Goal: Task Accomplishment & Management: Use online tool/utility

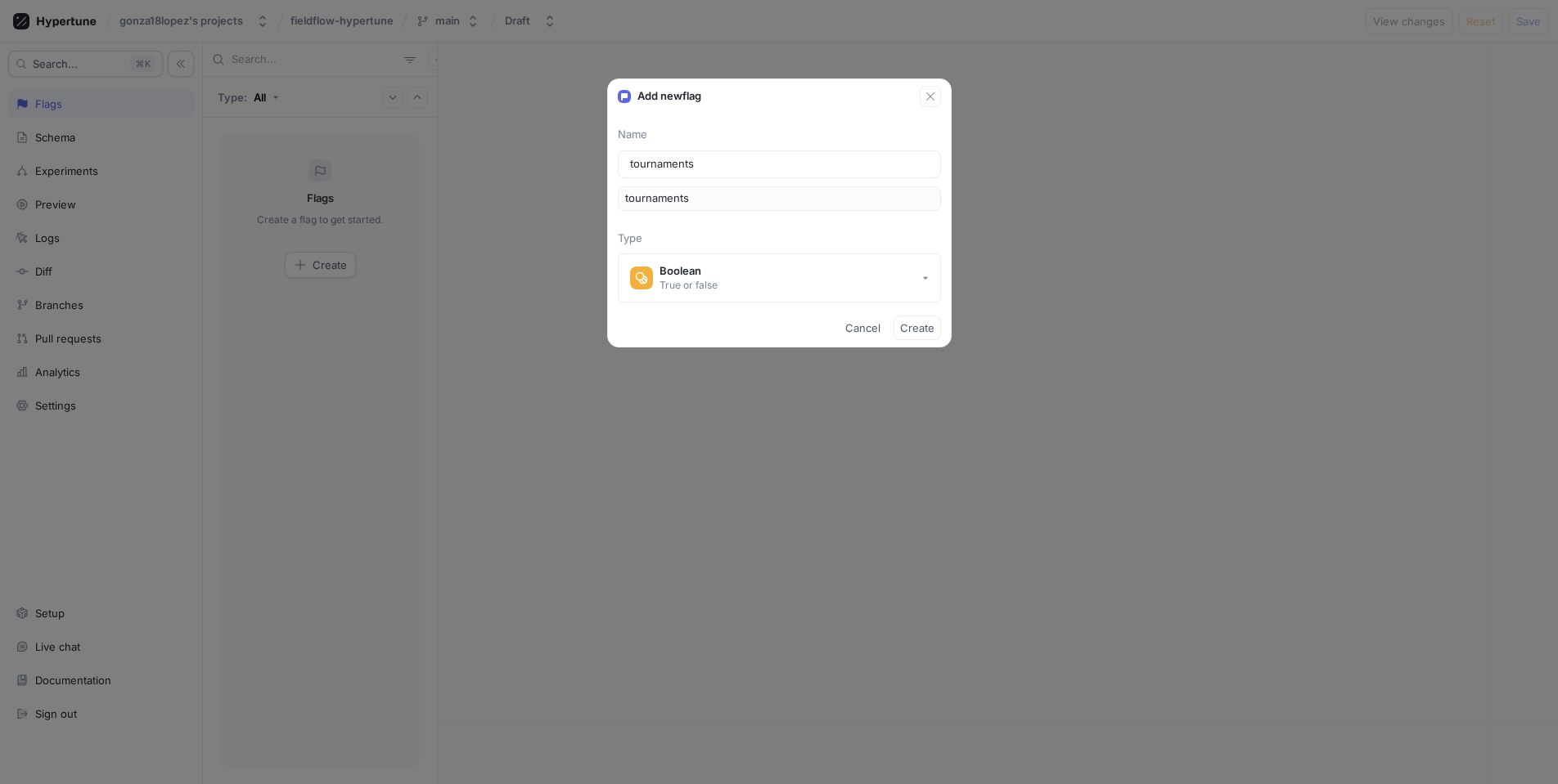
click at [756, 222] on div "Name tournaments tournaments Type Boolean True or false" at bounding box center [779, 214] width 343 height 176
click at [746, 168] on input "tournaments" at bounding box center [779, 164] width 299 height 17
type input "tournaments a"
type input "tournamentsA"
type input "tournaments as"
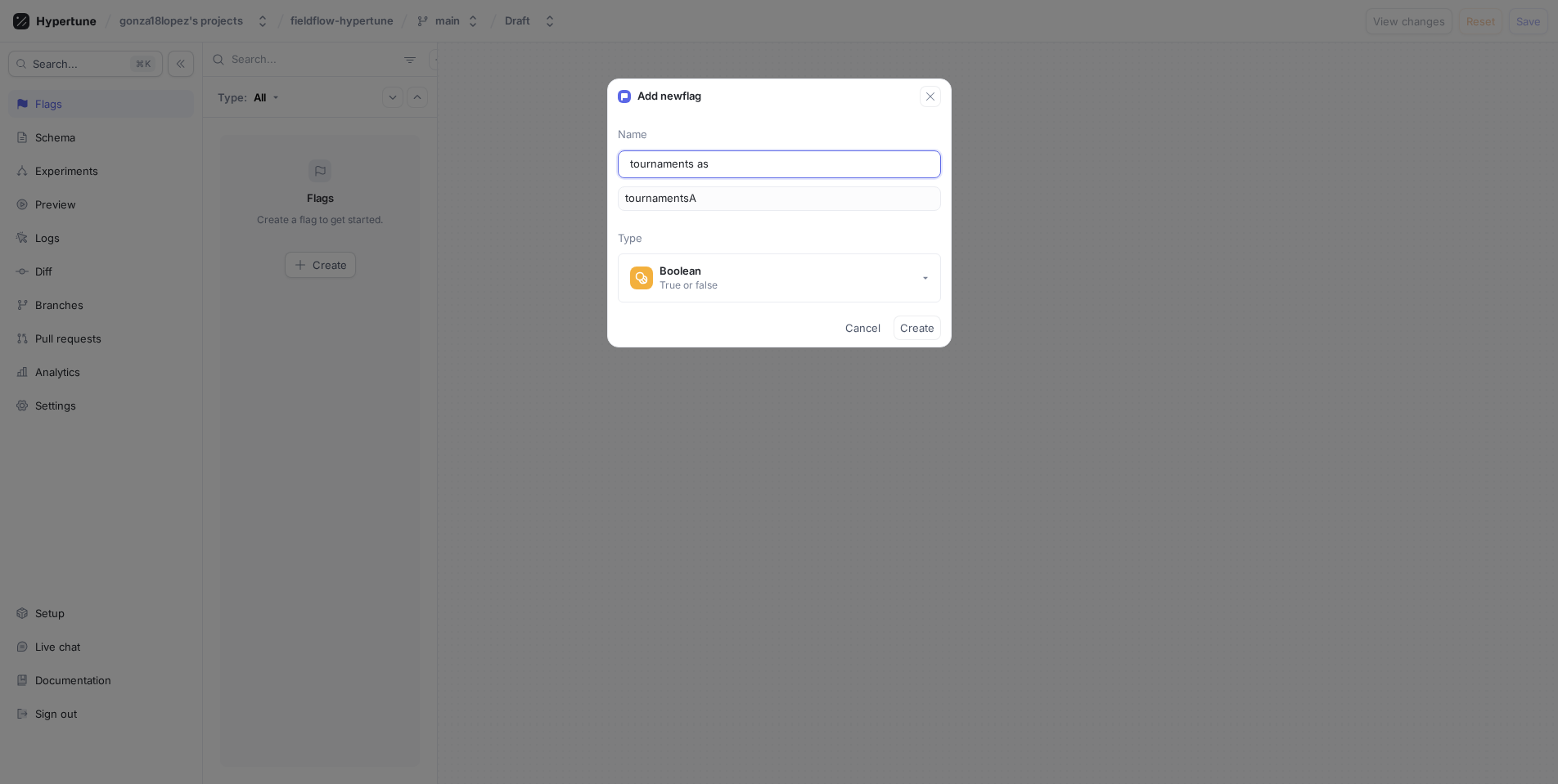
type input "tournamentsAs"
type input "tournaments asd"
type input "tournamentsAsd"
type input "tournaments as"
type input "tournamentsAs"
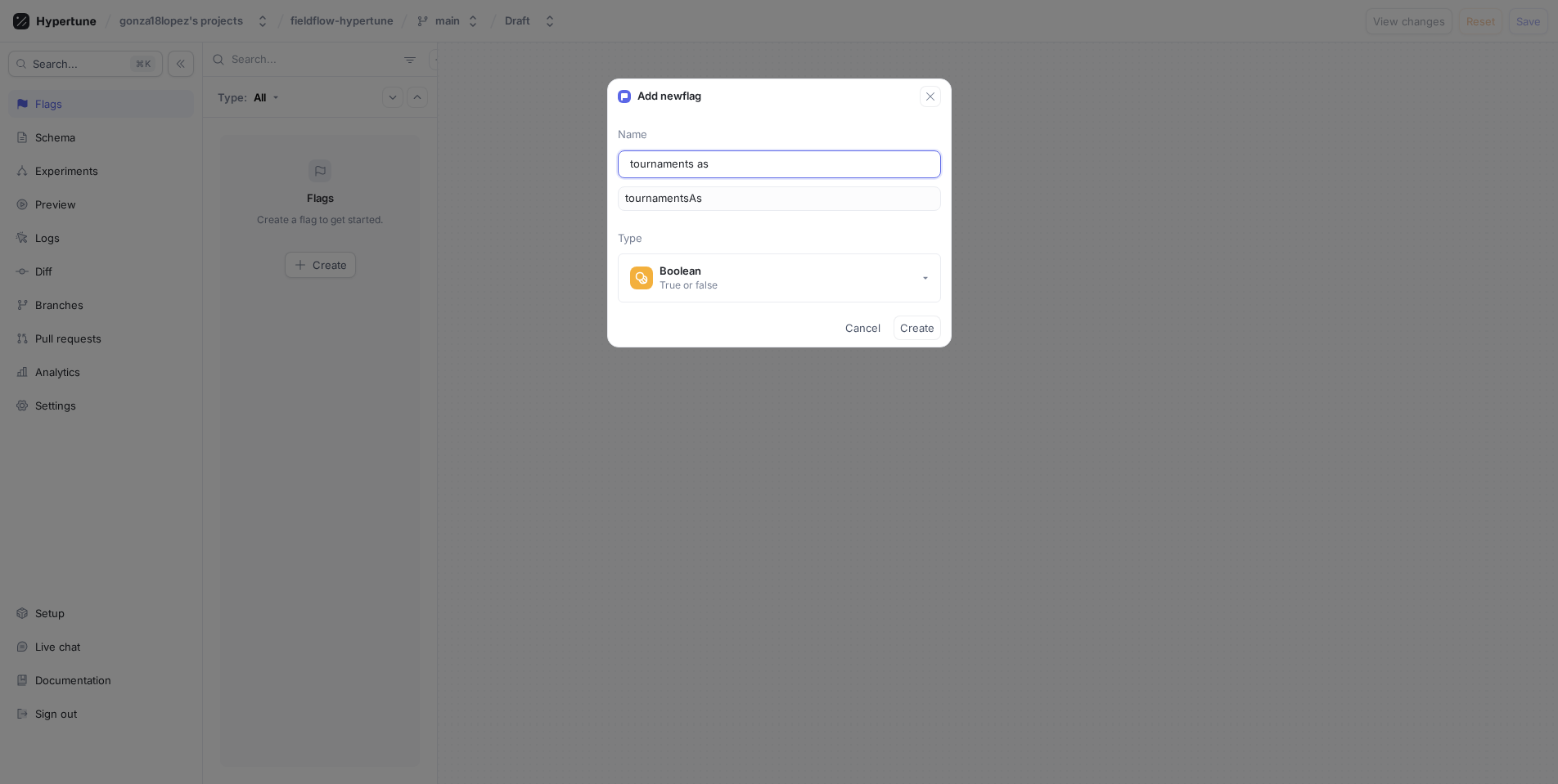
type input "tournaments a"
type input "tournamentsA"
type input "tournaments"
type input "T"
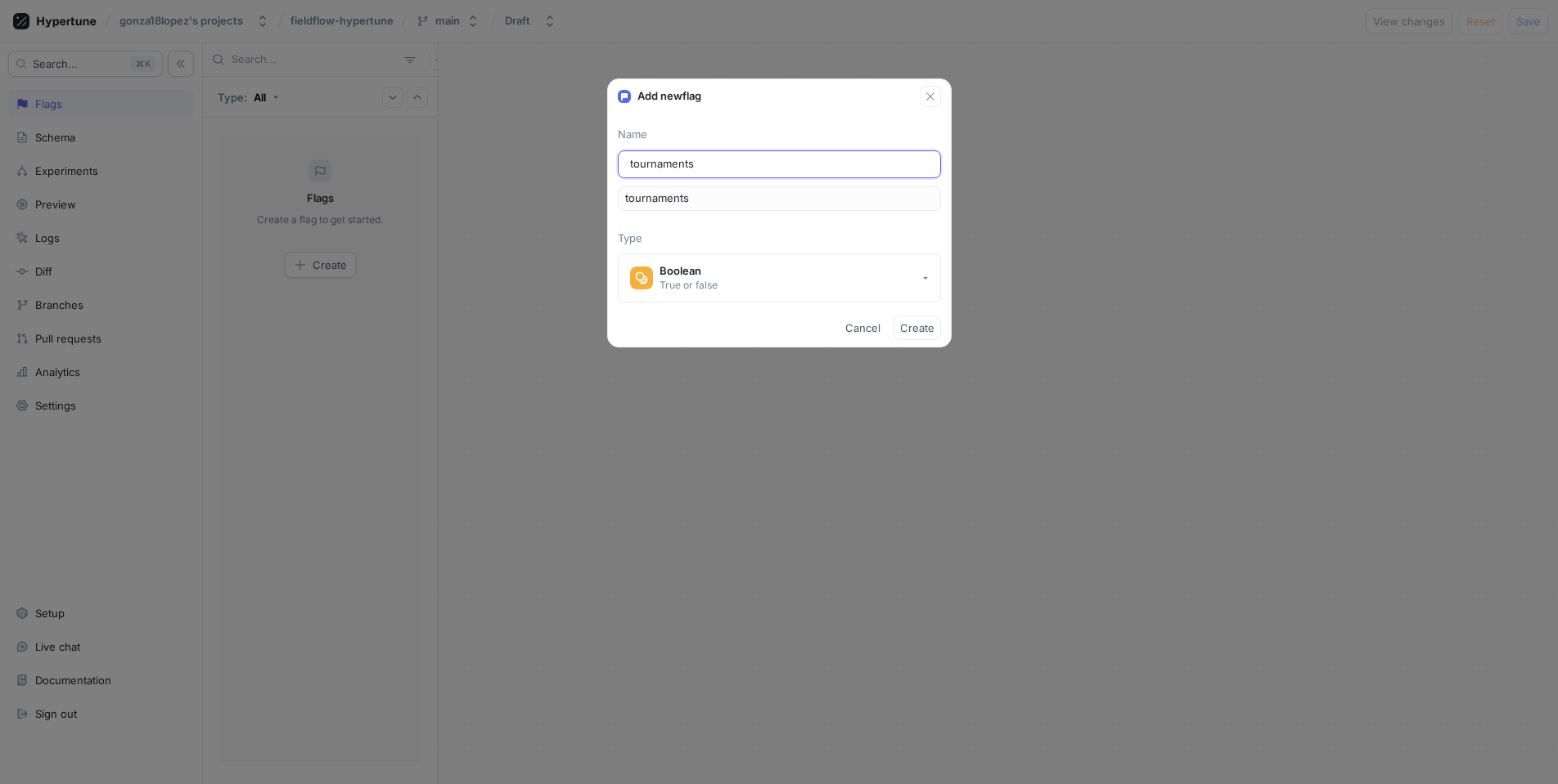
type input "t"
type input "To"
type input "to"
type input "Tou"
type input "tou"
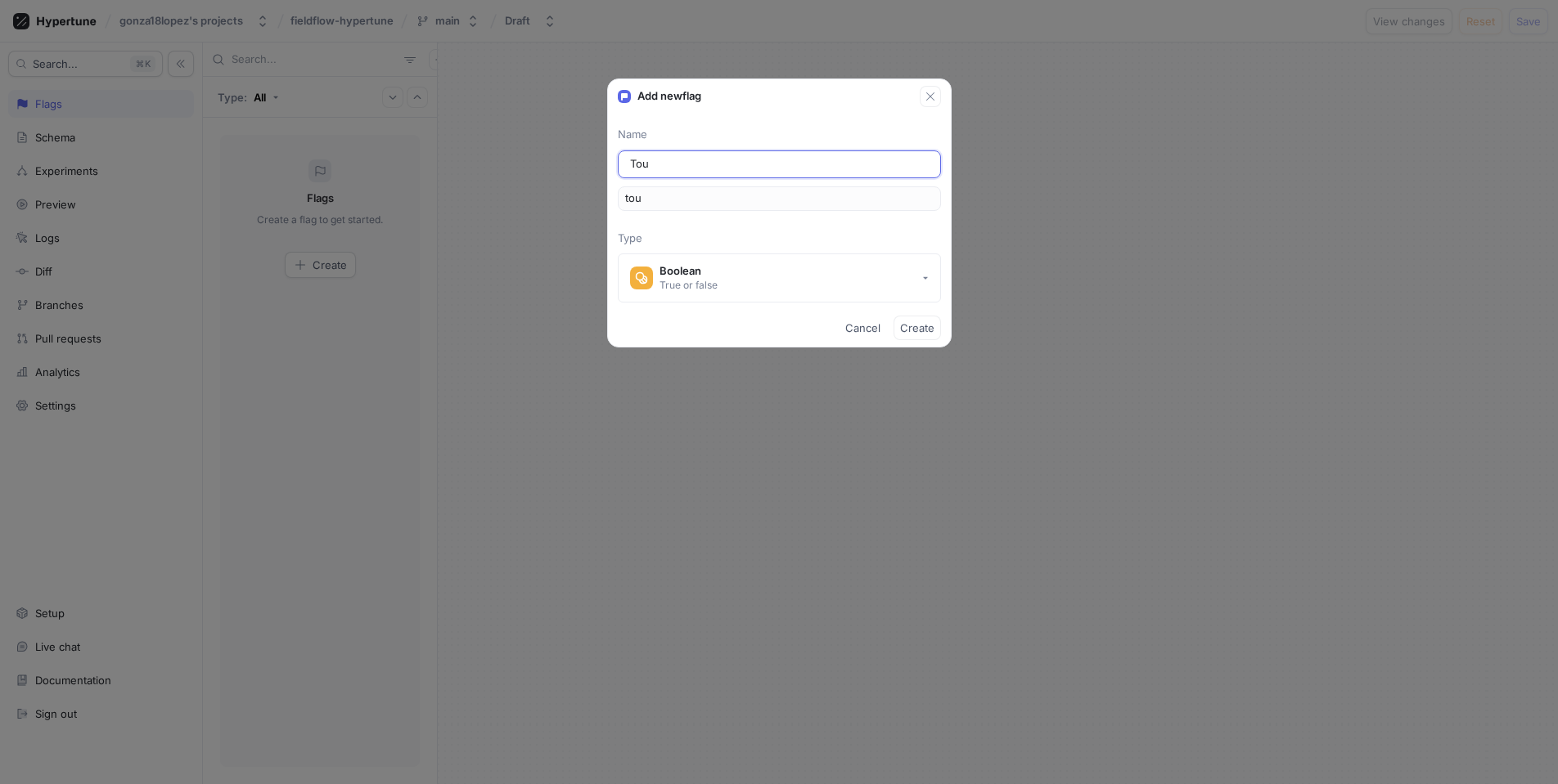
type input "Tour"
type input "tour"
type input "Tourn"
type input "tourn"
type input "Tourna"
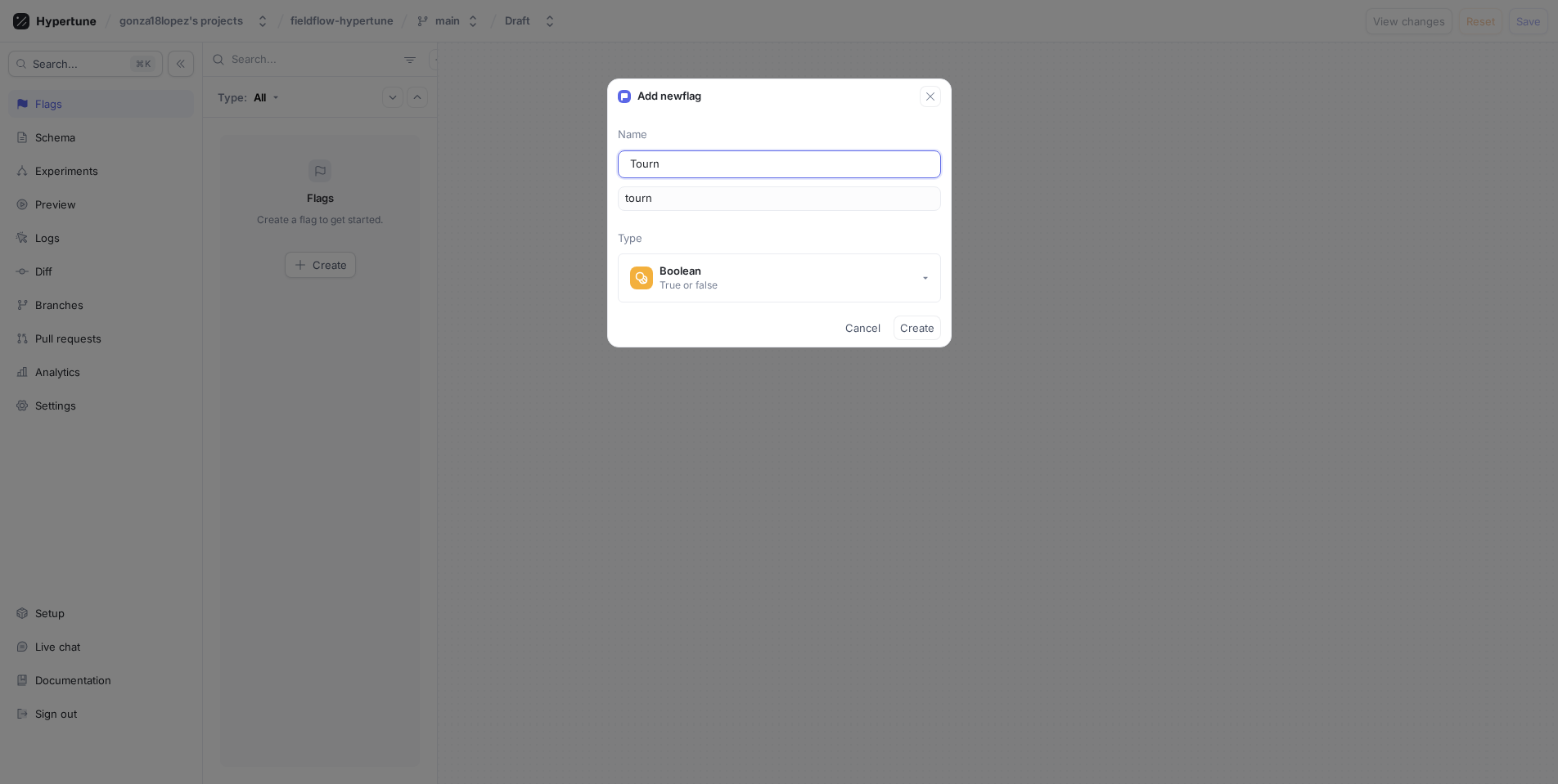
type input "tourna"
type input "Tournam"
type input "tournam"
type input "Tourname"
type input "tourname"
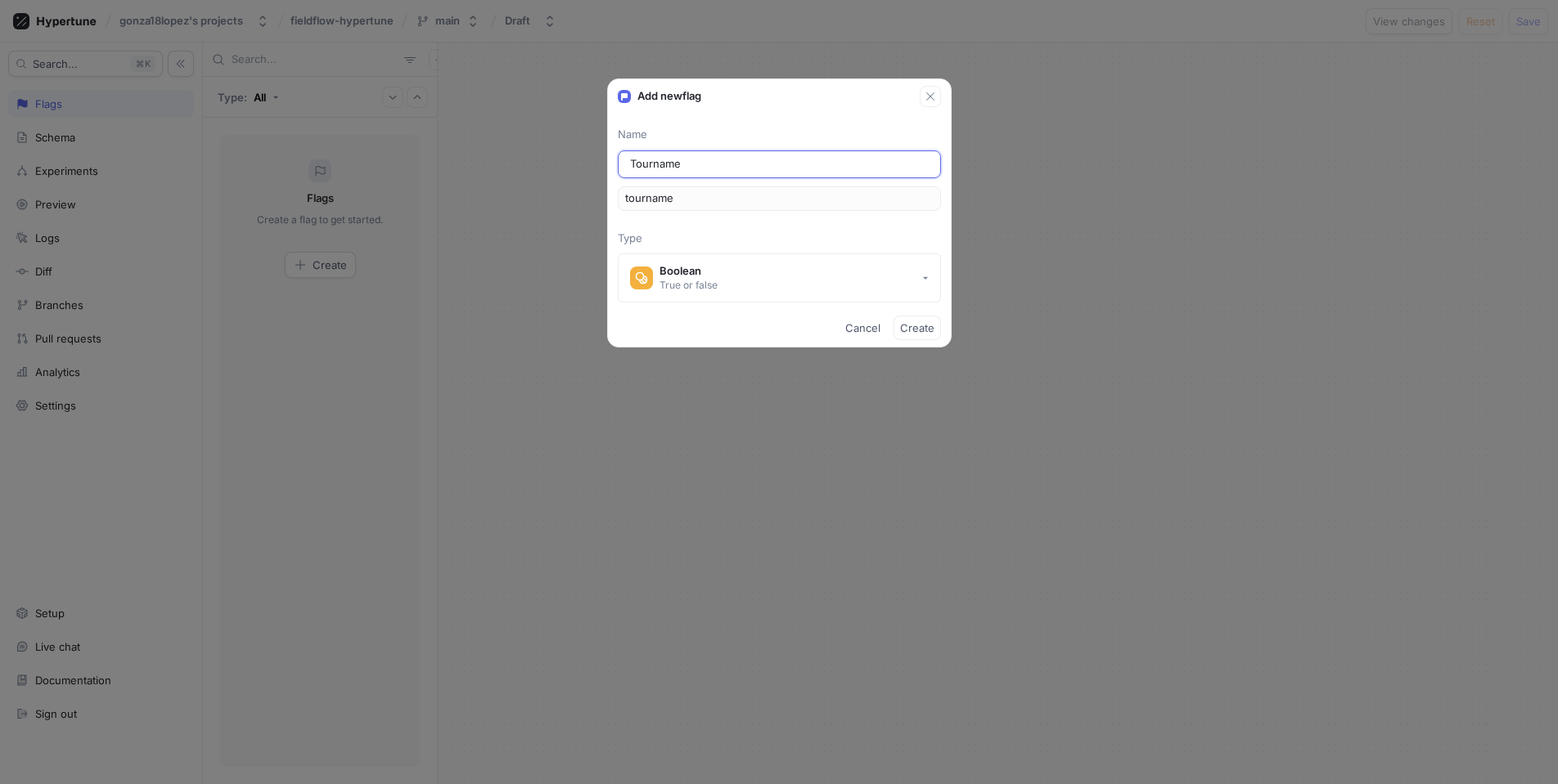
type input "Tournamen"
type input "tournamen"
type input "Tournament"
type input "tournament"
type input "Tournaments"
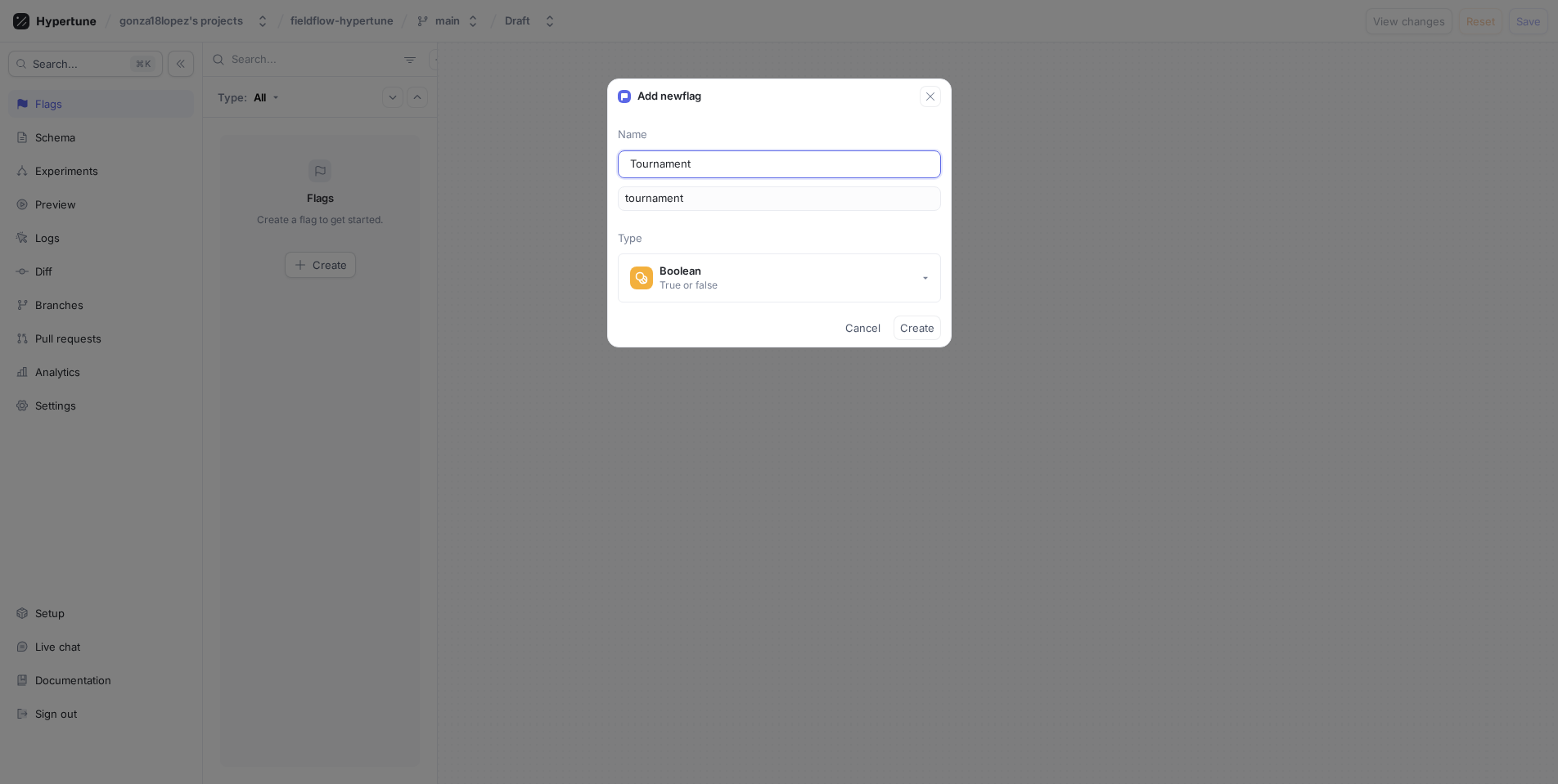
type input "tournaments"
click at [863, 290] on button "Boolean True or false" at bounding box center [779, 278] width 323 height 49
type input "Tournaments"
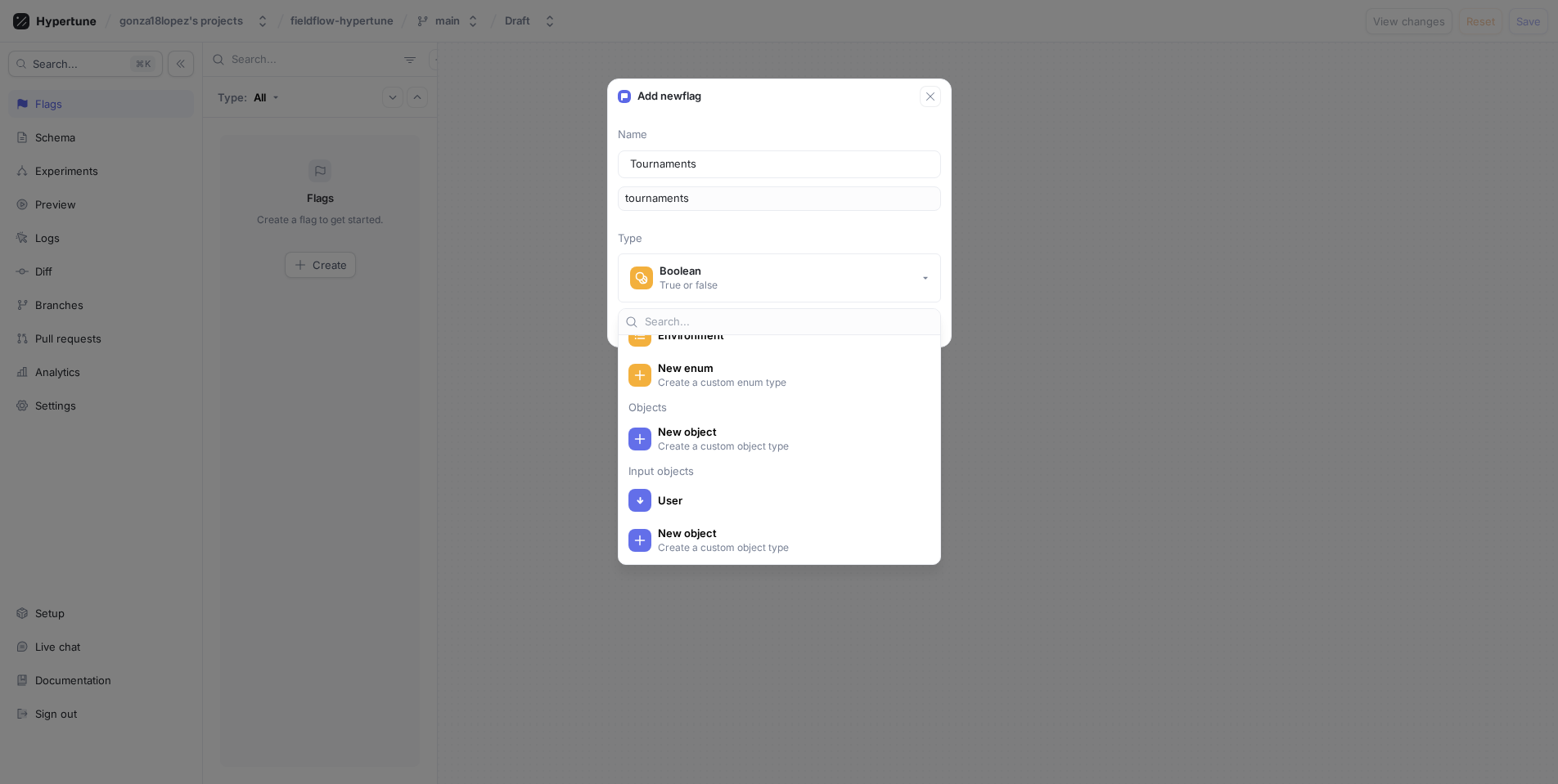
scroll to position [320, 0]
click at [818, 225] on div "Name Tournaments tournaments Type Boolean True or false" at bounding box center [779, 214] width 343 height 176
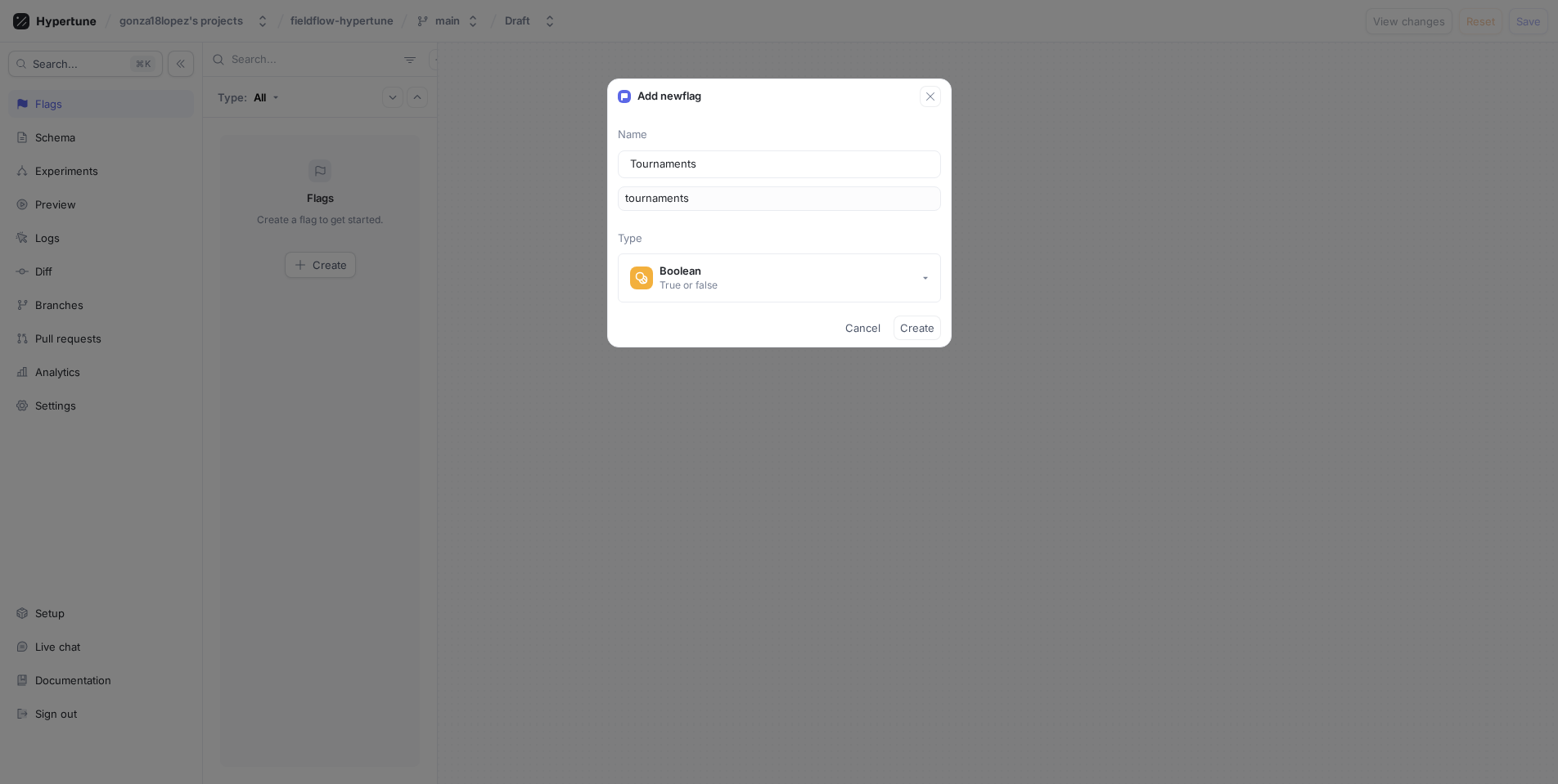
scroll to position [0, 0]
click at [881, 223] on div "Name Tournaments tournaments Type Boolean True or false" at bounding box center [779, 214] width 343 height 176
click at [813, 227] on div "Name Tournaments tournaments Type Boolean True or false" at bounding box center [779, 214] width 343 height 176
click at [863, 234] on p "Type" at bounding box center [779, 239] width 323 height 17
click at [836, 212] on div "Name Tournaments tournaments Type Boolean True or false" at bounding box center [779, 214] width 343 height 176
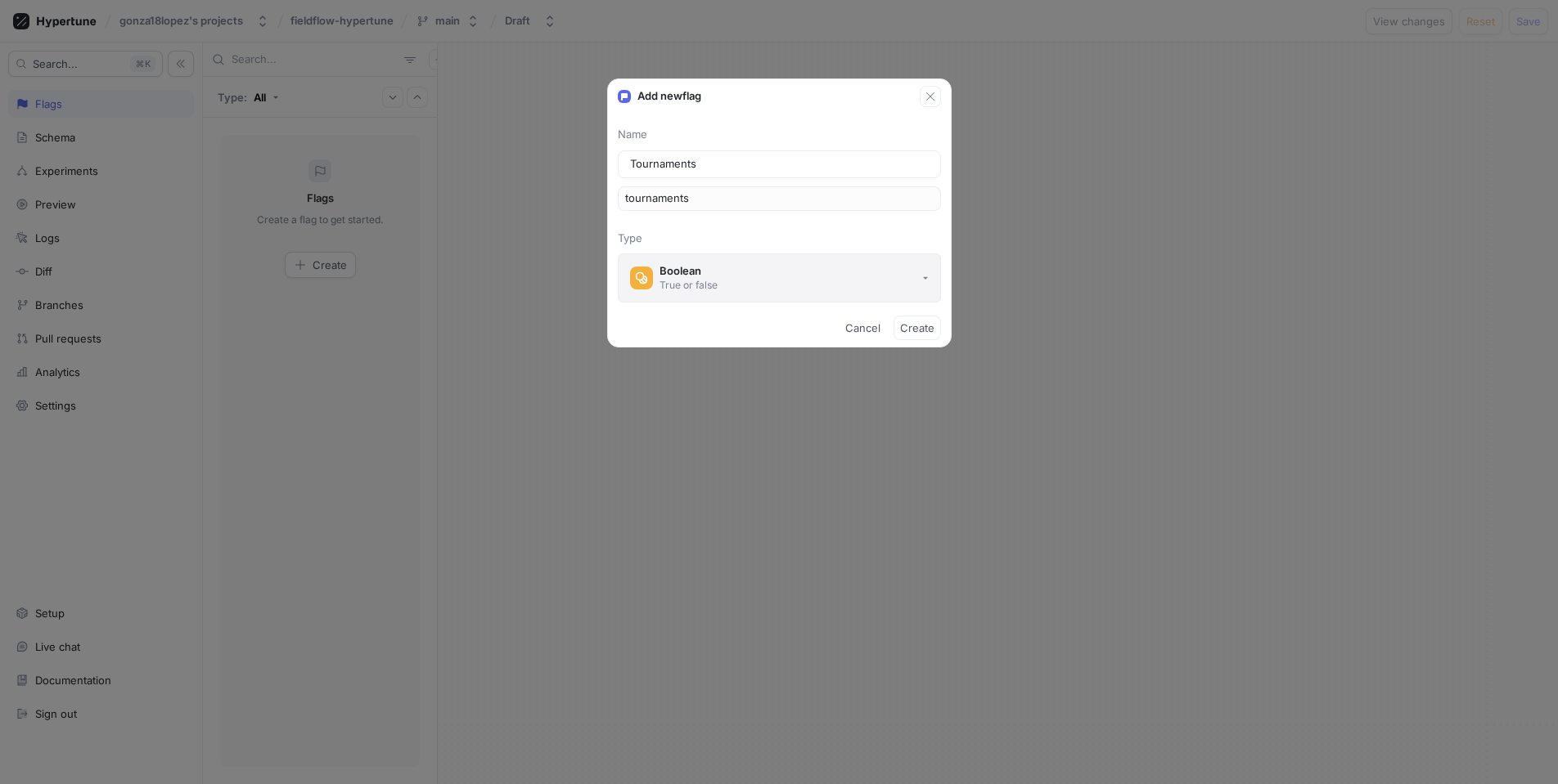
click at [882, 267] on button "Boolean True or false" at bounding box center [779, 278] width 323 height 49
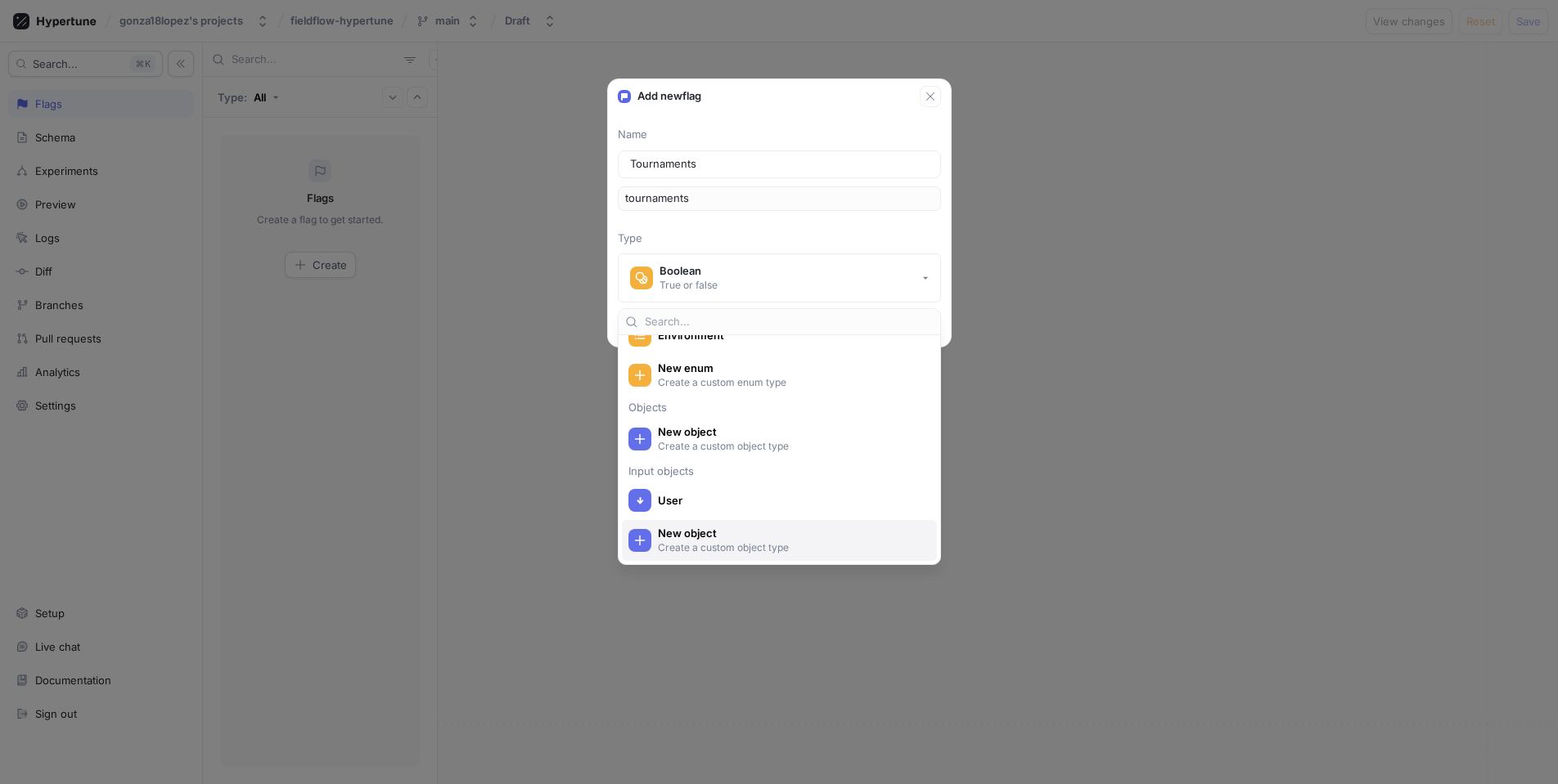
click at [798, 530] on span "New object" at bounding box center [789, 533] width 264 height 14
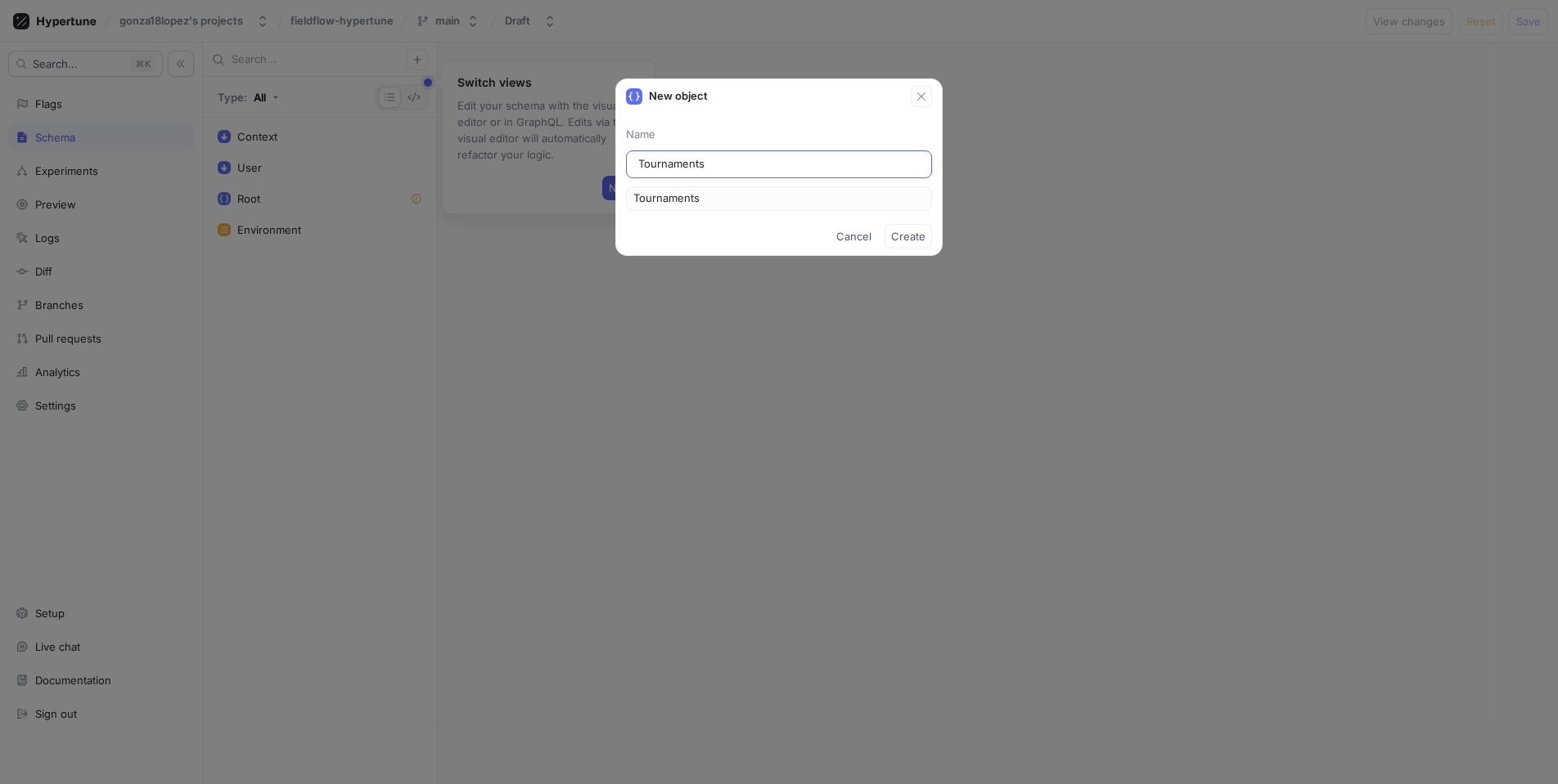
click at [756, 169] on input "Tournaments" at bounding box center [779, 164] width 281 height 17
type input "Co"
type input "Com"
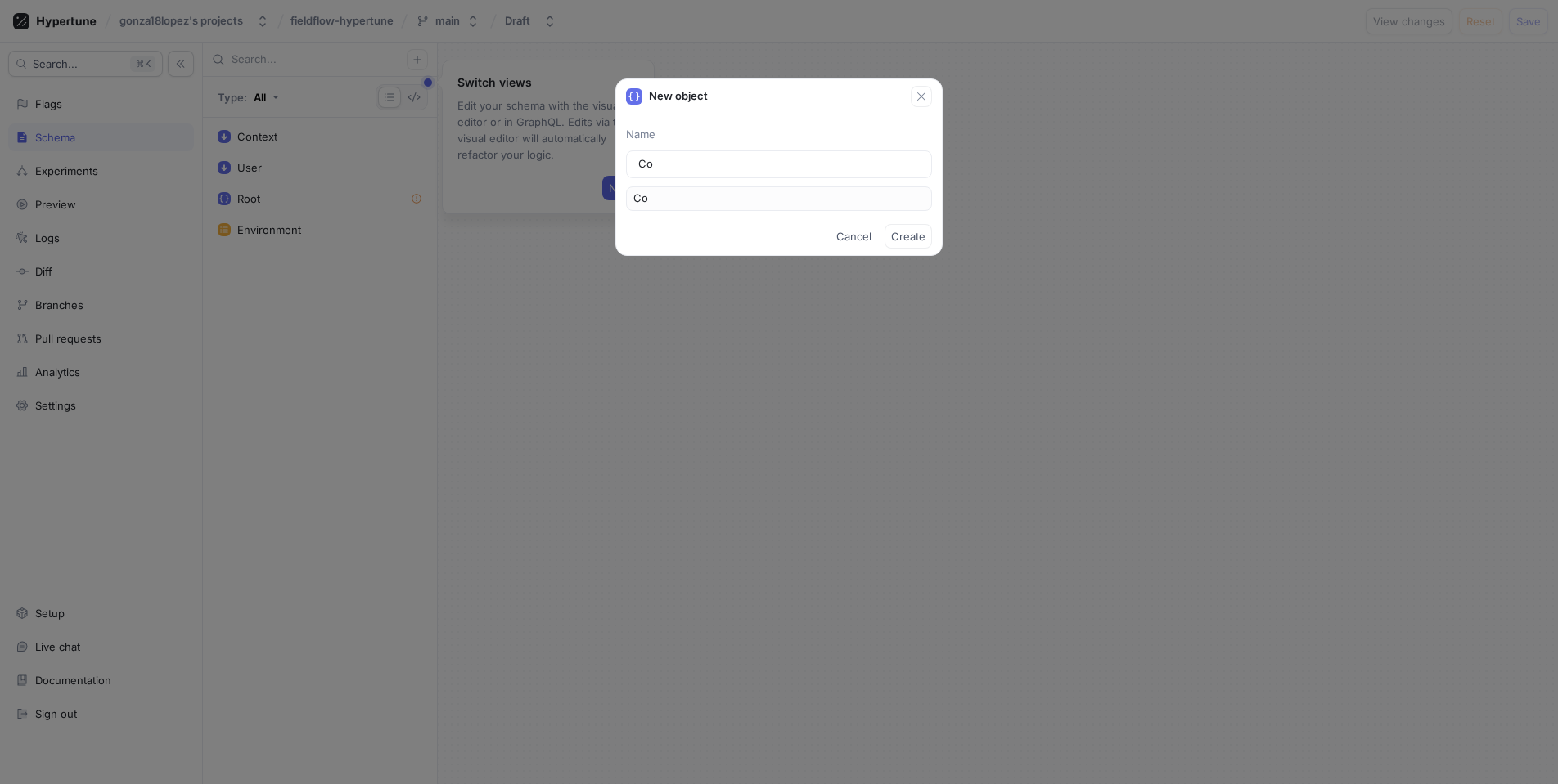
type input "Com"
type input "Comp"
type input "Compl"
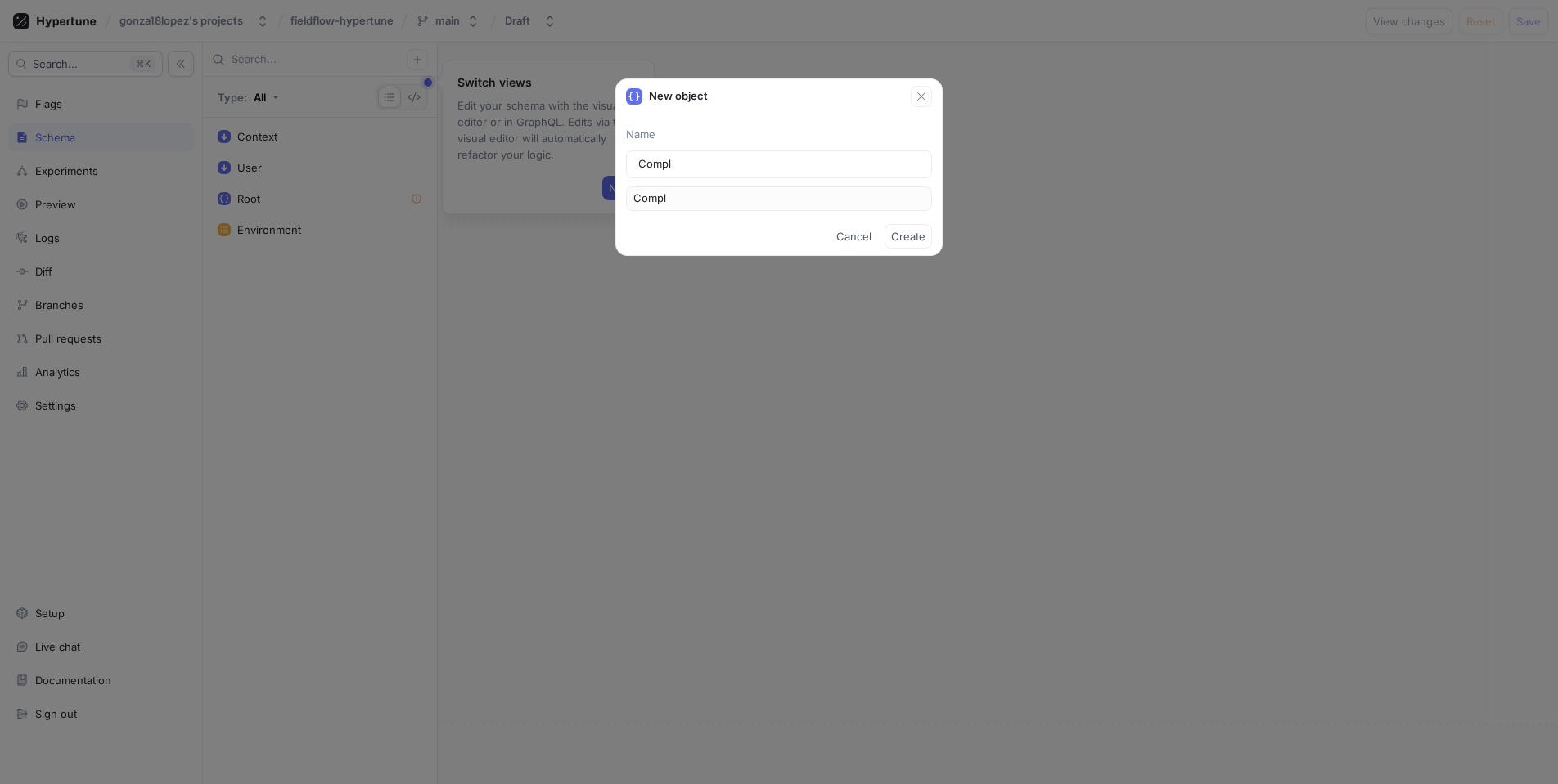
type input "Comple"
type input "Complex"
type input "c"
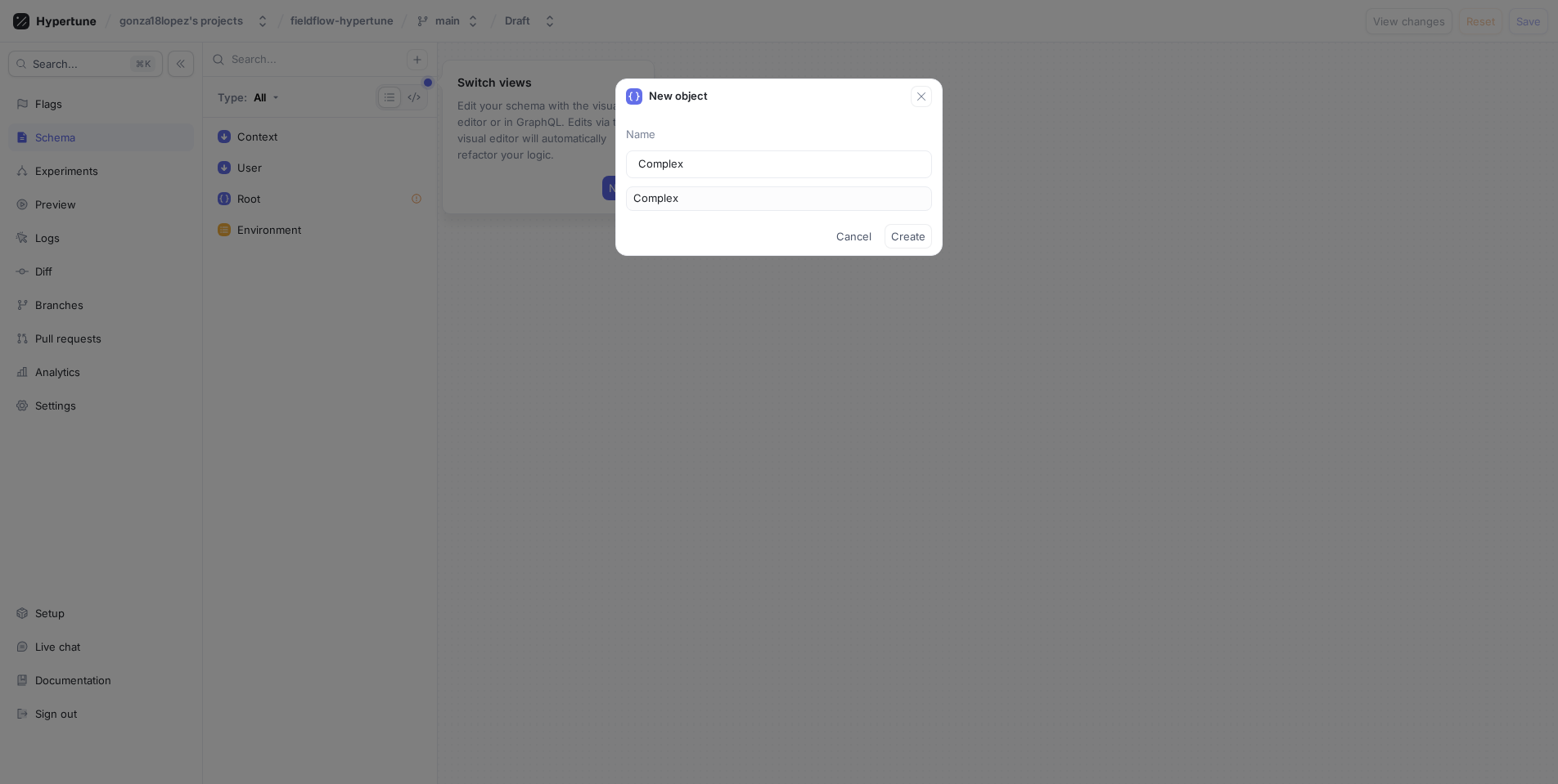
type input "C"
type input "co"
type input "Co"
type input "com"
type input "Com"
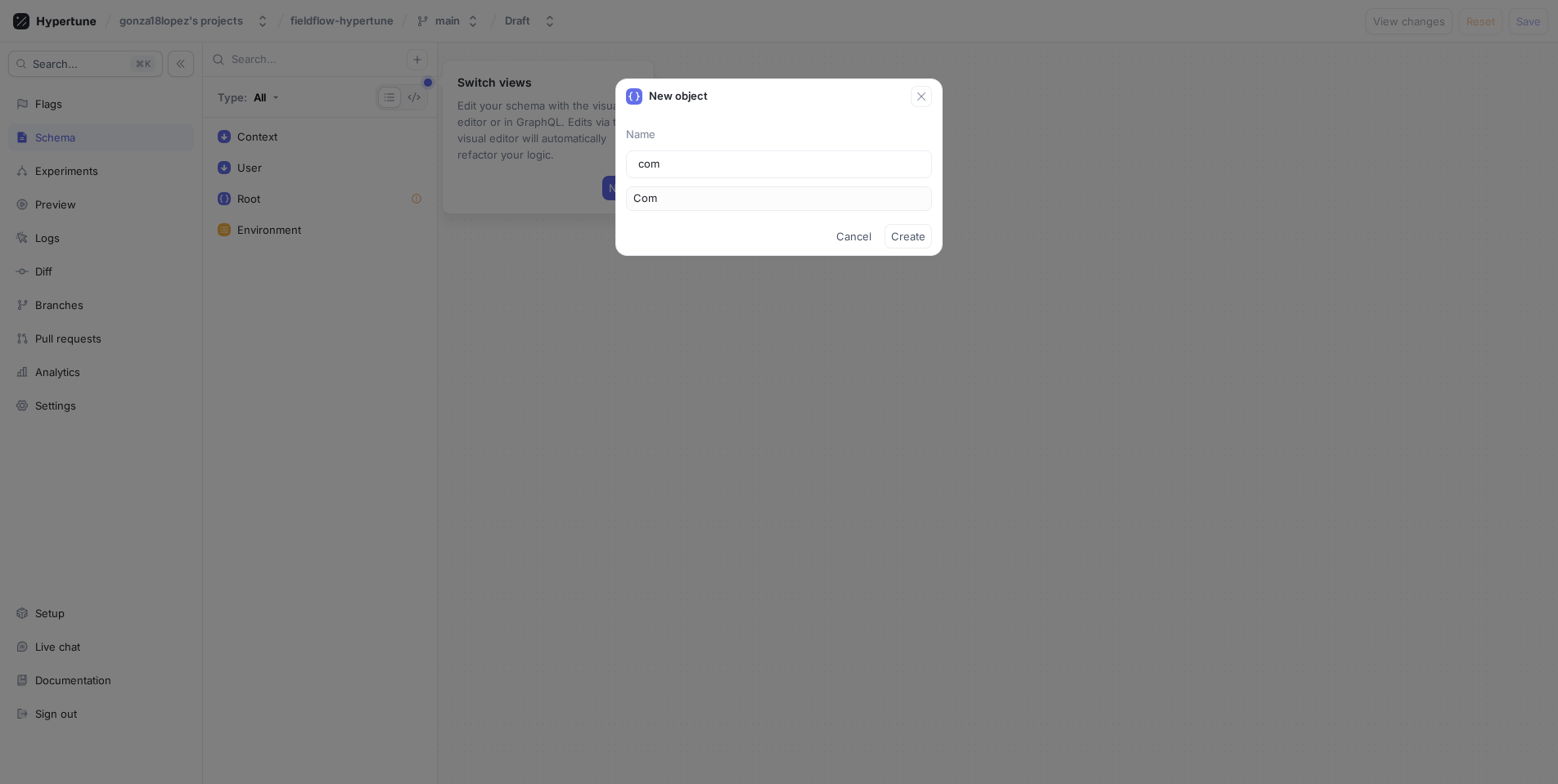
type input "comp"
type input "Comp"
type input "compl"
type input "Compl"
type input "comple"
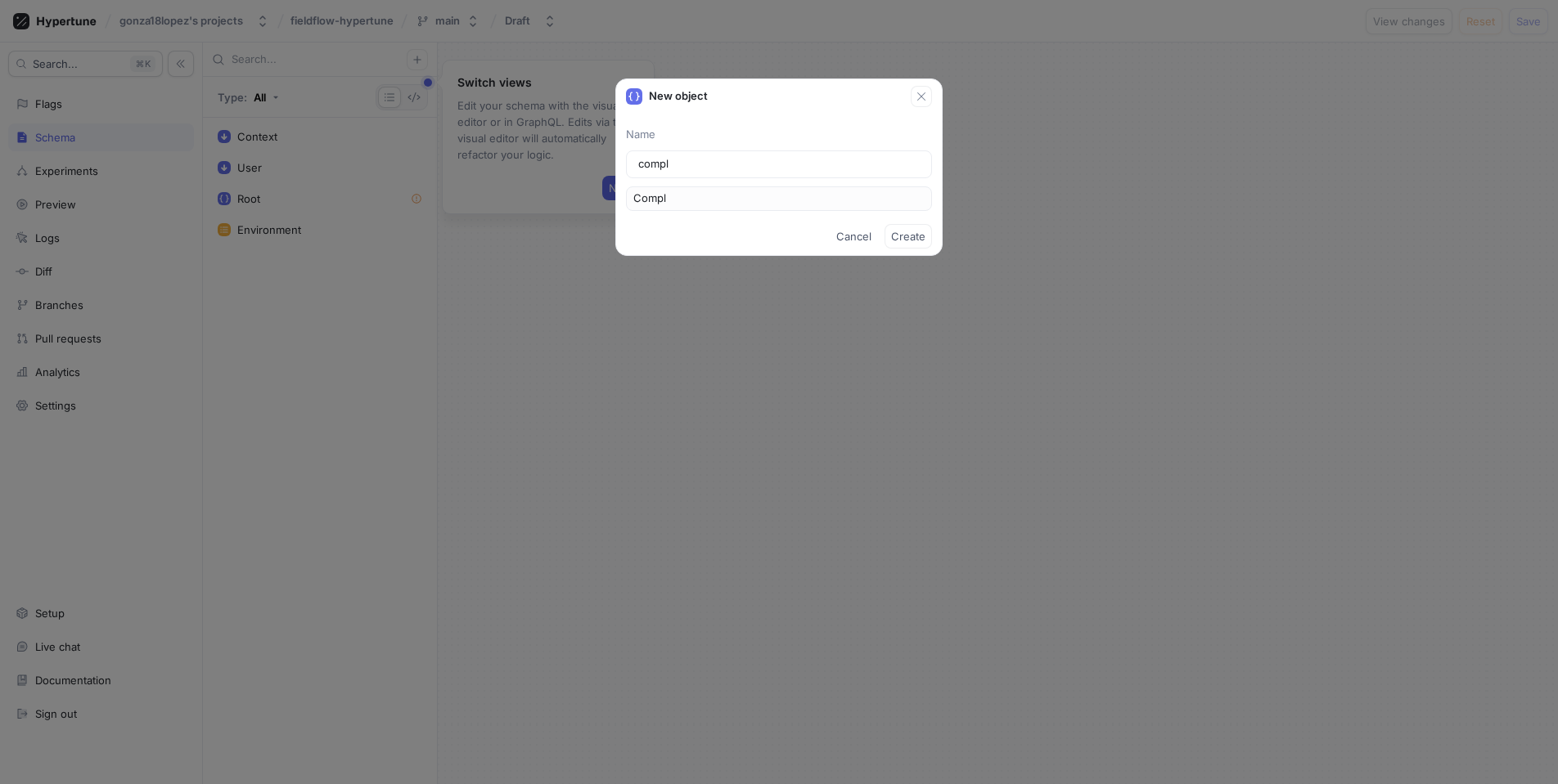
type input "Comple"
type input "complex"
type input "Complex"
type input "C"
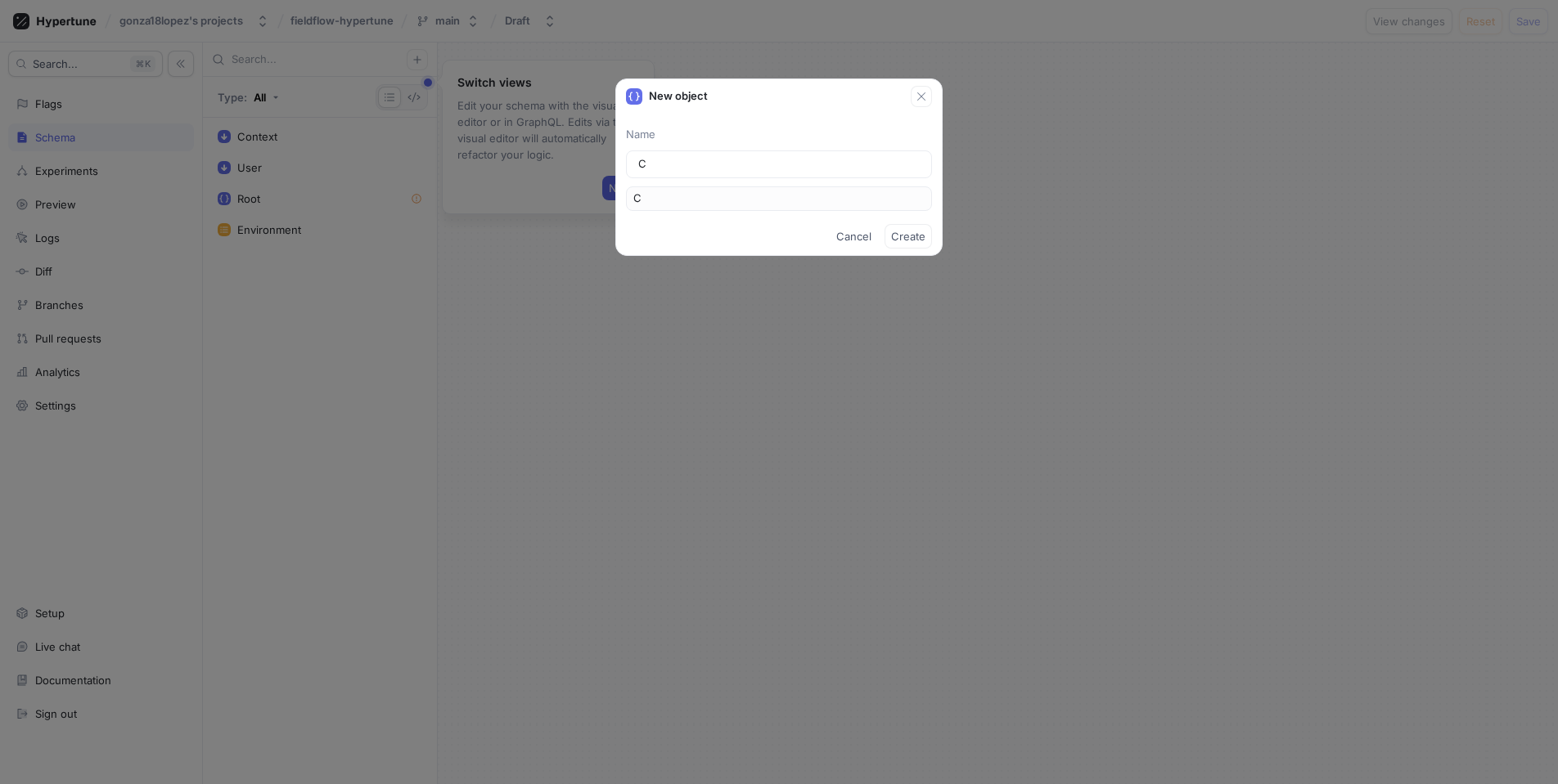
type input "Co"
type input "Com"
type input "Comp"
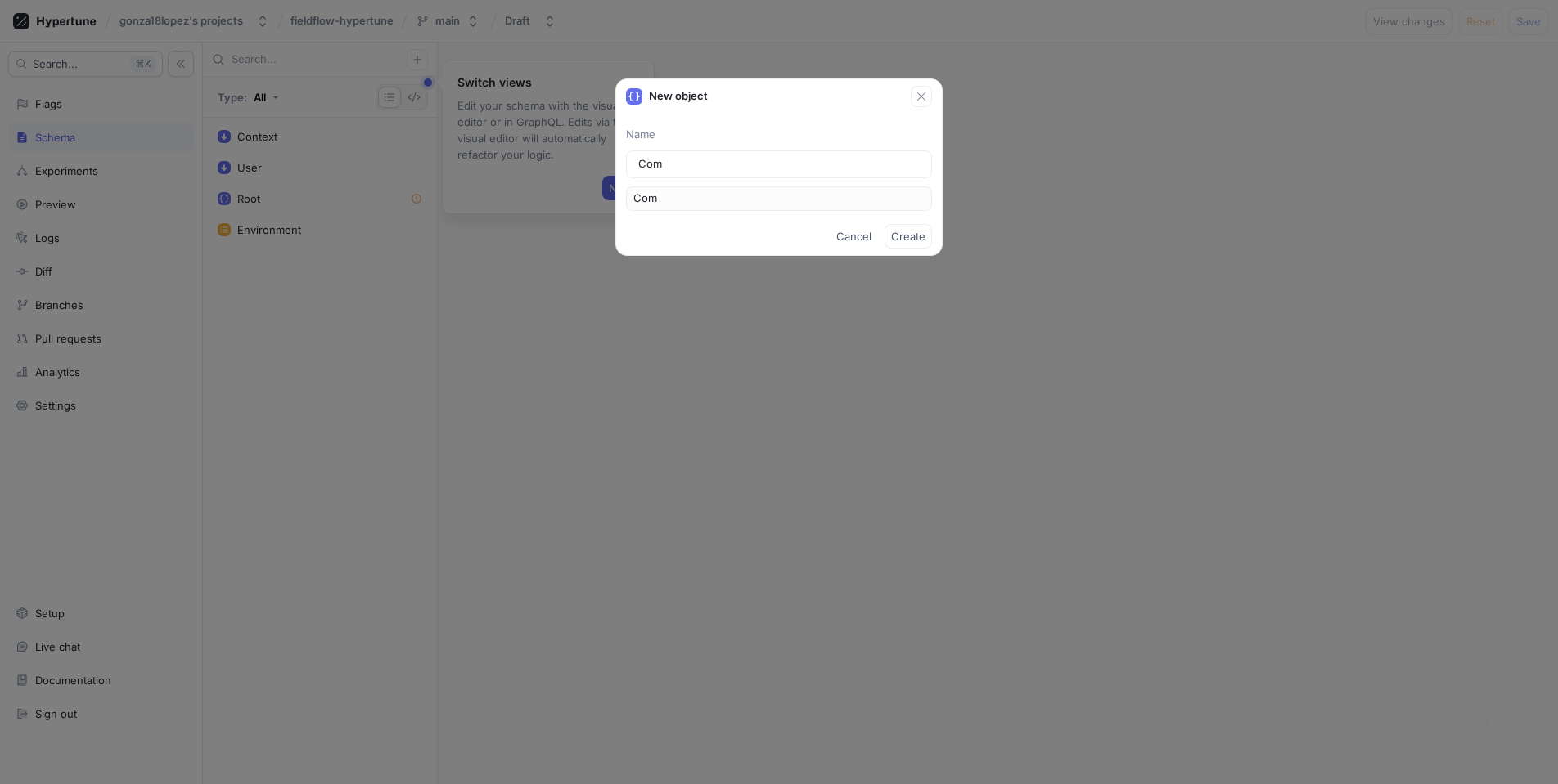
type input "Comp"
type input "Compl"
type input "Comple"
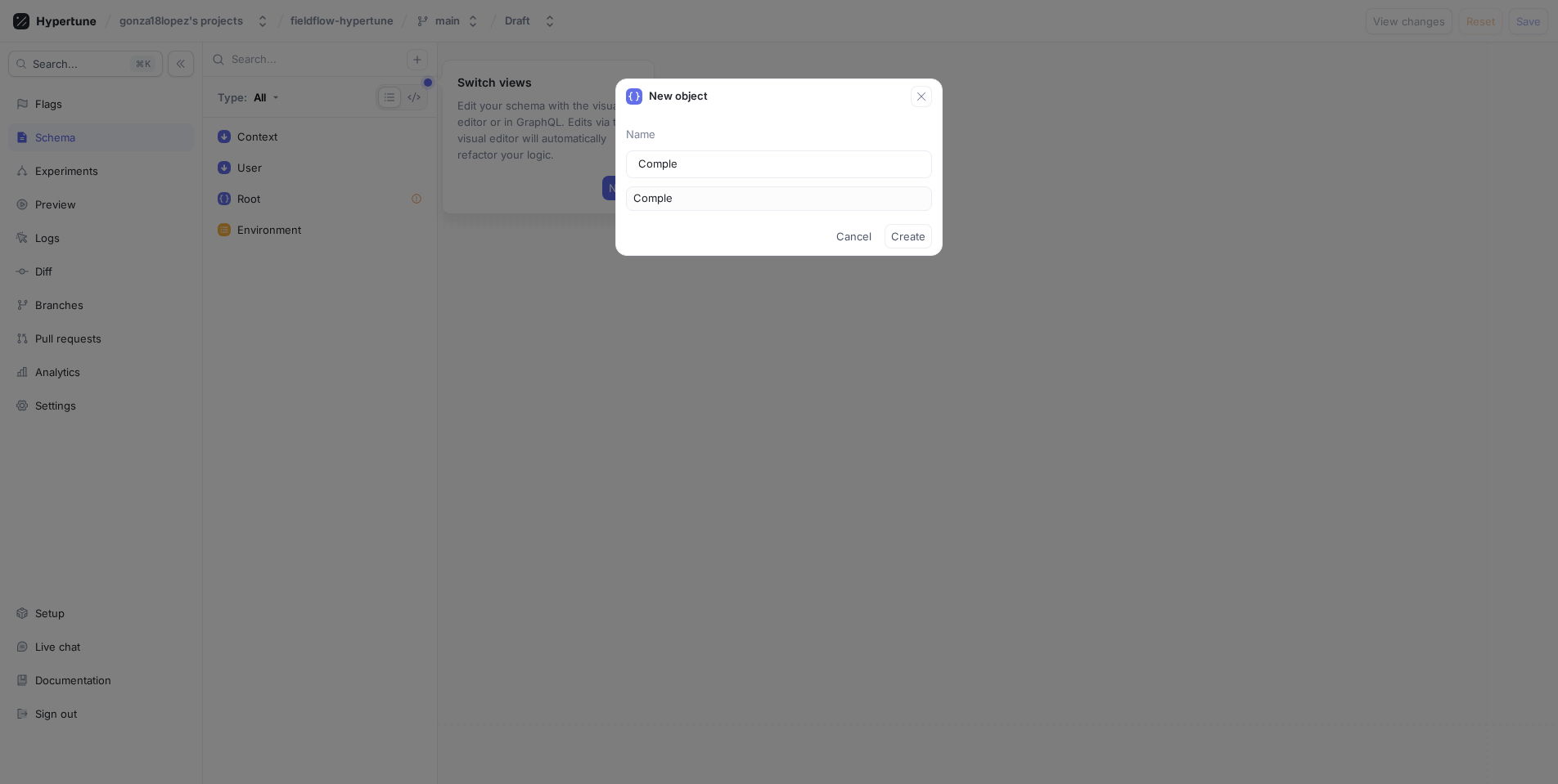
type input "Complex"
click at [769, 123] on div "Name Complex Complex" at bounding box center [779, 162] width 306 height 97
click at [896, 240] on span "Create" at bounding box center [907, 237] width 34 height 10
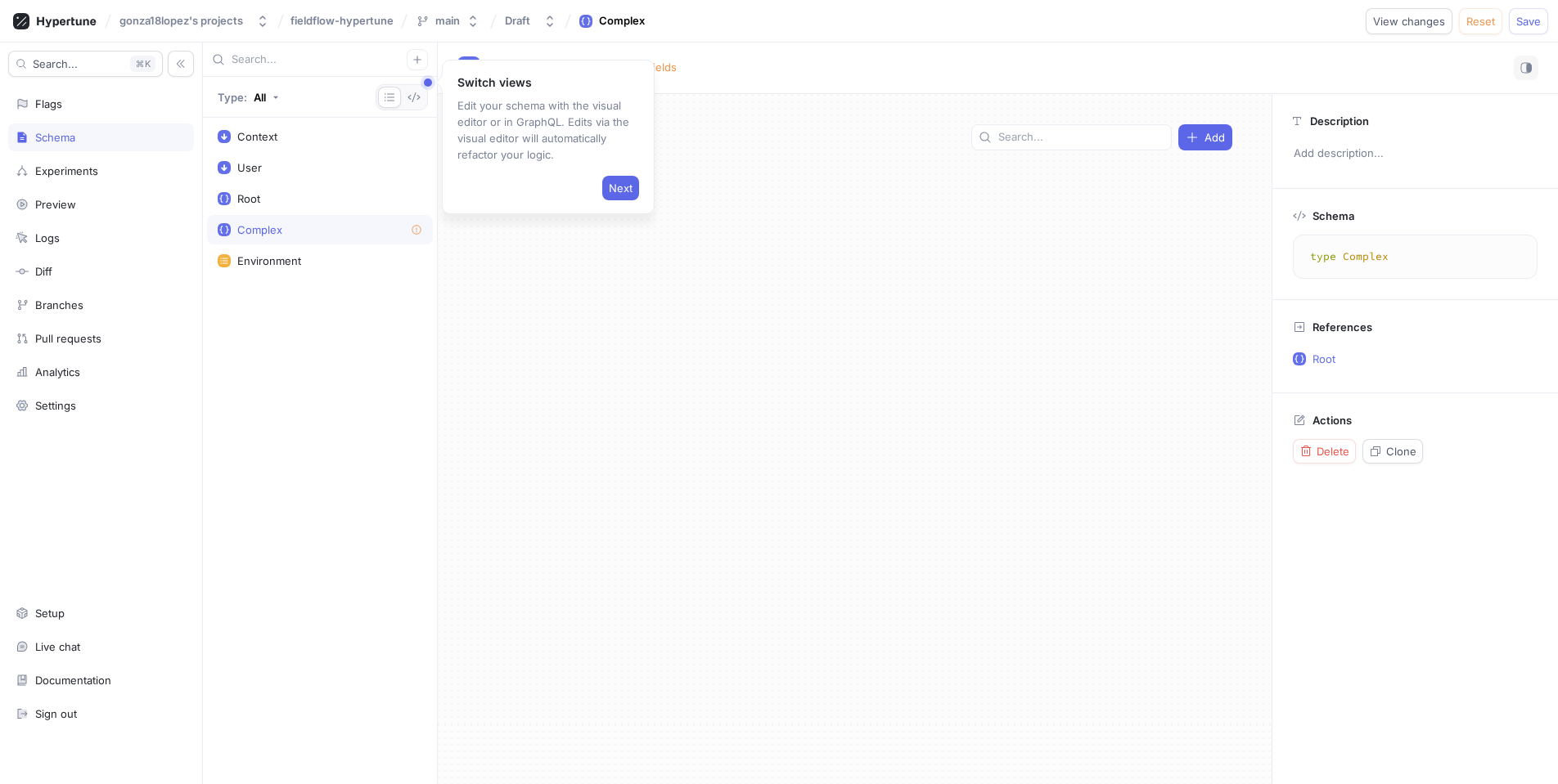
click at [1409, 315] on div "References" at bounding box center [1414, 323] width 245 height 22
click at [1389, 294] on div "Schema type Complex type Complex" at bounding box center [1414, 244] width 285 height 110
click at [1403, 297] on div "Schema type Complex type Complex" at bounding box center [1414, 244] width 285 height 110
click at [1395, 261] on textarea "type Complex" at bounding box center [1415, 256] width 230 height 29
click at [1366, 254] on textarea "type Complex" at bounding box center [1415, 256] width 230 height 29
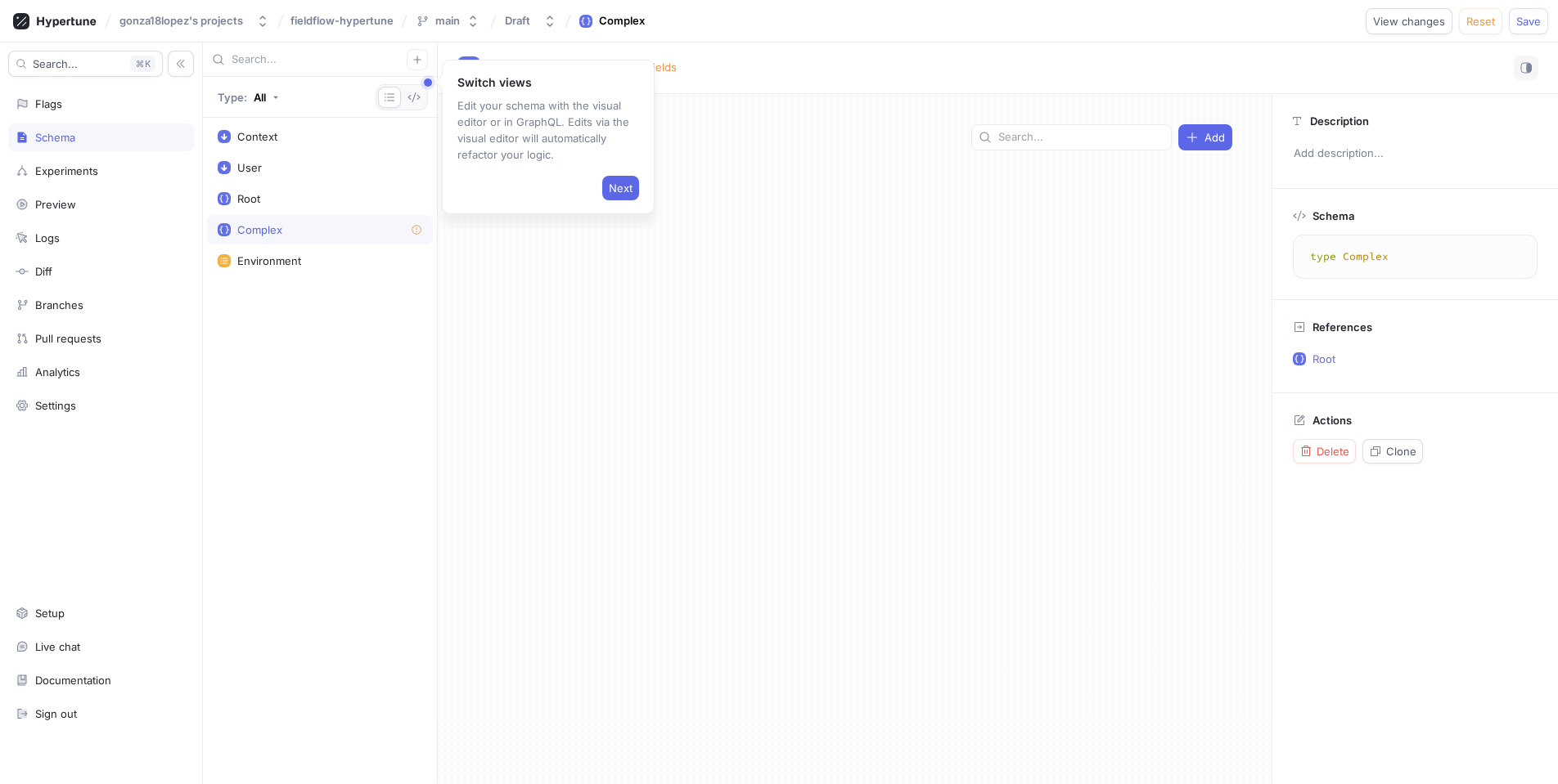
click at [1365, 255] on textarea "type Complex" at bounding box center [1415, 256] width 230 height 29
click at [1440, 254] on textarea "type Complex" at bounding box center [1415, 256] width 230 height 29
click at [1297, 212] on icon at bounding box center [1298, 215] width 13 height 13
click at [1475, 350] on button "Root" at bounding box center [1412, 359] width 252 height 27
drag, startPoint x: 1381, startPoint y: 281, endPoint x: 1370, endPoint y: 279, distance: 11.2
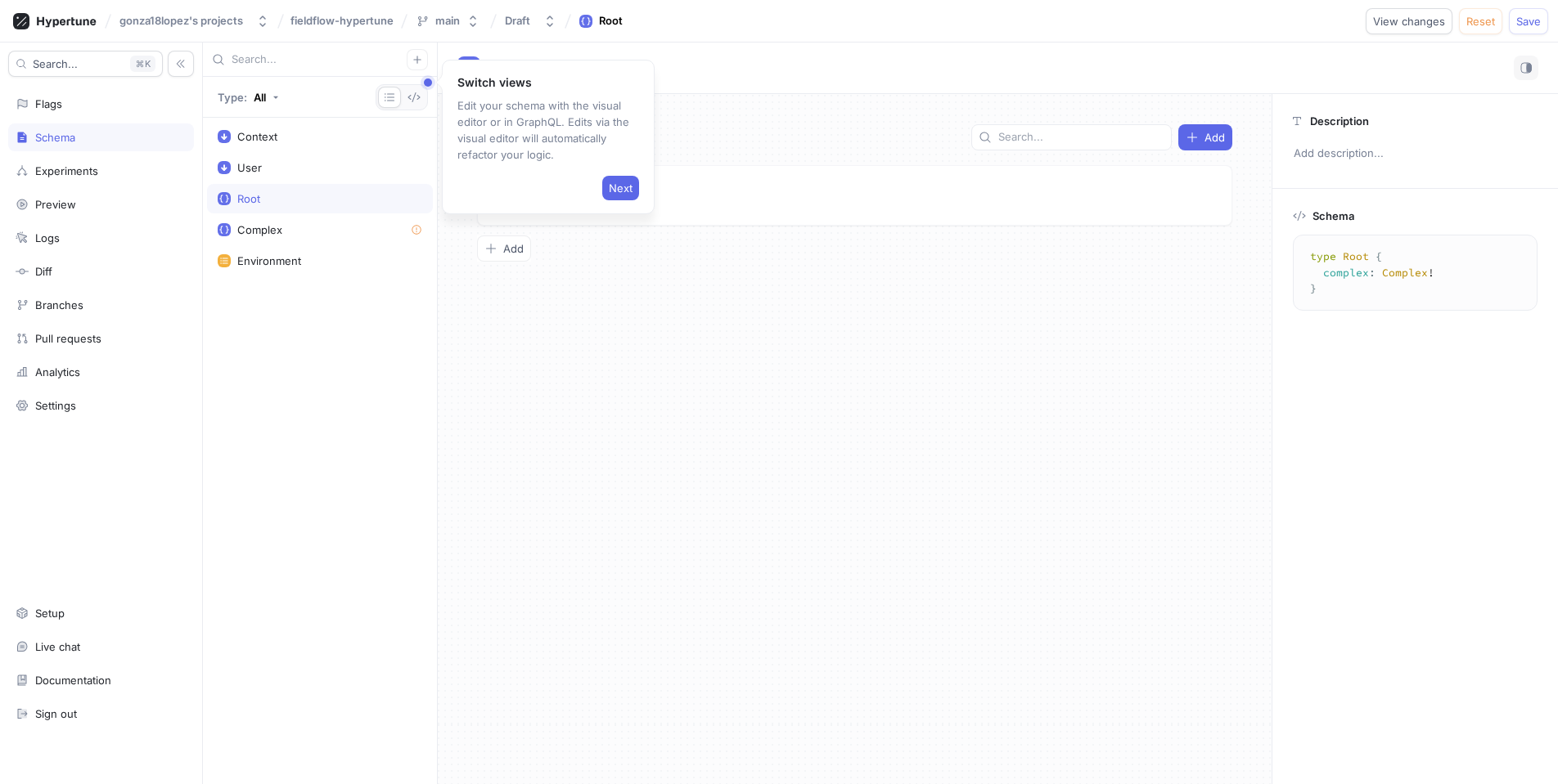
click at [1381, 281] on textarea "type Root { complex: Complex! }" at bounding box center [1415, 272] width 230 height 61
click at [1352, 276] on textarea "type Root { complex: Complex! }" at bounding box center [1415, 272] width 230 height 61
drag, startPoint x: 1416, startPoint y: 269, endPoint x: 1396, endPoint y: 259, distance: 22.4
click at [1409, 266] on textarea "type Root { complex: Complex! }" at bounding box center [1415, 272] width 230 height 61
click at [1289, 212] on div "Schema type Root { complex : Complex ! } type Root { complex: Complex! }" at bounding box center [1414, 259] width 285 height 142
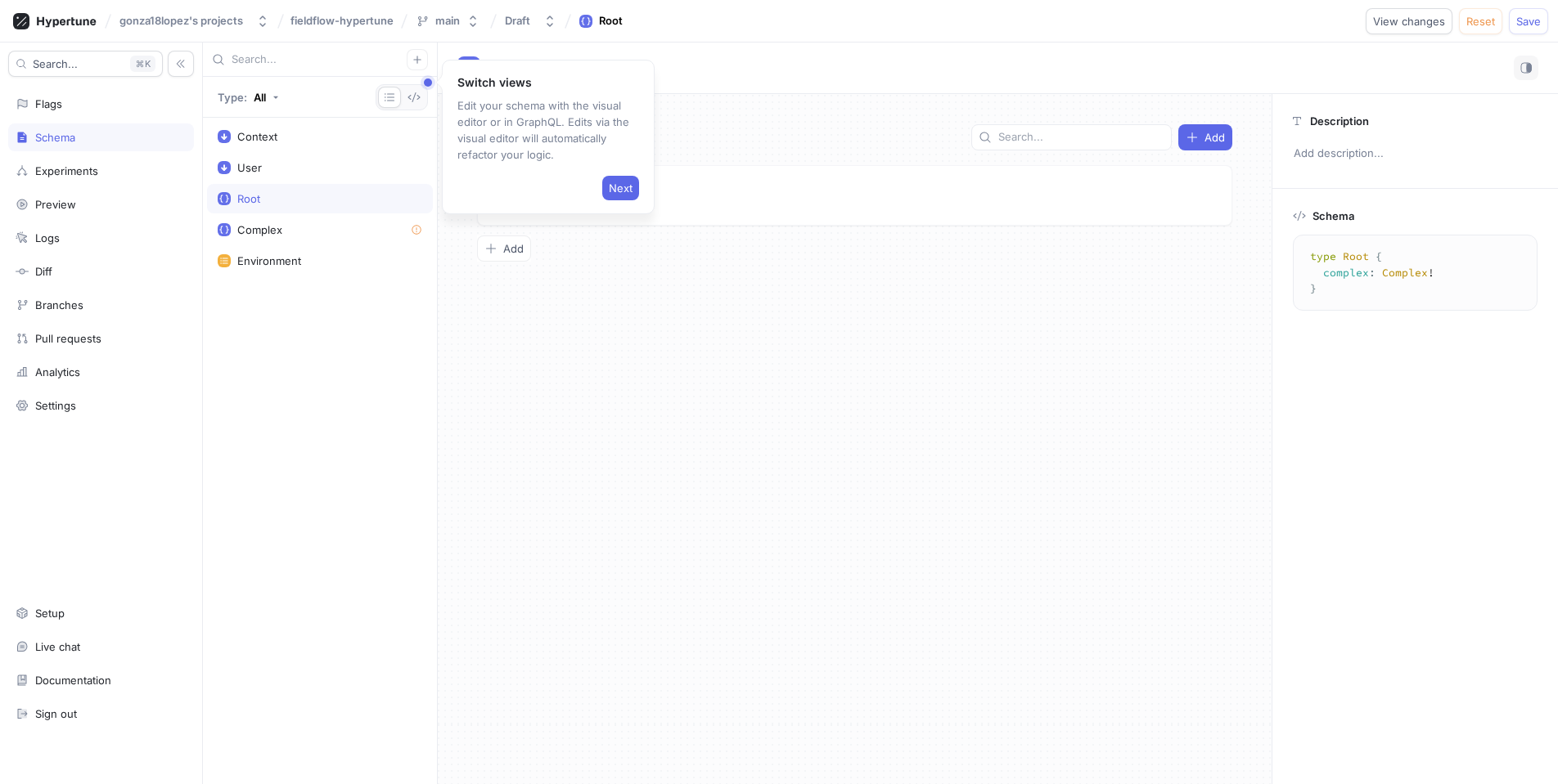
drag, startPoint x: 680, startPoint y: 330, endPoint x: 587, endPoint y: 208, distance: 153.4
click at [666, 312] on div "Fields Add Complex Object type reference Go to type To pick up a draggable item…" at bounding box center [854, 439] width 834 height 691
click at [616, 188] on span "Next" at bounding box center [620, 188] width 24 height 10
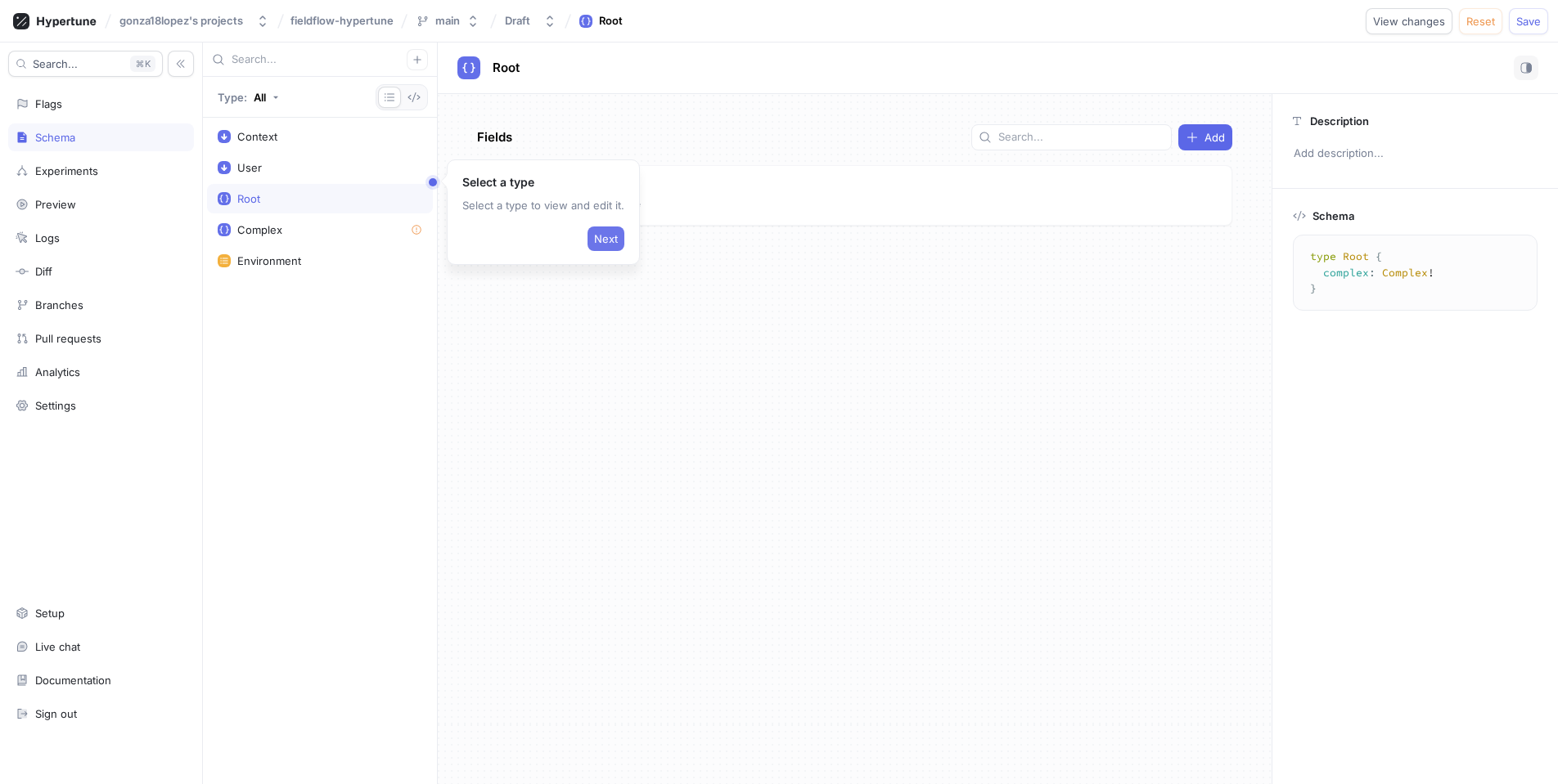
click at [607, 237] on span "Next" at bounding box center [606, 239] width 24 height 10
click at [315, 144] on div "Context" at bounding box center [320, 137] width 226 height 29
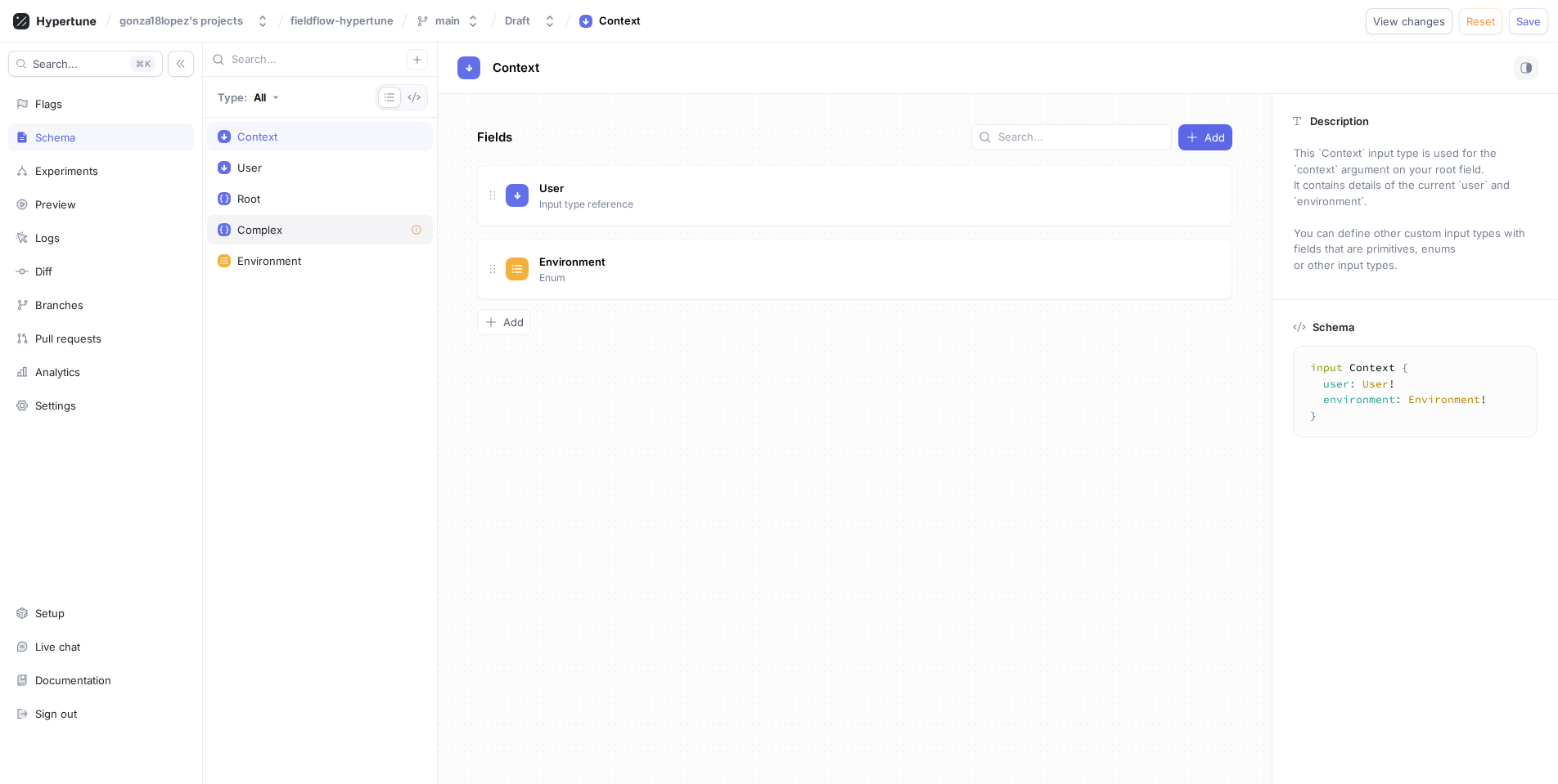
click at [287, 222] on div "Complex" at bounding box center [320, 230] width 226 height 29
type textarea "type Complex"
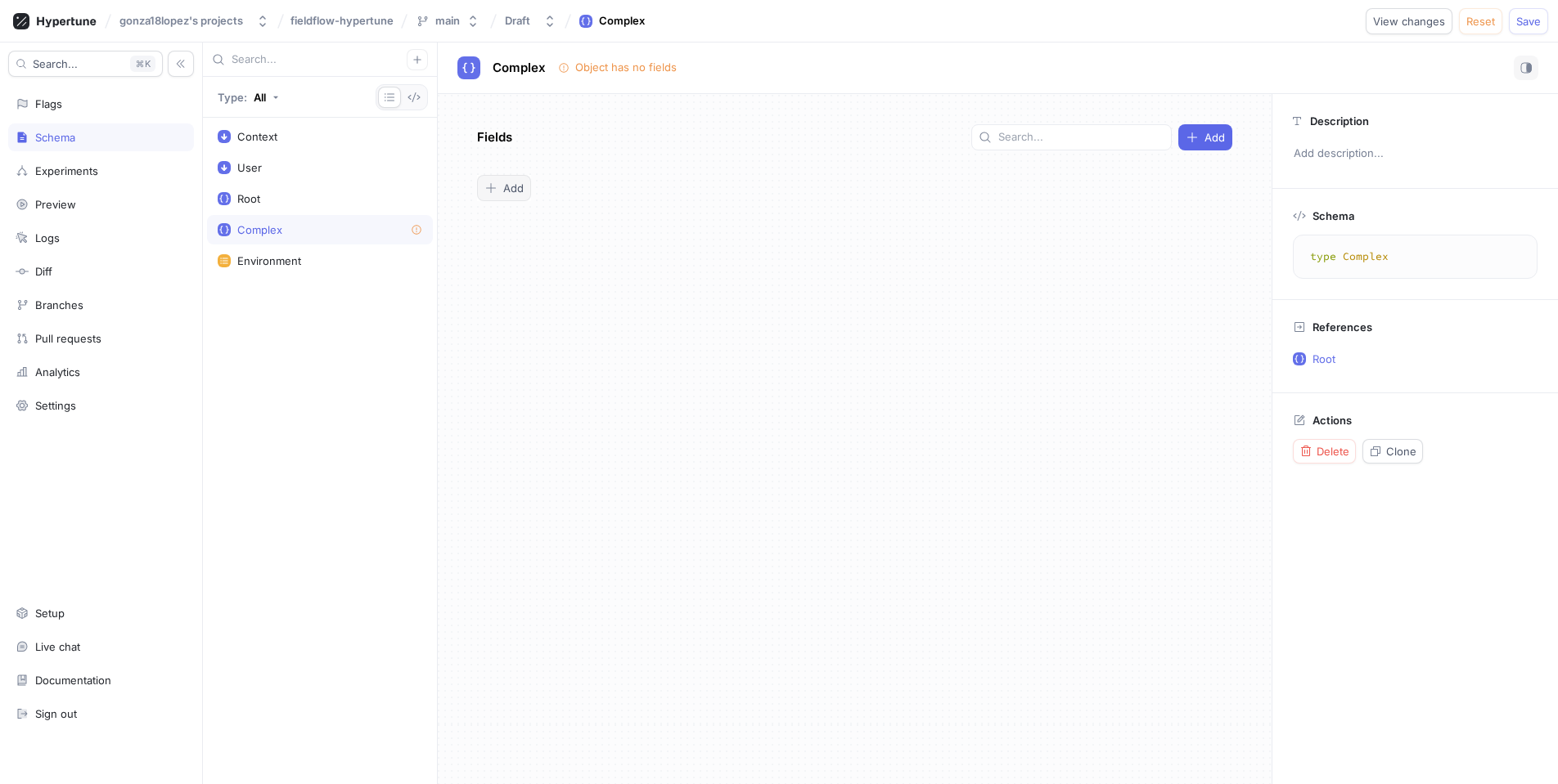
click at [490, 196] on button "Add" at bounding box center [503, 188] width 54 height 27
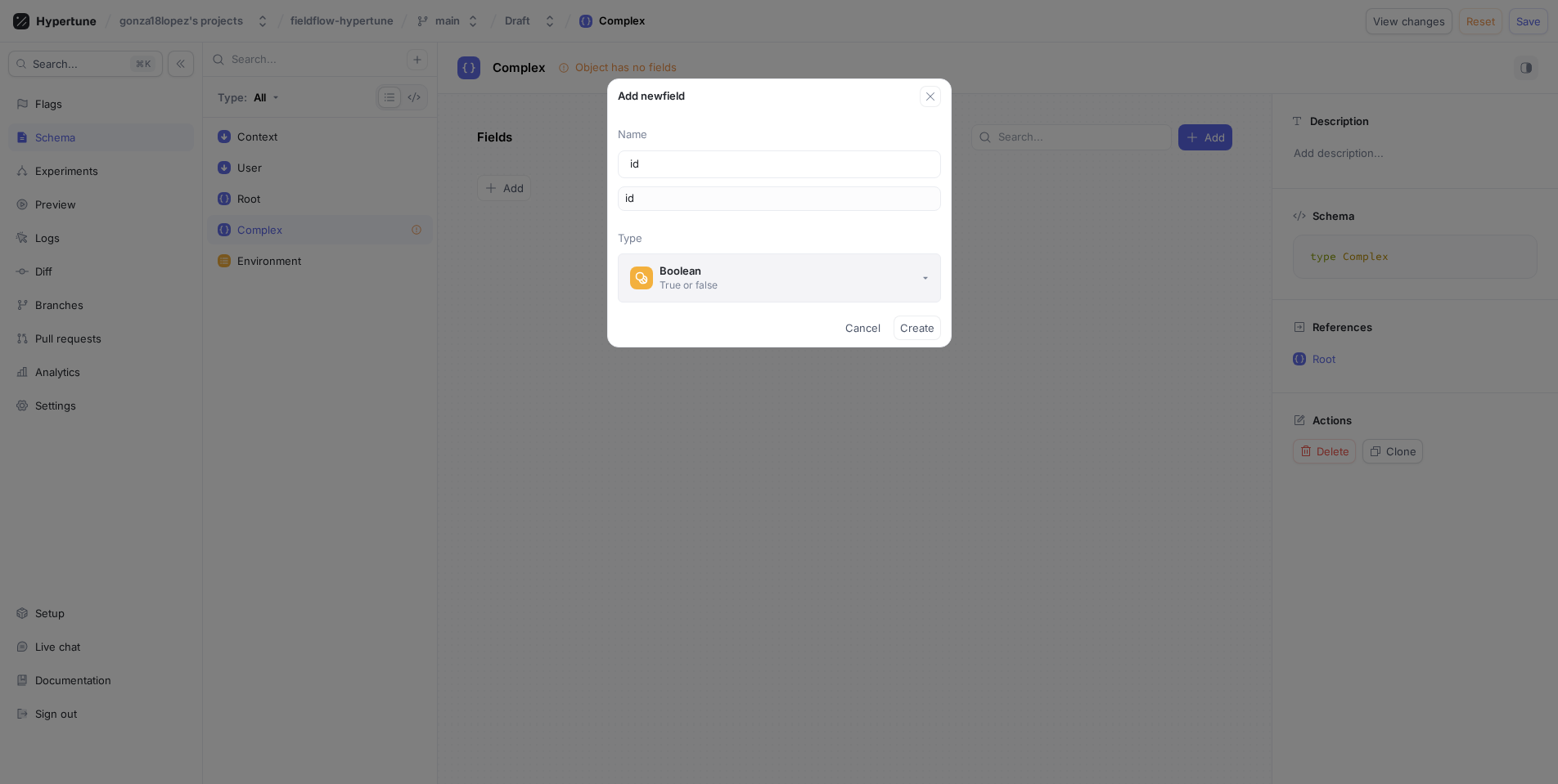
scroll to position [1, 0]
click at [825, 256] on button "Boolean True or false" at bounding box center [779, 278] width 323 height 49
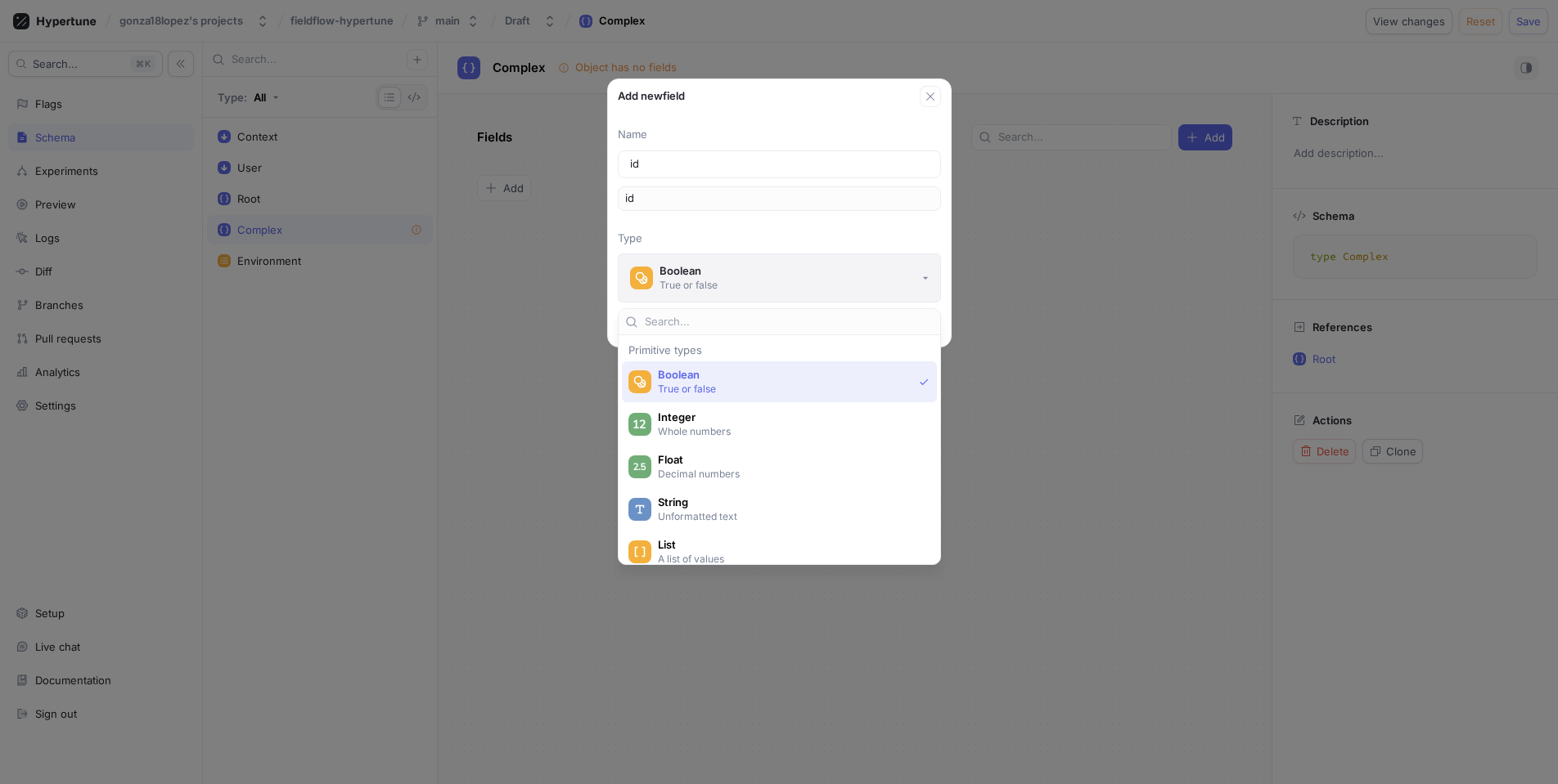
scroll to position [0, 0]
click at [705, 508] on span "String" at bounding box center [789, 502] width 264 height 14
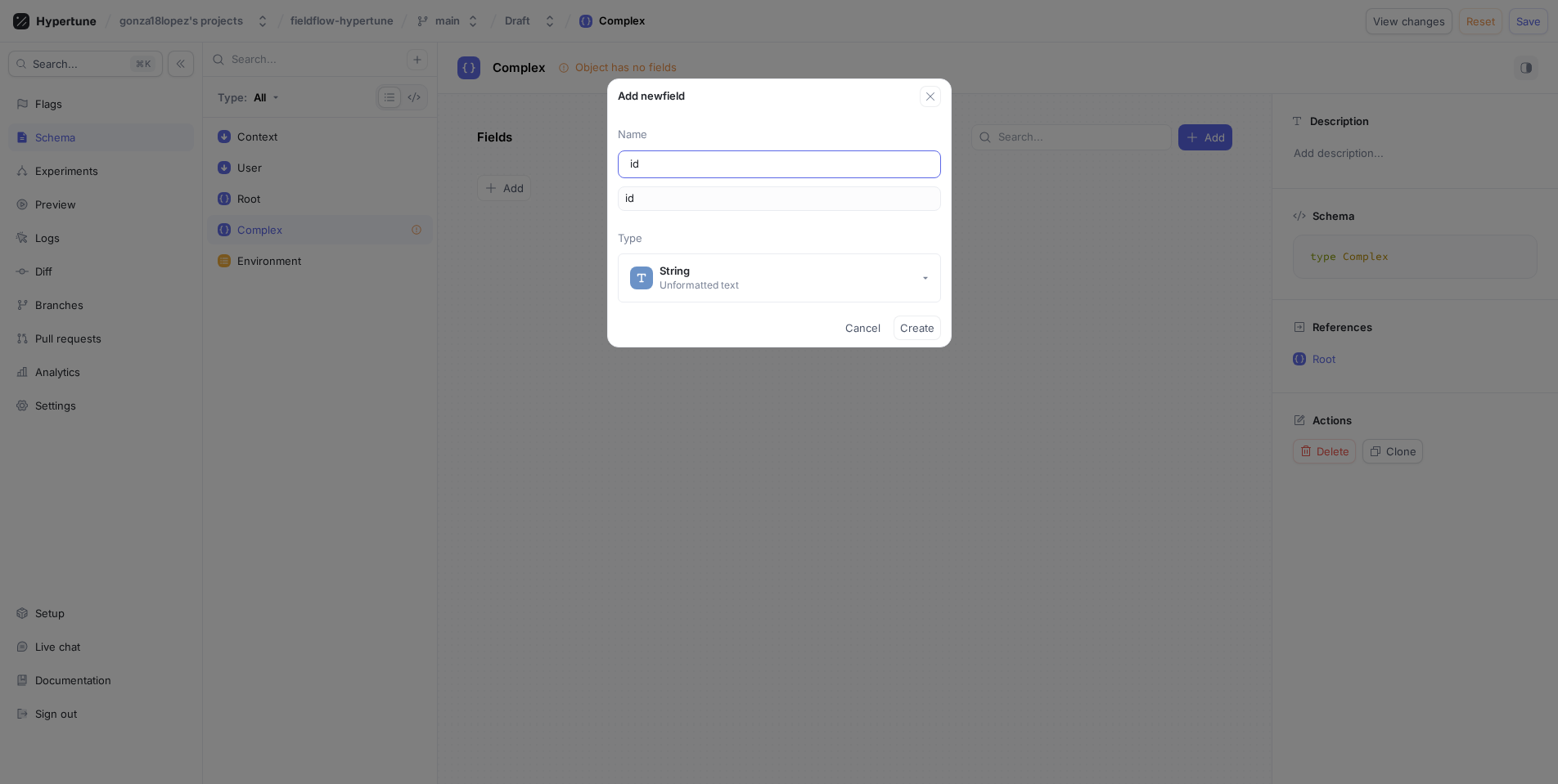
click at [691, 154] on div "id" at bounding box center [779, 164] width 323 height 28
click at [700, 167] on input "id" at bounding box center [779, 164] width 299 height 17
type input "D"
type input "d"
type input "id"
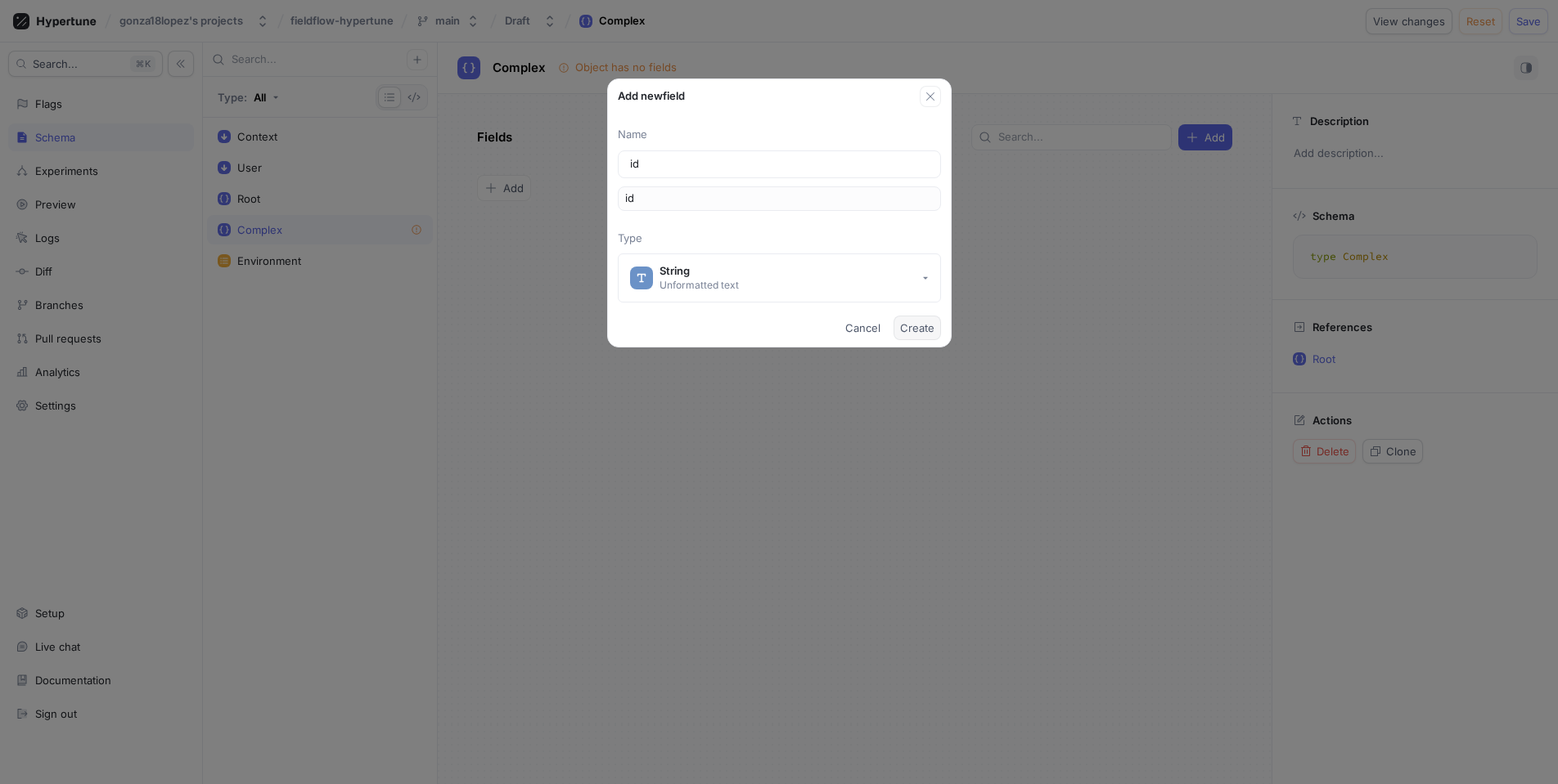
click at [935, 329] on button "Create" at bounding box center [917, 327] width 47 height 25
type textarea "type Complex { id: String! }"
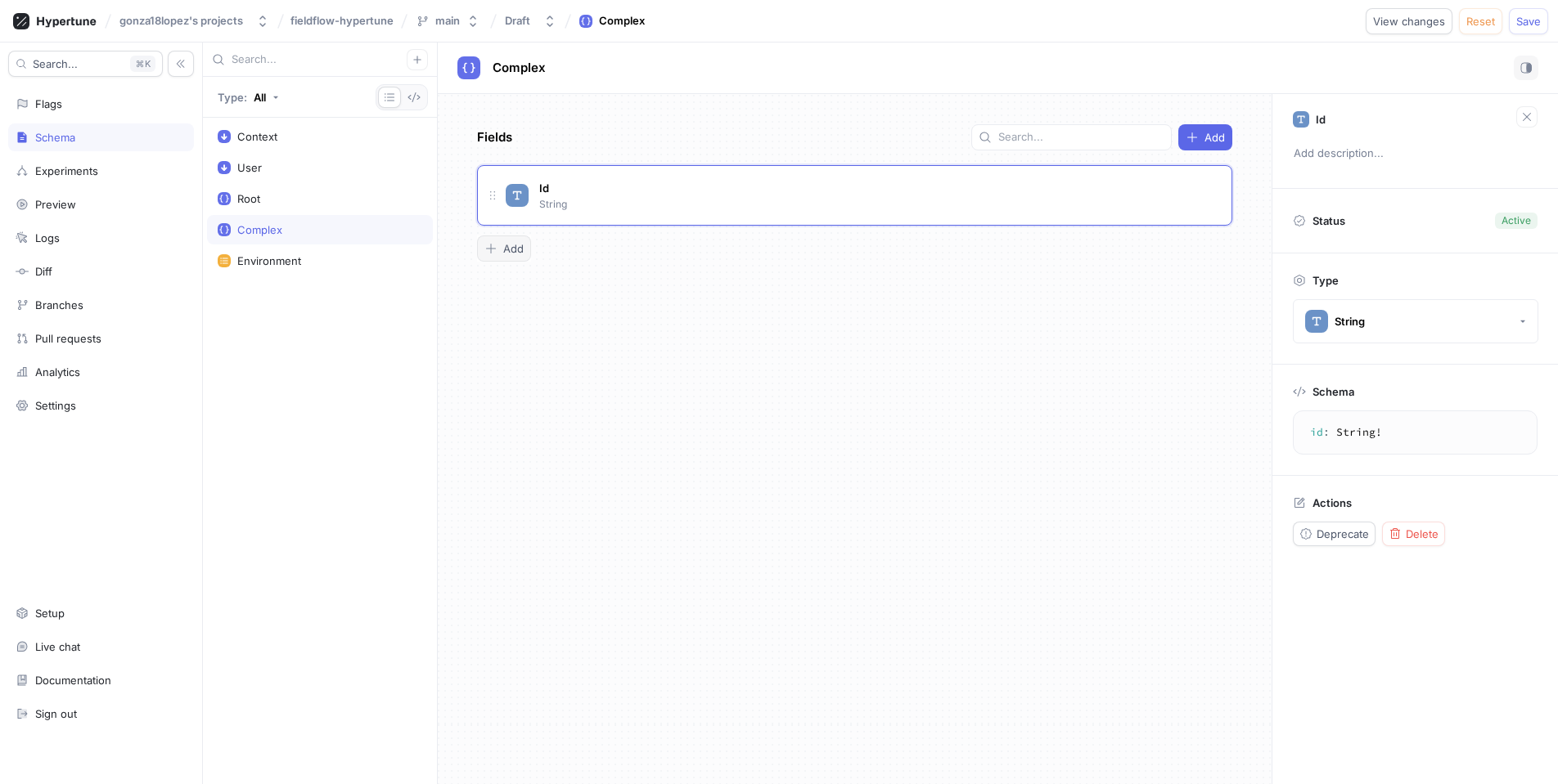
click at [511, 253] on span "Add" at bounding box center [513, 249] width 21 height 10
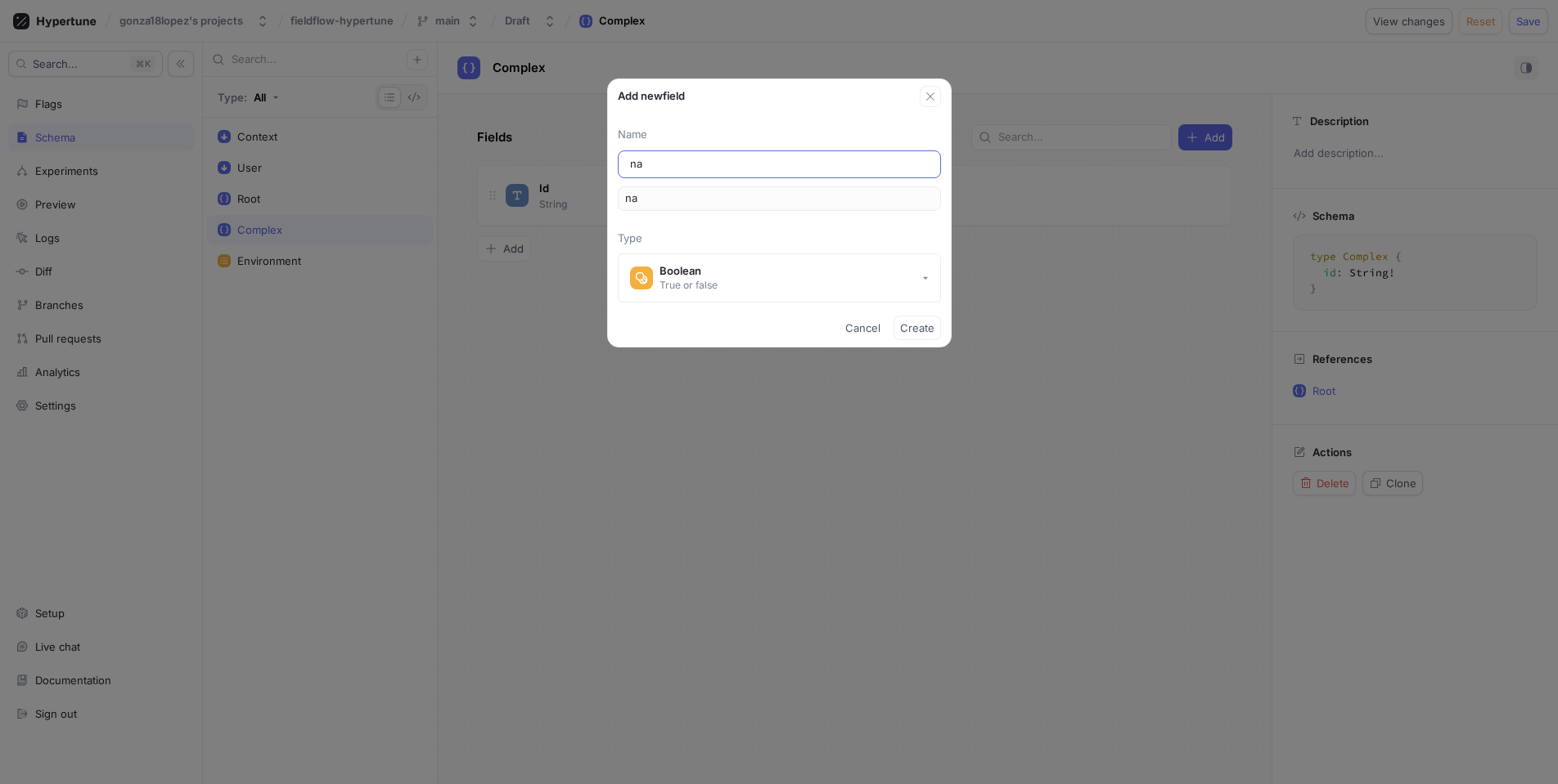
type input "nam"
type input "name"
click at [706, 286] on div "True or false" at bounding box center [688, 285] width 58 height 14
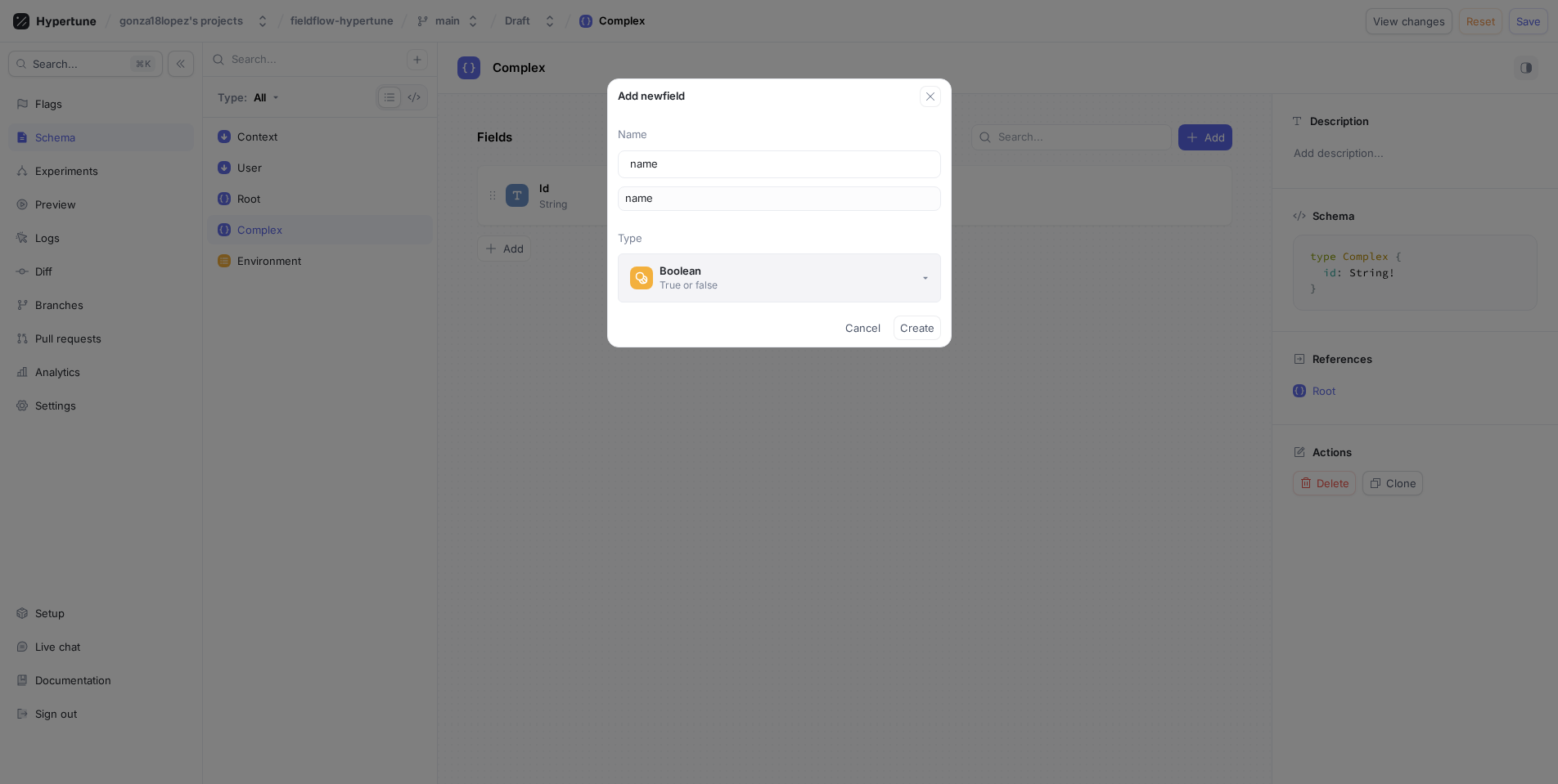
type input "name"
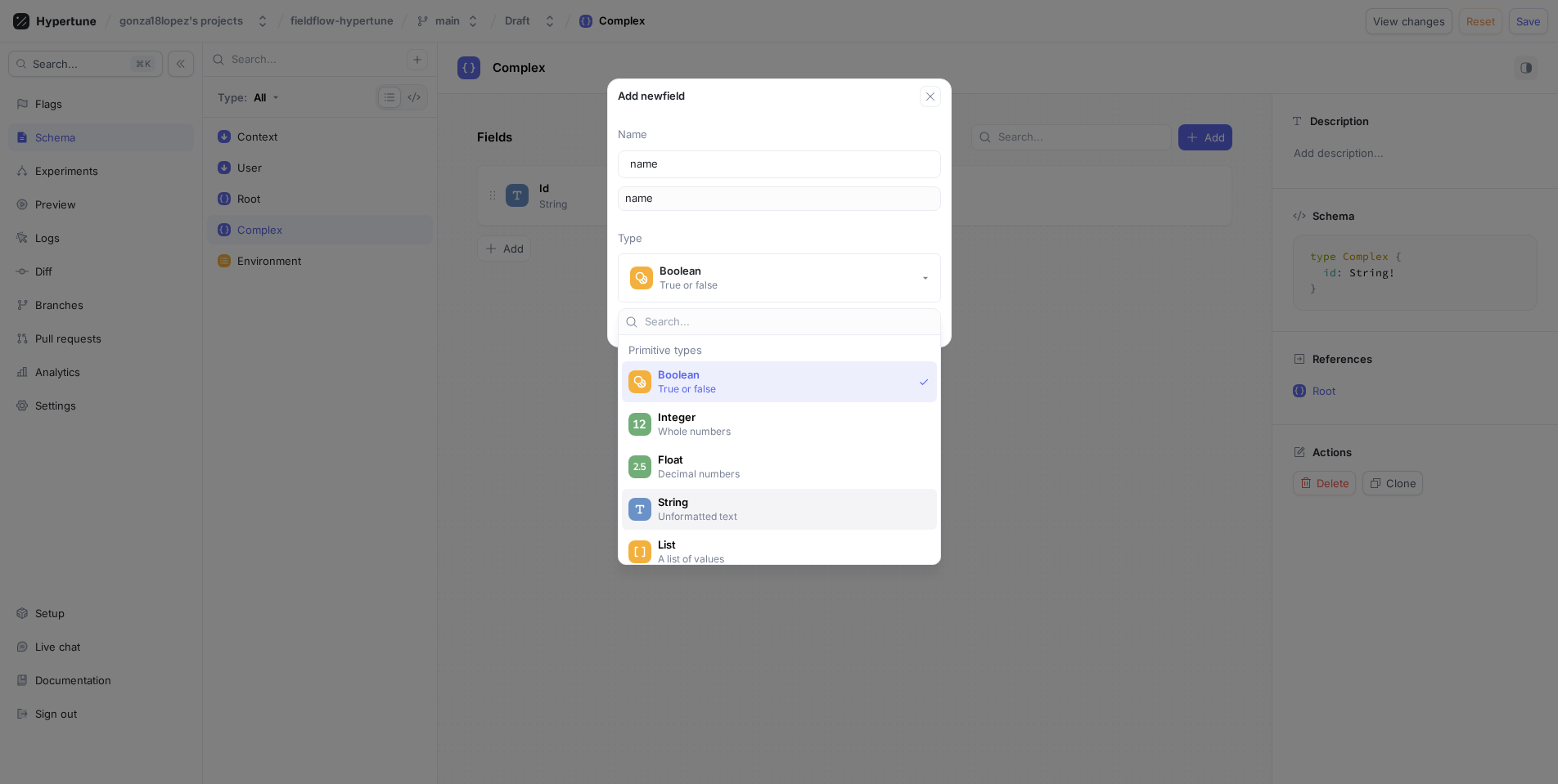
click at [712, 499] on span "String" at bounding box center [789, 502] width 264 height 14
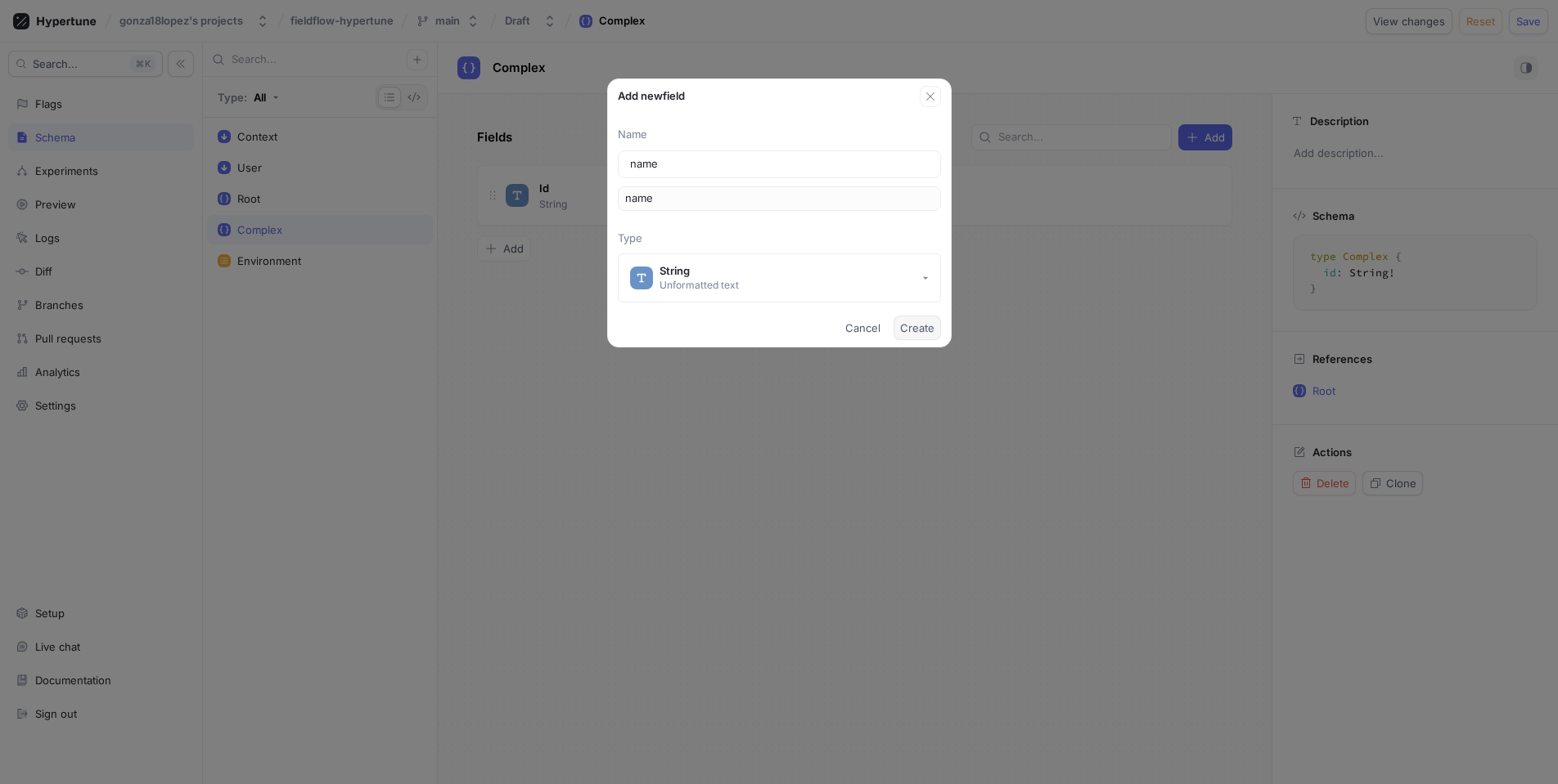
click at [915, 330] on span "Create" at bounding box center [917, 328] width 34 height 10
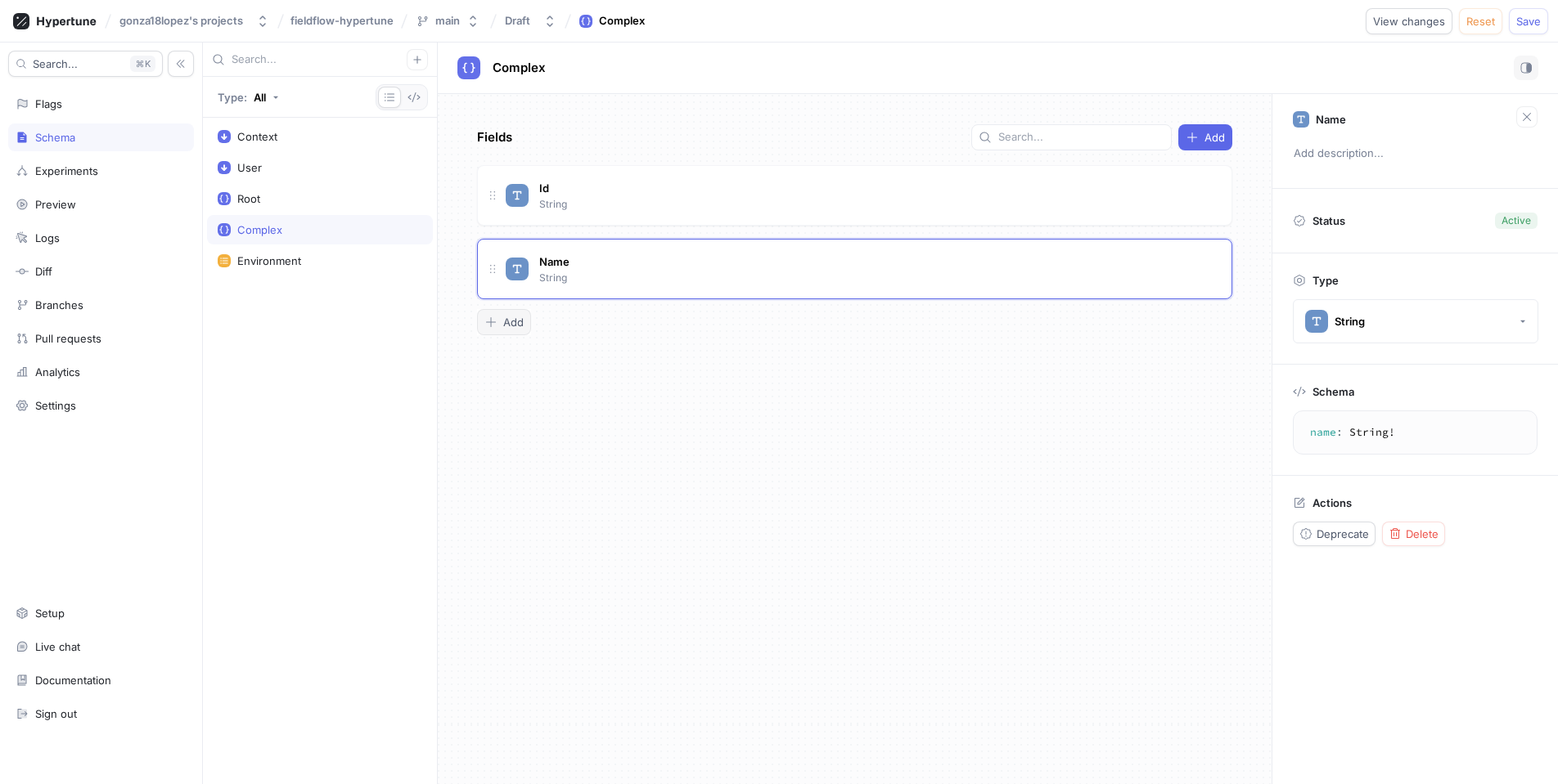
click at [502, 312] on button "Add" at bounding box center [503, 322] width 54 height 27
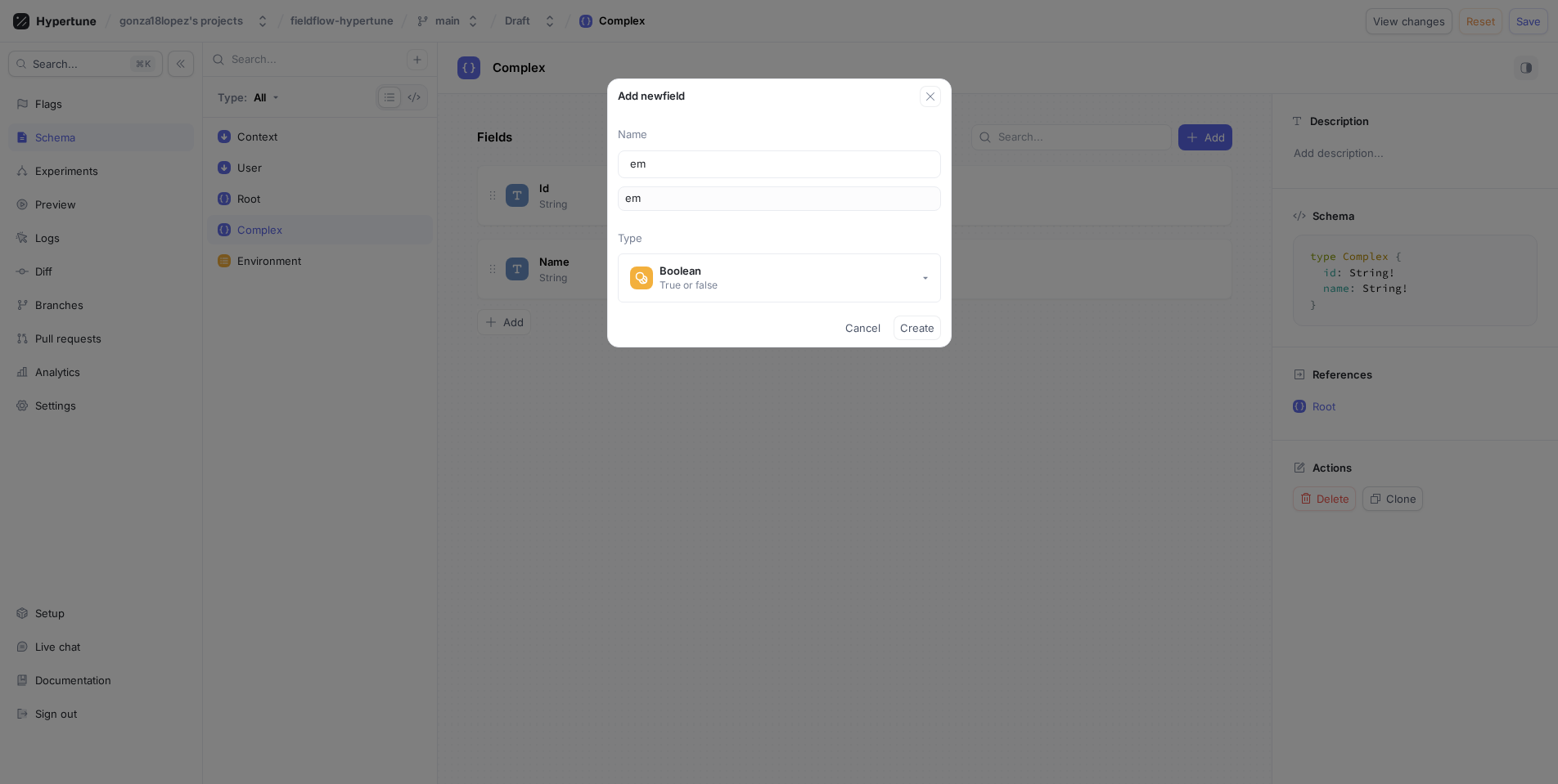
type input "ema"
type input "emai"
type input "email"
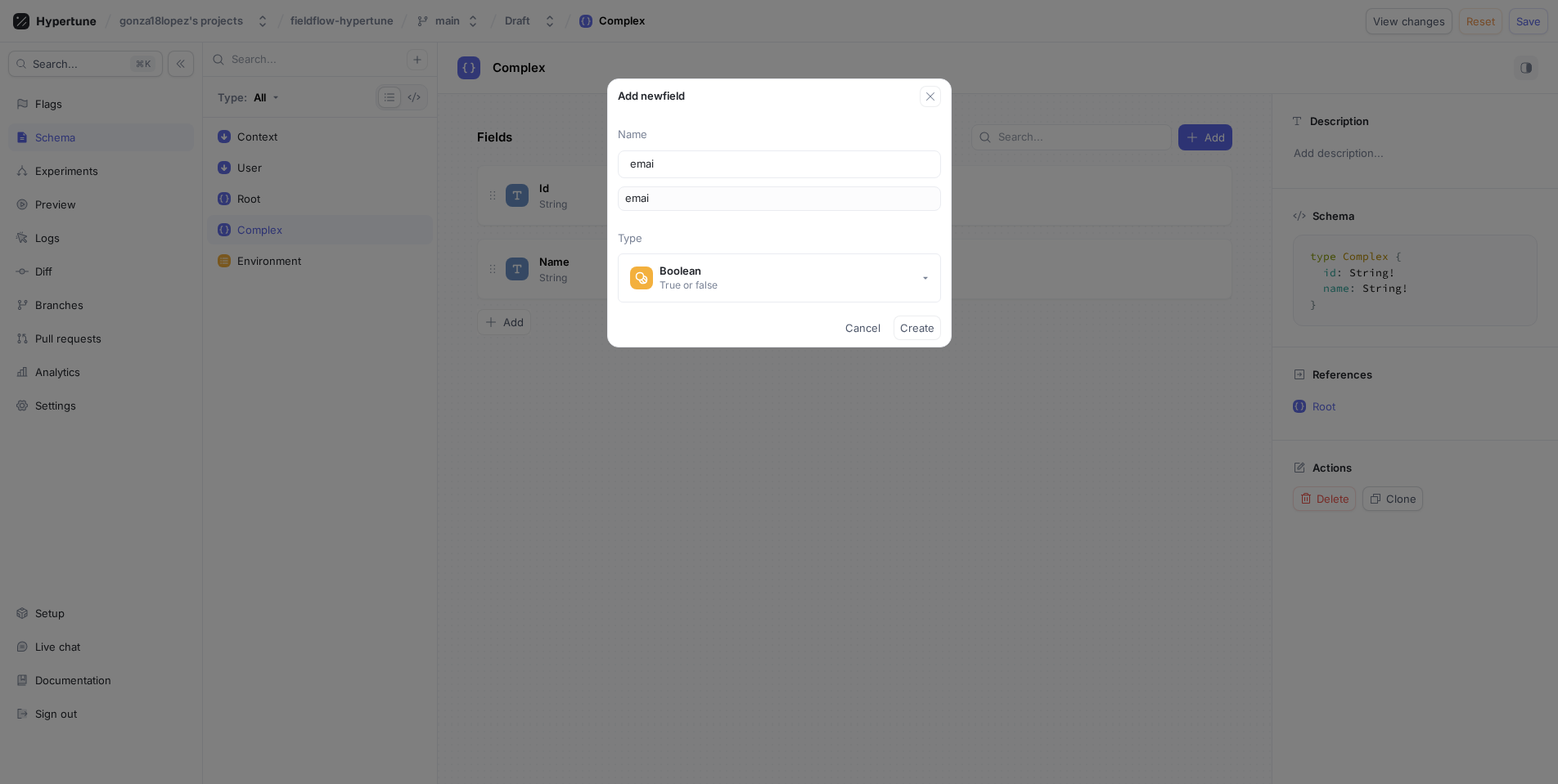
type input "email"
click at [754, 288] on button "Boolean True or false" at bounding box center [779, 278] width 323 height 49
type input "email"
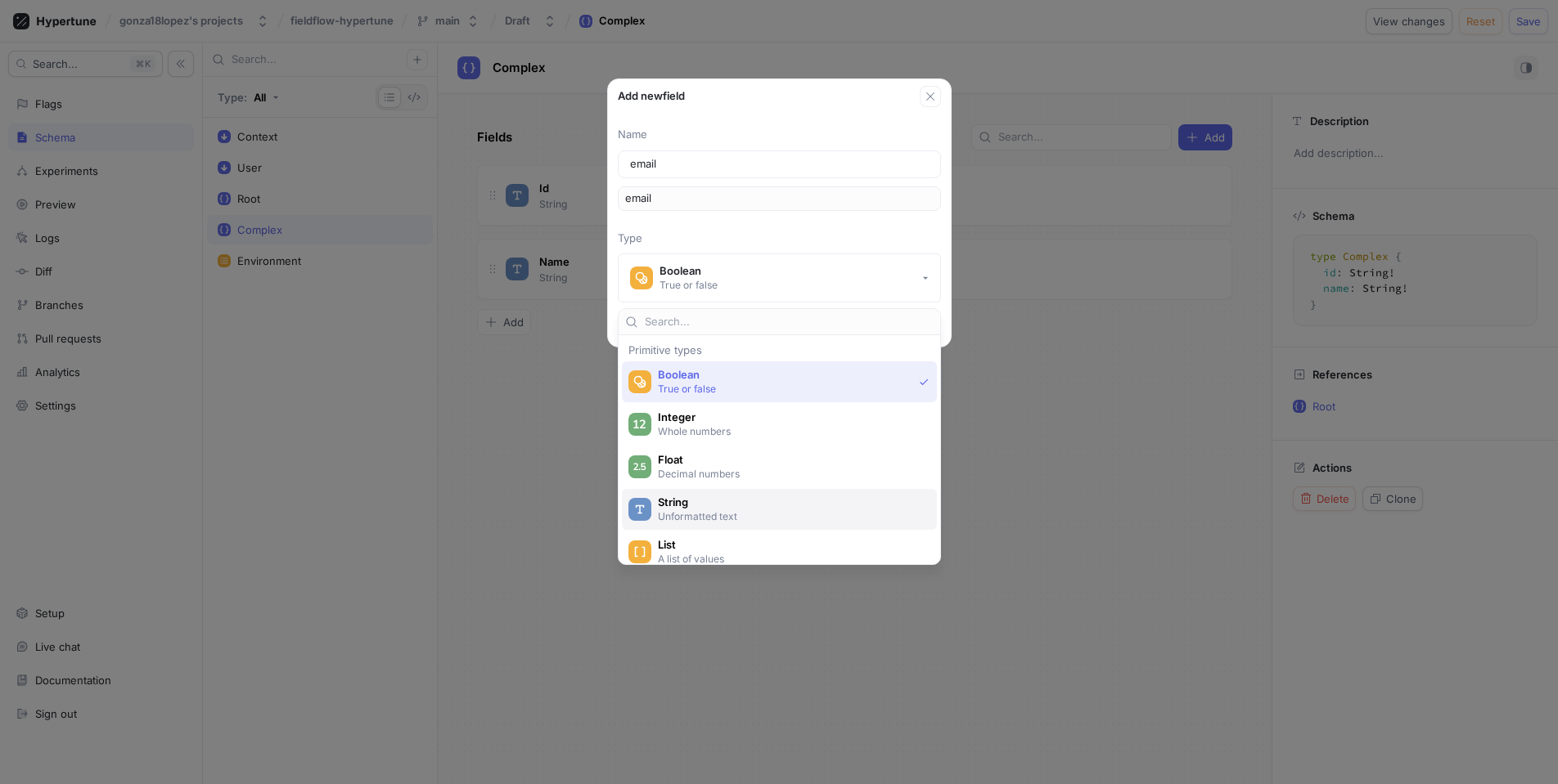
click at [713, 501] on span "String" at bounding box center [789, 502] width 264 height 14
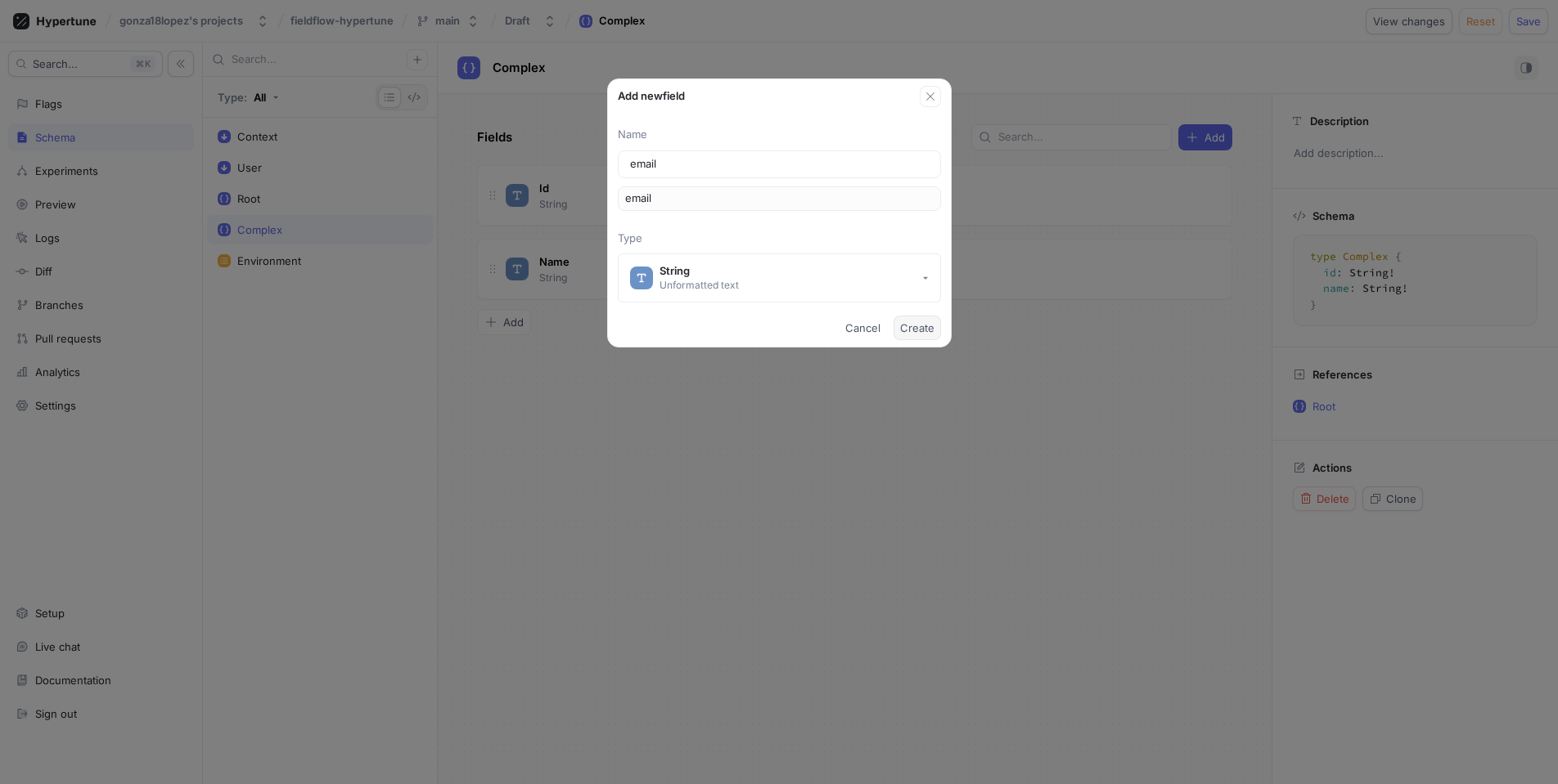
click at [926, 331] on span "Create" at bounding box center [917, 328] width 34 height 10
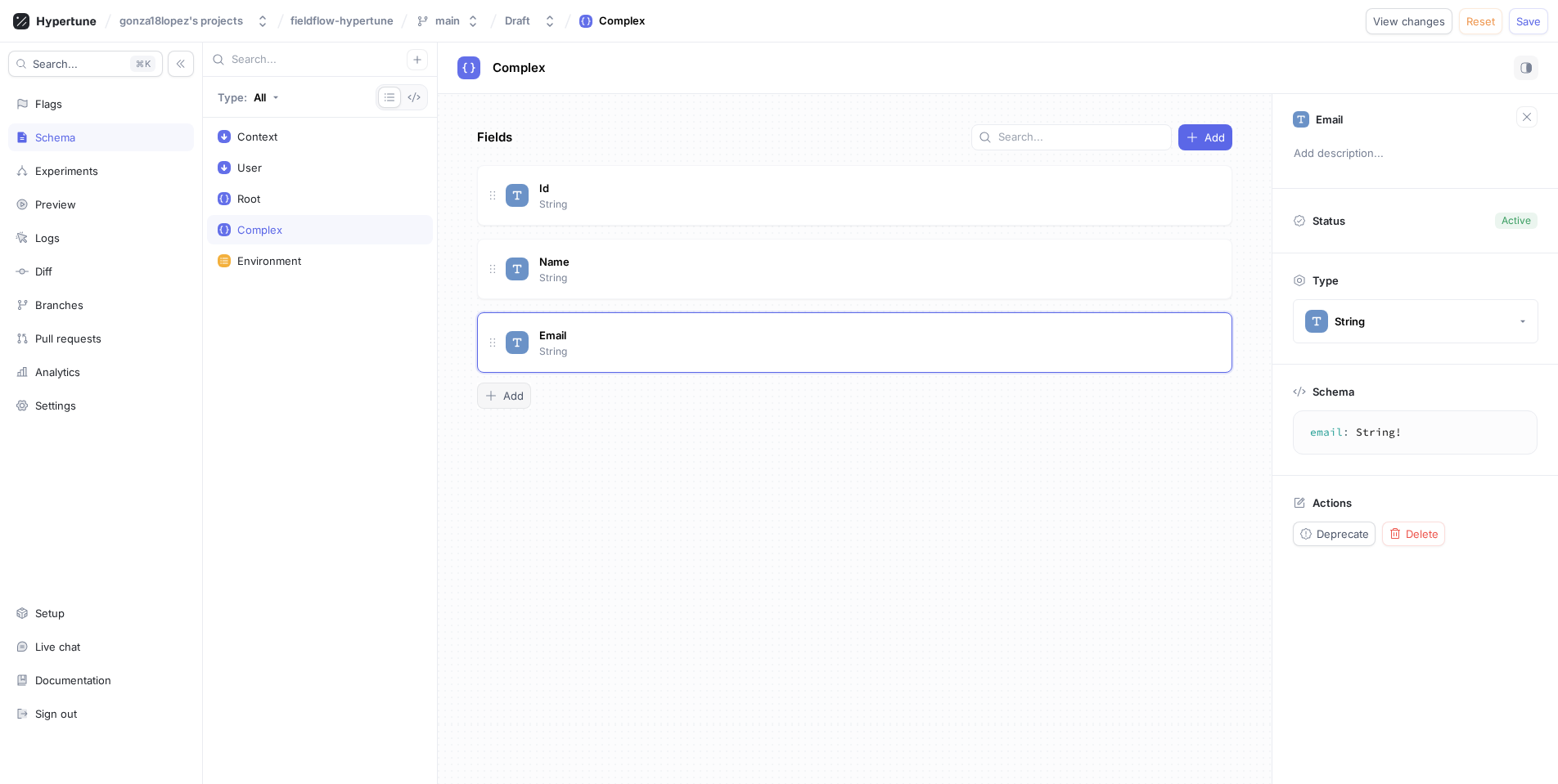
click at [503, 385] on button "Add" at bounding box center [503, 396] width 54 height 27
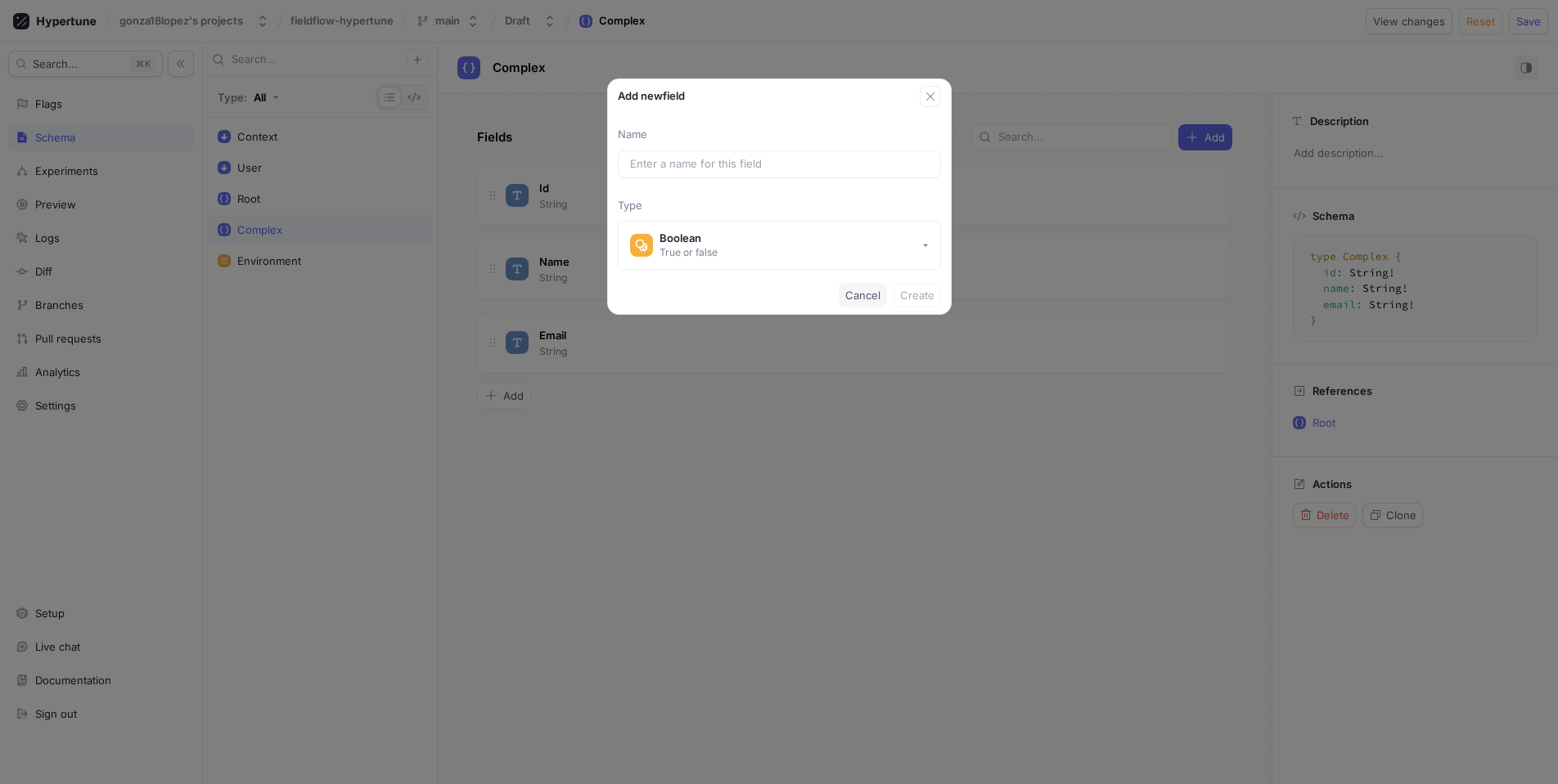
click at [858, 293] on span "Cancel" at bounding box center [863, 295] width 35 height 10
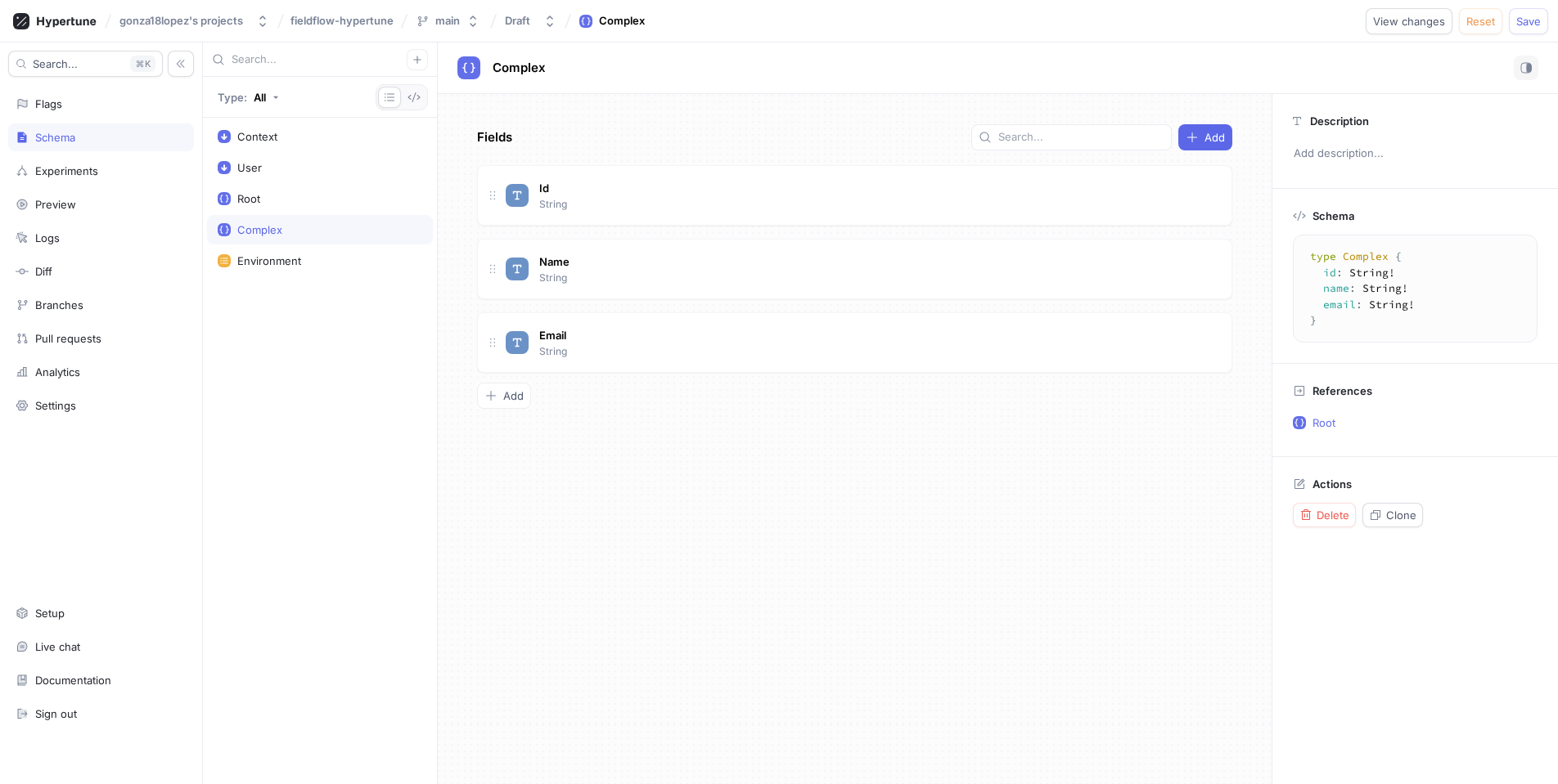
click at [808, 492] on div "Fields Add Id String Name String Email String To pick up a draggable item, pres…" at bounding box center [854, 439] width 834 height 691
click at [741, 425] on div "Fields Add Id String Name String Email String To pick up a draggable item, pres…" at bounding box center [854, 439] width 834 height 691
click at [743, 424] on div "Fields Add Id String Name String Email String To pick up a draggable item, pres…" at bounding box center [854, 439] width 834 height 691
click at [612, 195] on div "Id String" at bounding box center [861, 195] width 713 height 32
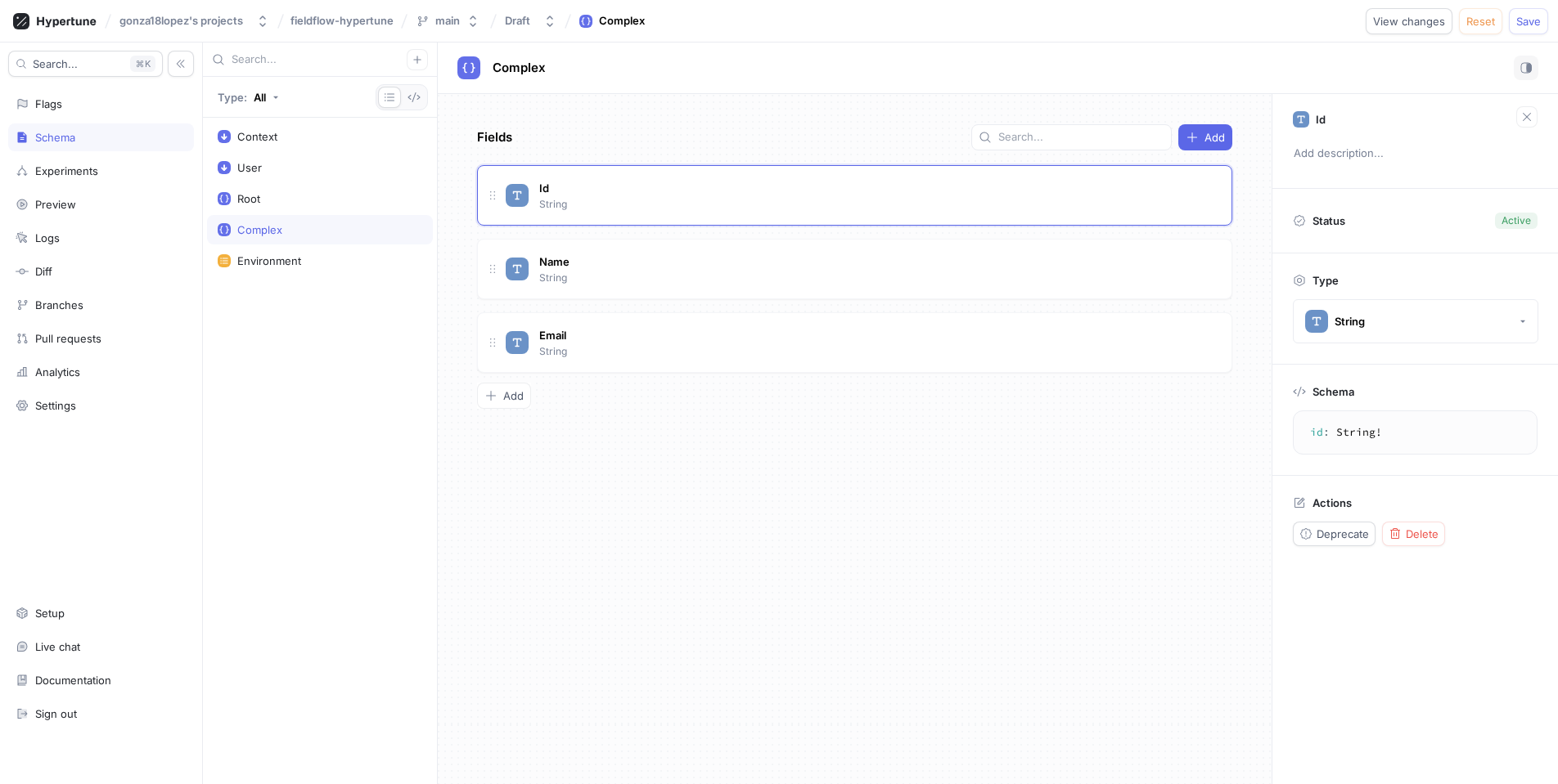
click at [1334, 116] on div "Id" at bounding box center [1414, 117] width 245 height 22
click at [568, 202] on div "Id String" at bounding box center [861, 195] width 713 height 32
click at [923, 186] on div "Id String" at bounding box center [861, 195] width 713 height 32
click at [600, 194] on div "Id String" at bounding box center [861, 195] width 713 height 32
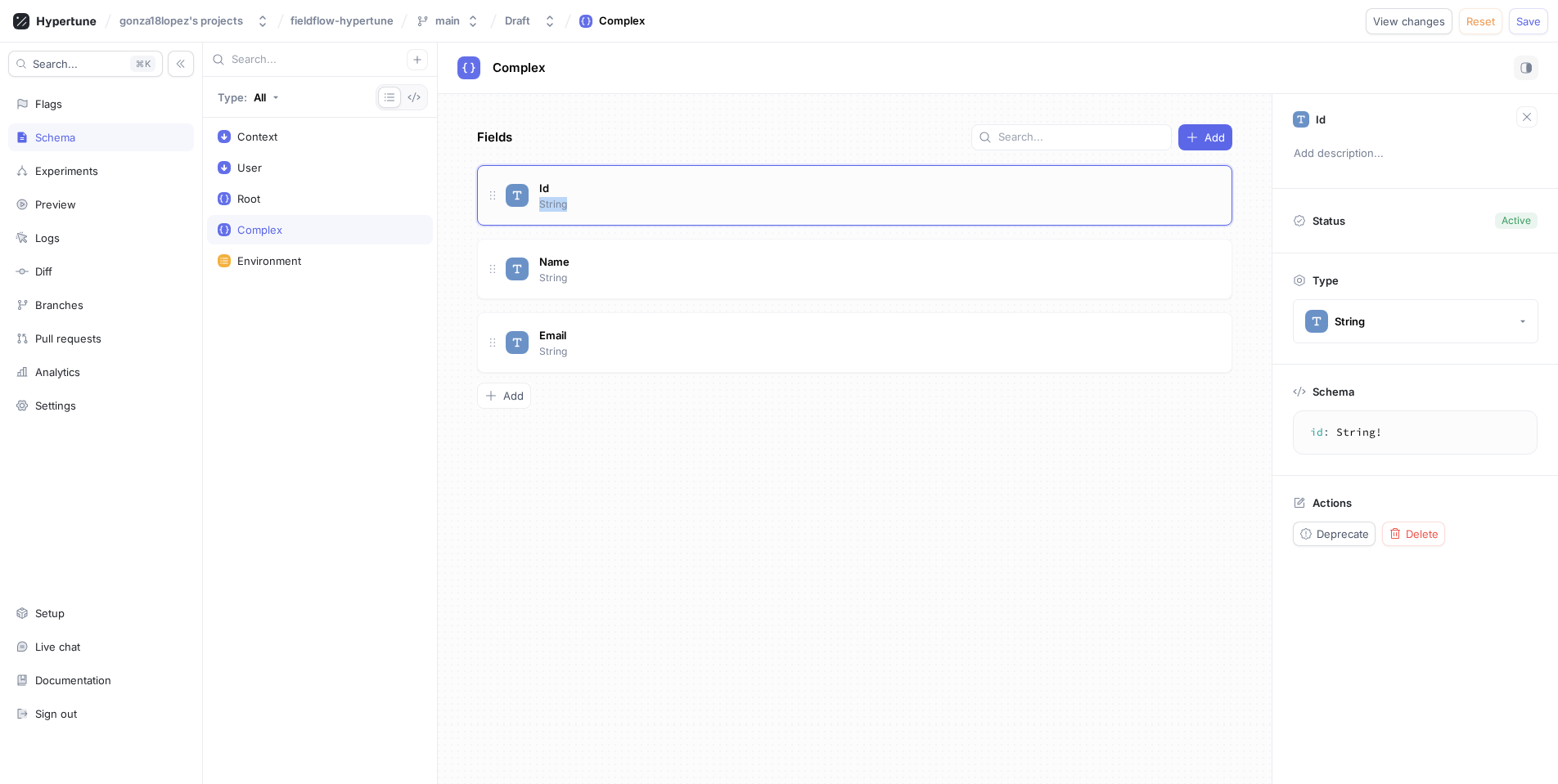
click at [600, 194] on div "Id String" at bounding box center [861, 195] width 713 height 32
click at [1031, 192] on div "Id String" at bounding box center [861, 195] width 713 height 32
click at [1362, 436] on textarea "id: String!" at bounding box center [1415, 432] width 230 height 29
click at [1300, 503] on icon at bounding box center [1298, 502] width 13 height 13
click at [1523, 64] on icon "button" at bounding box center [1527, 68] width 12 height 12
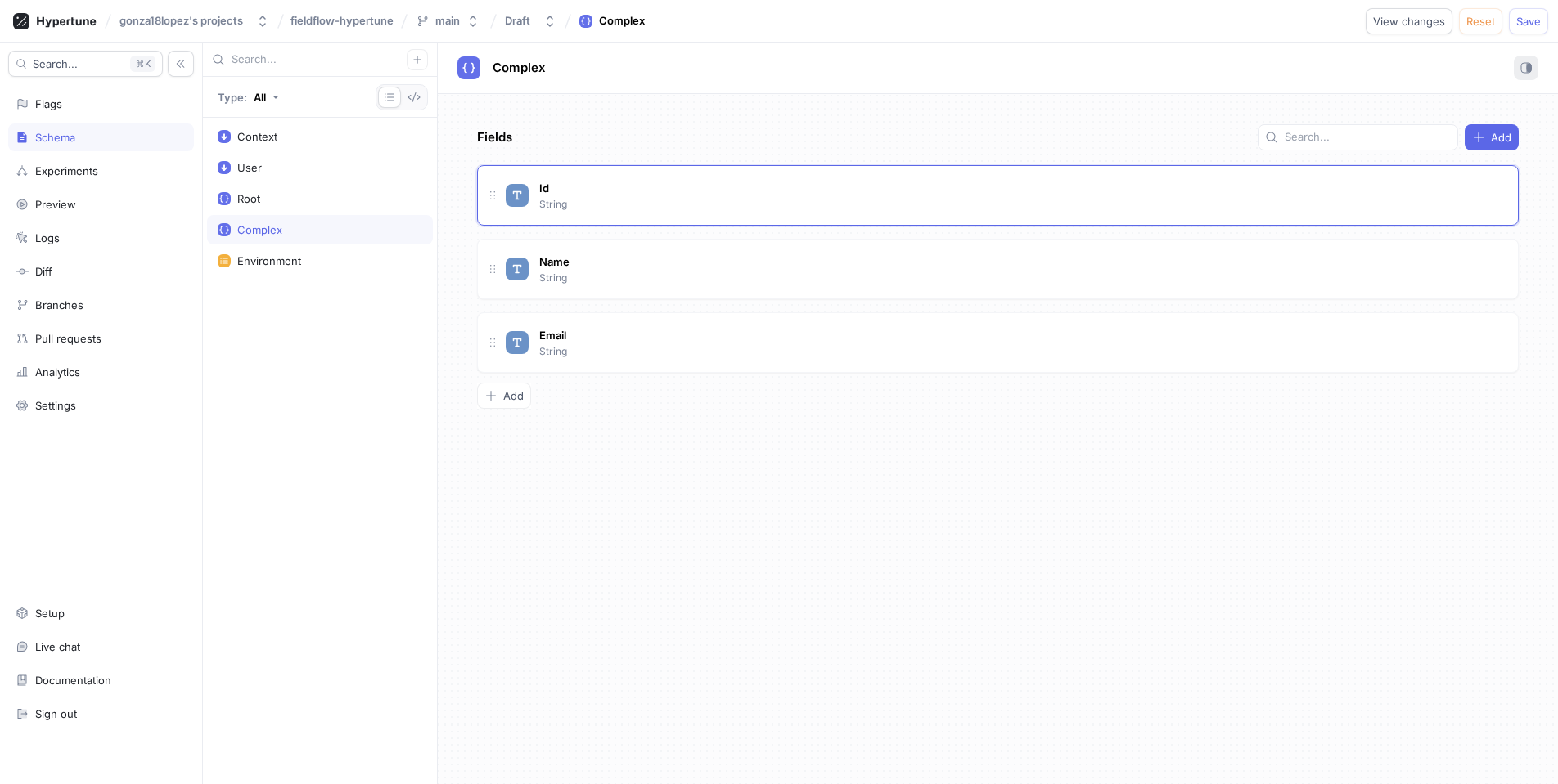
click at [1526, 64] on icon "button" at bounding box center [1527, 68] width 12 height 12
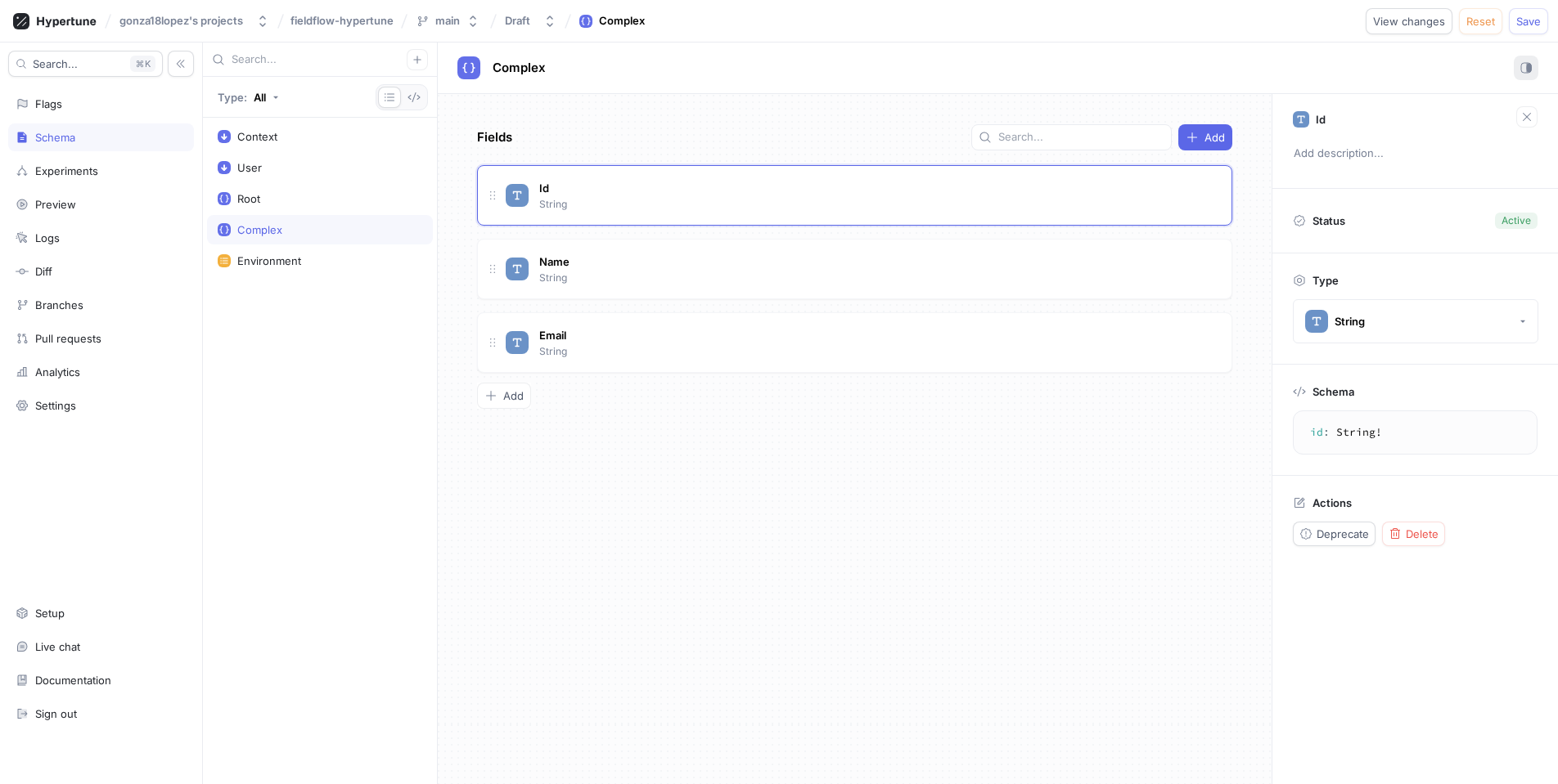
click at [1526, 64] on icon "button" at bounding box center [1527, 68] width 12 height 12
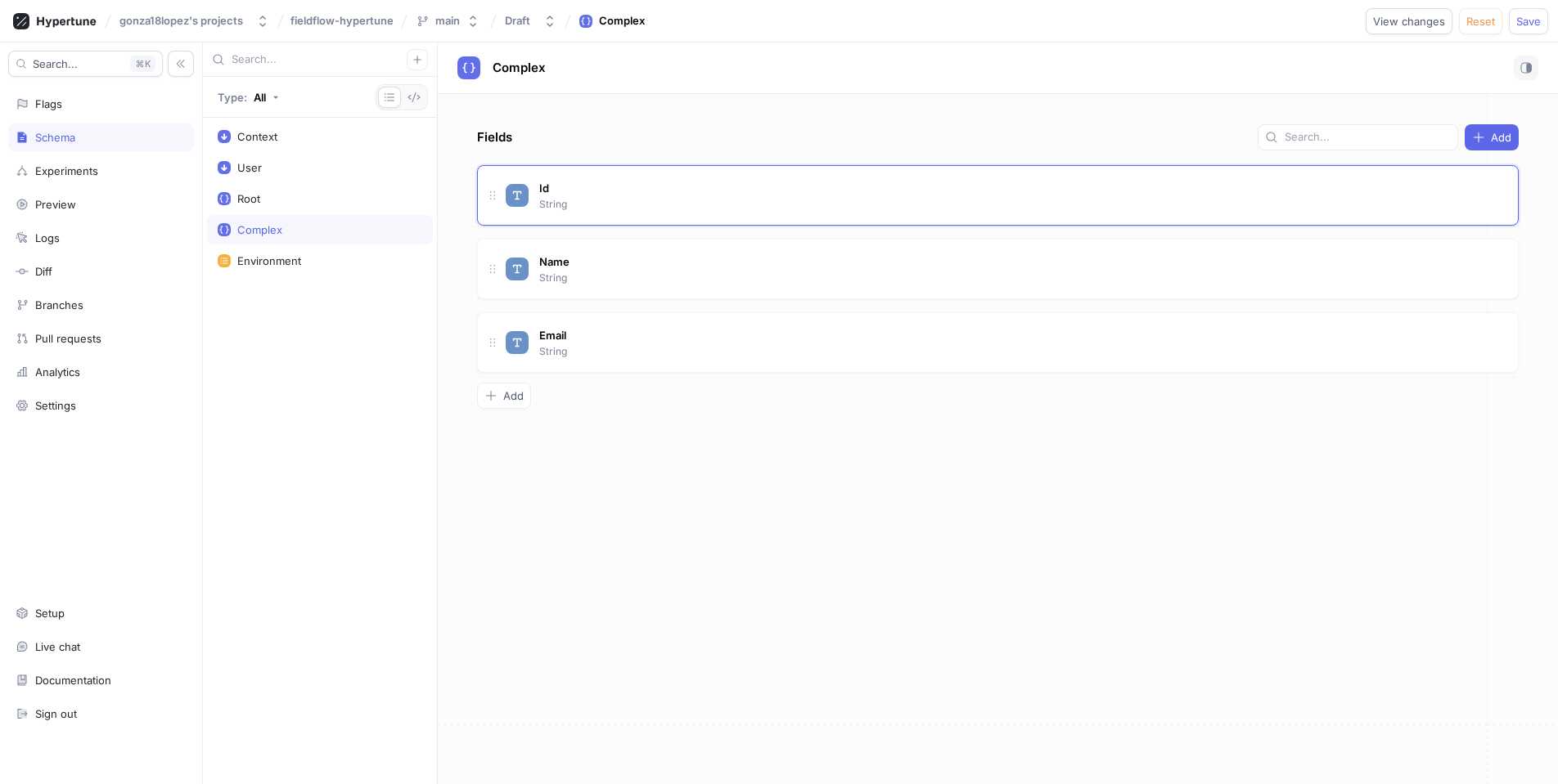
click at [851, 471] on div "Fields Add Id String Name String Email String To pick up a draggable item, pres…" at bounding box center [998, 439] width 1121 height 691
drag, startPoint x: 583, startPoint y: 195, endPoint x: 574, endPoint y: 271, distance: 76.5
click at [573, 285] on div "Id String Name String Email String To pick up a draggable item, press the space…" at bounding box center [998, 268] width 1042 height 207
click at [490, 196] on icon at bounding box center [491, 191] width 13 height 13
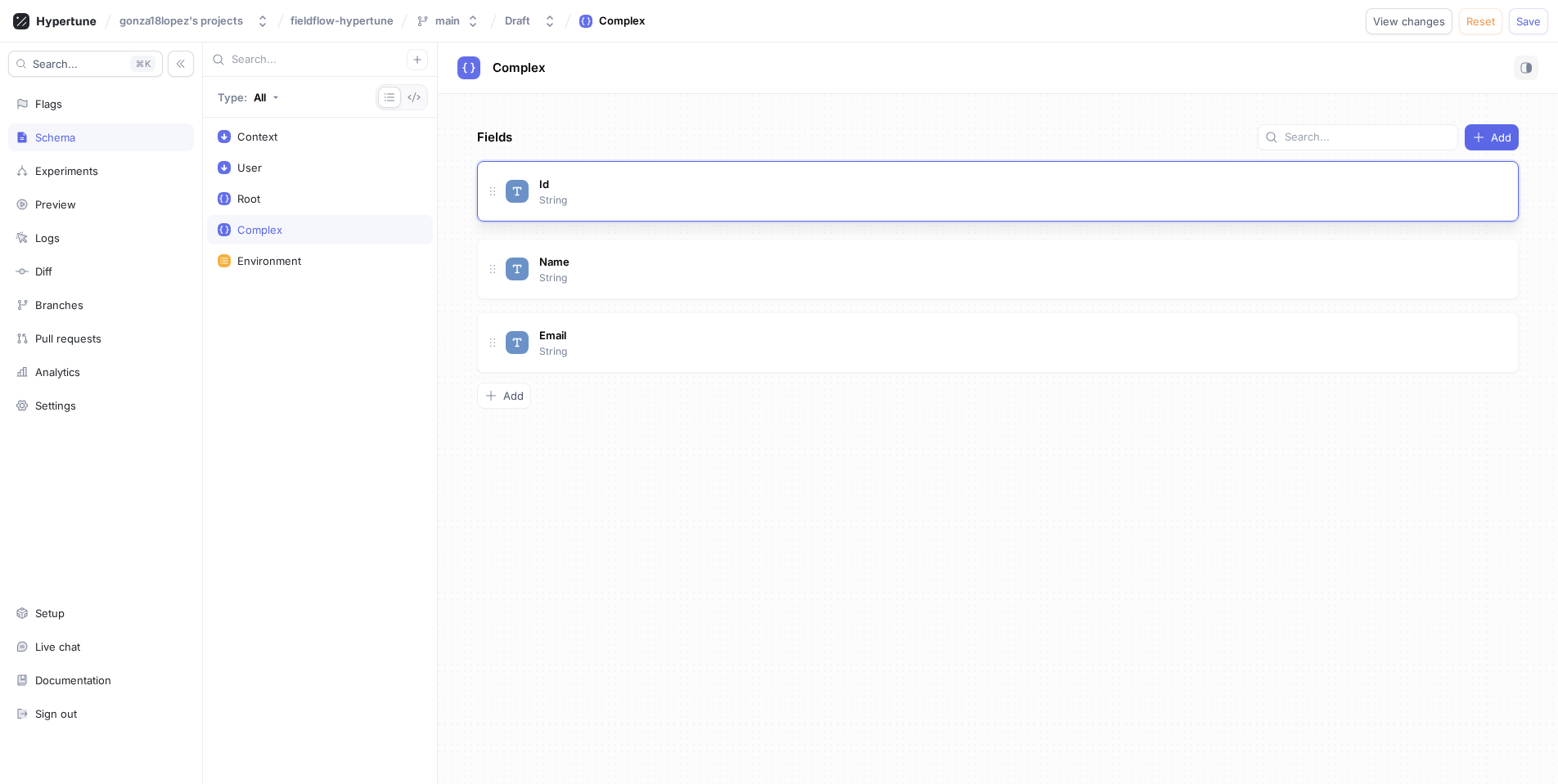
scroll to position [0, 0]
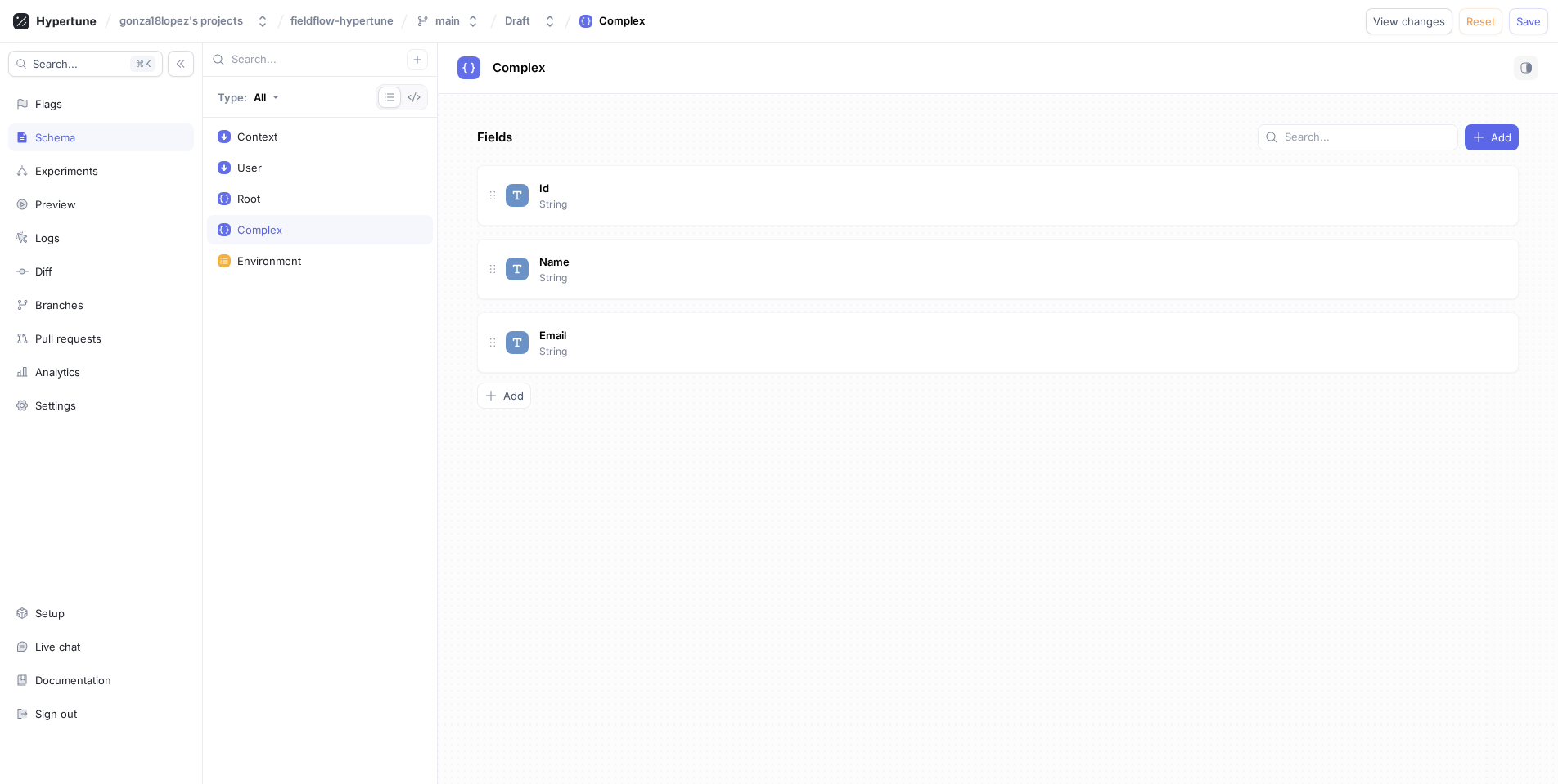
click at [690, 455] on div "Fields Add Id String Name String Email String To pick up a draggable item, pres…" at bounding box center [998, 439] width 1121 height 691
click at [655, 480] on div "Fields Add Id String Name String Email String To pick up a draggable item, pres…" at bounding box center [998, 439] width 1121 height 691
drag, startPoint x: 668, startPoint y: 468, endPoint x: 451, endPoint y: 391, distance: 230.3
click at [667, 468] on div "Fields Add Id String Name String Email String To pick up a draggable item, pres…" at bounding box center [998, 439] width 1121 height 691
click at [274, 268] on div "Environment" at bounding box center [320, 261] width 226 height 29
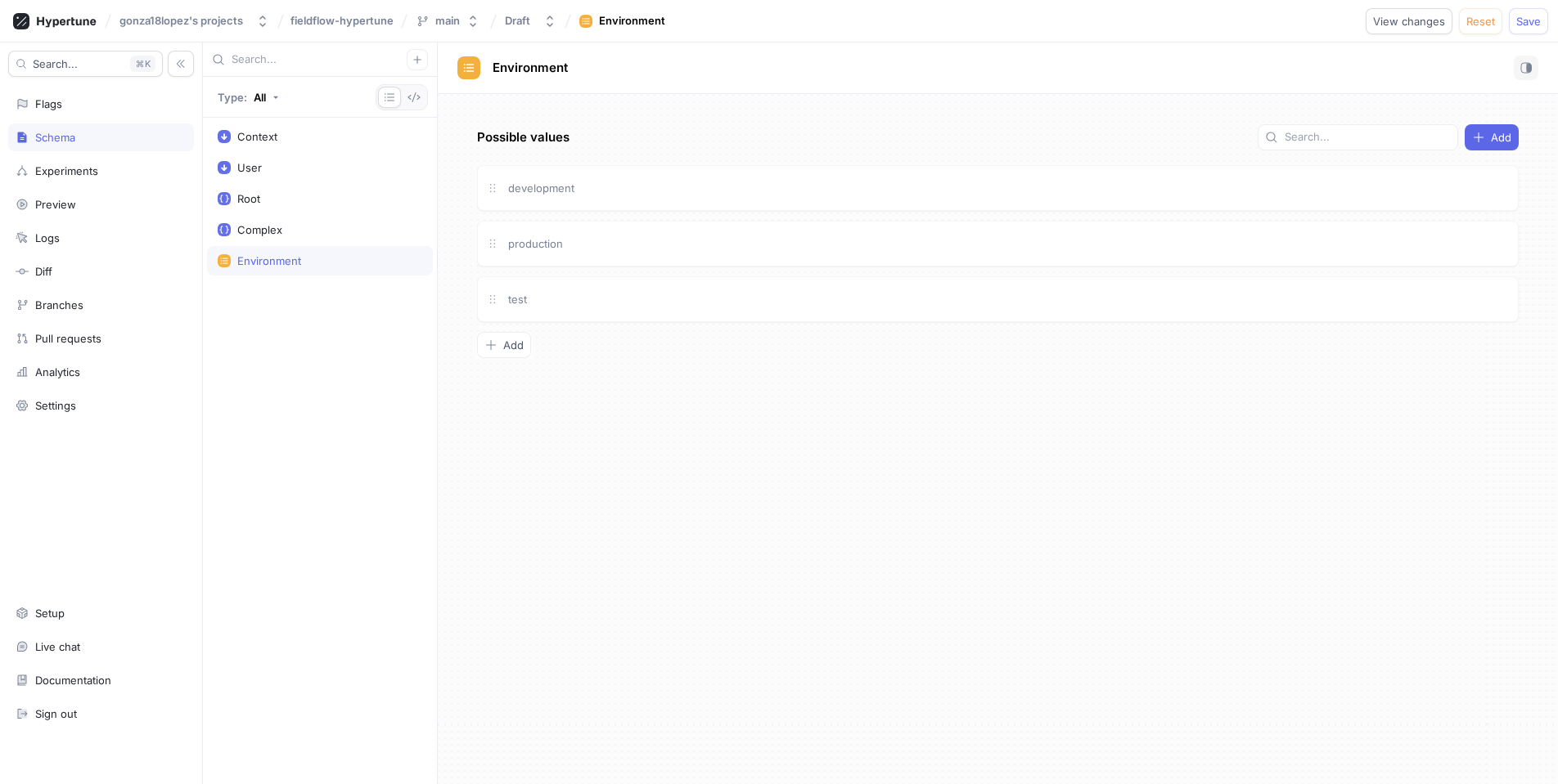
click at [618, 495] on div "Possible values Add development production test To pick up a draggable item, pr…" at bounding box center [998, 439] width 1121 height 691
click at [348, 386] on div "Context User Root Complex Environment" at bounding box center [319, 451] width 234 height 666
click at [319, 359] on div "Context User Root Complex Environment" at bounding box center [319, 451] width 234 height 666
click at [90, 111] on div "Flags" at bounding box center [100, 104] width 186 height 28
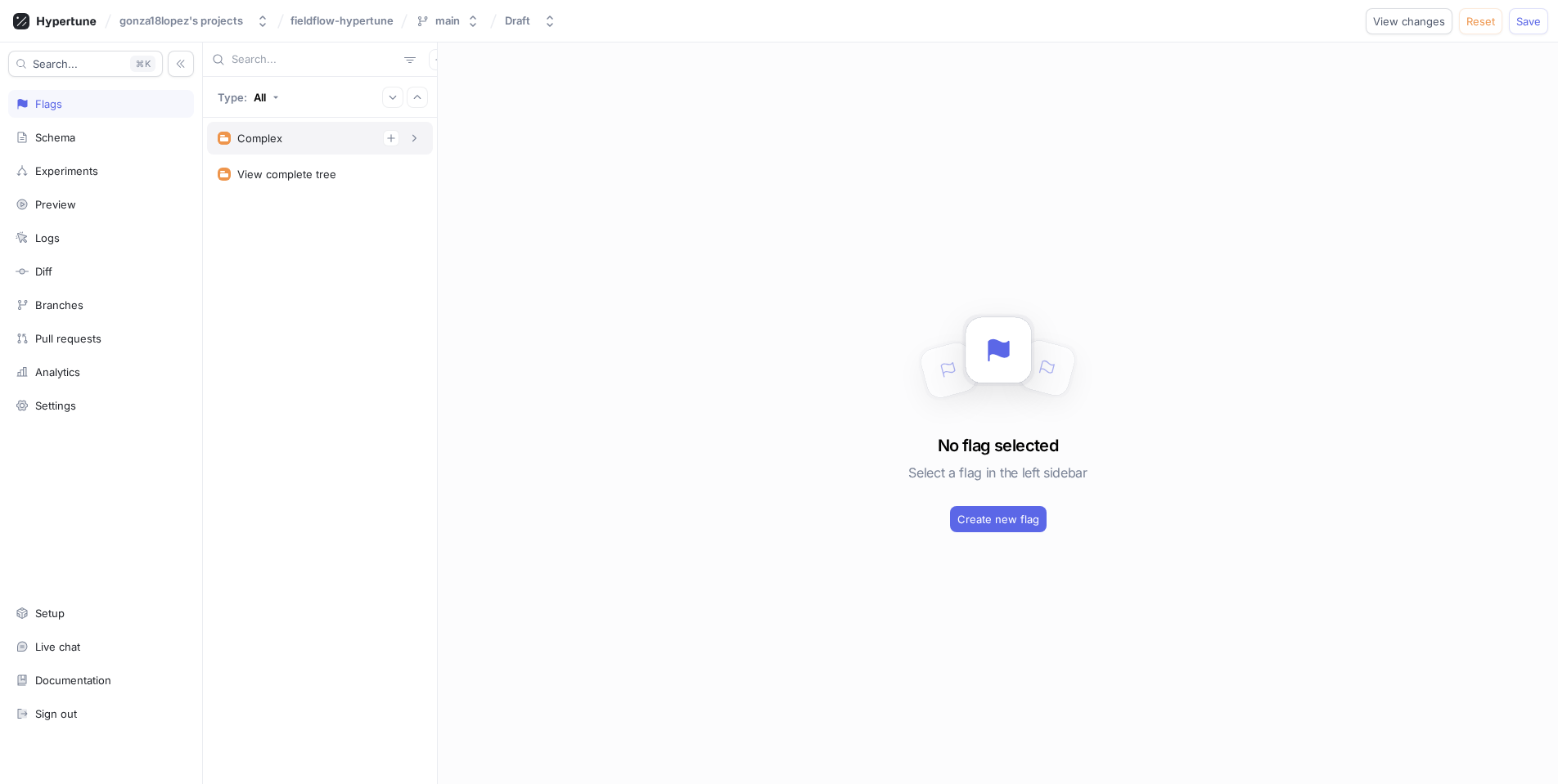
click at [294, 133] on div "Complex" at bounding box center [319, 138] width 204 height 17
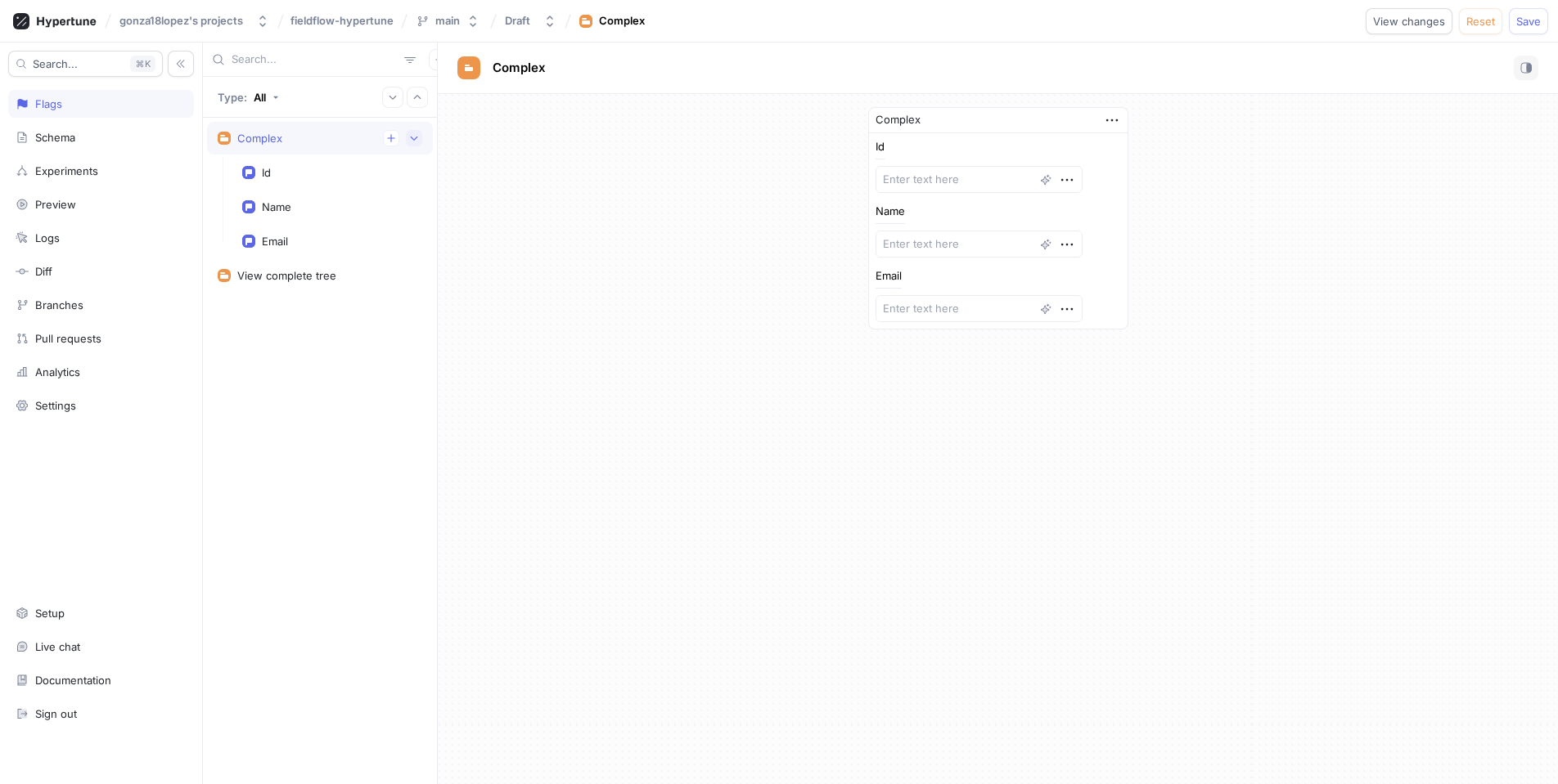
click at [414, 140] on icon "button" at bounding box center [414, 139] width 7 height 4
click at [1113, 118] on icon "button" at bounding box center [1112, 120] width 18 height 18
click at [1157, 144] on p "Delete" at bounding box center [1143, 150] width 32 height 17
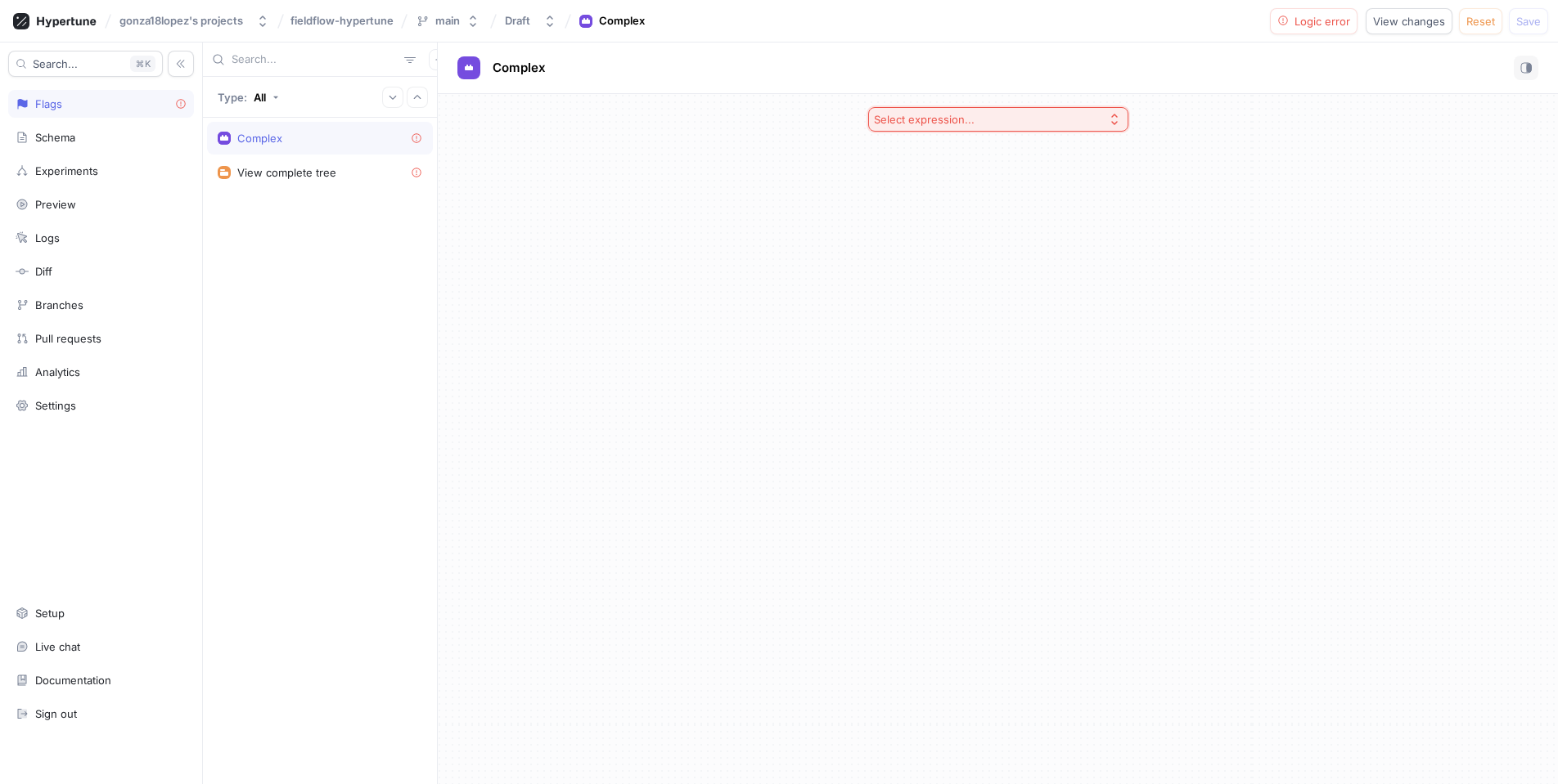
click at [1022, 117] on button "Select expression..." at bounding box center [998, 119] width 260 height 25
click at [538, 264] on div "Select expression..." at bounding box center [998, 439] width 1121 height 691
click at [365, 137] on div "Complex" at bounding box center [319, 138] width 204 height 13
drag, startPoint x: 959, startPoint y: 246, endPoint x: 1129, endPoint y: 200, distance: 176.1
click at [979, 244] on div "Select expression..." at bounding box center [998, 439] width 1121 height 691
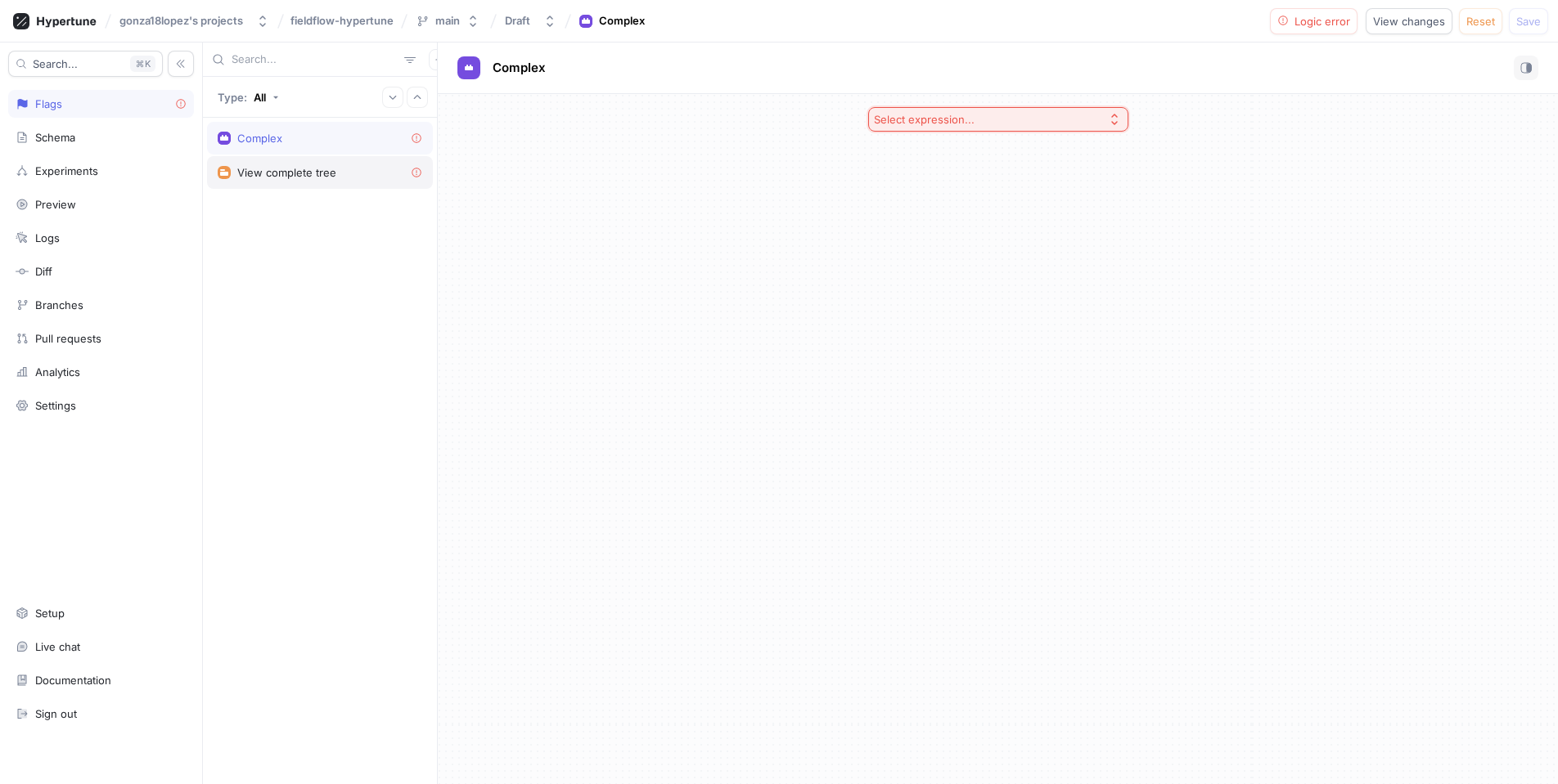
click at [295, 172] on div "View complete tree" at bounding box center [286, 172] width 99 height 13
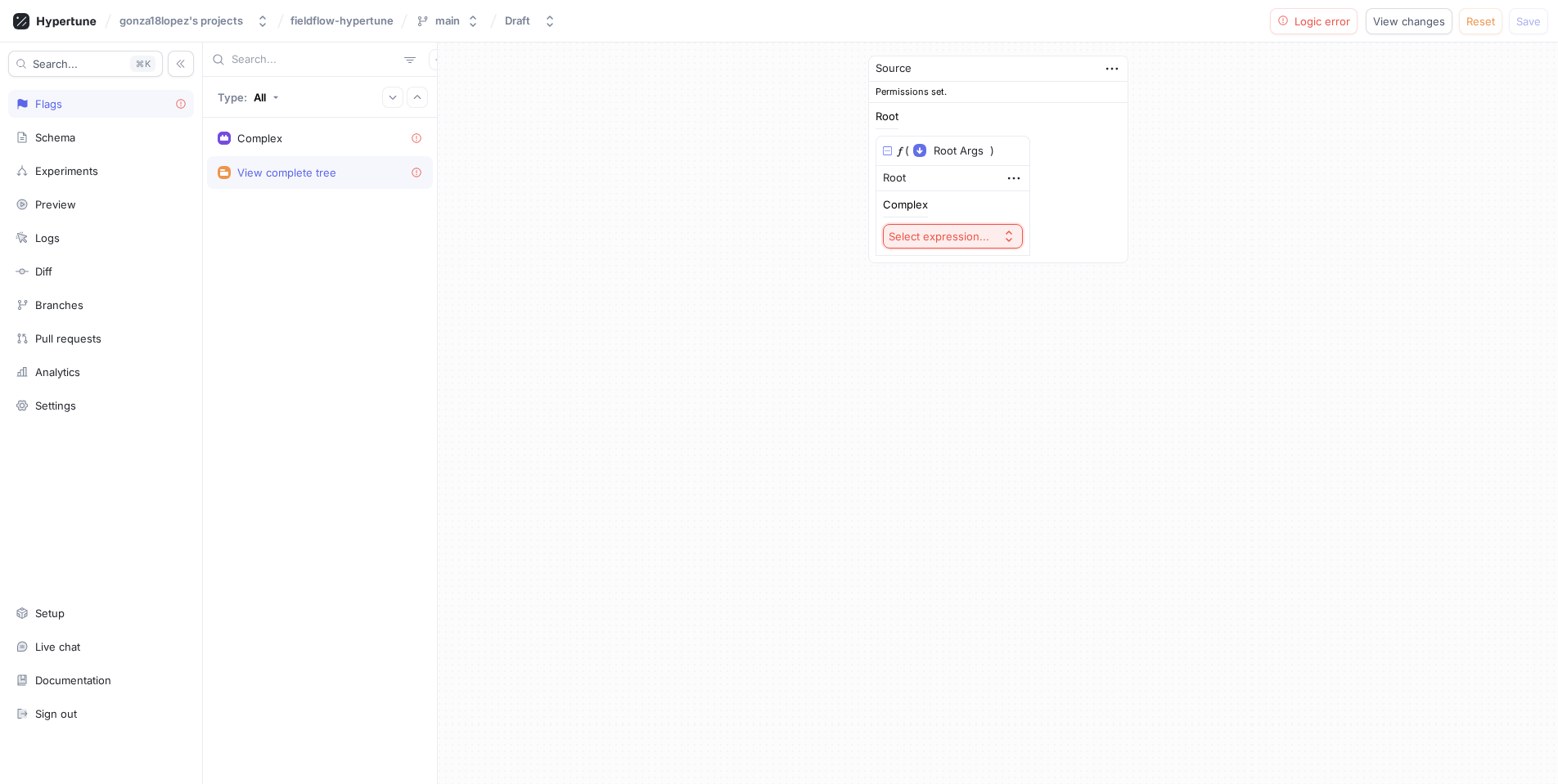
click at [974, 232] on div "Select expression..." at bounding box center [939, 237] width 100 height 14
type input "envi"
click at [974, 431] on span "Experiment" at bounding box center [989, 438] width 151 height 14
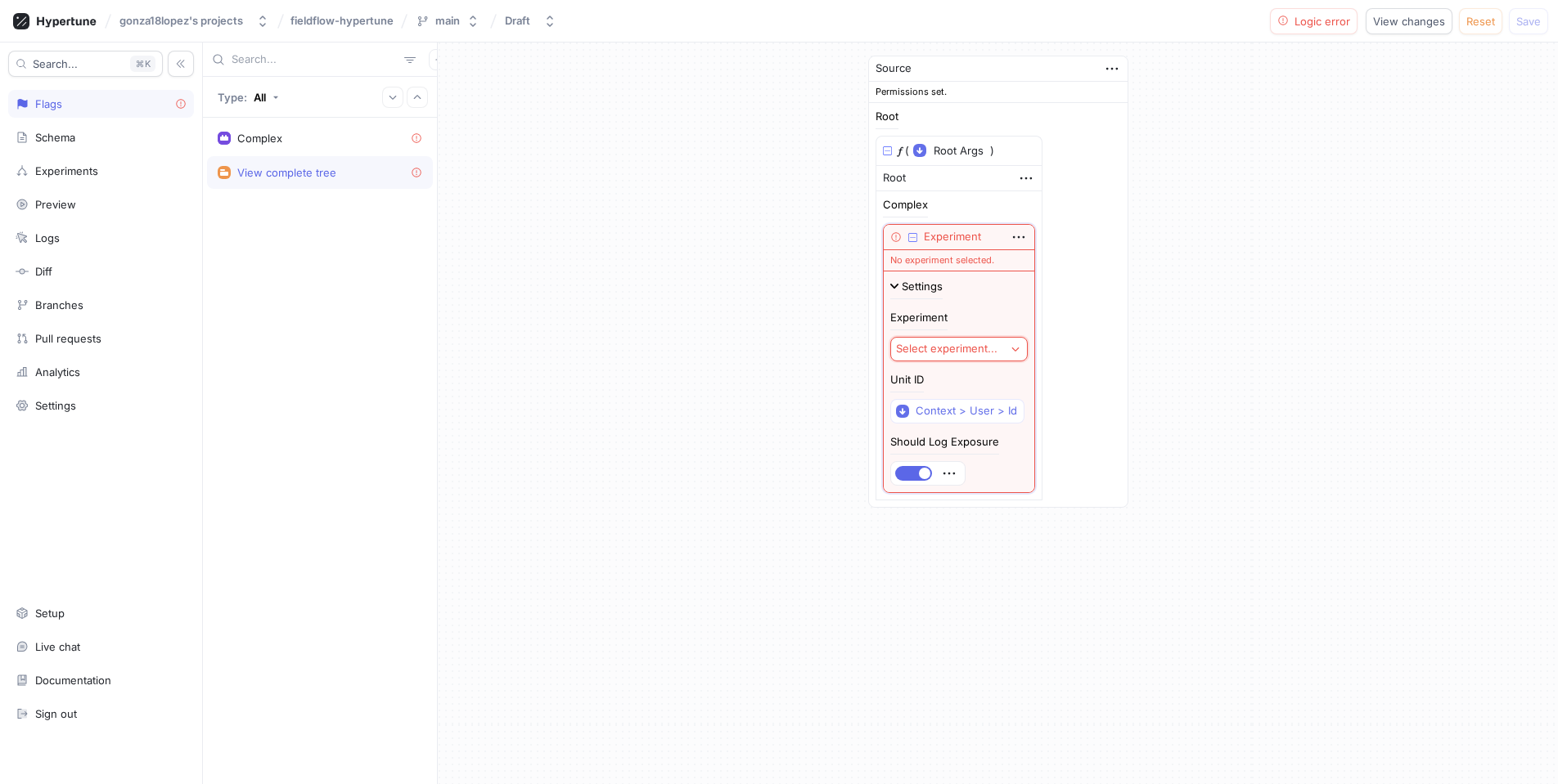
click at [1000, 339] on button "Select experiment..." at bounding box center [959, 349] width 138 height 25
click at [1063, 295] on div "Root 𝑓 ( Root Args ▾ {} ▸ context: Context ) Root Complex Experiment No experim…" at bounding box center [999, 306] width 246 height 389
click at [920, 291] on div "Settings" at bounding box center [916, 290] width 52 height 18
click at [1019, 242] on icon "button" at bounding box center [1018, 237] width 18 height 18
click at [1078, 268] on div "Delete" at bounding box center [1082, 266] width 140 height 28
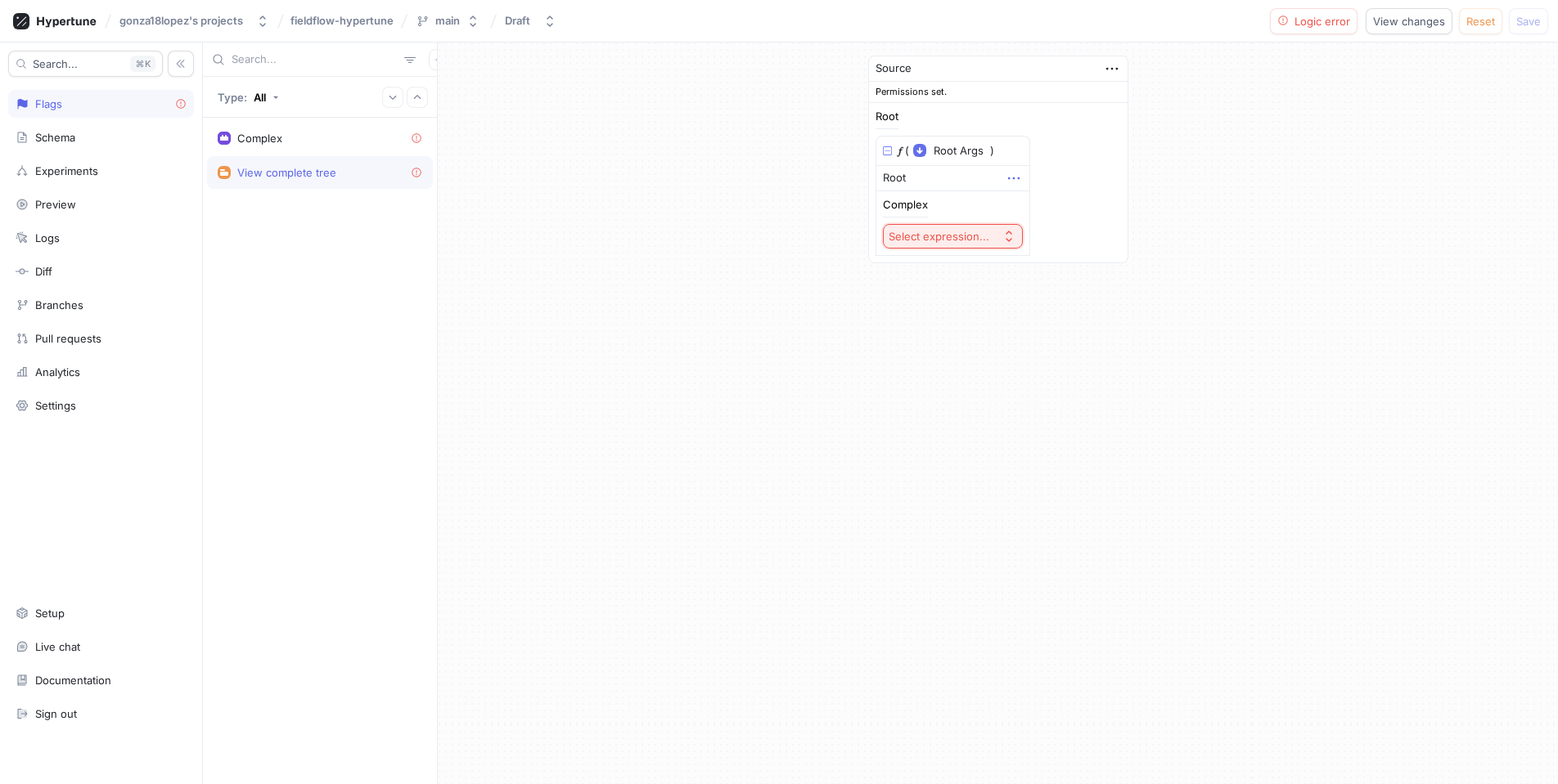
click at [1010, 179] on icon "button" at bounding box center [1013, 178] width 18 height 18
click at [1068, 208] on div "Delete" at bounding box center [1076, 207] width 140 height 28
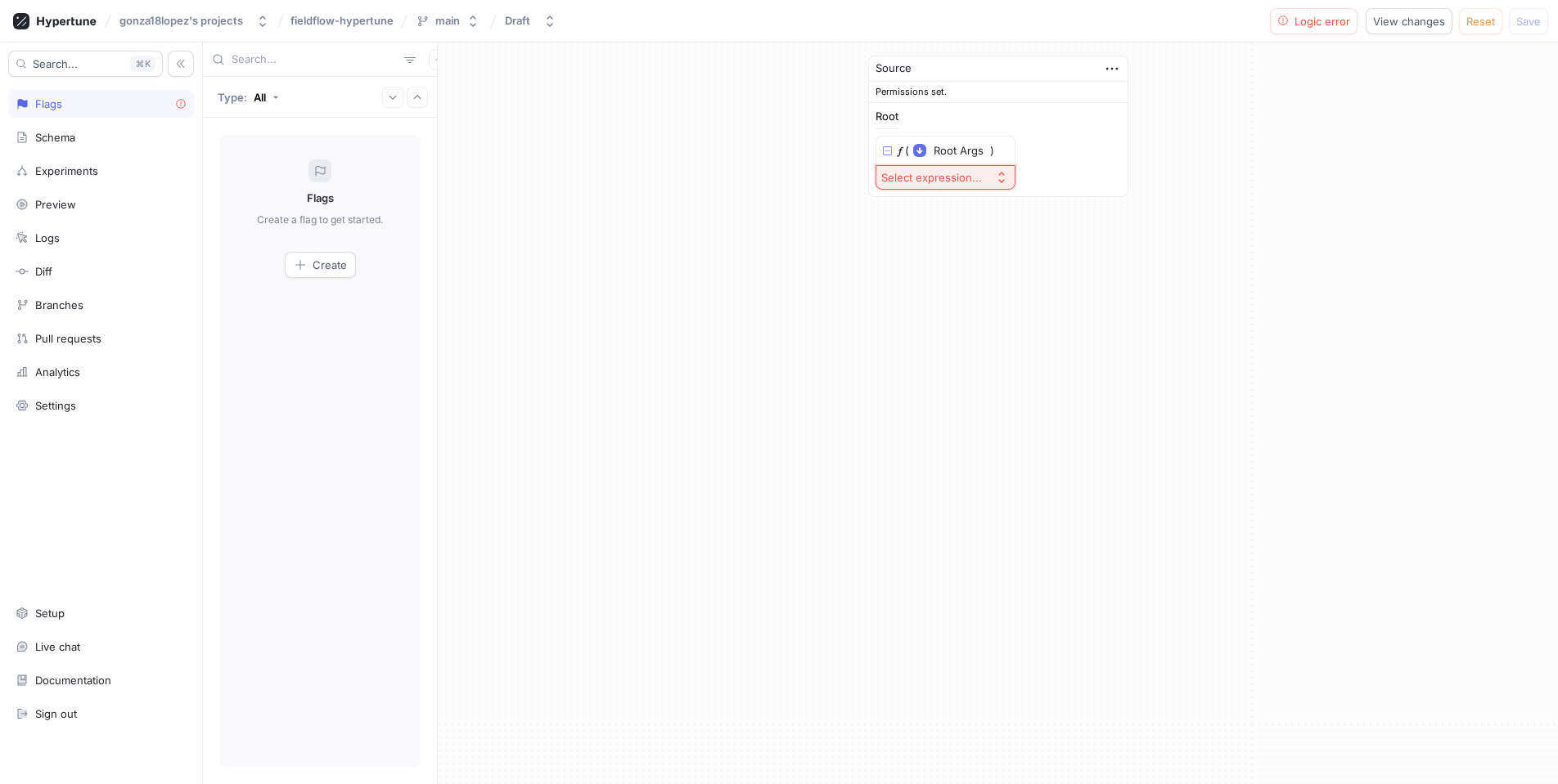
click at [894, 330] on div "Source Permissions set. Root 𝑓 ( Root Args ▾ {} ▸ context: Context ) Select exp…" at bounding box center [998, 413] width 1121 height 742
click at [1103, 75] on icon "button" at bounding box center [1112, 69] width 18 height 18
click at [1139, 94] on p "Add note" at bounding box center [1150, 98] width 46 height 17
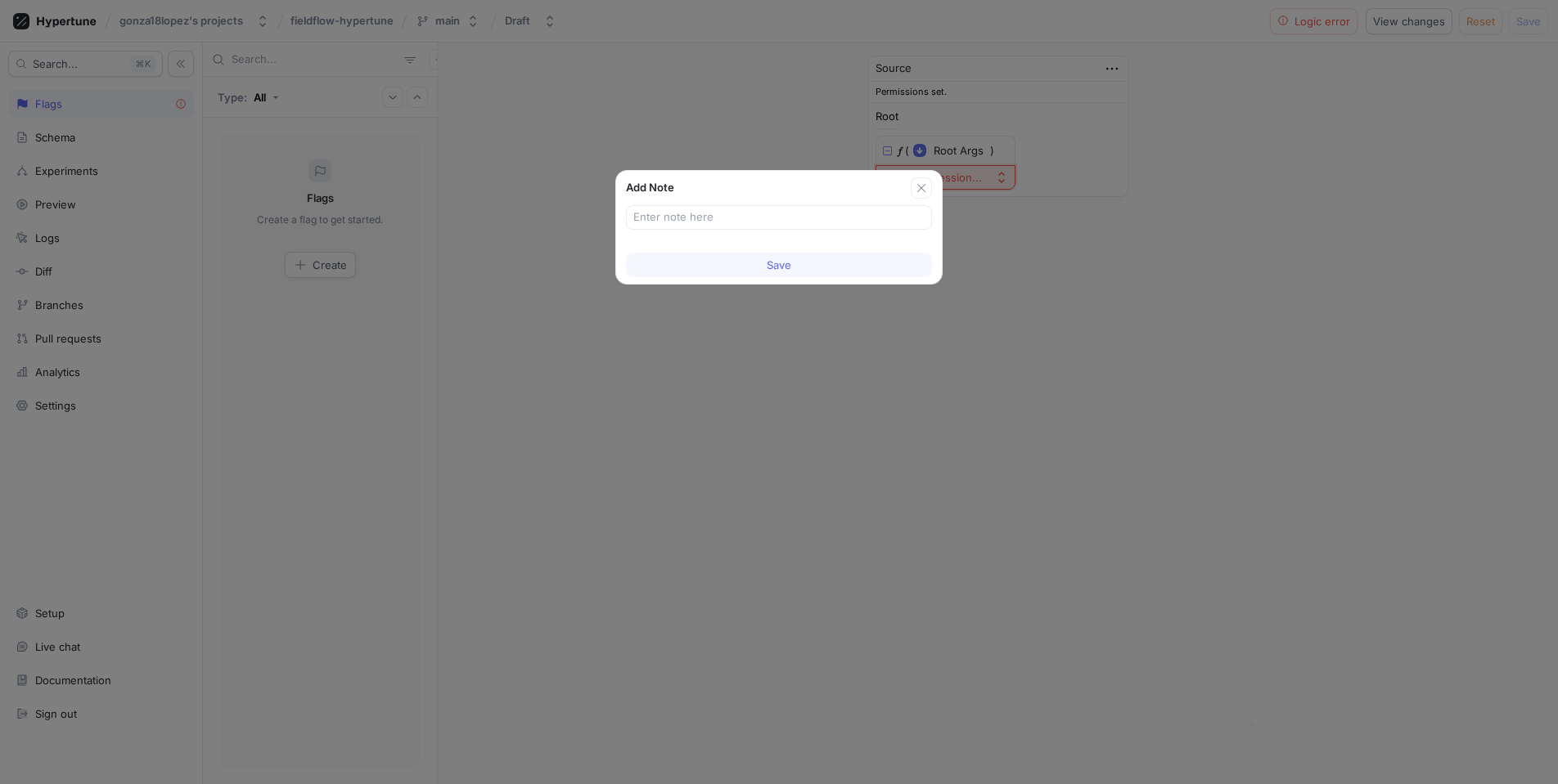
click at [1139, 94] on div "Add Note Save" at bounding box center [779, 392] width 1558 height 784
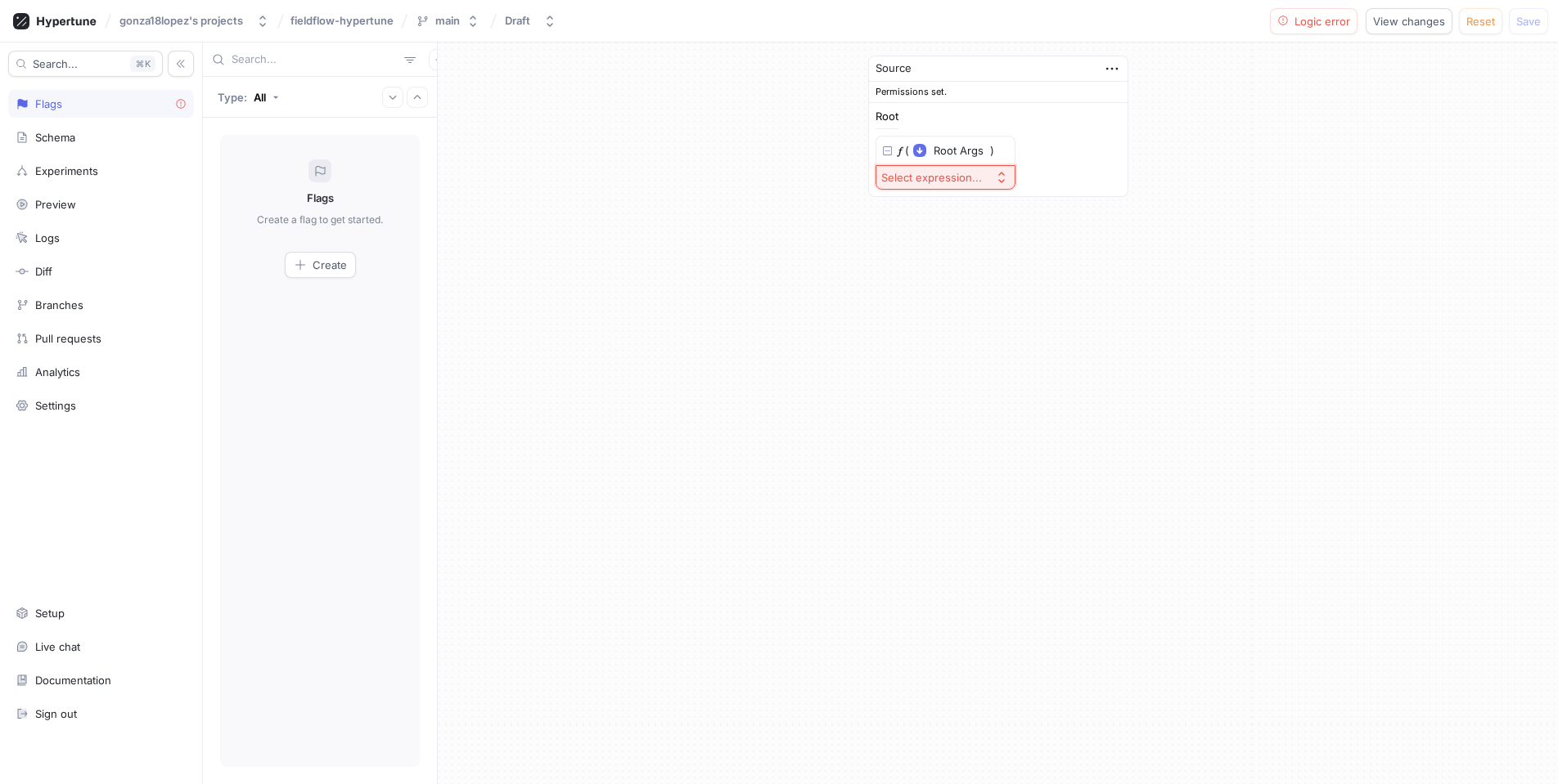
drag, startPoint x: 664, startPoint y: 226, endPoint x: 440, endPoint y: 189, distance: 227.0
click at [663, 225] on div "Source Permissions set. Root 𝑓 ( Root Args ▾ {} ▸ context: Context ) Select exp…" at bounding box center [998, 413] width 1121 height 742
click at [311, 265] on div "Create" at bounding box center [320, 264] width 53 height 13
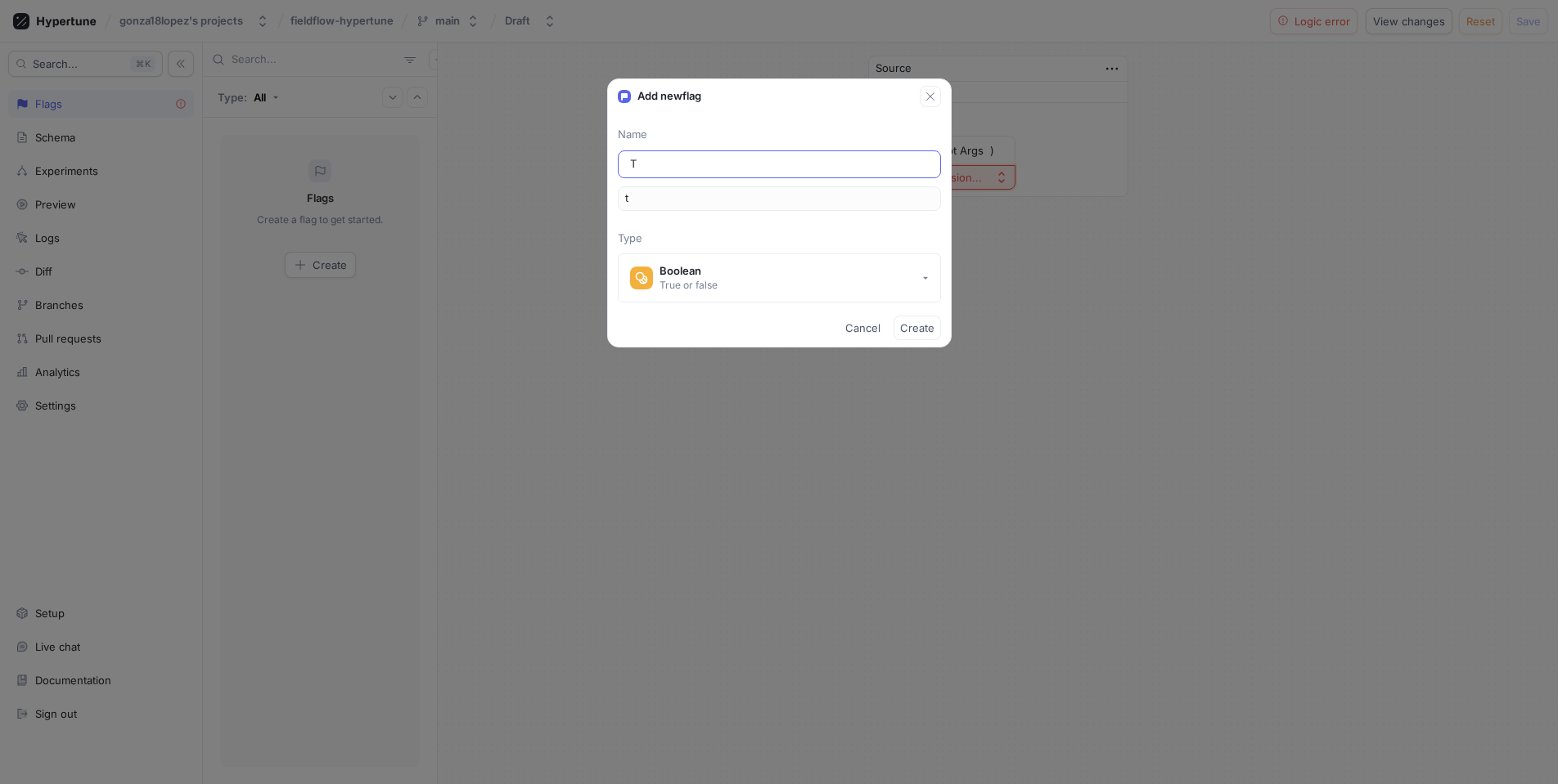
type input "To"
type input "to"
type input "Tou"
type input "tou"
type input "Tour"
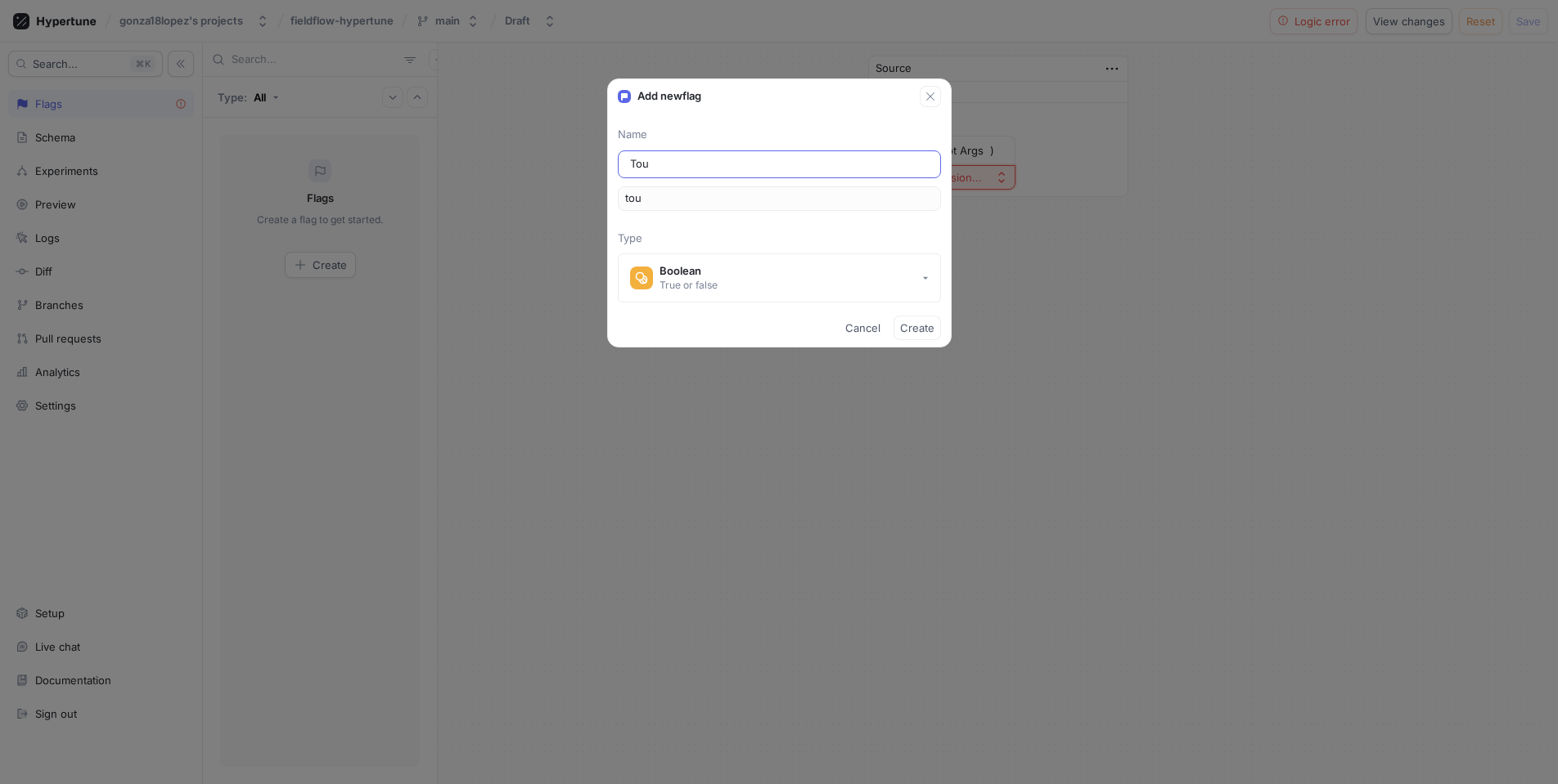
type input "tour"
type input "Tourn"
type input "tourn"
type input "Tourna"
type input "tourna"
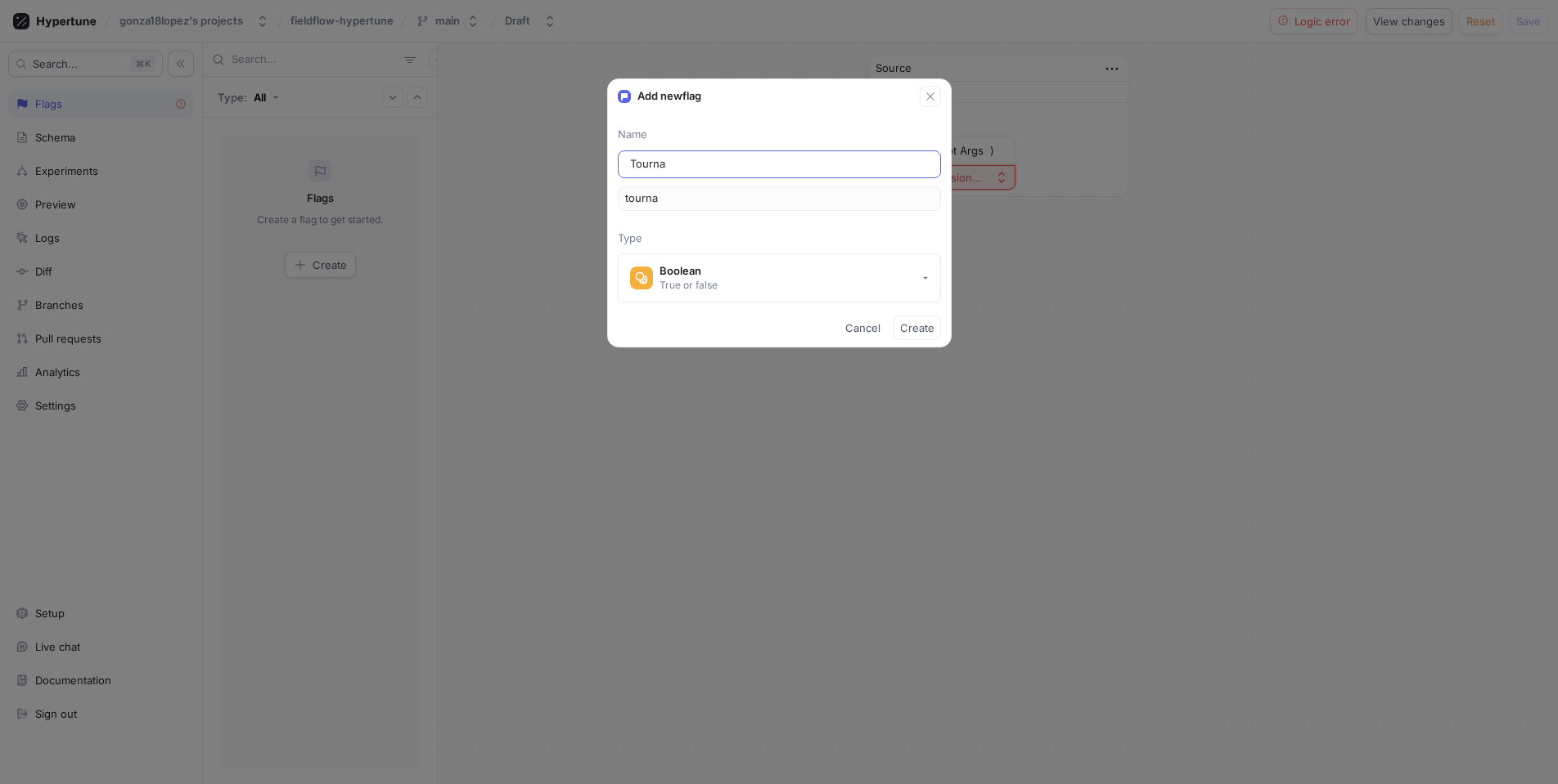
type input "Tournam"
type input "tournam"
type input "Tourname"
type input "tourname"
type input "Tournamen"
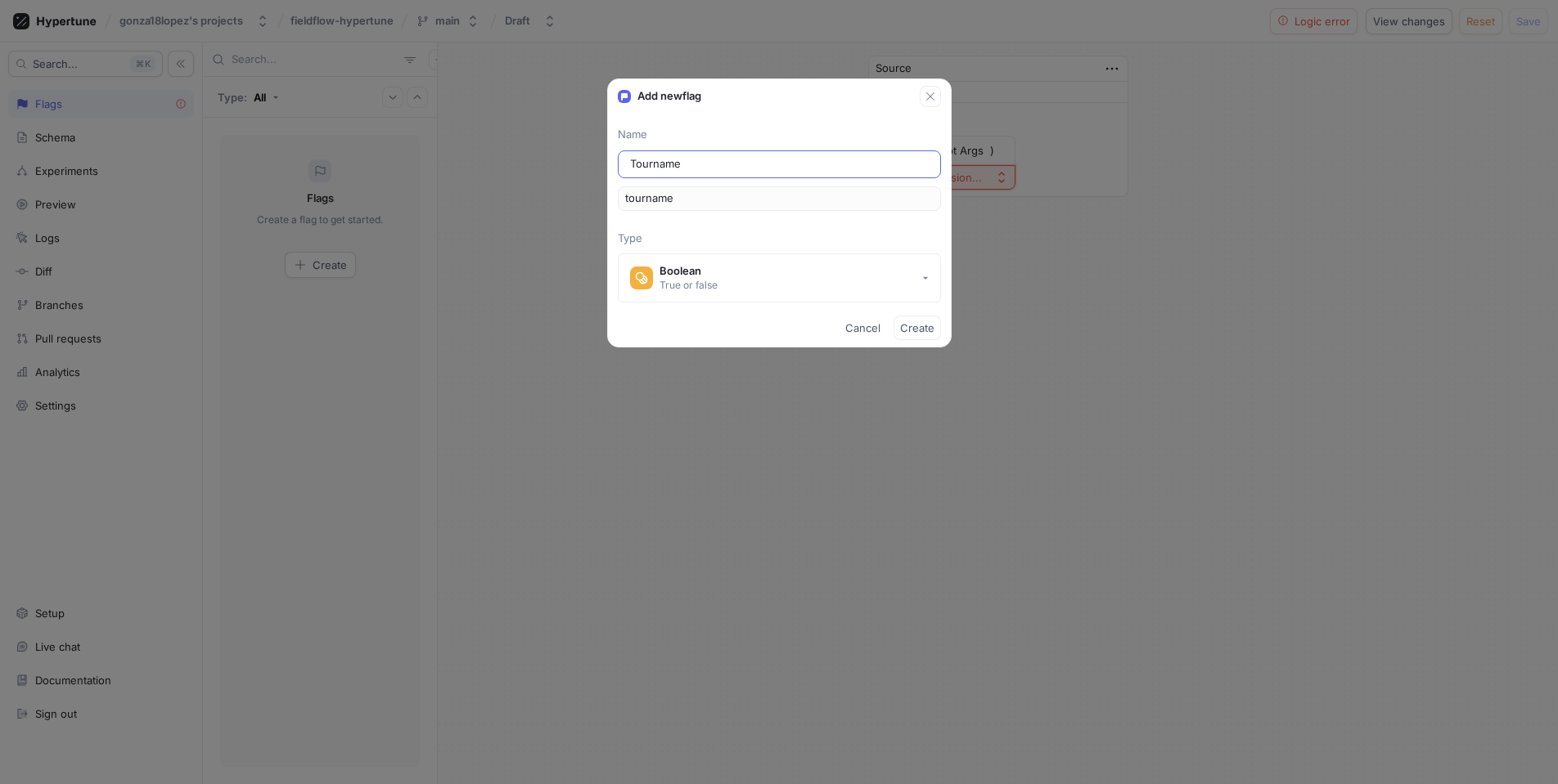
type input "tournamen"
type input "Tournament"
type input "tournament"
type input "Tournaments"
type input "tournaments"
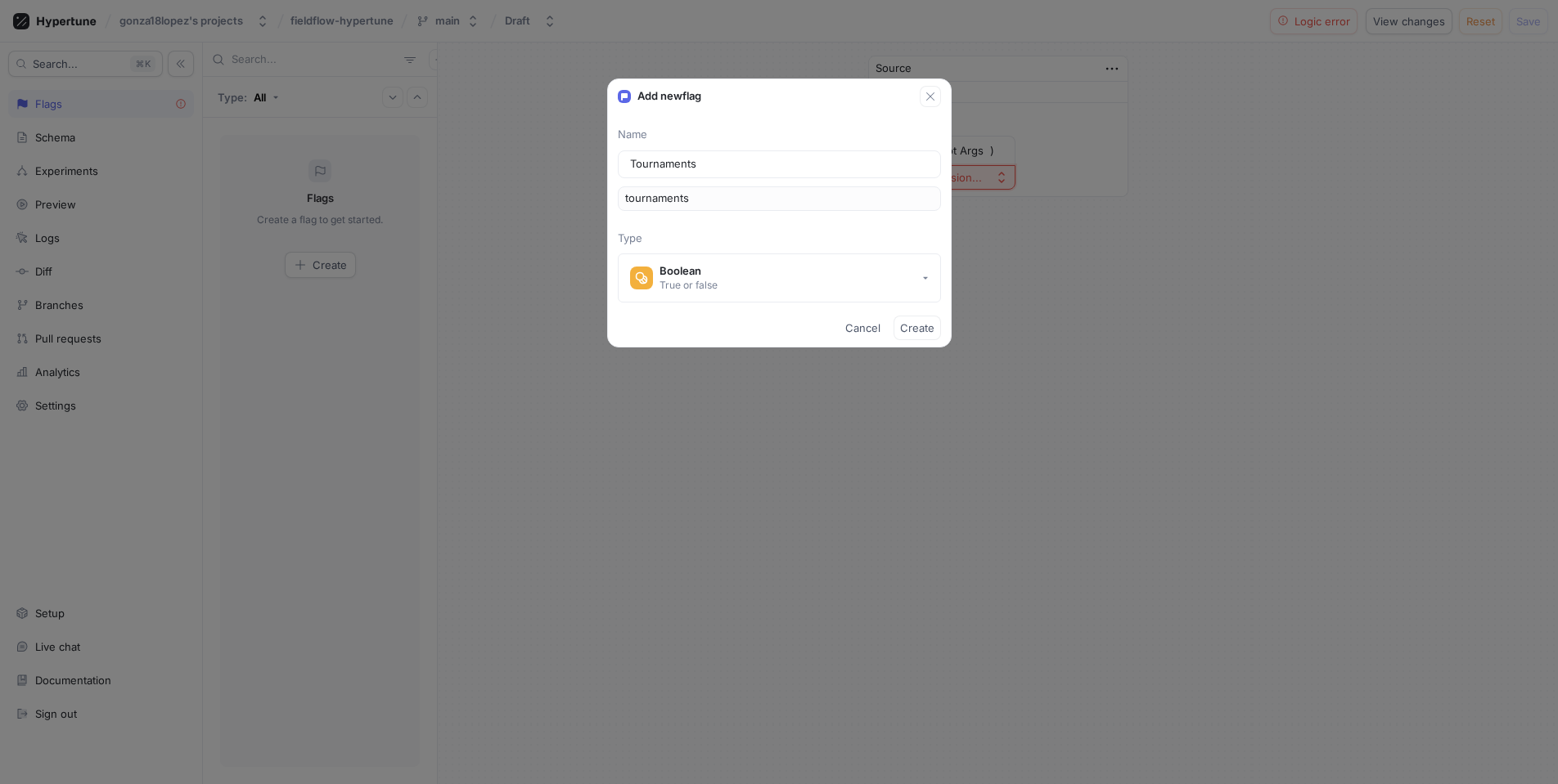
type input "Tournaments"
click at [789, 231] on p "Type" at bounding box center [779, 239] width 323 height 17
click at [752, 282] on button "Boolean True or false" at bounding box center [779, 278] width 323 height 49
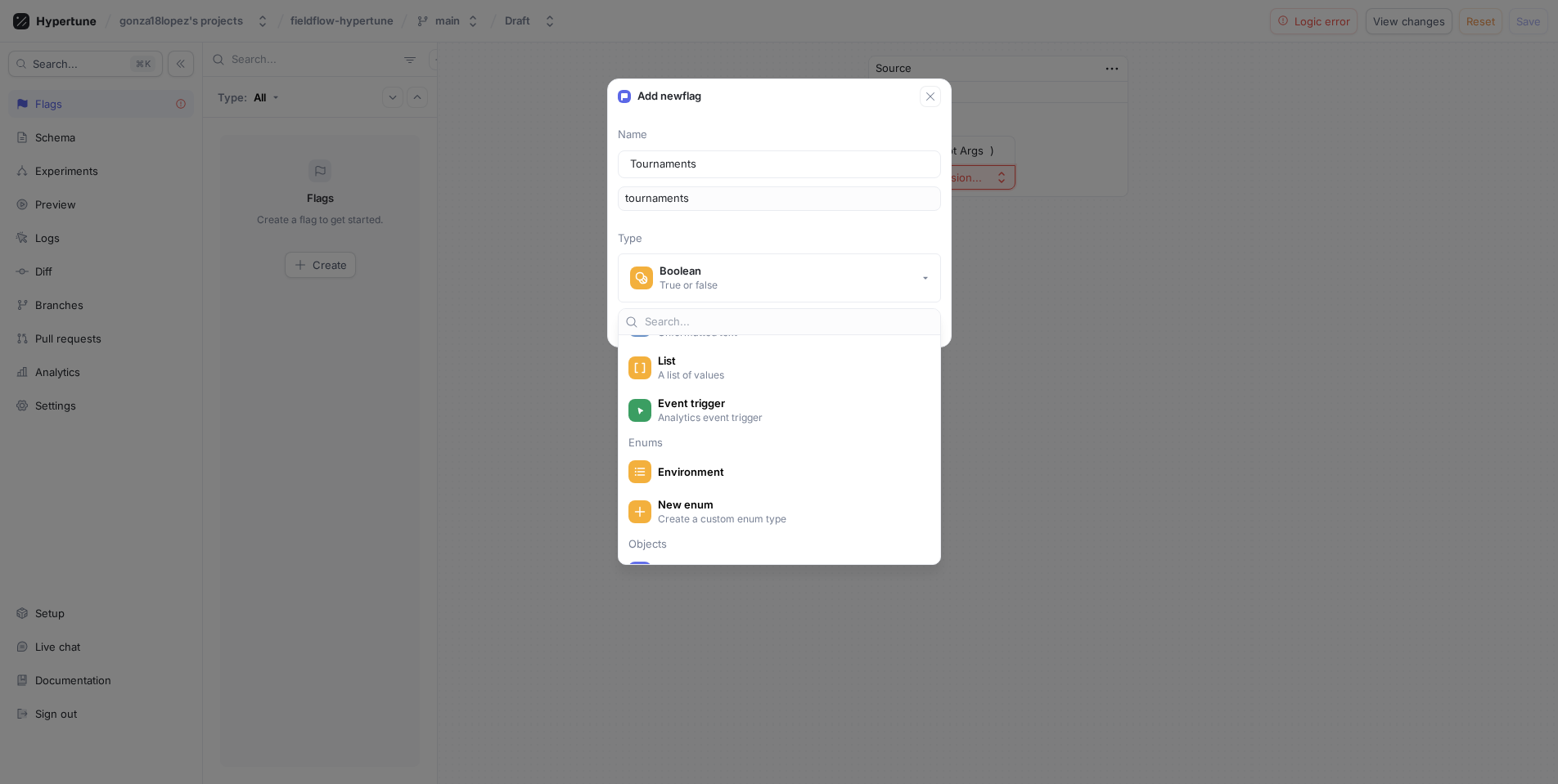
scroll to position [225, 0]
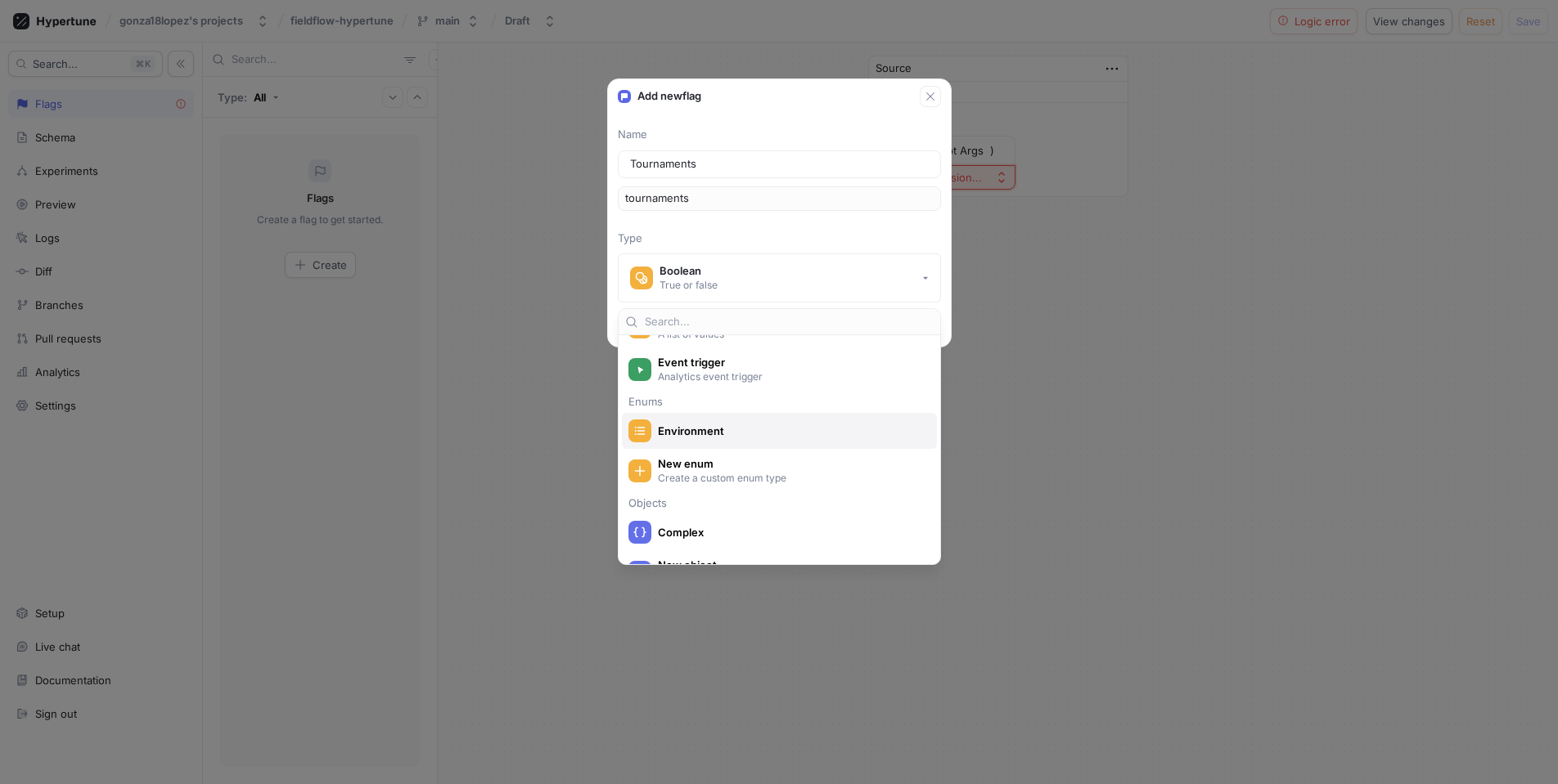
click at [724, 426] on span "Environment" at bounding box center [789, 431] width 264 height 14
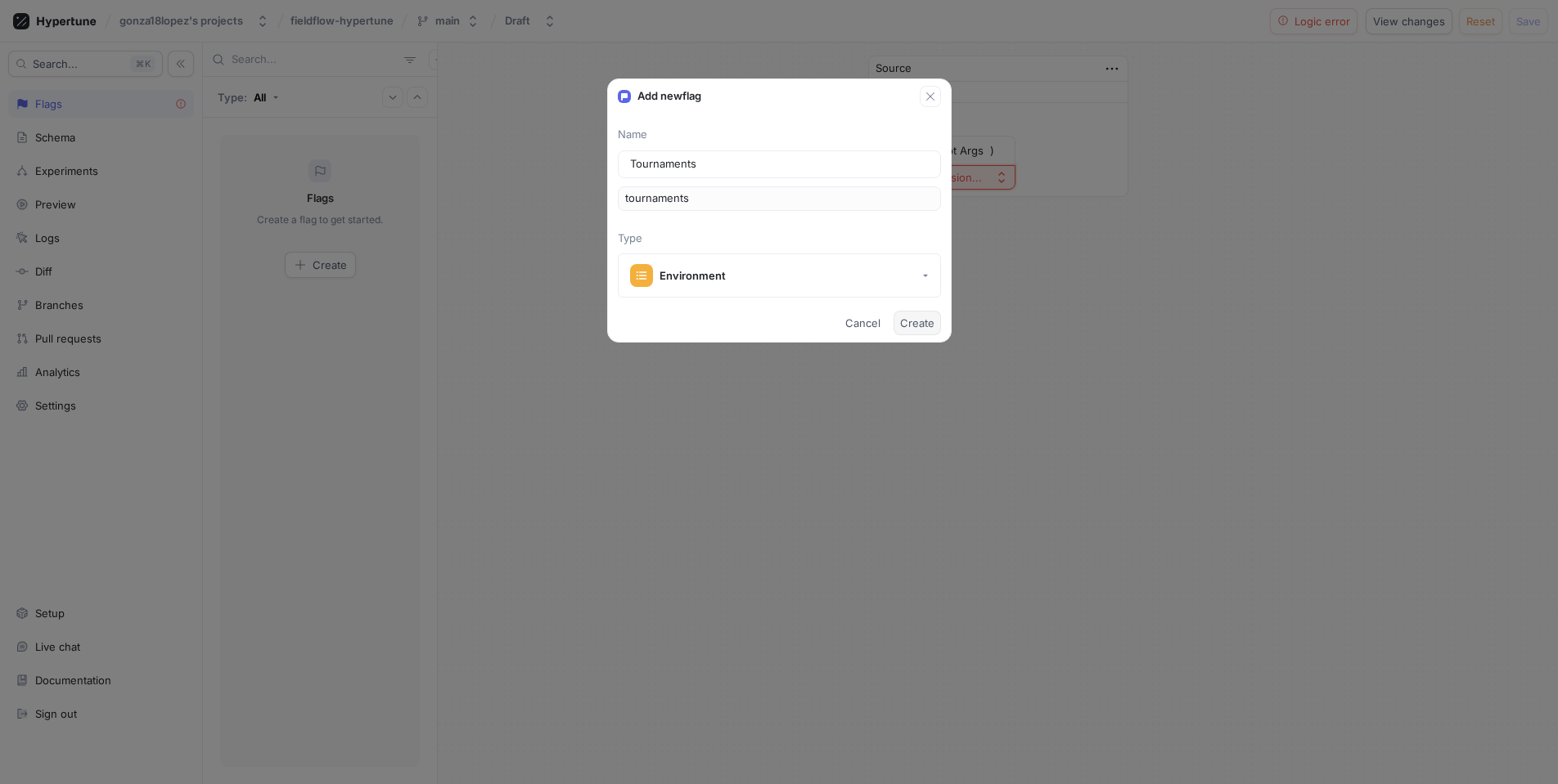
click at [915, 325] on span "Create" at bounding box center [917, 323] width 34 height 10
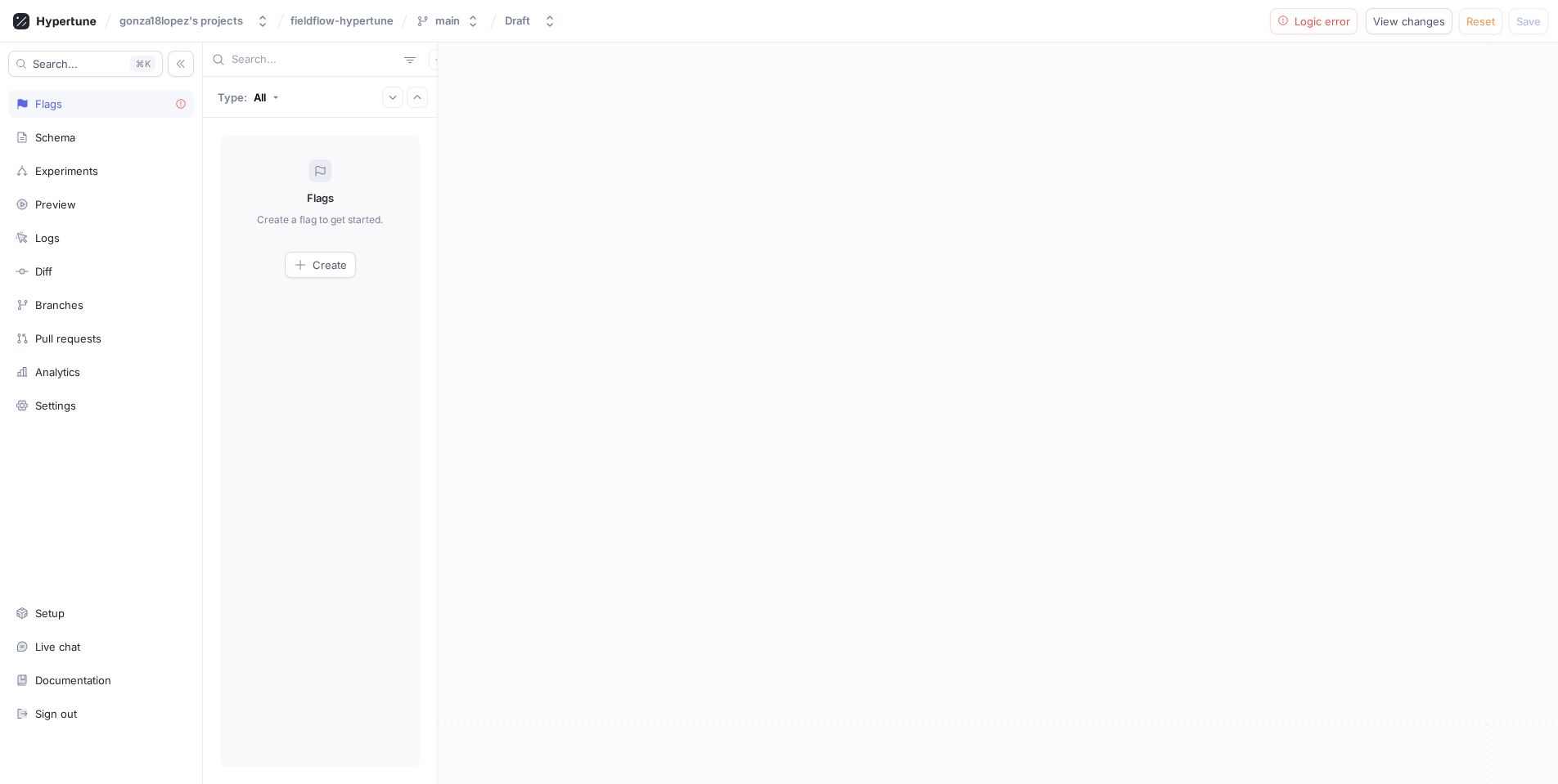
click at [137, 112] on div "Flags" at bounding box center [100, 104] width 186 height 28
click at [578, 217] on div at bounding box center [998, 413] width 1121 height 742
click at [89, 133] on div "Schema" at bounding box center [101, 137] width 171 height 13
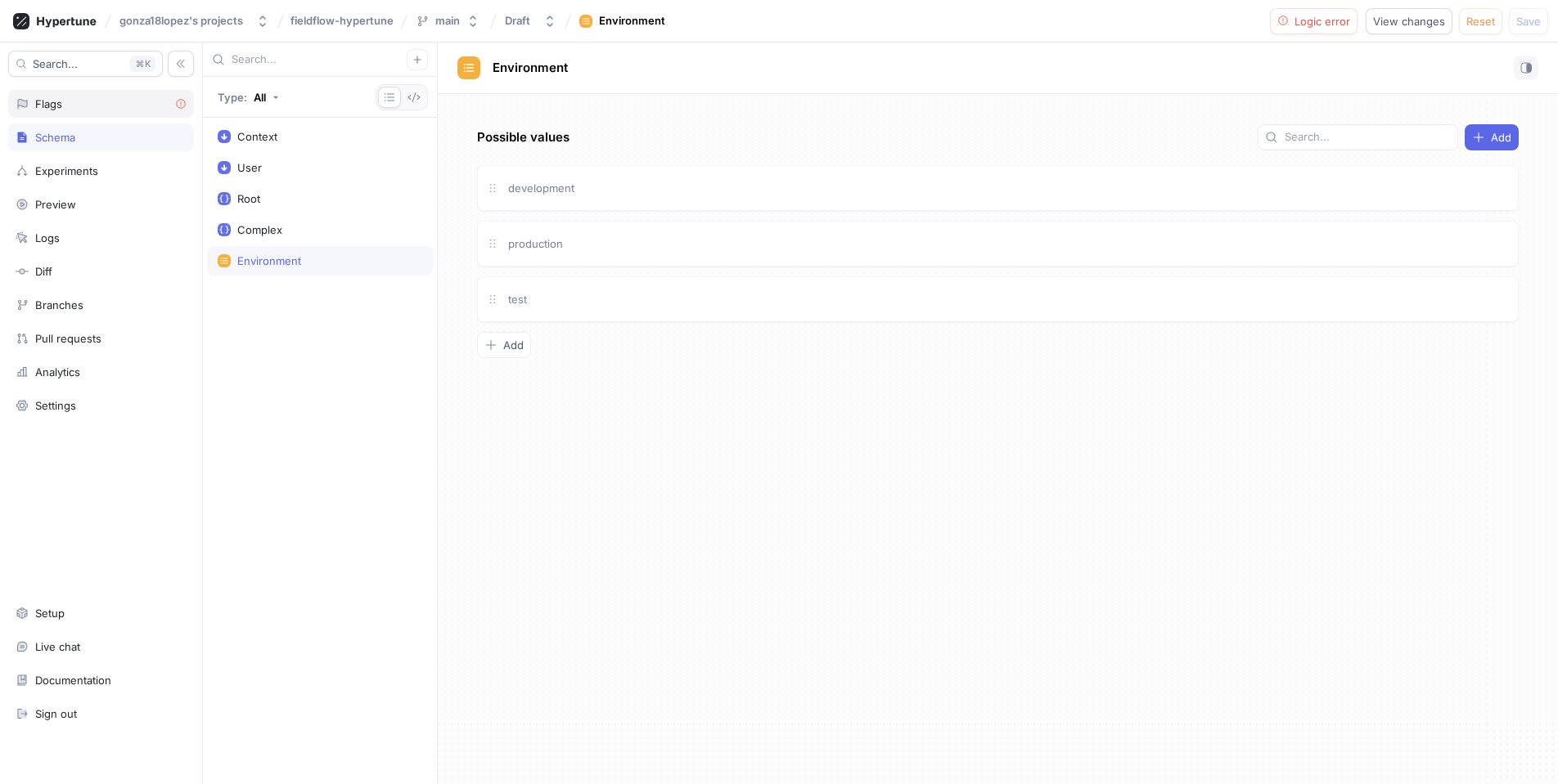
click at [101, 110] on div "Flags" at bounding box center [100, 104] width 186 height 28
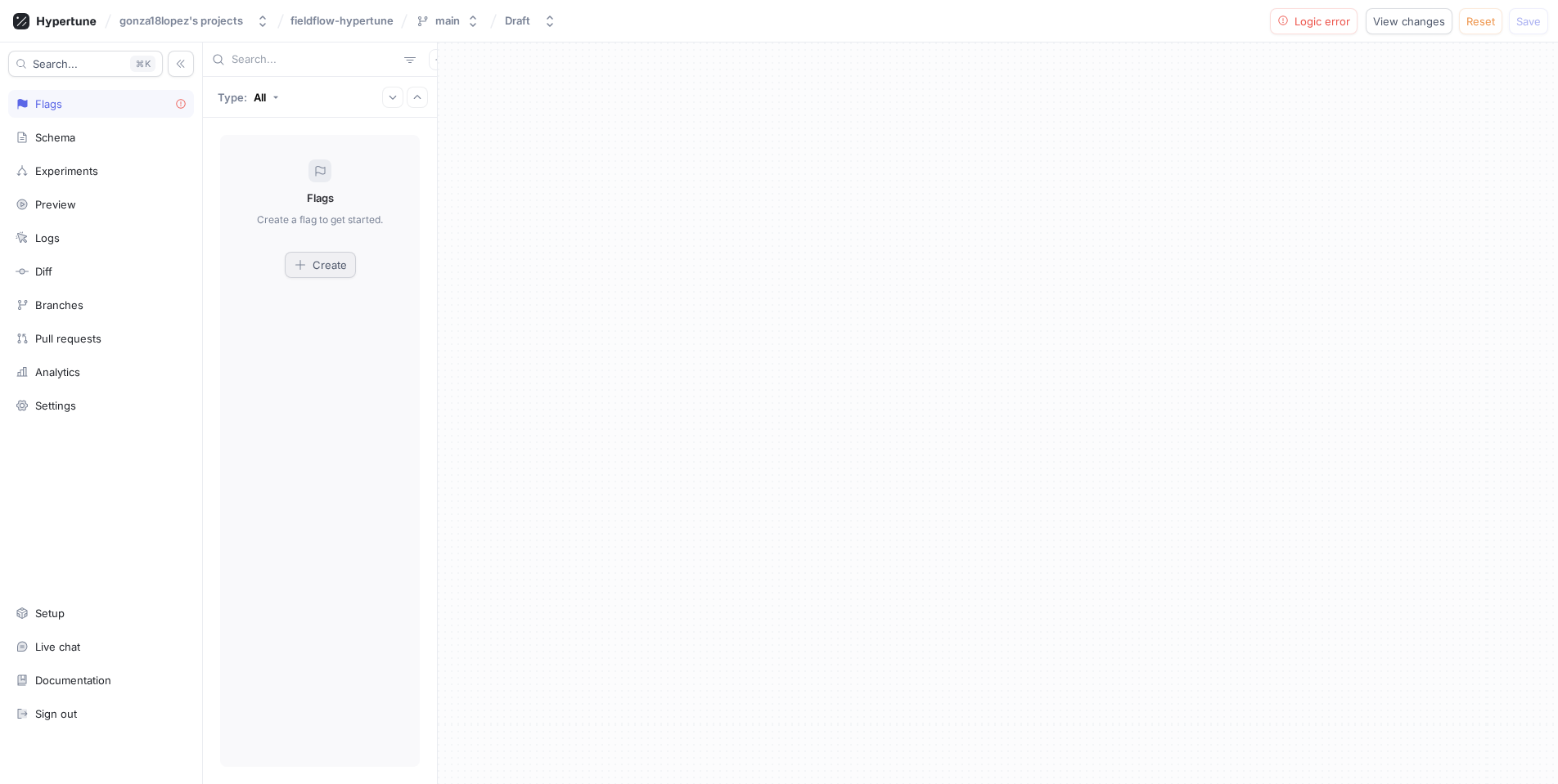
click at [337, 260] on span "Create" at bounding box center [329, 265] width 34 height 10
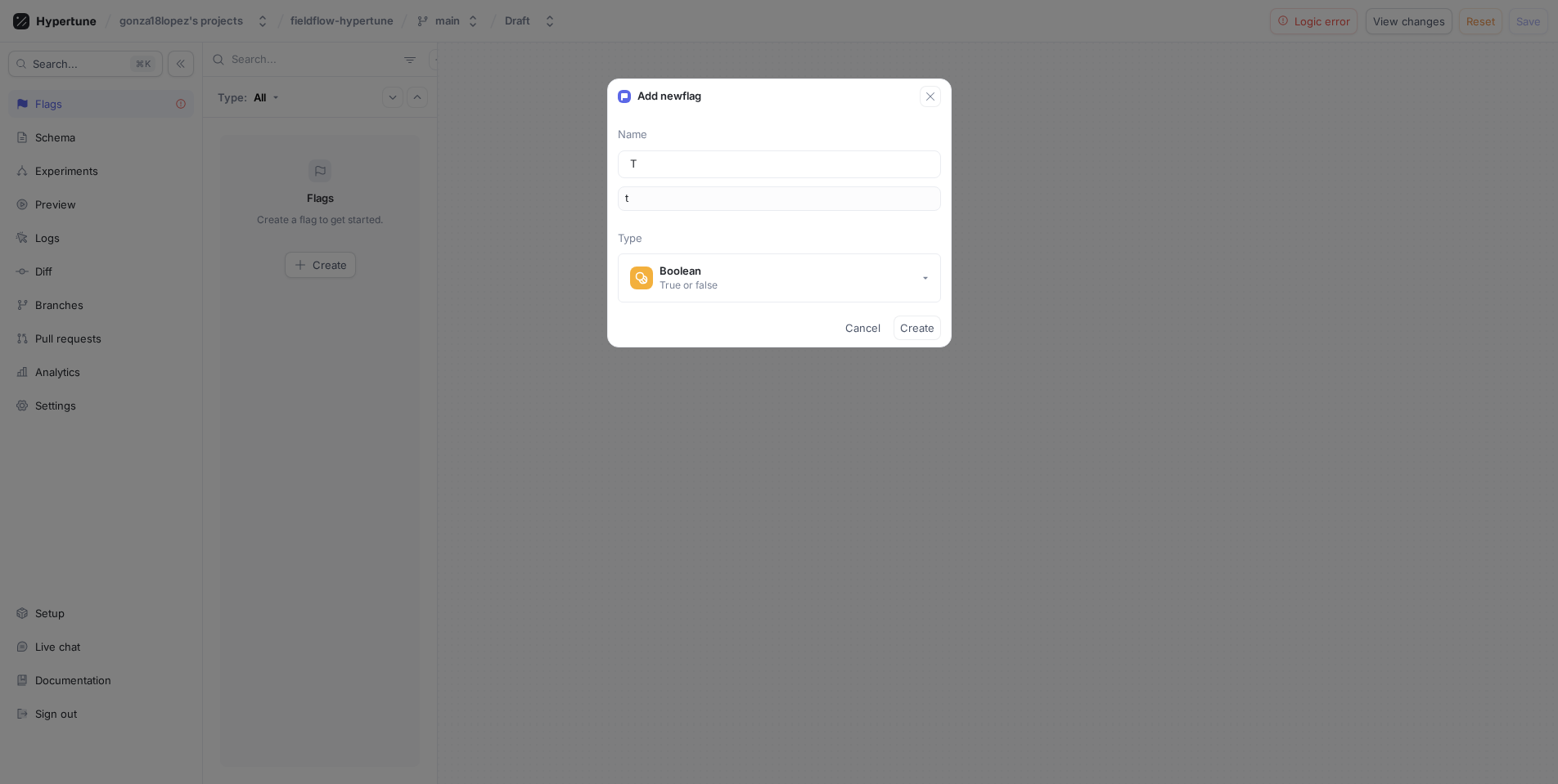
type input "To"
type input "to"
type input "Tou"
type input "tou"
type input "Tour"
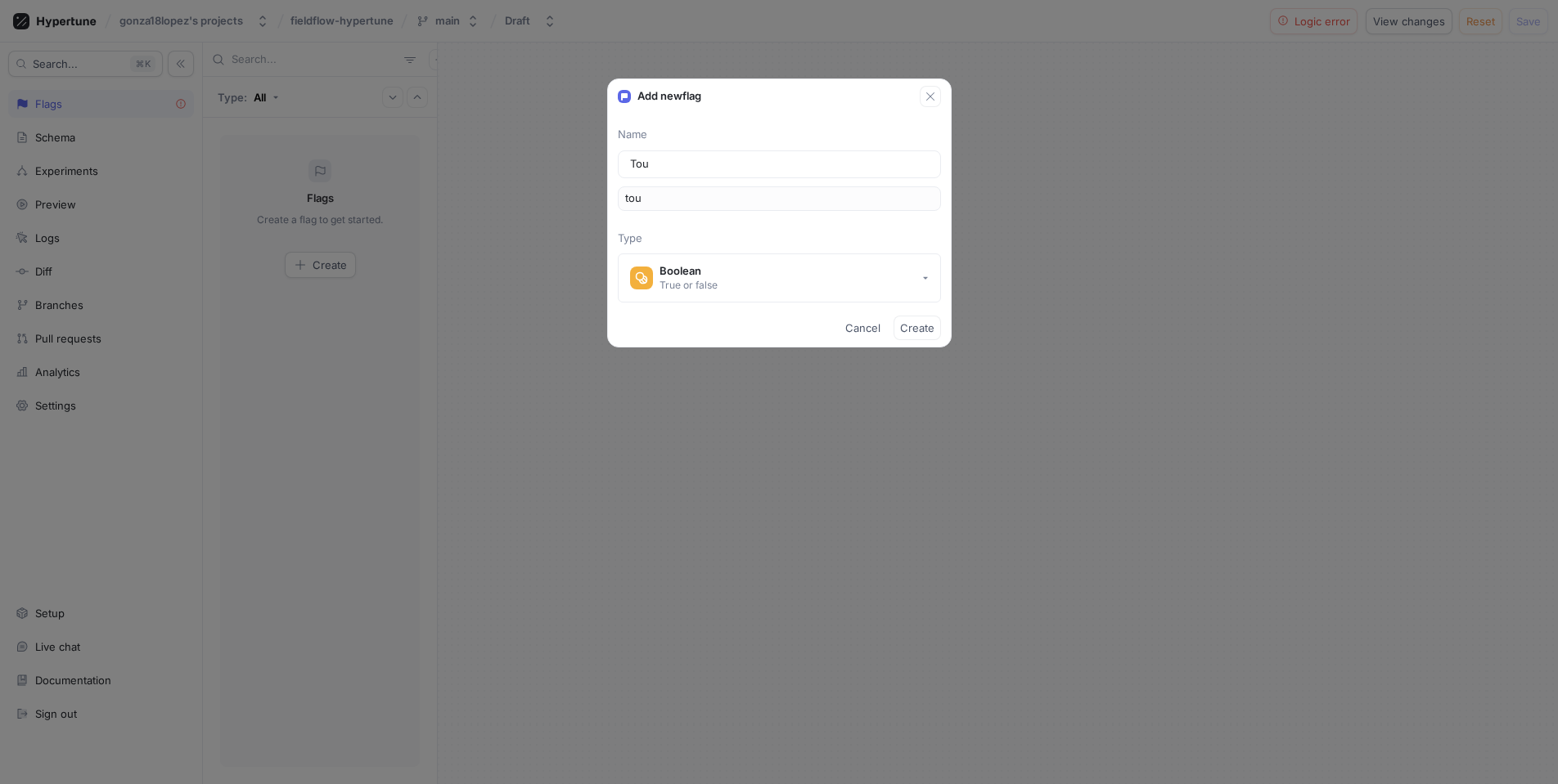
type input "tour"
type input "Tourn"
type input "tourn"
type input "Tourna"
type input "tourna"
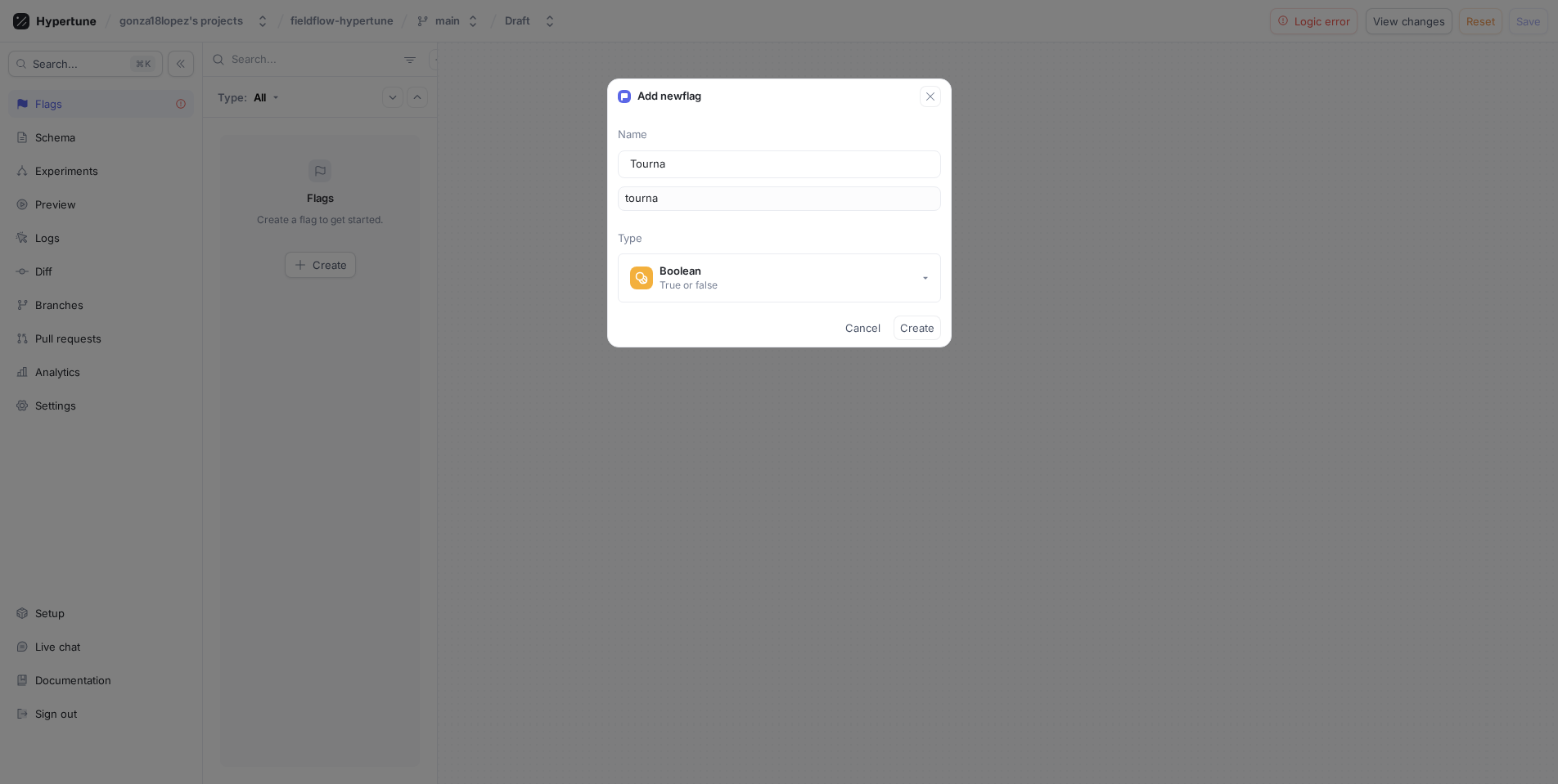
type input "Tournam"
type input "tournam"
type input "Tourname"
type input "tourname"
type input "Tournamen"
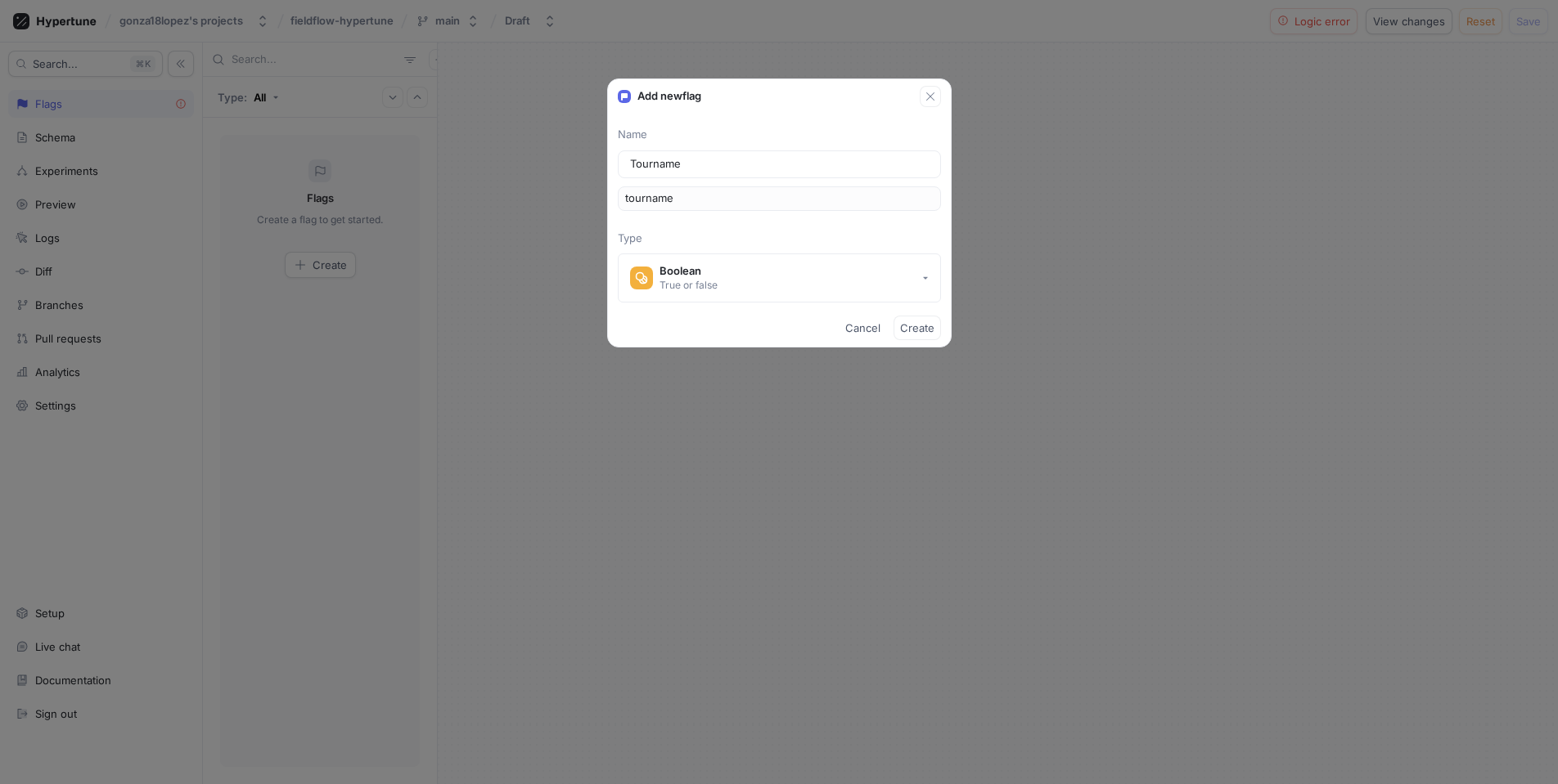
type input "tournamen"
type input "Tournament"
type input "tournament"
type input "Tournaments"
type input "tournaments"
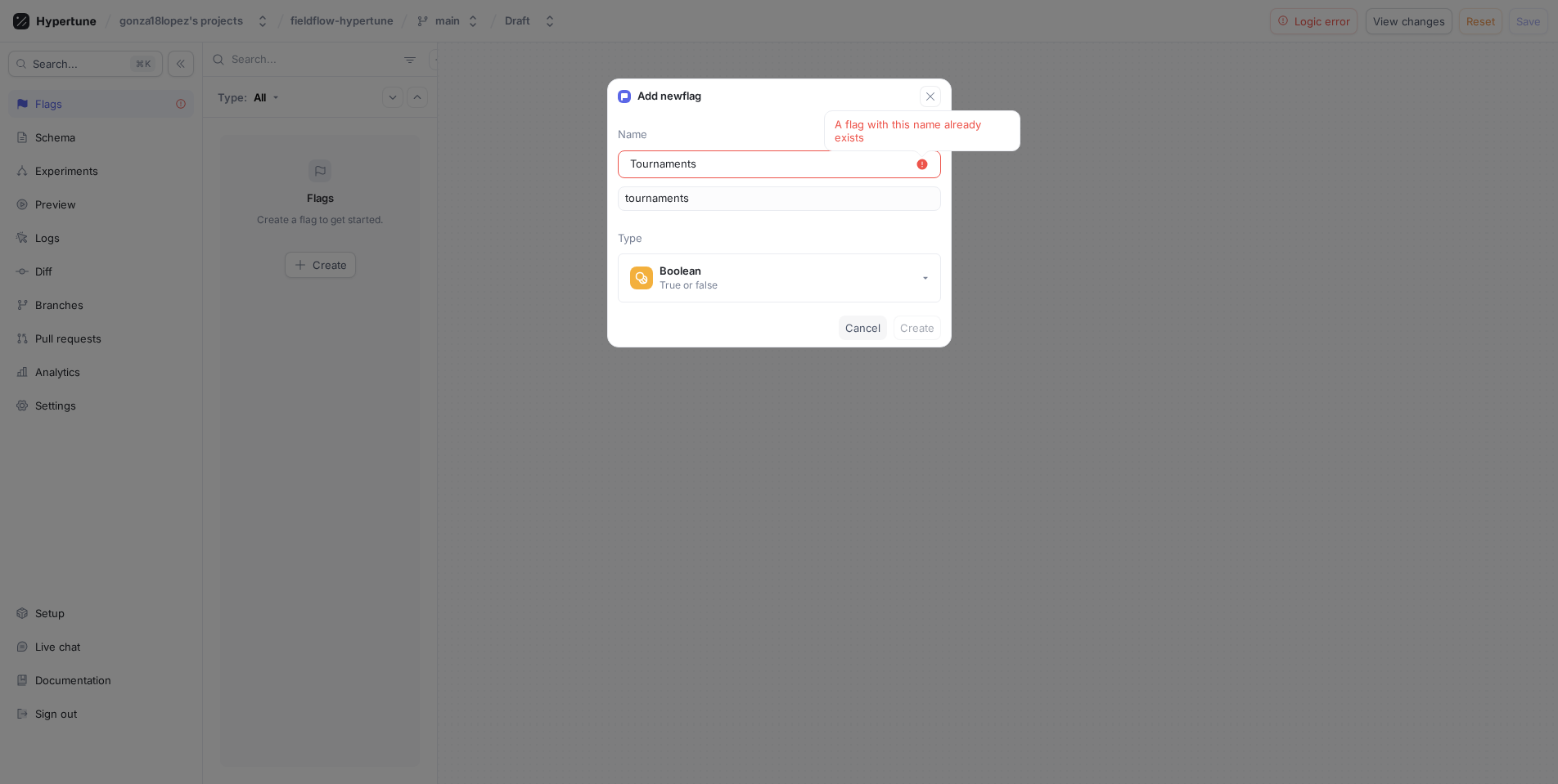
type input "Tournaments"
click at [859, 330] on span "Cancel" at bounding box center [863, 328] width 35 height 10
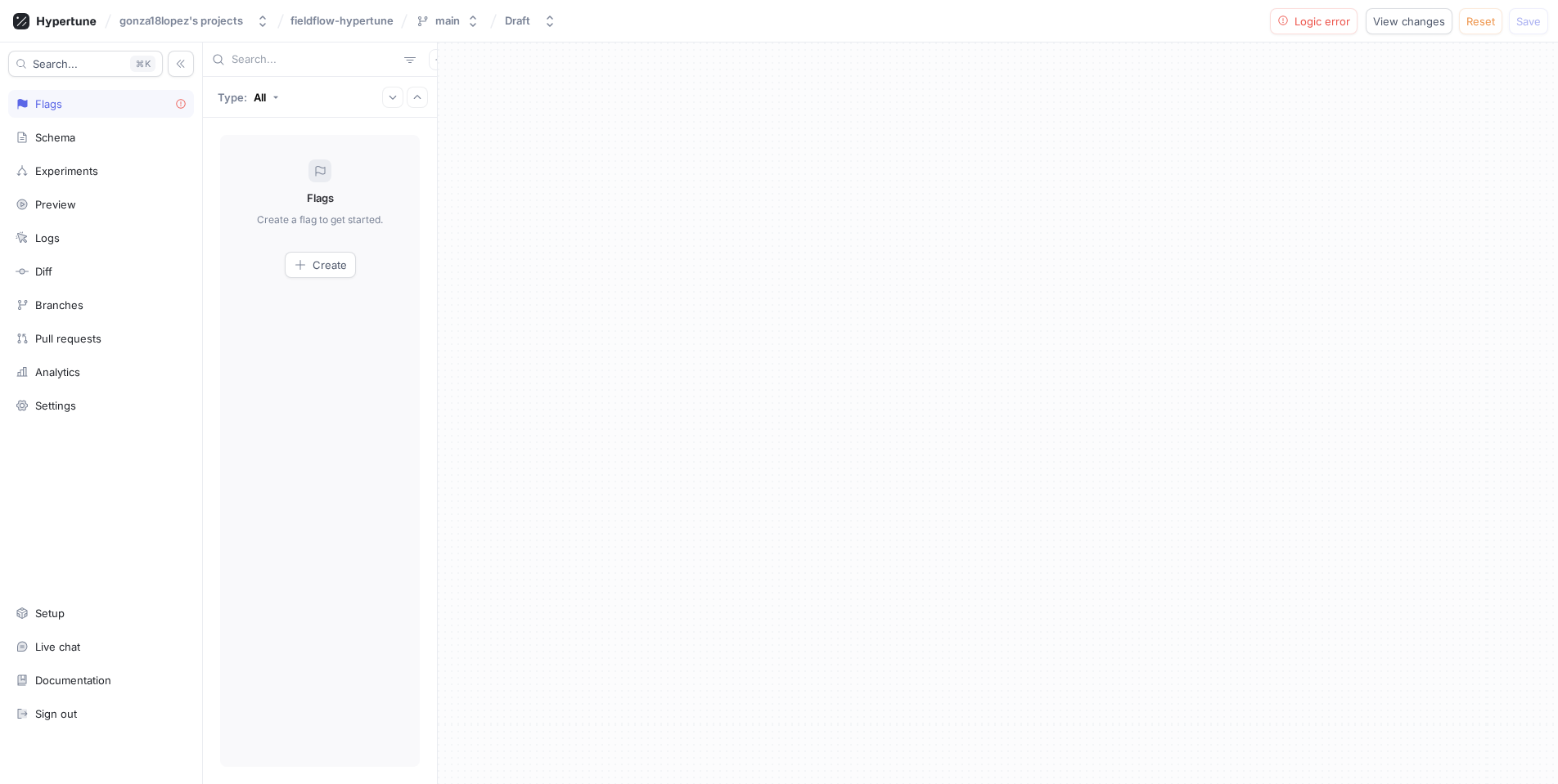
drag, startPoint x: 680, startPoint y: 361, endPoint x: 581, endPoint y: 151, distance: 232.2
click at [676, 359] on div at bounding box center [998, 413] width 1121 height 742
click at [514, 17] on div "Draft" at bounding box center [518, 21] width 26 height 14
click at [549, 116] on span "v1" at bounding box center [599, 113] width 178 height 14
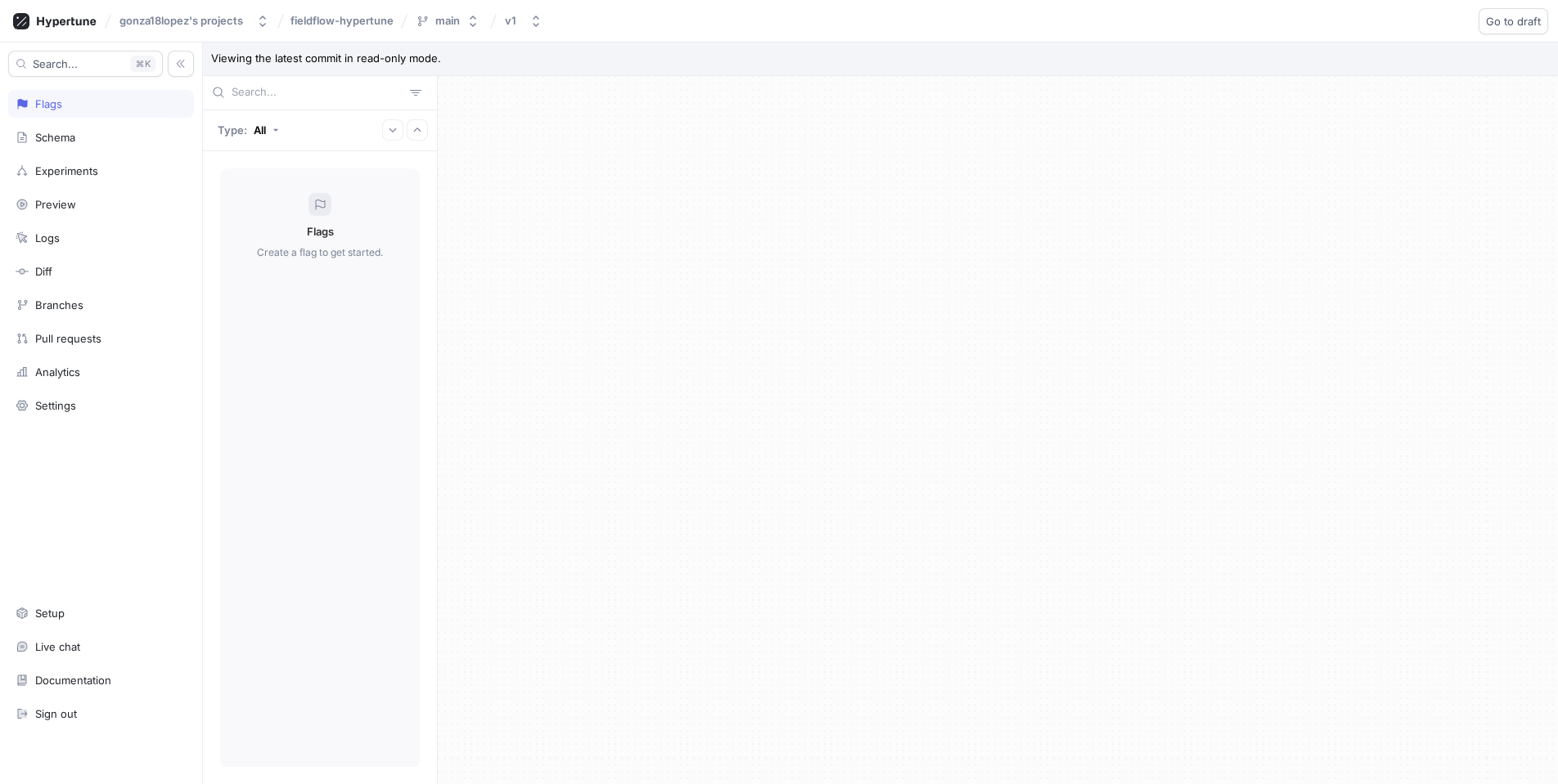
click at [503, 227] on div at bounding box center [998, 430] width 1121 height 709
click at [537, 236] on div at bounding box center [998, 430] width 1121 height 709
click at [534, 15] on icon "button" at bounding box center [536, 21] width 13 height 13
click at [534, 85] on span "Draft" at bounding box center [523, 84] width 26 height 14
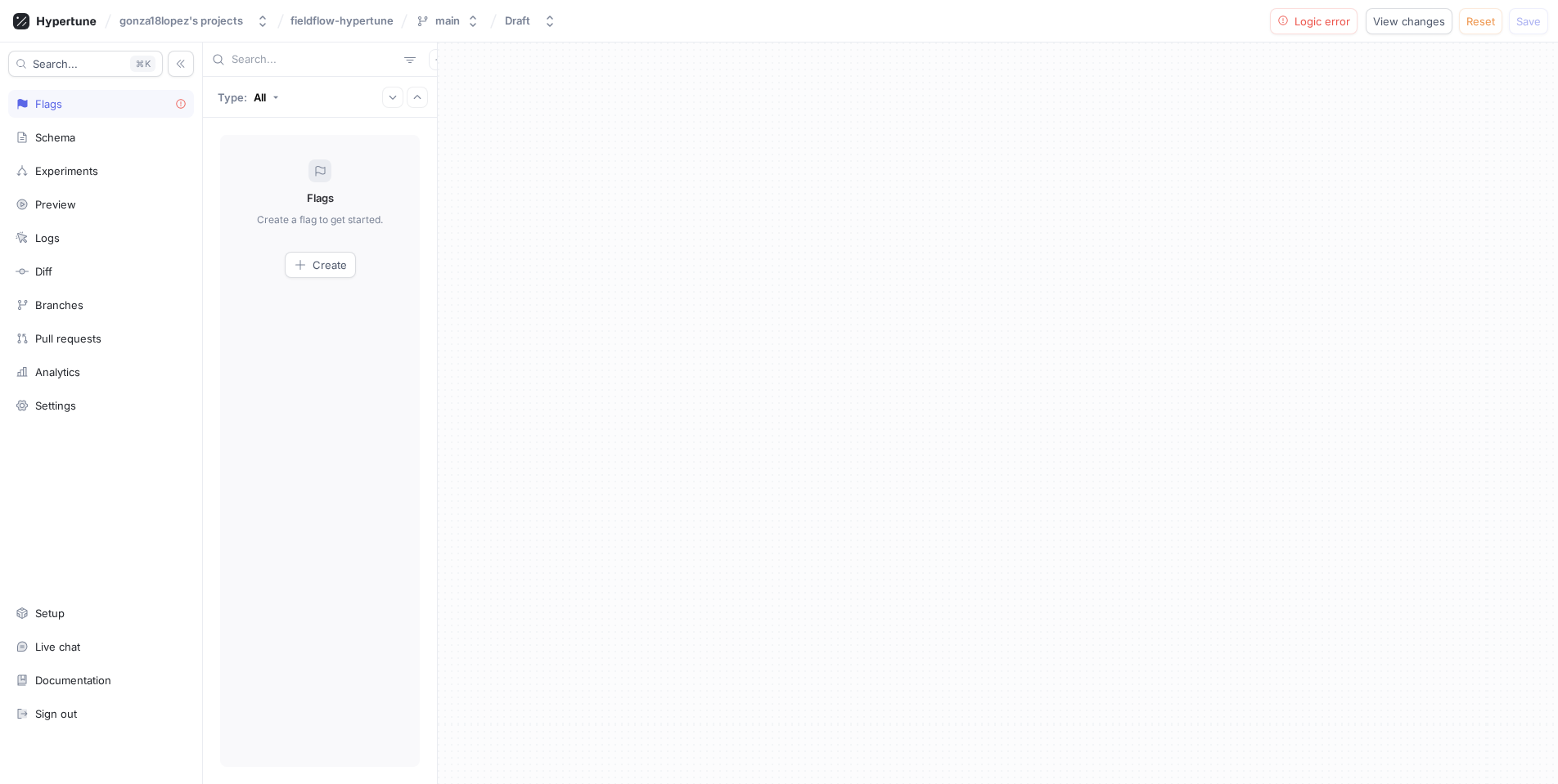
click at [516, 256] on div at bounding box center [998, 413] width 1121 height 742
click at [105, 133] on div "Schema" at bounding box center [101, 137] width 171 height 13
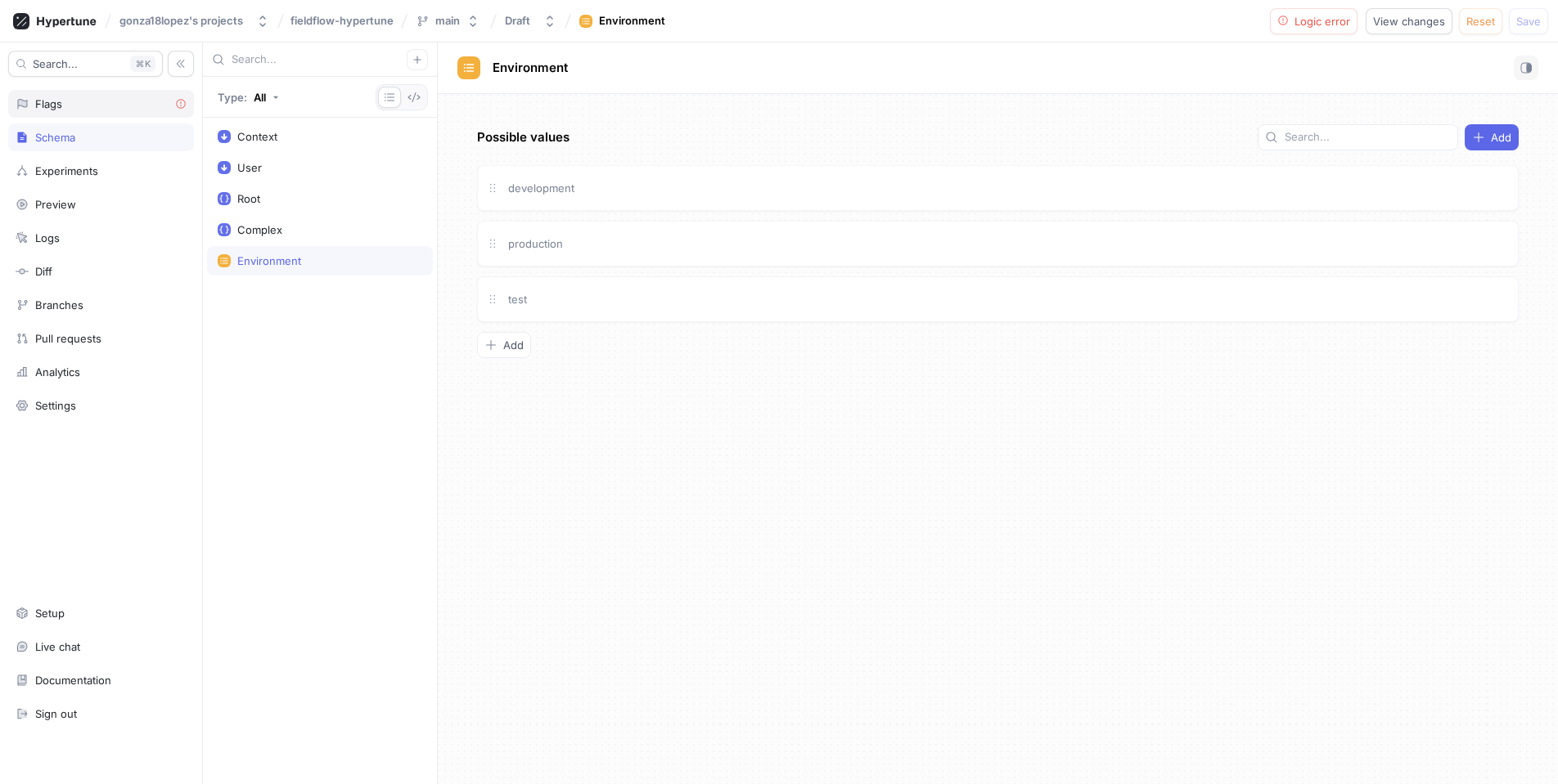
click at [128, 110] on div "Flags" at bounding box center [101, 103] width 171 height 13
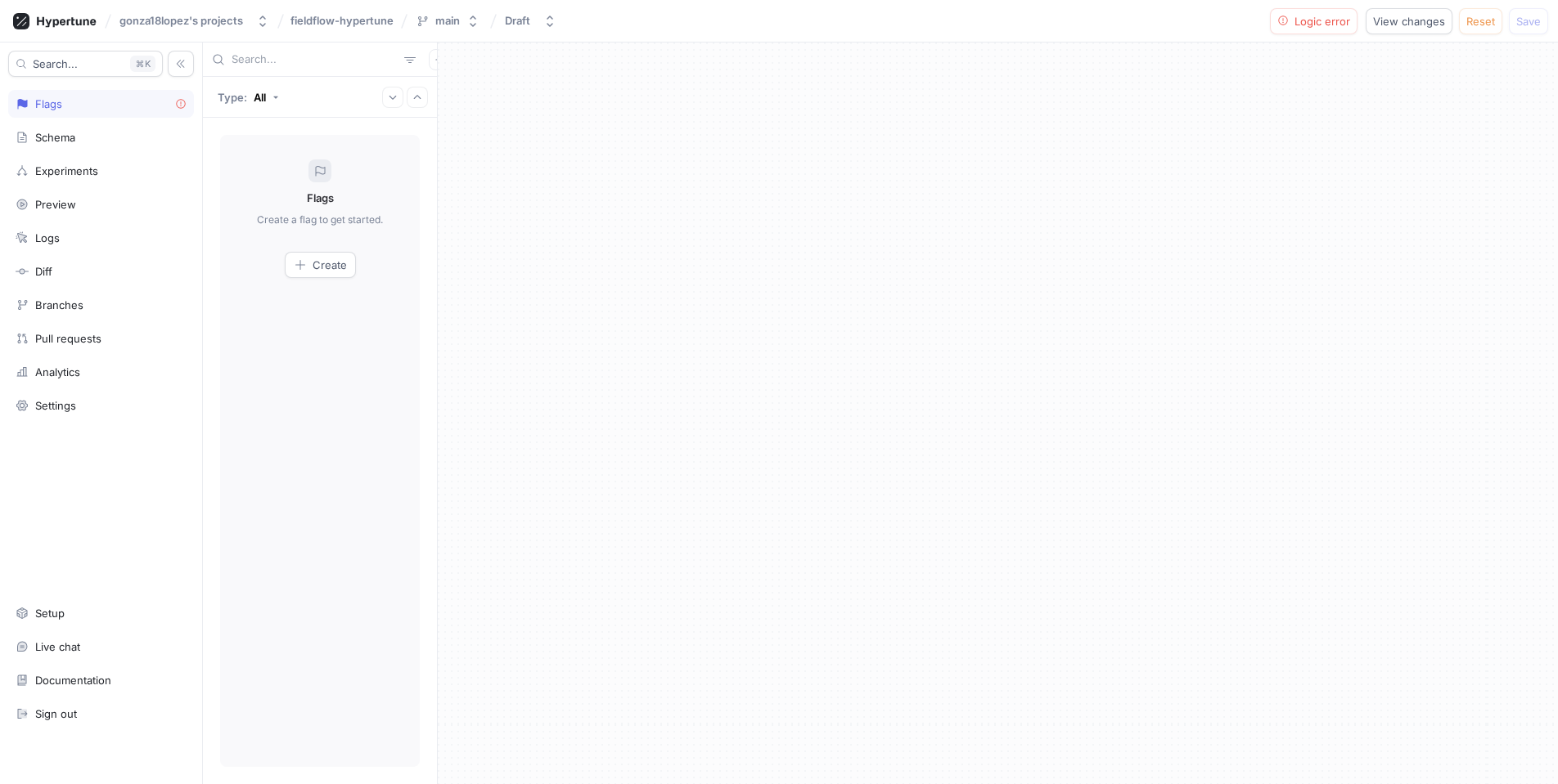
click at [676, 285] on div at bounding box center [998, 413] width 1121 height 742
click at [798, 299] on div at bounding box center [998, 413] width 1121 height 742
click at [283, 99] on button "Type: All" at bounding box center [249, 96] width 73 height 28
click at [255, 303] on div "Event" at bounding box center [246, 299] width 48 height 14
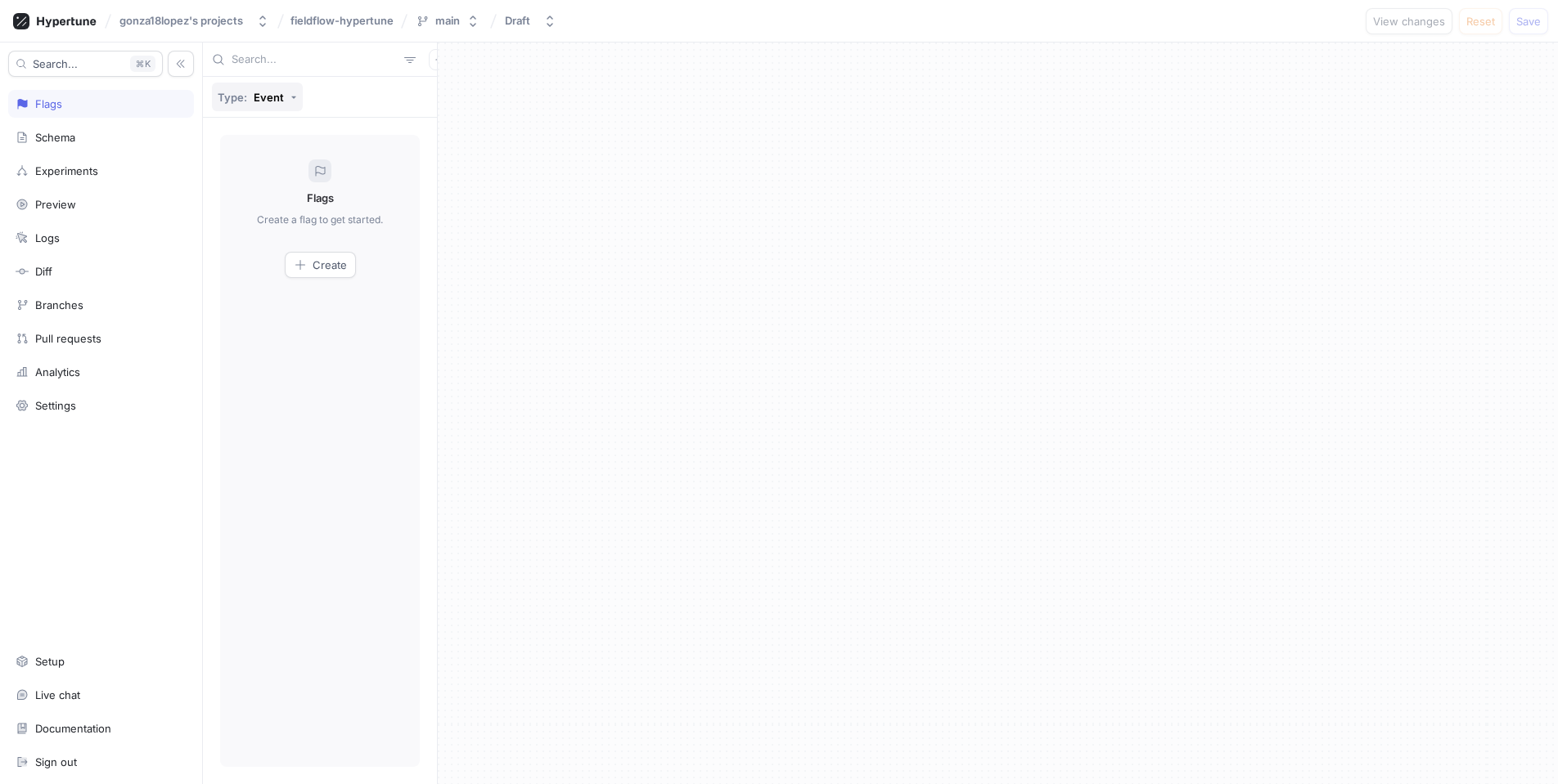
click at [273, 104] on button "Type: Event" at bounding box center [258, 96] width 90 height 28
click at [255, 133] on div "All" at bounding box center [246, 132] width 48 height 14
click at [403, 191] on div "Flags Create a flag to get started. Create" at bounding box center [319, 450] width 200 height 632
click at [89, 146] on div "Schema" at bounding box center [100, 138] width 186 height 28
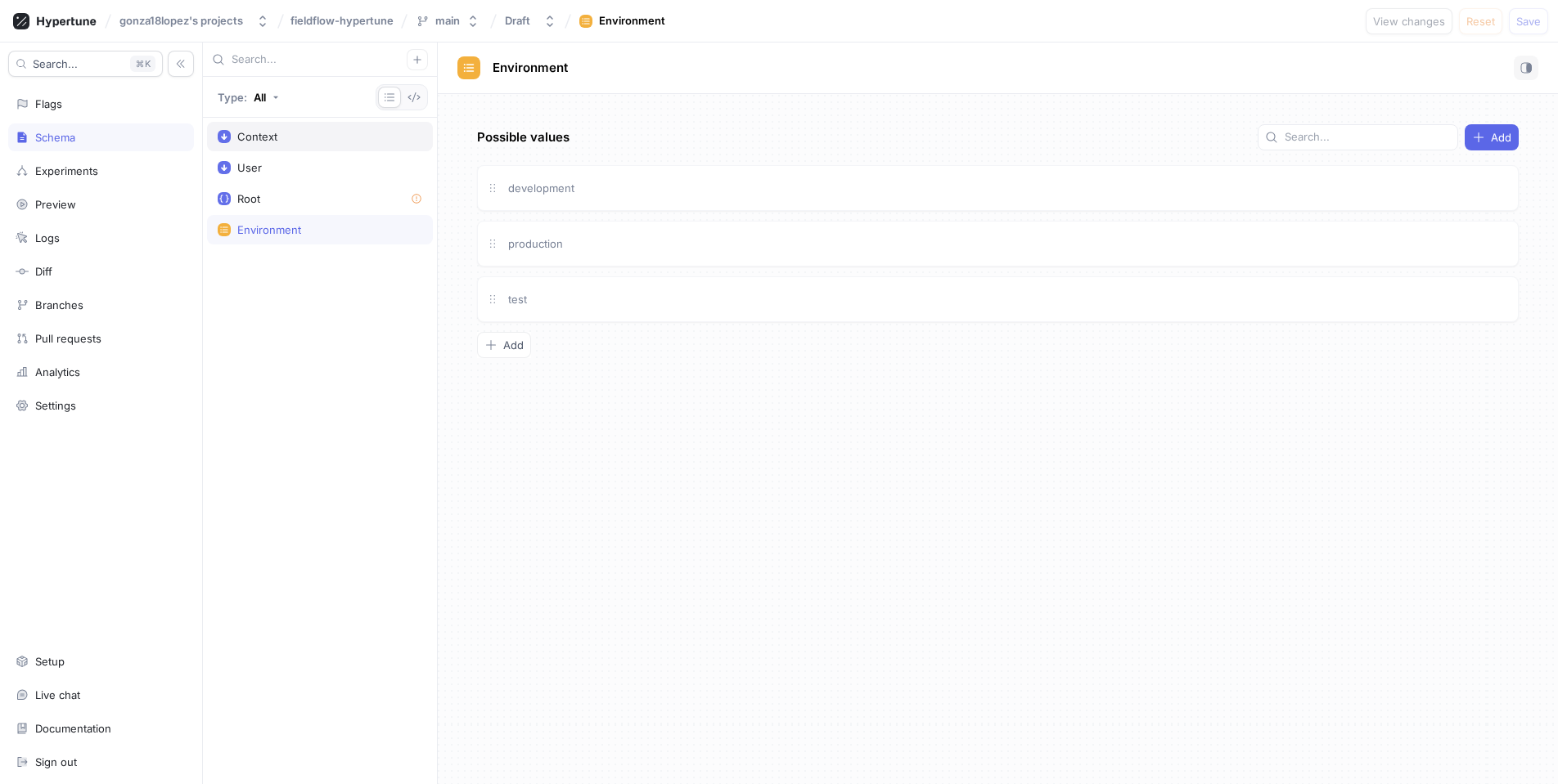
click at [300, 140] on div "Context" at bounding box center [319, 136] width 204 height 13
click at [910, 436] on div "Fields Add User Input type reference Go to type Environment Enum Go to type To …" at bounding box center [998, 439] width 1121 height 691
click at [915, 432] on div "Fields Add User Input type reference Go to type Environment Enum Go to type To …" at bounding box center [998, 439] width 1121 height 691
click at [790, 396] on div "Fields Add User Input type reference Go to type Environment Enum Go to type To …" at bounding box center [998, 439] width 1121 height 691
click at [791, 413] on div "Fields Add User Input type reference Go to type Environment Enum Go to type To …" at bounding box center [998, 439] width 1121 height 691
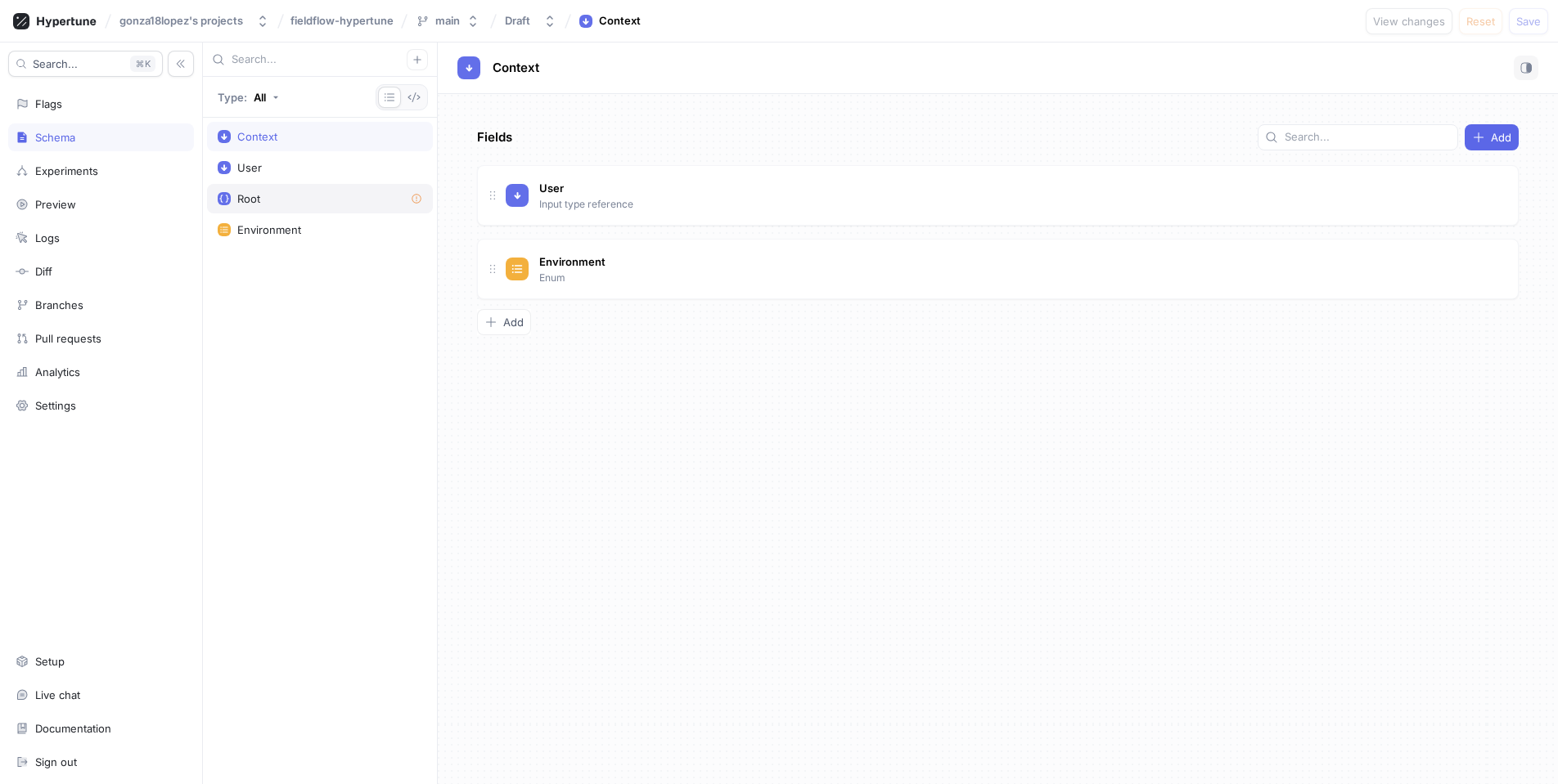
click at [329, 195] on div "Root" at bounding box center [319, 198] width 204 height 13
click at [502, 192] on div "Add" at bounding box center [504, 188] width 39 height 13
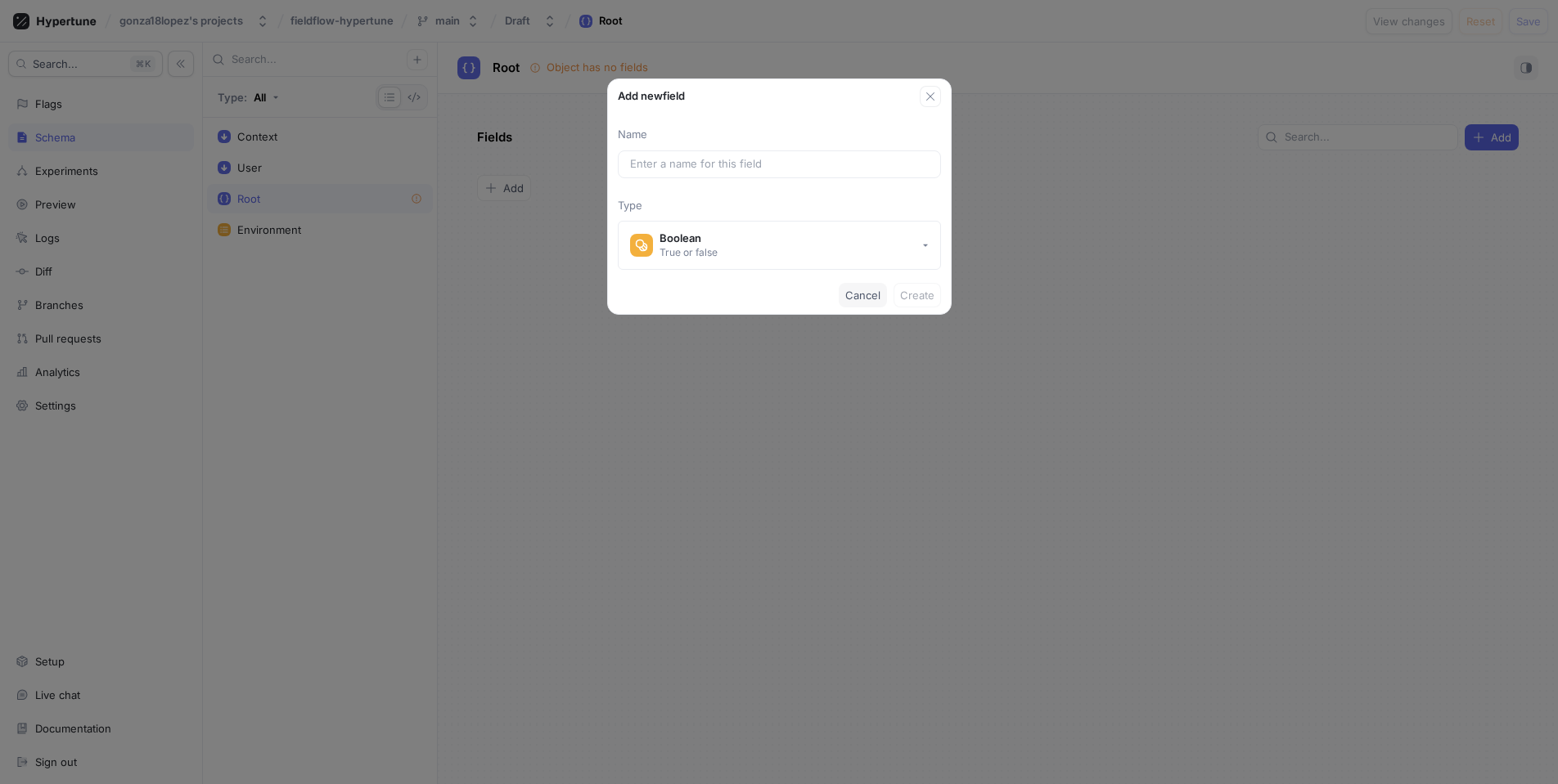
click at [850, 295] on span "Cancel" at bounding box center [863, 295] width 35 height 10
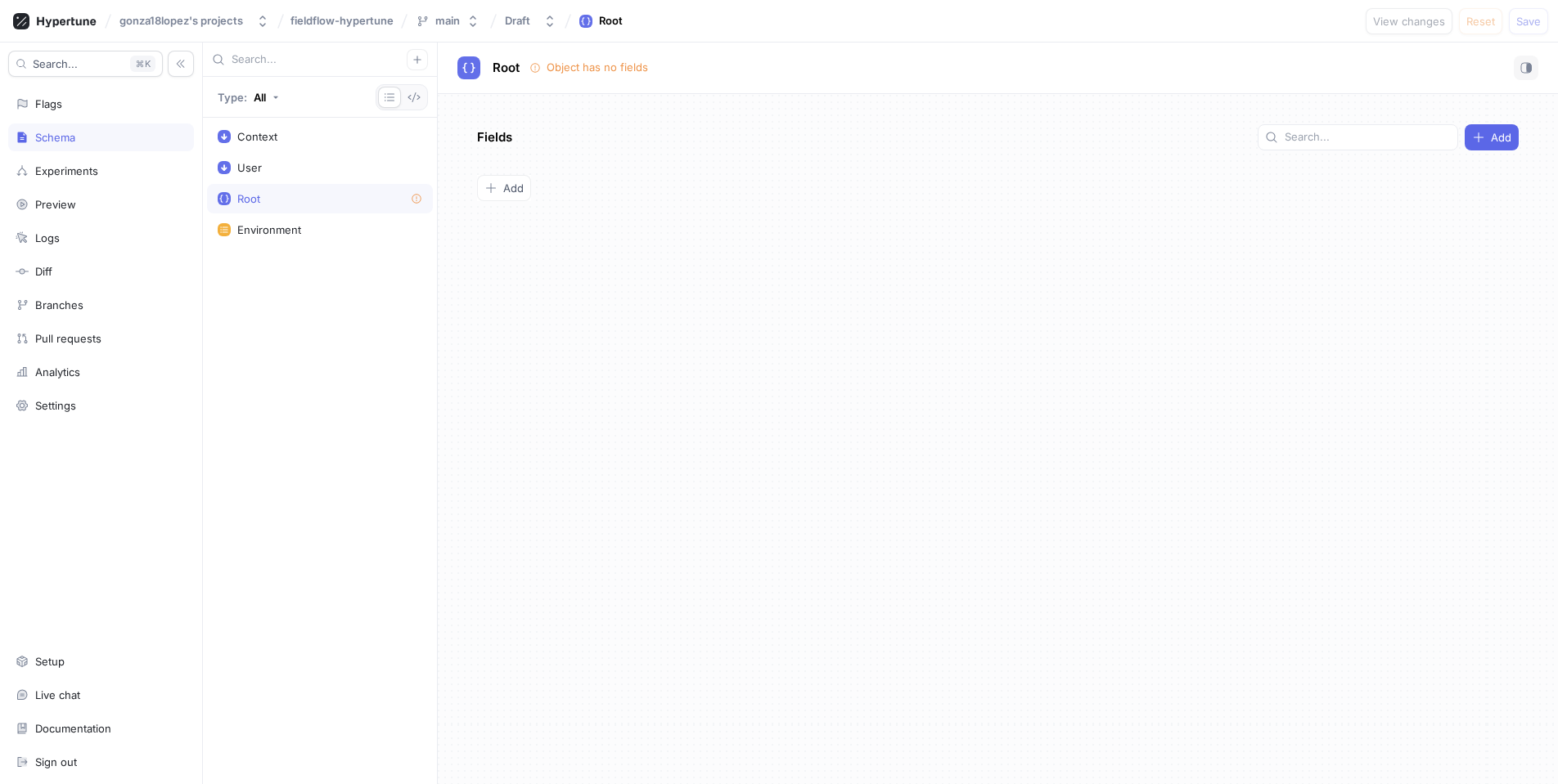
click at [391, 198] on div "Root" at bounding box center [319, 198] width 204 height 13
click at [411, 197] on icon at bounding box center [417, 198] width 12 height 12
click at [1345, 246] on div "Fields Add To pick up a draggable item, press the space bar. While dragging, us…" at bounding box center [998, 439] width 1121 height 691
click at [336, 171] on div "User" at bounding box center [319, 167] width 204 height 13
click at [319, 146] on div "Context" at bounding box center [320, 137] width 226 height 29
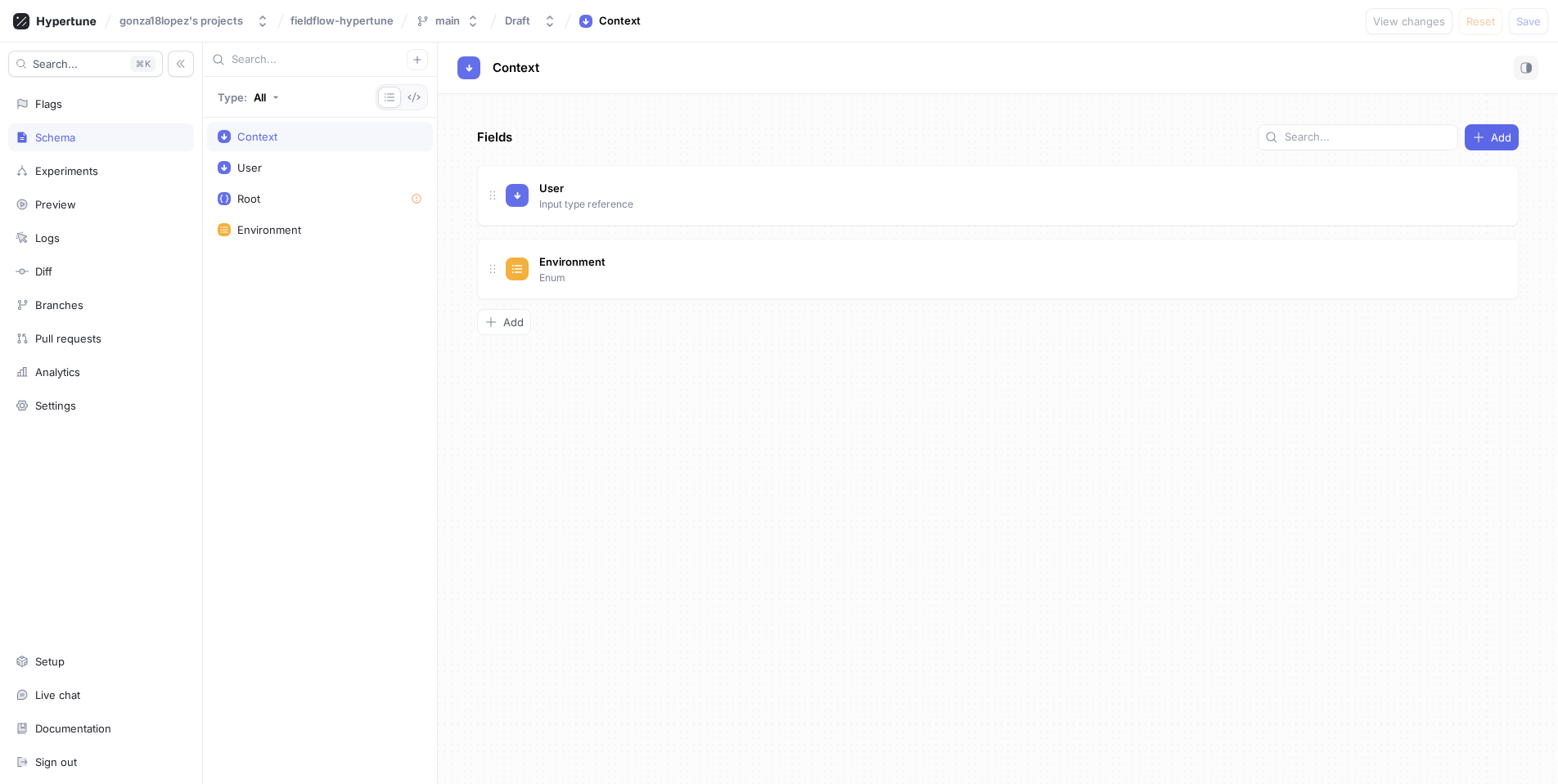
click at [83, 118] on div "Search... K Flags Schema Experiments Preview Logs Diff Branches Pull requests A…" at bounding box center [101, 413] width 202 height 742
click at [87, 113] on div "Flags" at bounding box center [100, 104] width 186 height 28
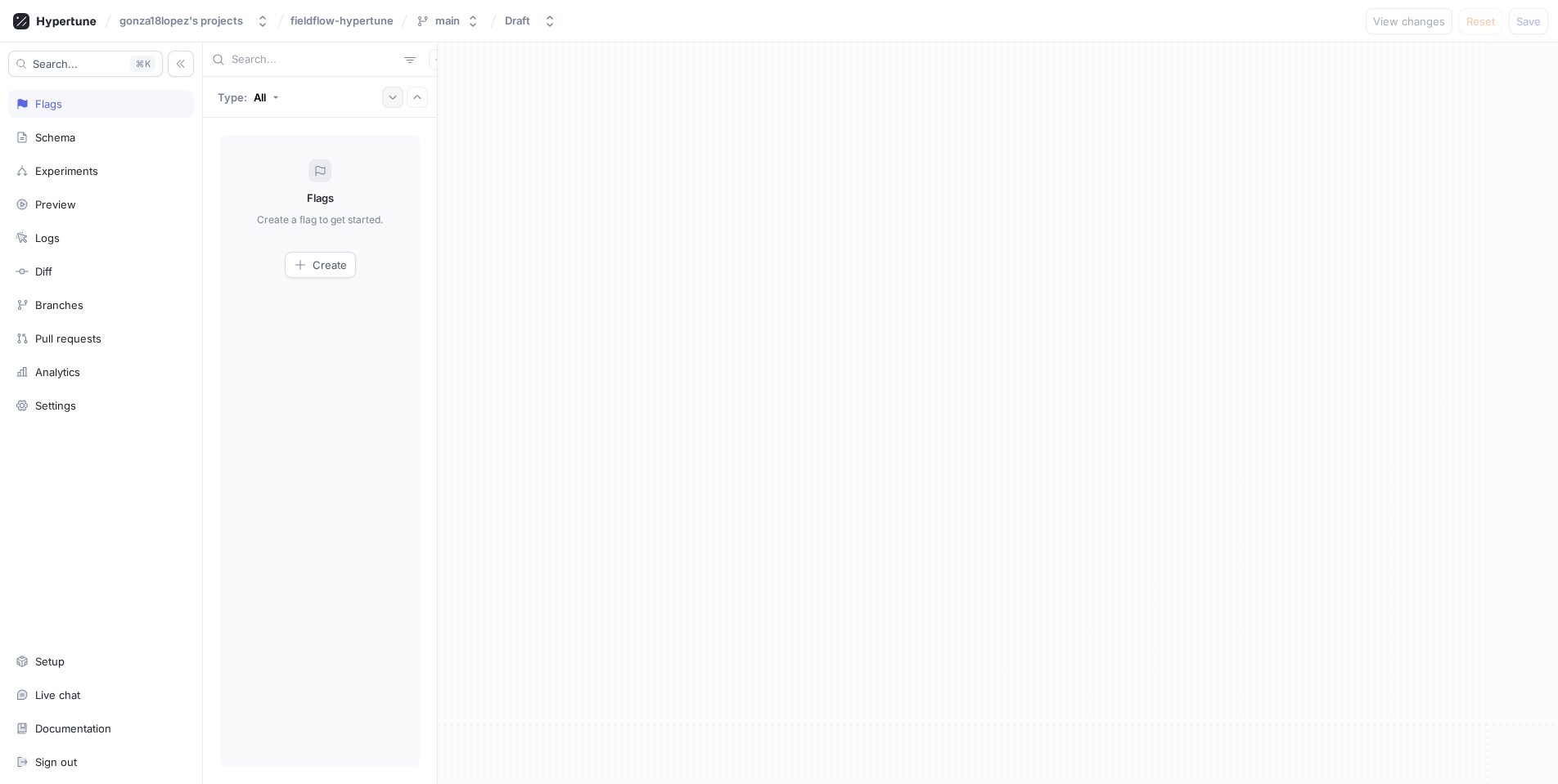
click at [393, 97] on icon "button" at bounding box center [393, 97] width 10 height 10
click at [415, 99] on icon "button" at bounding box center [418, 97] width 10 height 10
click at [415, 98] on icon "button" at bounding box center [417, 97] width 7 height 4
click at [434, 58] on icon "button" at bounding box center [439, 60] width 10 height 10
click at [468, 88] on div "Flag" at bounding box center [470, 91] width 96 height 28
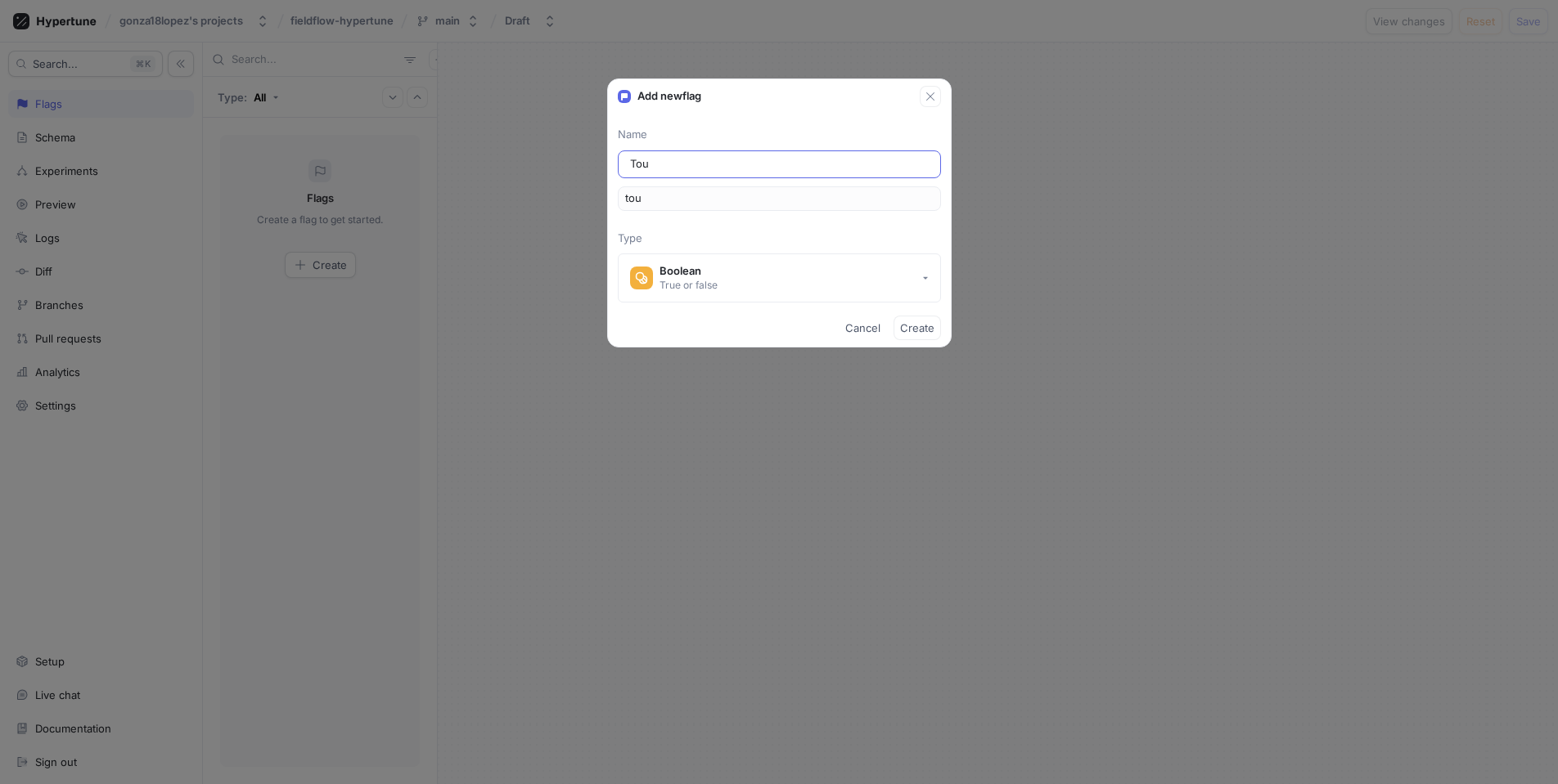
type input "Tour"
type input "tour"
type input "Tourn"
type input "tourn"
type input "Tourna"
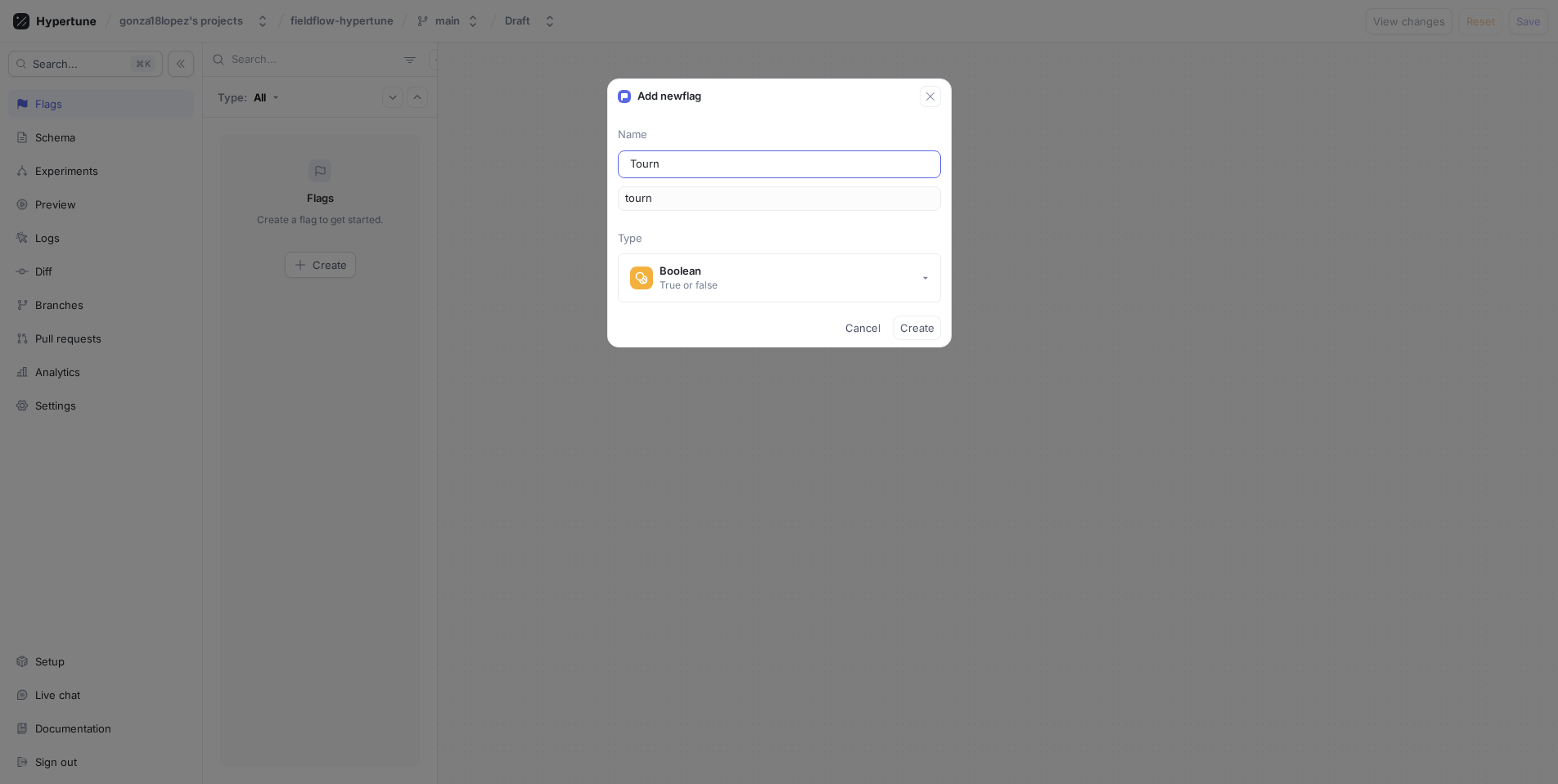
type input "tourna"
type input "Tournam"
type input "tournam"
type input "Tourname"
type input "tourname"
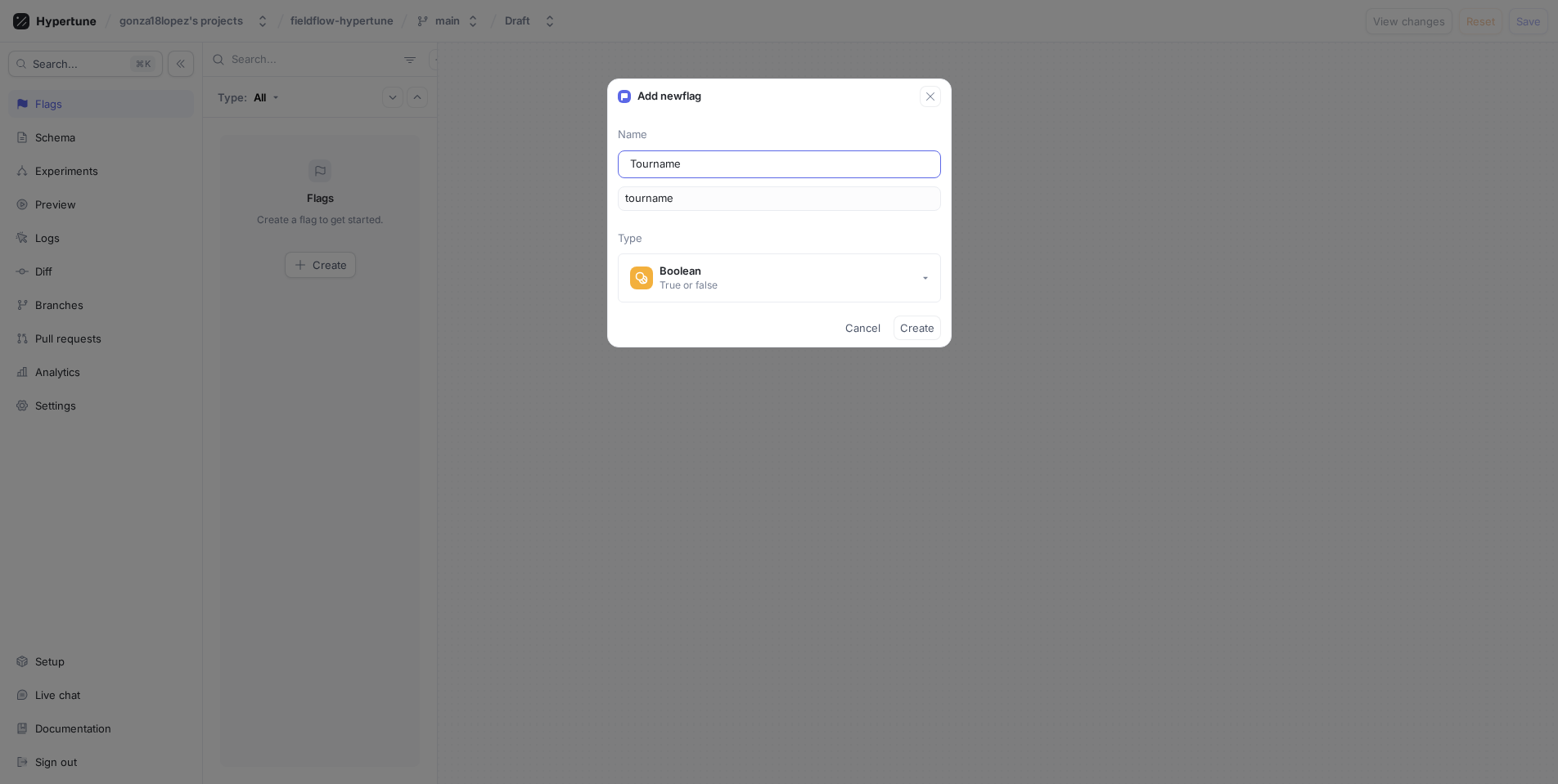
type input "Tournamen"
type input "tournamen"
type input "Tournament"
type input "tournament"
type input "Tournaments"
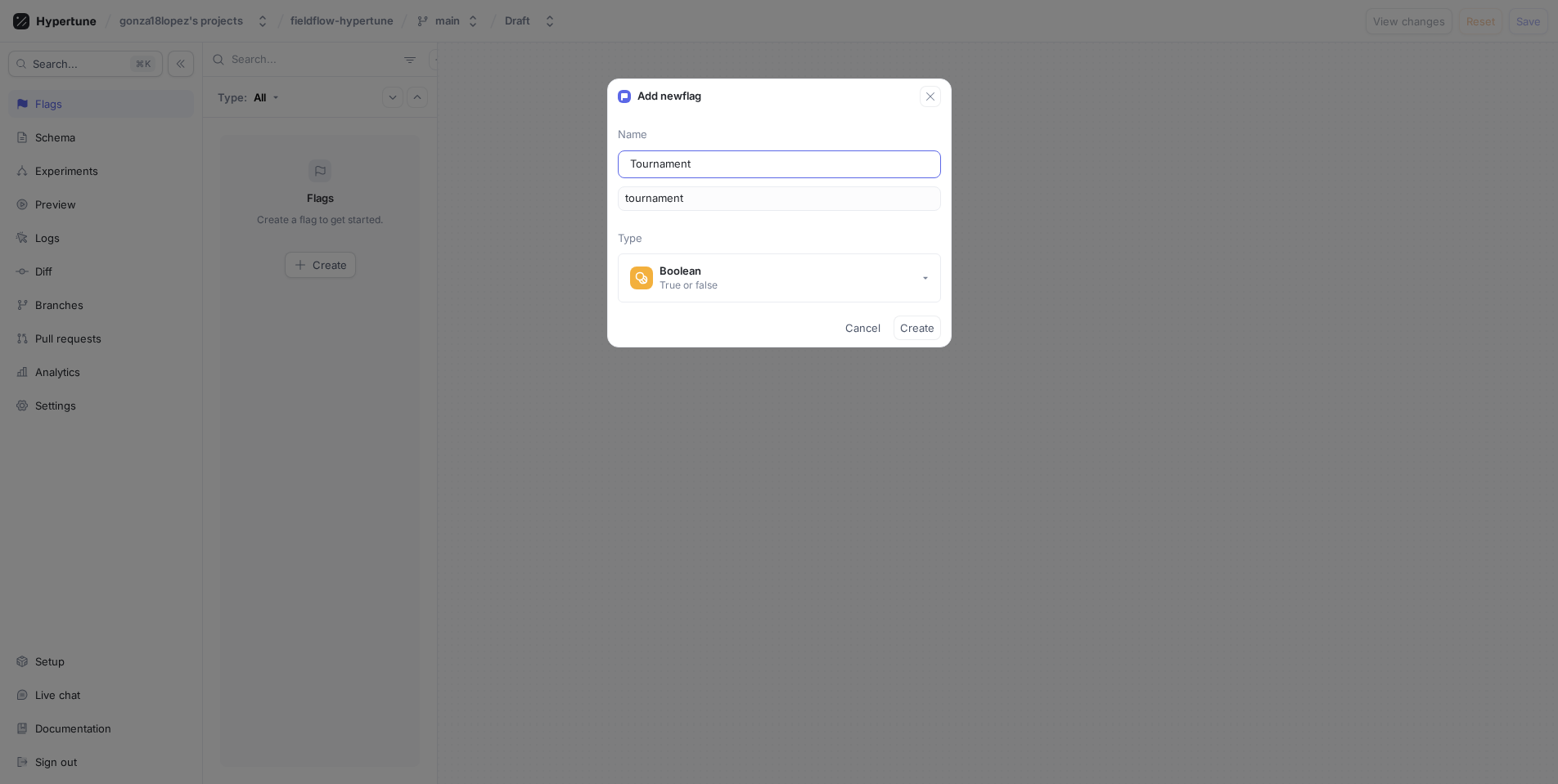
type input "tournaments"
type input "Tournaments"
click at [796, 226] on div "Name Tournaments tournaments Type Boolean True or false" at bounding box center [779, 214] width 343 height 176
click at [808, 270] on button "Boolean True or false" at bounding box center [779, 278] width 323 height 49
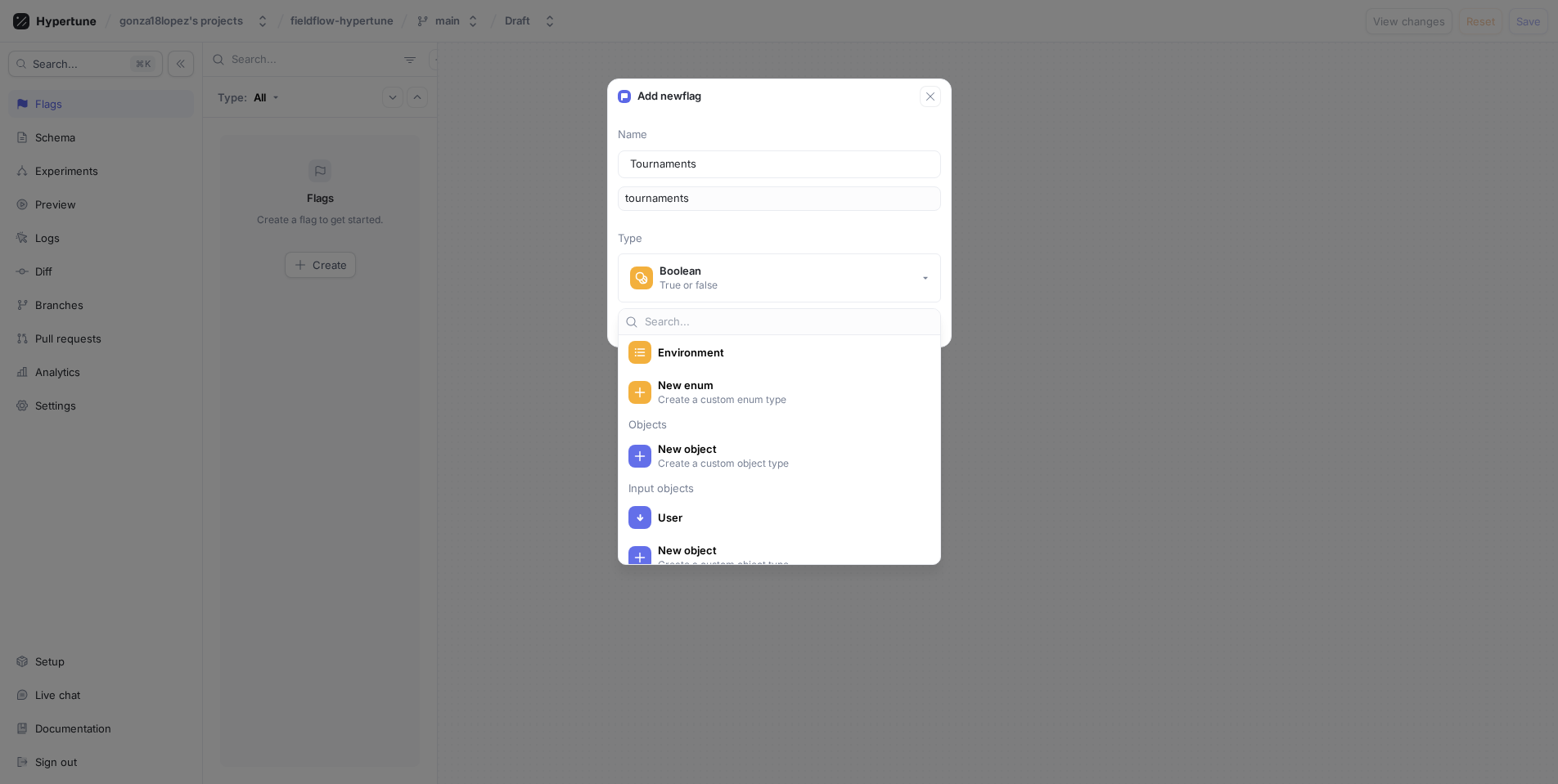
scroll to position [292, 0]
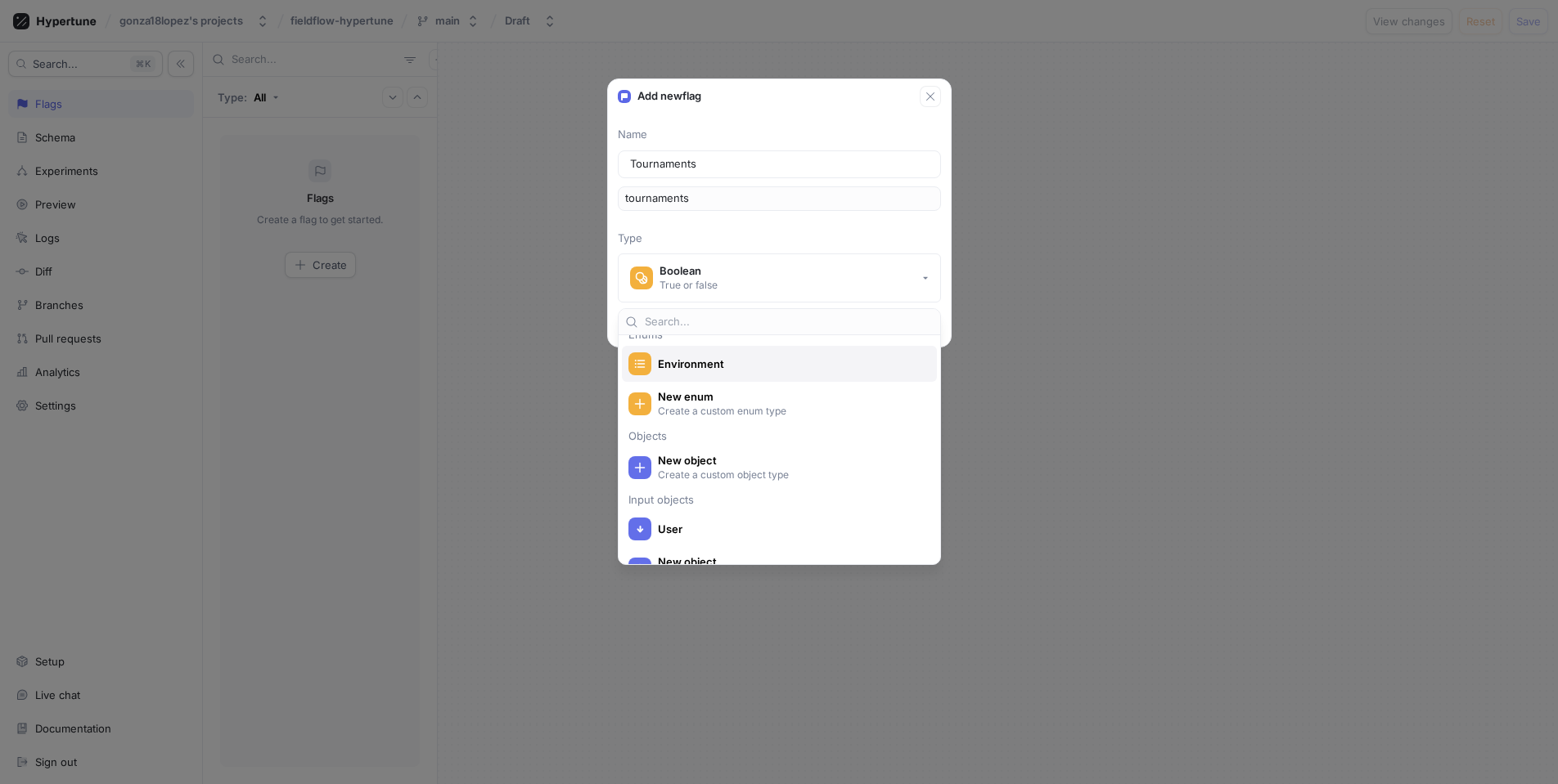
click at [727, 375] on div "Environment" at bounding box center [779, 364] width 315 height 36
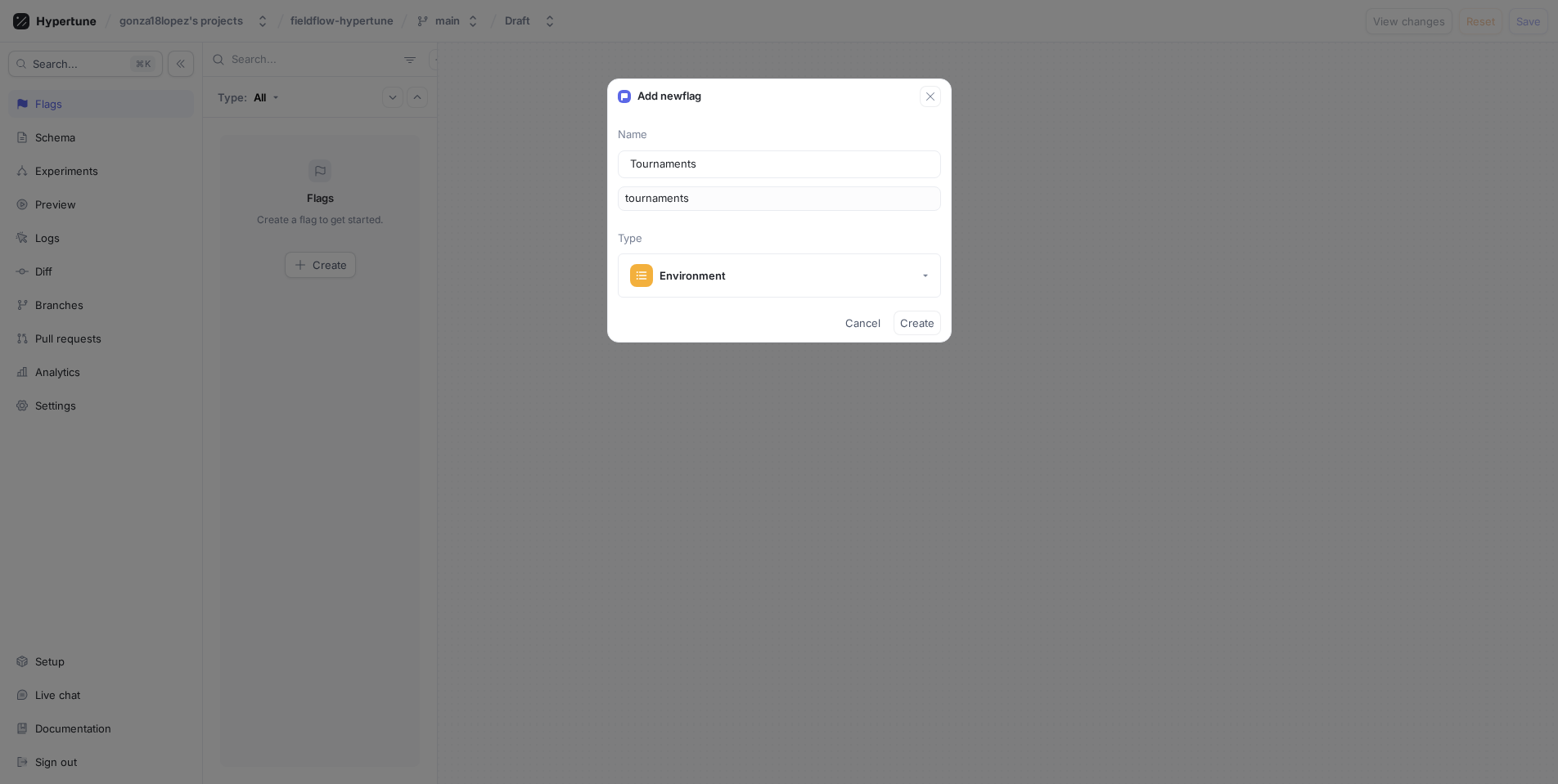
click at [770, 308] on div "Cancel Create" at bounding box center [779, 323] width 343 height 37
click at [803, 219] on div "Name Tournaments tournaments Type Environment" at bounding box center [779, 212] width 343 height 171
click at [915, 327] on span "Create" at bounding box center [917, 323] width 34 height 10
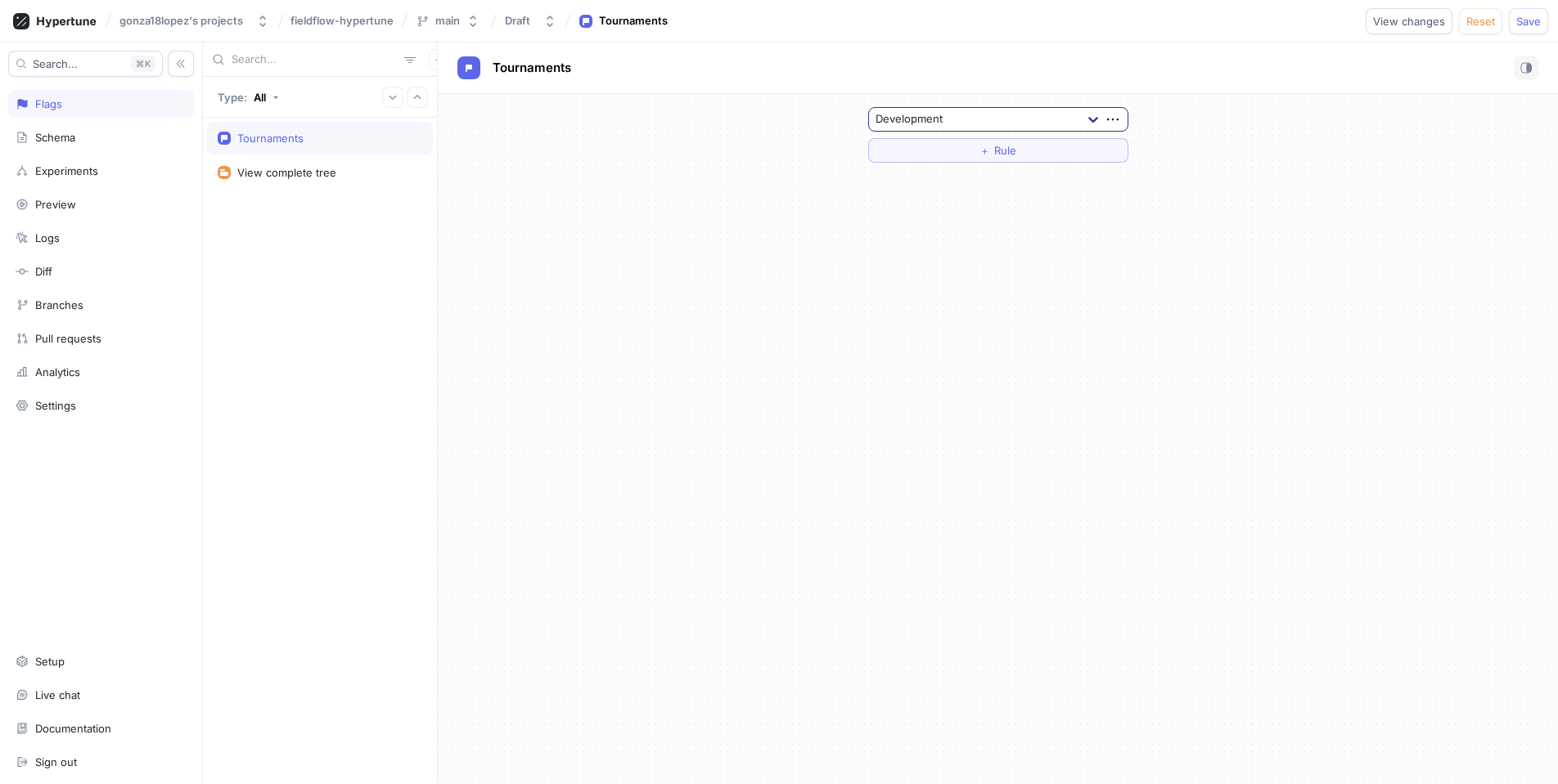
click at [1091, 119] on icon at bounding box center [1093, 120] width 10 height 6
click at [905, 204] on div "Test" at bounding box center [998, 203] width 259 height 27
click at [959, 222] on div "option Test, selected. Test ＋ Rule" at bounding box center [998, 439] width 1121 height 691
click at [998, 155] on span "Rule" at bounding box center [1005, 150] width 22 height 10
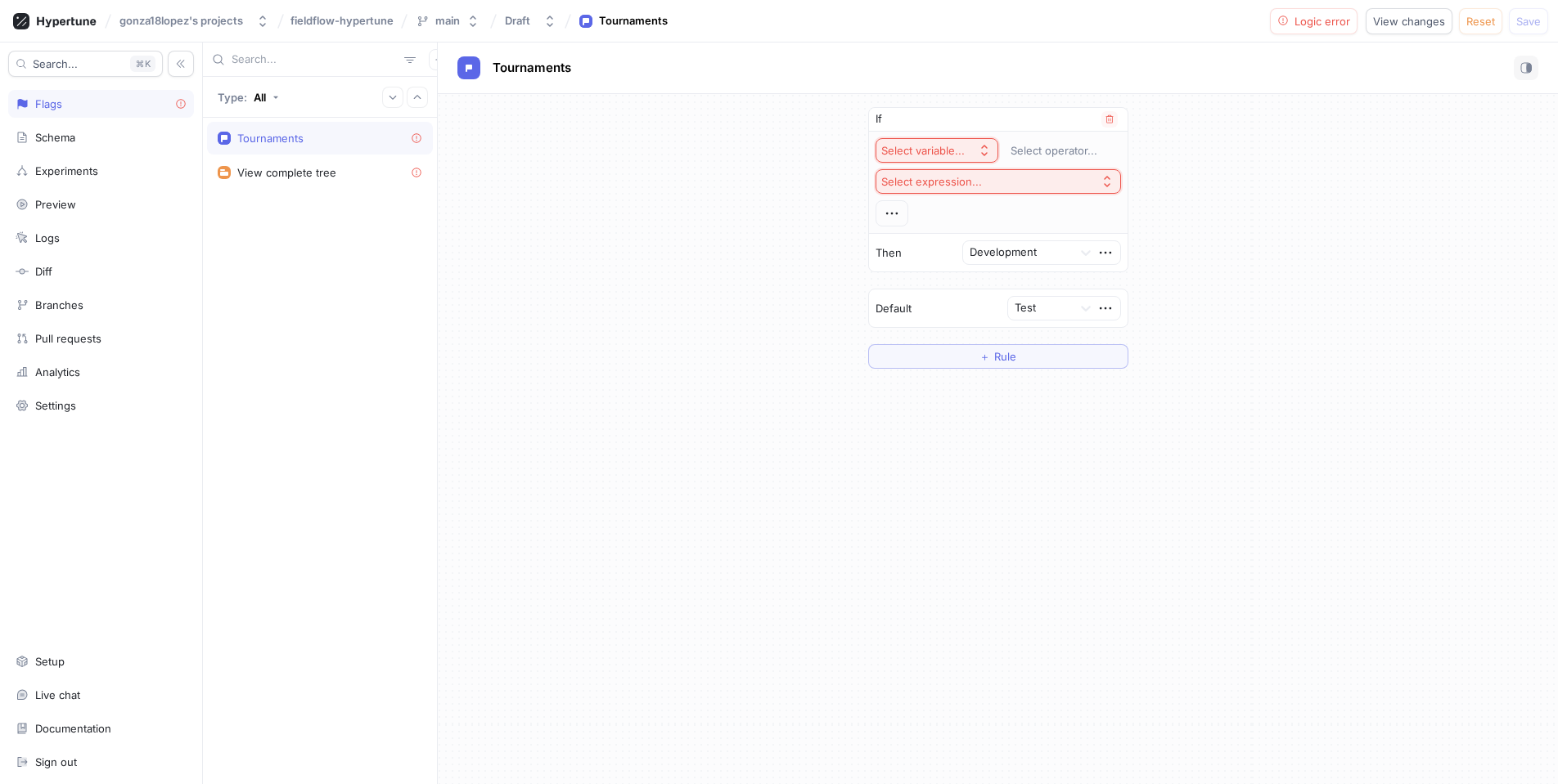
click at [978, 149] on icon "button" at bounding box center [984, 149] width 13 height 13
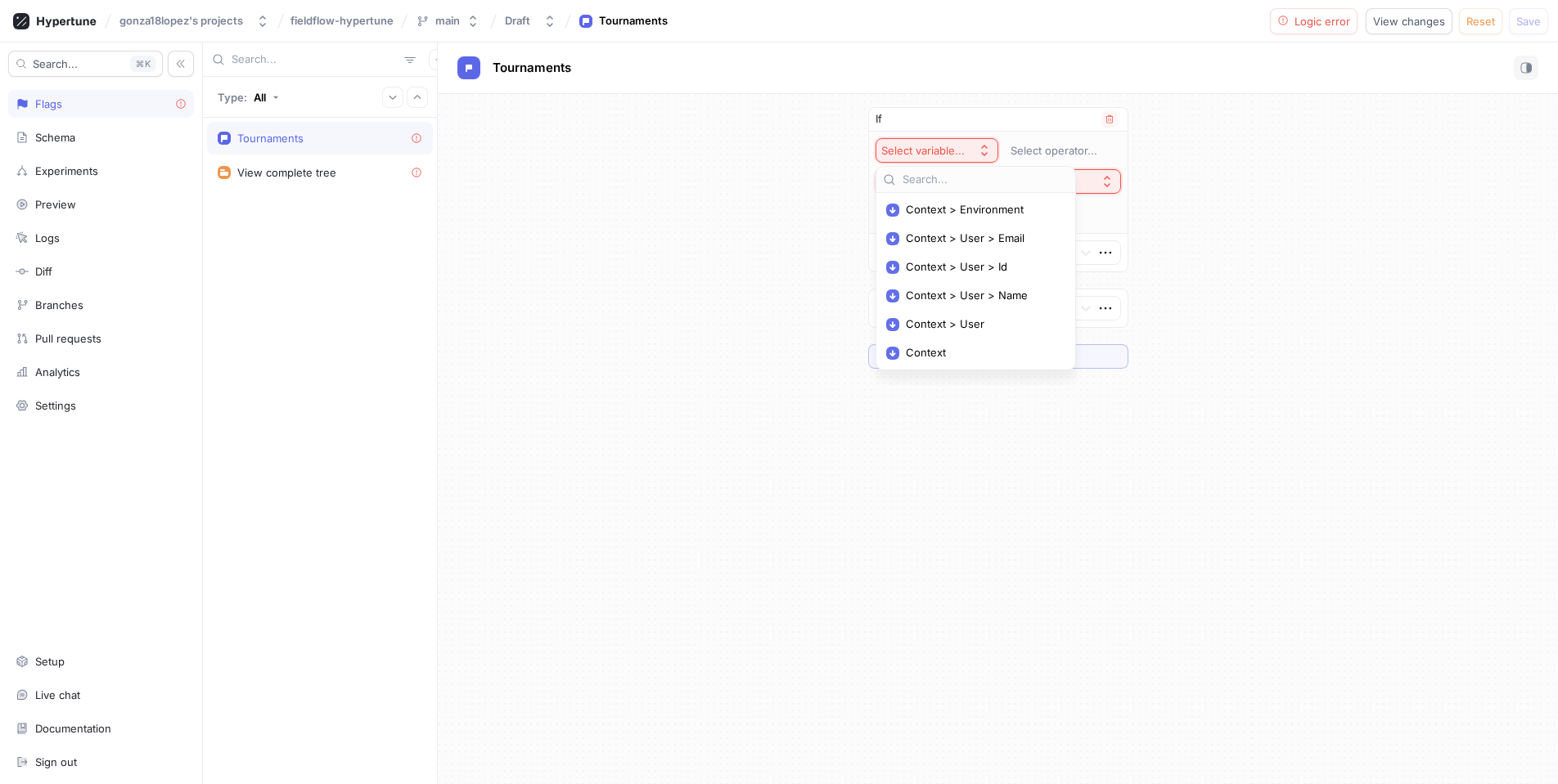
drag, startPoint x: 969, startPoint y: 147, endPoint x: 984, endPoint y: 148, distance: 15.0
click at [968, 147] on div "Select variable..." at bounding box center [926, 150] width 90 height 14
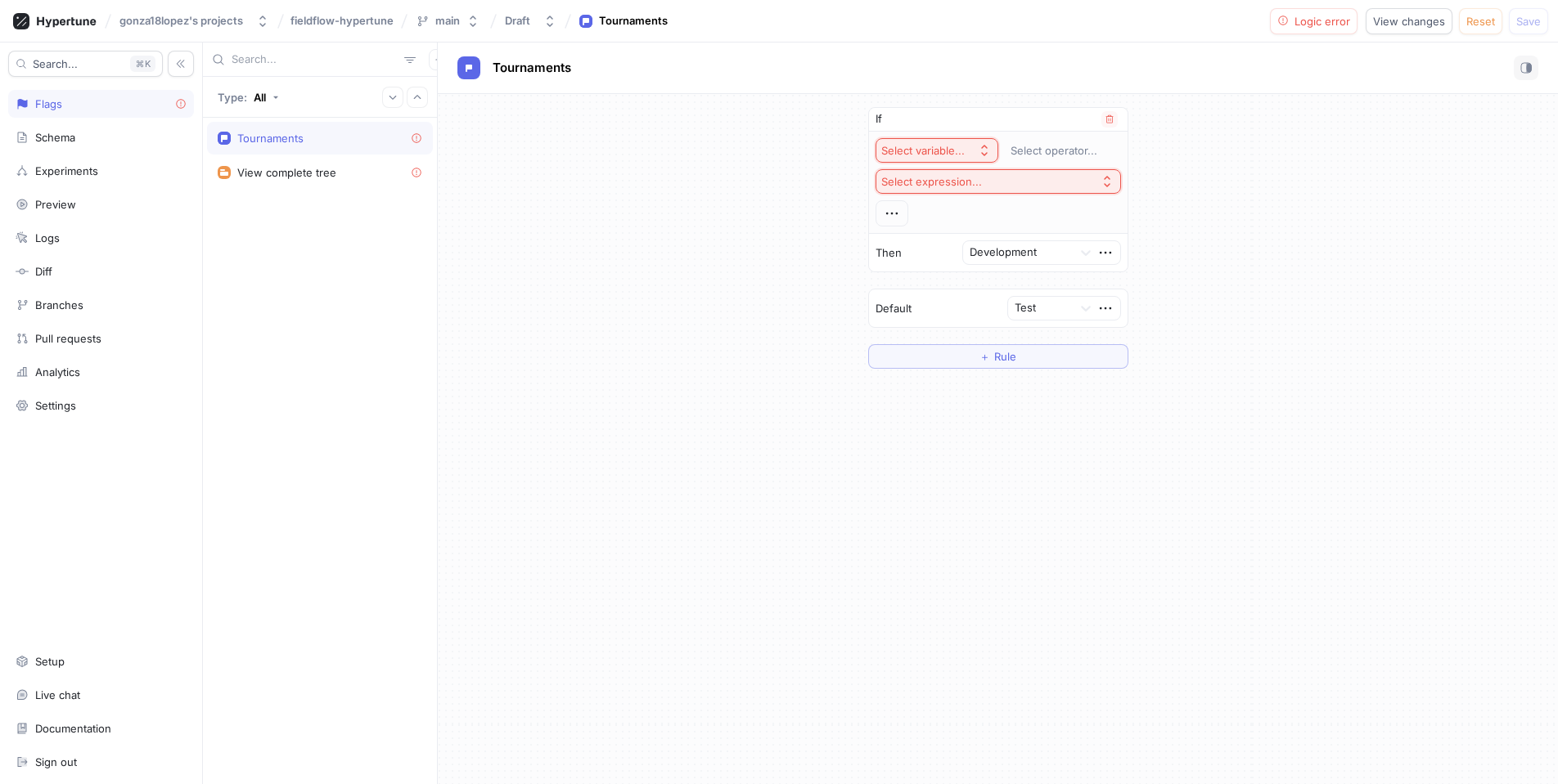
click at [970, 146] on div "Select variable..." at bounding box center [926, 150] width 90 height 14
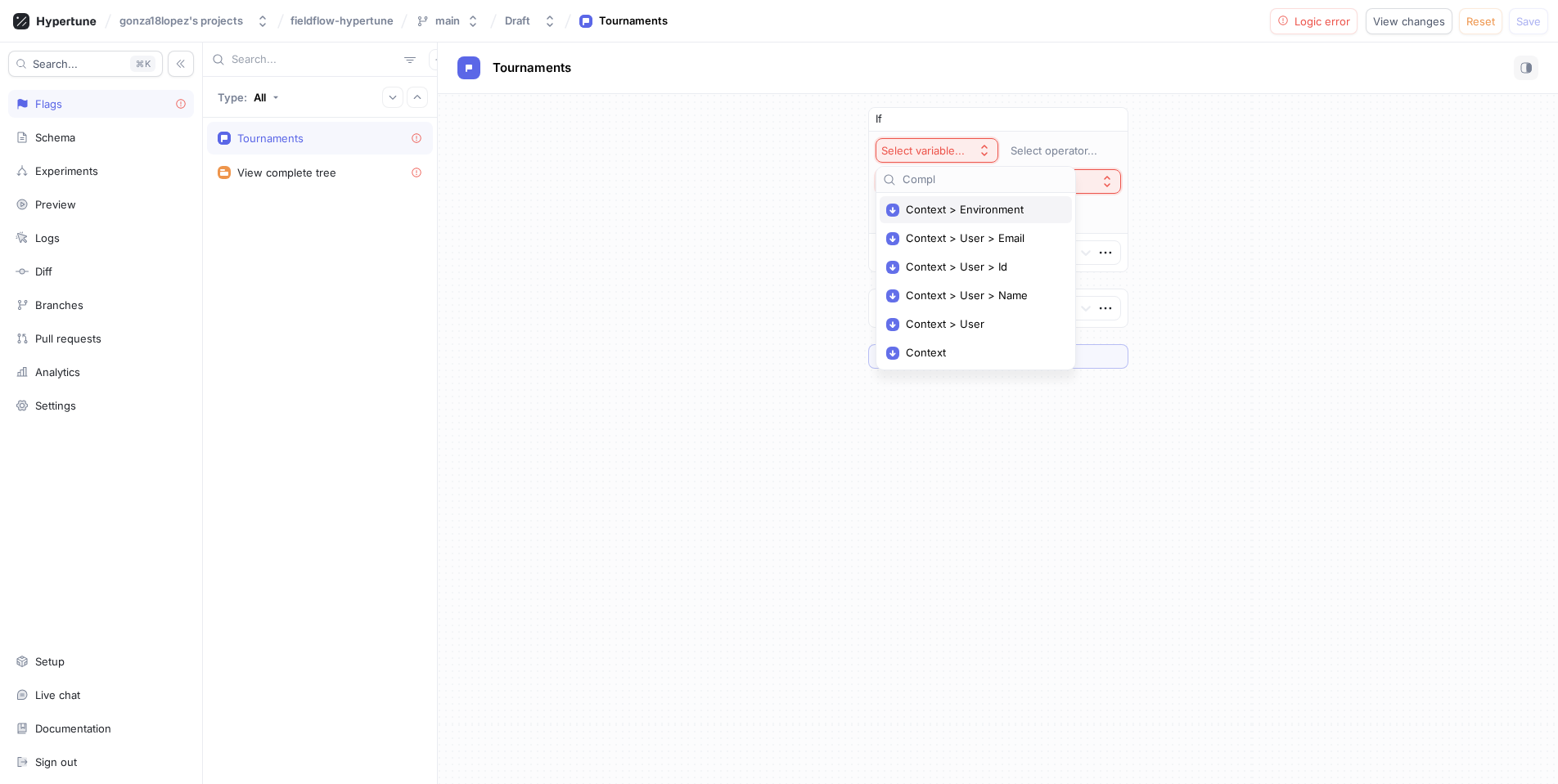
type input "Comple"
click at [758, 313] on div "If Select variable... Select operator... Select expression... Then Development …" at bounding box center [998, 238] width 1121 height 288
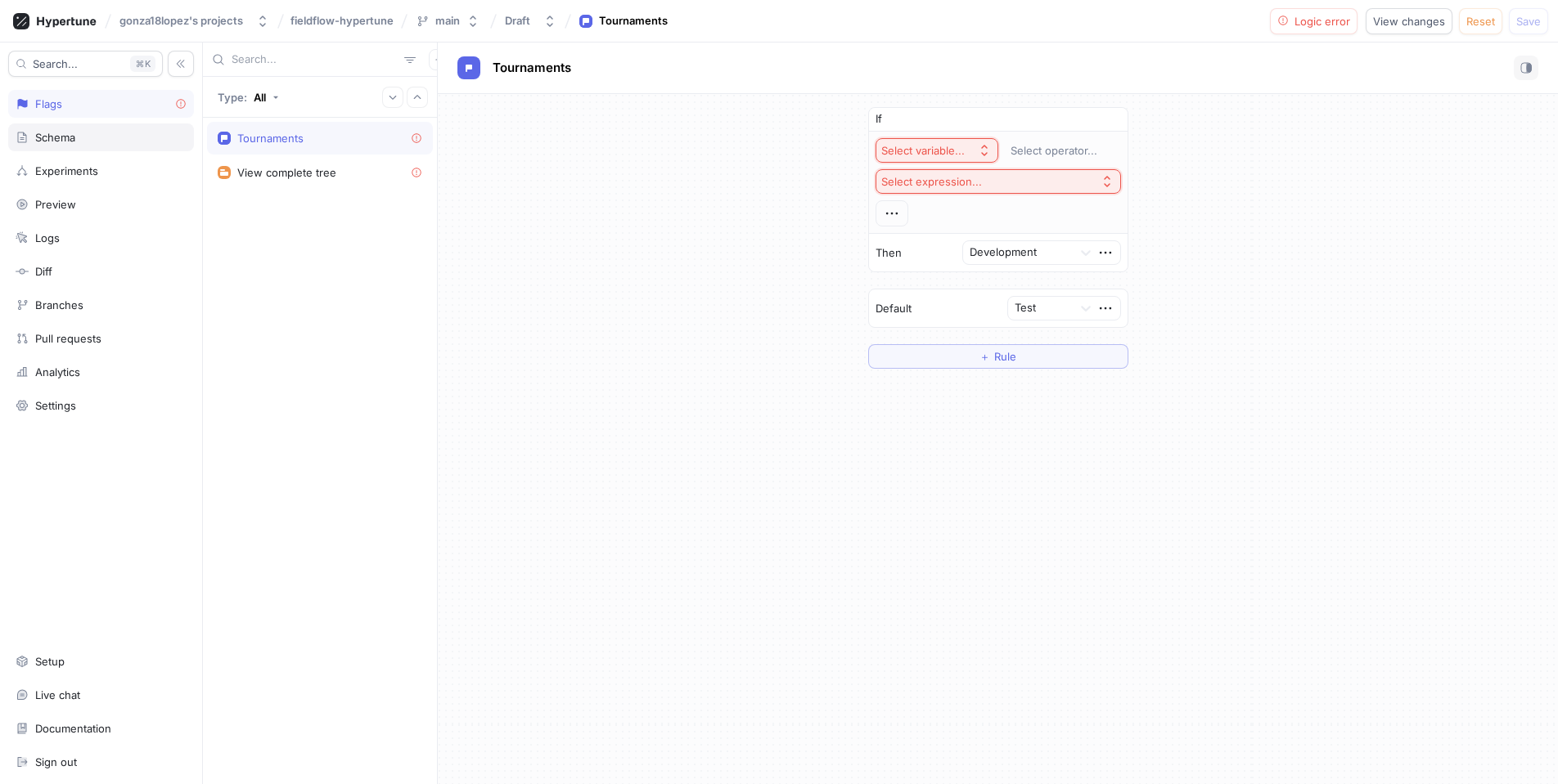
click at [135, 148] on div "Schema" at bounding box center [100, 138] width 186 height 28
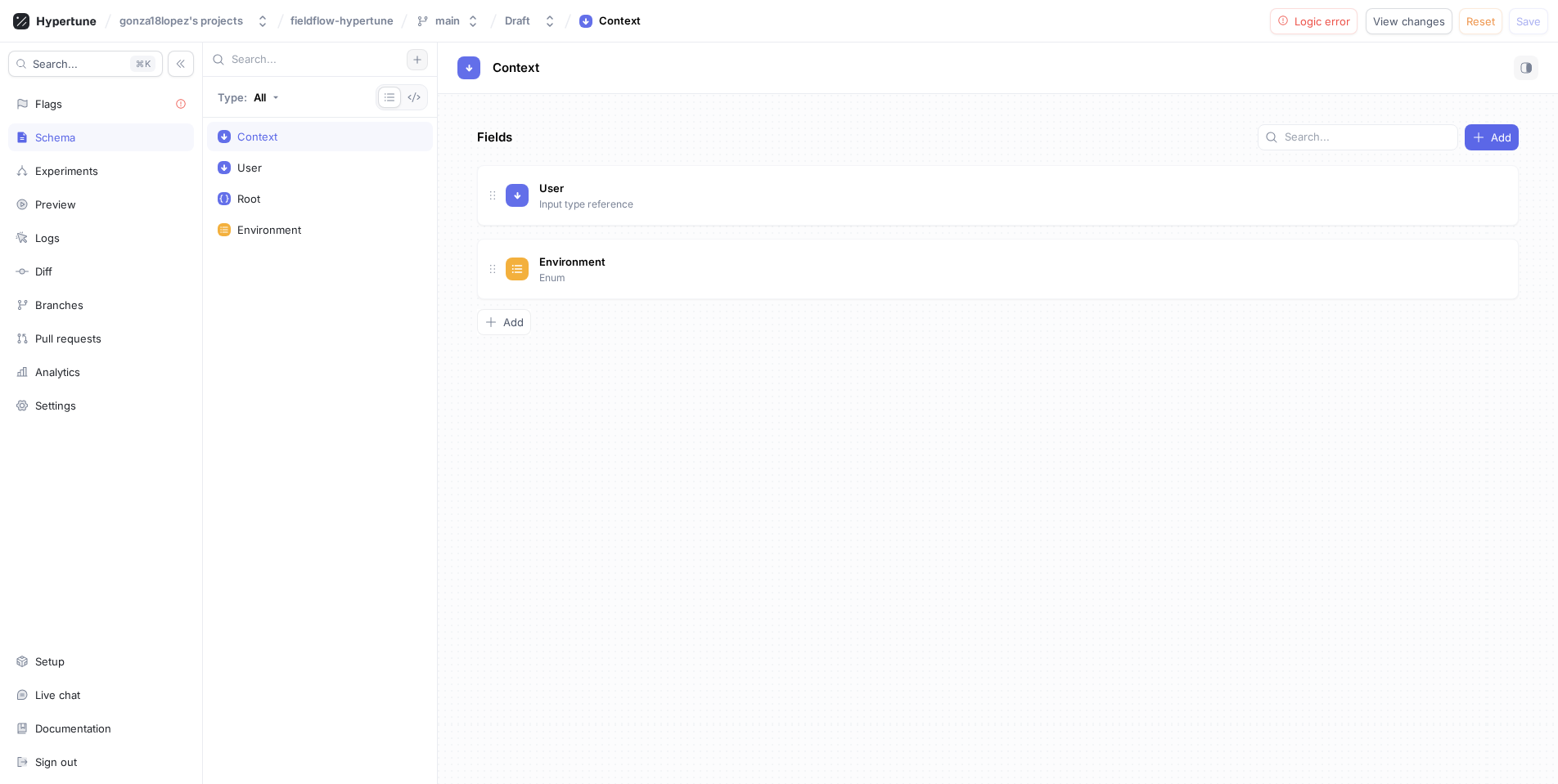
click at [416, 66] on button "button" at bounding box center [418, 60] width 22 height 22
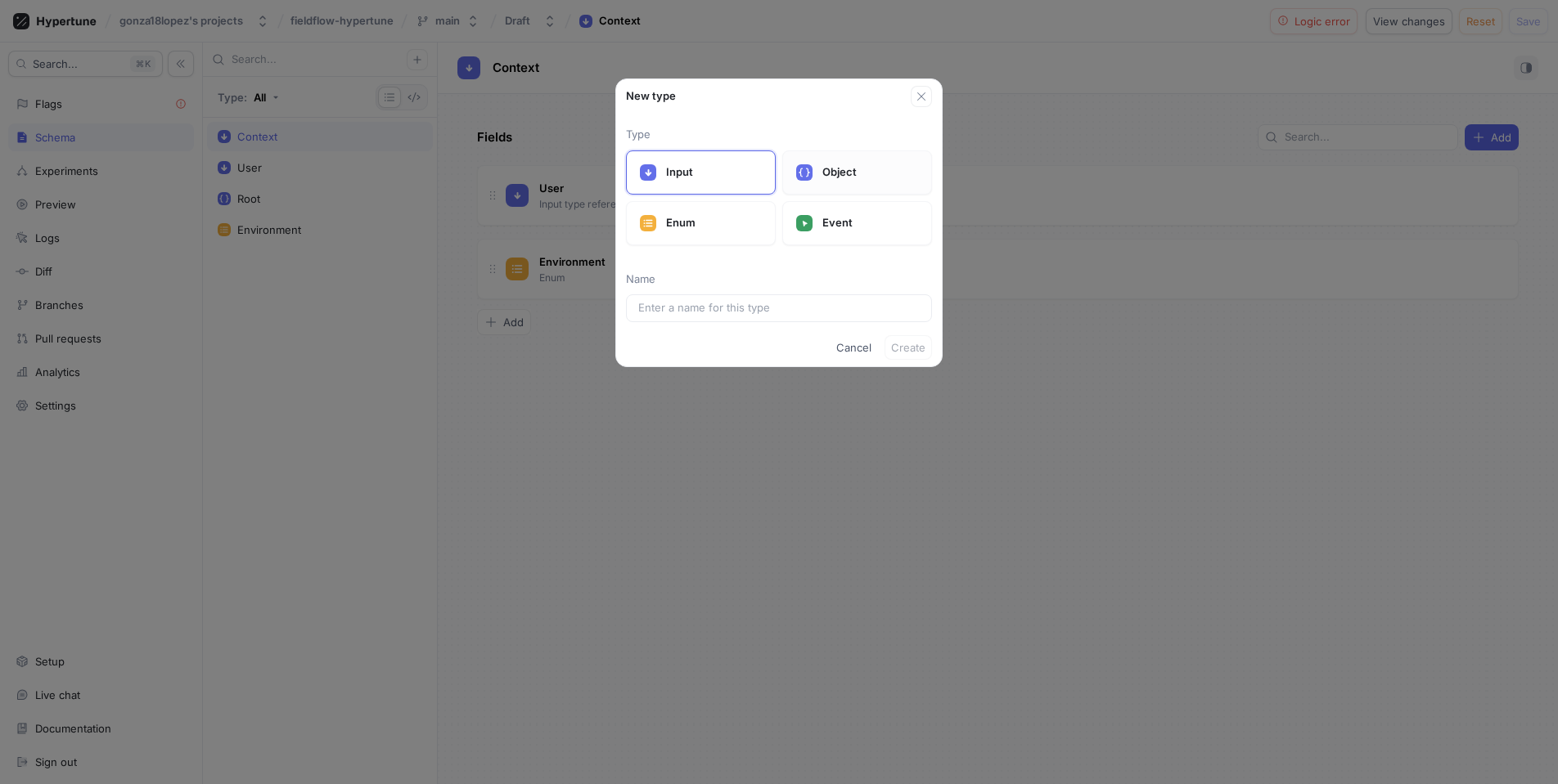
click at [849, 167] on p "Object" at bounding box center [870, 172] width 95 height 17
click at [728, 310] on input "text" at bounding box center [779, 308] width 281 height 17
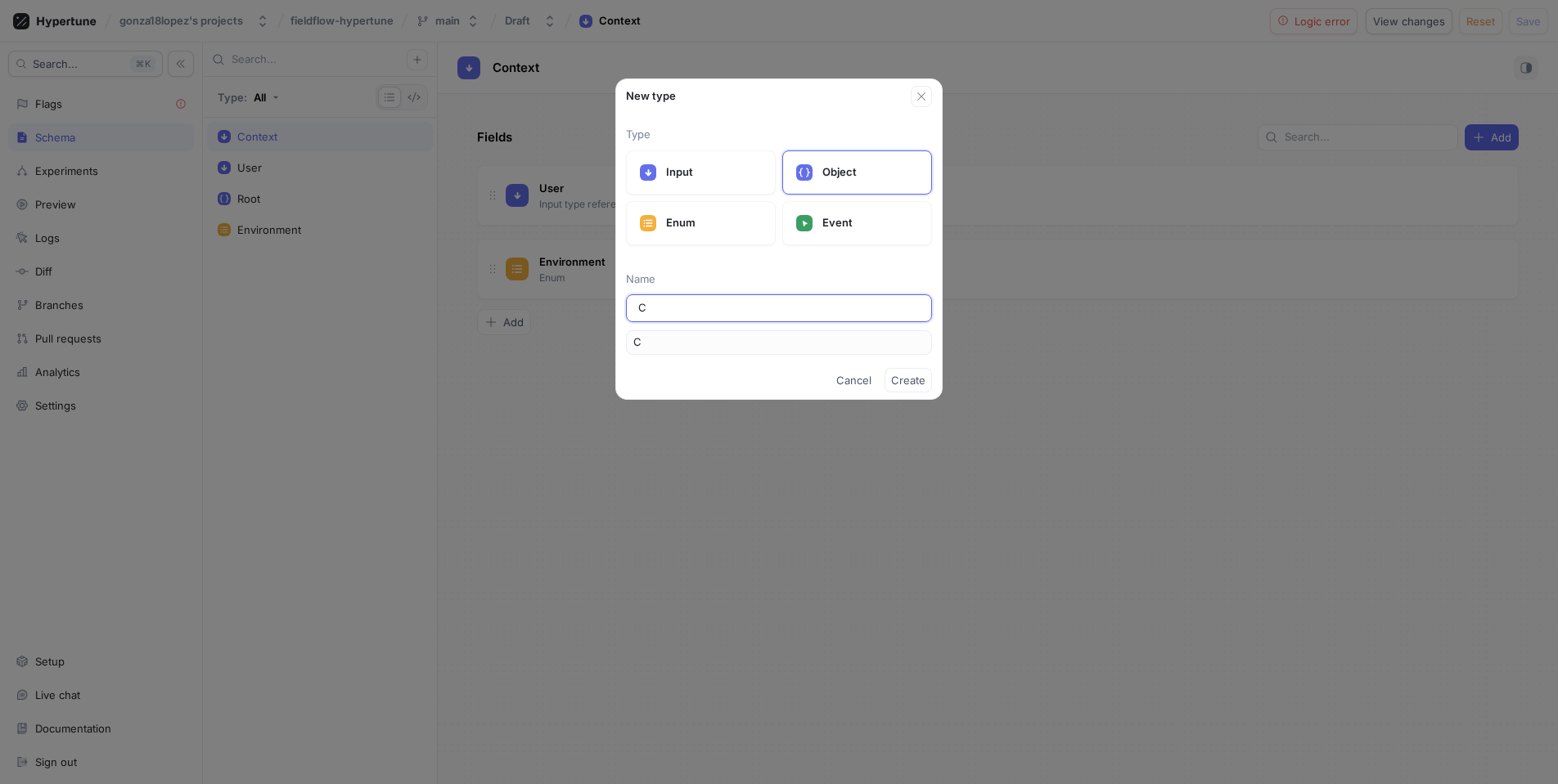
type input "Cm"
type input "C"
type input "Co"
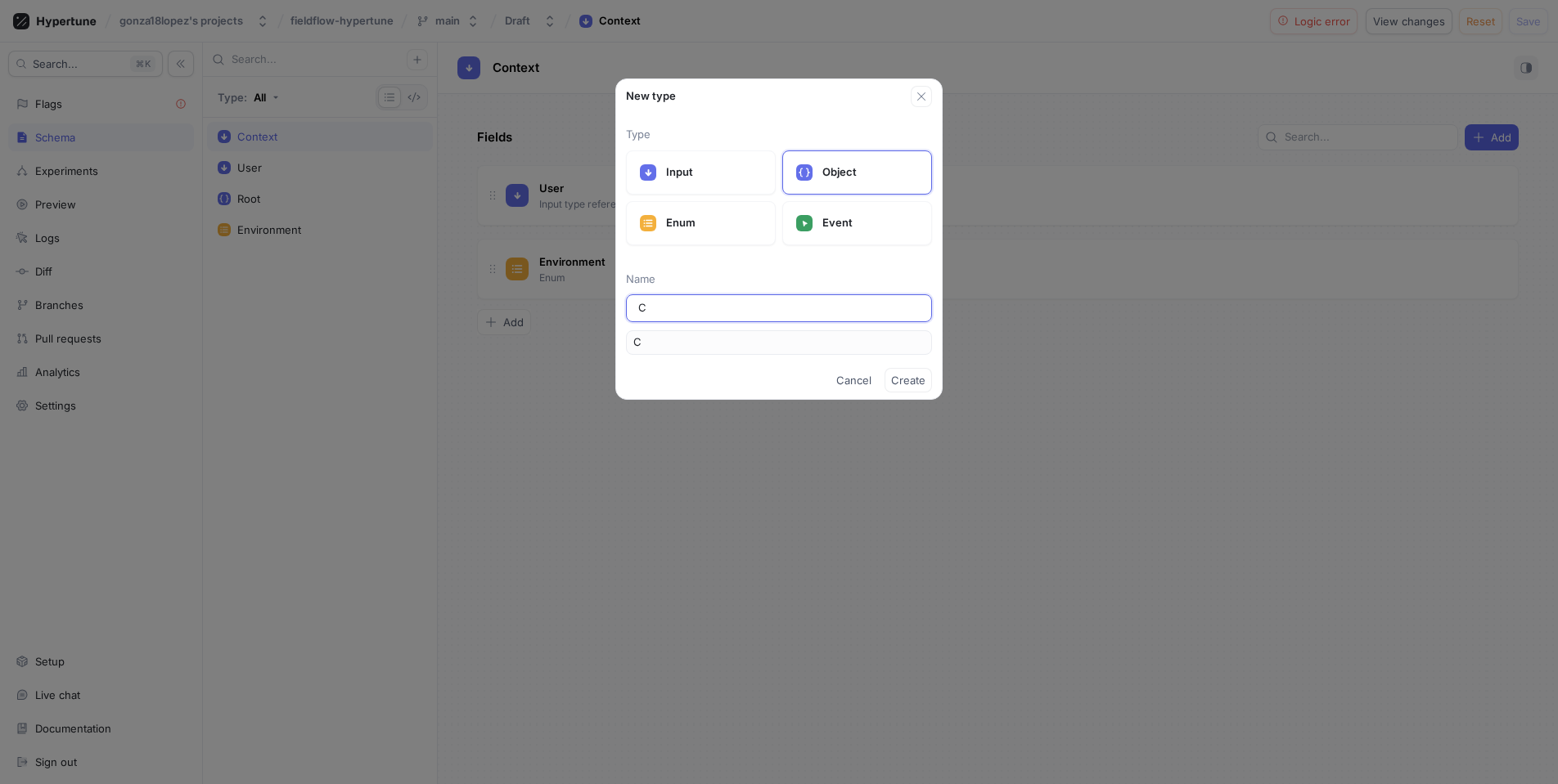
type input "Co"
type input "Com"
type input "Com["
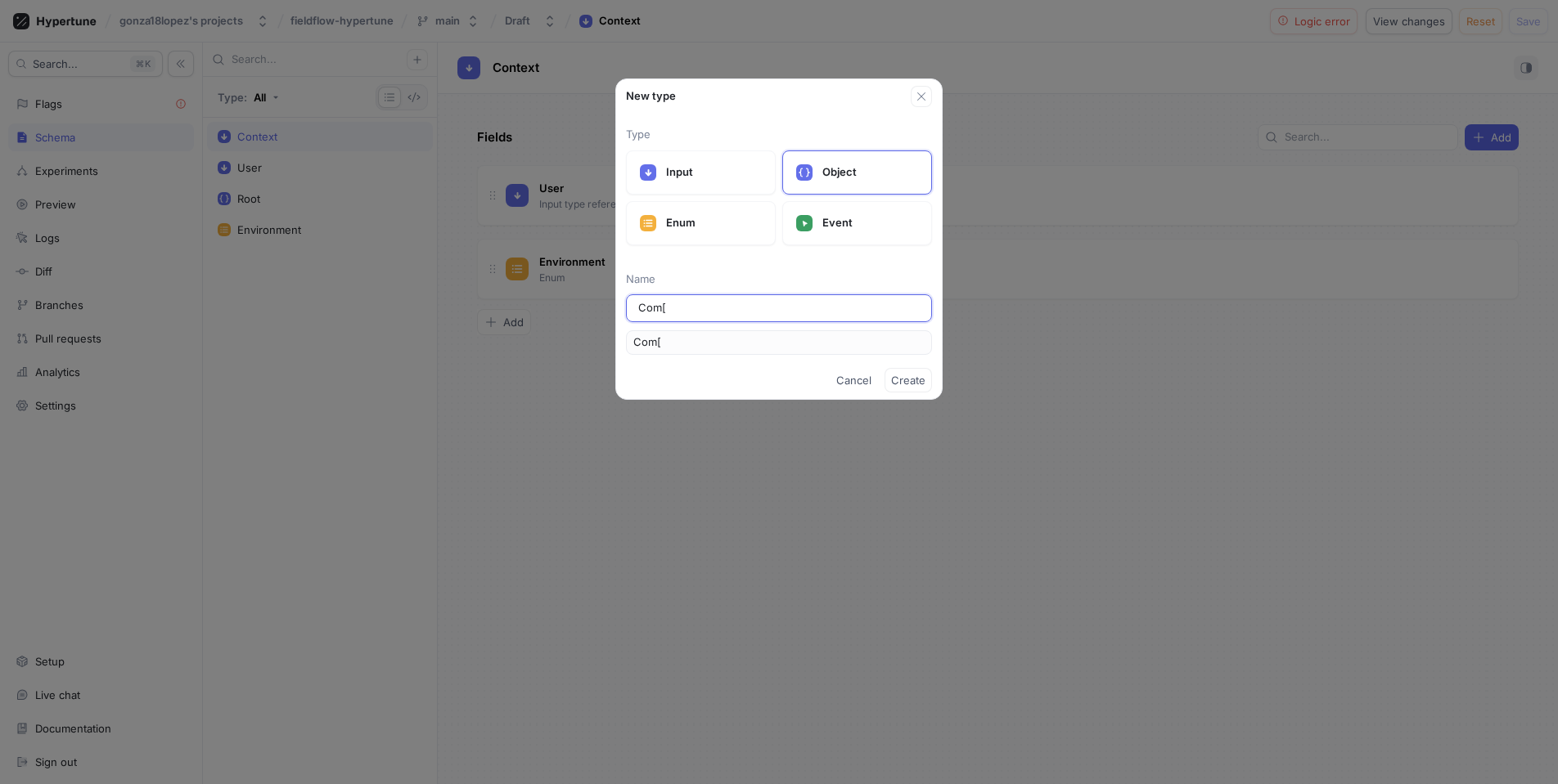
type input "Com[l"
type input "Com[le"
type input "Com[lex"
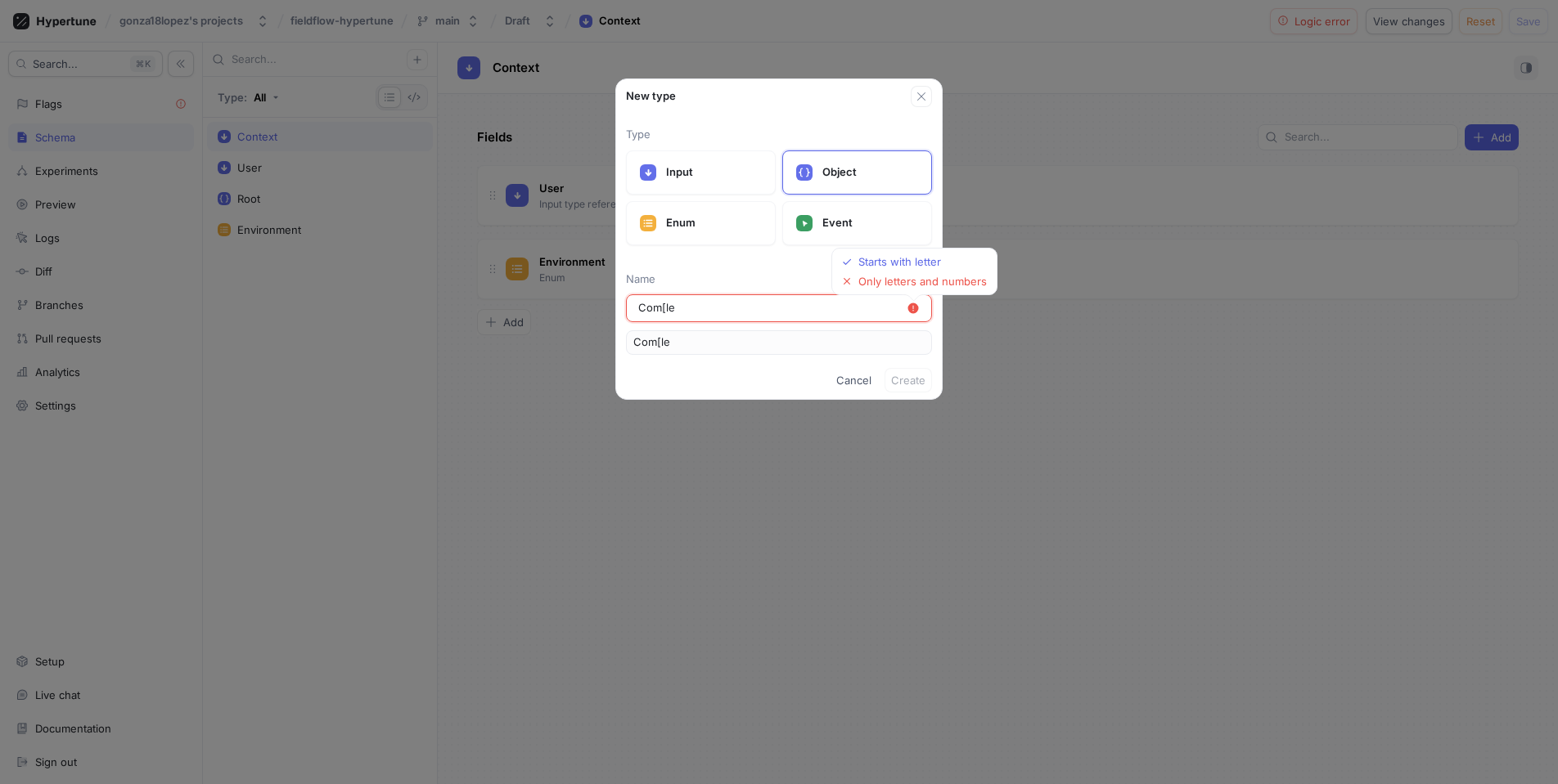
type input "Com[lex"
type input "Com[le"
type input "Com[l"
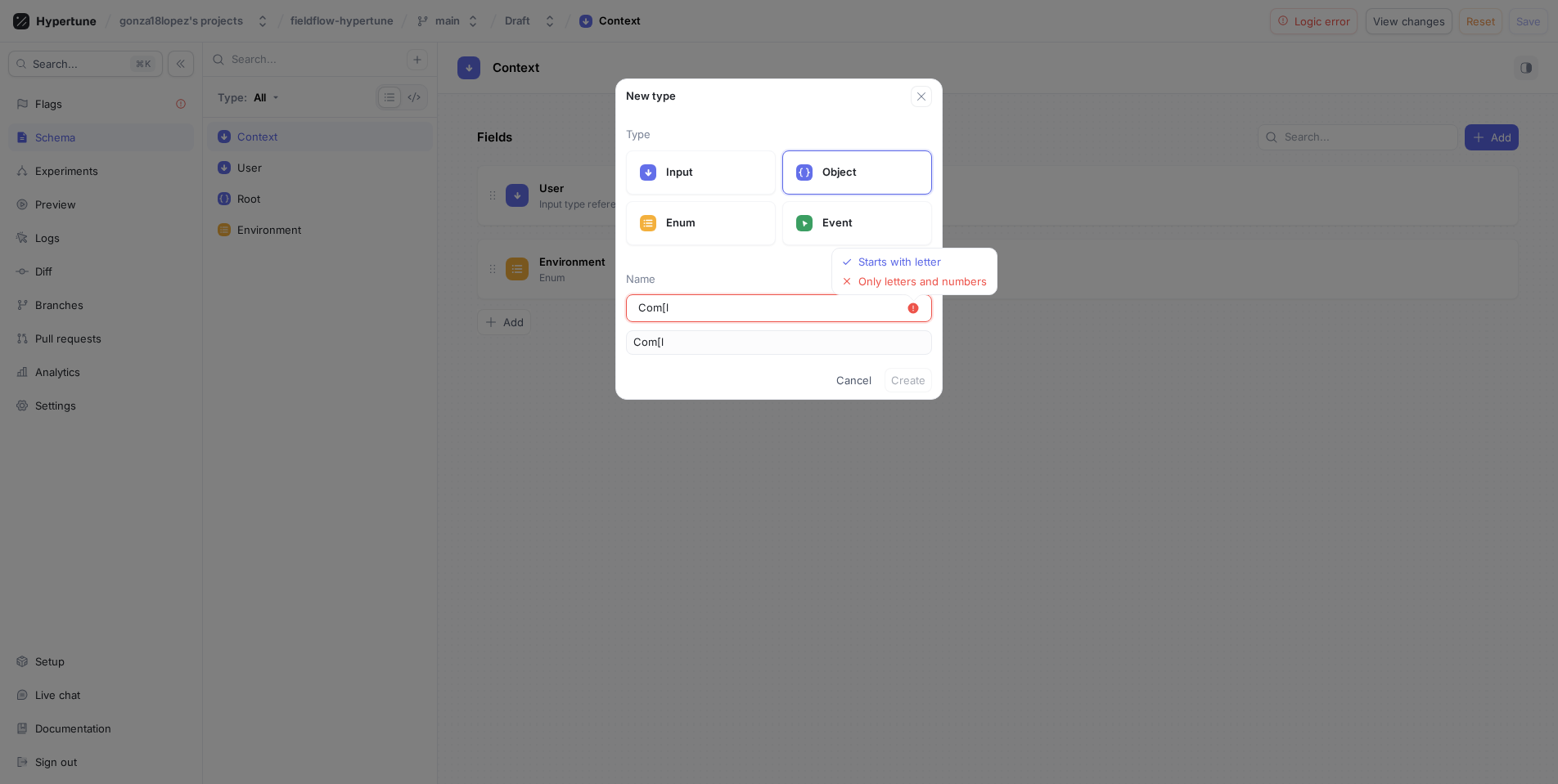
type input "Com["
type input "Com[p"
type input "Com[pl"
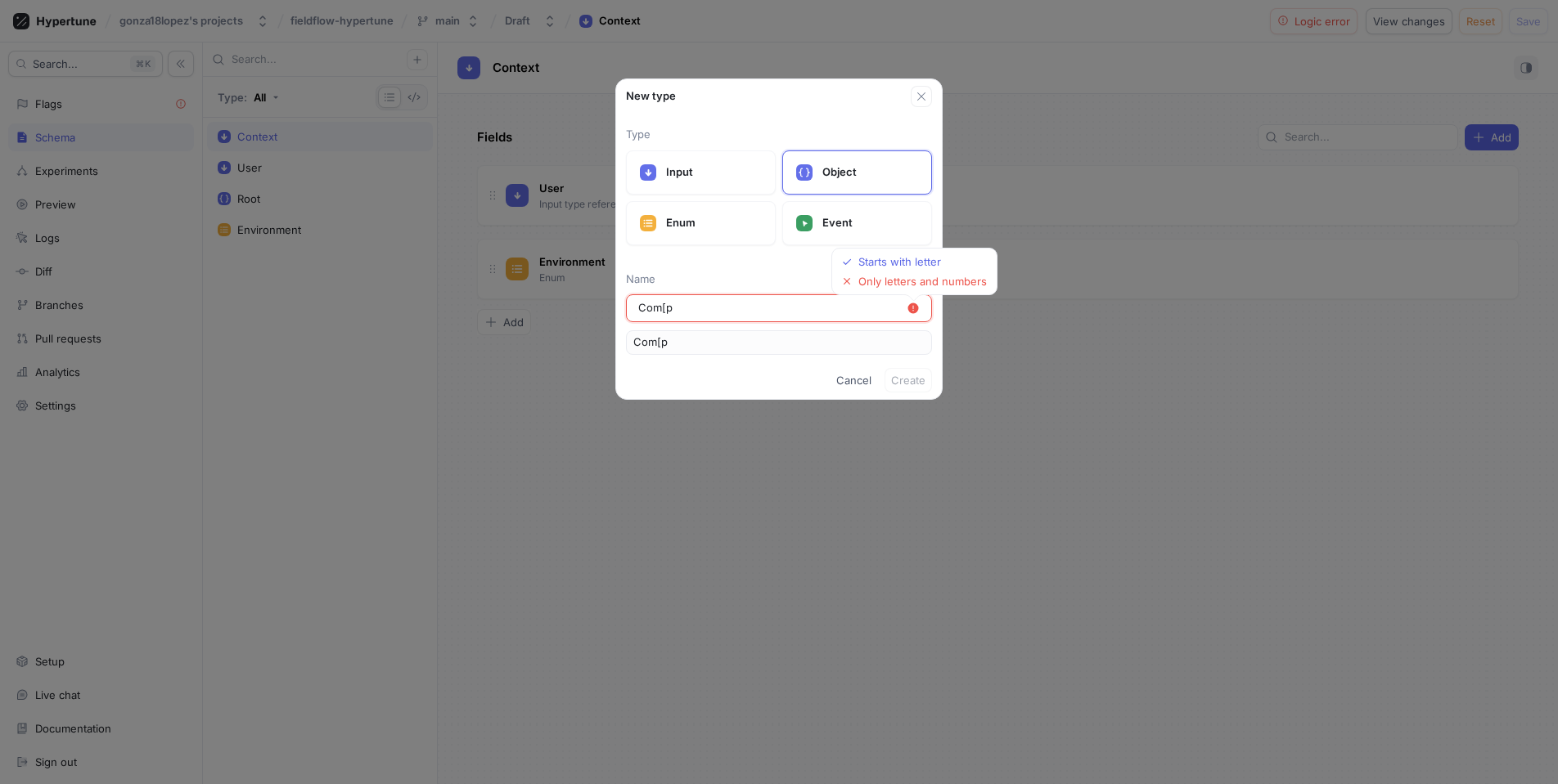
type input "Com[pl"
type input "Com[ple"
type input "Com[pl"
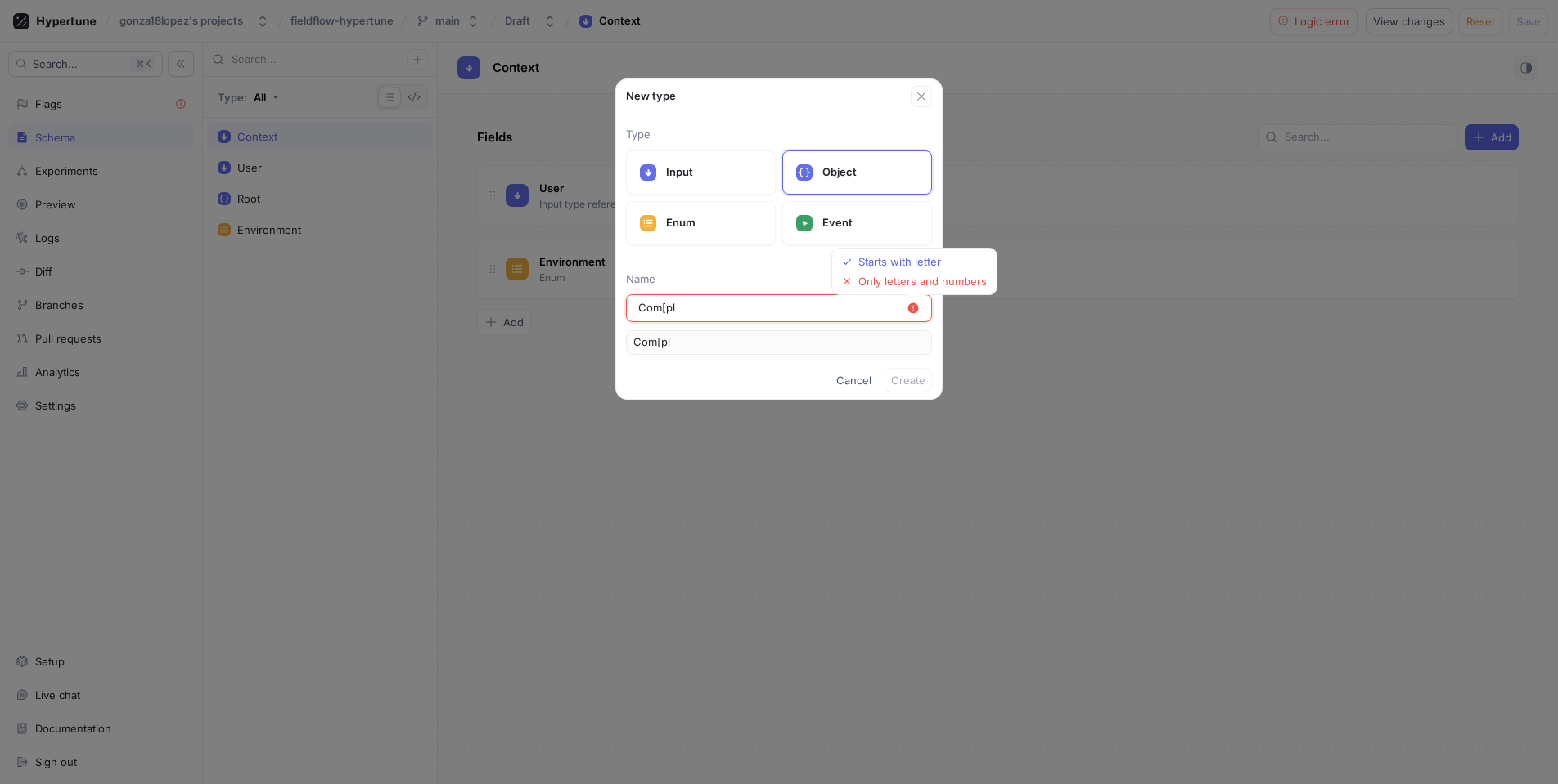
type input "Com[p"
type input "Com["
type input "Com"
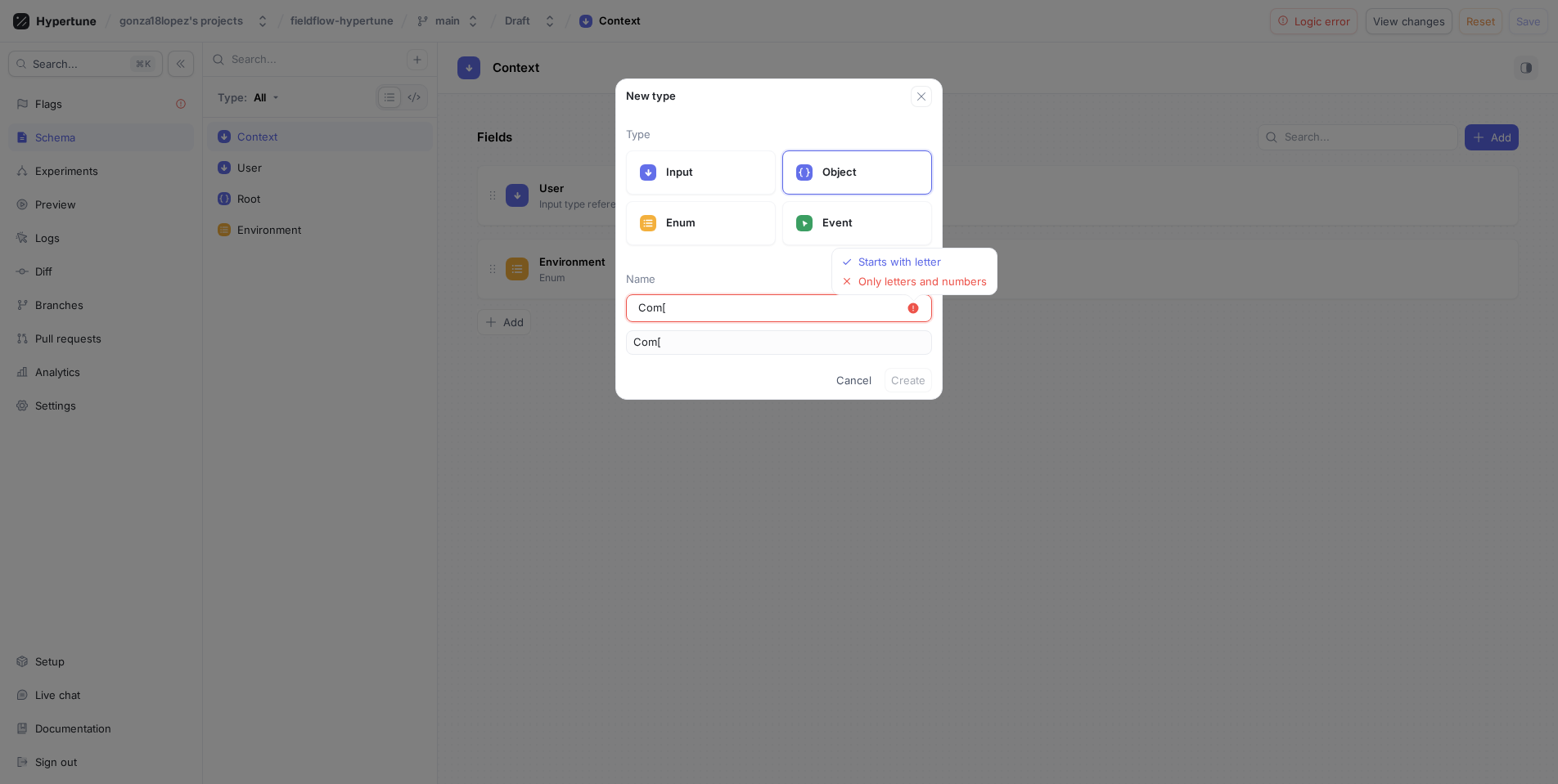
type input "Com"
type input "Comp"
type input "Compl"
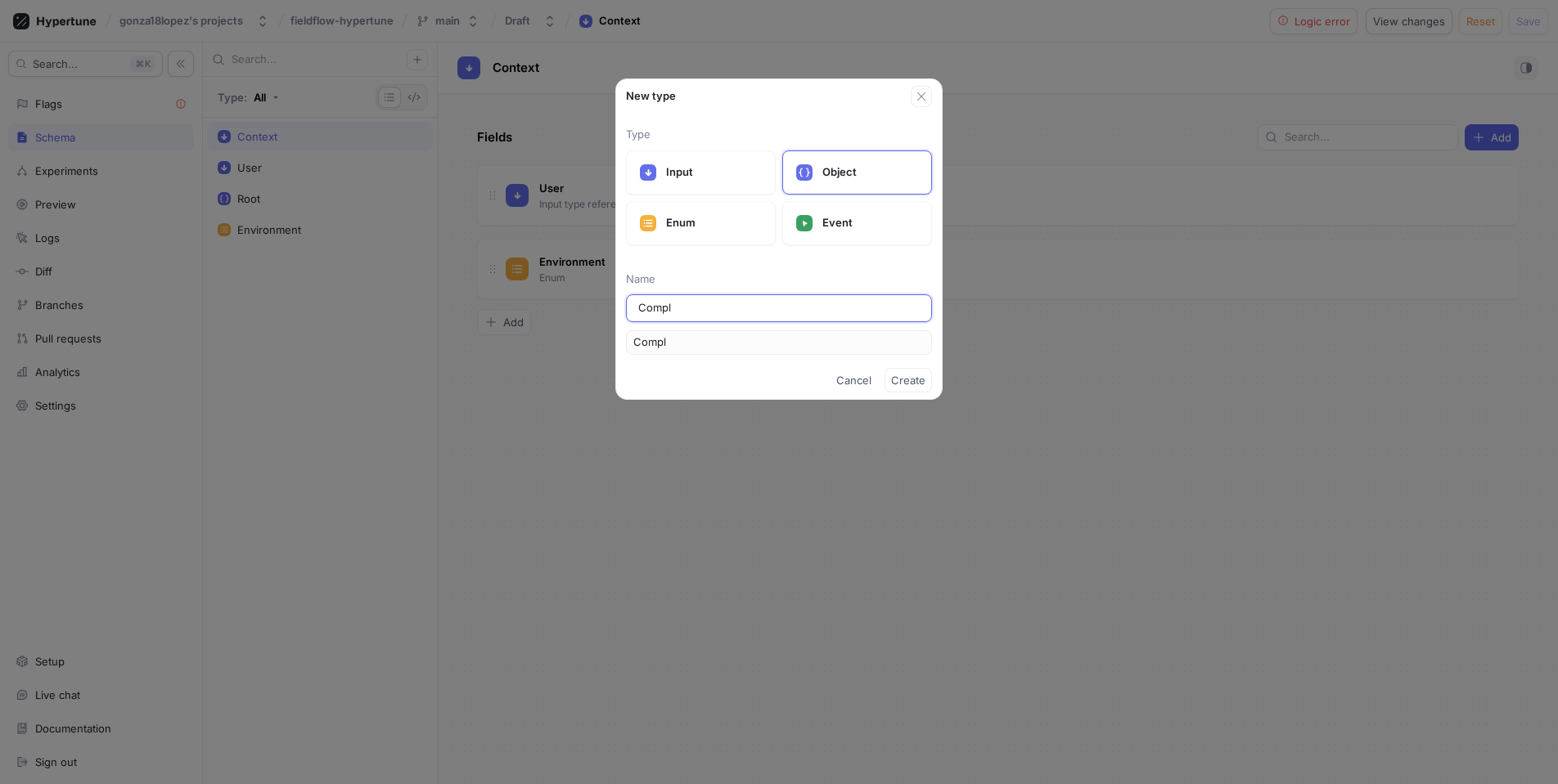
type input "Comple"
type input "Complex"
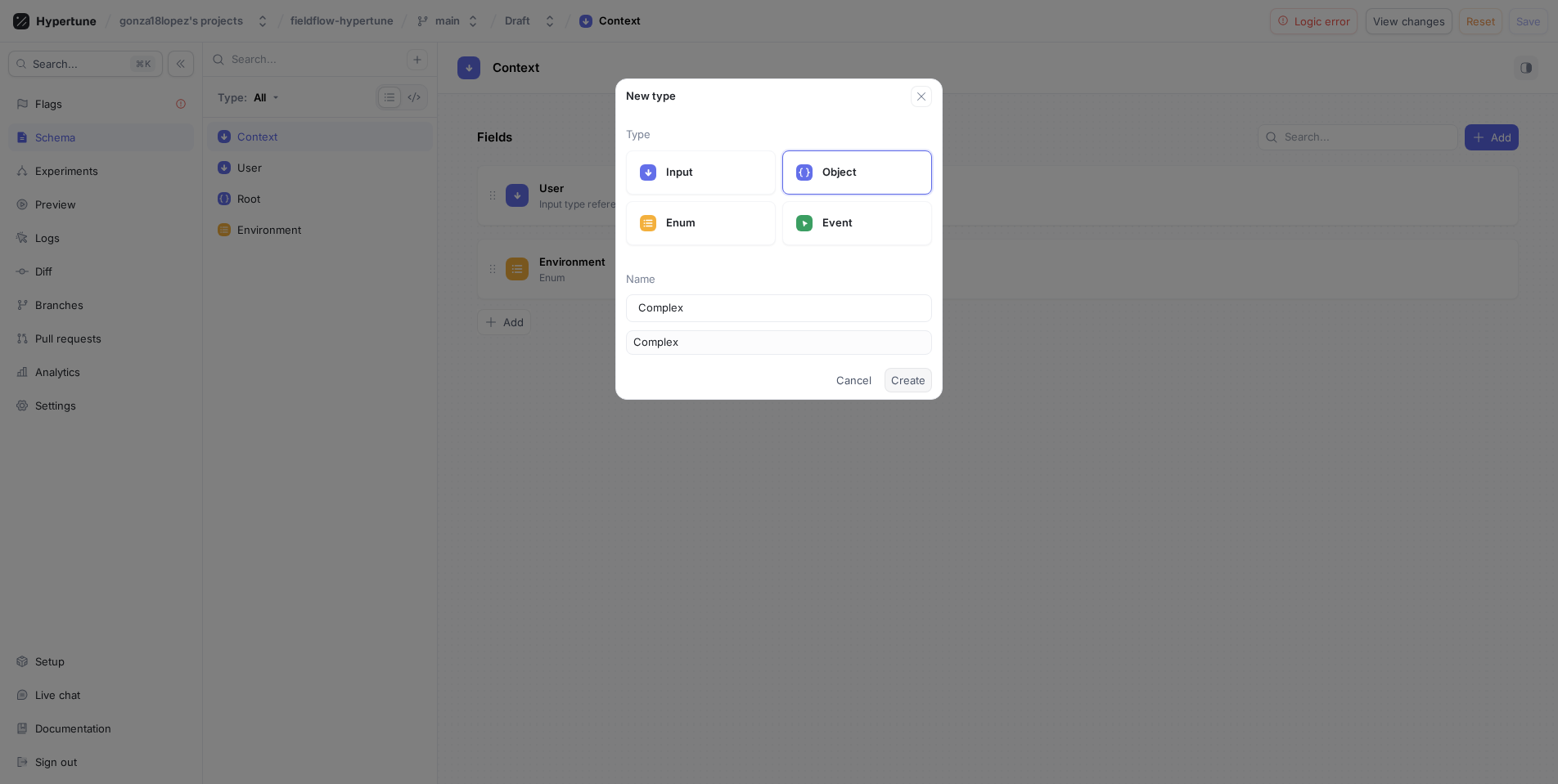
click at [918, 387] on button "Create" at bounding box center [908, 380] width 47 height 25
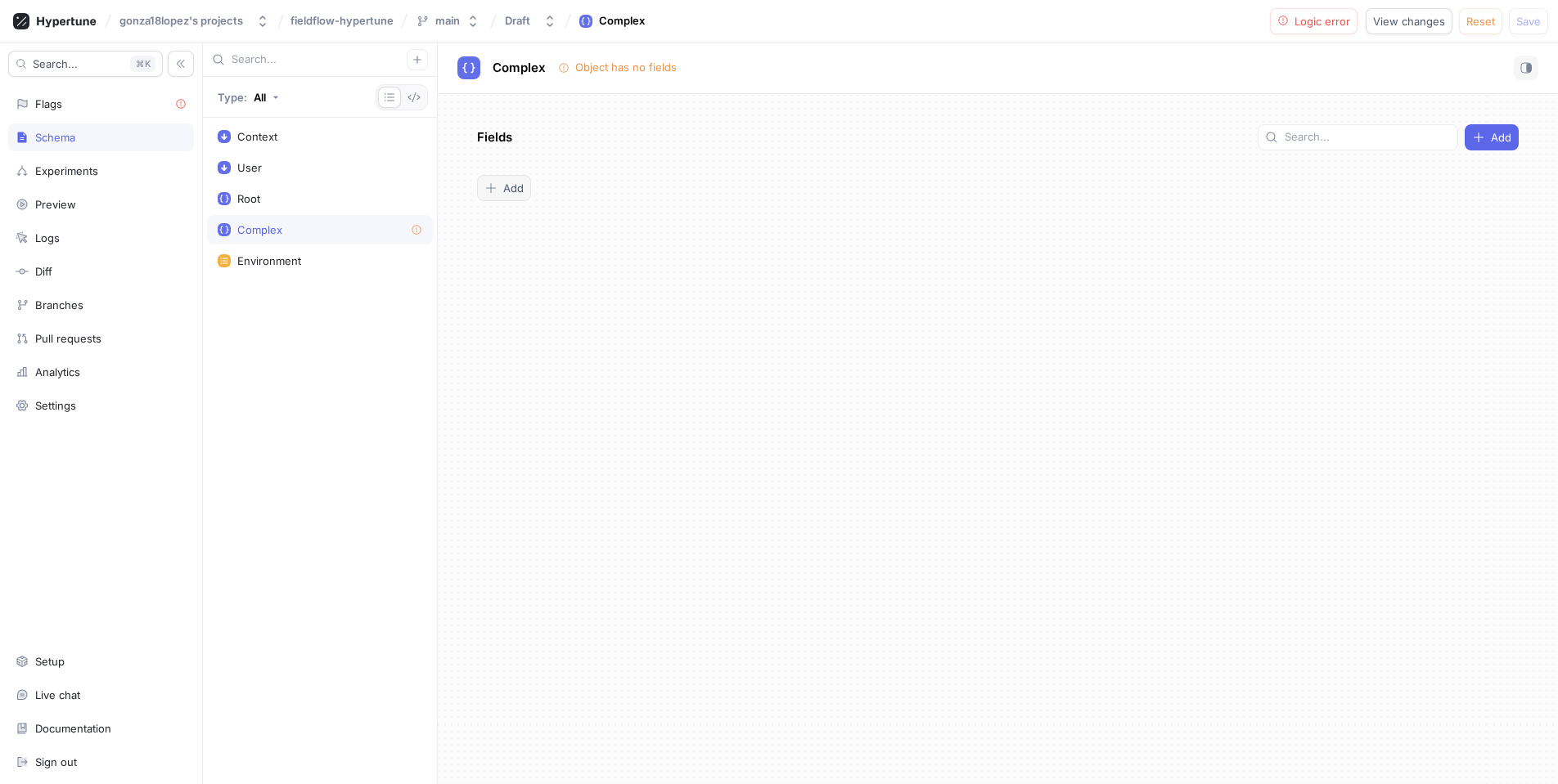
click at [516, 184] on span "Add" at bounding box center [513, 188] width 21 height 10
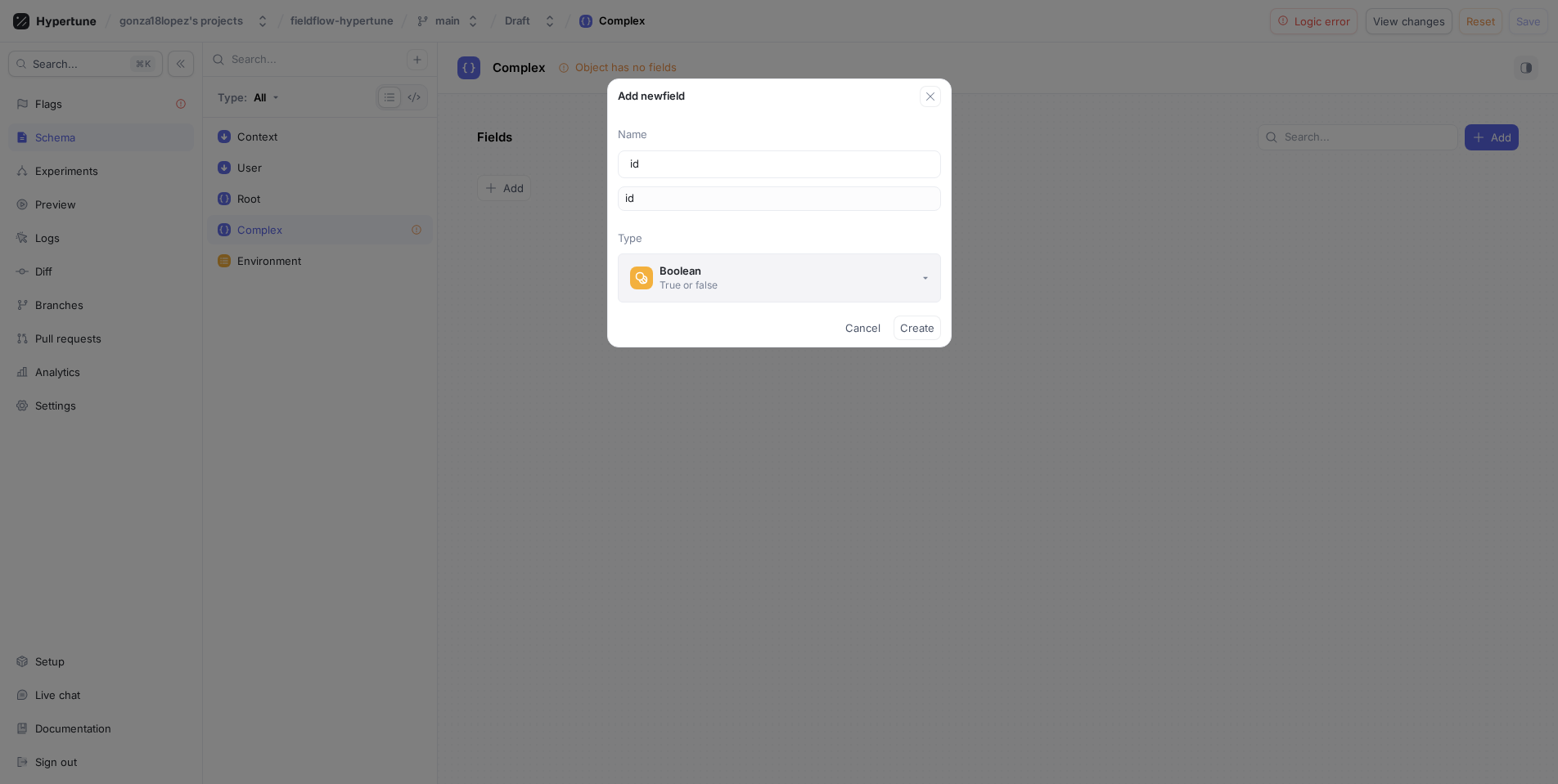
click at [732, 276] on button "Boolean True or false" at bounding box center [779, 278] width 323 height 49
type input "id"
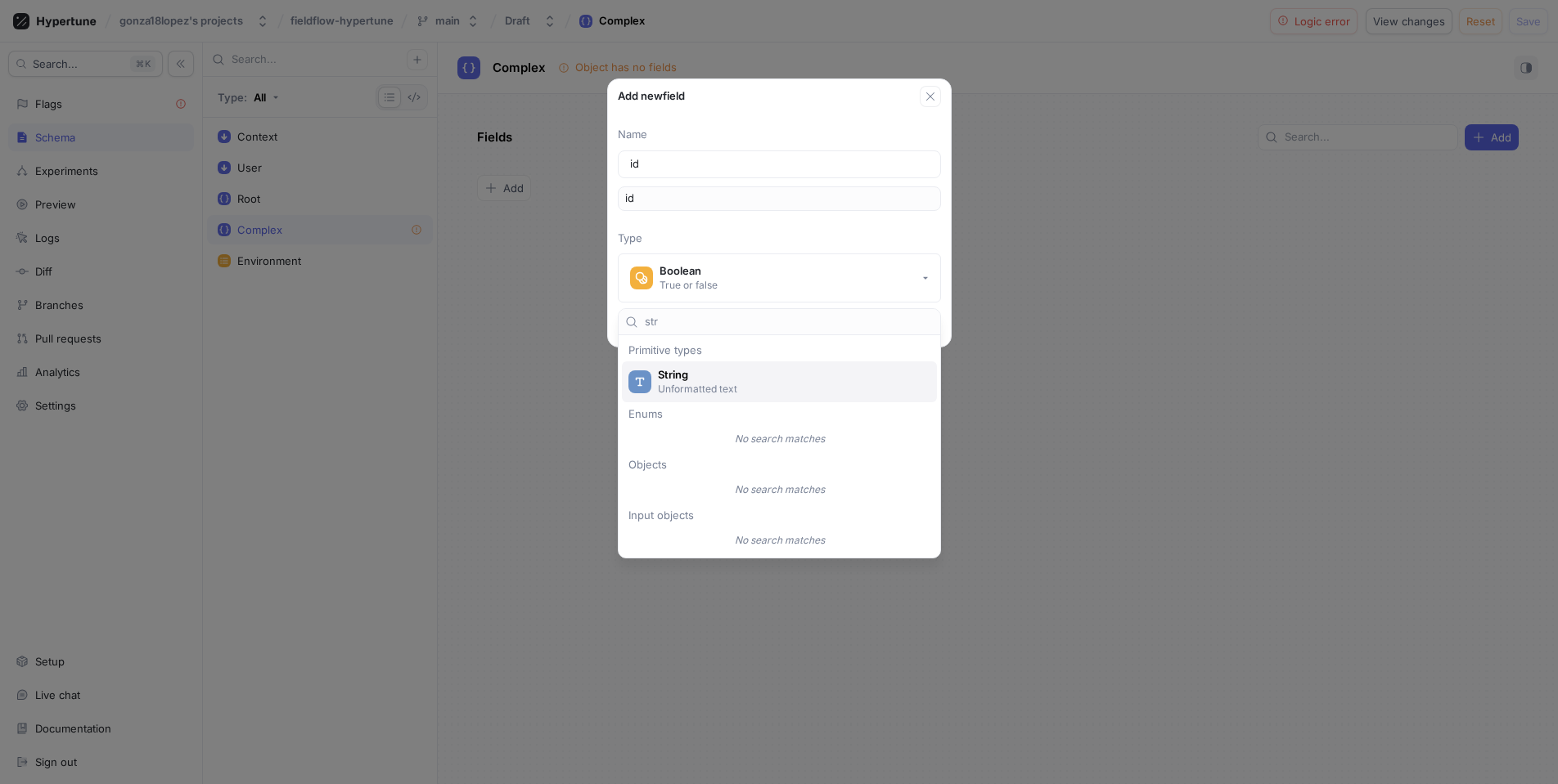
type input "str"
click at [697, 384] on p "Unformatted text" at bounding box center [788, 389] width 261 height 14
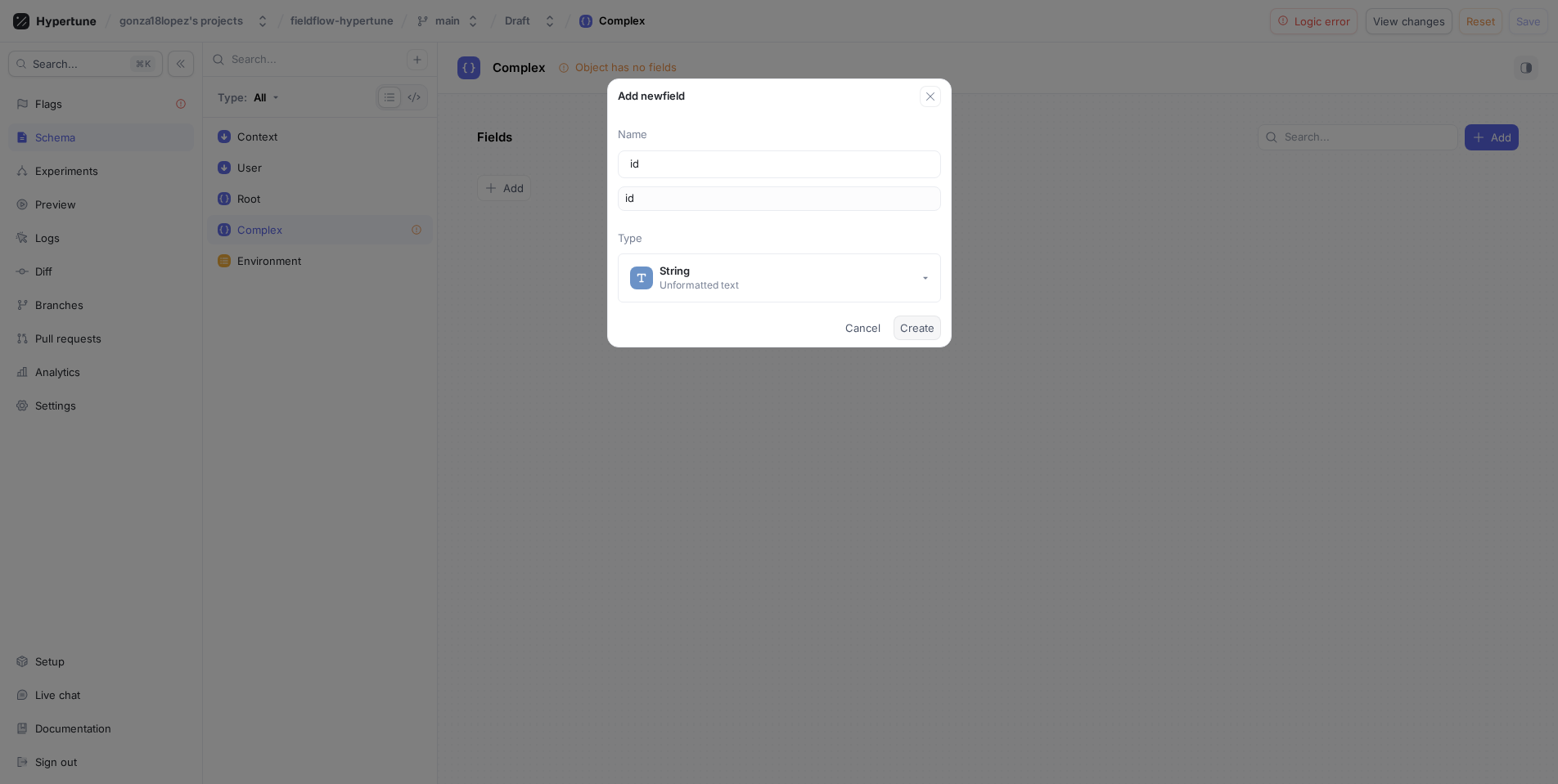
click at [916, 330] on span "Create" at bounding box center [917, 328] width 34 height 10
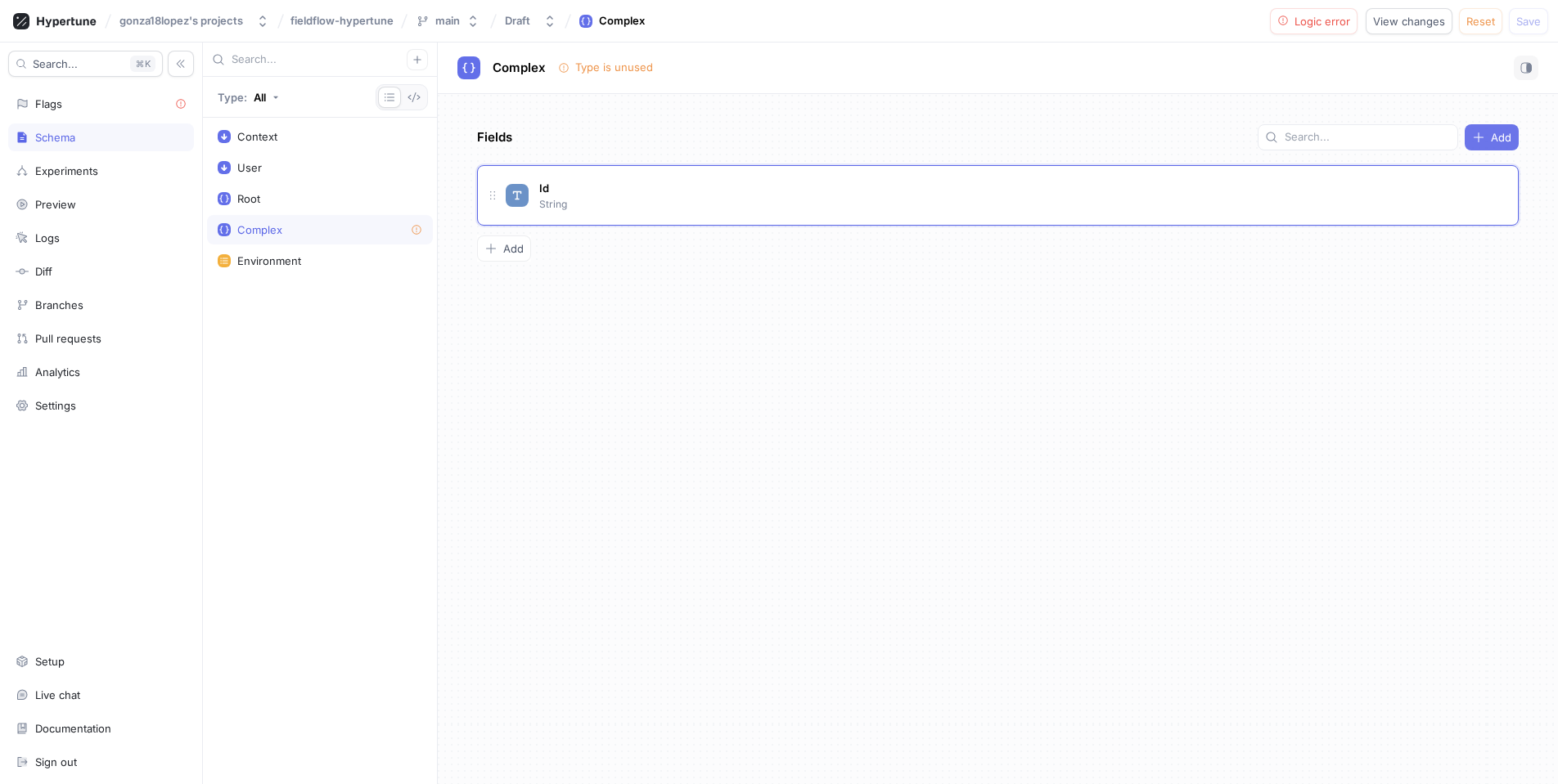
click at [1479, 141] on icon "button" at bounding box center [1477, 137] width 13 height 13
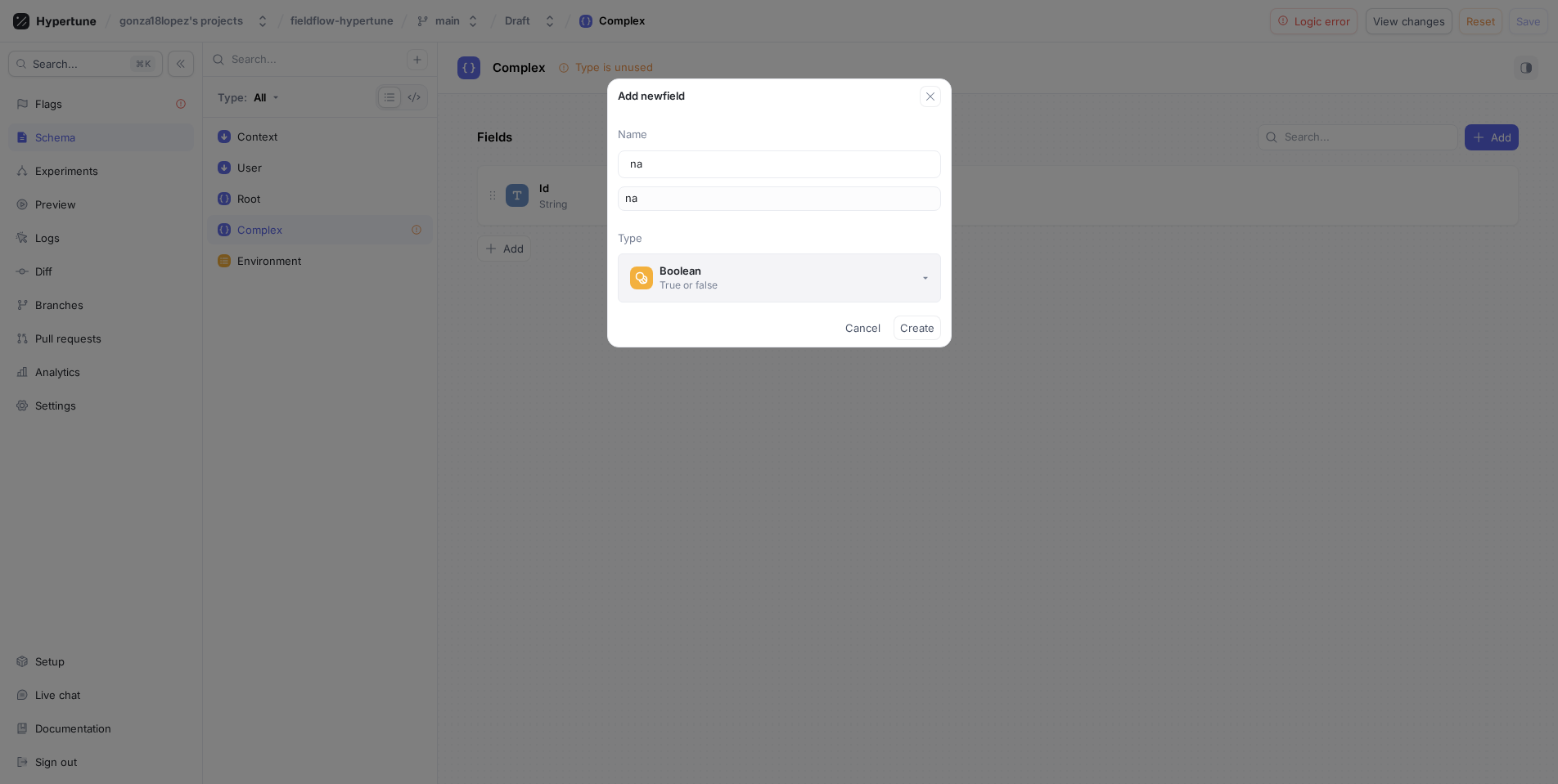
type input "nam"
type input "name"
click at [736, 269] on button "Boolean True or false" at bounding box center [779, 278] width 323 height 49
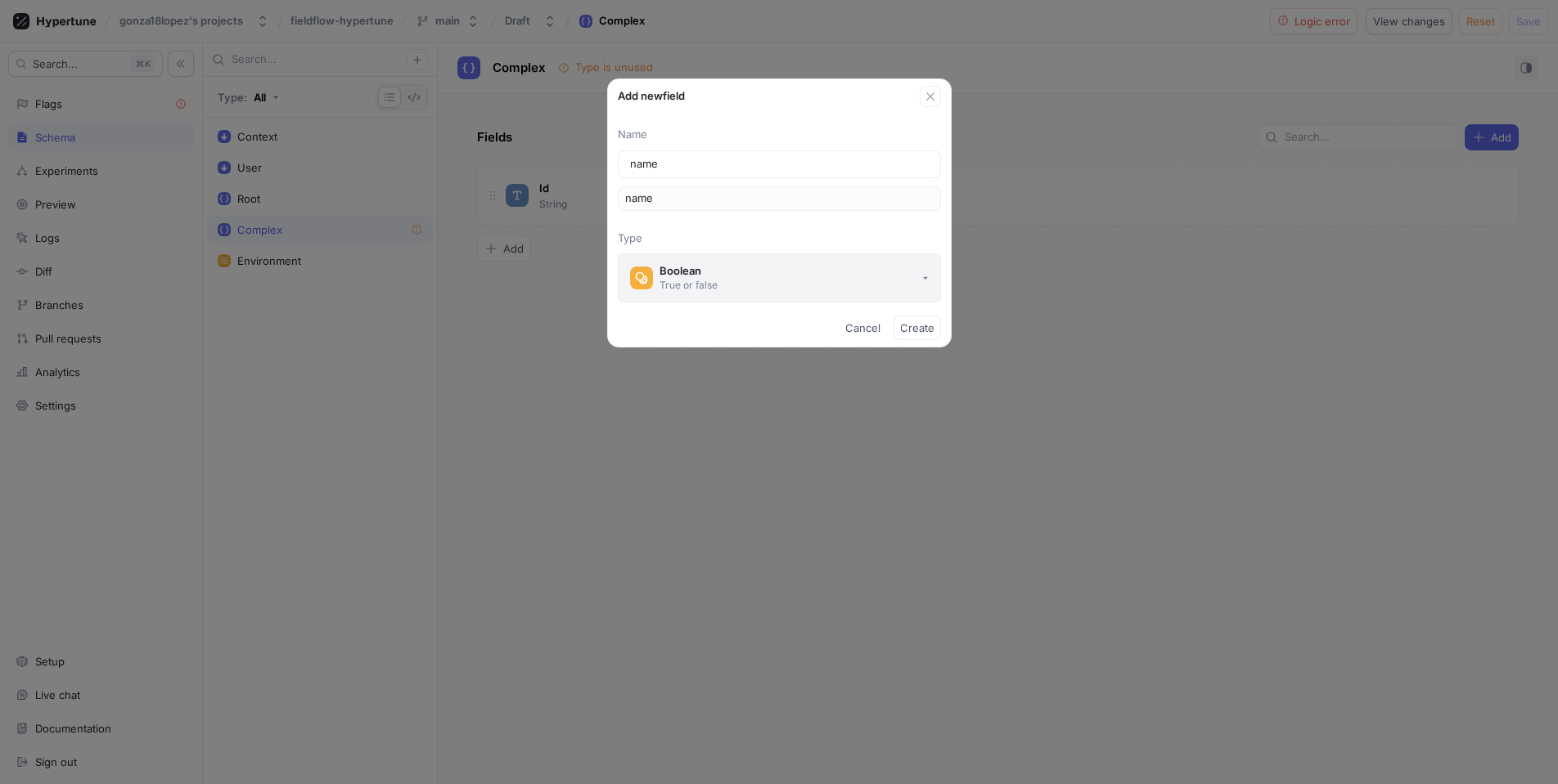
type input "name"
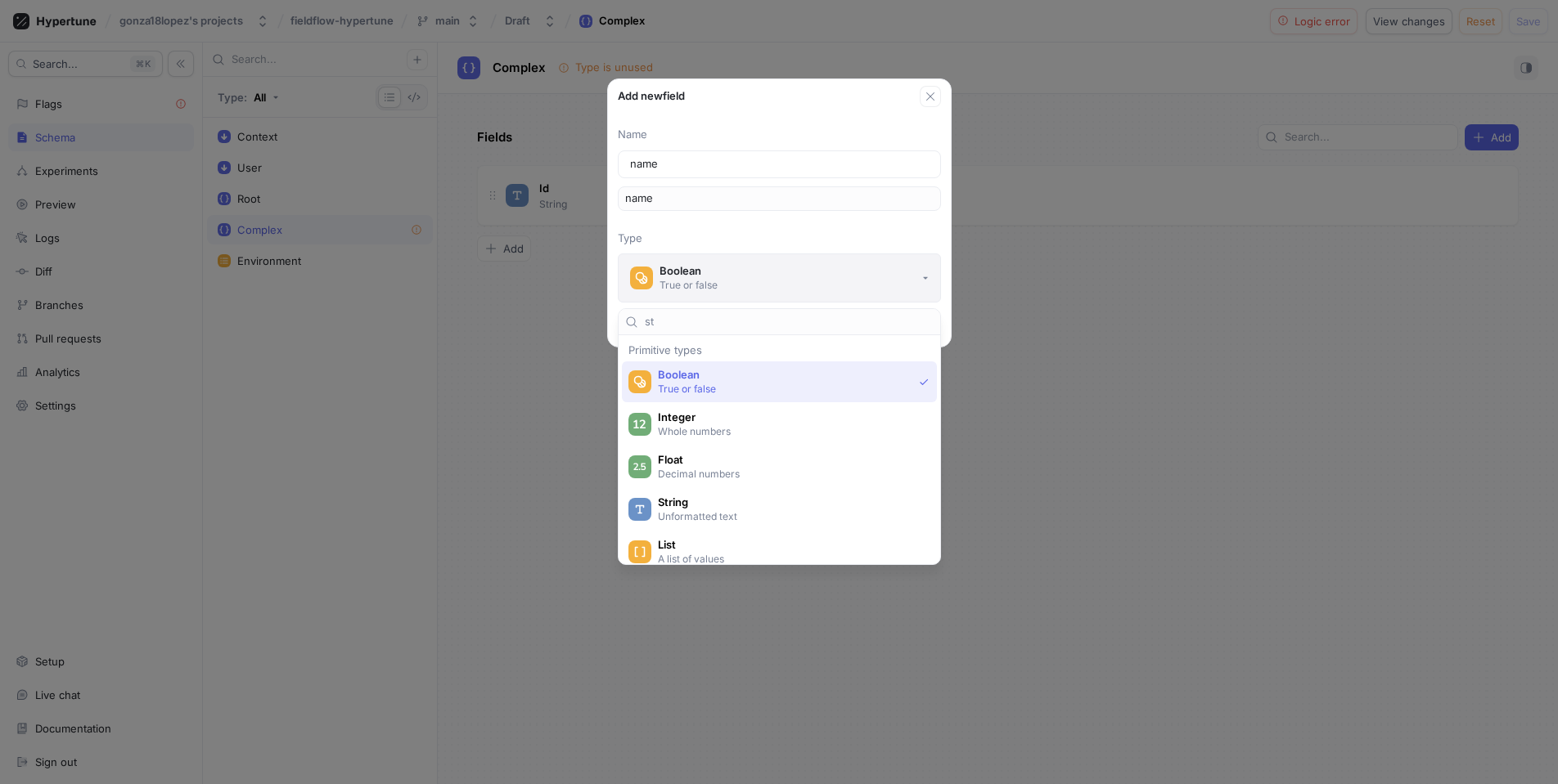
type input "str"
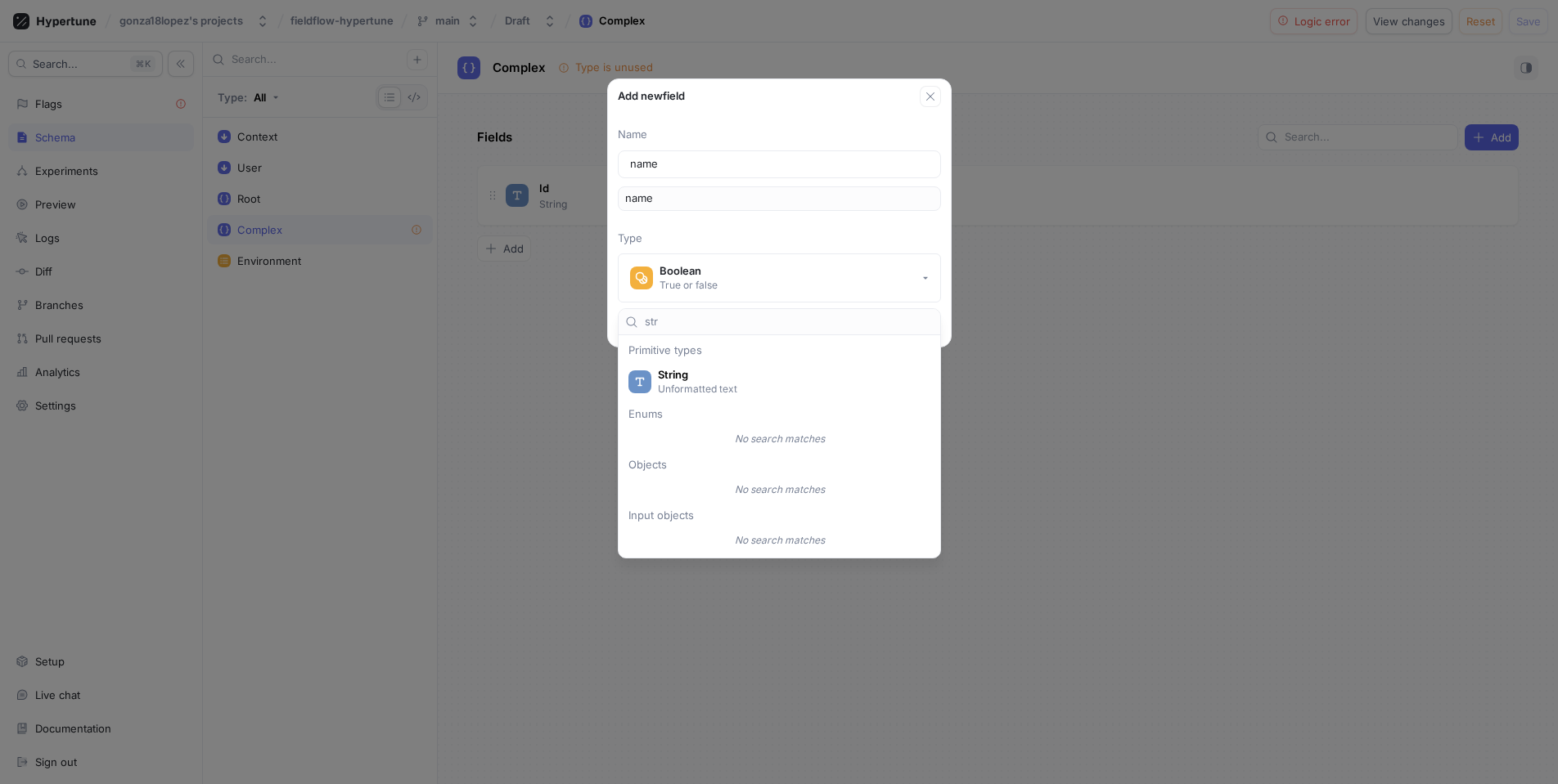
click at [698, 373] on span "String" at bounding box center [789, 375] width 264 height 14
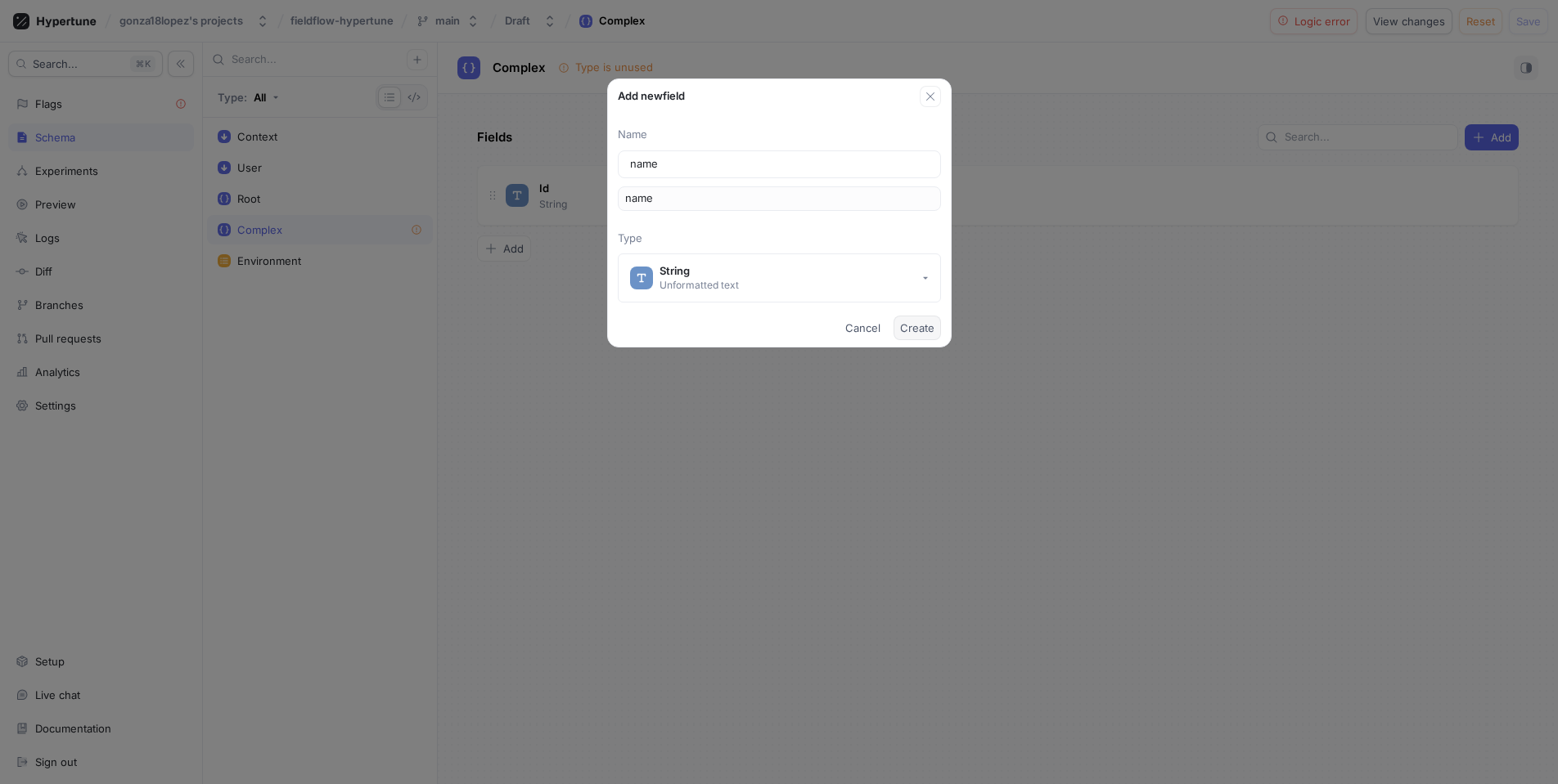
click at [922, 334] on button "Create" at bounding box center [917, 327] width 47 height 25
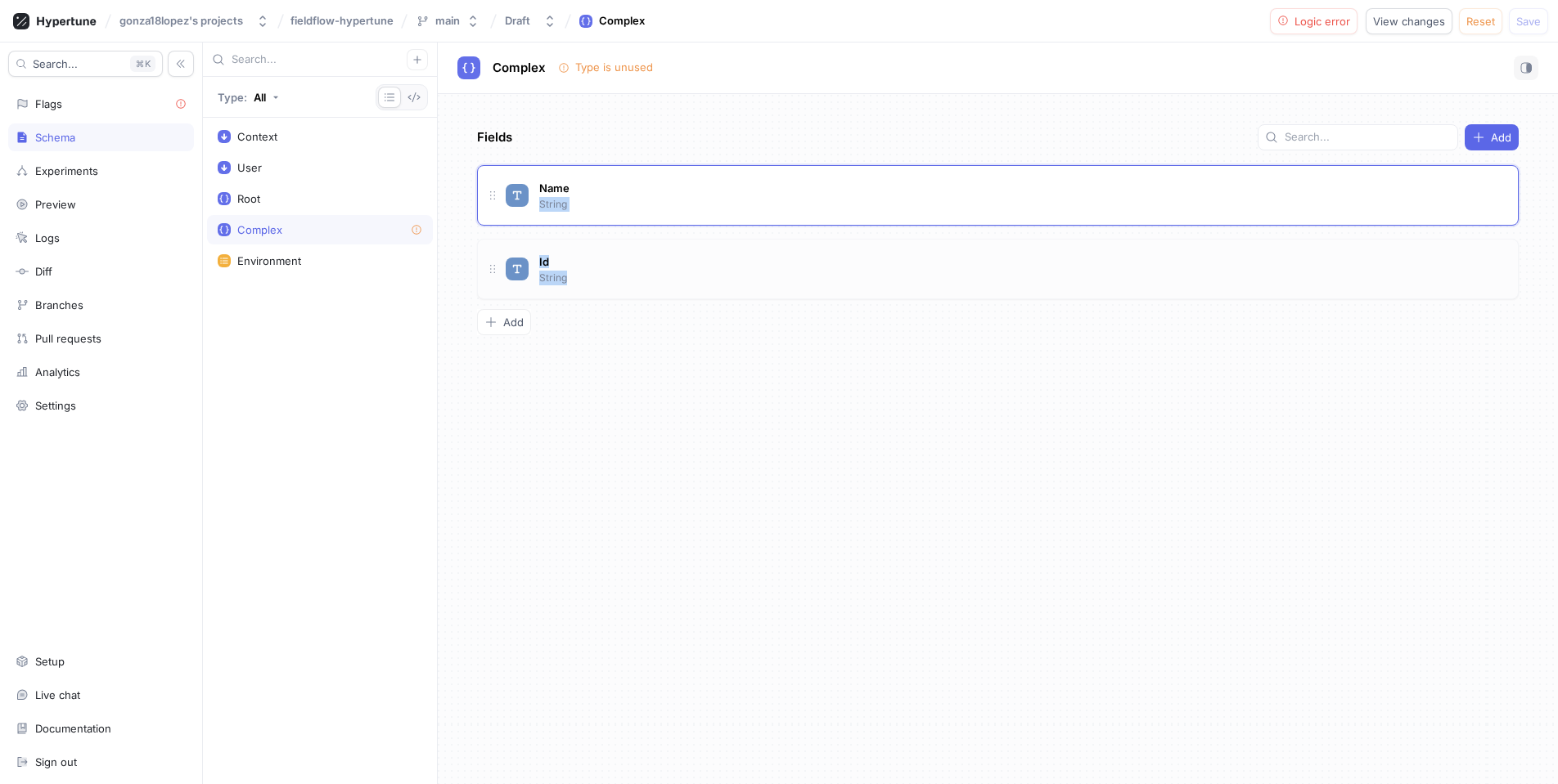
drag, startPoint x: 568, startPoint y: 206, endPoint x: 525, endPoint y: 240, distance: 54.8
click at [558, 276] on div "Name String Id String To pick up a draggable item, press the space bar. While d…" at bounding box center [998, 232] width 1042 height 135
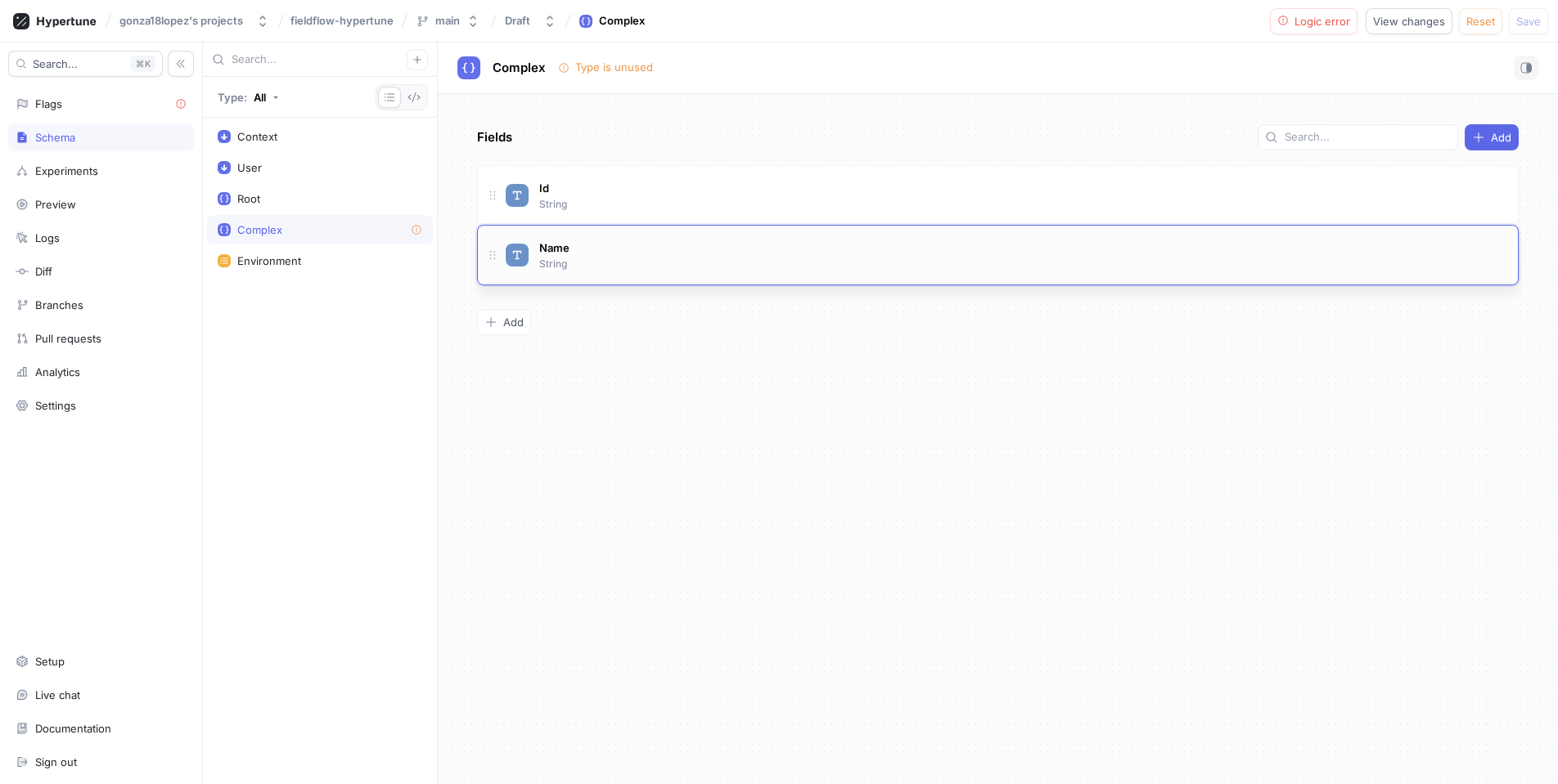
drag, startPoint x: 495, startPoint y: 197, endPoint x: 505, endPoint y: 260, distance: 63.8
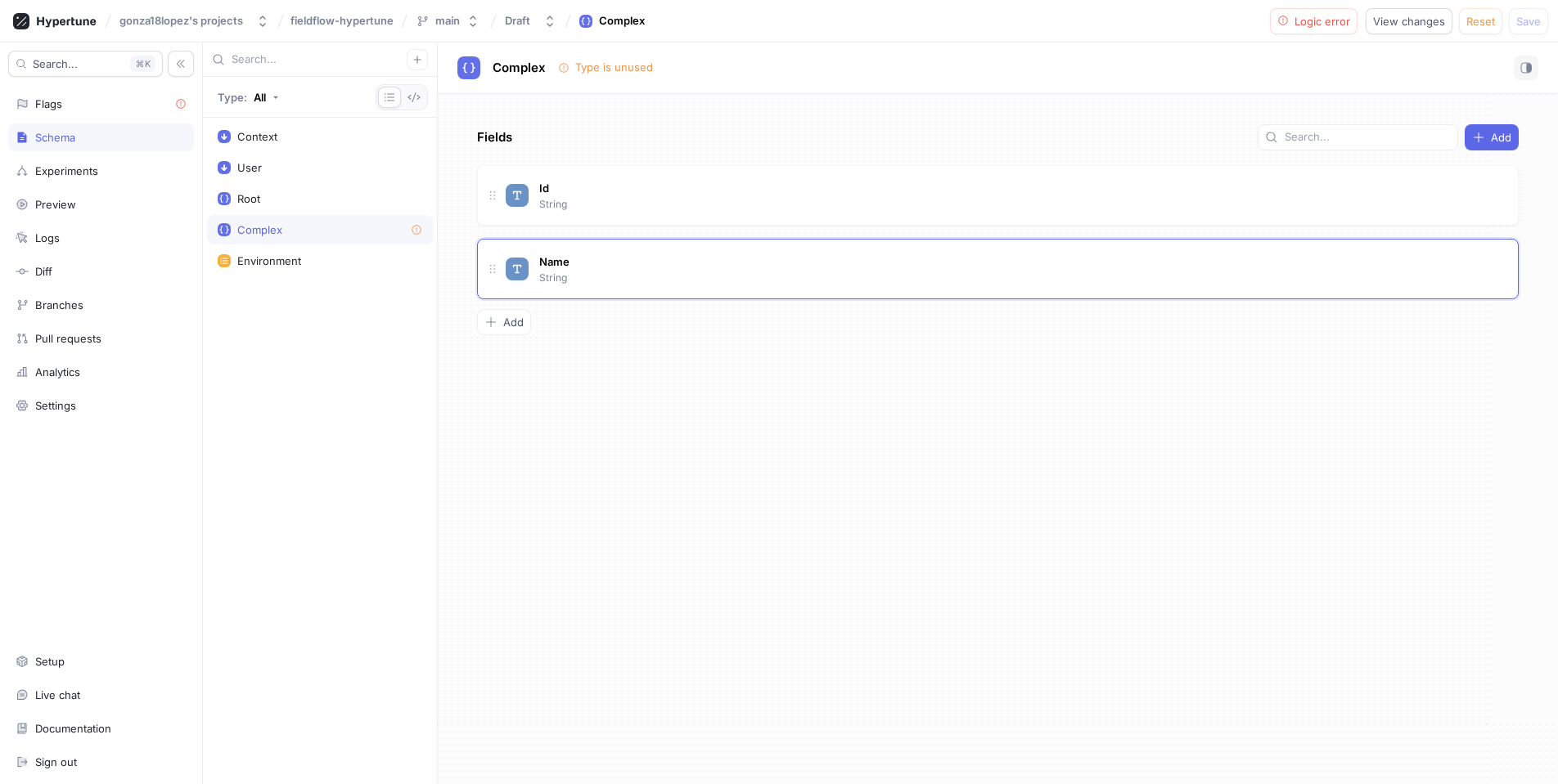
click at [787, 383] on div "Fields Add Id String Name String To pick up a draggable item, press the space b…" at bounding box center [998, 439] width 1121 height 691
click at [1485, 133] on icon "button" at bounding box center [1477, 137] width 13 height 13
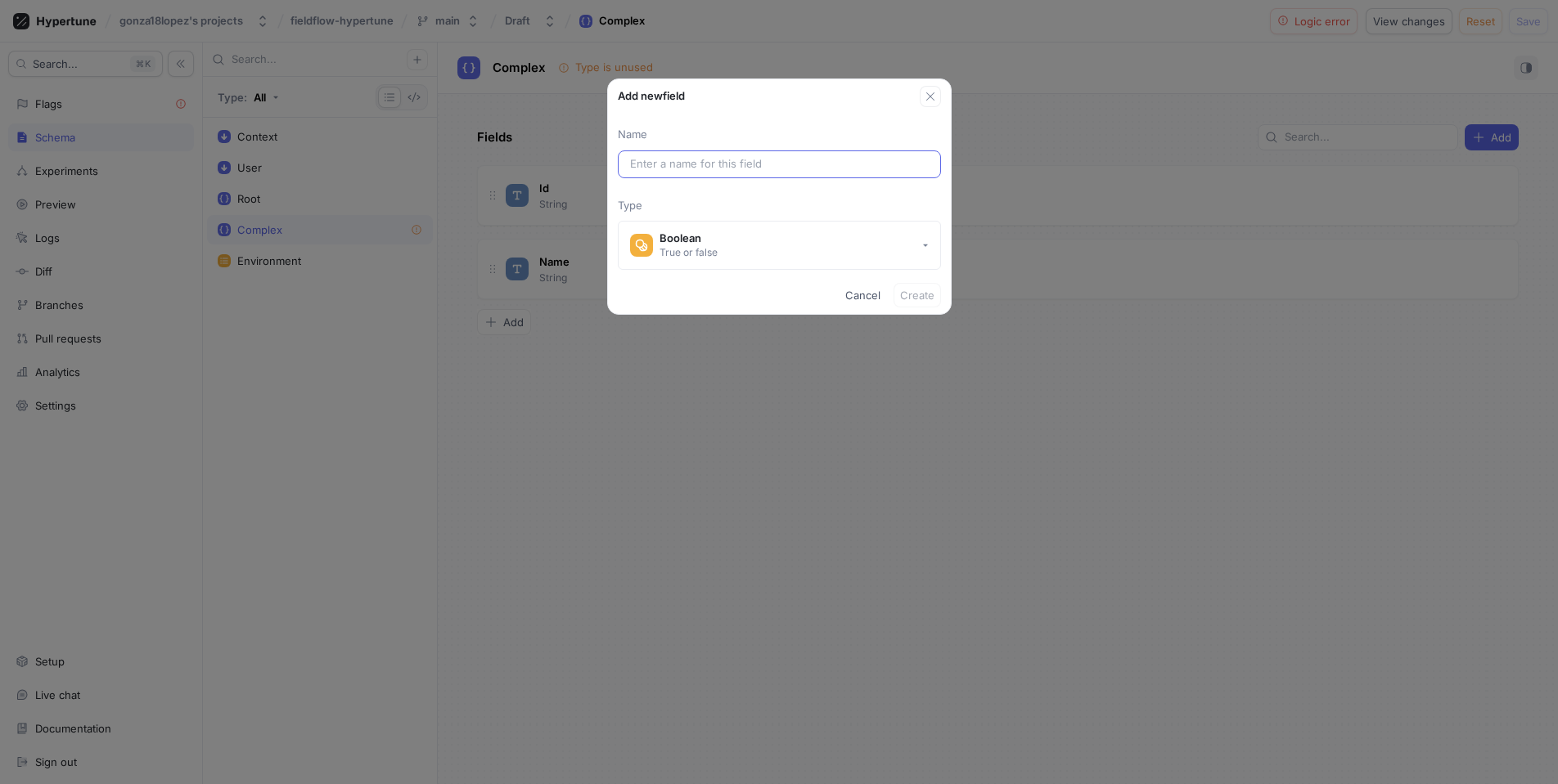
click at [779, 156] on input "text" at bounding box center [779, 164] width 299 height 17
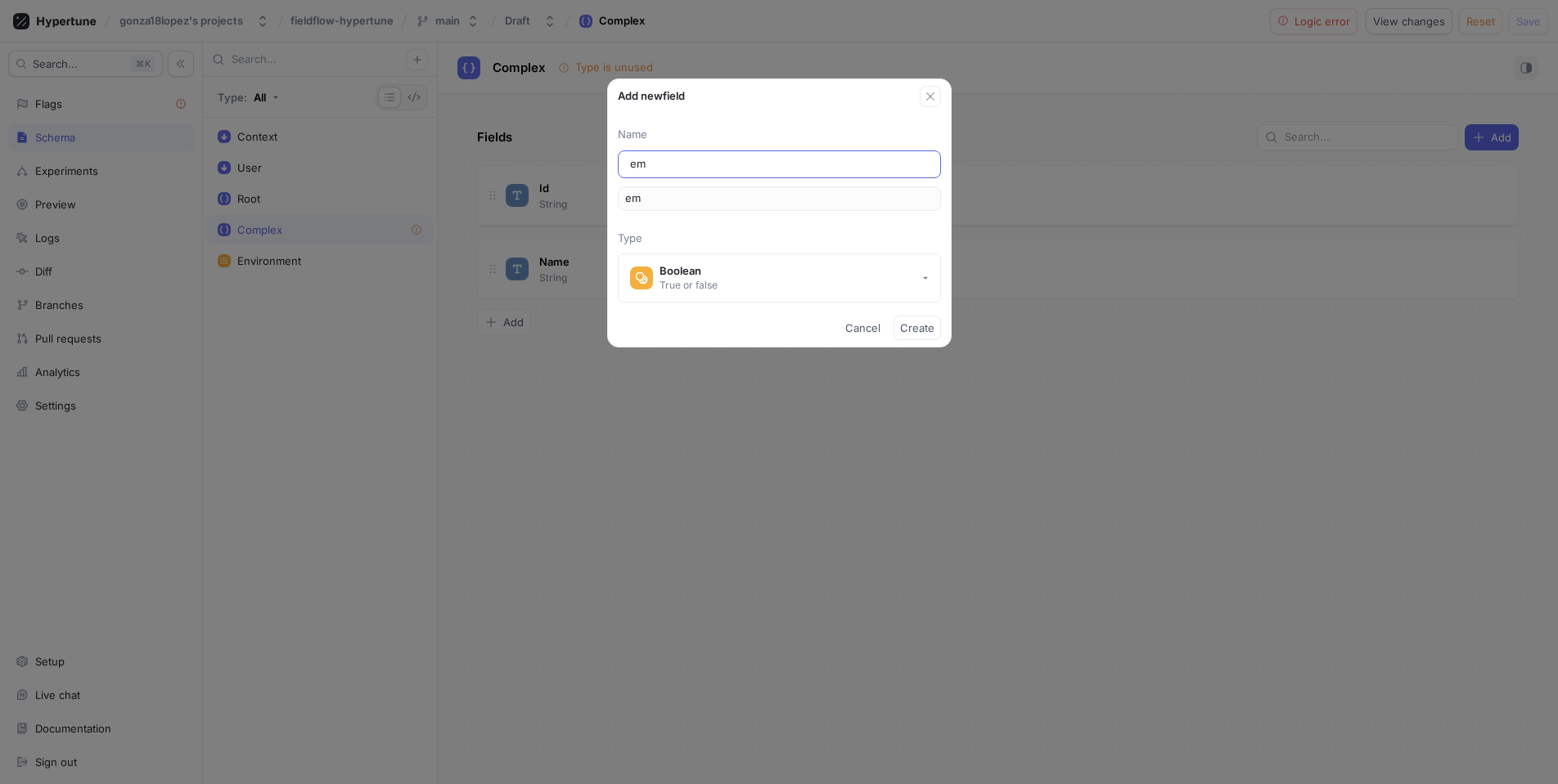
type input "ema"
type input "emai"
type input "email"
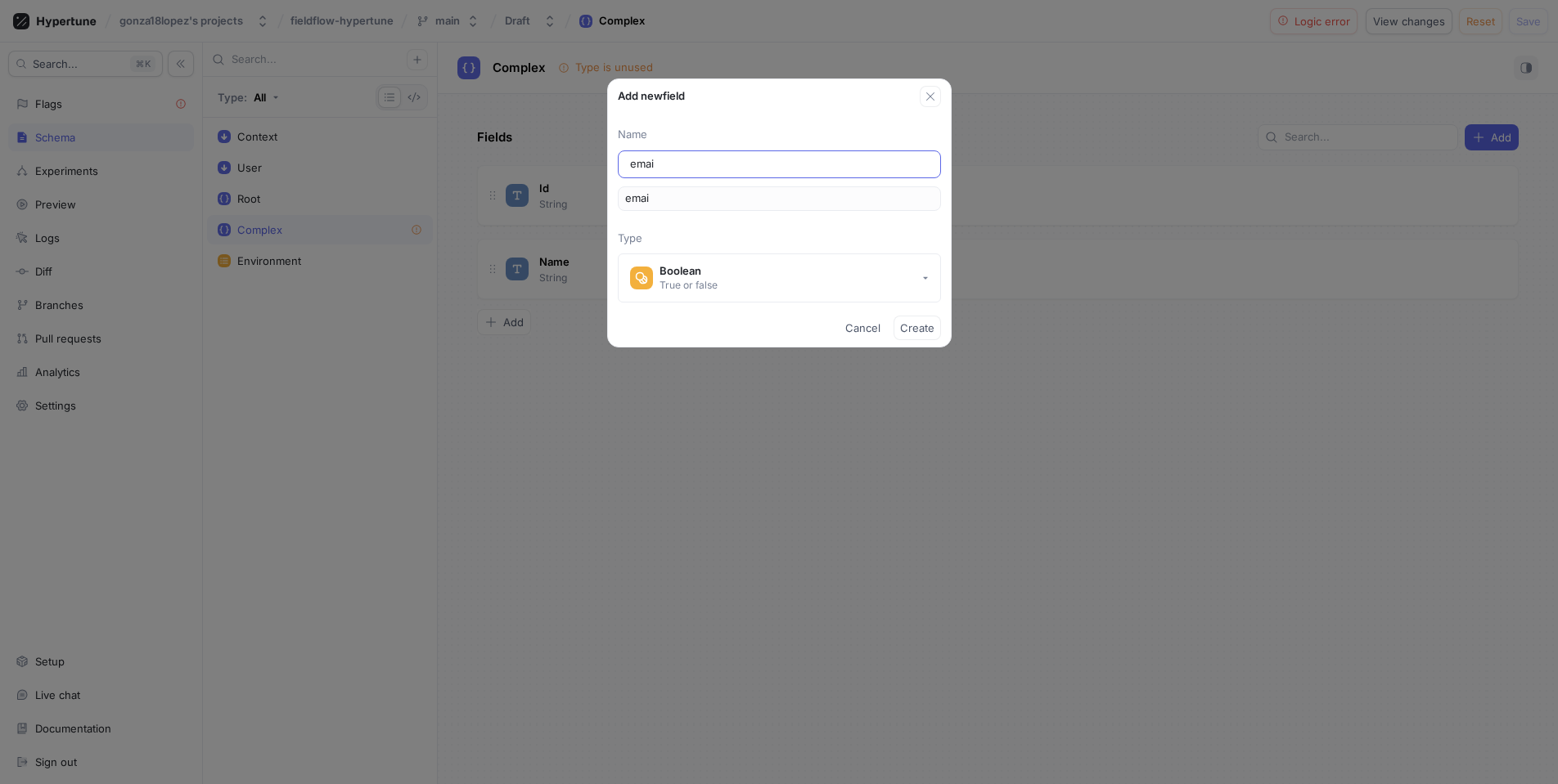
type input "email"
click at [813, 256] on button "Boolean True or false" at bounding box center [779, 278] width 323 height 49
type input "email"
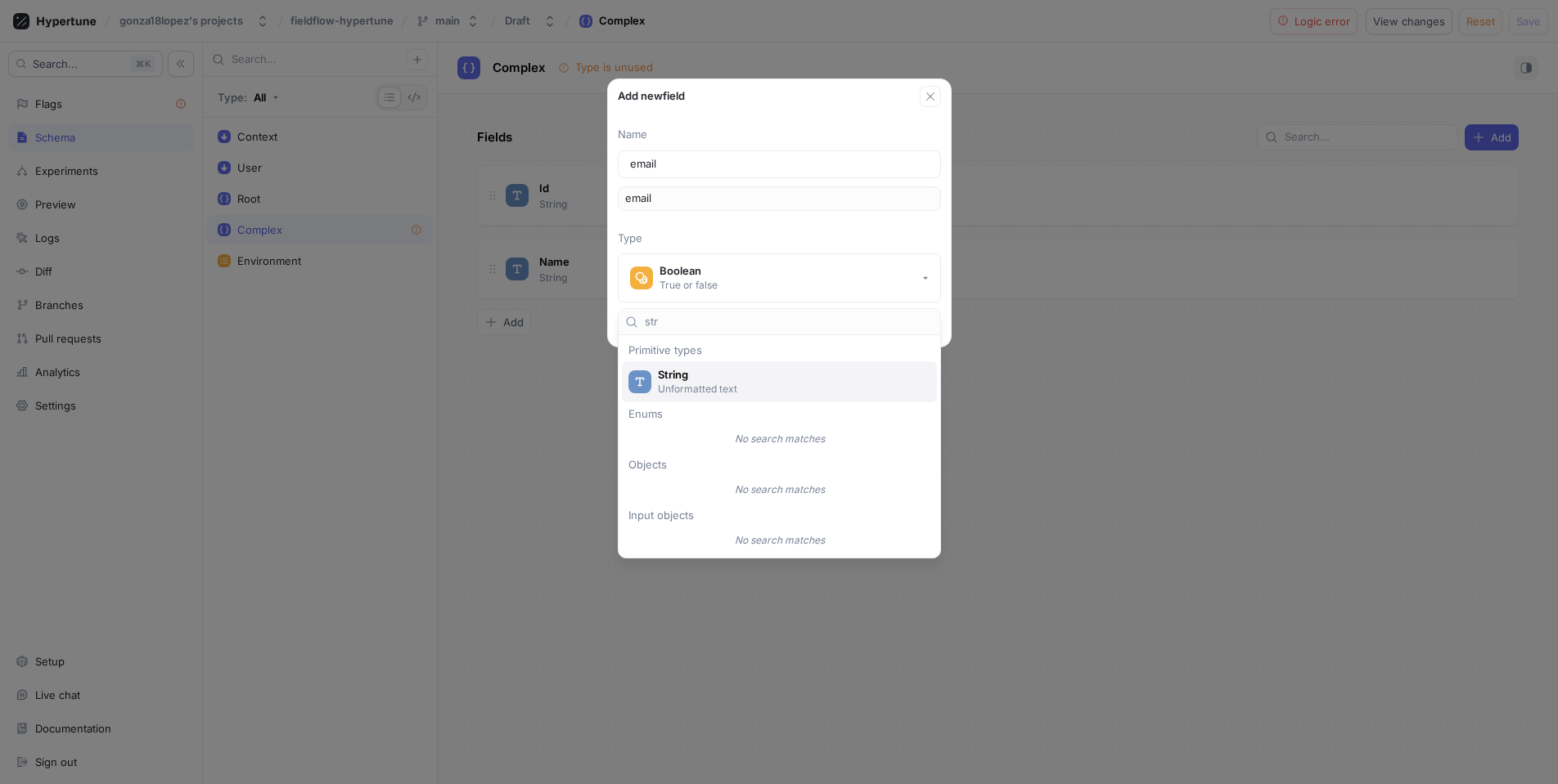
type input "str"
click at [709, 383] on p "Unformatted text" at bounding box center [788, 389] width 261 height 14
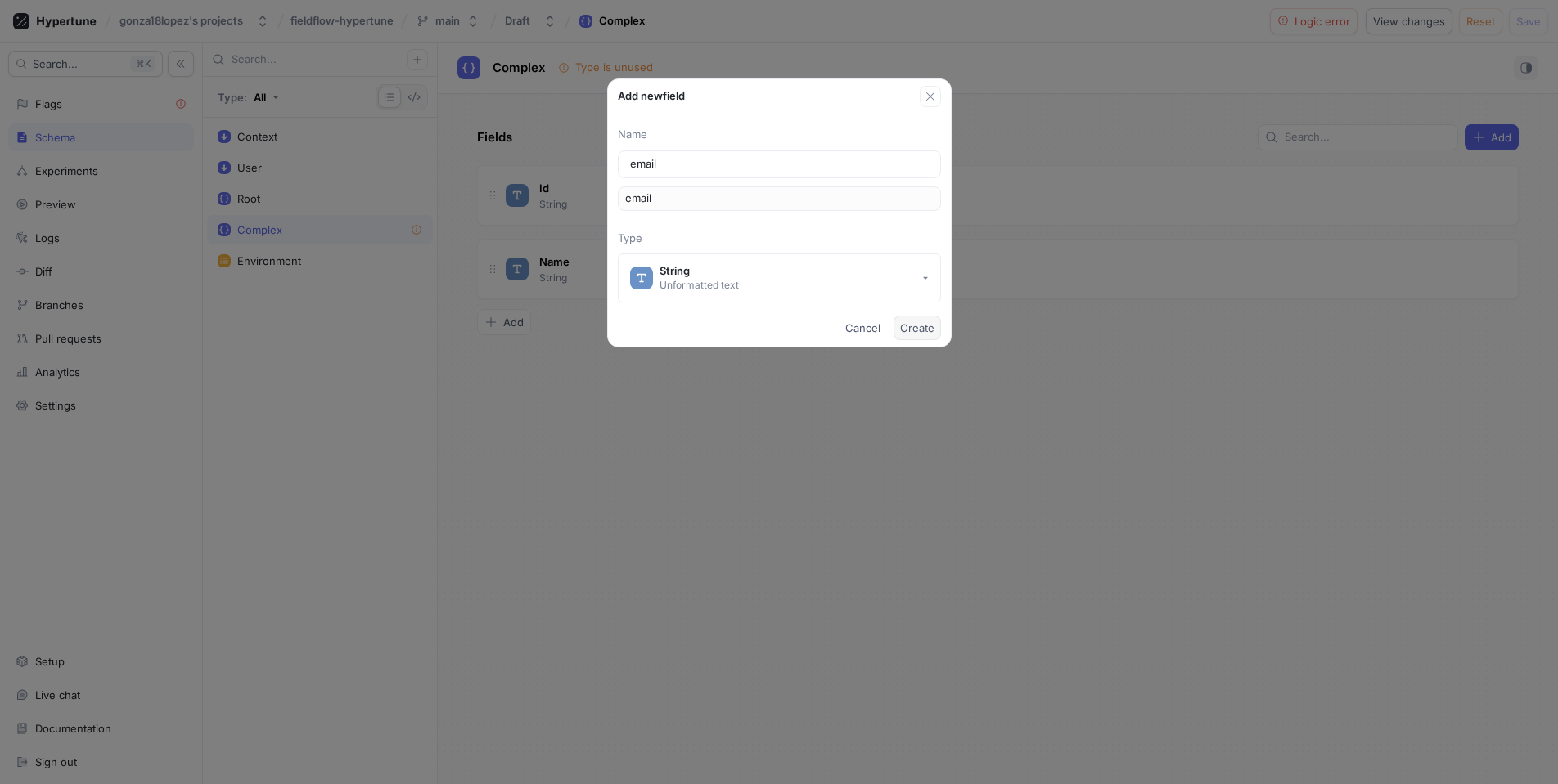
click at [933, 330] on span "Create" at bounding box center [917, 328] width 34 height 10
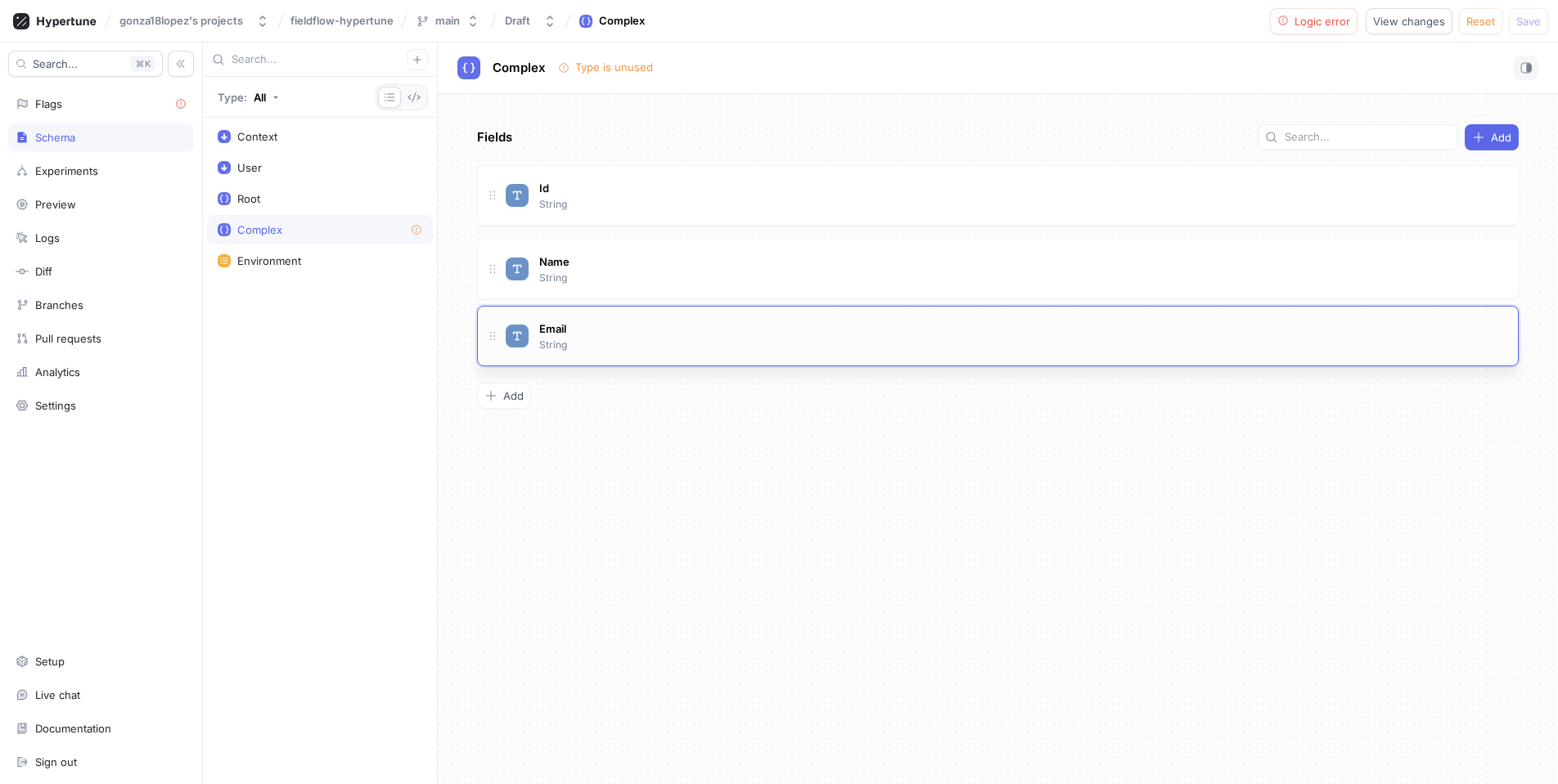
drag, startPoint x: 485, startPoint y: 194, endPoint x: 511, endPoint y: 339, distance: 147.3
drag, startPoint x: 726, startPoint y: 484, endPoint x: 598, endPoint y: 452, distance: 131.9
click at [724, 484] on div "Fields Add Id String Name String Email String To pick up a draggable item, pres…" at bounding box center [998, 439] width 1121 height 691
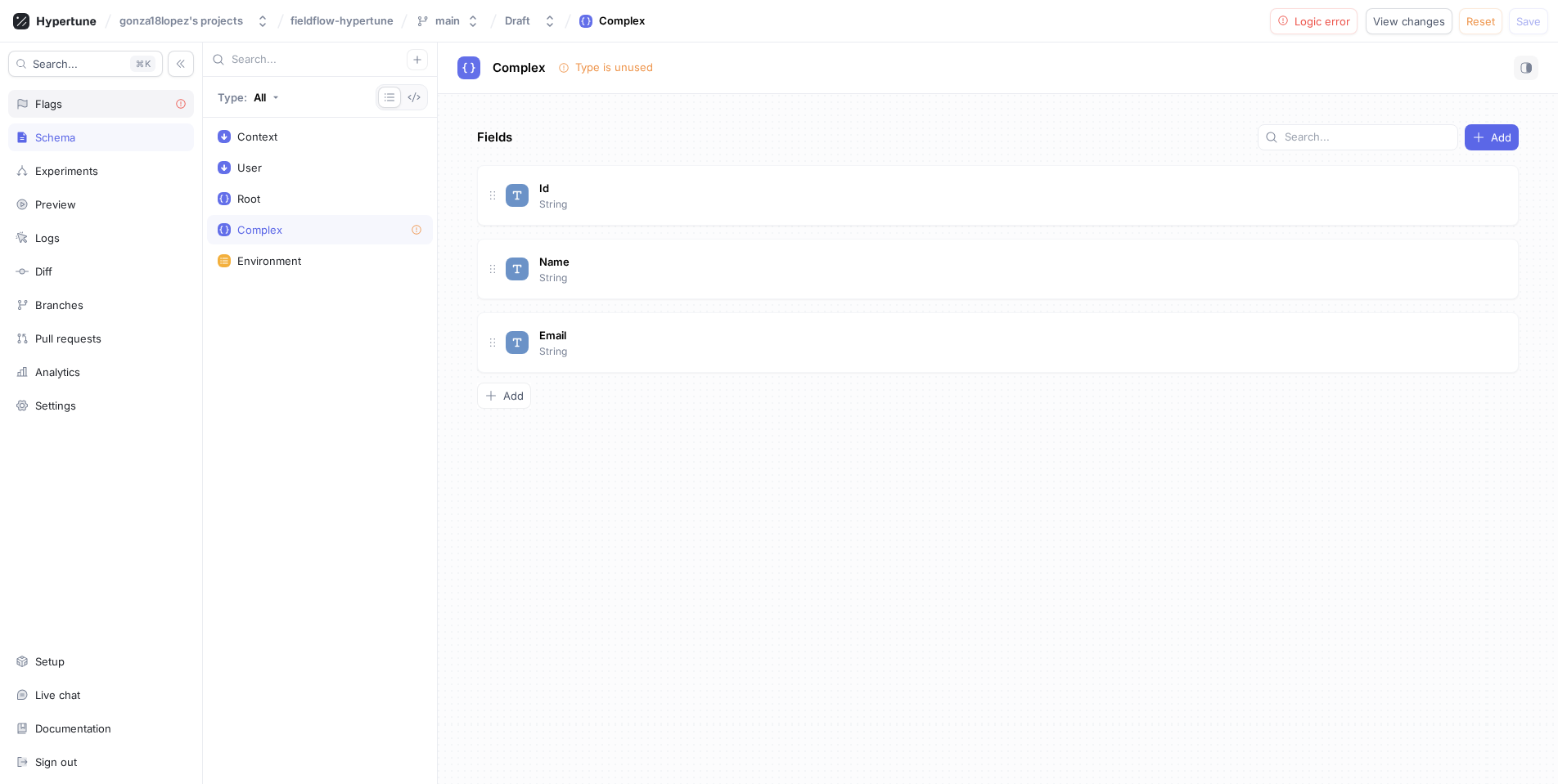
click at [83, 112] on div "Flags" at bounding box center [100, 104] width 186 height 28
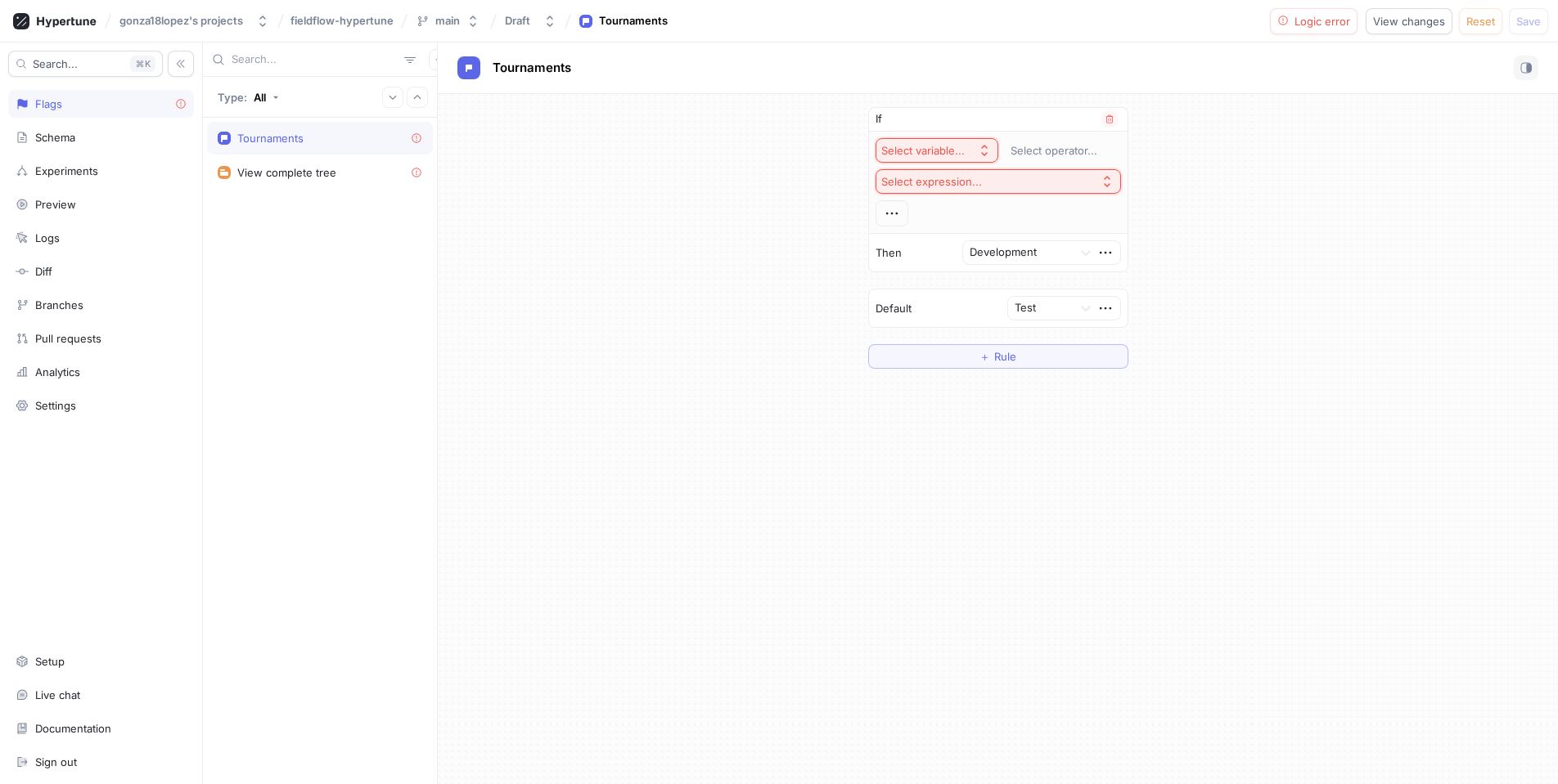
click at [915, 148] on div "Select variable..." at bounding box center [922, 150] width 84 height 14
type input "Comple"
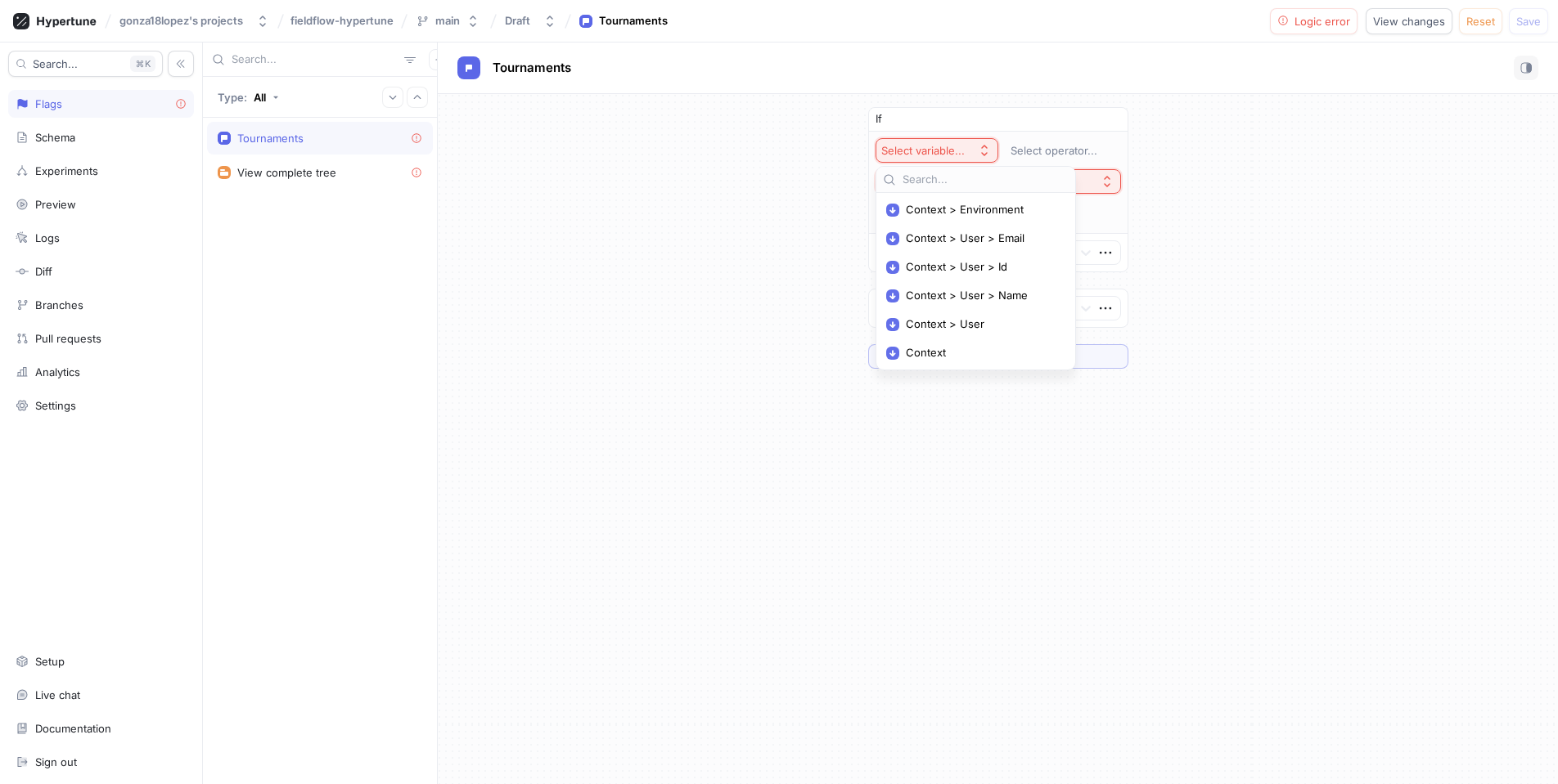
click at [789, 299] on div "If Select variable... Select operator... Select expression... Then Development …" at bounding box center [998, 238] width 1121 height 288
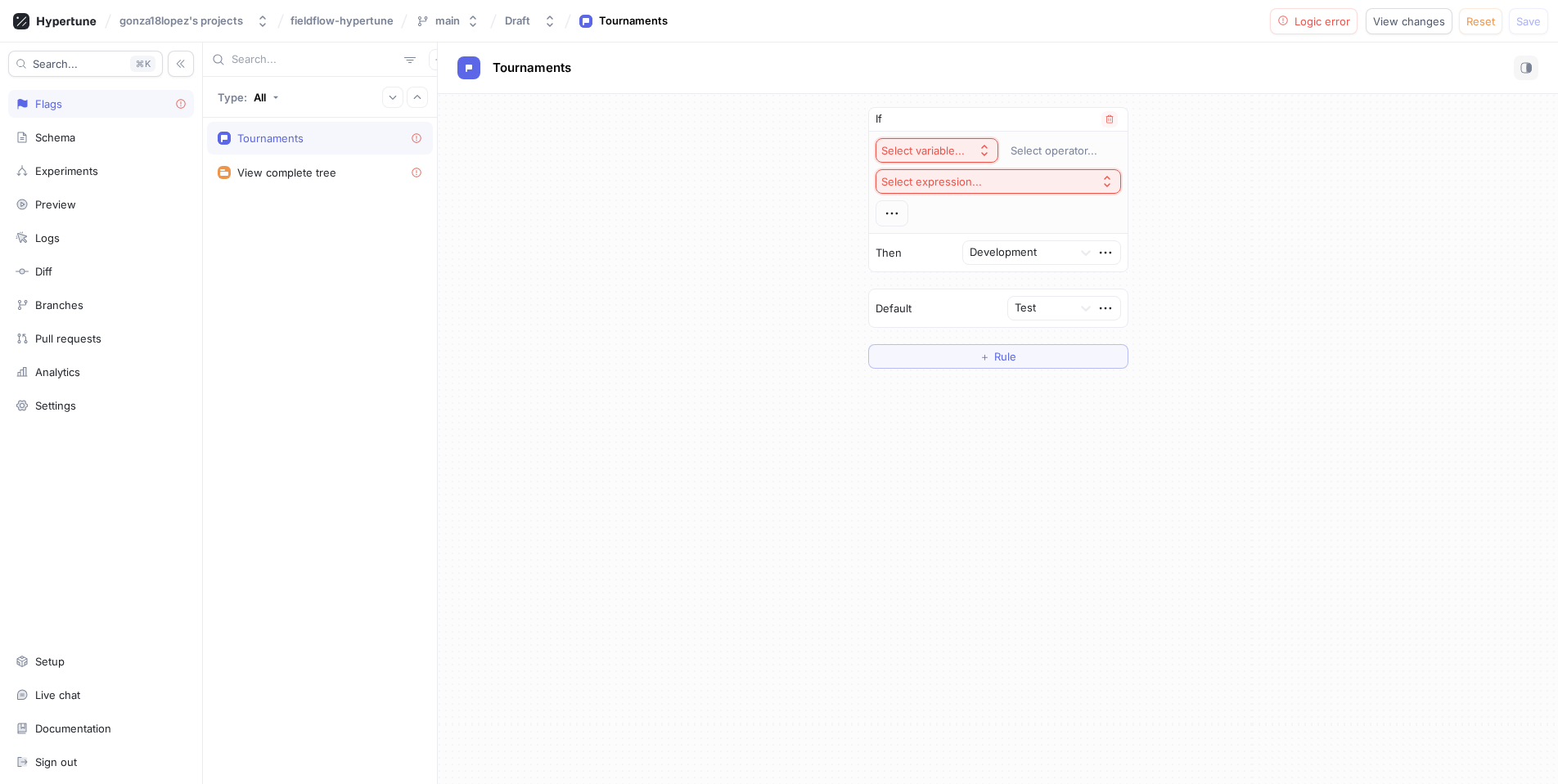
click at [1034, 178] on button "Select expression..." at bounding box center [999, 181] width 246 height 25
click at [1025, 178] on button "Select expression..." at bounding box center [999, 181] width 246 height 25
click at [1047, 149] on div "Select operator..." at bounding box center [1054, 150] width 87 height 14
click at [958, 150] on div "Select variable..." at bounding box center [922, 150] width 84 height 14
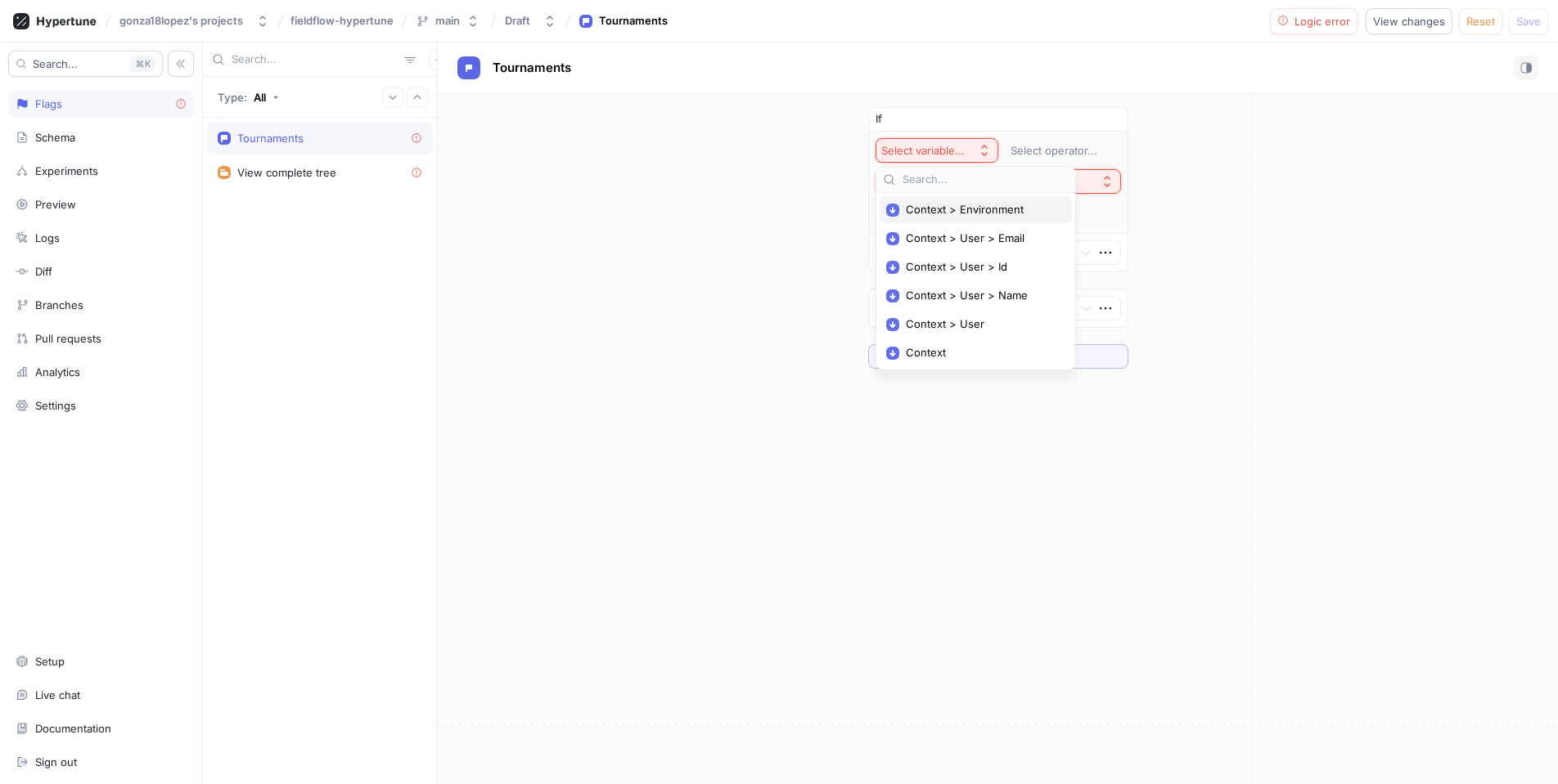
click at [976, 211] on span "Context > Environment" at bounding box center [981, 209] width 151 height 14
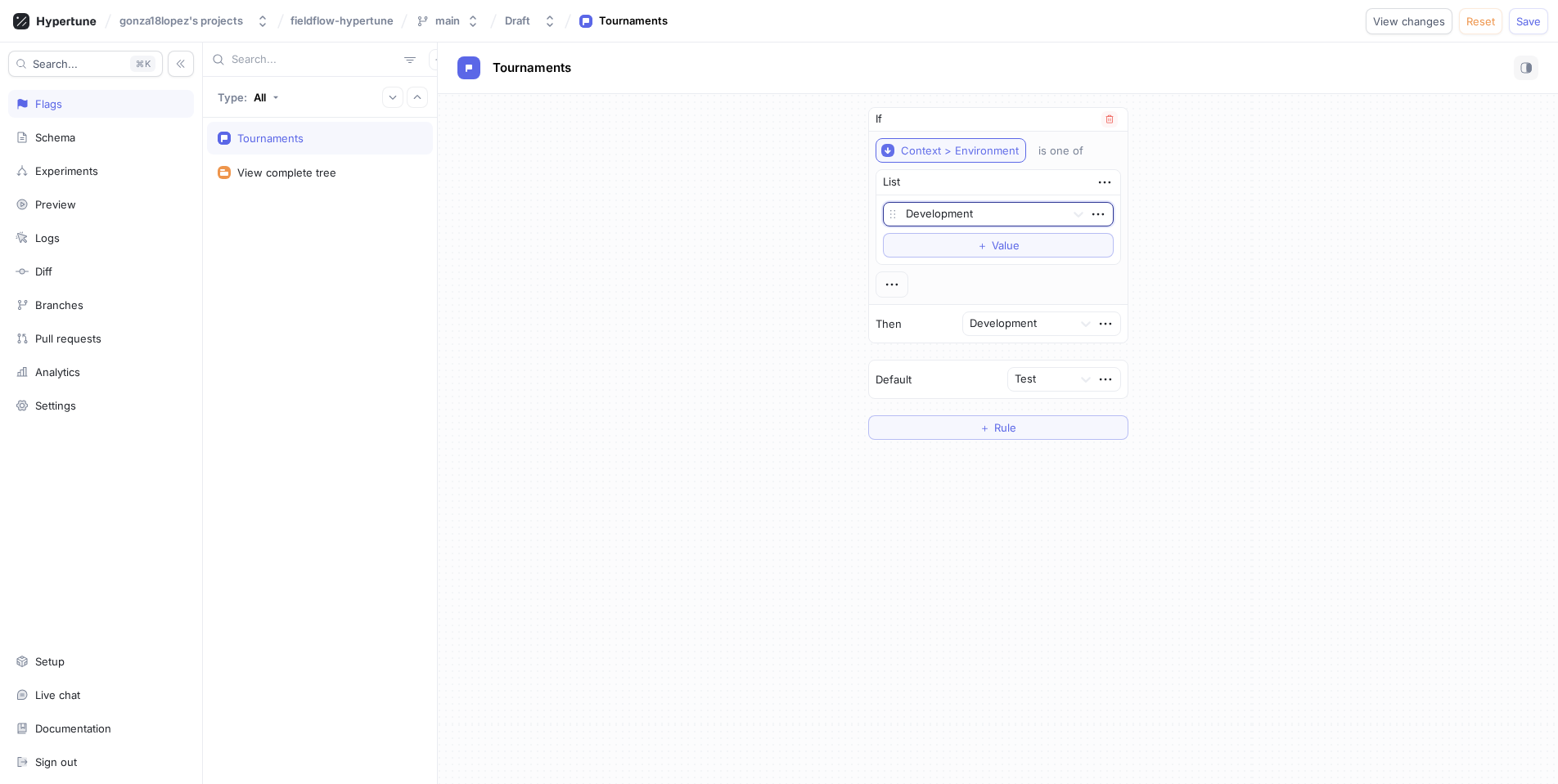
click at [956, 160] on button "Context > Environment" at bounding box center [951, 150] width 150 height 25
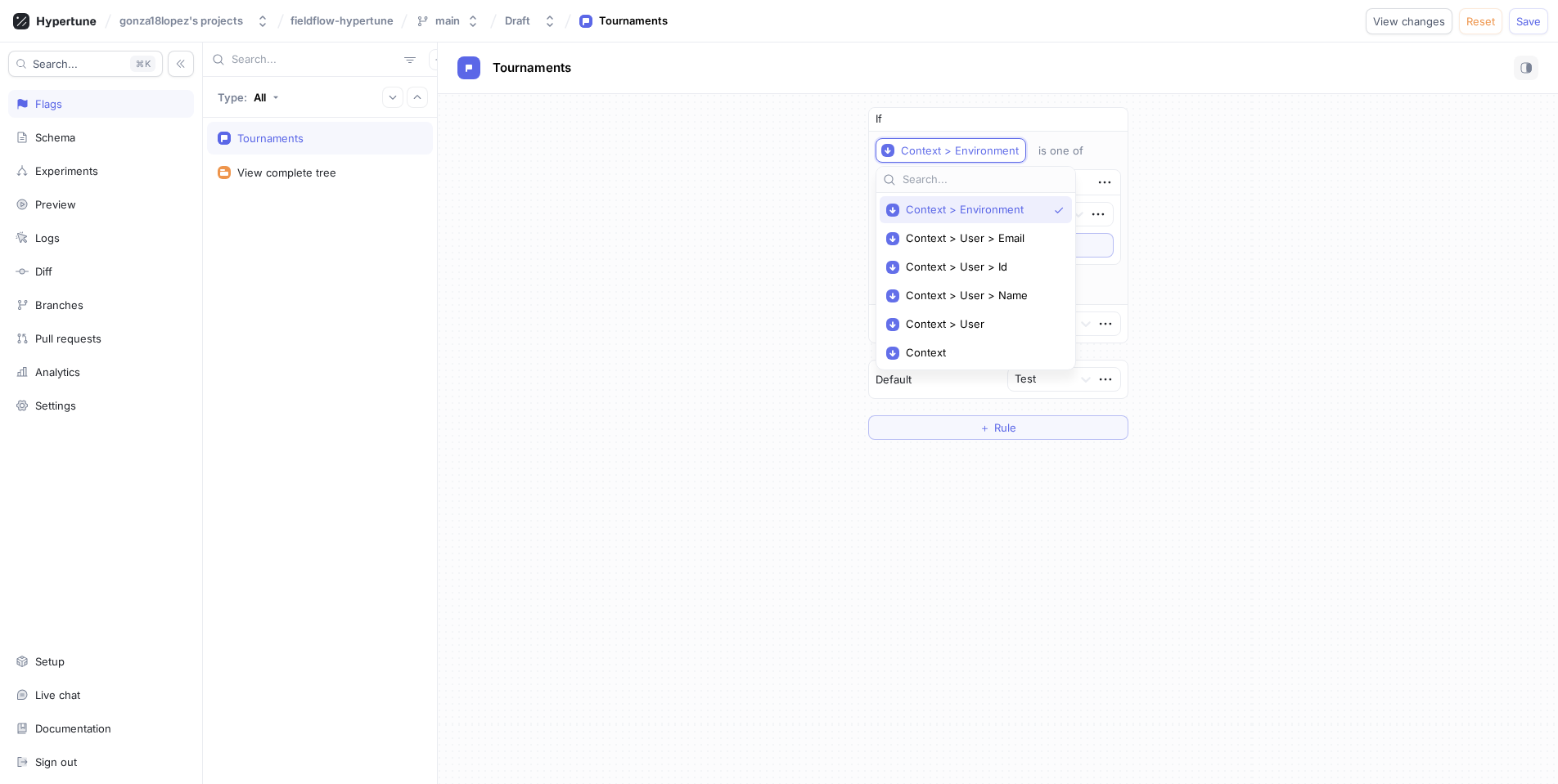
scroll to position [0, 1]
click at [1012, 272] on span "Context > User > Id" at bounding box center [981, 267] width 151 height 14
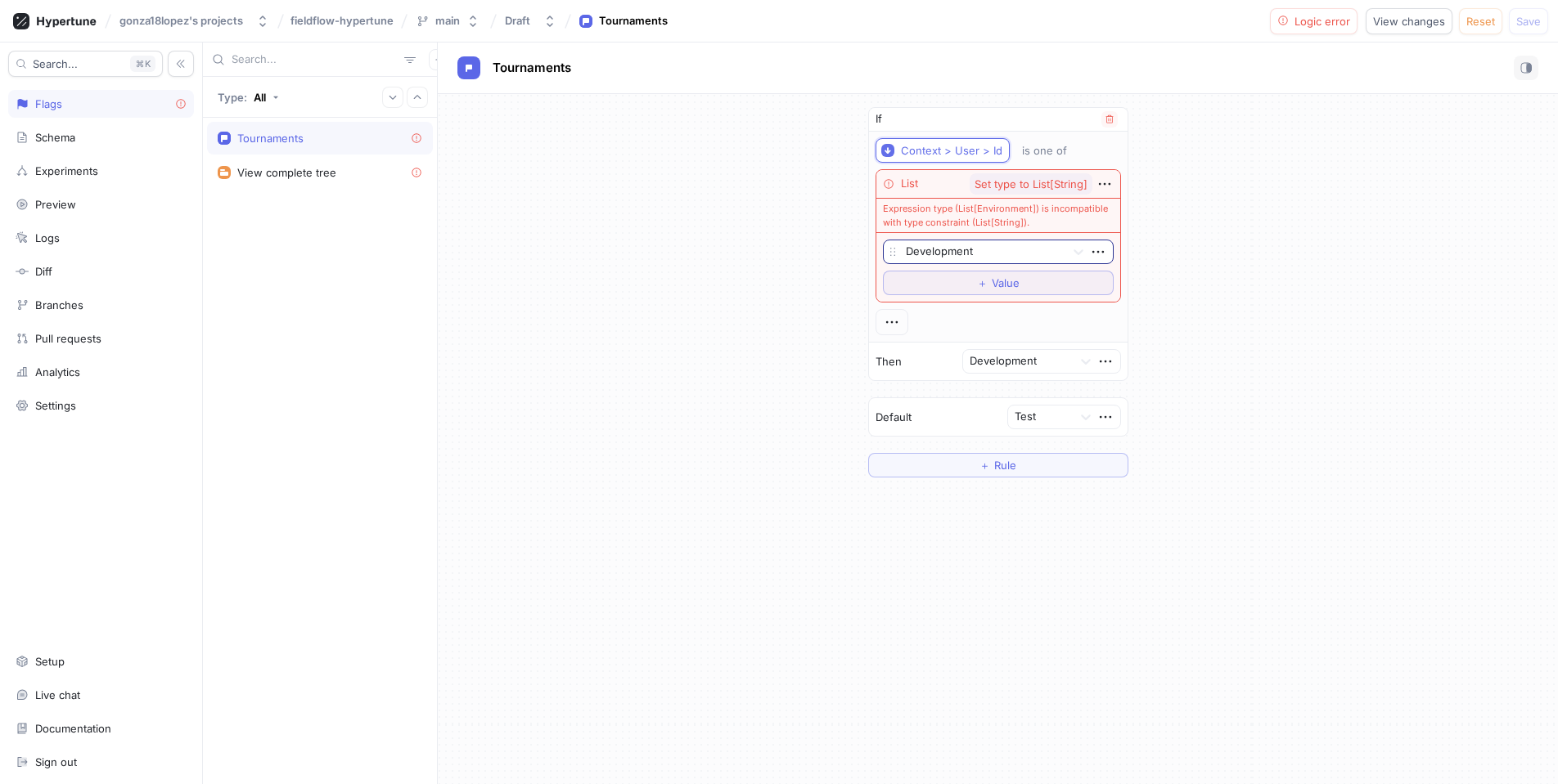
scroll to position [0, 0]
click at [1110, 119] on icon "button" at bounding box center [1110, 120] width 10 height 10
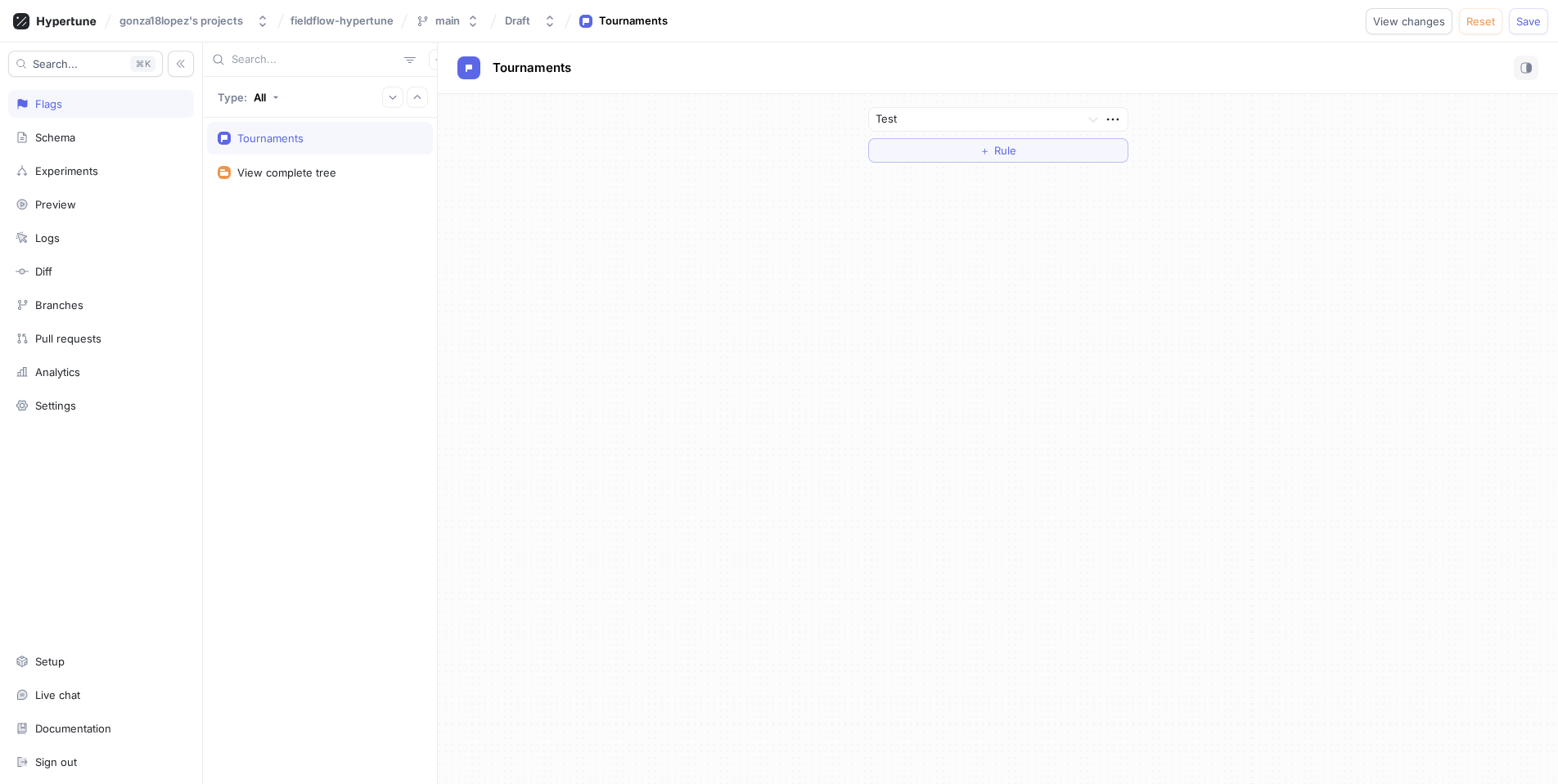
click at [829, 261] on div "Test ＋ Rule" at bounding box center [998, 439] width 1121 height 691
click at [958, 154] on button "＋ Rule" at bounding box center [998, 150] width 260 height 25
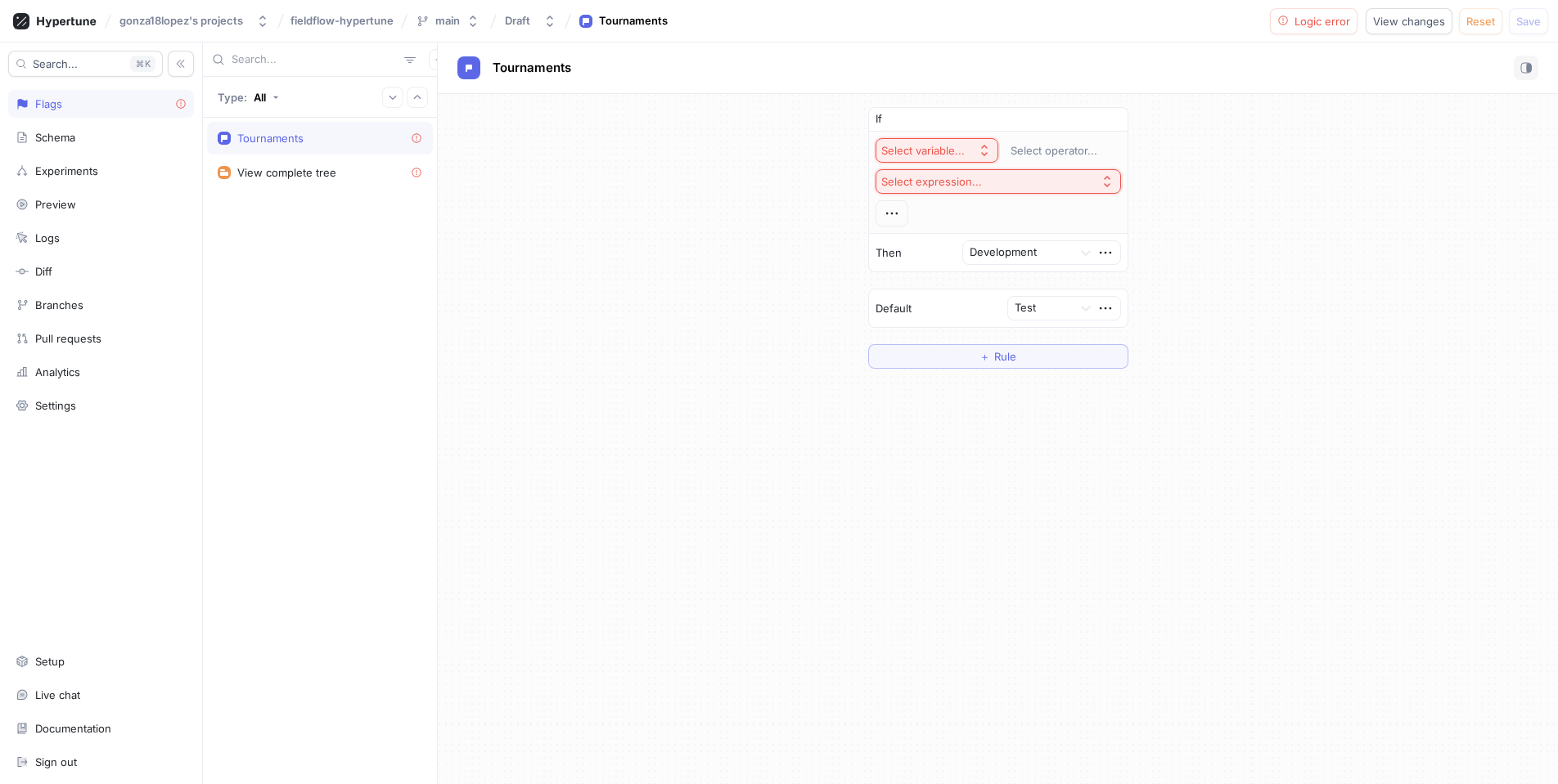
scroll to position [0, 1]
click at [935, 151] on div "Select variable..." at bounding box center [922, 150] width 84 height 14
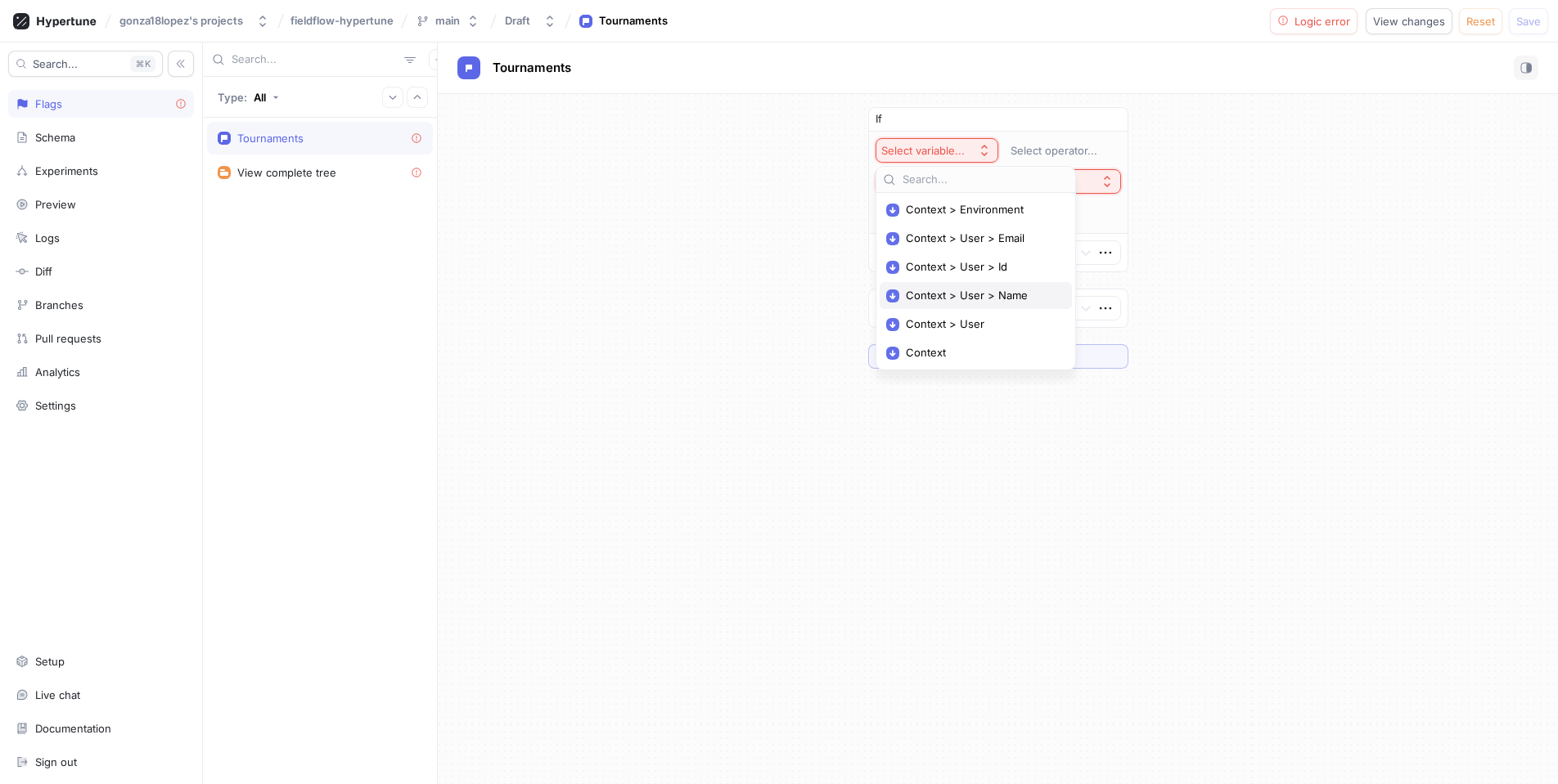
scroll to position [0, 0]
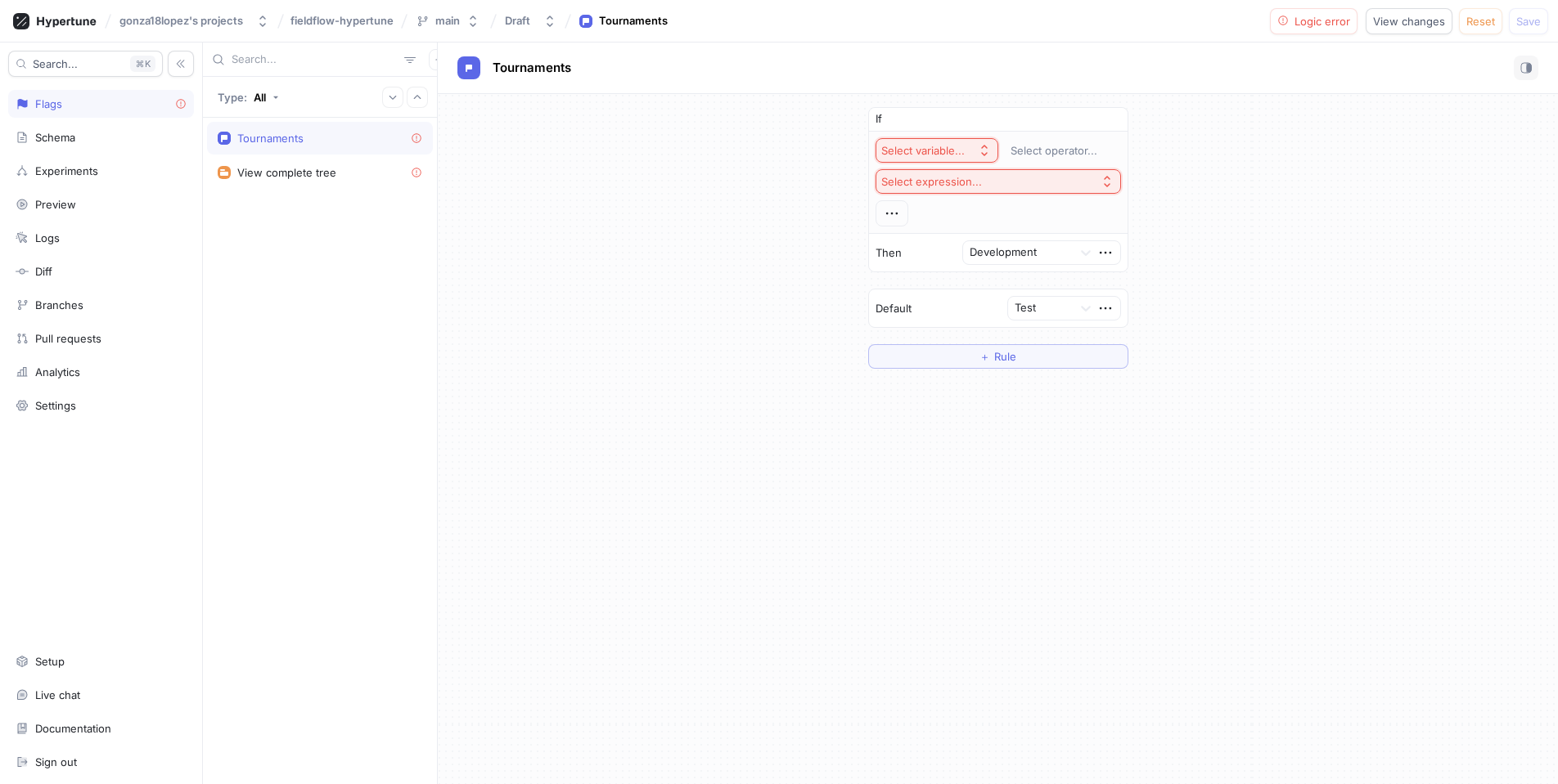
drag, startPoint x: 772, startPoint y: 252, endPoint x: 846, endPoint y: 195, distance: 93.4
click at [772, 252] on div "If Select variable... Select operator... Select expression... Then Development …" at bounding box center [998, 238] width 1121 height 288
drag, startPoint x: 1105, startPoint y: 121, endPoint x: 1078, endPoint y: 135, distance: 30.4
click at [1105, 122] on icon "button" at bounding box center [1110, 120] width 10 height 10
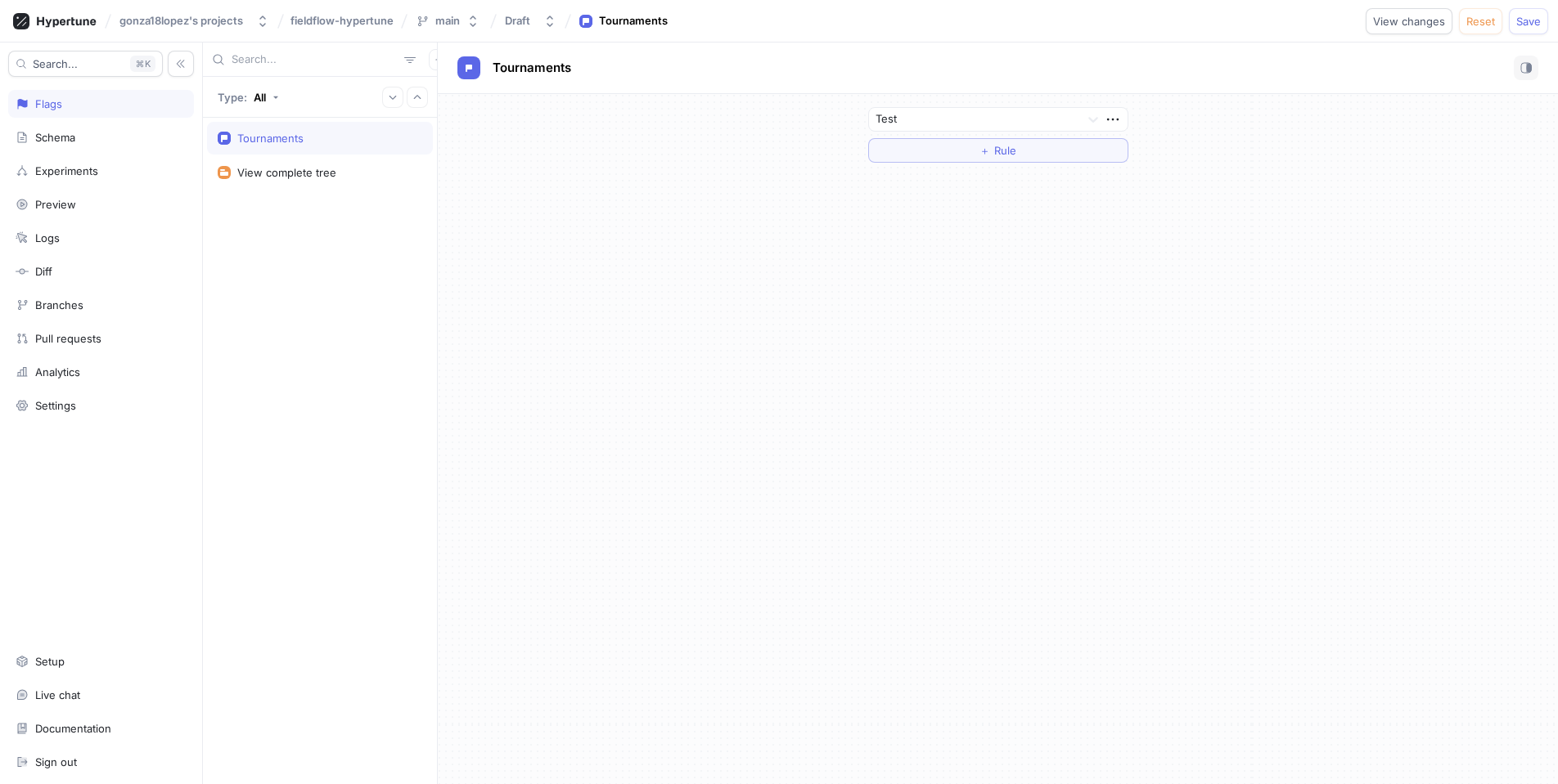
click at [723, 333] on div "Test ＋ Rule" at bounding box center [998, 439] width 1121 height 691
drag, startPoint x: 725, startPoint y: 333, endPoint x: 675, endPoint y: 324, distance: 50.8
click at [724, 333] on div "Test ＋ Rule" at bounding box center [998, 439] width 1121 height 691
click at [292, 174] on div "View complete tree" at bounding box center [286, 172] width 99 height 13
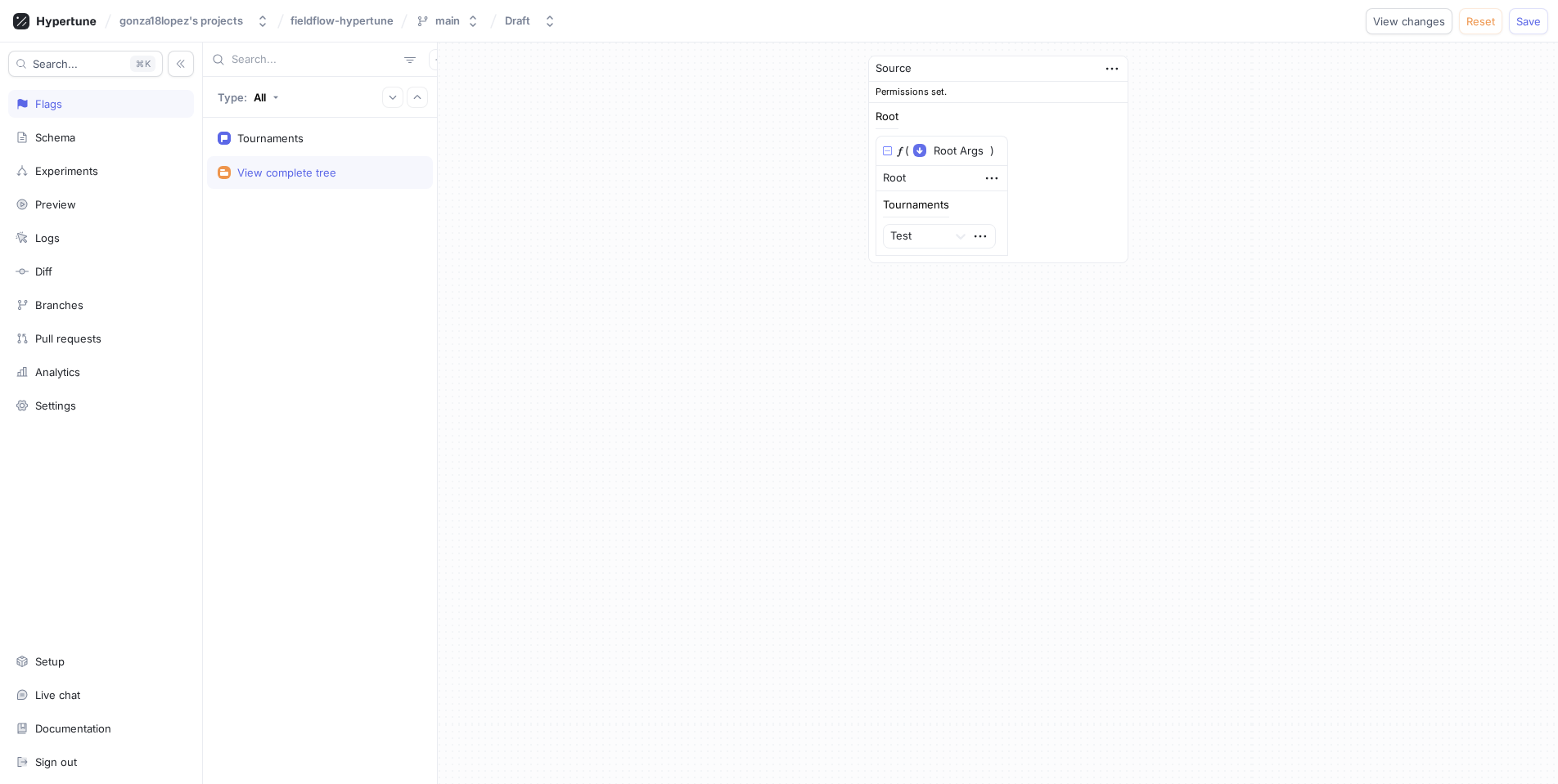
click at [301, 271] on div "Tournaments View complete tree" at bounding box center [319, 451] width 234 height 666
click at [296, 263] on div "Tournaments View complete tree" at bounding box center [319, 451] width 234 height 666
click at [305, 140] on div "Tournaments" at bounding box center [319, 138] width 204 height 13
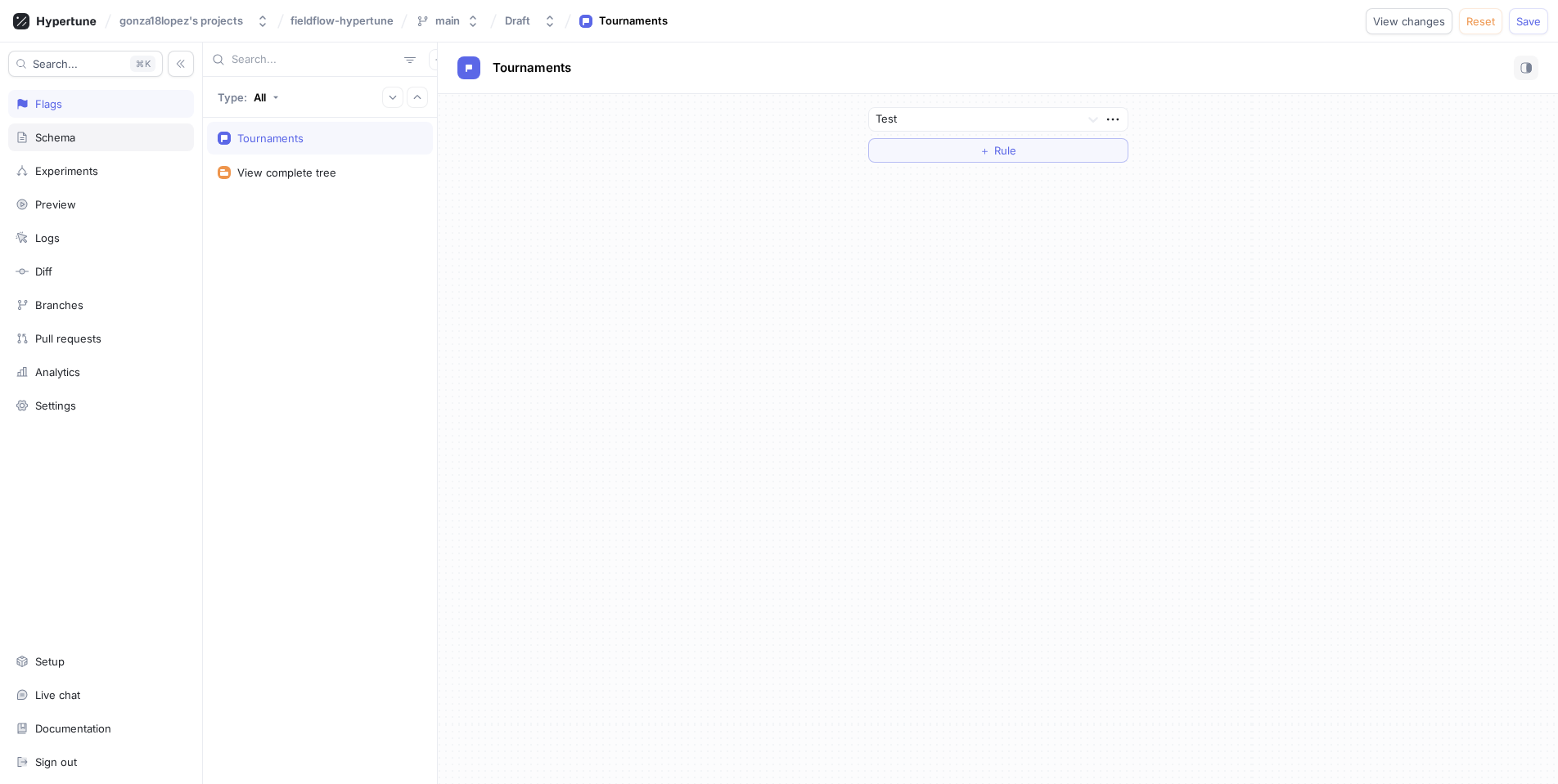
click at [105, 144] on div "Schema" at bounding box center [100, 138] width 186 height 28
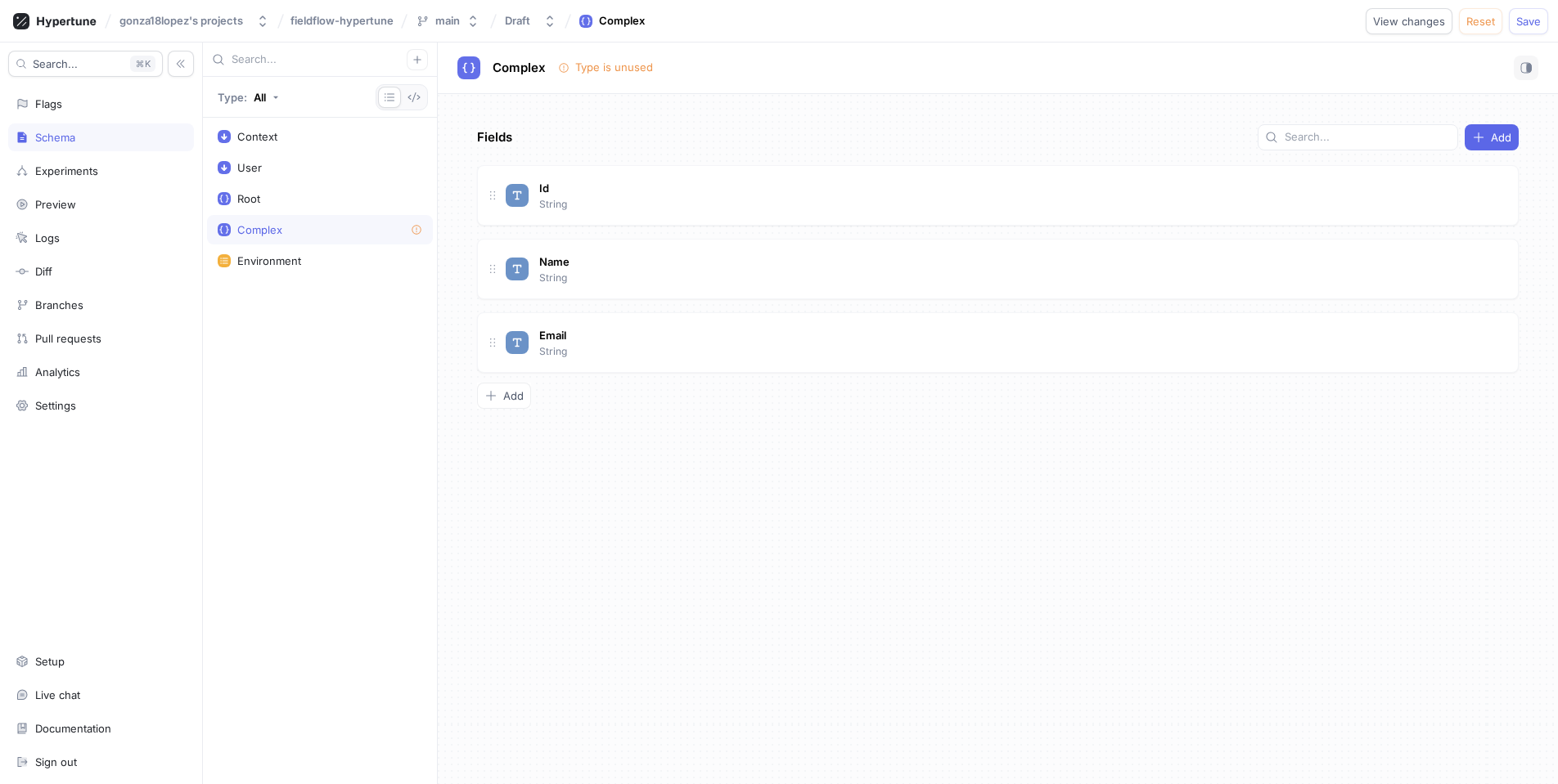
click at [307, 232] on div "Complex" at bounding box center [319, 229] width 204 height 13
click at [625, 69] on div "Type is unused" at bounding box center [613, 68] width 78 height 17
click at [625, 68] on div "Type is unused" at bounding box center [613, 68] width 78 height 17
click at [693, 101] on div "Fields Add Id String Name String Email String To pick up a draggable item, pres…" at bounding box center [998, 439] width 1121 height 691
click at [675, 127] on div "Fields Add Id String Name String Email String To pick up a draggable item, pres…" at bounding box center [998, 439] width 1121 height 691
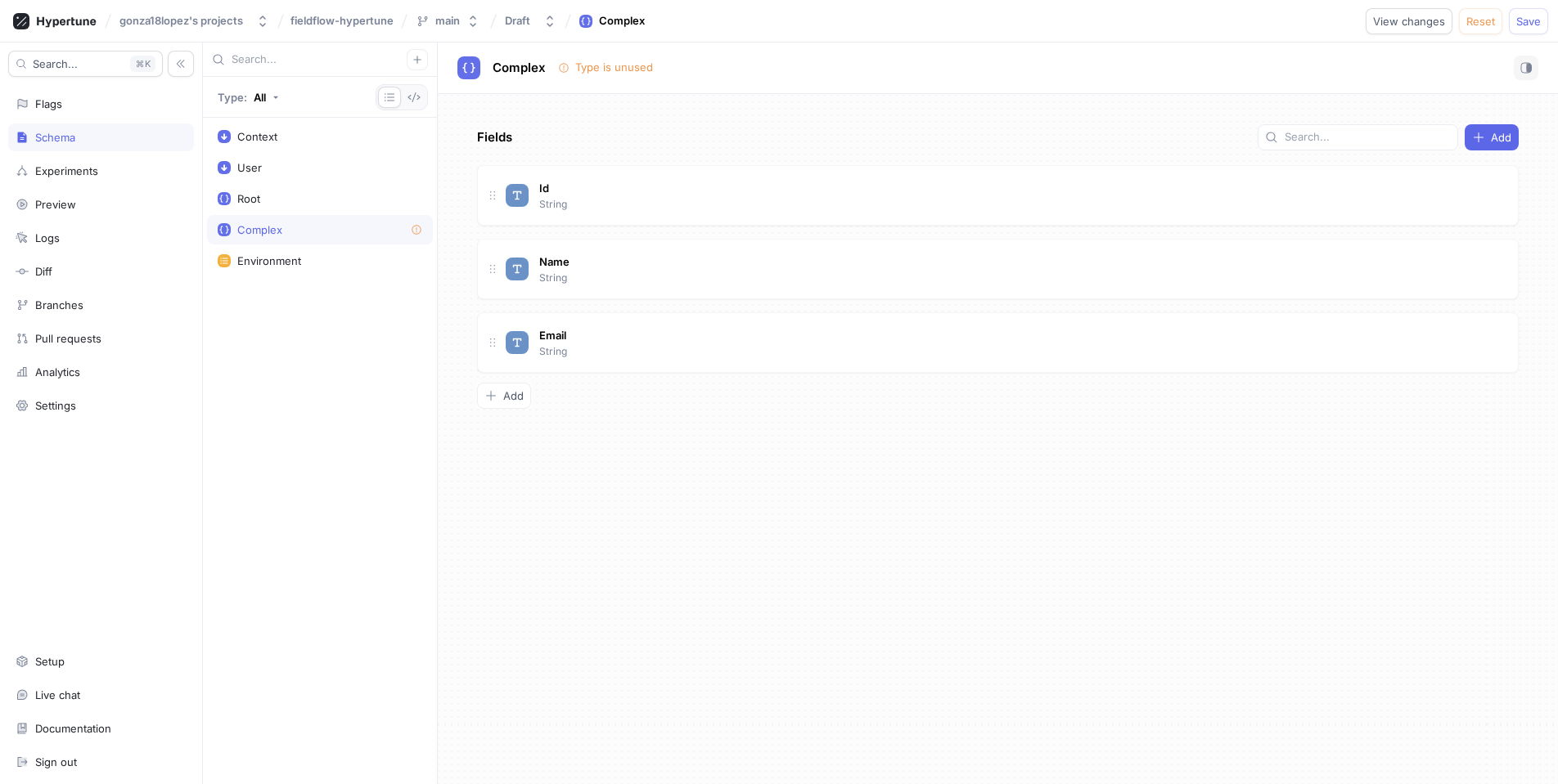
click at [672, 126] on div "Fields Add" at bounding box center [998, 138] width 1042 height 27
click at [130, 110] on div "Flags" at bounding box center [100, 104] width 186 height 28
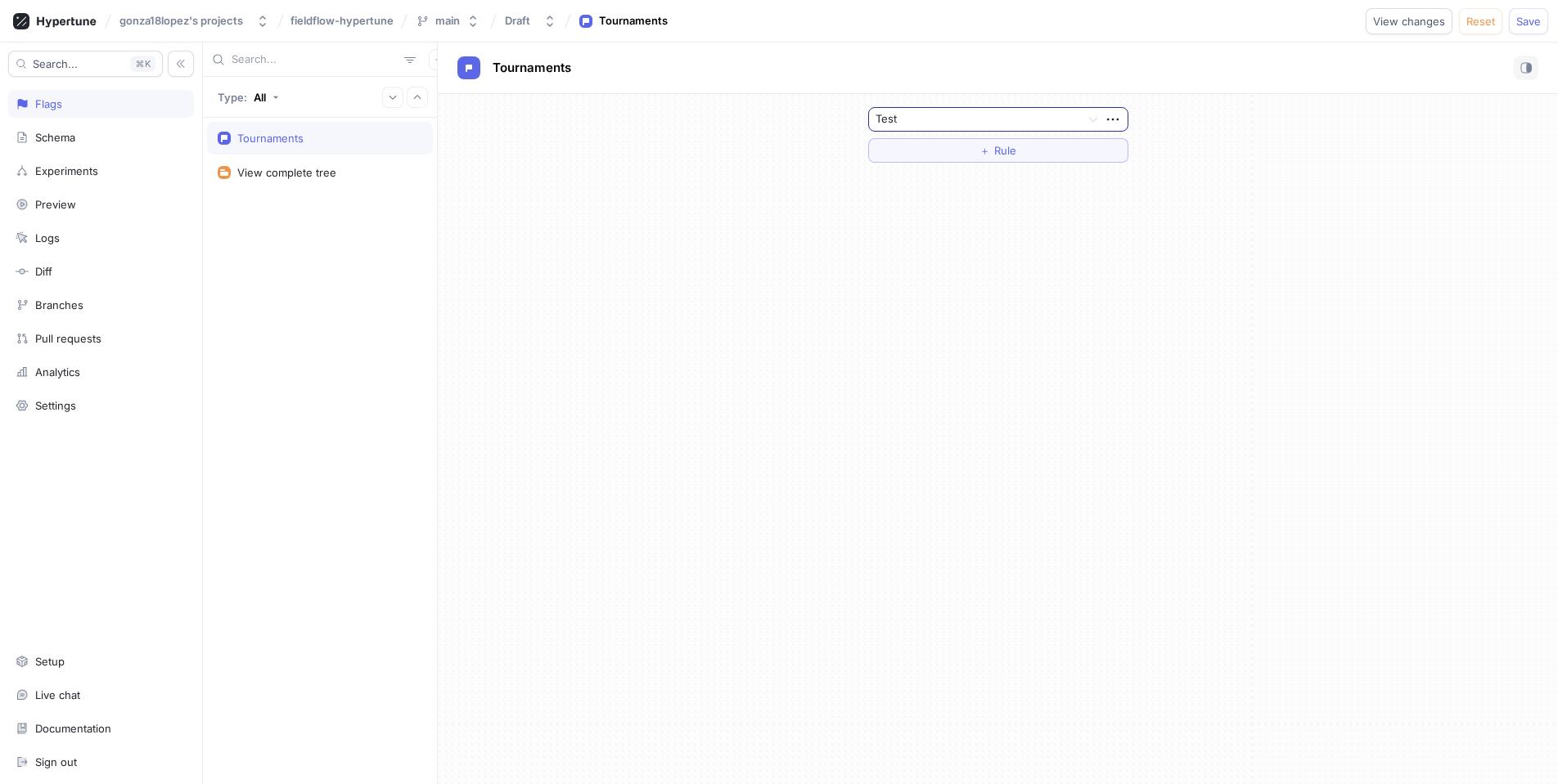
click at [1034, 115] on div at bounding box center [974, 120] width 198 height 20
click at [768, 189] on div "Test ＋ Rule" at bounding box center [998, 439] width 1121 height 691
click at [319, 147] on div "Tournaments" at bounding box center [320, 138] width 226 height 32
click at [291, 143] on div "Tournaments" at bounding box center [269, 138] width 66 height 13
click at [519, 65] on span "Tournaments" at bounding box center [532, 67] width 79 height 13
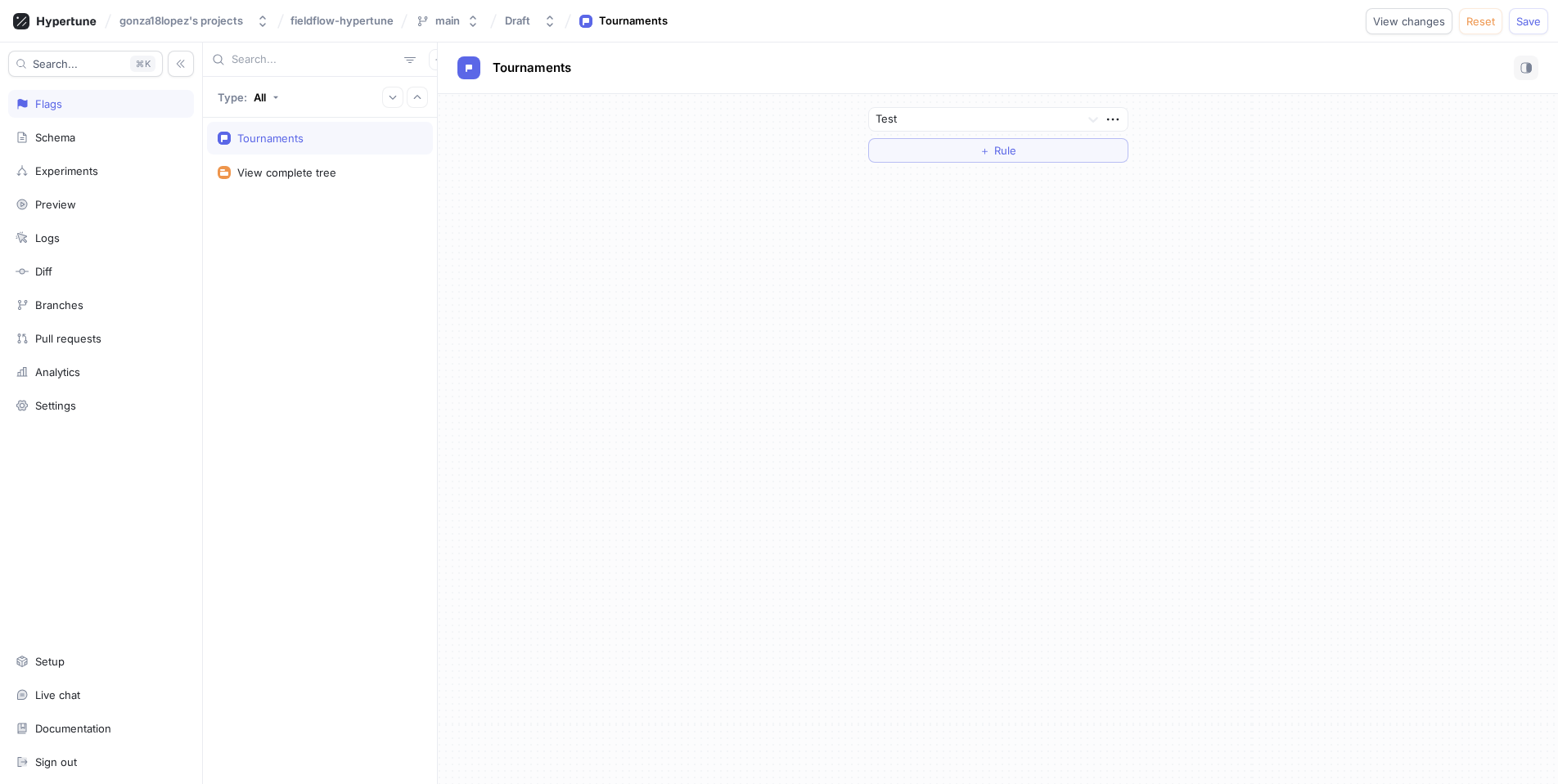
click at [620, 165] on div "Test ＋ Rule" at bounding box center [998, 135] width 1121 height 82
click at [395, 140] on div "Tournaments" at bounding box center [319, 138] width 204 height 13
click at [403, 56] on icon "button" at bounding box center [409, 59] width 13 height 13
drag, startPoint x: 331, startPoint y: 238, endPoint x: 322, endPoint y: 190, distance: 48.8
click at [326, 209] on div "Tournaments View complete tree" at bounding box center [319, 451] width 234 height 666
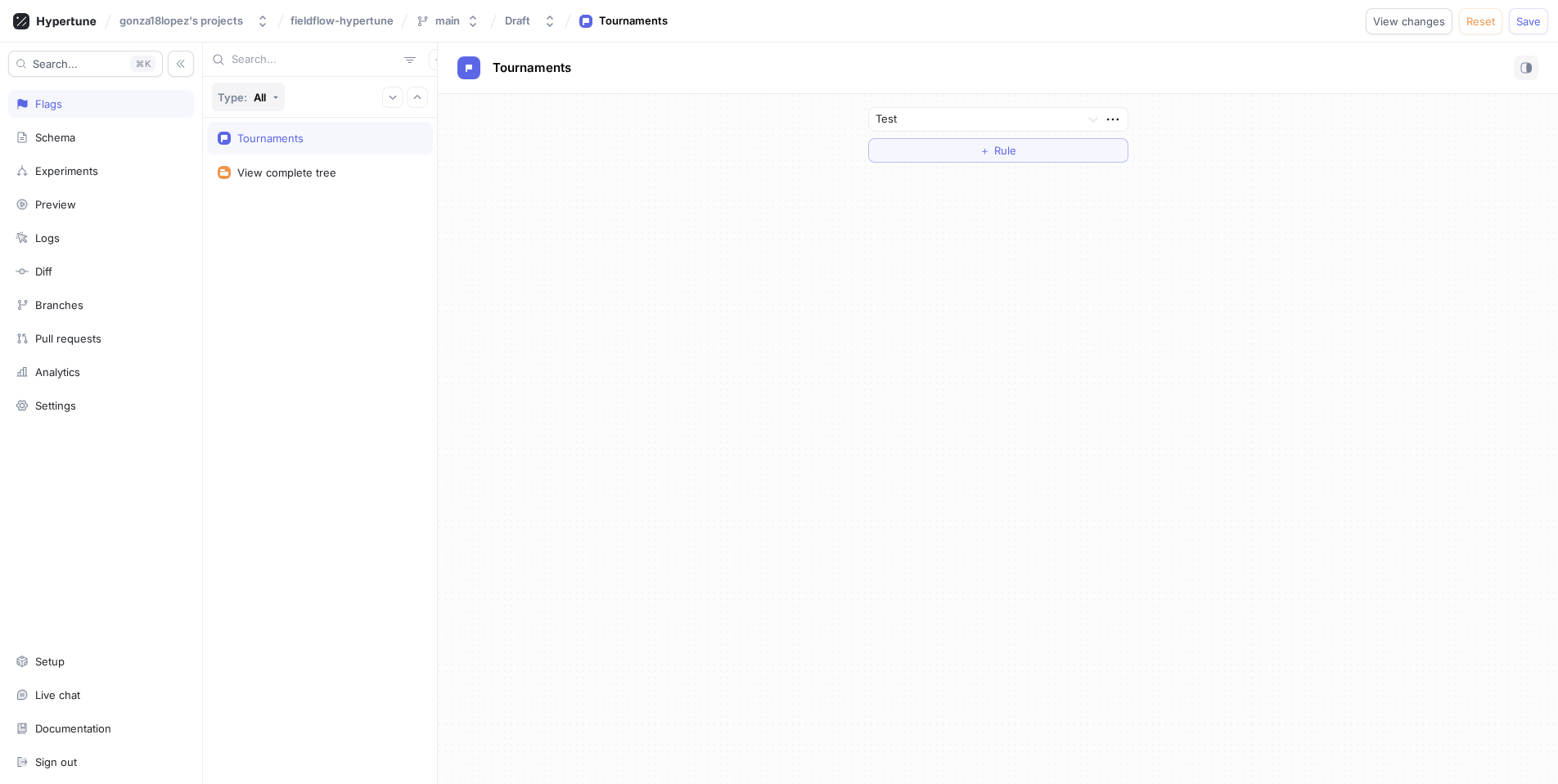
click at [262, 109] on button "Type: All" at bounding box center [249, 96] width 73 height 28
click at [252, 319] on div "Other" at bounding box center [251, 327] width 70 height 27
click at [296, 98] on button "Type: Other" at bounding box center [258, 96] width 90 height 28
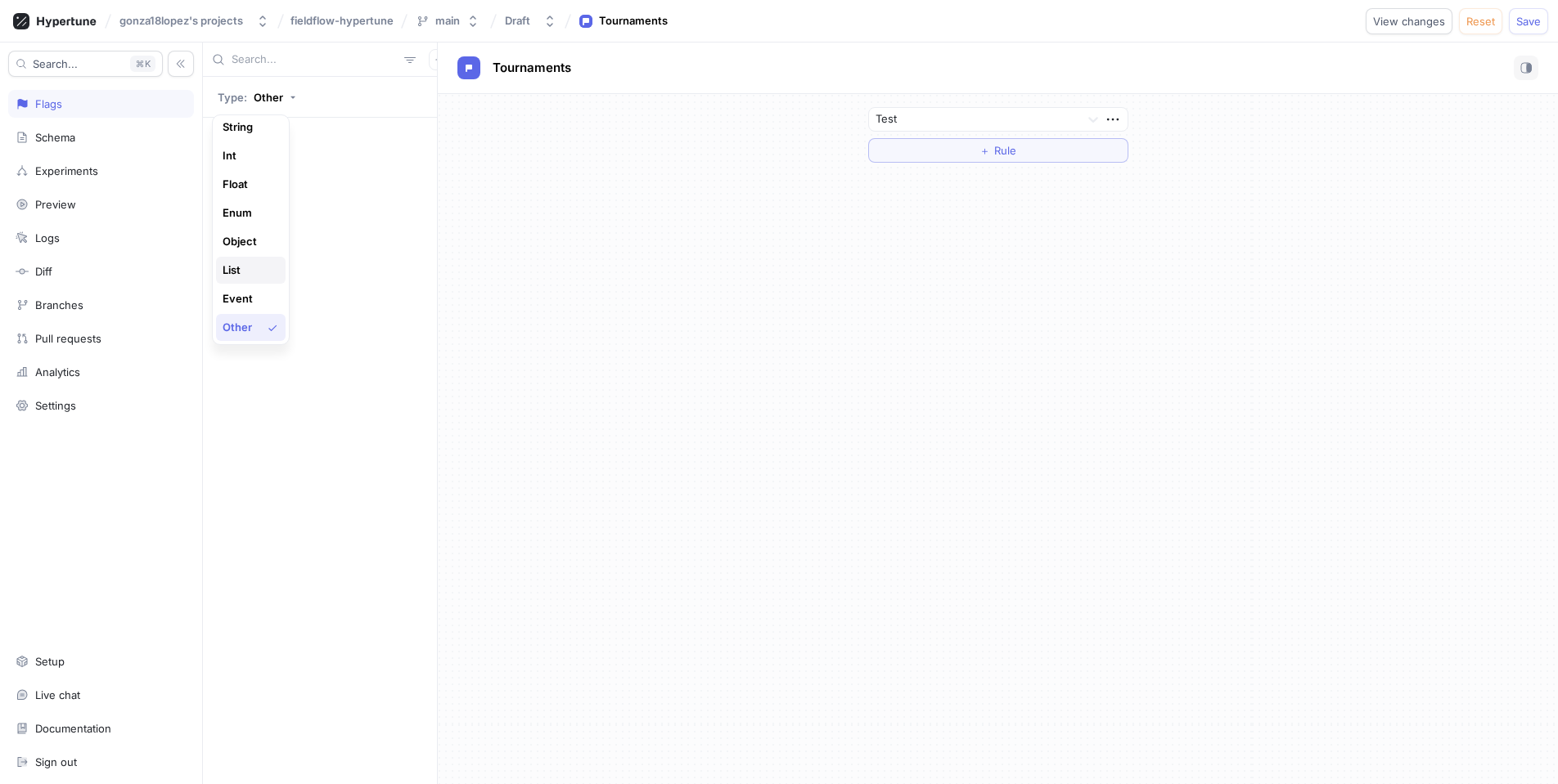
click at [260, 268] on div "List" at bounding box center [246, 270] width 48 height 14
click at [291, 105] on div "Type: List" at bounding box center [319, 97] width 234 height 41
click at [280, 105] on button "Type: List" at bounding box center [252, 96] width 79 height 28
click at [258, 213] on div "Enum" at bounding box center [246, 213] width 48 height 14
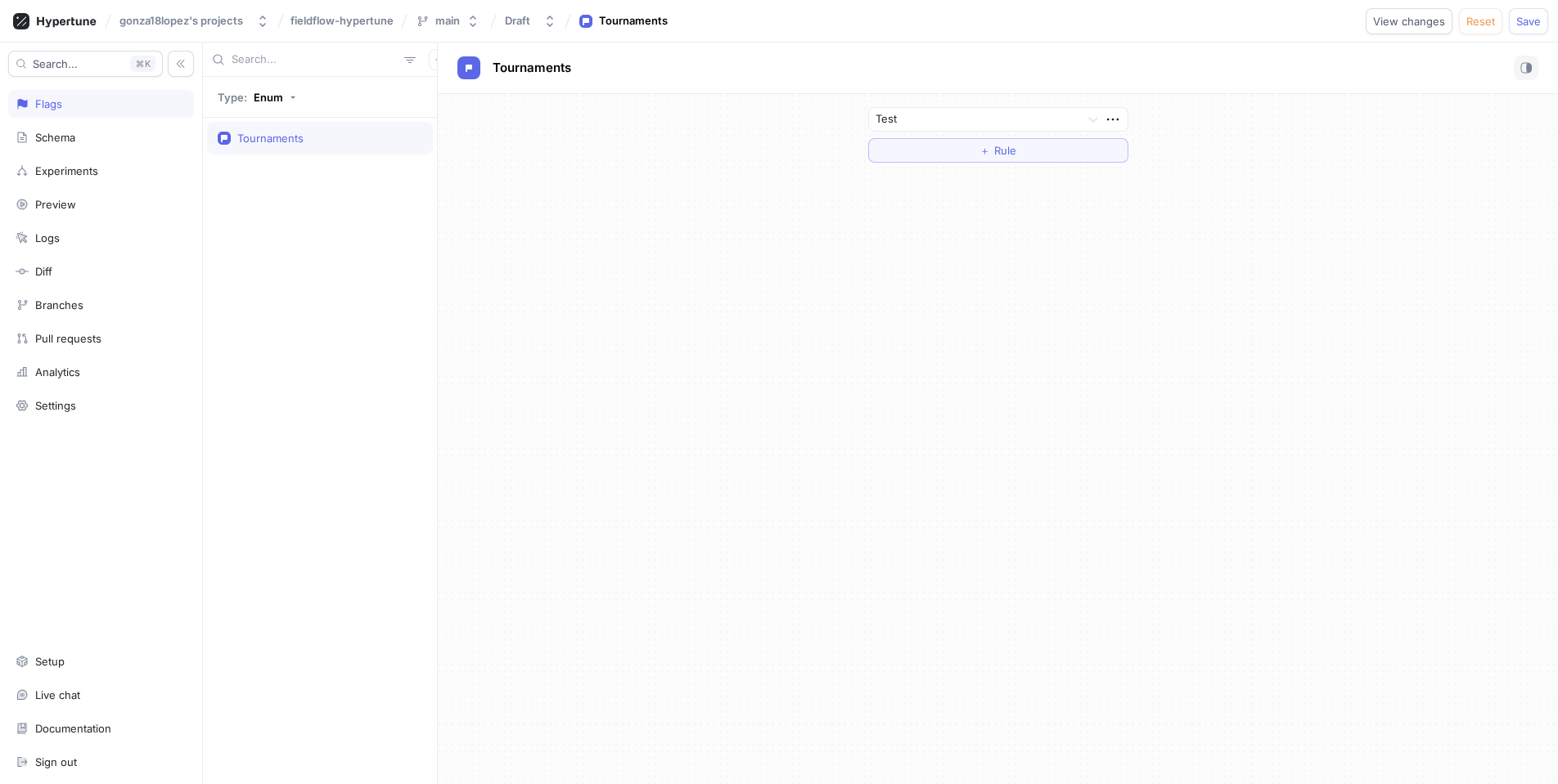
click at [288, 133] on div "Tournaments" at bounding box center [269, 138] width 66 height 13
click at [269, 93] on div "Enum" at bounding box center [268, 96] width 29 height 13
click at [234, 140] on span "All" at bounding box center [228, 132] width 12 height 14
click at [675, 242] on div "Test ＋ Rule" at bounding box center [998, 439] width 1121 height 691
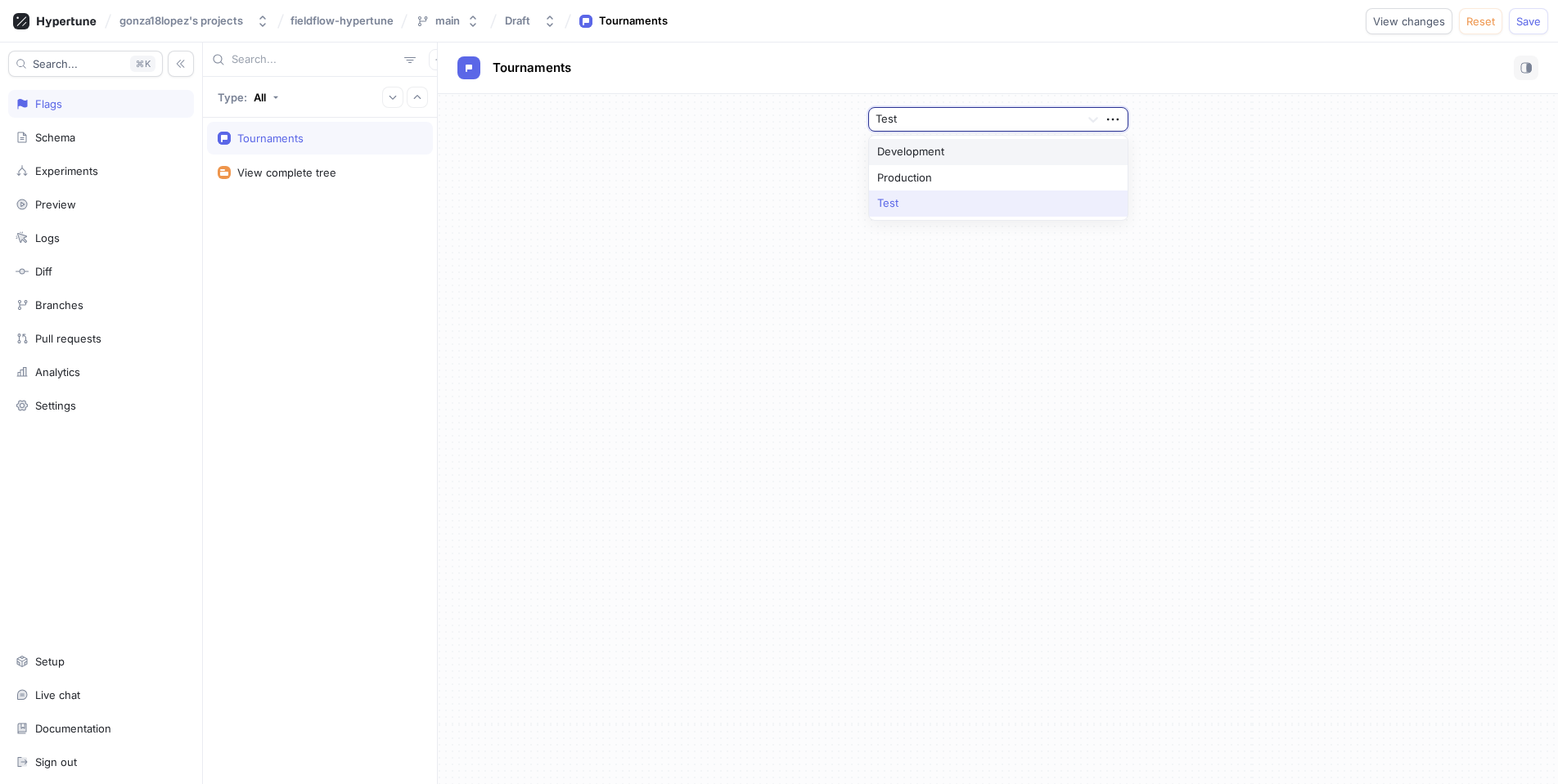
click at [921, 130] on div "Test" at bounding box center [973, 119] width 209 height 23
click at [900, 202] on div "Test" at bounding box center [998, 203] width 259 height 27
click at [1036, 153] on button "＋ Rule" at bounding box center [998, 150] width 260 height 25
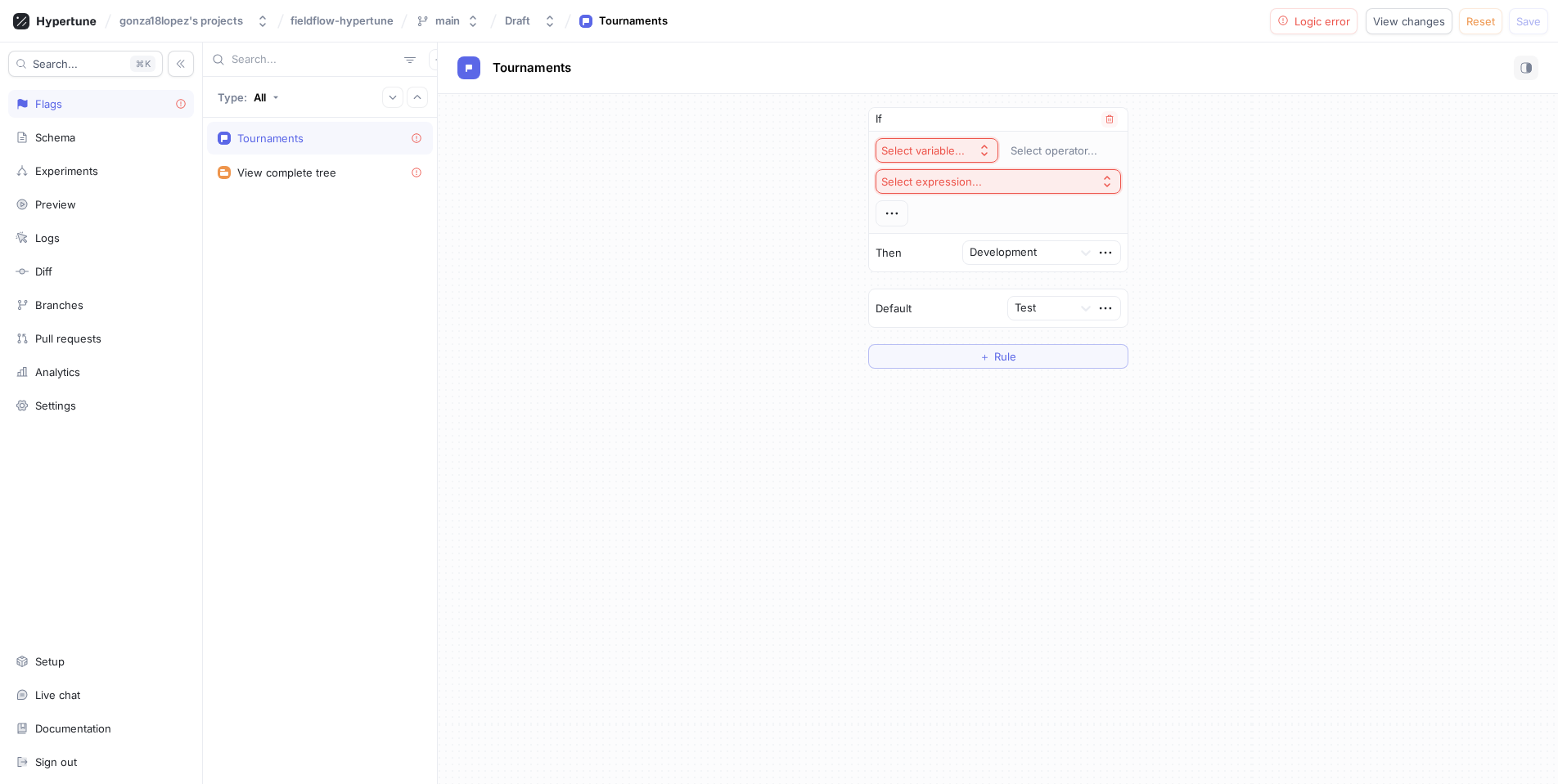
click at [940, 148] on div "Select variable..." at bounding box center [922, 150] width 84 height 14
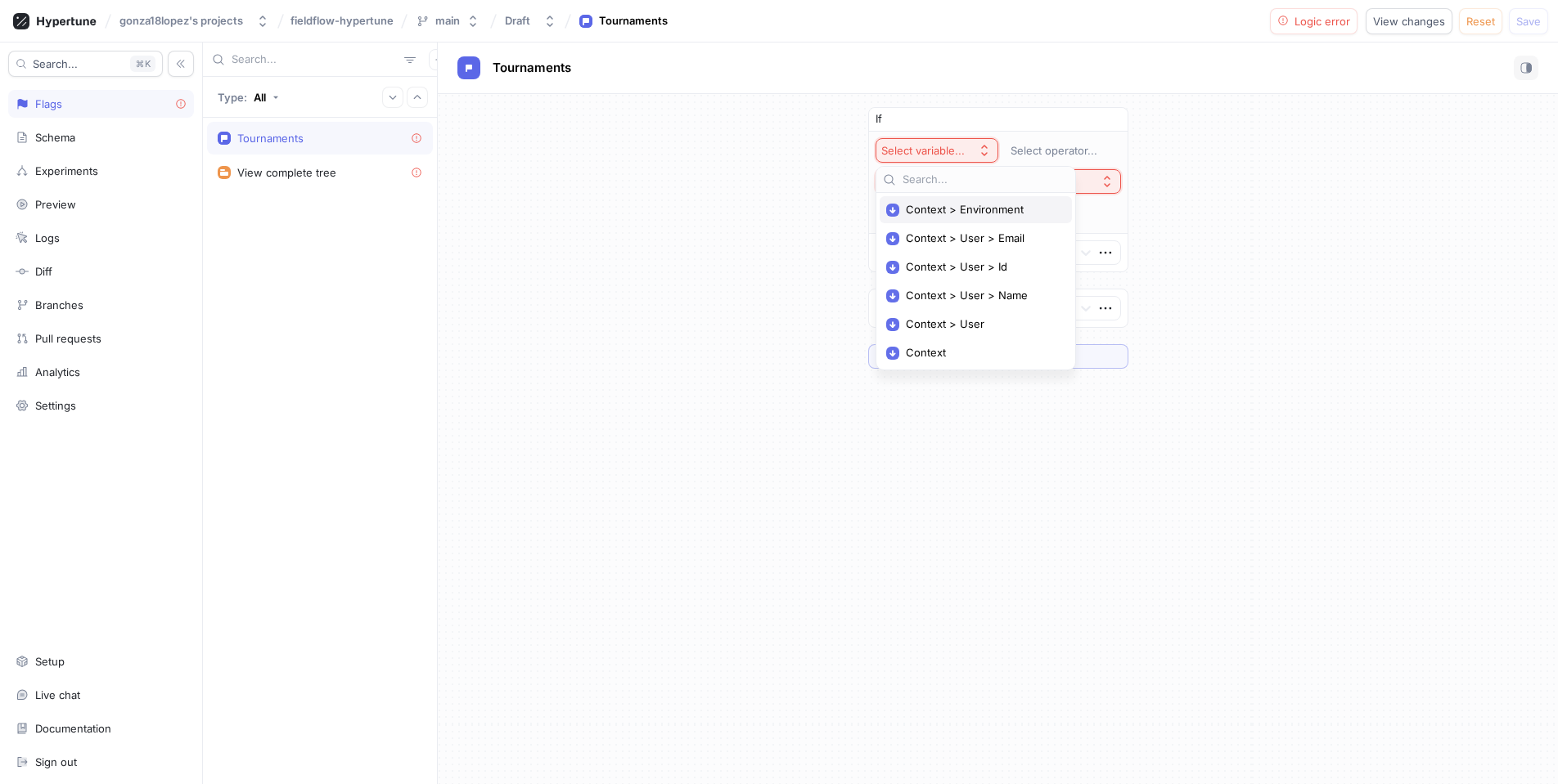
click at [990, 217] on div "Context > Environment" at bounding box center [976, 209] width 193 height 27
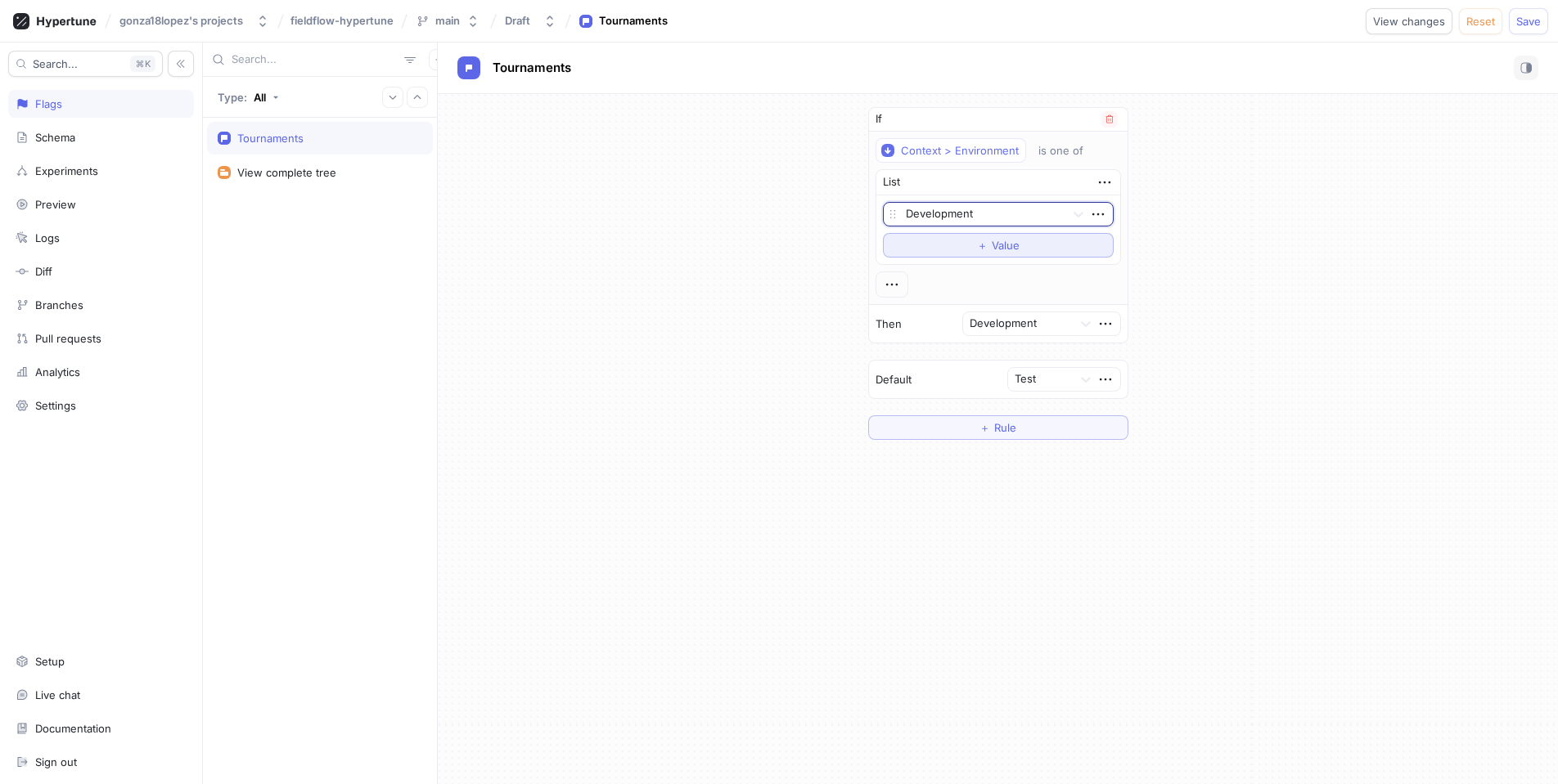
click at [988, 239] on button "＋ Value" at bounding box center [998, 245] width 231 height 25
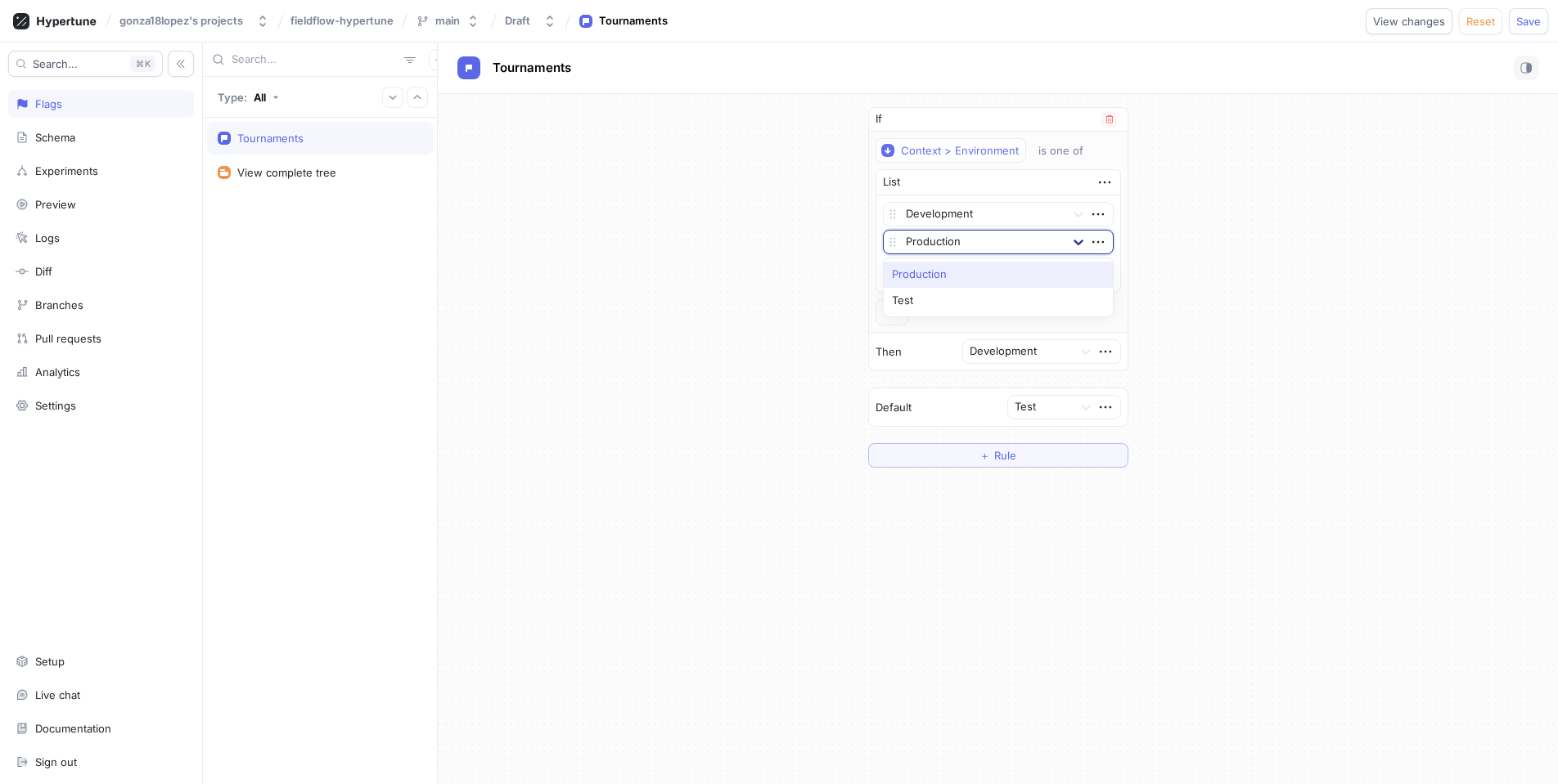
click at [1081, 240] on icon at bounding box center [1078, 242] width 17 height 17
click at [947, 295] on div "Test" at bounding box center [998, 301] width 229 height 27
click at [785, 303] on div "If Context > Environment is one of List Development option Test, selected. Test…" at bounding box center [998, 288] width 1121 height 387
click at [1076, 213] on icon at bounding box center [1078, 215] width 10 height 6
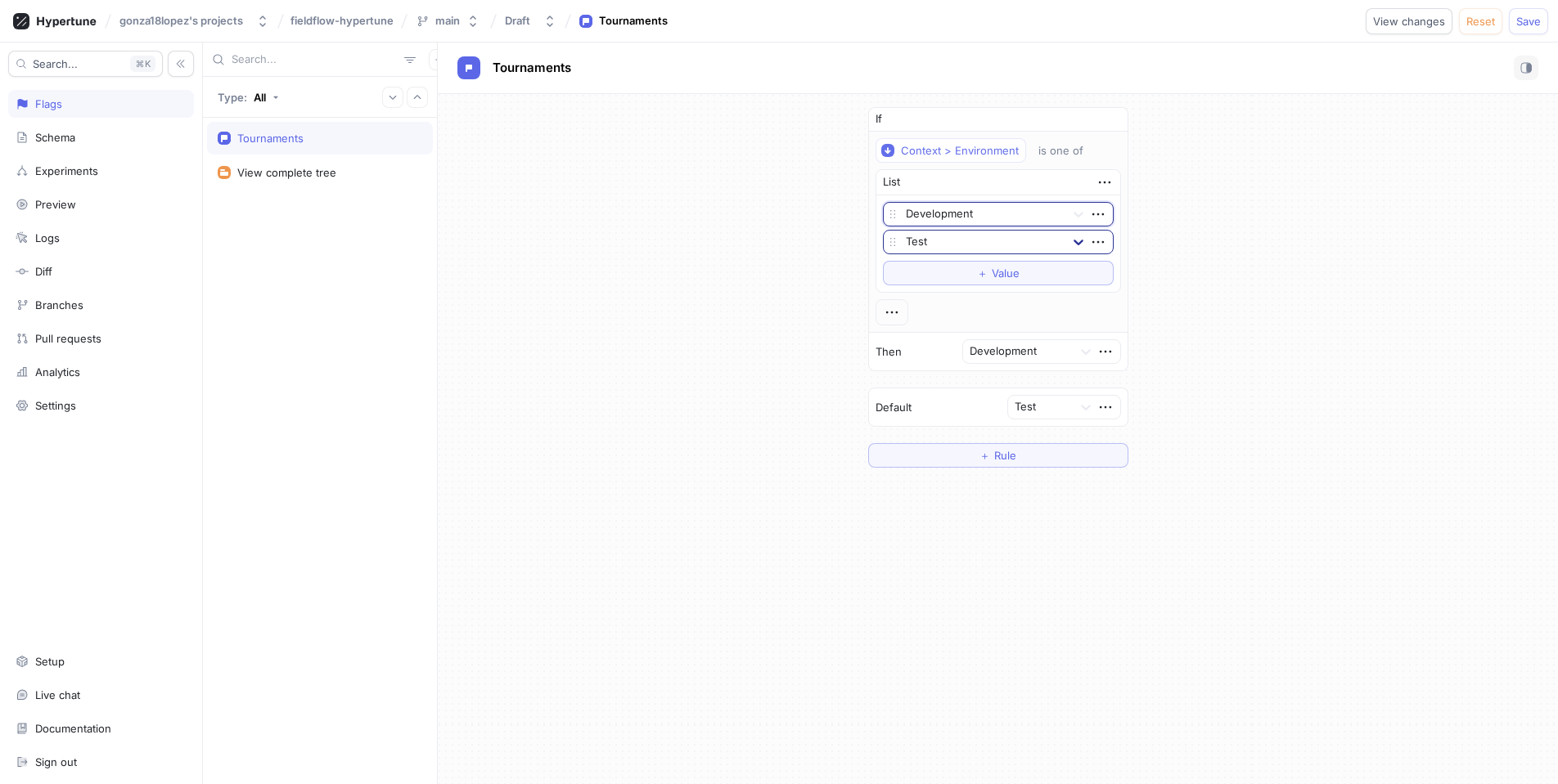
click at [1067, 234] on div at bounding box center [1078, 242] width 29 height 29
click at [1066, 235] on div at bounding box center [1078, 242] width 29 height 29
click at [1004, 212] on div at bounding box center [982, 215] width 153 height 20
click at [938, 276] on div "Production" at bounding box center [998, 273] width 229 height 27
click at [995, 210] on div at bounding box center [982, 215] width 153 height 20
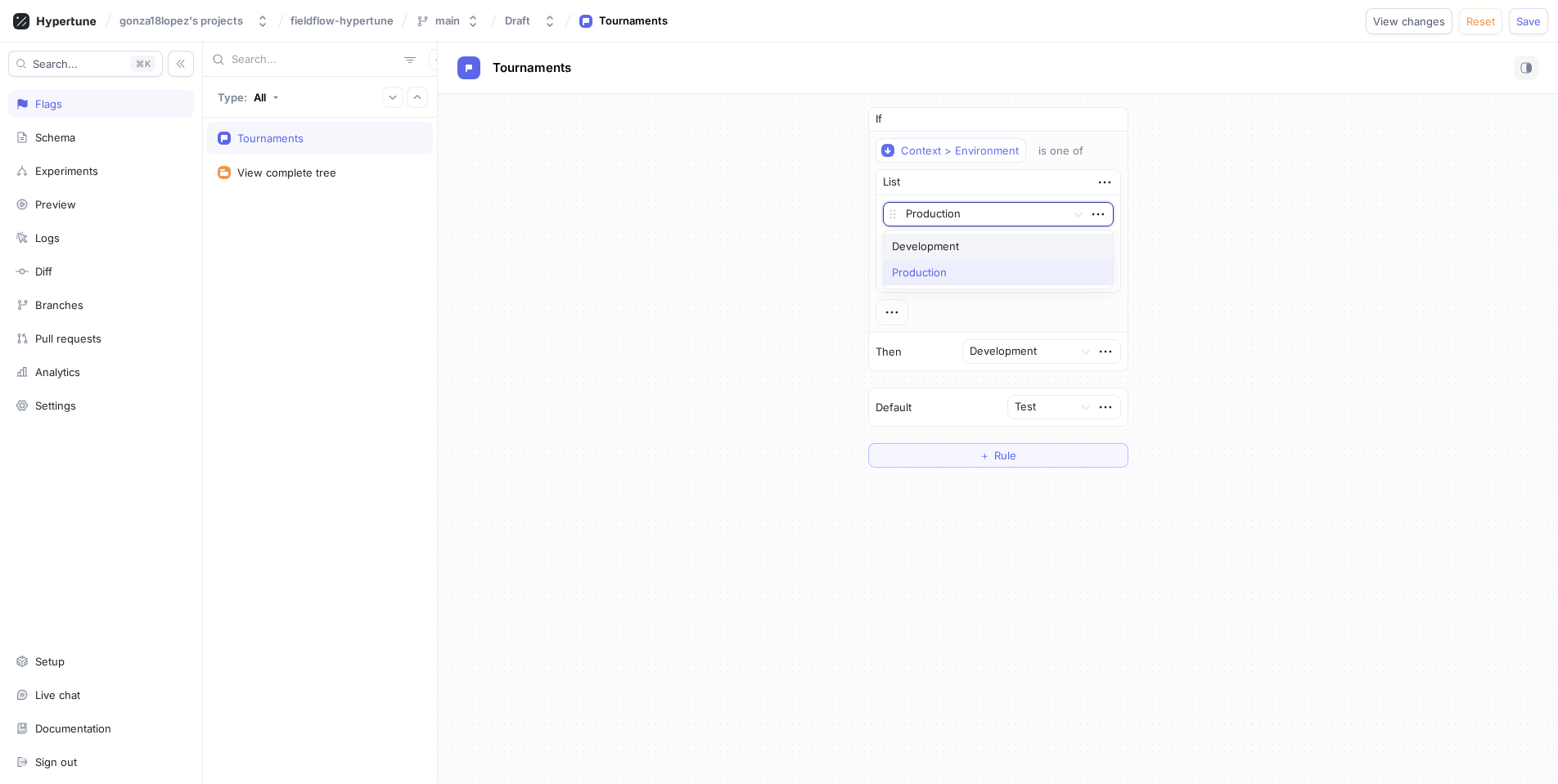
click at [941, 247] on div "Development" at bounding box center [998, 247] width 229 height 27
click at [1091, 246] on icon "button" at bounding box center [1098, 242] width 18 height 18
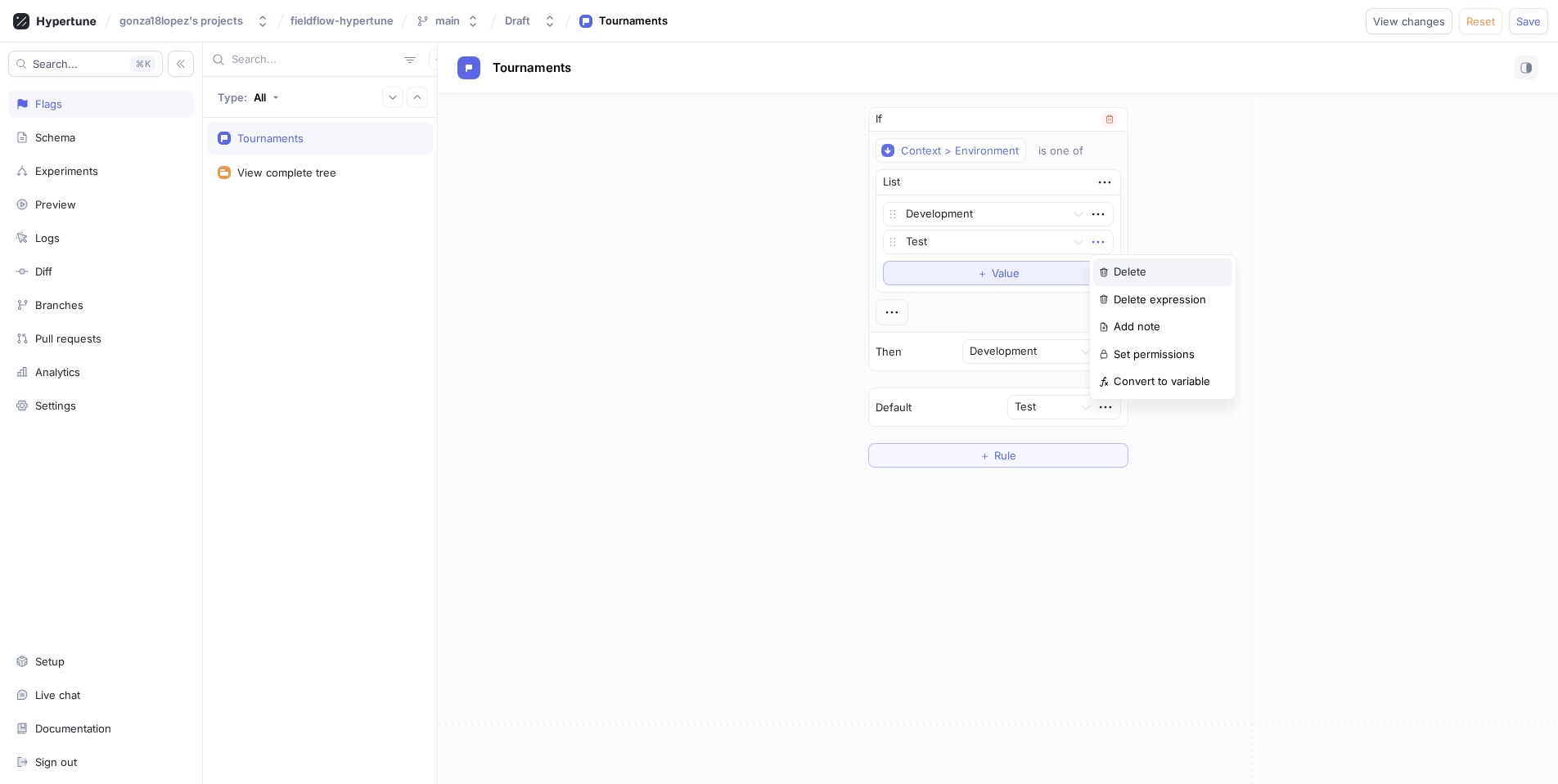
drag, startPoint x: 1139, startPoint y: 267, endPoint x: 1086, endPoint y: 247, distance: 56.6
click at [1138, 267] on p "Delete" at bounding box center [1129, 272] width 32 height 17
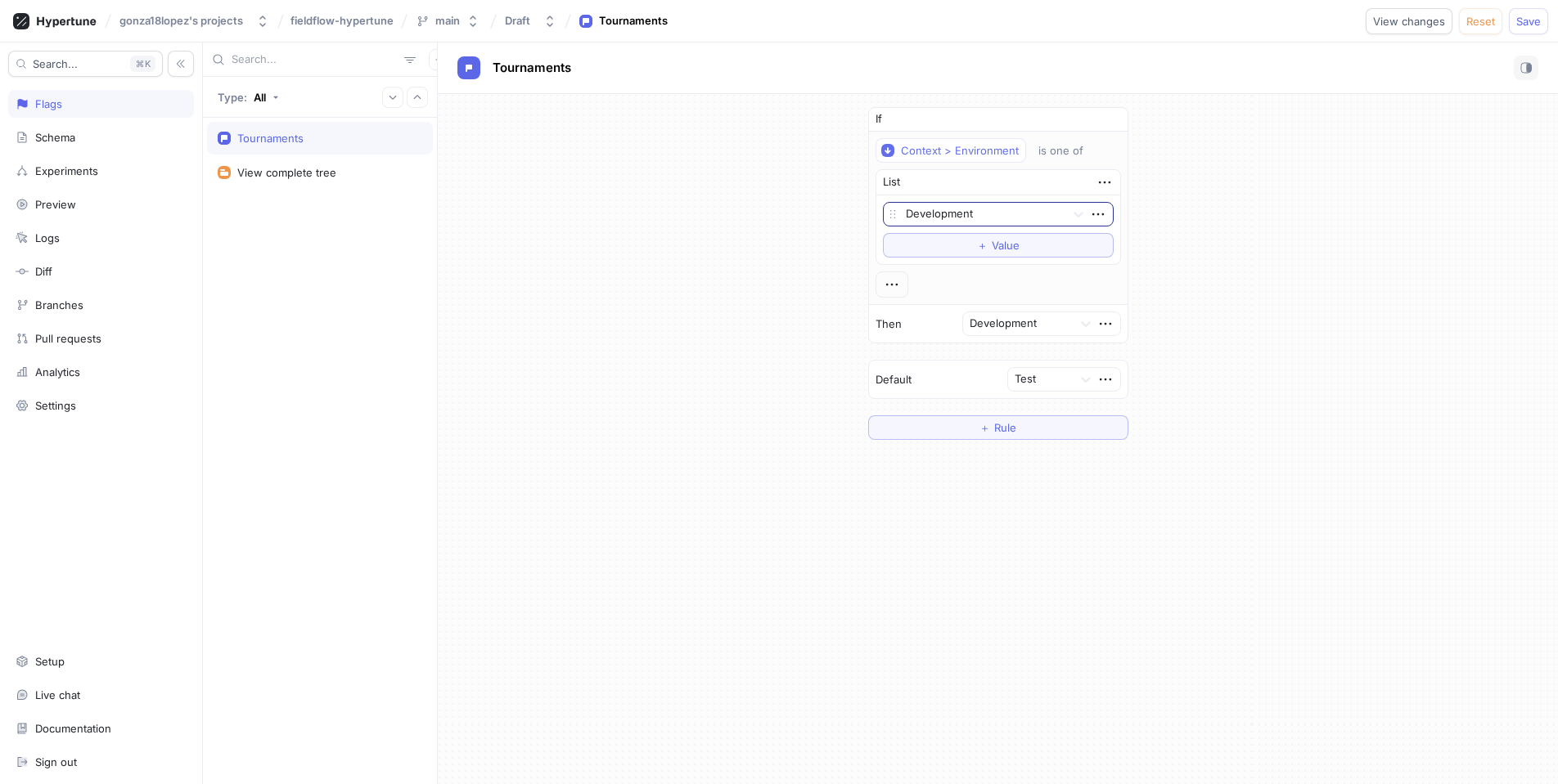
click at [1058, 216] on div at bounding box center [982, 215] width 153 height 20
drag, startPoint x: 813, startPoint y: 311, endPoint x: 1018, endPoint y: 131, distance: 272.8
click at [816, 309] on div "If Context > Environment is one of List Test, 3 of 3. 3 results available. Use …" at bounding box center [998, 273] width 1121 height 359
click at [1110, 118] on icon "button" at bounding box center [1110, 120] width 10 height 10
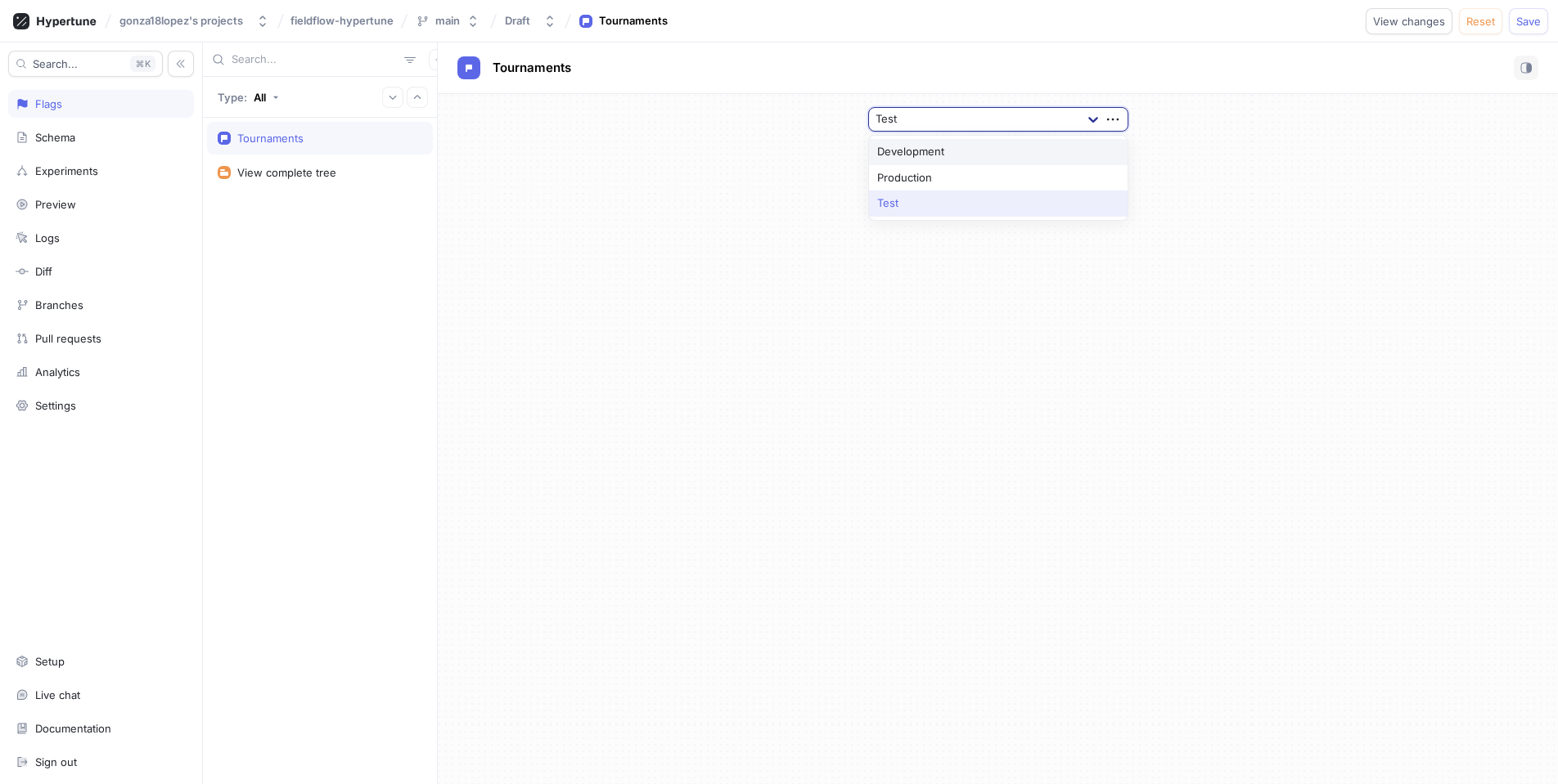
click at [1098, 123] on icon at bounding box center [1093, 119] width 17 height 17
drag, startPoint x: 954, startPoint y: 269, endPoint x: 994, endPoint y: 242, distance: 48.3
click at [964, 262] on div "Test, 3 of 3. 3 results available. Use Up and Down to choose options, press Ent…" at bounding box center [998, 439] width 1121 height 691
click at [1123, 120] on div at bounding box center [1103, 119] width 49 height 23
click at [1115, 119] on icon "button" at bounding box center [1113, 119] width 18 height 18
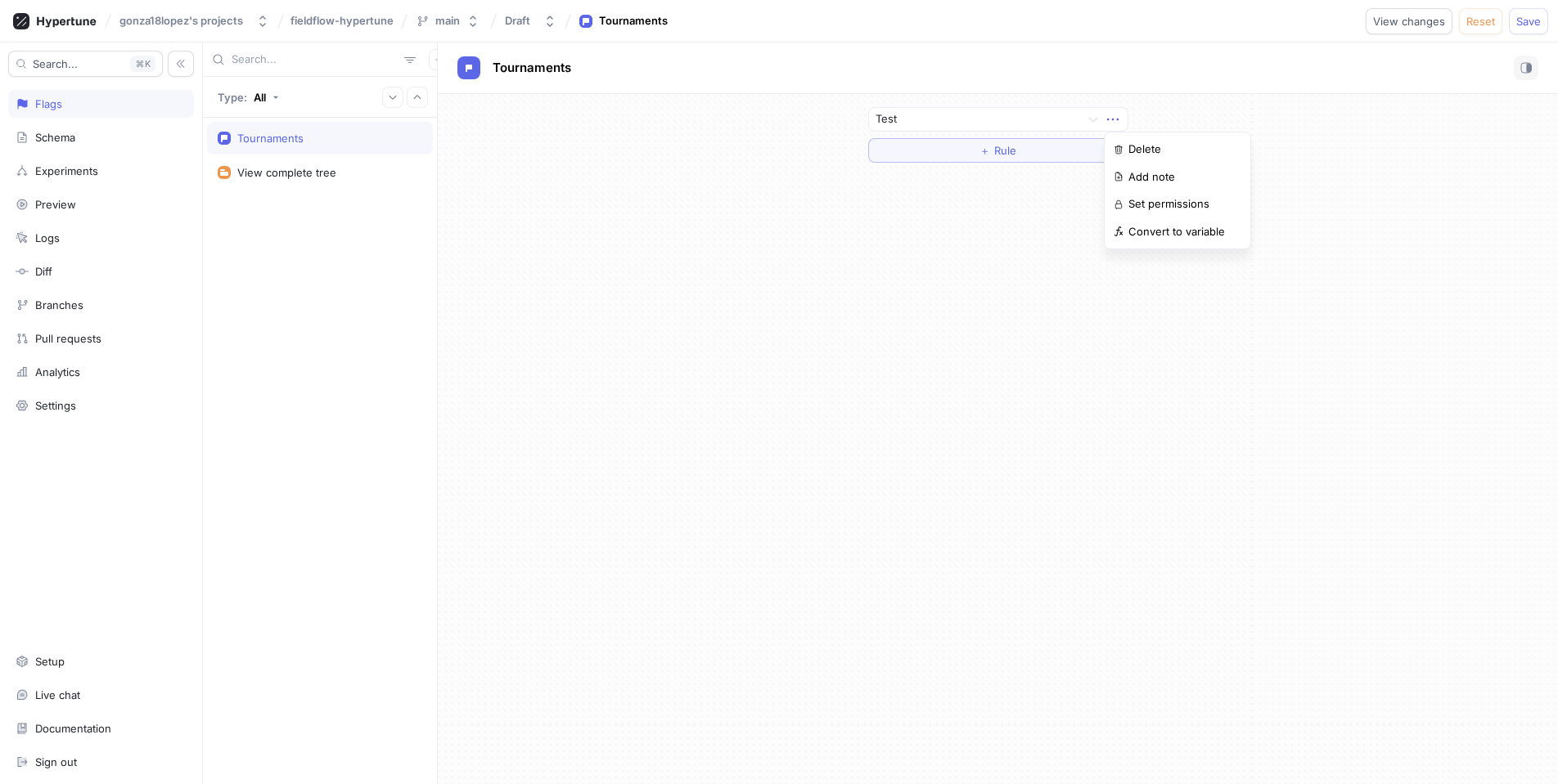
click at [1115, 119] on icon "button" at bounding box center [1113, 119] width 18 height 18
click at [1003, 271] on div "Test ＋ Rule" at bounding box center [998, 439] width 1121 height 691
click at [959, 158] on button "＋ Rule" at bounding box center [998, 150] width 260 height 25
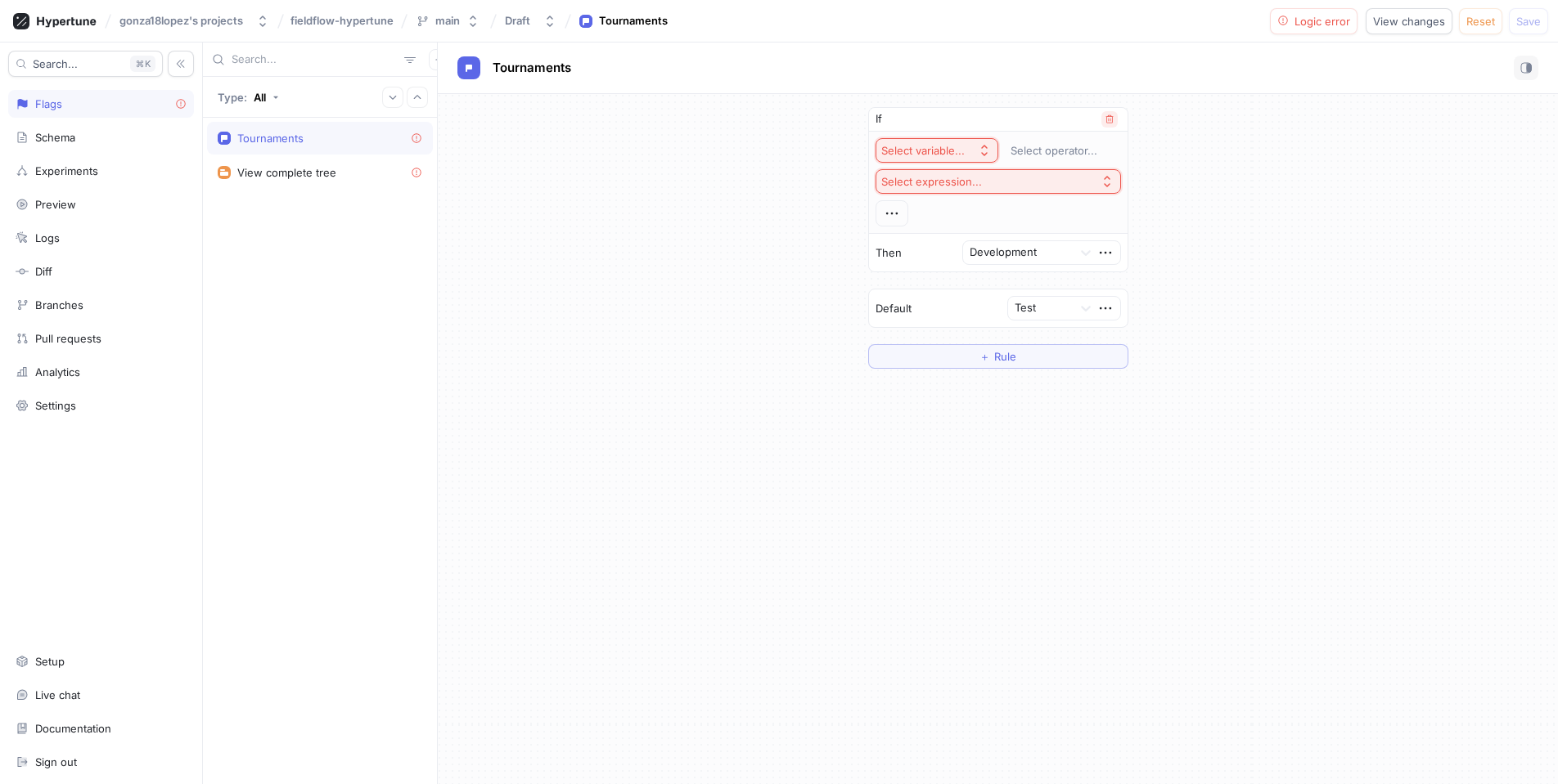
click at [1111, 122] on icon "button" at bounding box center [1110, 120] width 10 height 10
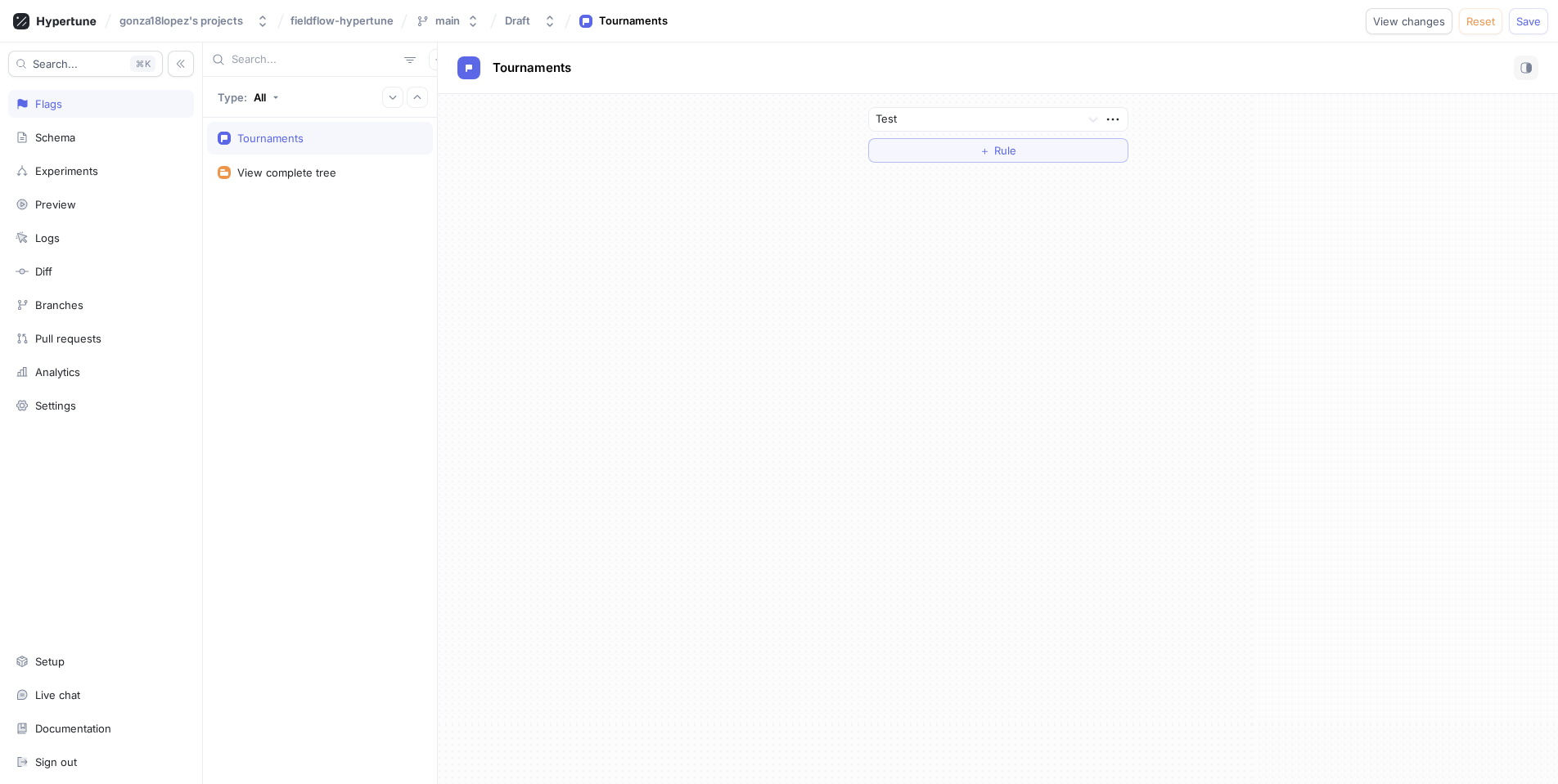
click at [899, 333] on div "Test ＋ Rule" at bounding box center [998, 439] width 1121 height 691
click at [329, 314] on div "Tournaments View complete tree" at bounding box center [319, 451] width 234 height 666
click at [332, 312] on div "Tournaments View complete tree" at bounding box center [319, 451] width 234 height 666
click at [333, 311] on div "Tournaments View complete tree" at bounding box center [319, 451] width 234 height 666
click at [805, 306] on div "Test ＋ Rule" at bounding box center [998, 439] width 1121 height 691
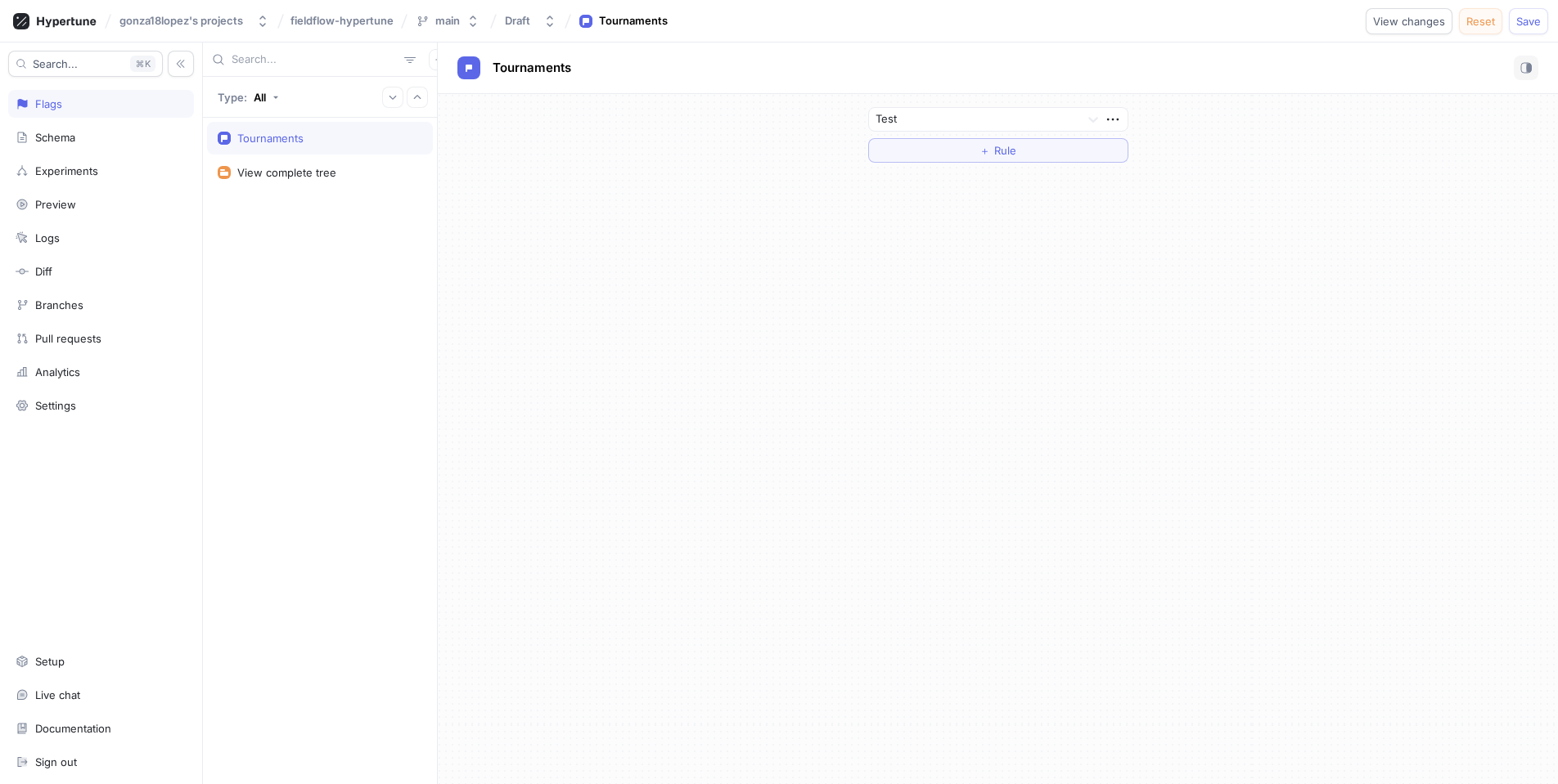
click at [1482, 21] on span "Reset" at bounding box center [1480, 22] width 29 height 10
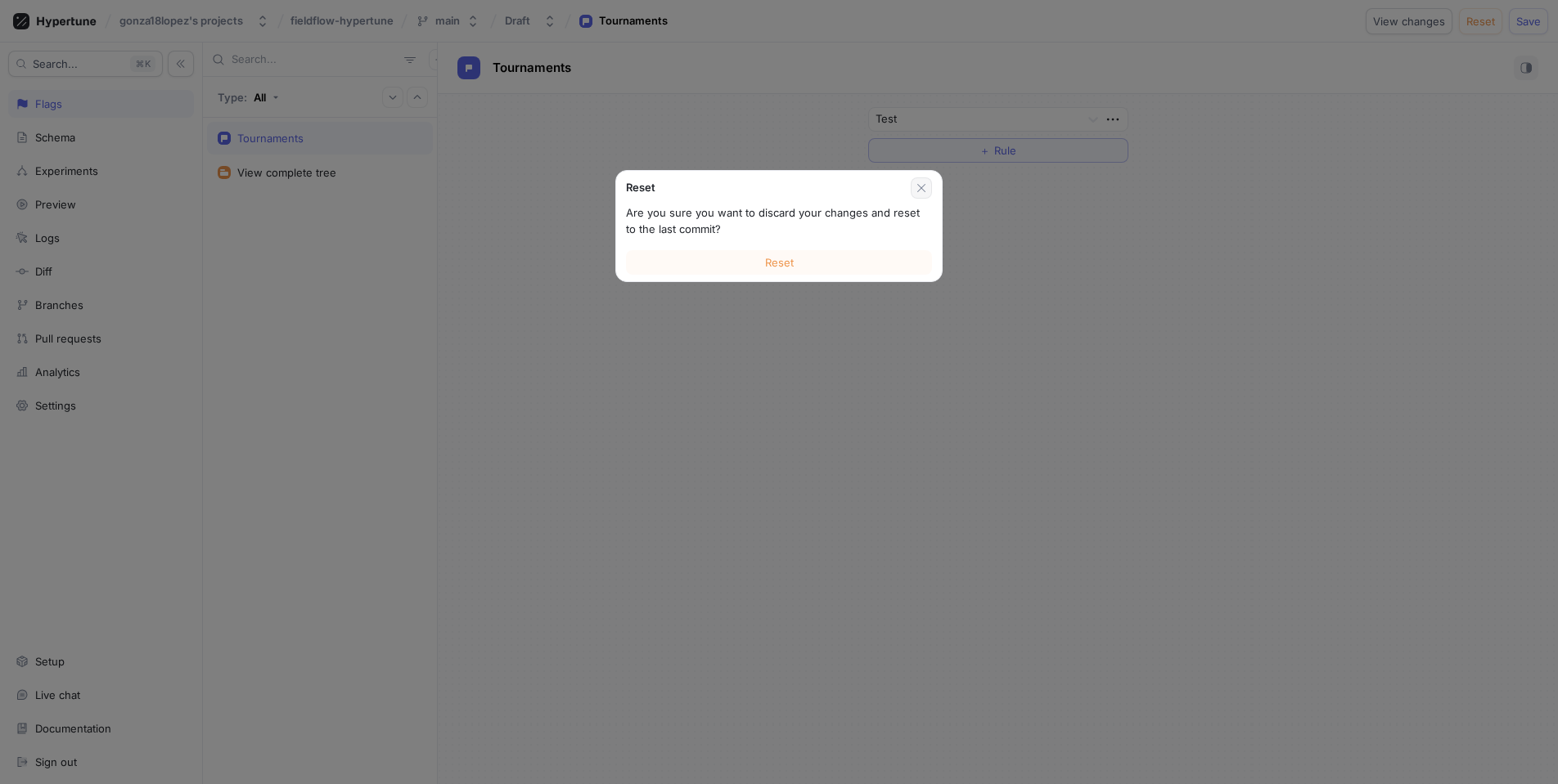
click at [925, 188] on icon "button" at bounding box center [921, 188] width 13 height 13
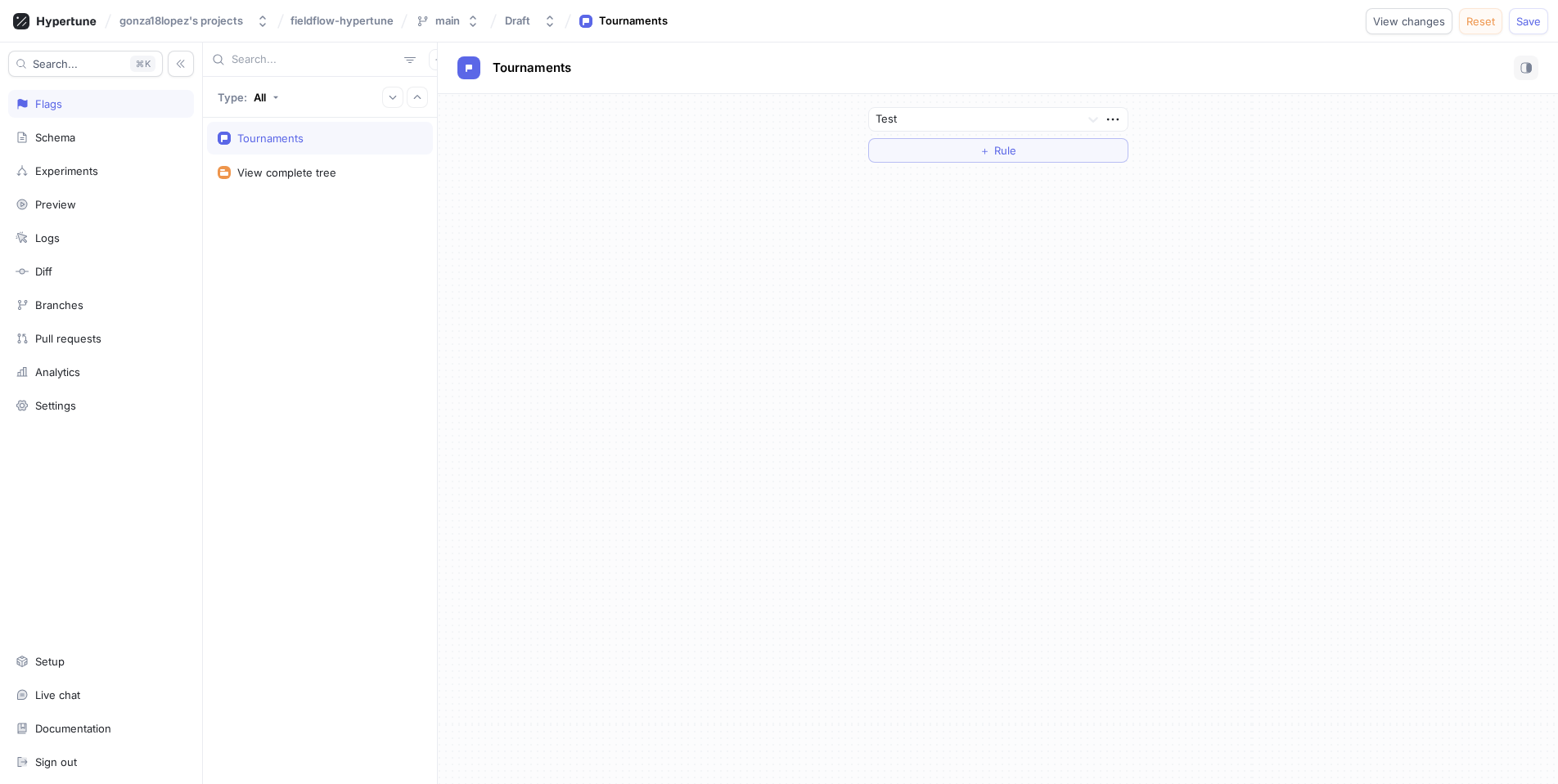
click at [1471, 22] on span "Reset" at bounding box center [1480, 22] width 29 height 10
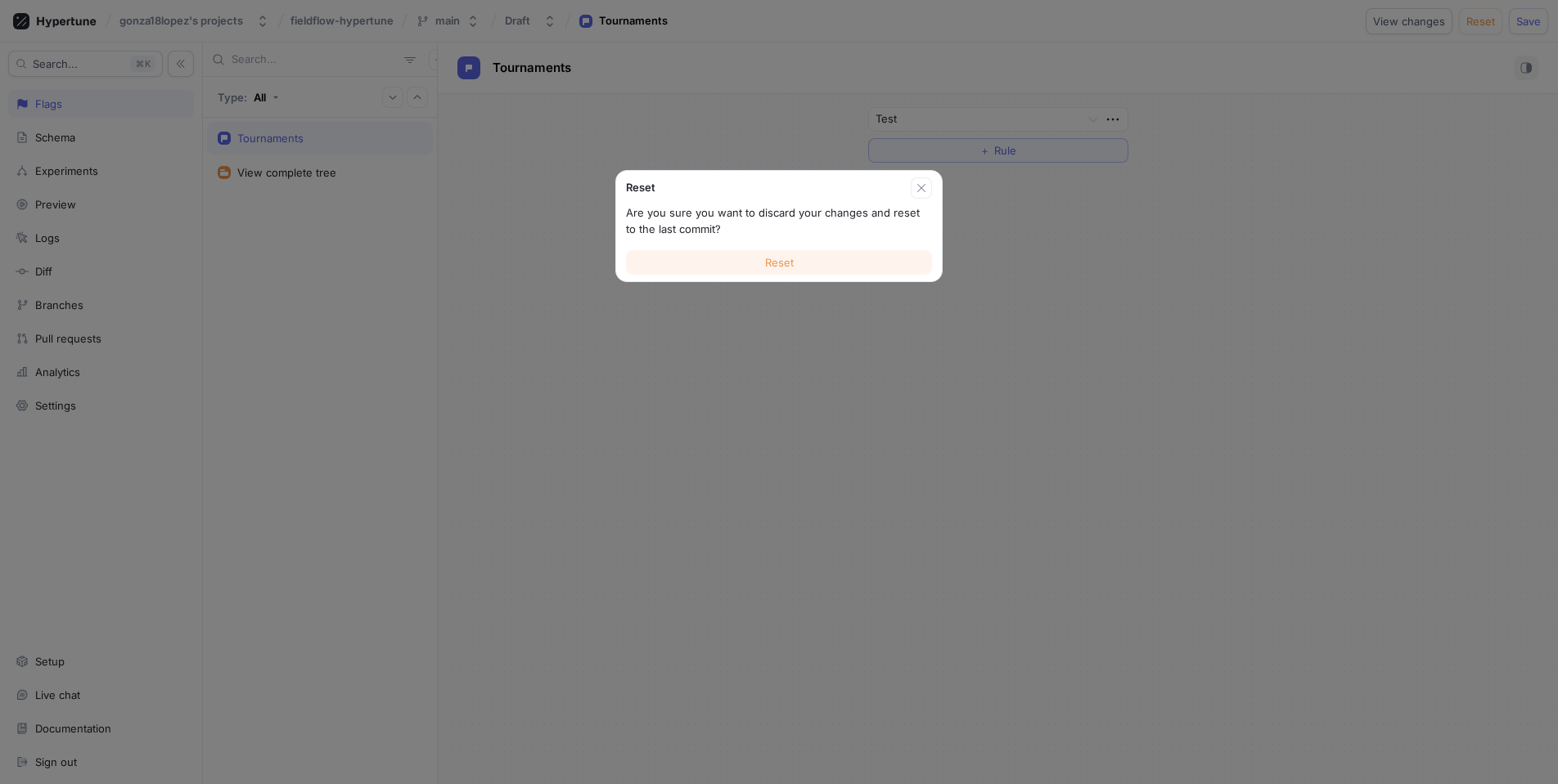
click at [837, 268] on button "Reset" at bounding box center [779, 262] width 306 height 25
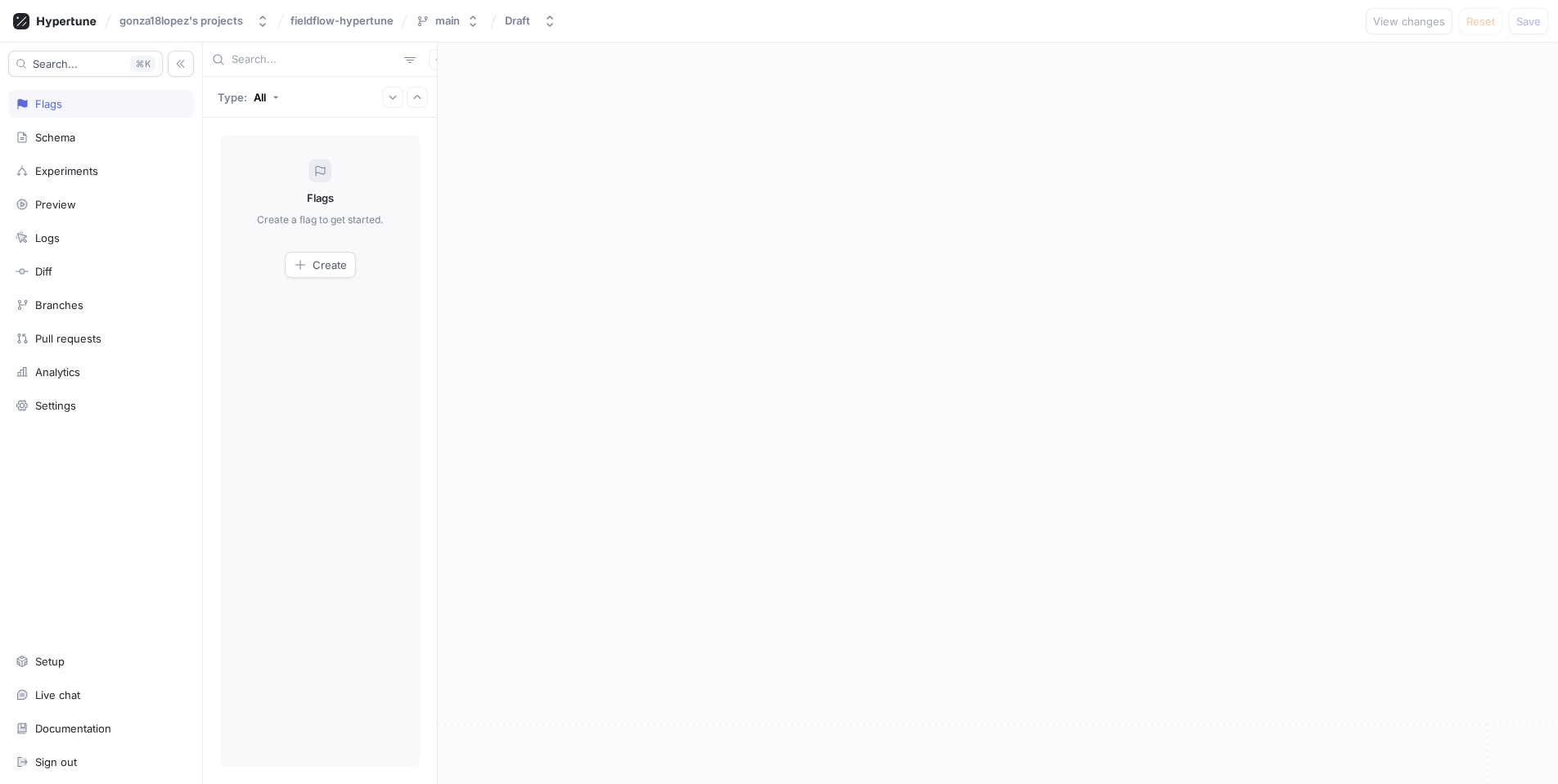
click at [726, 283] on div at bounding box center [998, 413] width 1121 height 742
click at [100, 105] on div "Flags" at bounding box center [101, 103] width 171 height 13
click at [292, 258] on button "Create" at bounding box center [320, 264] width 71 height 27
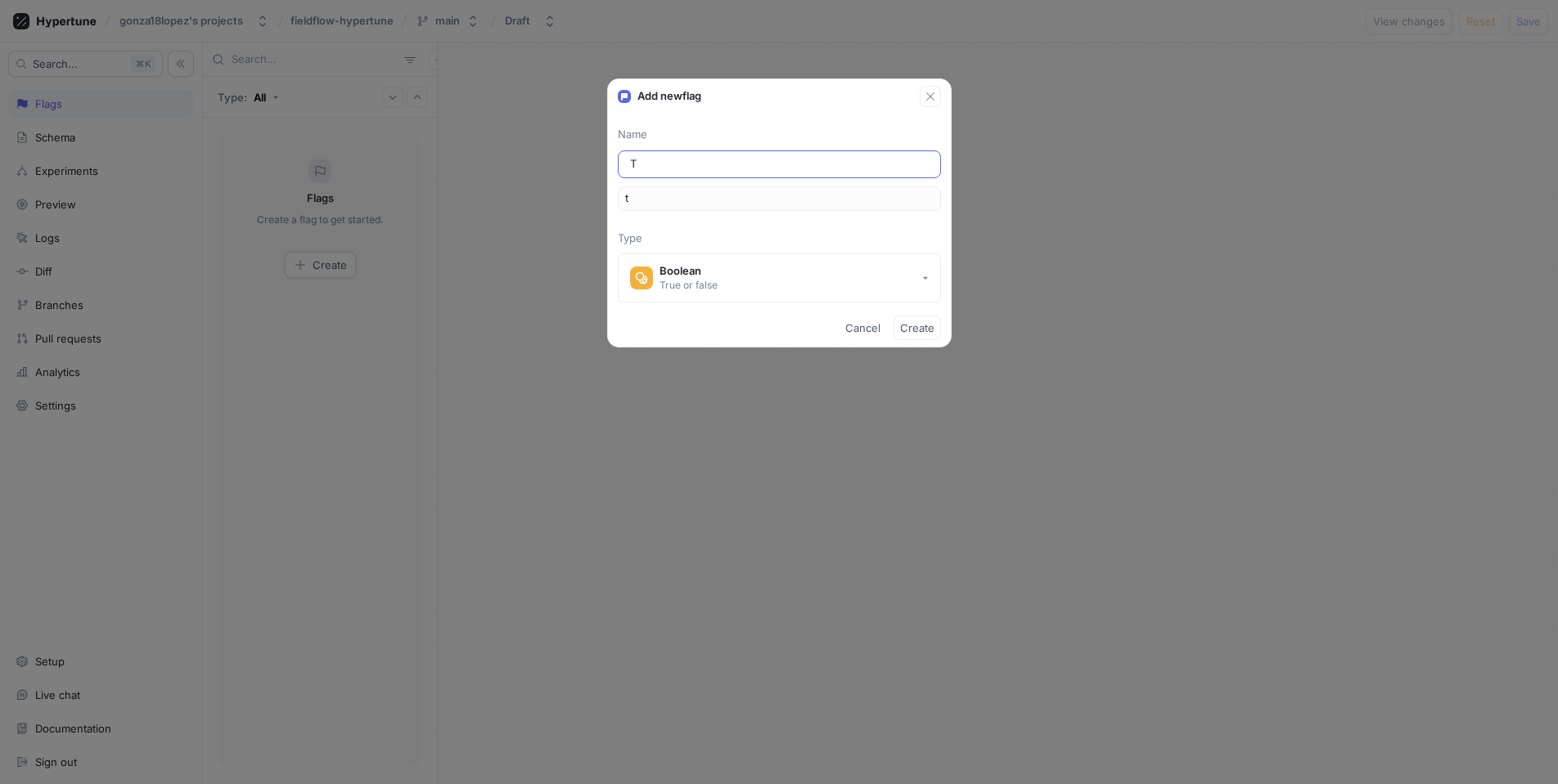
type input "To"
type input "to"
type input "Tou"
type input "tou"
type input "Tour"
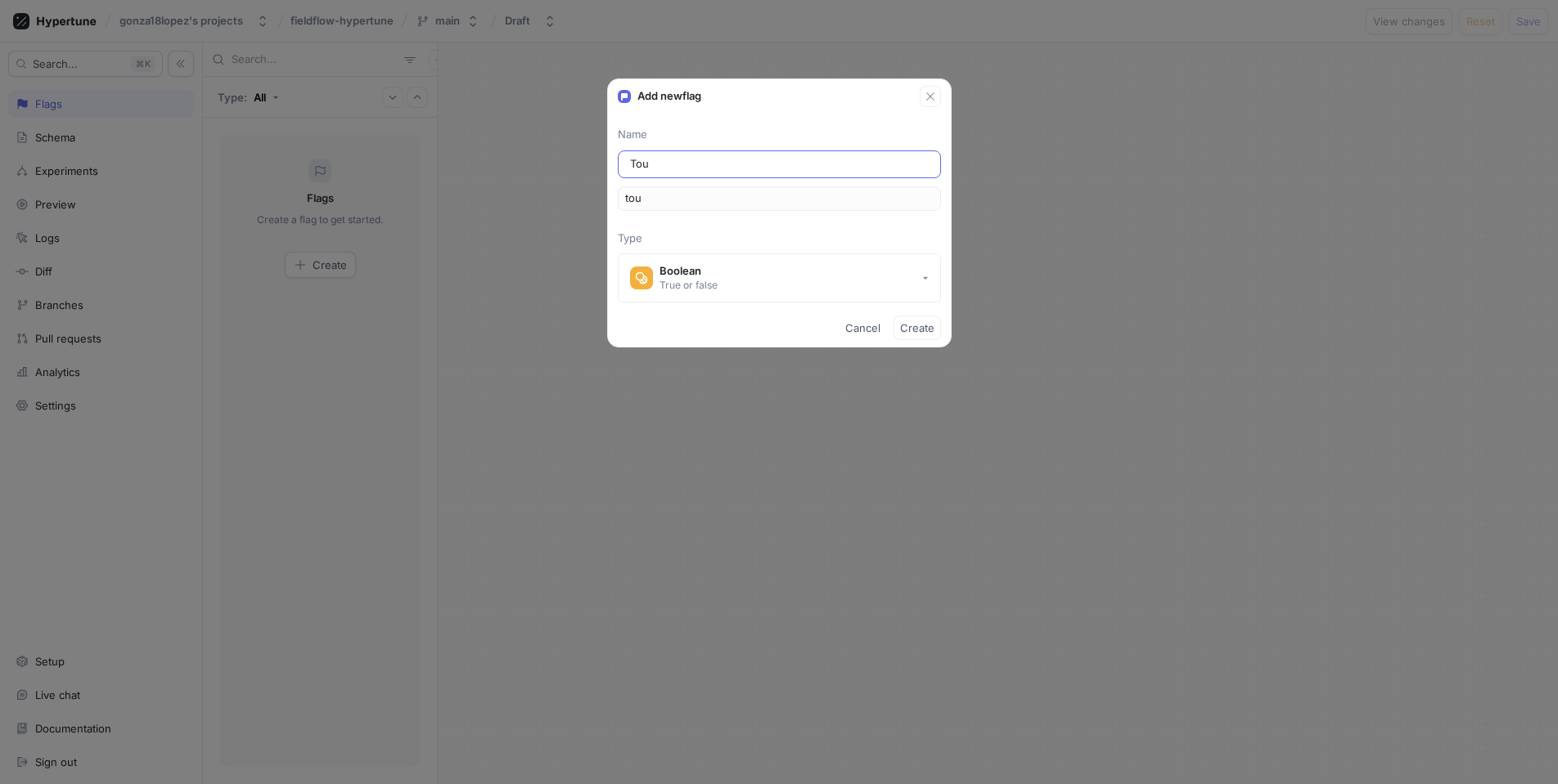
type input "tour"
type input "Tourn"
type input "tourn"
type input "Tourna"
type input "tourna"
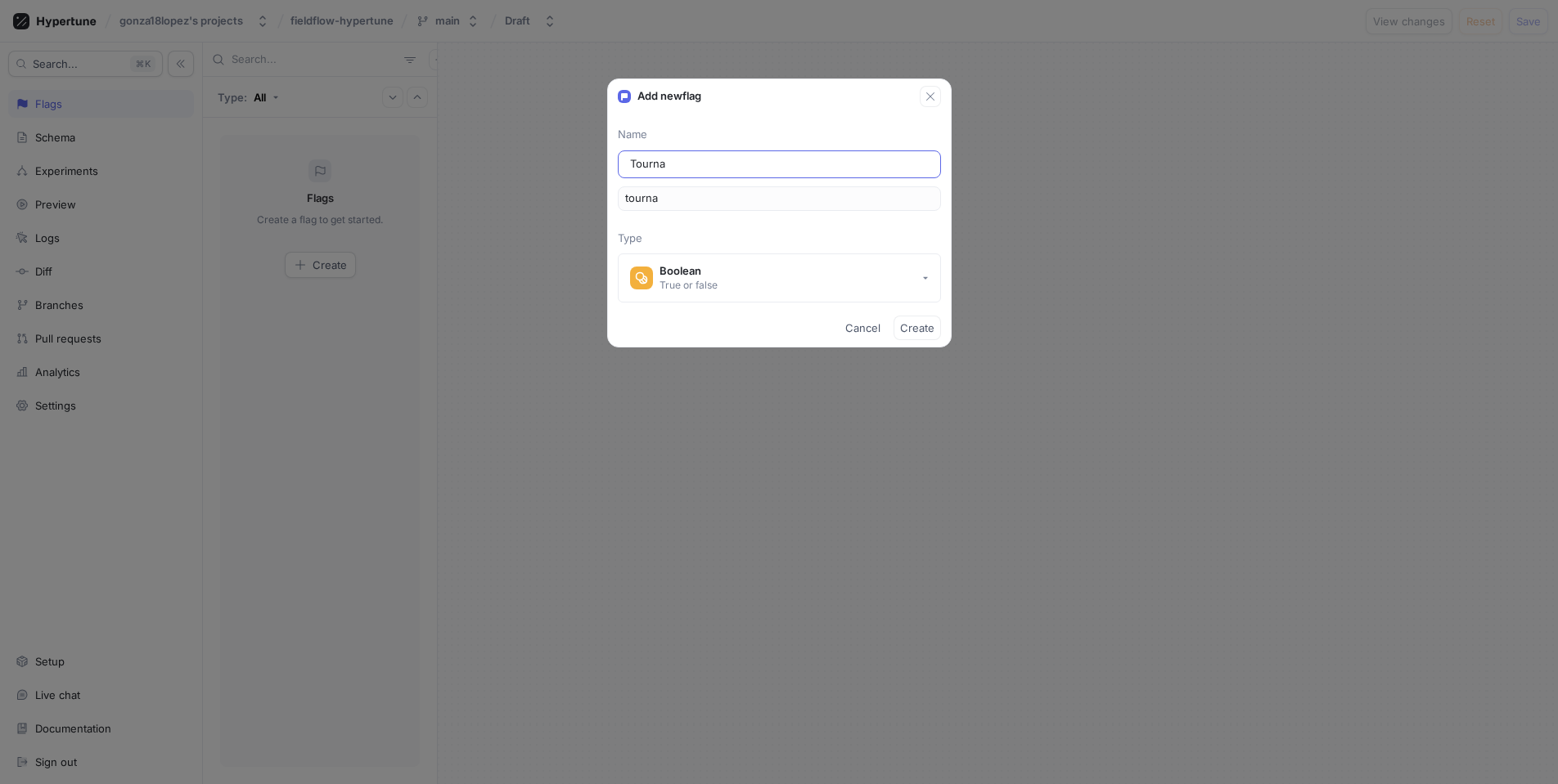
type input "Tournam"
type input "tournam"
type input "Tourname"
type input "tourname"
type input "Tournamen"
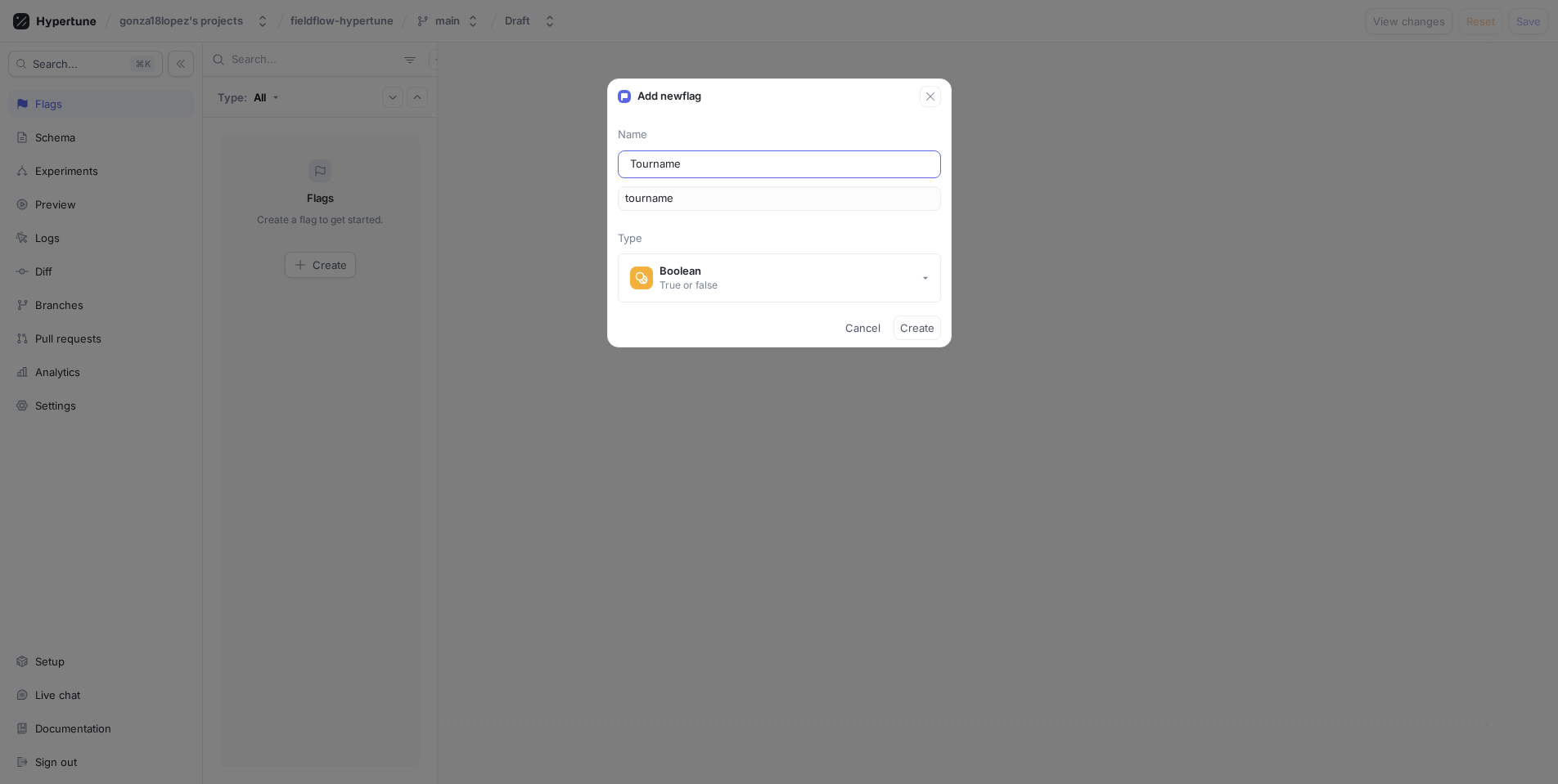
type input "tournamen"
type input "Tournament"
type input "tournament"
type input "Tournaments"
type input "tournaments"
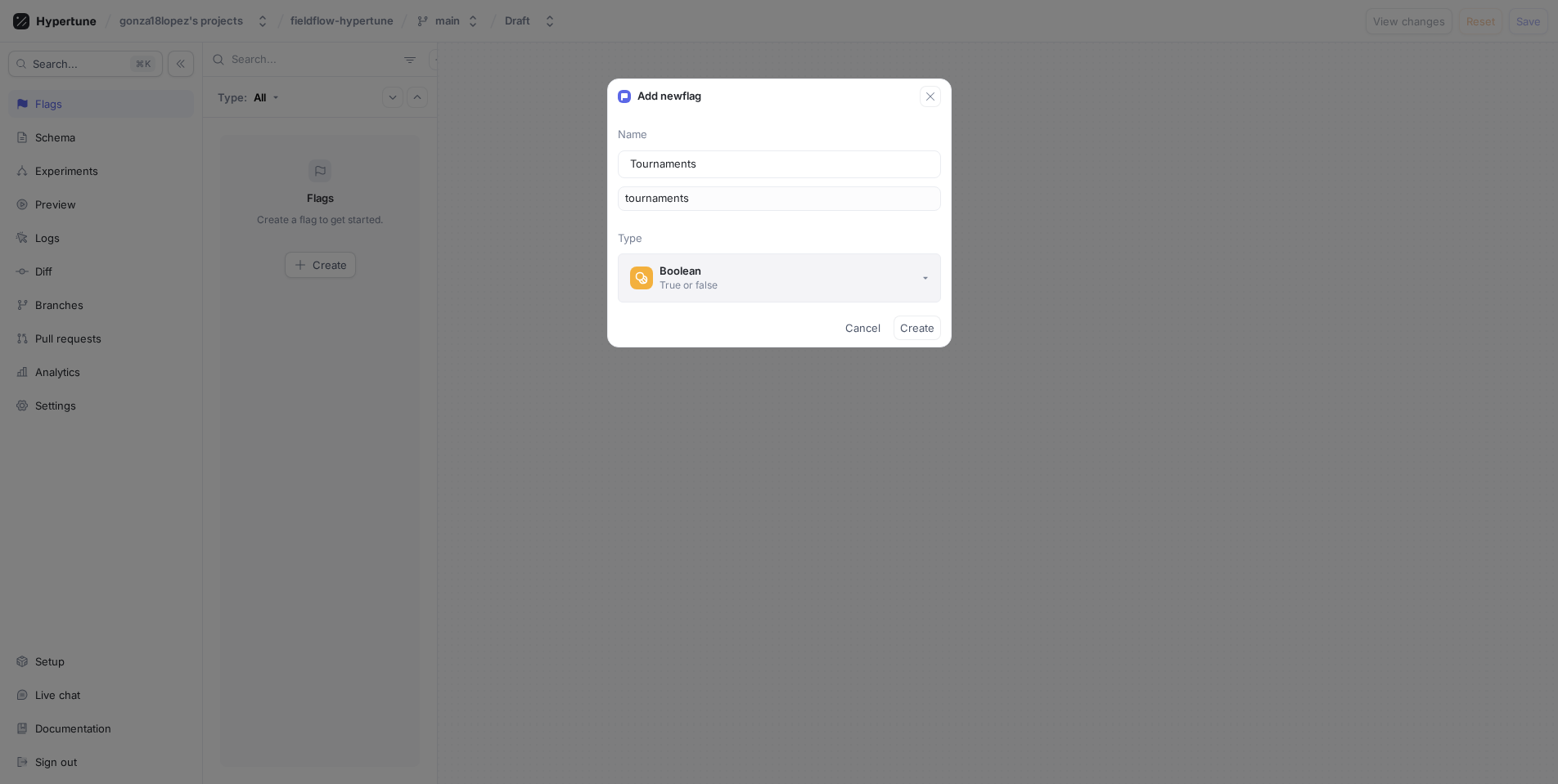
click at [736, 260] on button "Boolean True or false" at bounding box center [779, 278] width 323 height 49
type input "Tournaments"
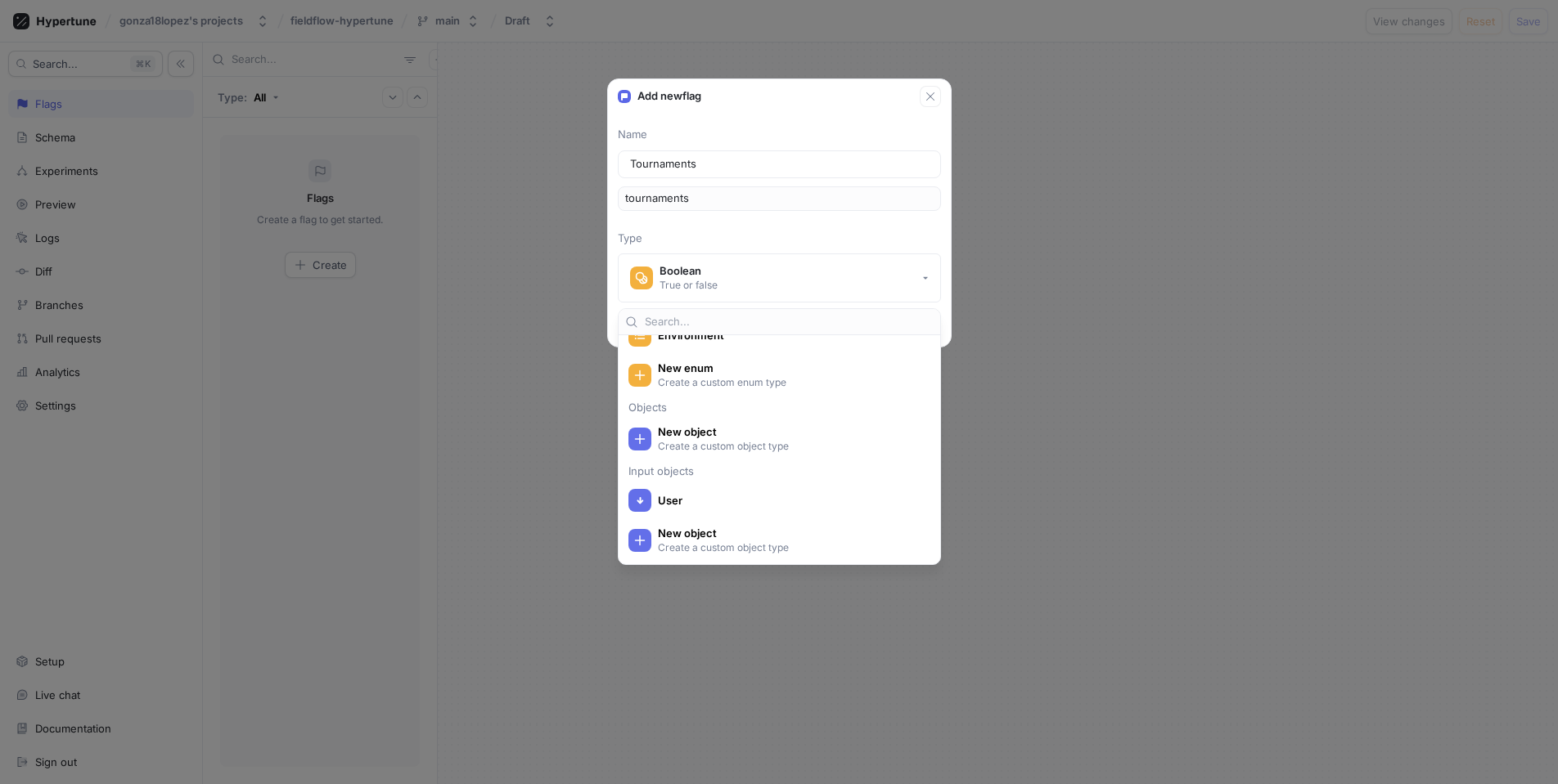
scroll to position [320, 0]
click at [760, 429] on span "New object" at bounding box center [789, 432] width 264 height 14
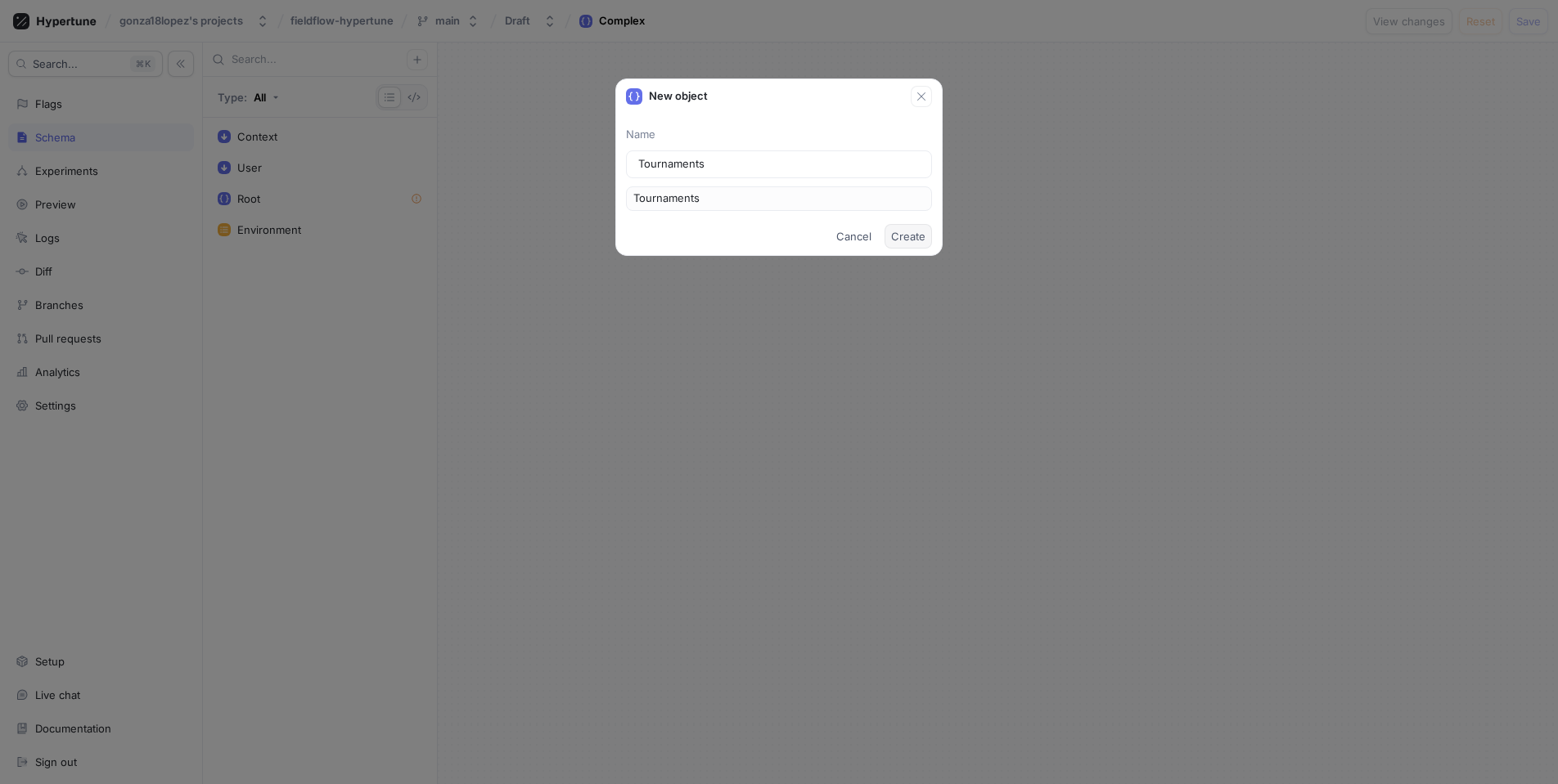
type input "C"
type input "Co"
type input "Com"
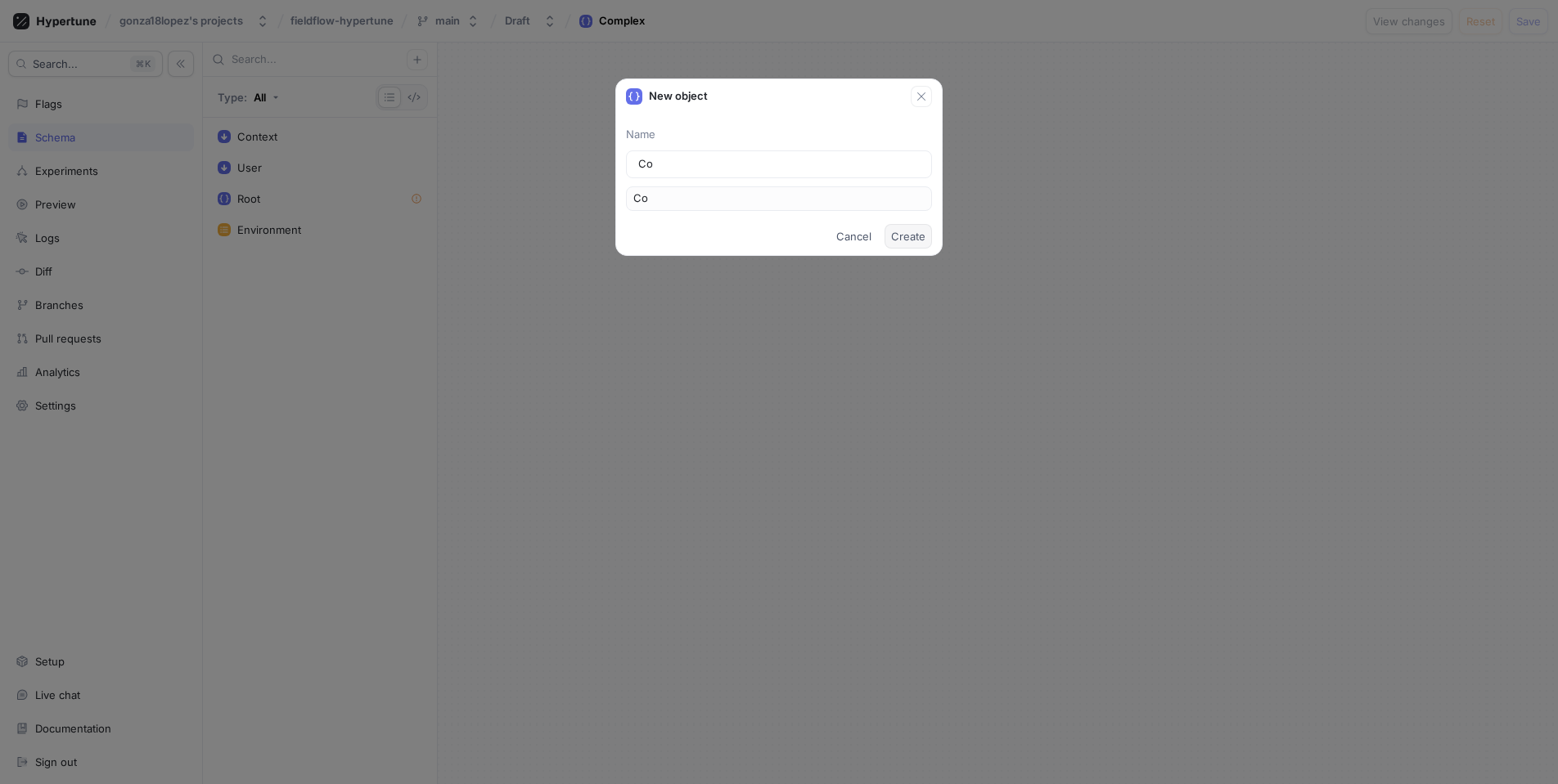
type input "Com"
type input "Comp"
type input "Compl"
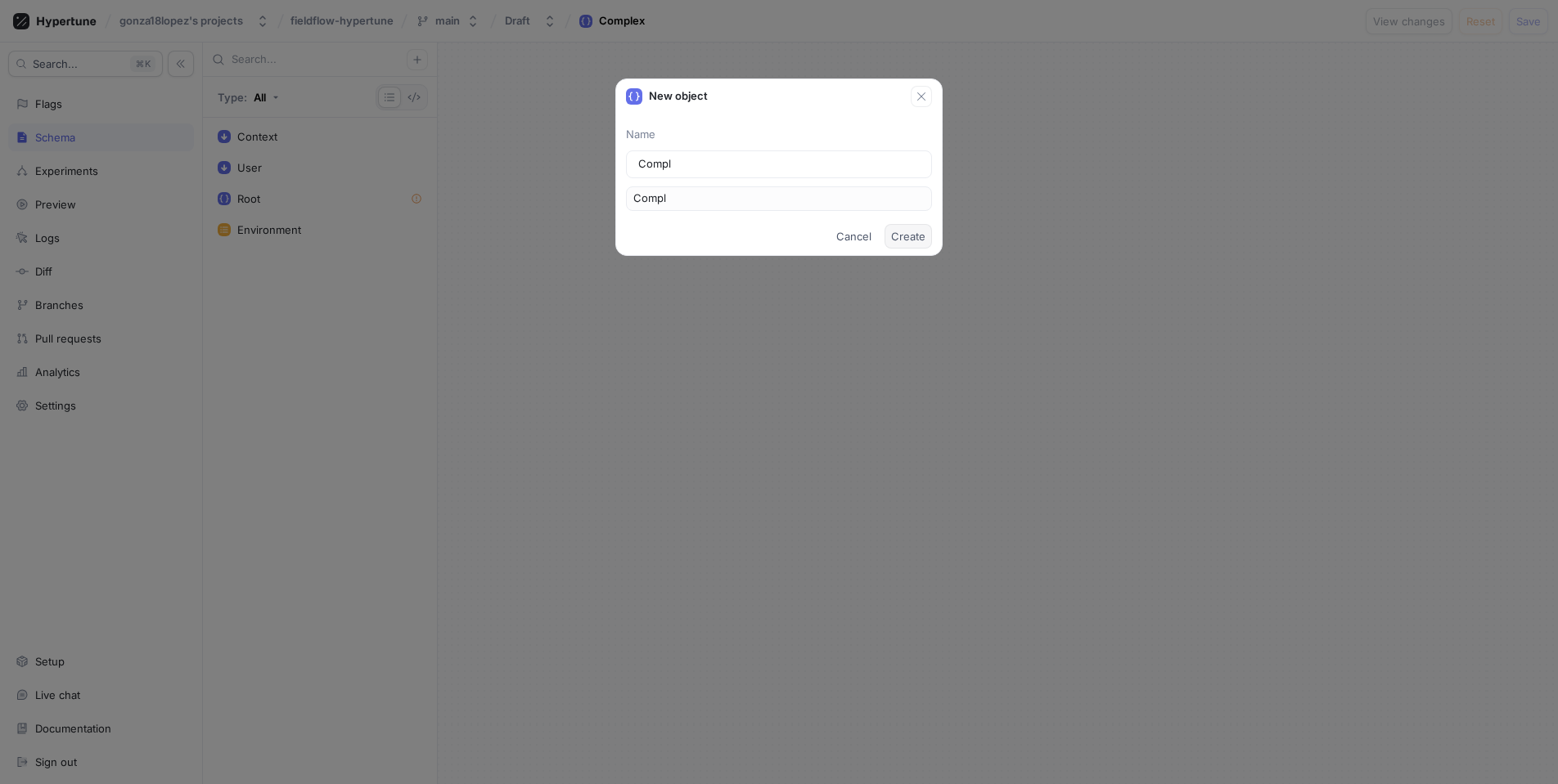
type input "Comple"
type input "Complex"
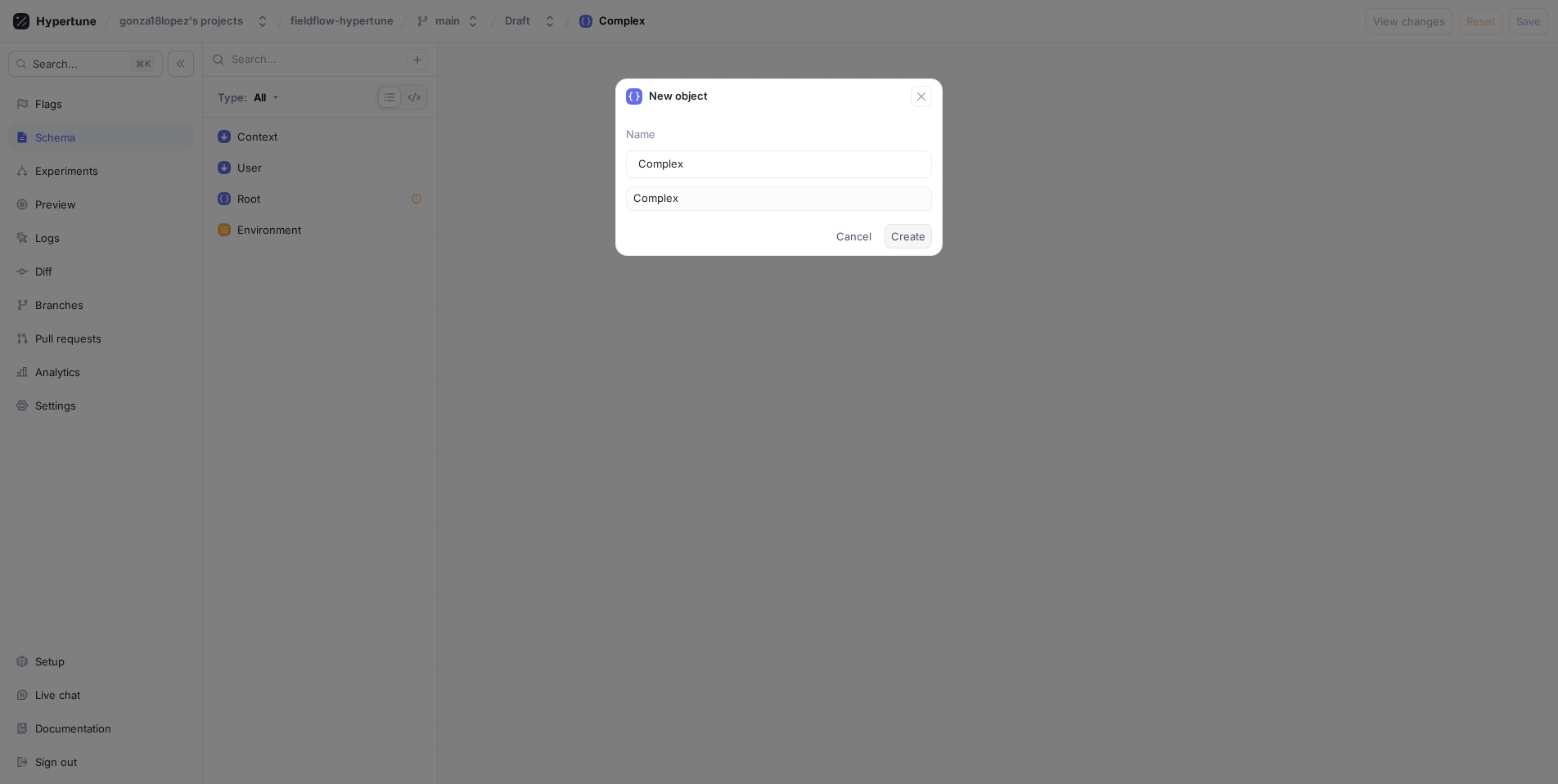
click at [899, 242] on span "Create" at bounding box center [907, 237] width 34 height 10
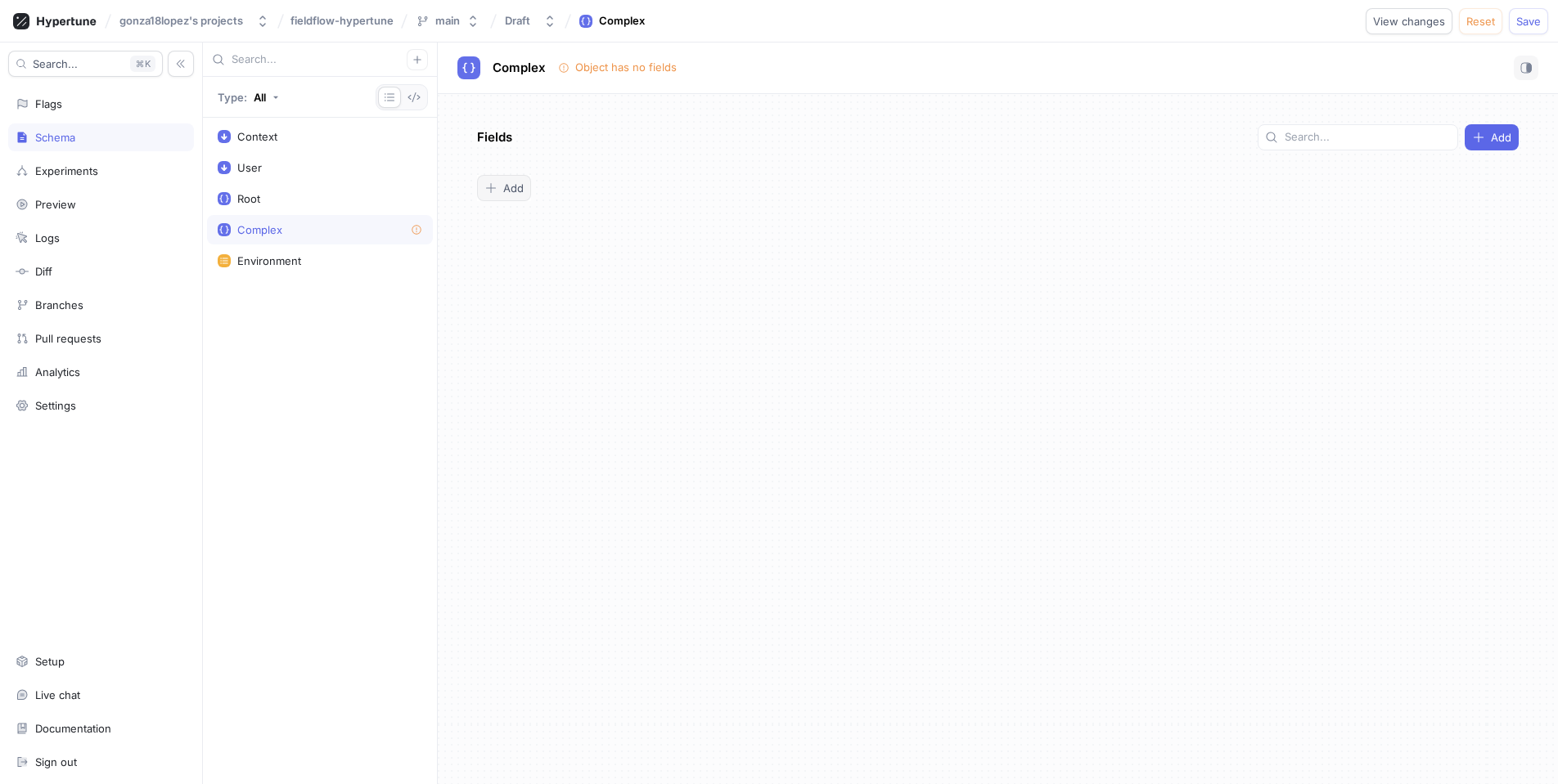
click at [511, 188] on span "Add" at bounding box center [513, 188] width 21 height 10
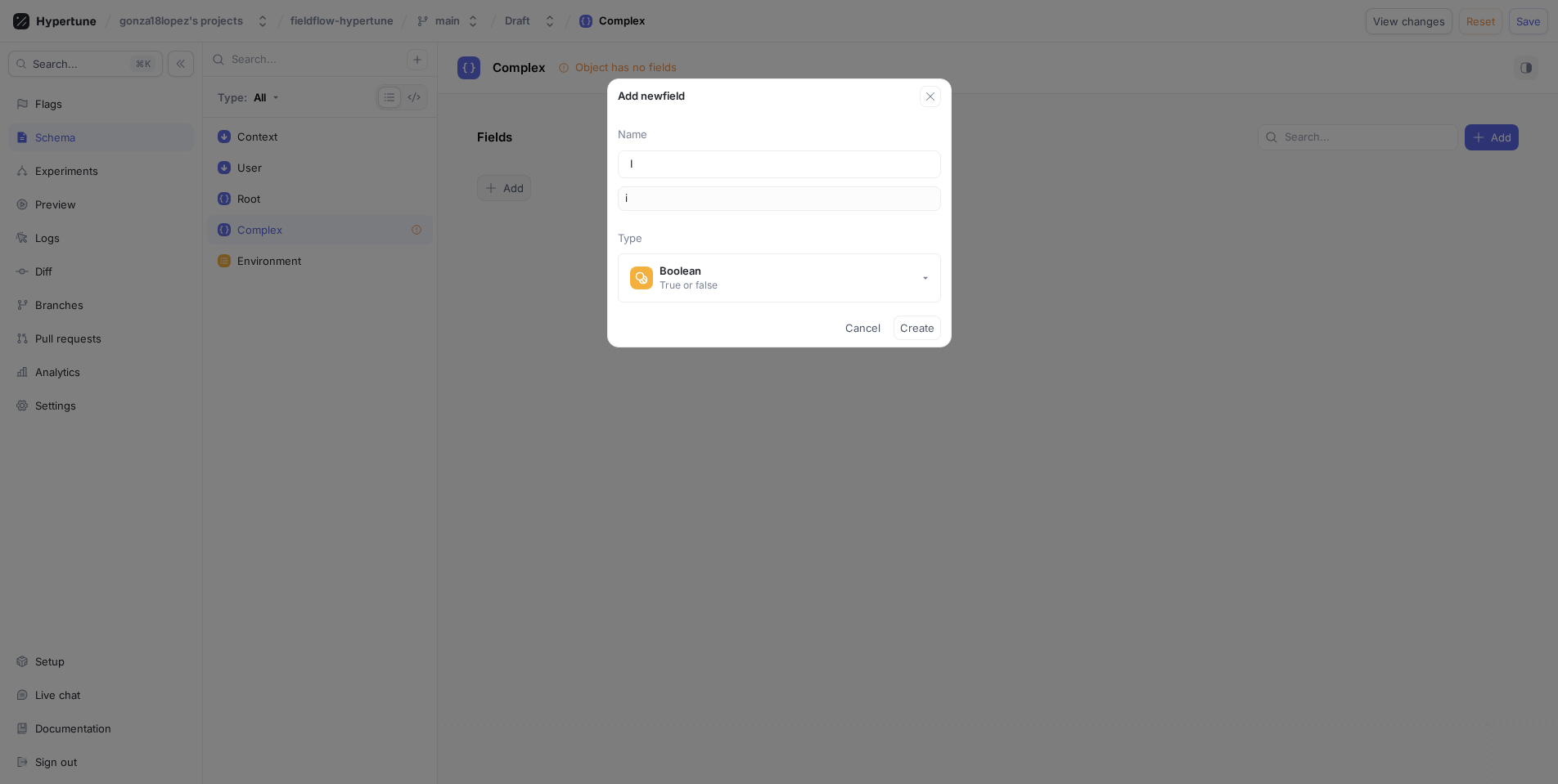
type input "ID"
type input "id"
click at [739, 268] on button "Boolean True or false" at bounding box center [779, 278] width 323 height 49
type input "ID"
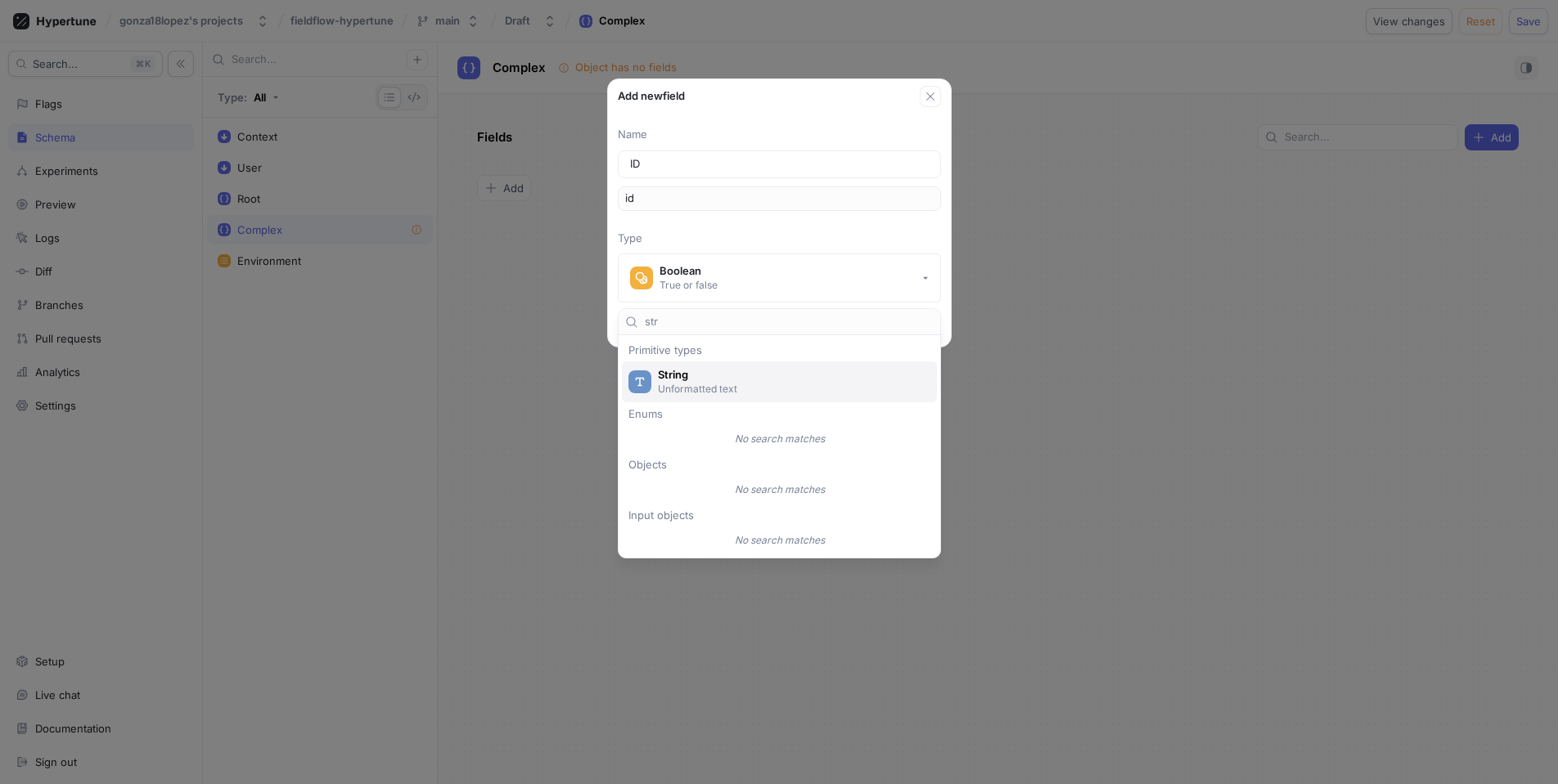
type input "str"
click at [720, 377] on span "String" at bounding box center [789, 375] width 264 height 14
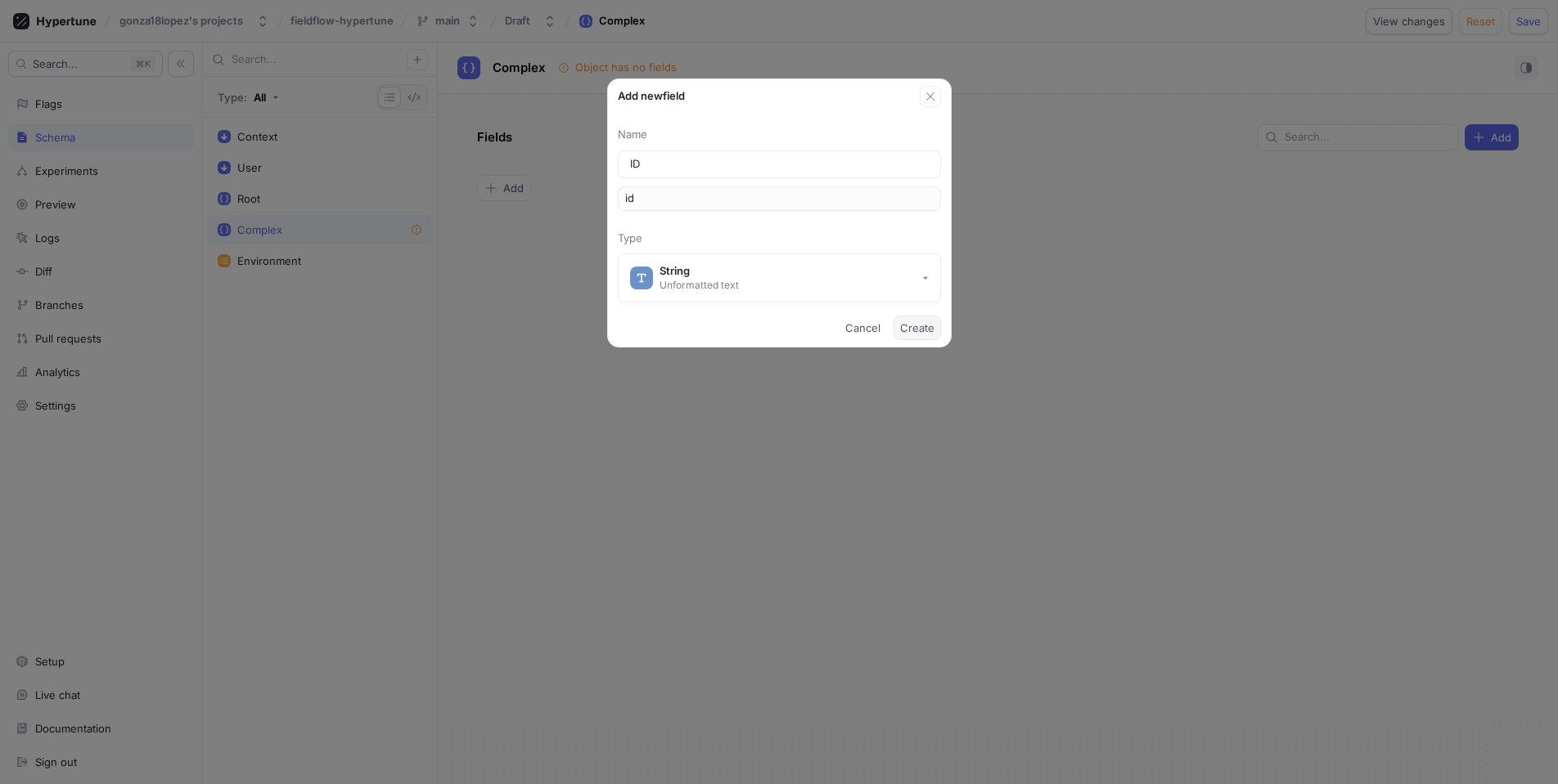
click at [933, 329] on span "Create" at bounding box center [917, 328] width 34 height 10
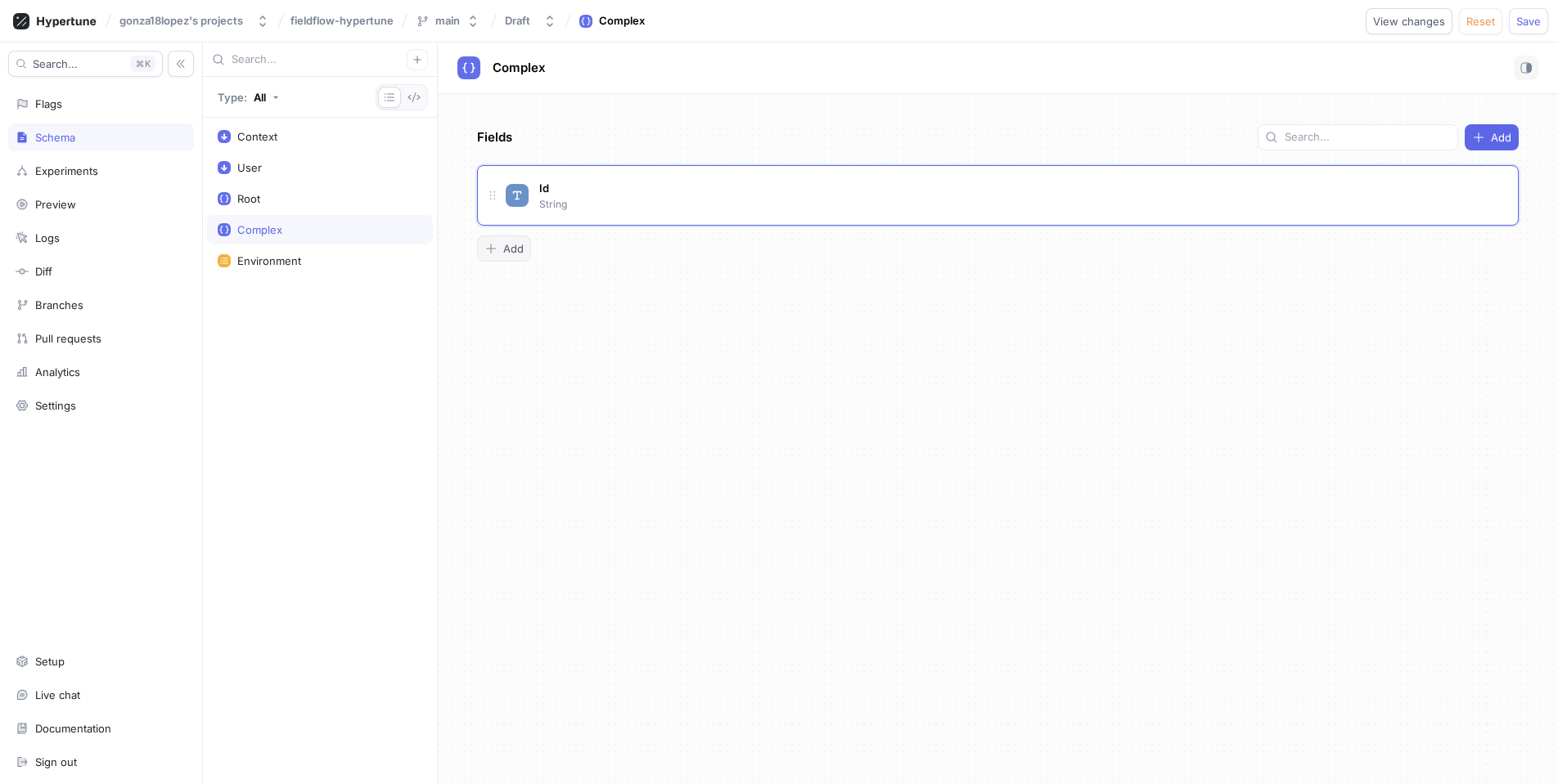
click at [498, 252] on div "Add" at bounding box center [504, 248] width 39 height 13
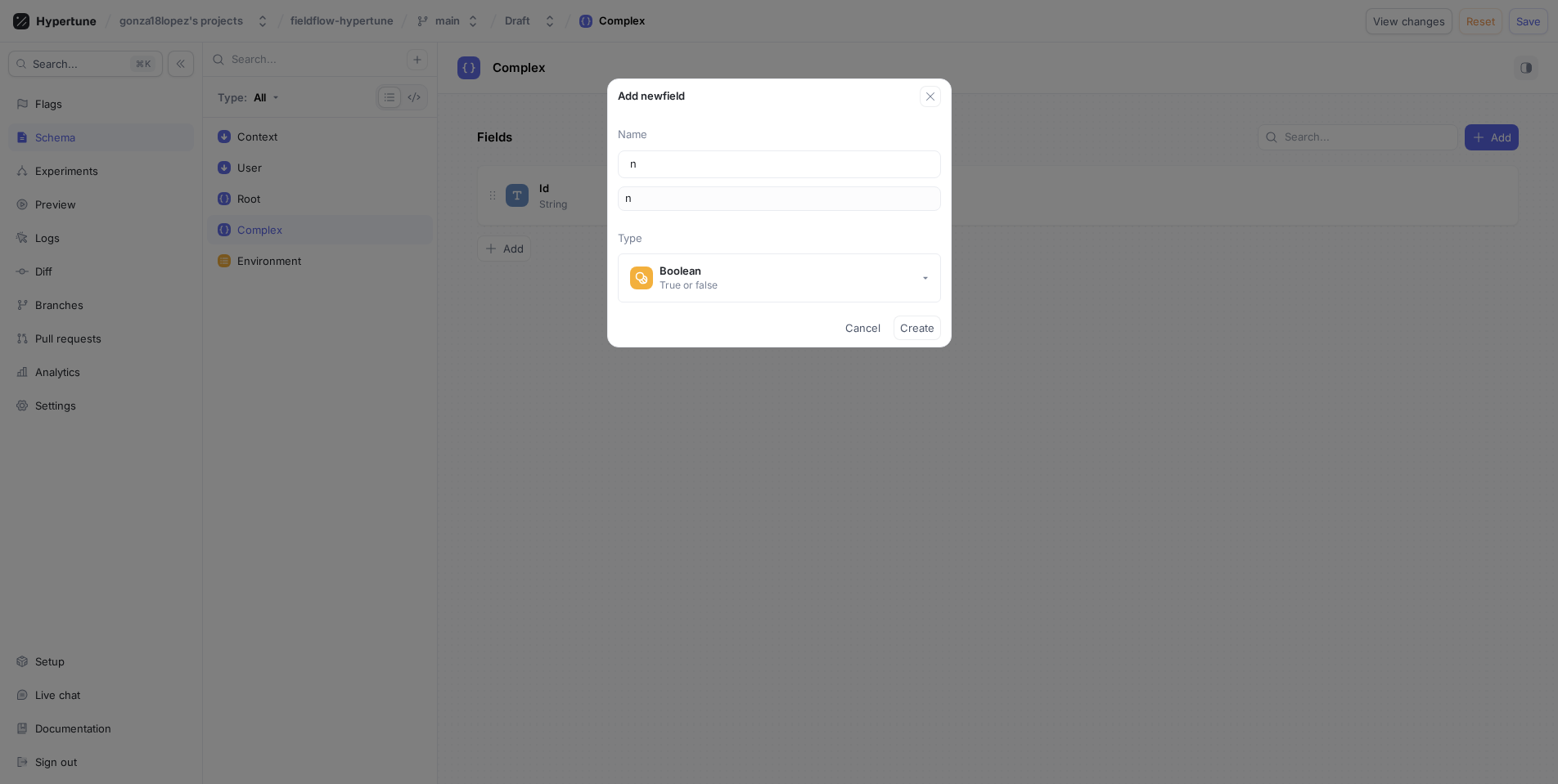
type input "na"
type input "nam"
type input "name"
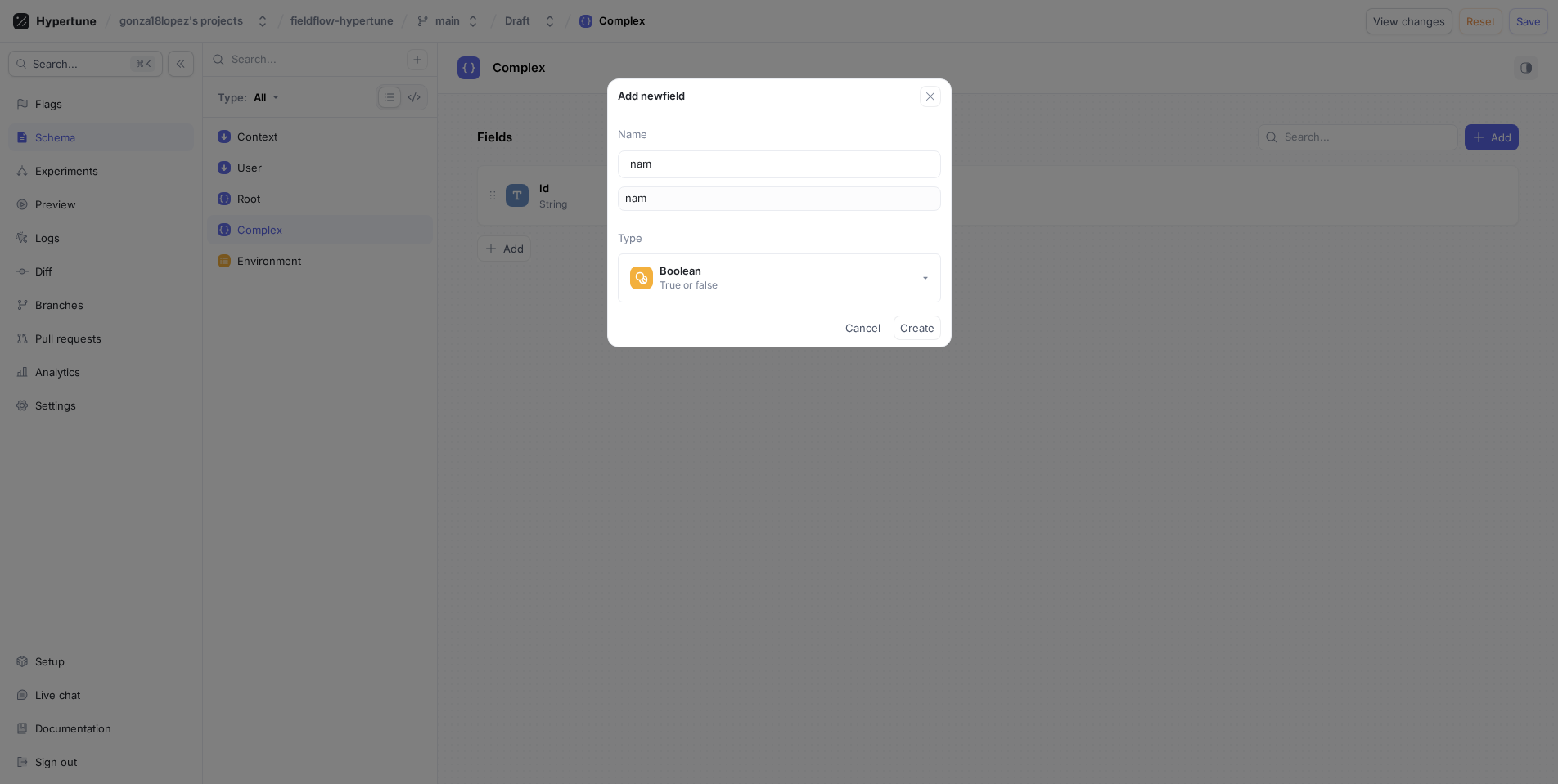
type input "name"
click at [734, 292] on button "Boolean True or false" at bounding box center [779, 278] width 323 height 49
type input "name"
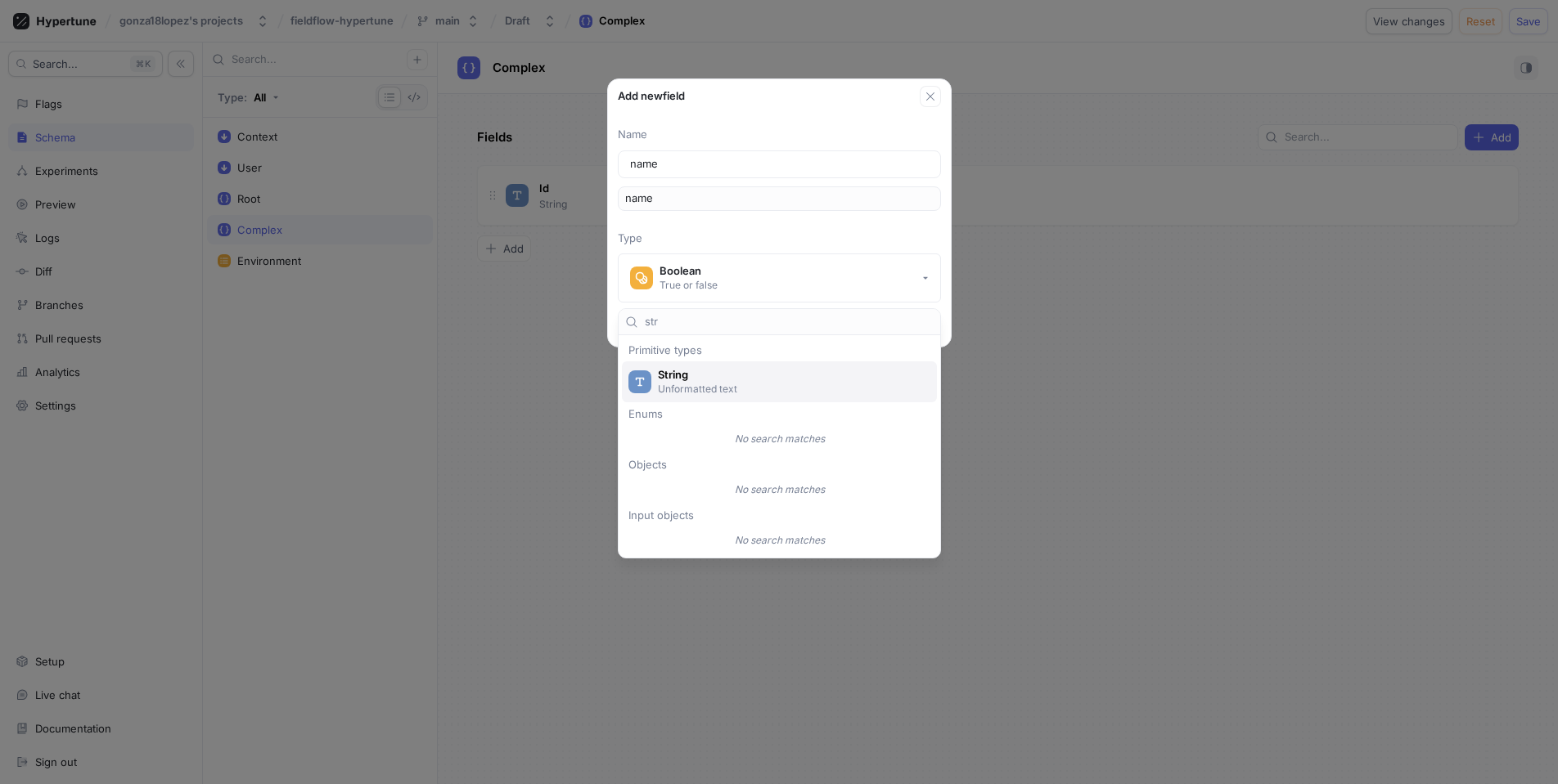
type input "str"
click at [697, 379] on span "String" at bounding box center [789, 375] width 264 height 14
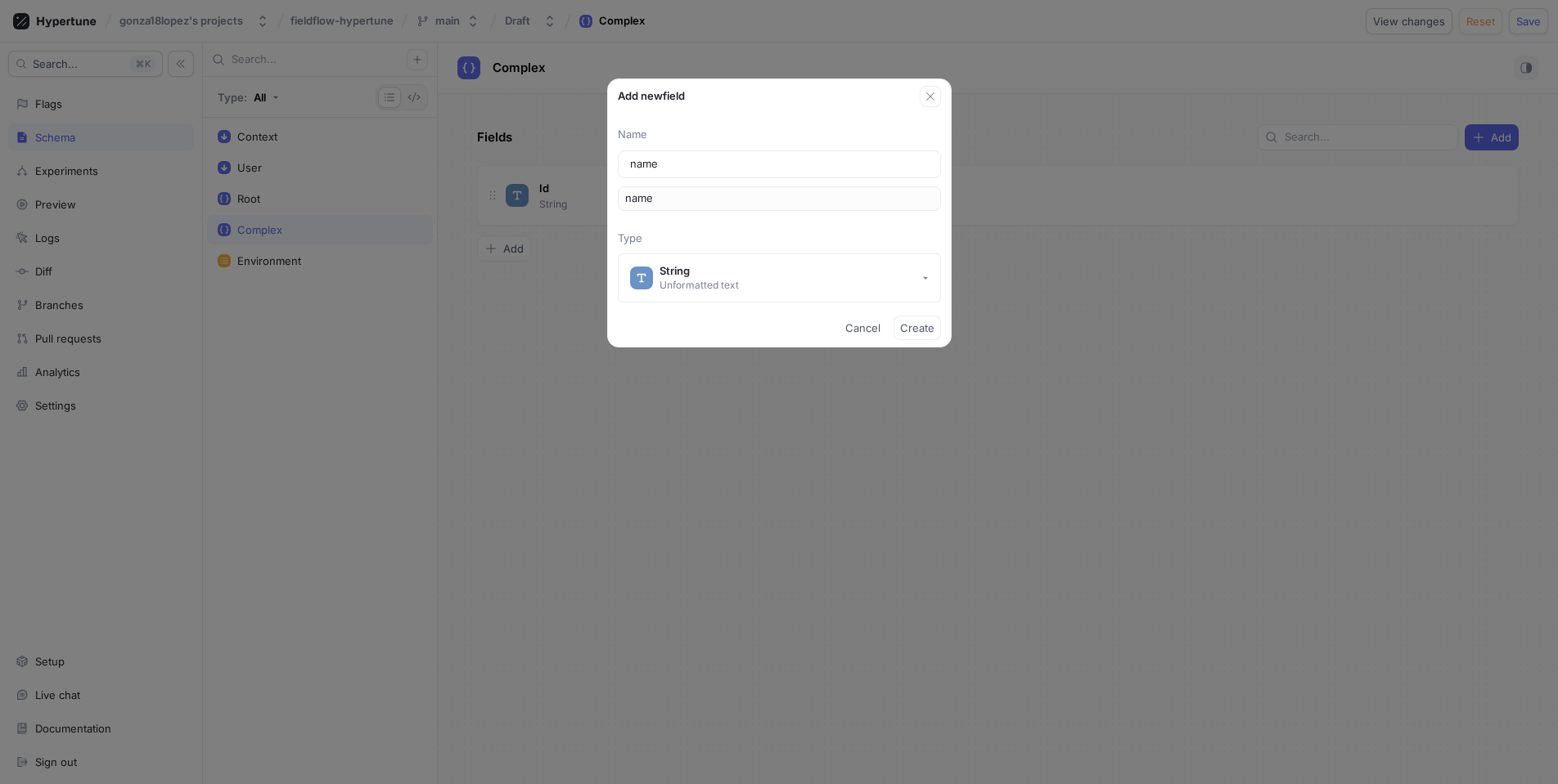
click at [925, 329] on span "Create" at bounding box center [917, 328] width 34 height 10
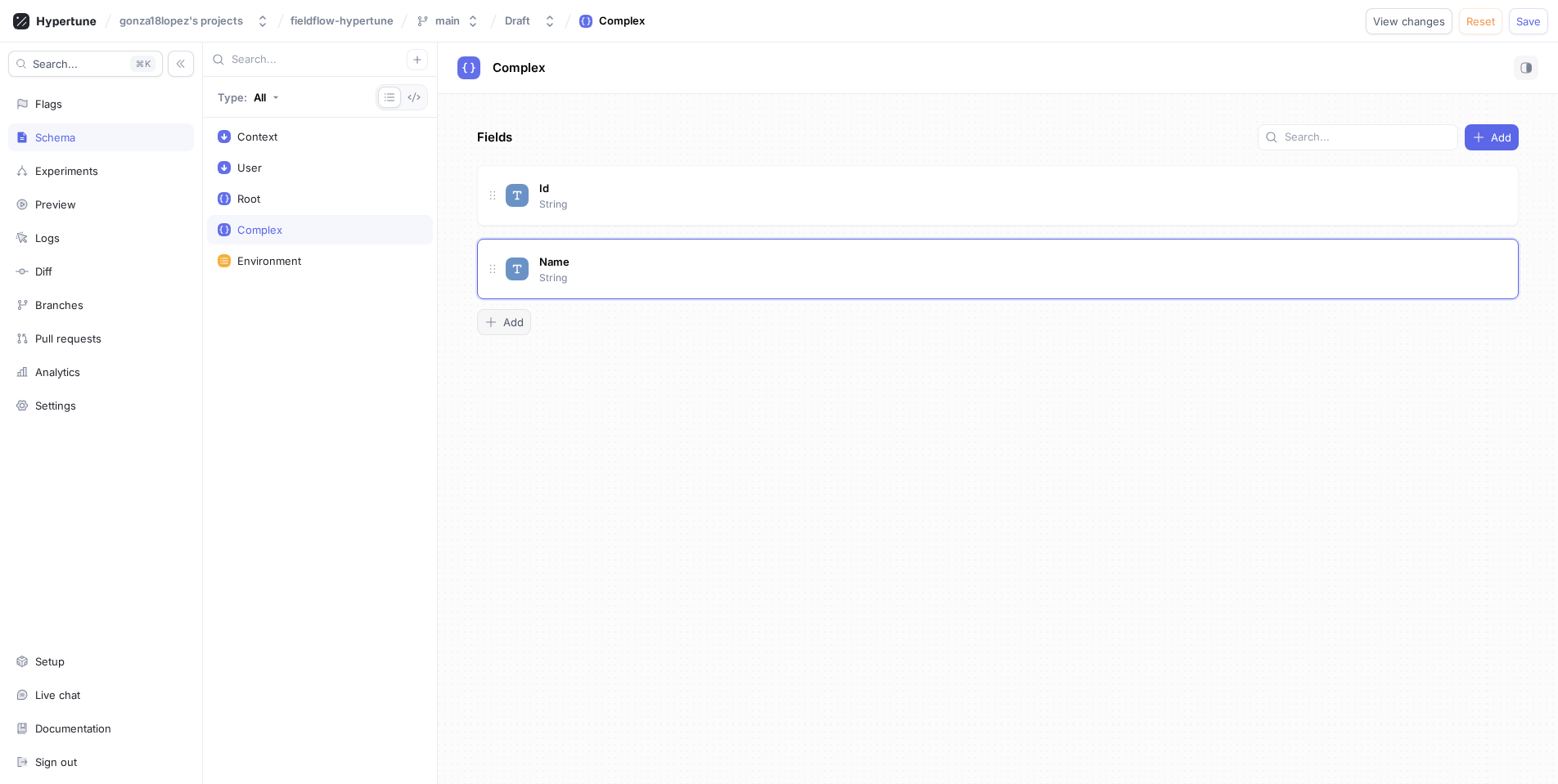
click at [513, 320] on span "Add" at bounding box center [513, 322] width 21 height 10
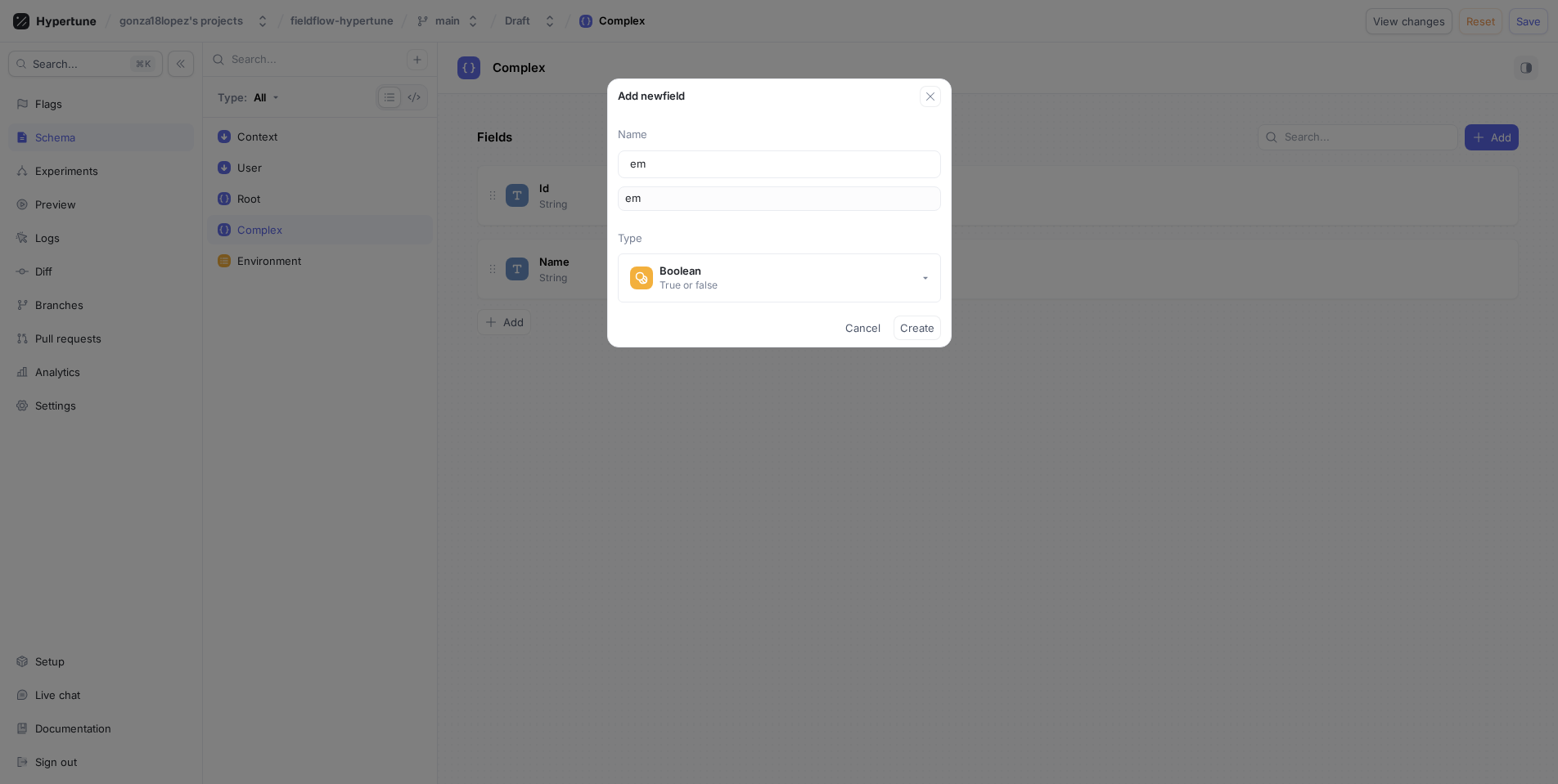
type input "ema"
type input "emai"
type input "email"
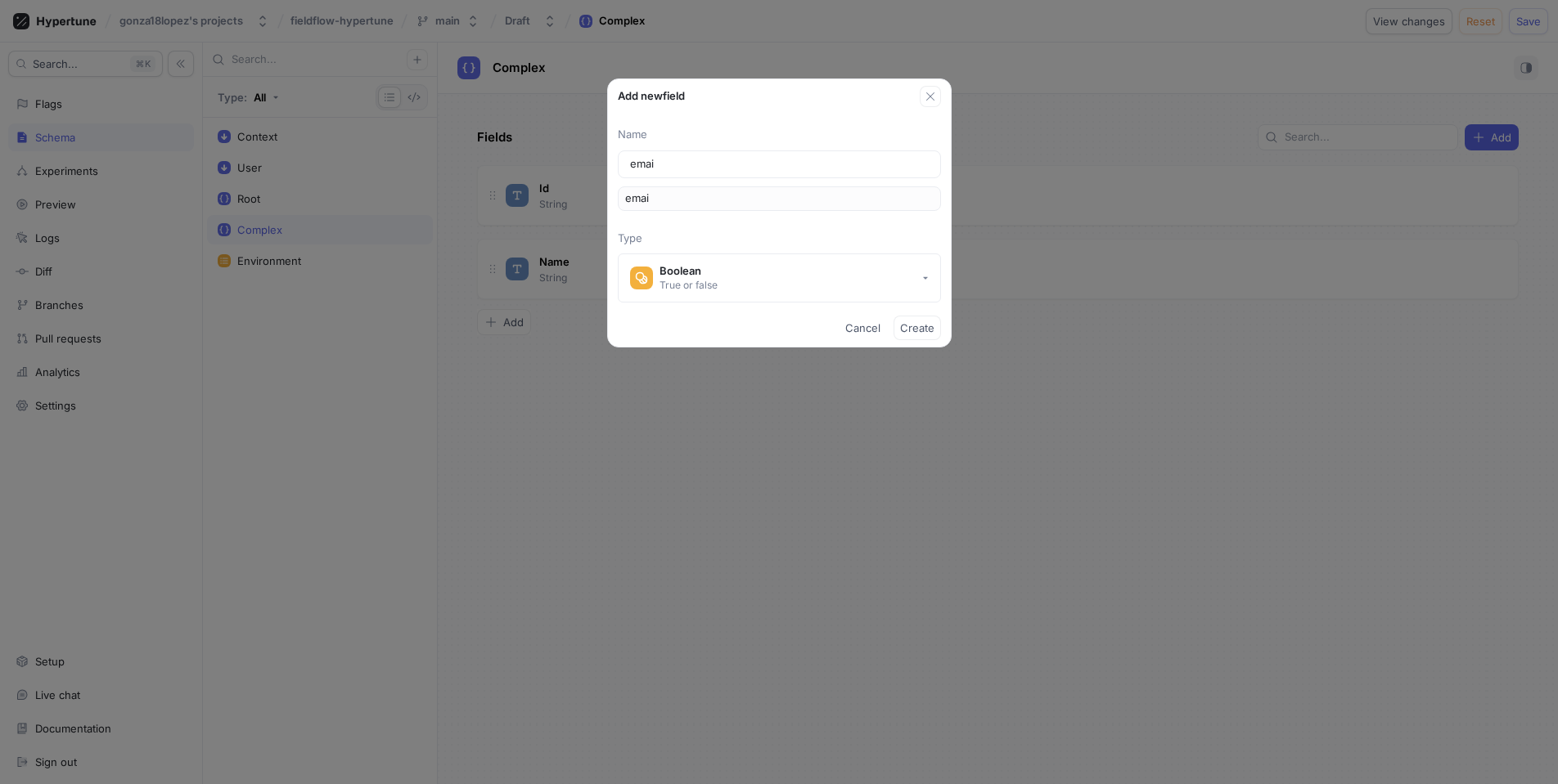
type input "email"
click at [734, 276] on button "Boolean True or false" at bounding box center [779, 278] width 323 height 49
type input "email"
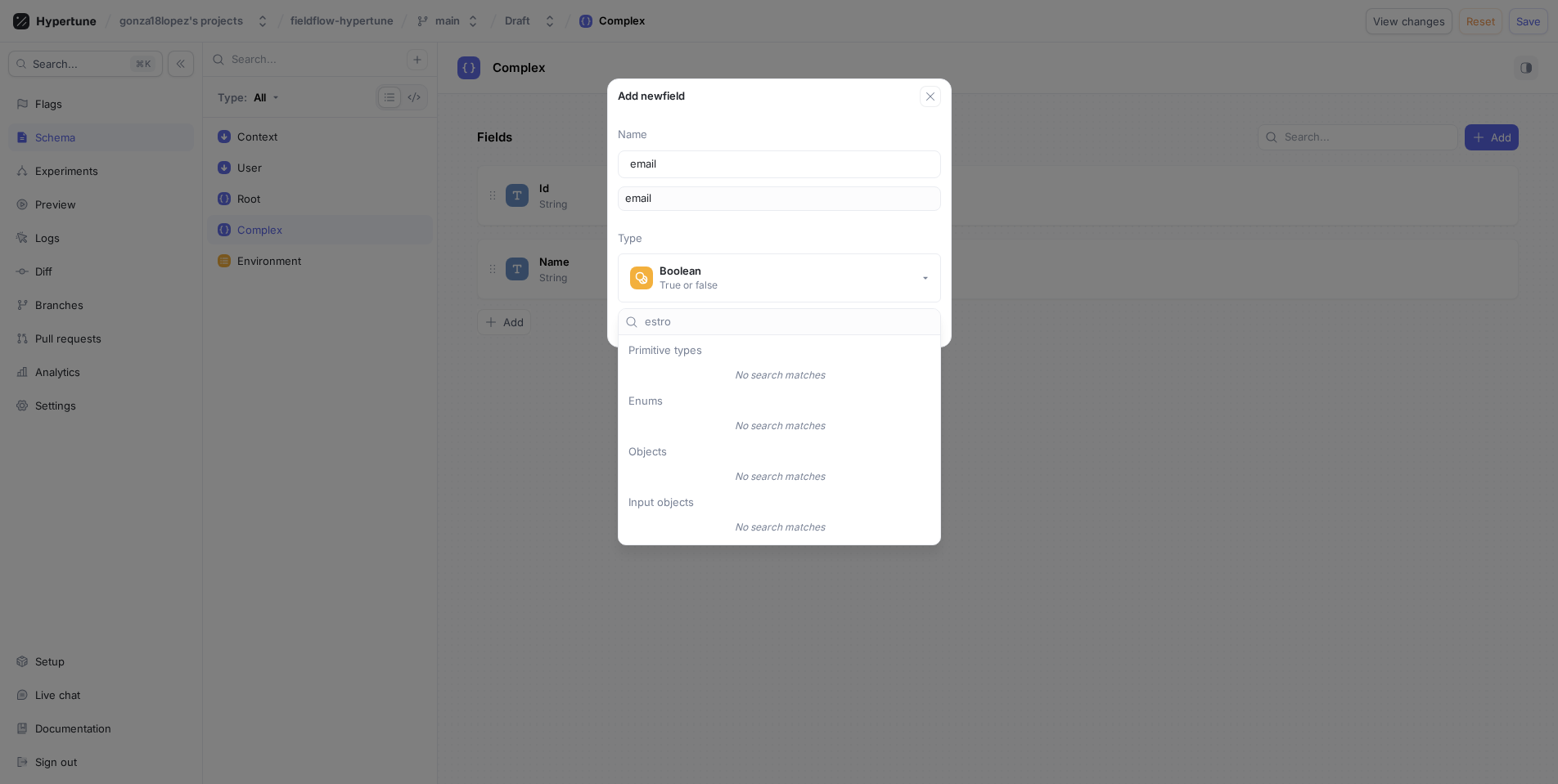
click at [707, 383] on div "No search matches" at bounding box center [779, 375] width 315 height 28
click at [732, 321] on input "estro" at bounding box center [789, 322] width 289 height 17
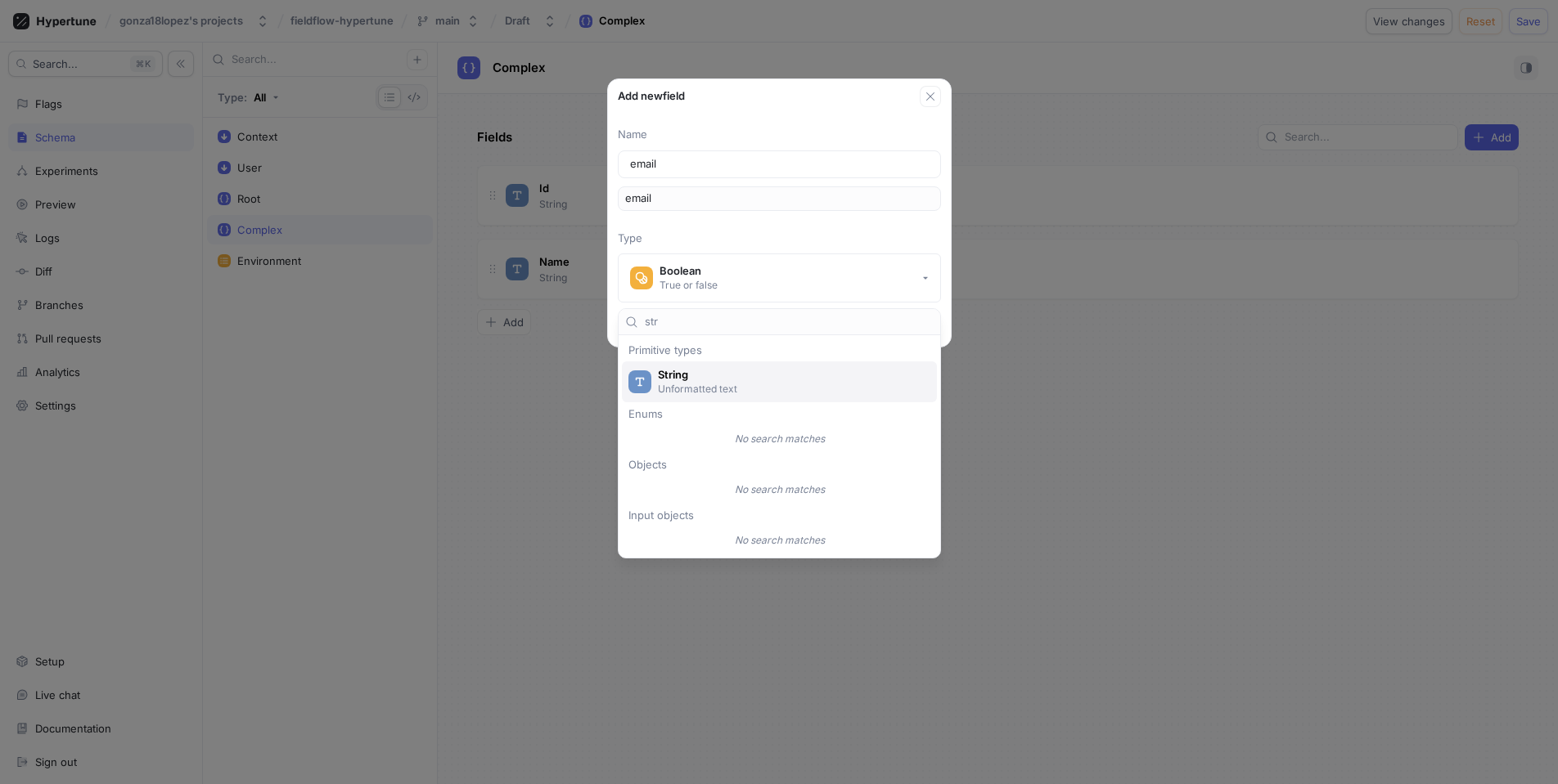
type input "str"
click at [701, 377] on span "String" at bounding box center [789, 375] width 264 height 14
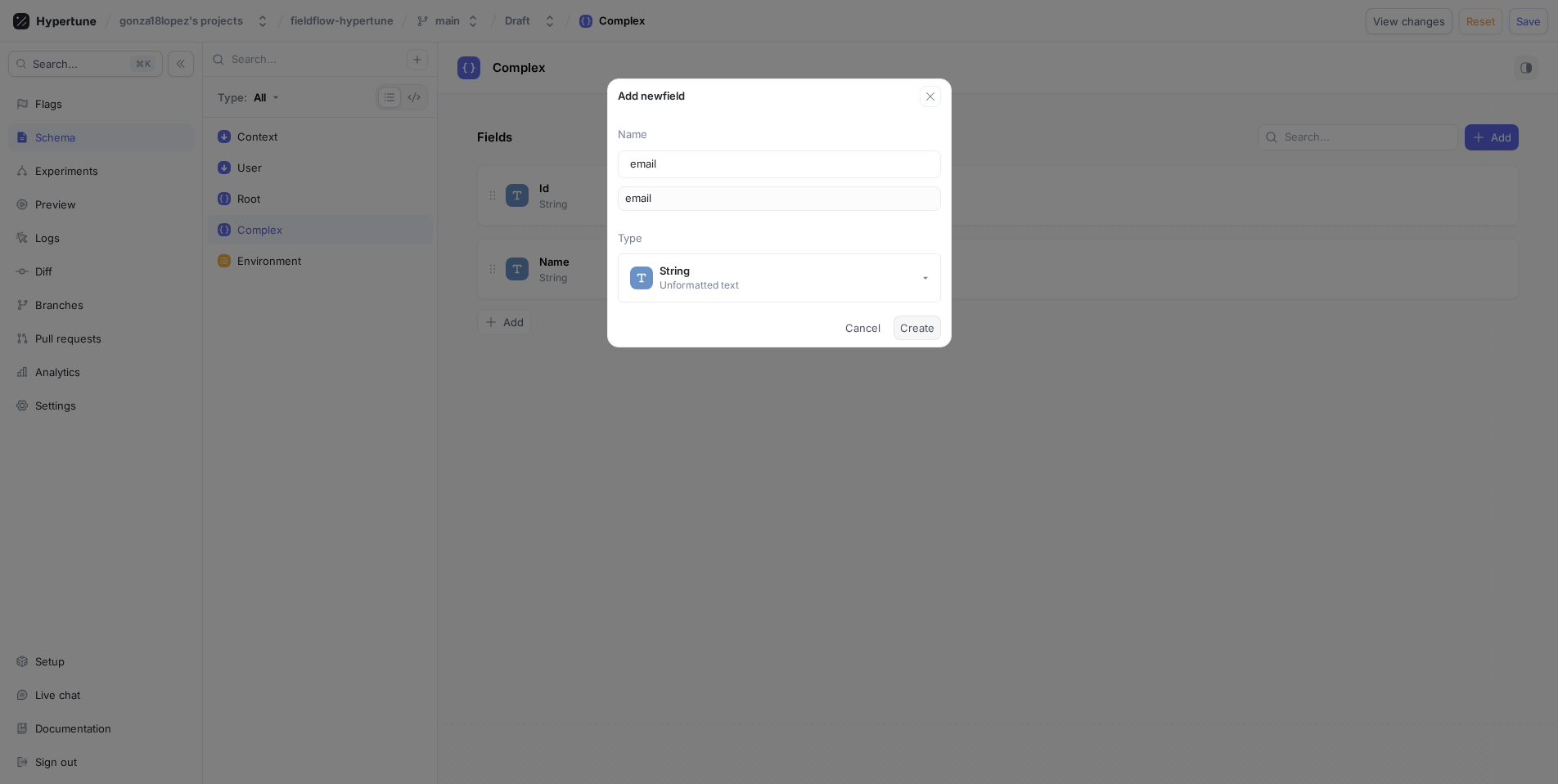
click at [925, 330] on span "Create" at bounding box center [917, 328] width 34 height 10
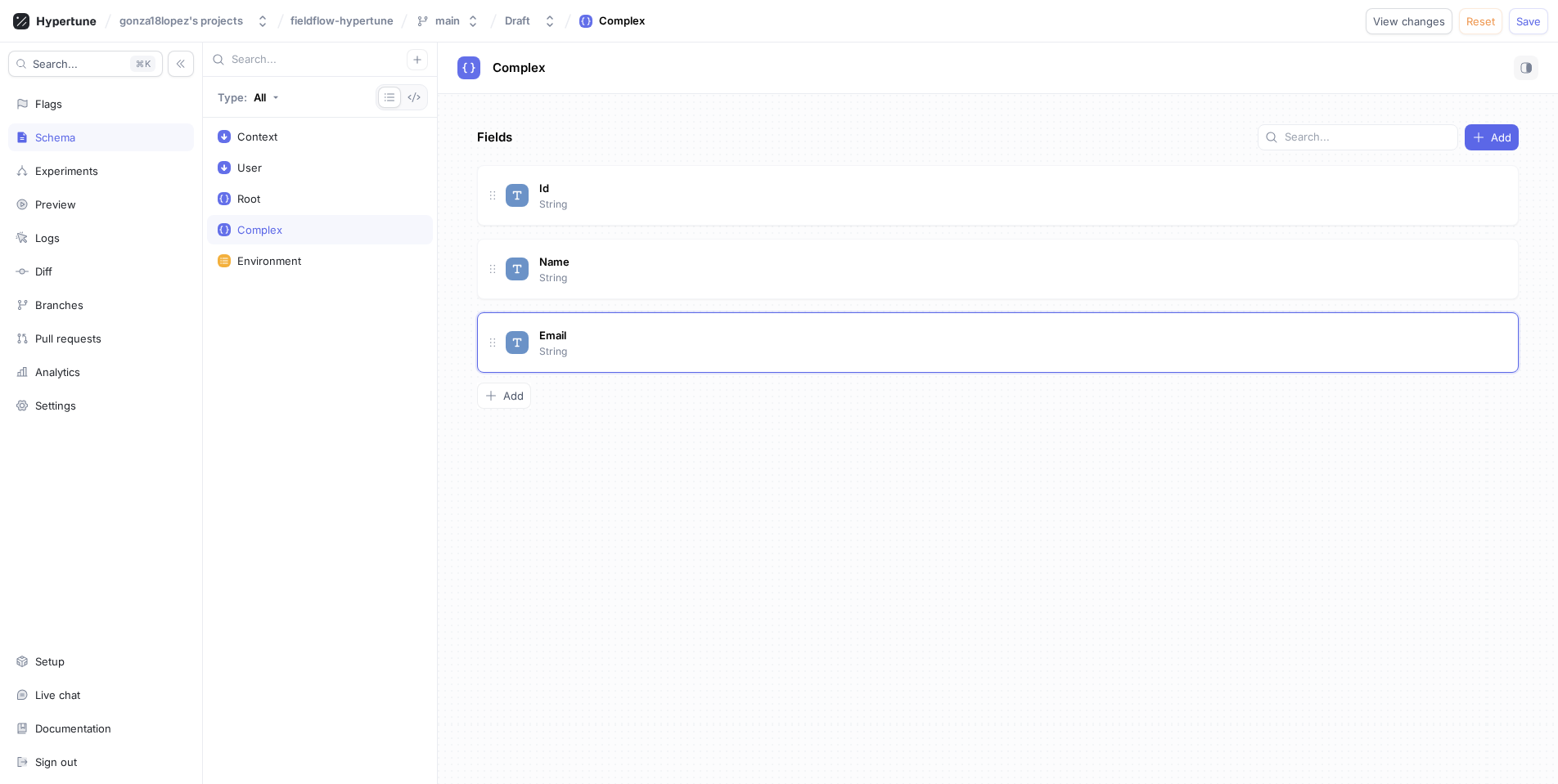
drag, startPoint x: 759, startPoint y: 481, endPoint x: 716, endPoint y: 476, distance: 43.3
click at [758, 481] on div "Fields Add Id String Name String Email String To pick up a draggable item, pres…" at bounding box center [998, 439] width 1121 height 691
click at [354, 408] on div "Context User Root Complex Environment" at bounding box center [319, 451] width 234 height 666
drag, startPoint x: 689, startPoint y: 471, endPoint x: 679, endPoint y: 473, distance: 10.2
click at [679, 473] on div "Fields Add Id String Name String Email String To pick up a draggable item, pres…" at bounding box center [998, 439] width 1121 height 691
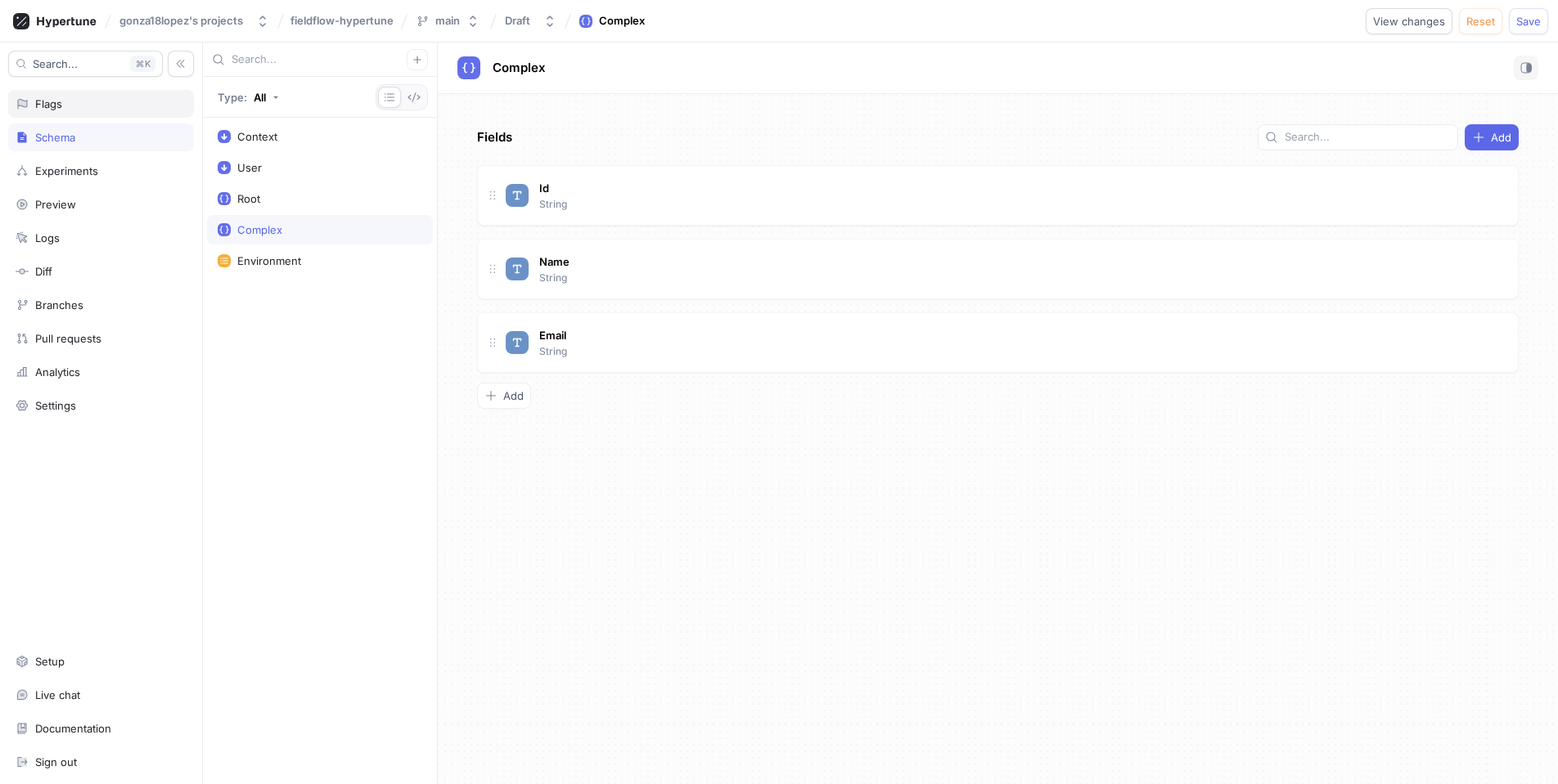
click at [77, 107] on div "Flags" at bounding box center [101, 103] width 171 height 13
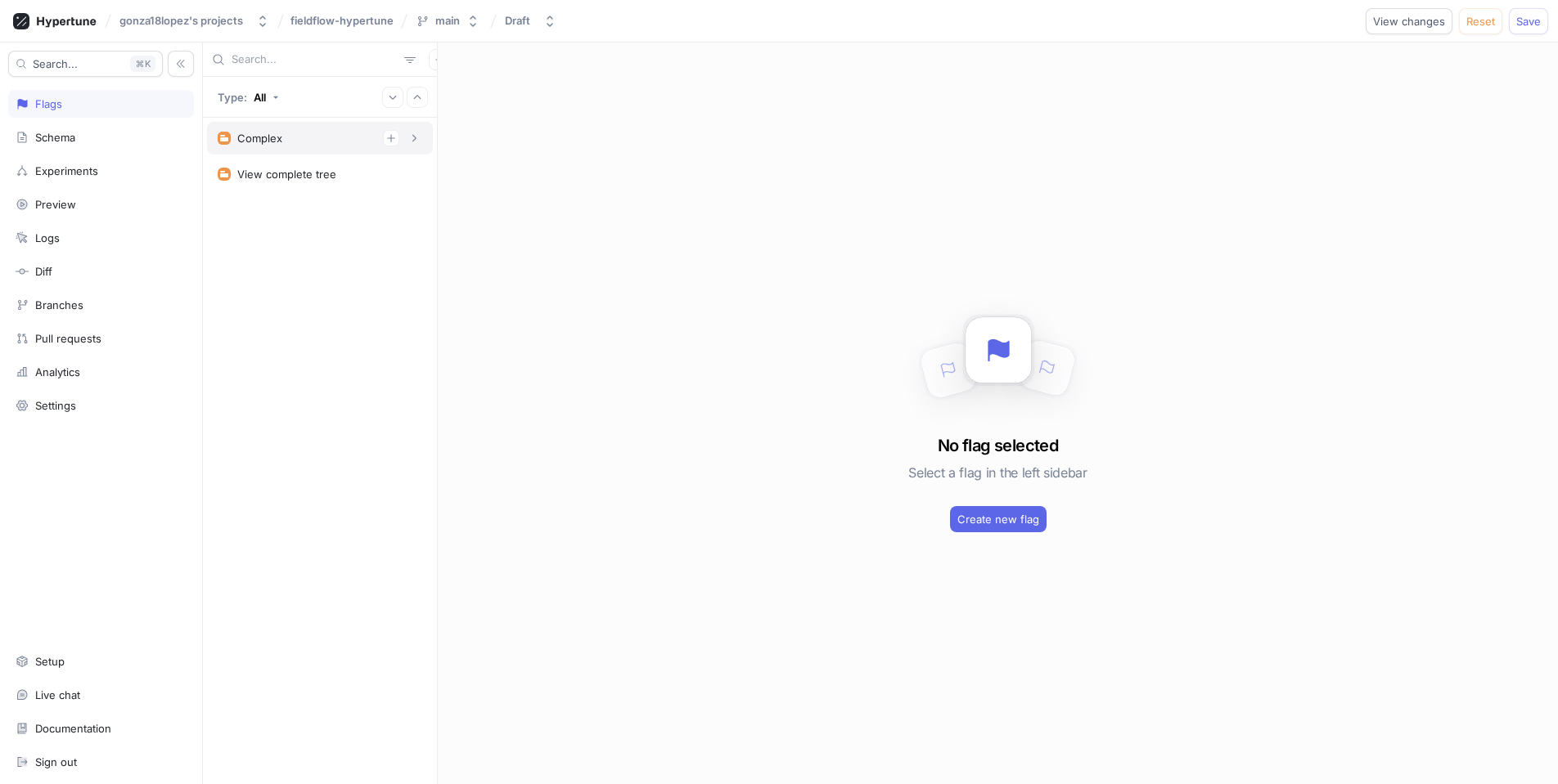
click at [300, 136] on div "Complex" at bounding box center [319, 138] width 204 height 17
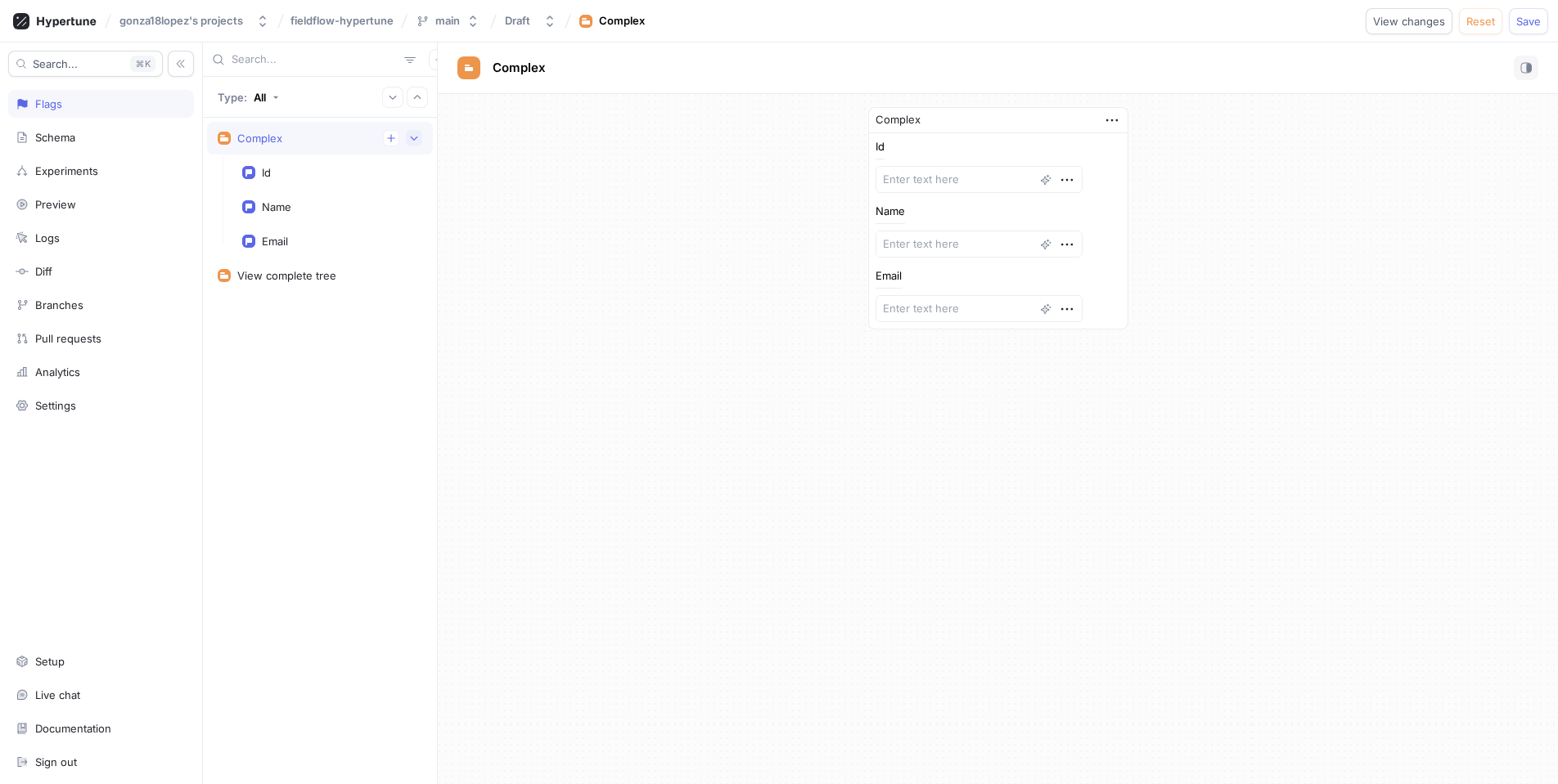
click at [418, 140] on icon "button" at bounding box center [414, 139] width 10 height 10
click at [619, 222] on div "Complex Id Name Email" at bounding box center [998, 218] width 1121 height 249
click at [734, 230] on div "Complex Id Name Email" at bounding box center [998, 218] width 1121 height 249
click at [302, 176] on div "View complete tree" at bounding box center [286, 174] width 99 height 13
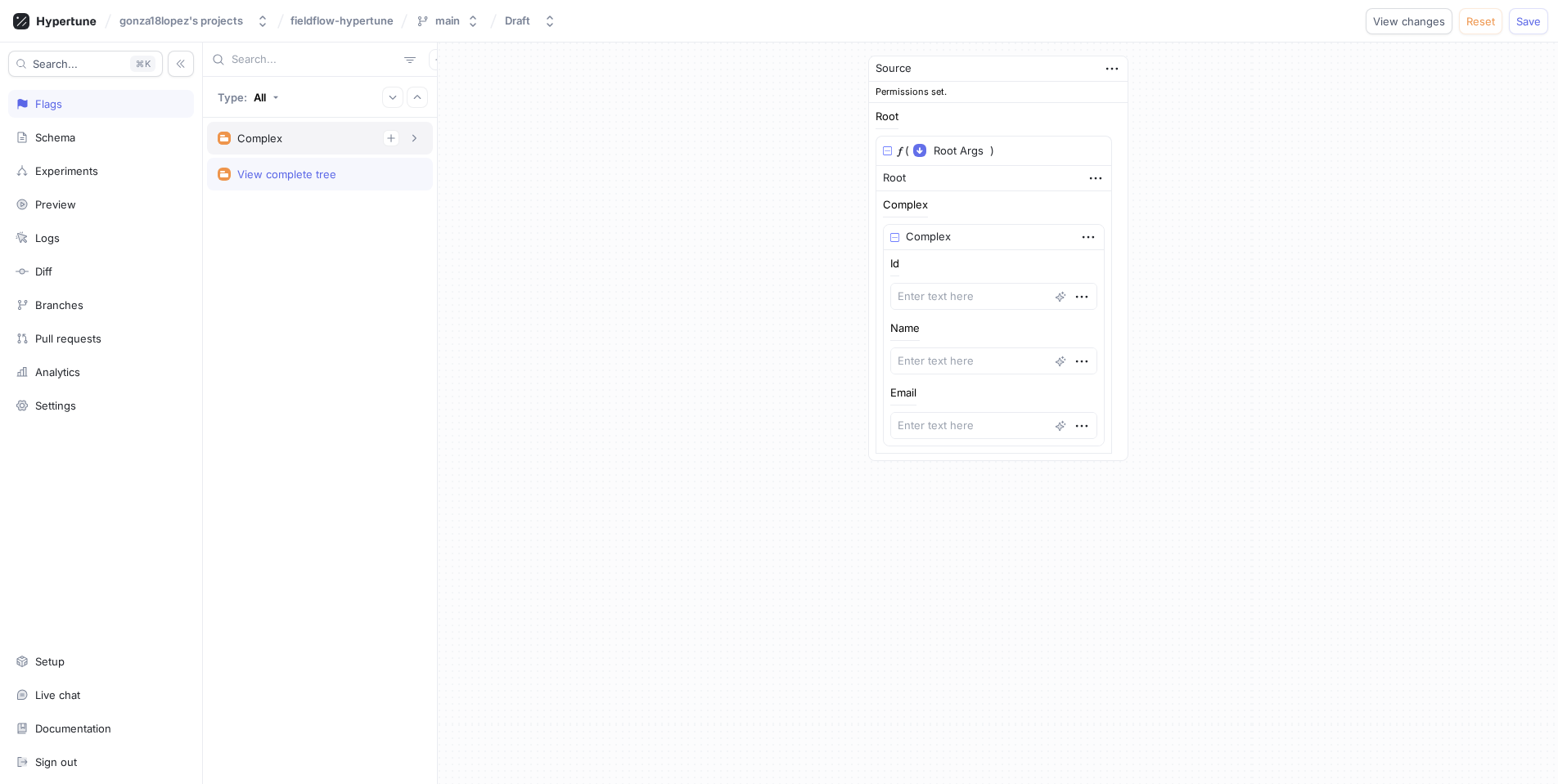
click at [282, 148] on div "Complex" at bounding box center [320, 138] width 226 height 32
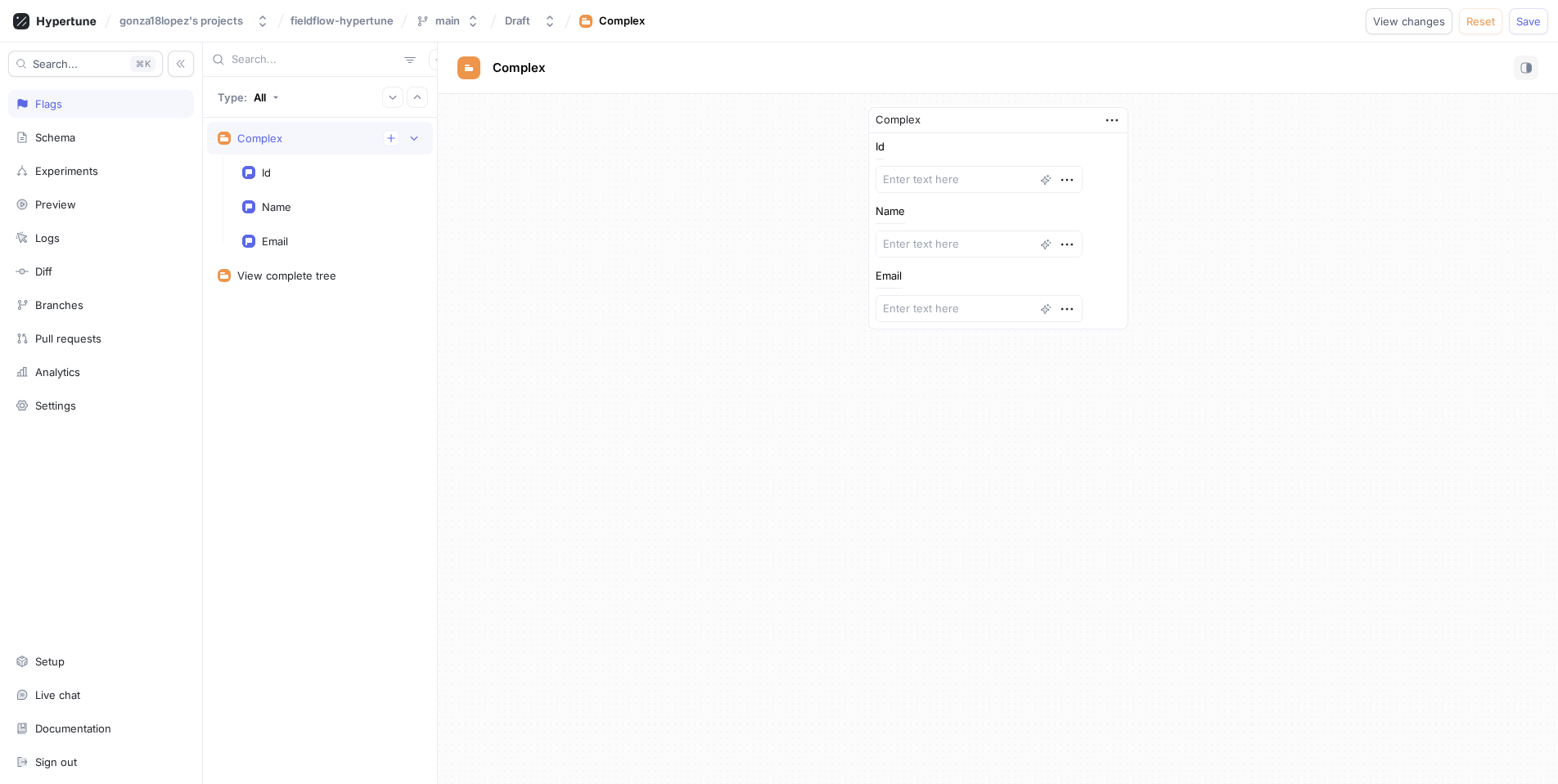
click at [290, 140] on div "Complex" at bounding box center [319, 138] width 204 height 17
type textarea "x"
click at [365, 236] on div "Complex Id Name Email View complete tree" at bounding box center [319, 451] width 234 height 666
click at [295, 56] on input "text" at bounding box center [315, 59] width 166 height 17
type input "T"
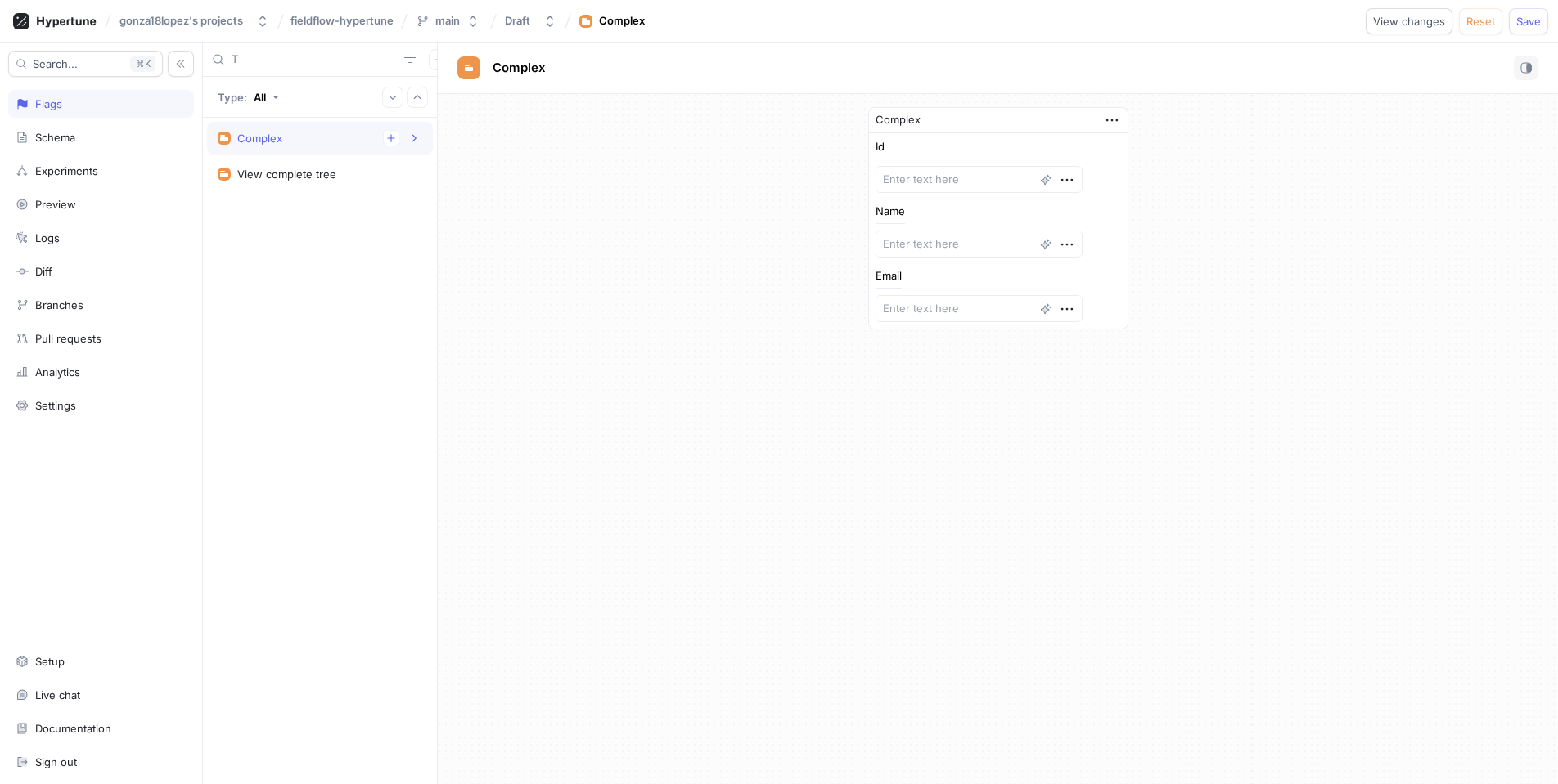
type textarea "x"
type input "Tournaments"
type textarea "x"
click at [336, 154] on div "Complex Id Name Email" at bounding box center [320, 139] width 226 height 34
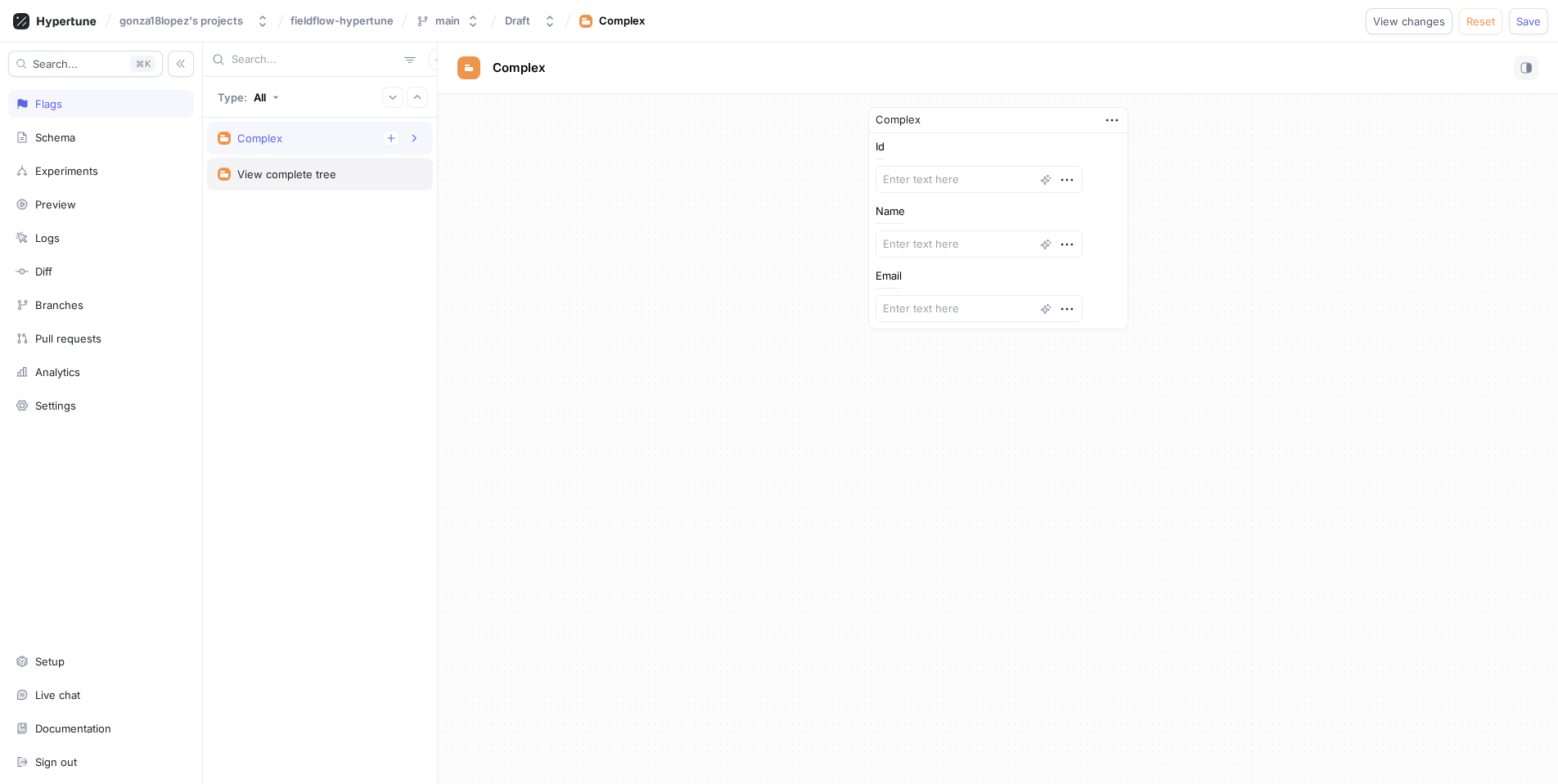
click at [328, 171] on div "View complete tree" at bounding box center [286, 174] width 99 height 13
type textarea "x"
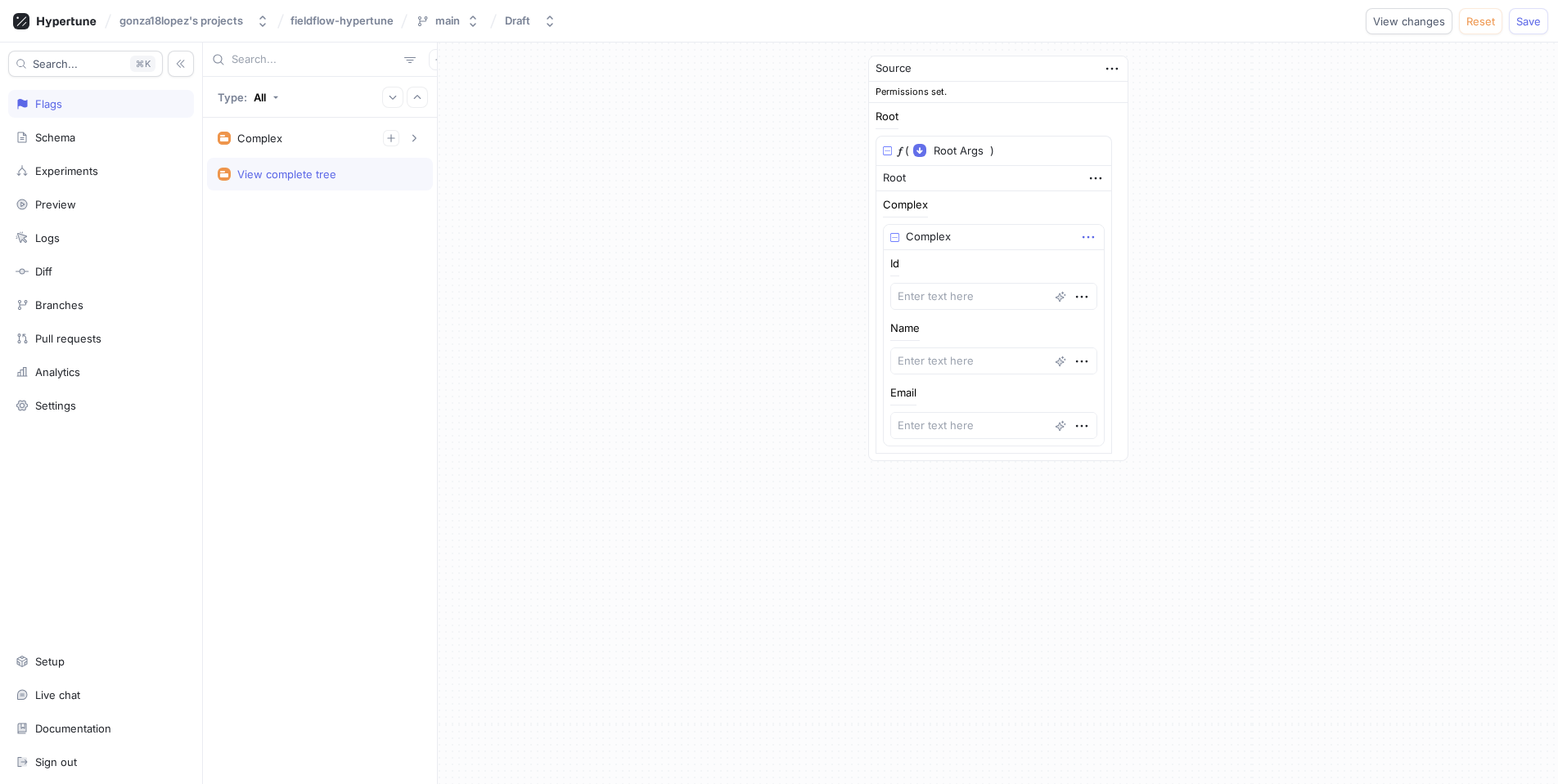
click at [1079, 230] on icon "button" at bounding box center [1088, 237] width 18 height 18
click at [1125, 274] on div "Delete" at bounding box center [1134, 266] width 140 height 28
click at [742, 269] on div "Source Permissions set. Root 𝑓 ( Root Args ▾ {} ▸ context: Context ) Root Compl…" at bounding box center [998, 159] width 1121 height 234
type input "Tournaments"
click at [717, 265] on div "Source Permissions set. Root 𝑓 ( Root Args ▾ {} ▸ context: Context ) Root Compl…" at bounding box center [998, 159] width 1121 height 234
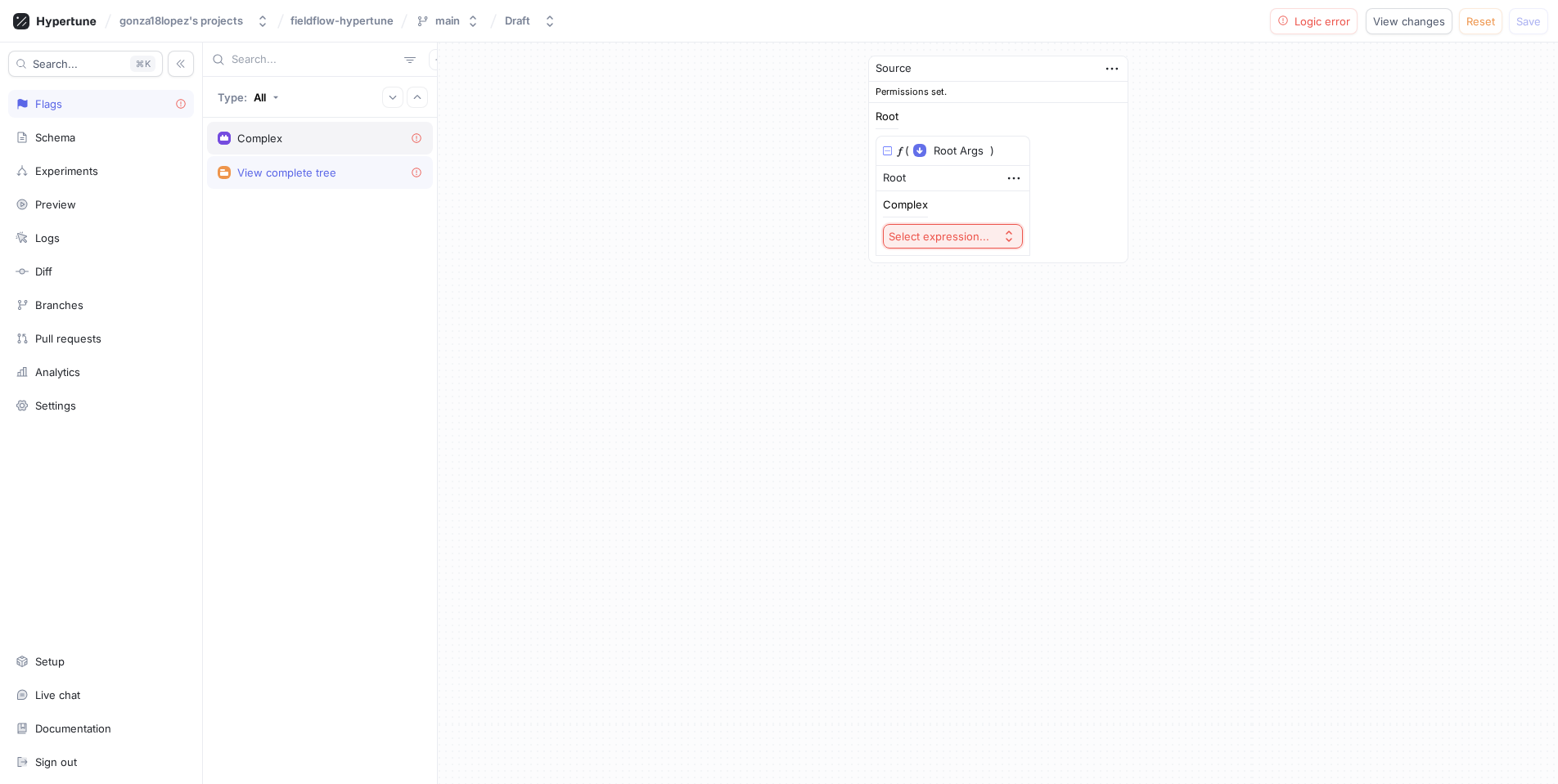
click at [349, 136] on div "Complex" at bounding box center [319, 138] width 204 height 13
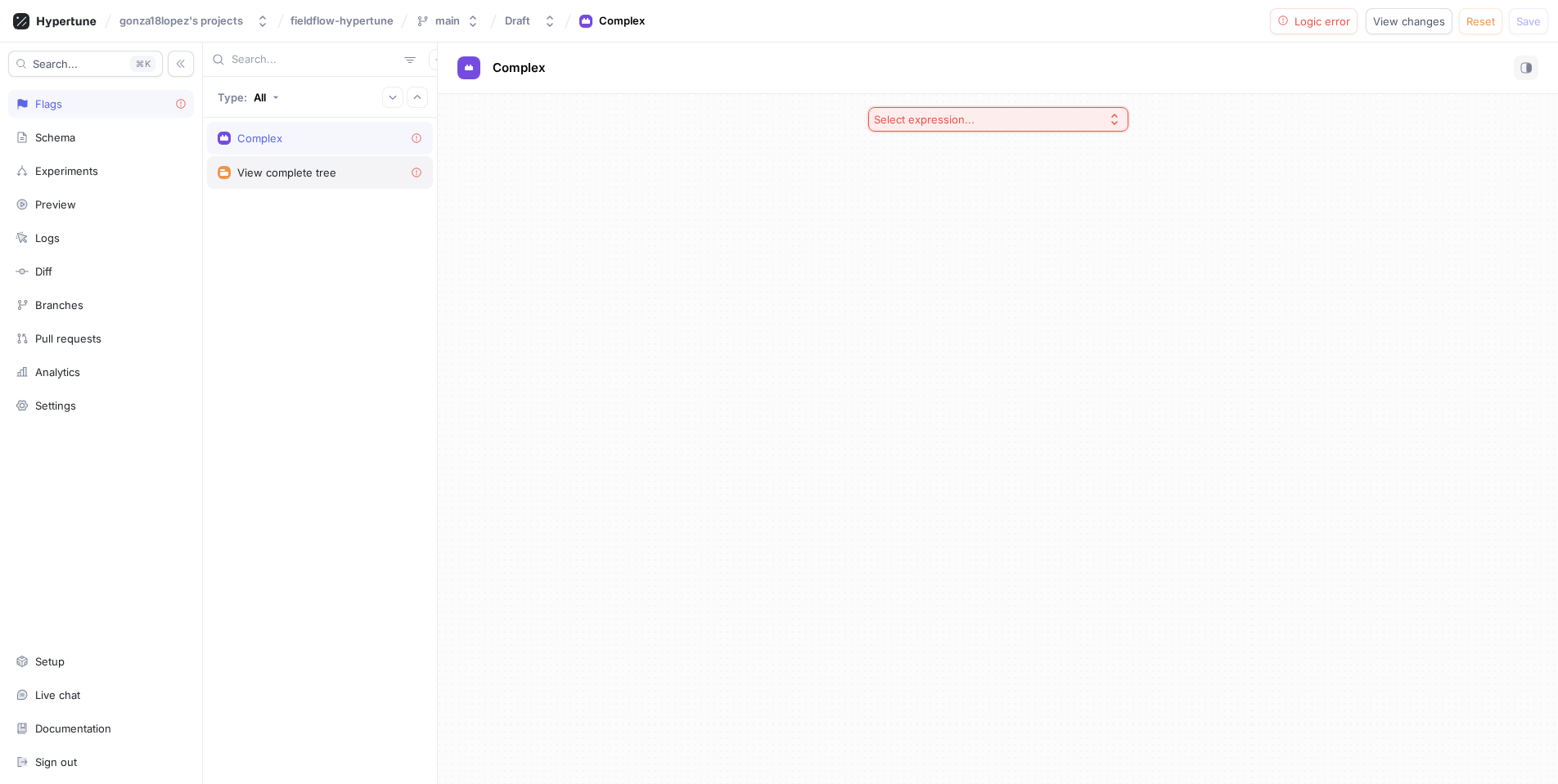
click at [321, 183] on div "View complete tree" at bounding box center [320, 172] width 226 height 32
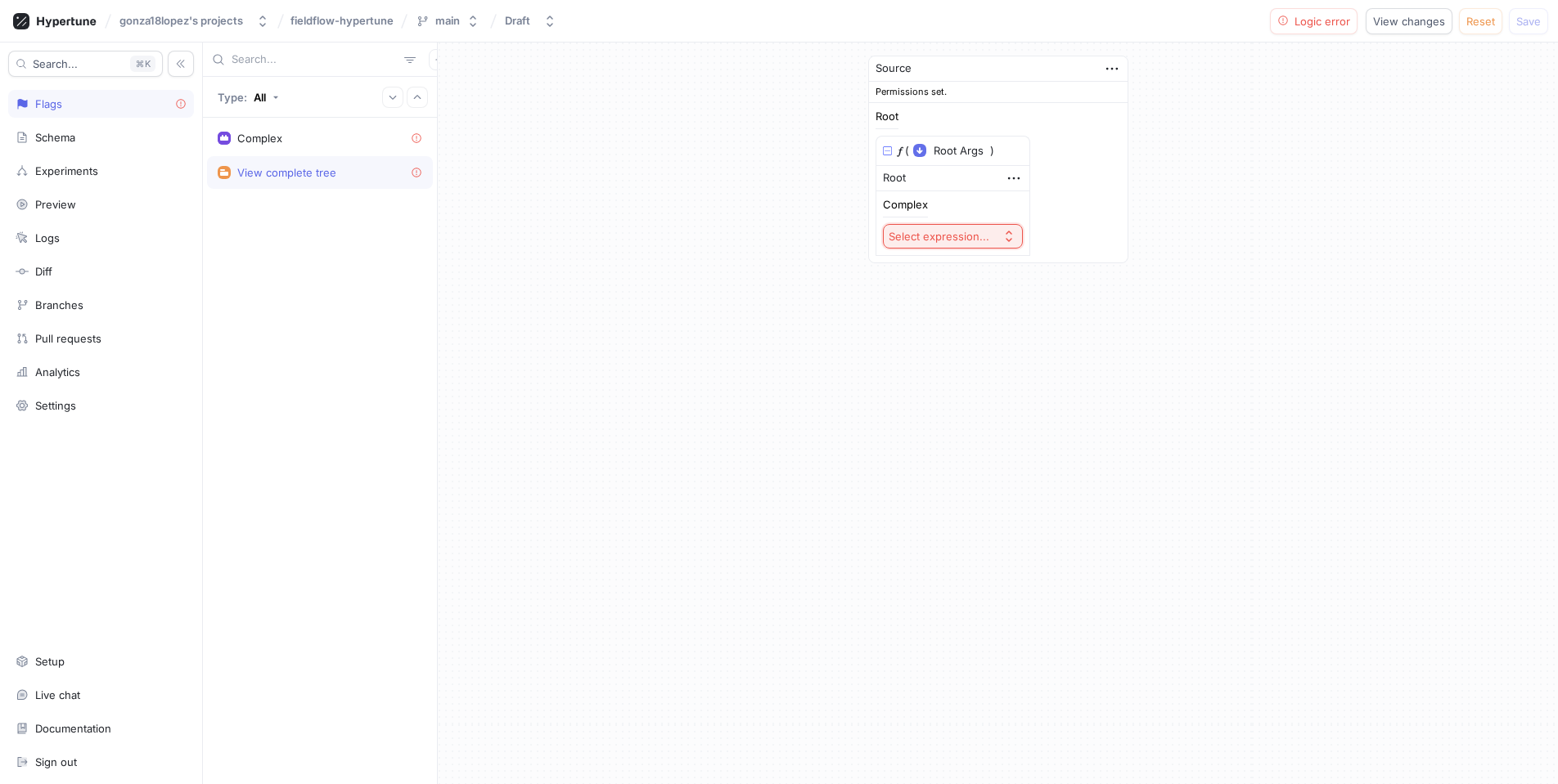
click at [939, 230] on div "Select expression..." at bounding box center [939, 237] width 100 height 14
click at [964, 284] on div "Complex" at bounding box center [983, 294] width 193 height 27
click at [723, 387] on div "Source Permissions set. Root 𝑓 ( Root Args ▾ {} ▸ context: Context ) Root Compl…" at bounding box center [998, 257] width 1121 height 431
click at [722, 232] on div "Source Permissions set. Root 𝑓 ( Root Args ▾ {} ▸ context: Context ) Root Compl…" at bounding box center [998, 257] width 1121 height 431
click at [257, 143] on div "Complex" at bounding box center [260, 138] width 45 height 13
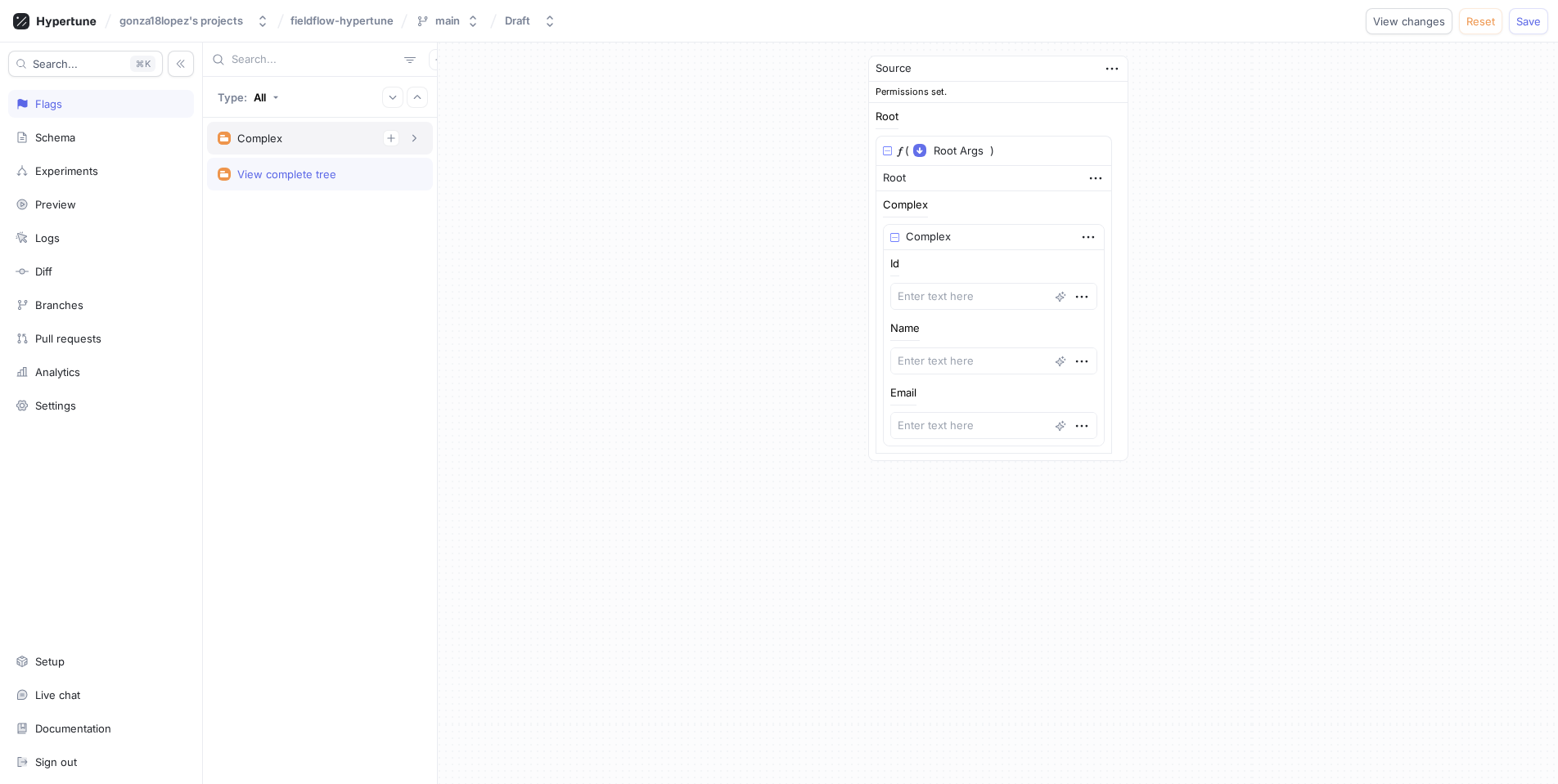
type textarea "x"
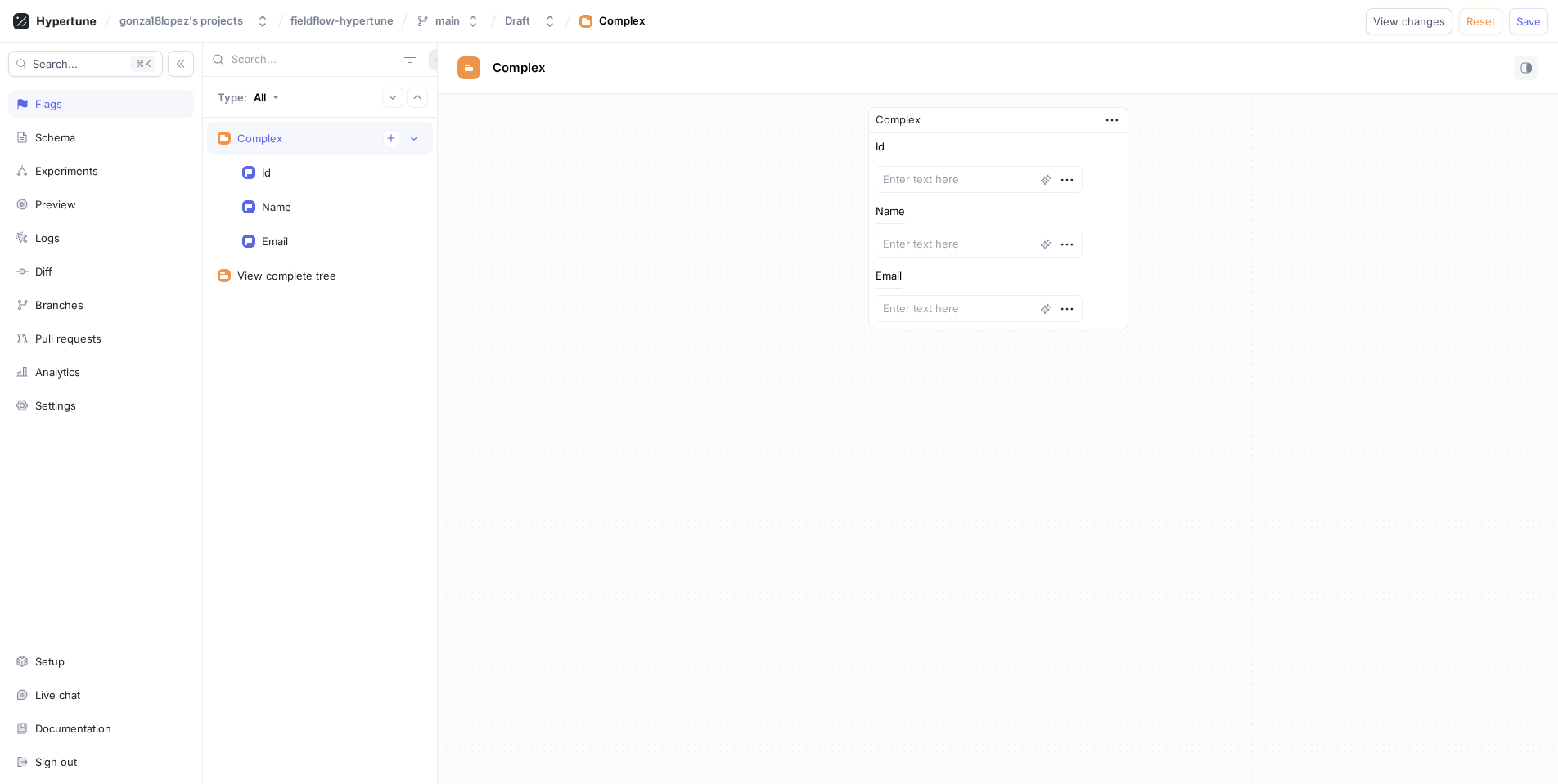
click at [433, 66] on button "button" at bounding box center [439, 60] width 22 height 22
click at [445, 91] on p "Flag" at bounding box center [453, 91] width 22 height 17
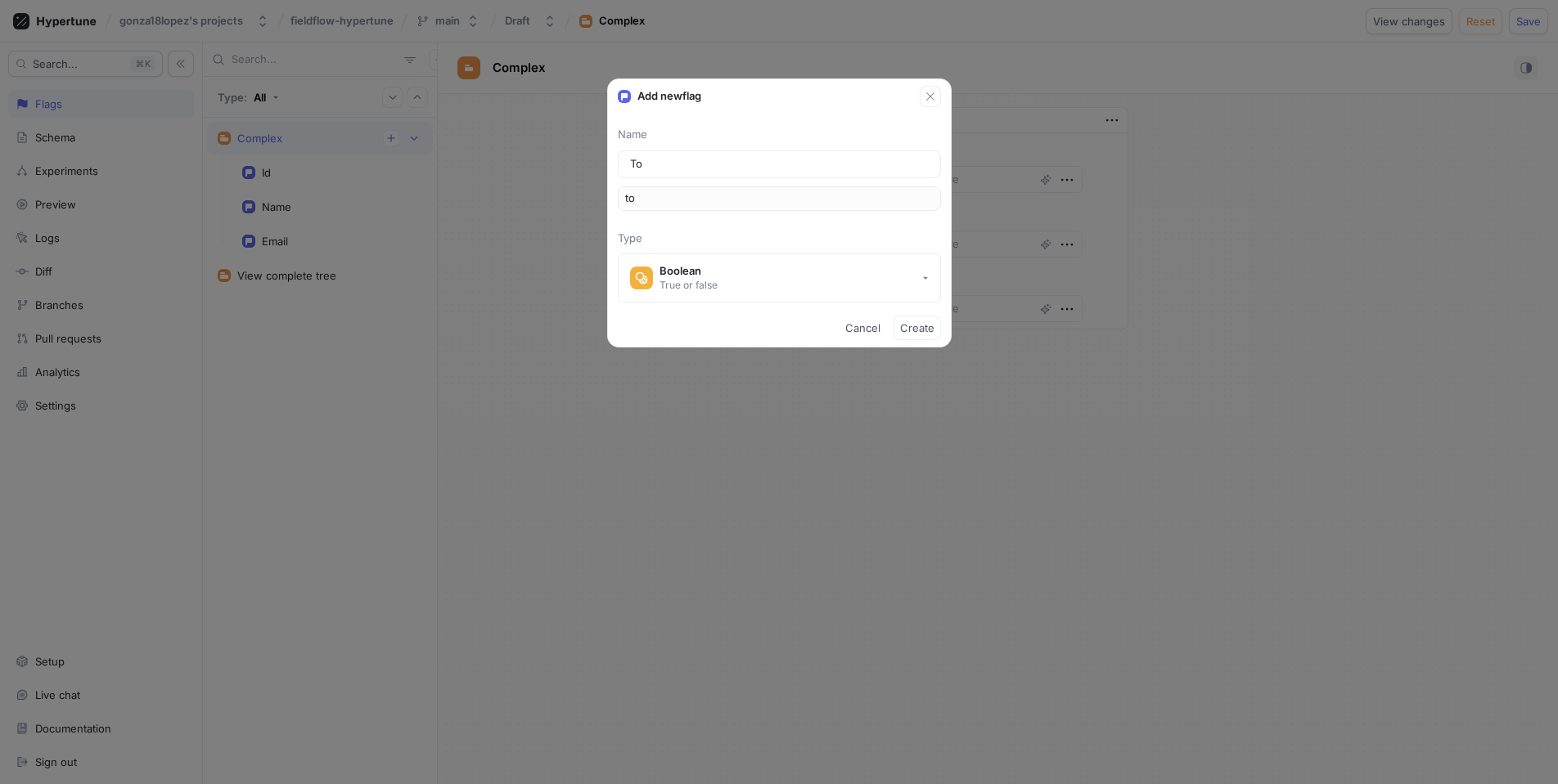
type input "Tou"
type input "tou"
type input "Tour"
type input "tour"
type input "Tourn"
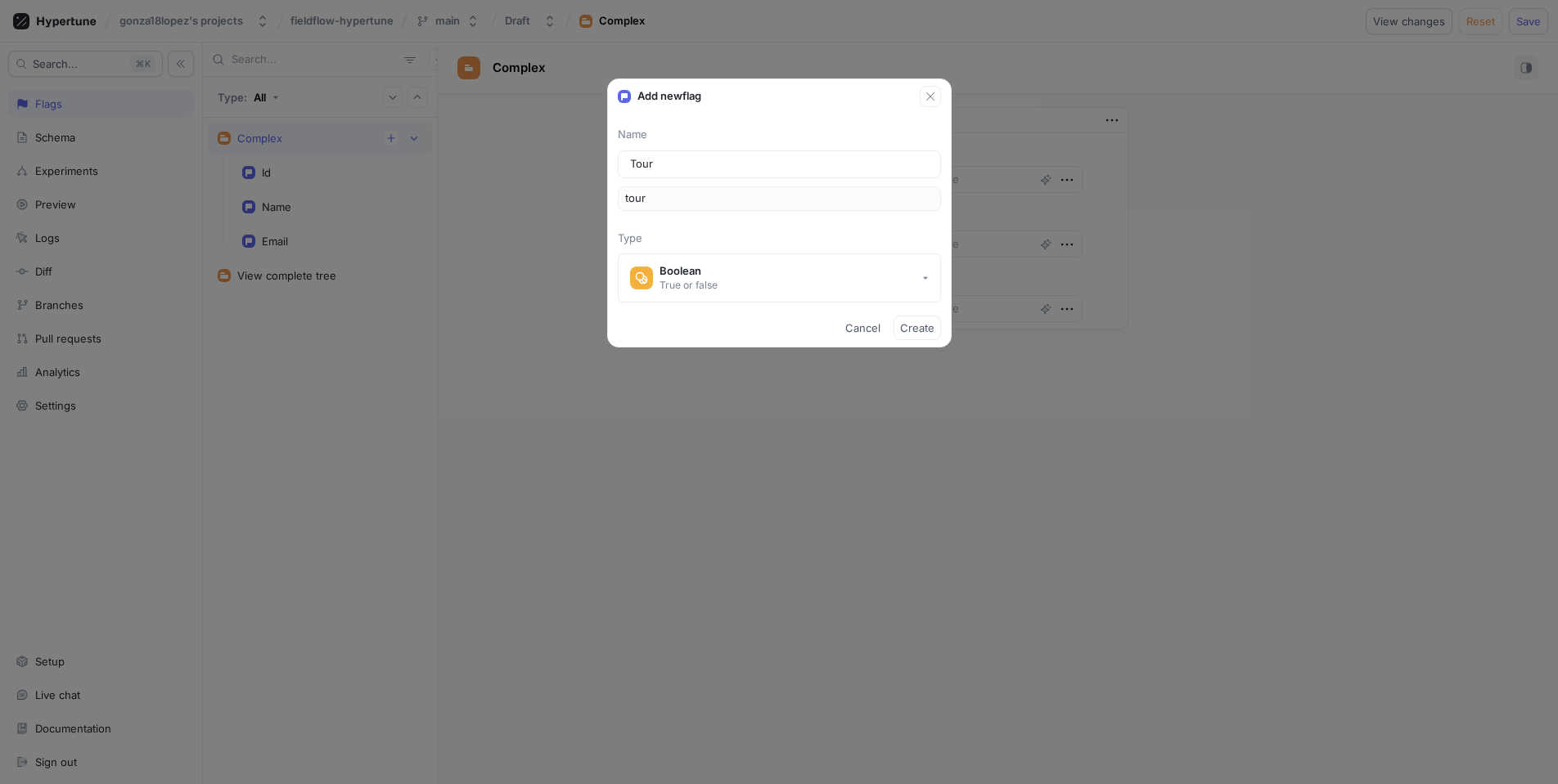
type input "tourn"
type input "Tourna"
type input "tourna"
type input "Tournam"
type input "tournam"
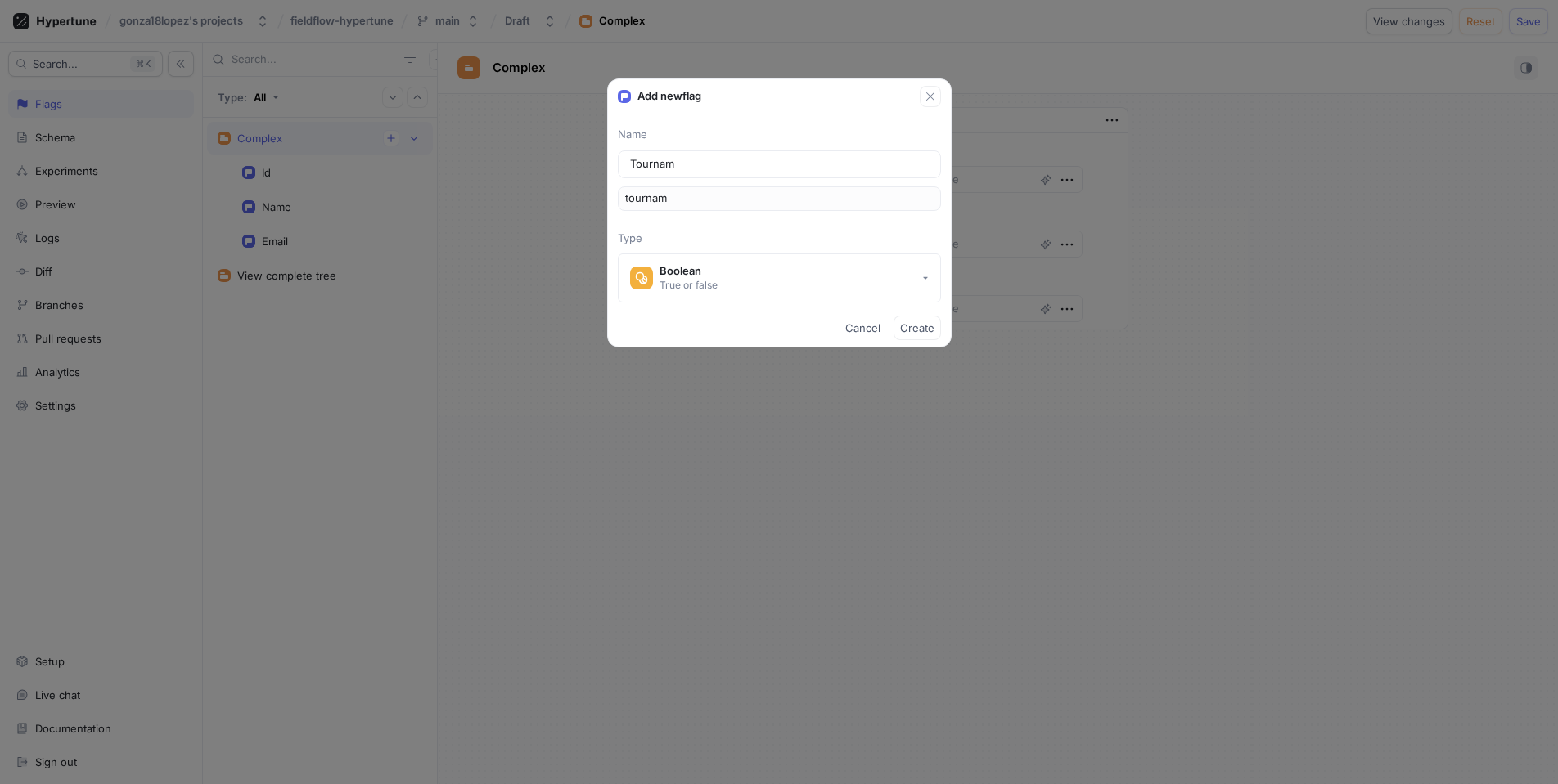
type input "Tourname"
type input "tourname"
type input "Tournamen"
type input "tournamen"
type input "Tournament"
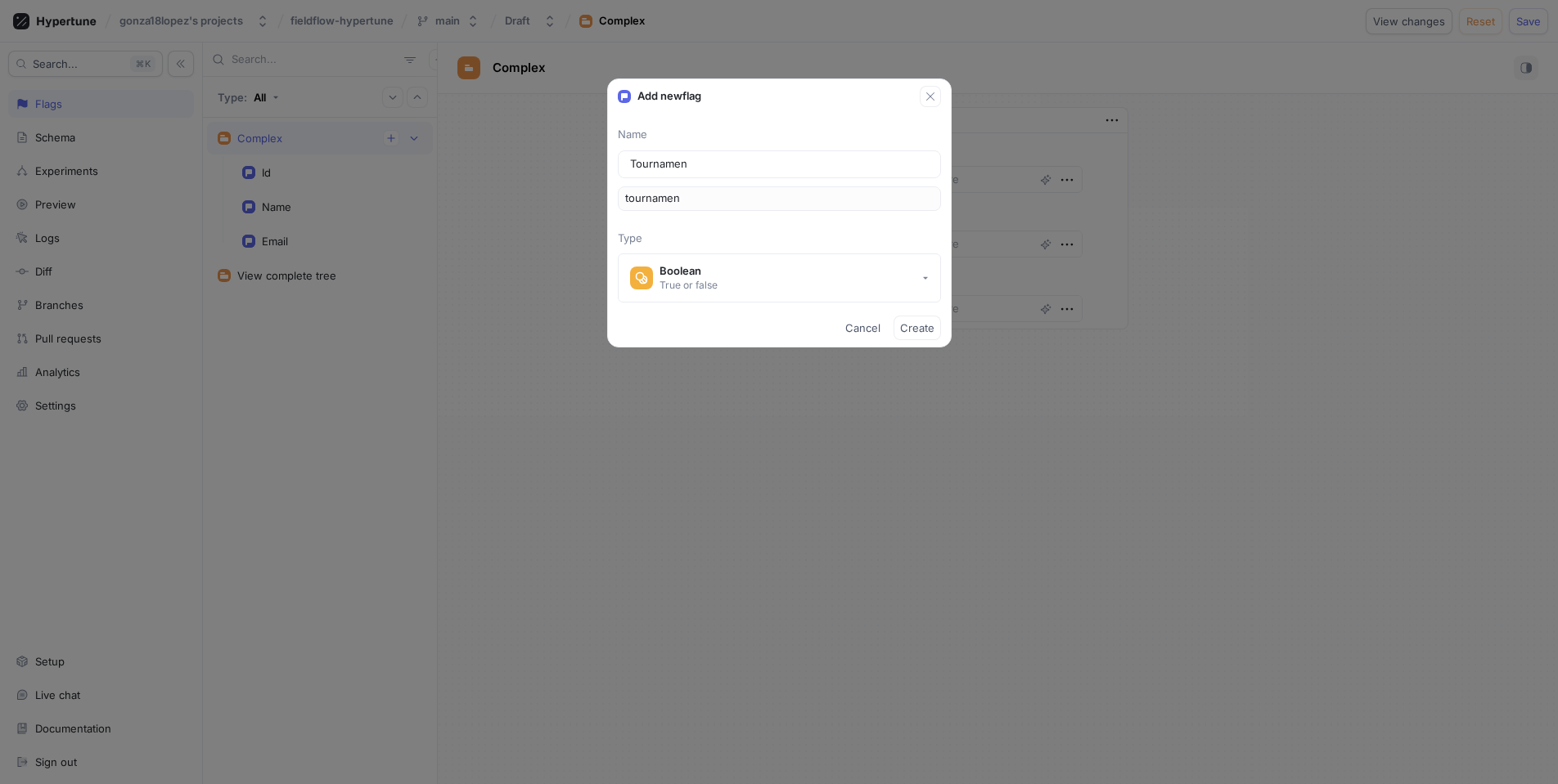
type input "tournament"
type input "Tournaments"
type input "tournaments"
click at [748, 257] on button "Boolean True or false" at bounding box center [779, 278] width 323 height 49
type input "Tournaments"
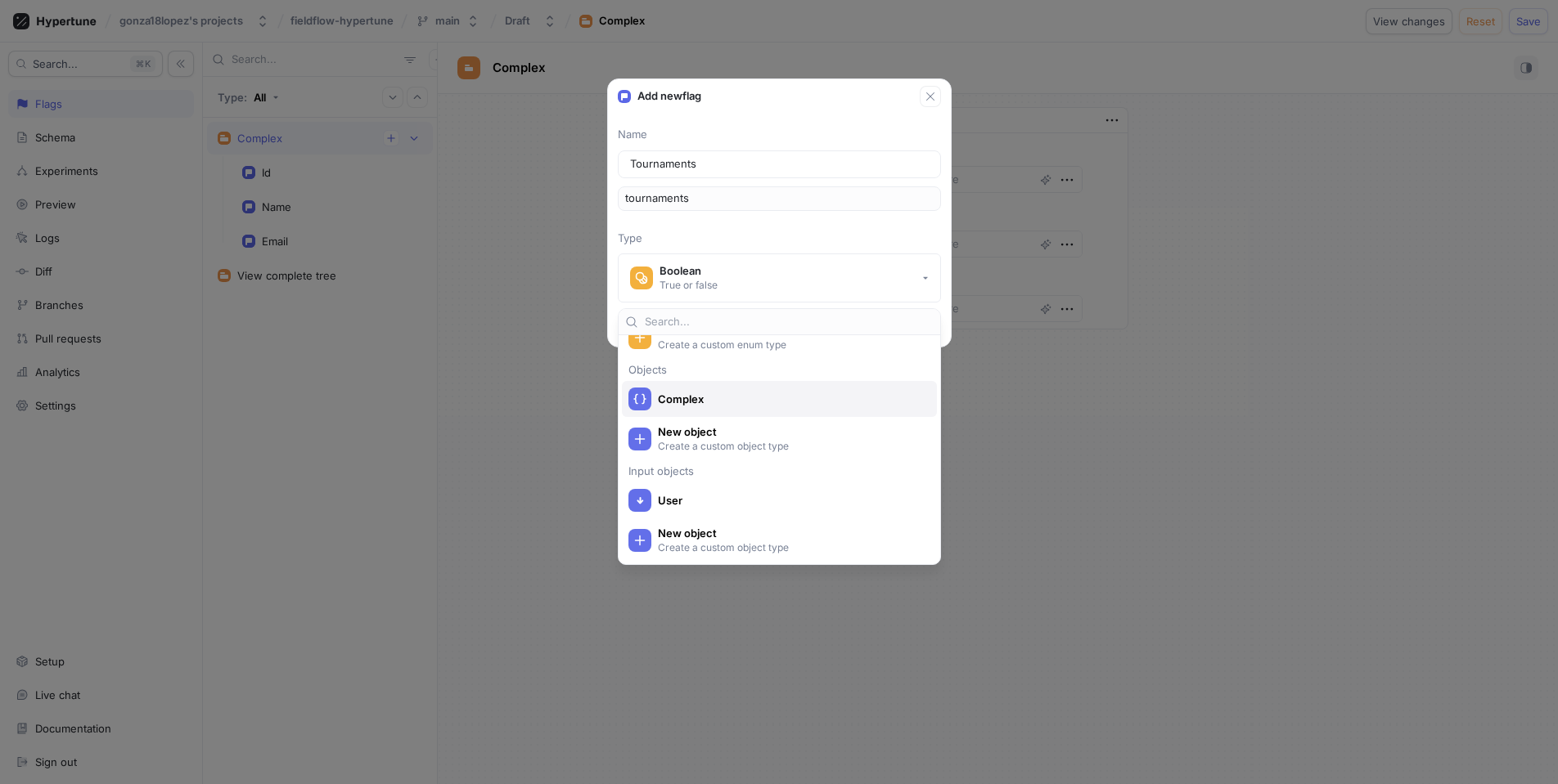
scroll to position [359, 0]
click at [714, 413] on div "Complex" at bounding box center [779, 399] width 315 height 36
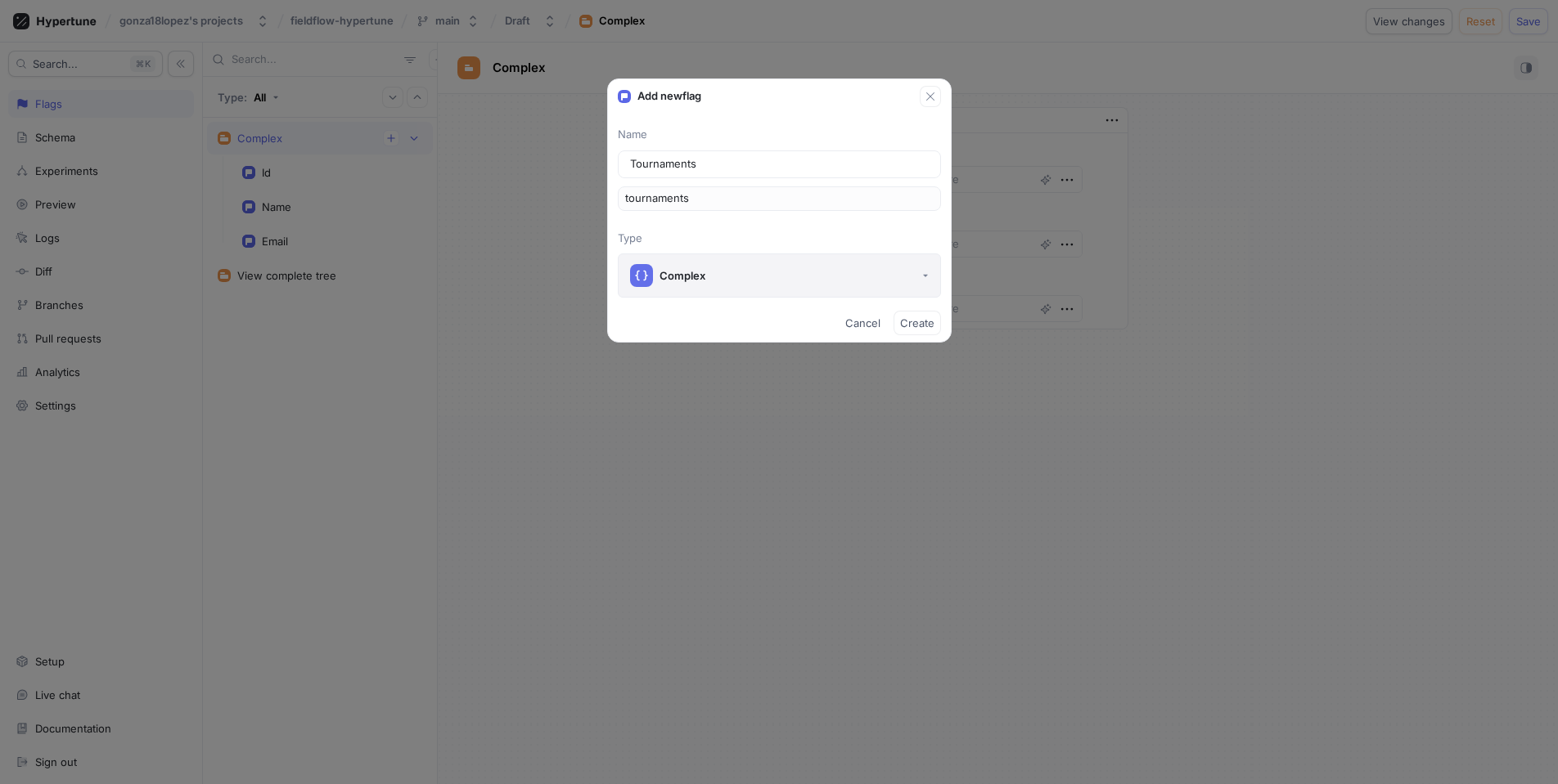
click at [715, 285] on button "Complex" at bounding box center [779, 275] width 323 height 44
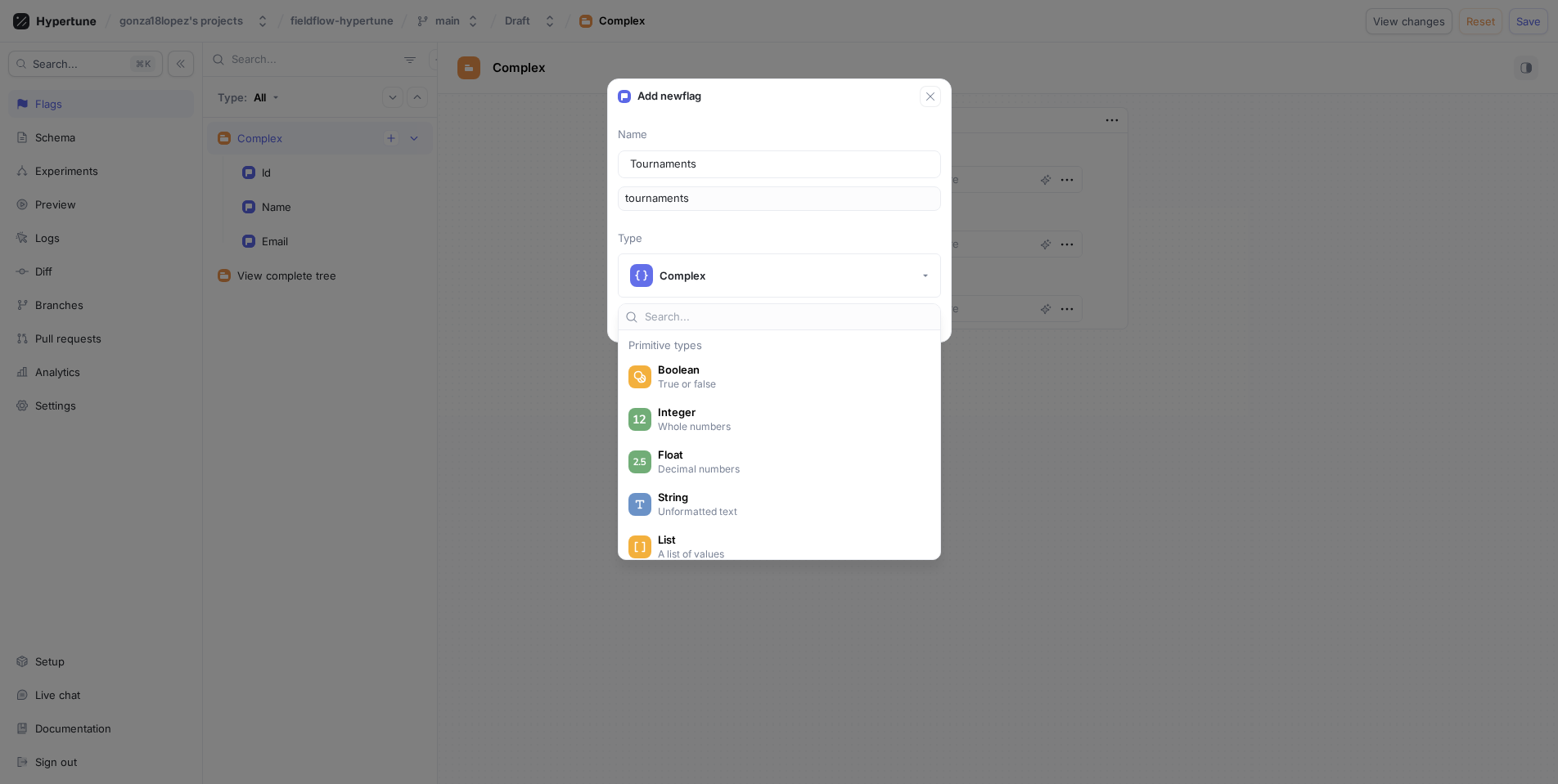
scroll to position [308, 0]
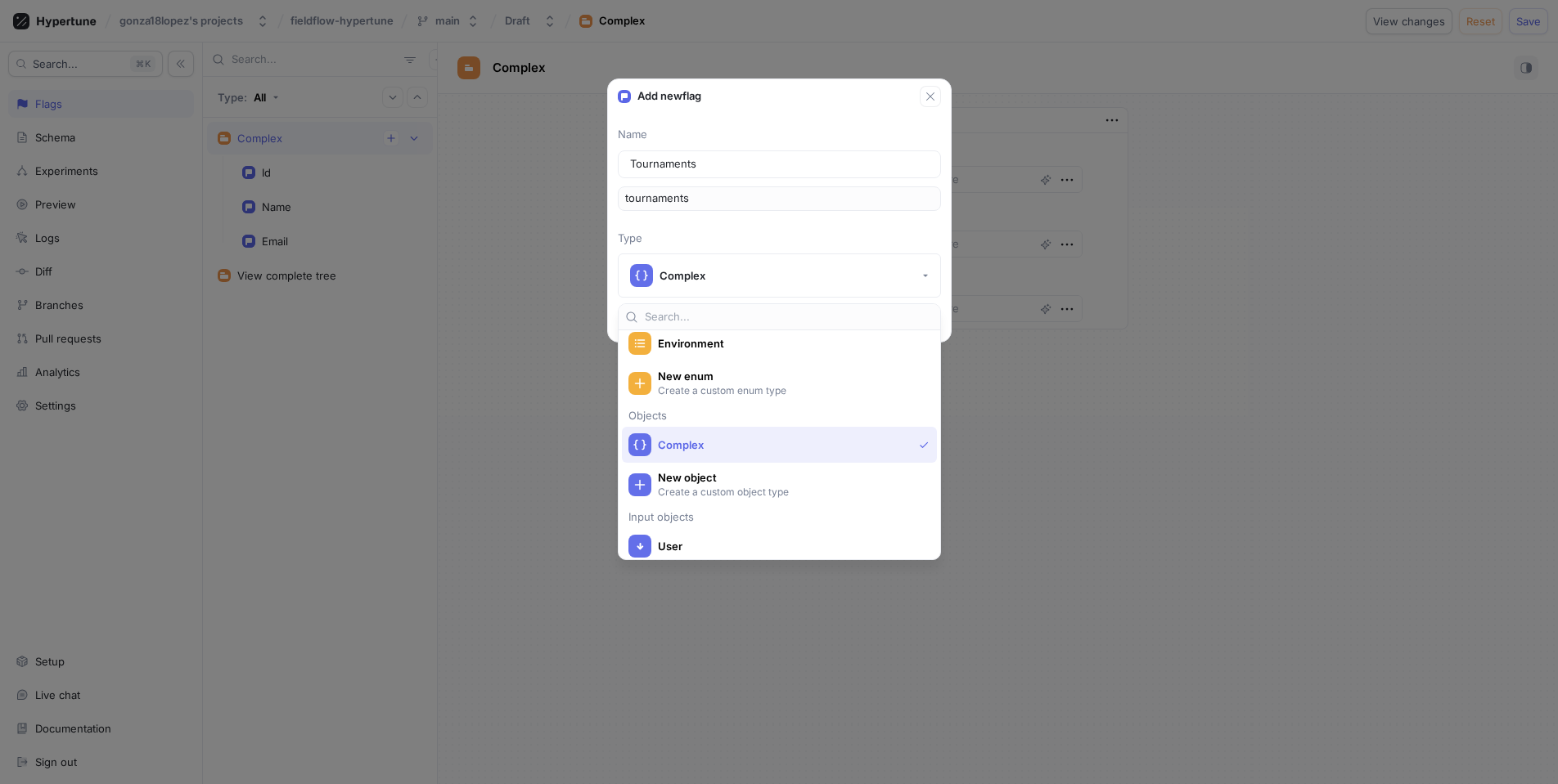
click at [795, 222] on div "Name Tournaments tournaments Type Complex" at bounding box center [779, 212] width 343 height 171
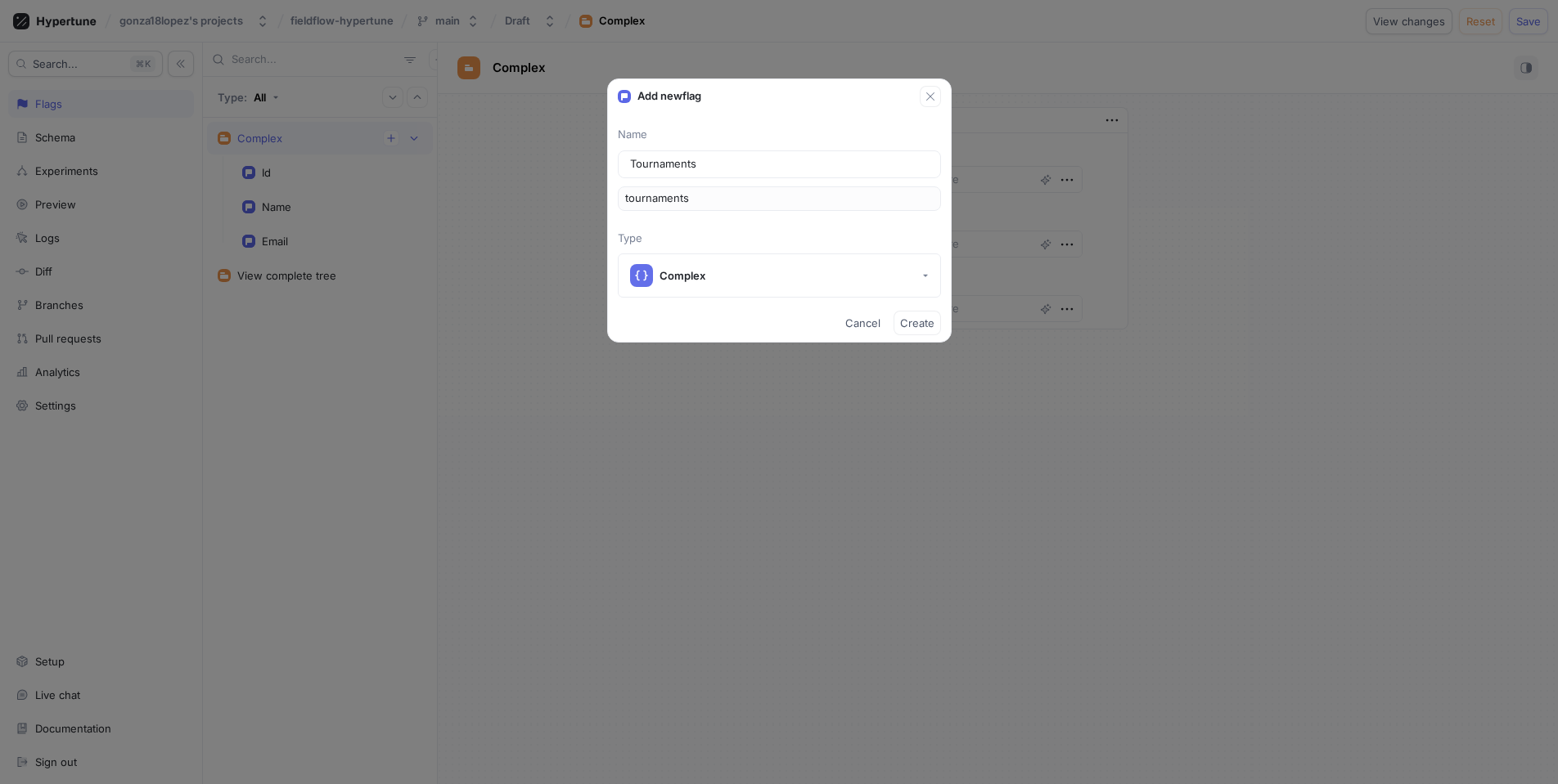
click at [865, 318] on span "Cancel" at bounding box center [863, 323] width 35 height 10
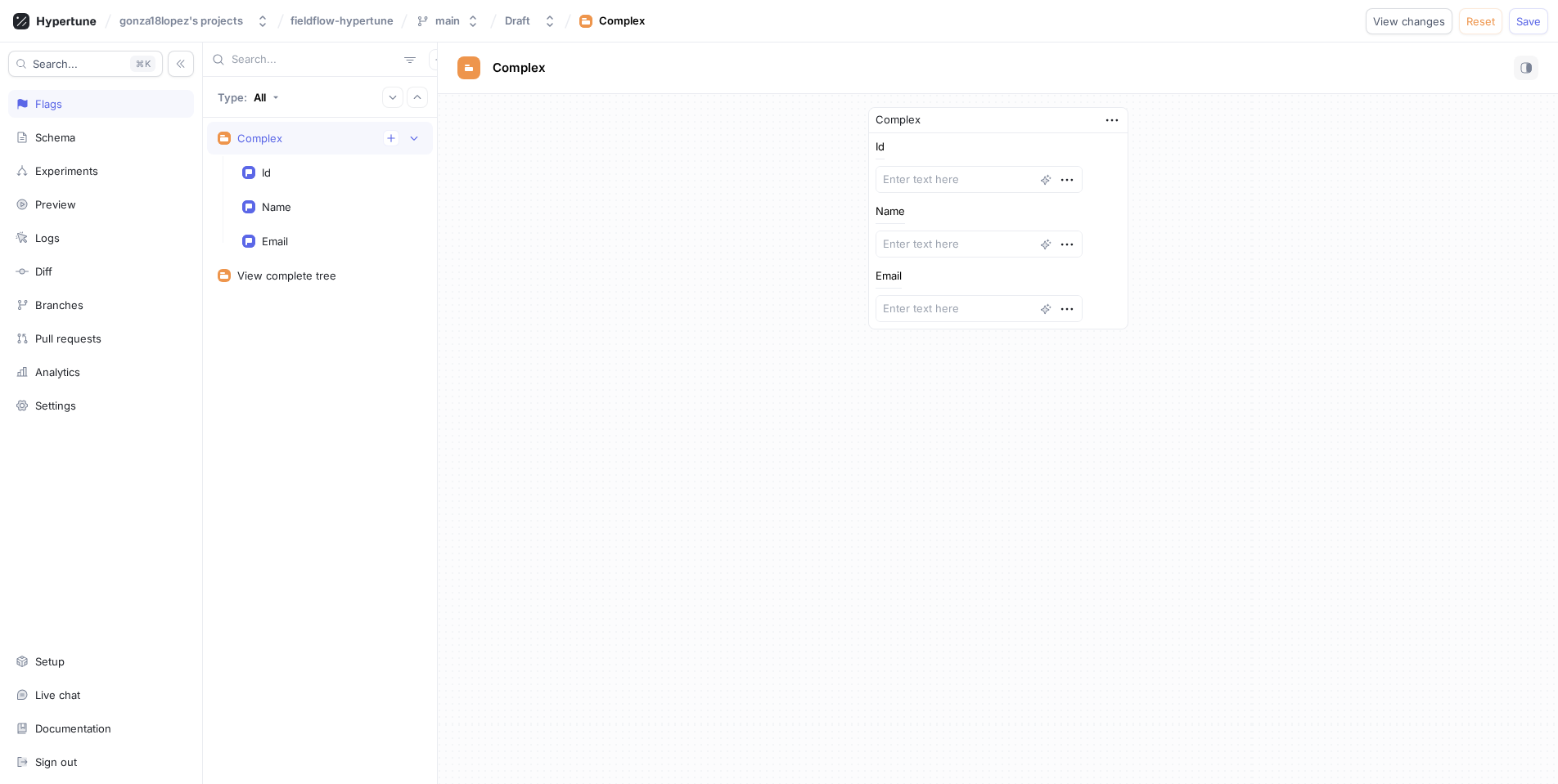
click at [555, 305] on div "Complex Id Name Email" at bounding box center [998, 218] width 1121 height 249
click at [537, 296] on div "Complex Id Name Email" at bounding box center [998, 218] width 1121 height 249
click at [413, 139] on icon "button" at bounding box center [414, 139] width 7 height 4
click at [563, 237] on div "Complex Id Name Email" at bounding box center [998, 218] width 1121 height 249
click at [77, 165] on div "Experiments" at bounding box center [67, 170] width 63 height 13
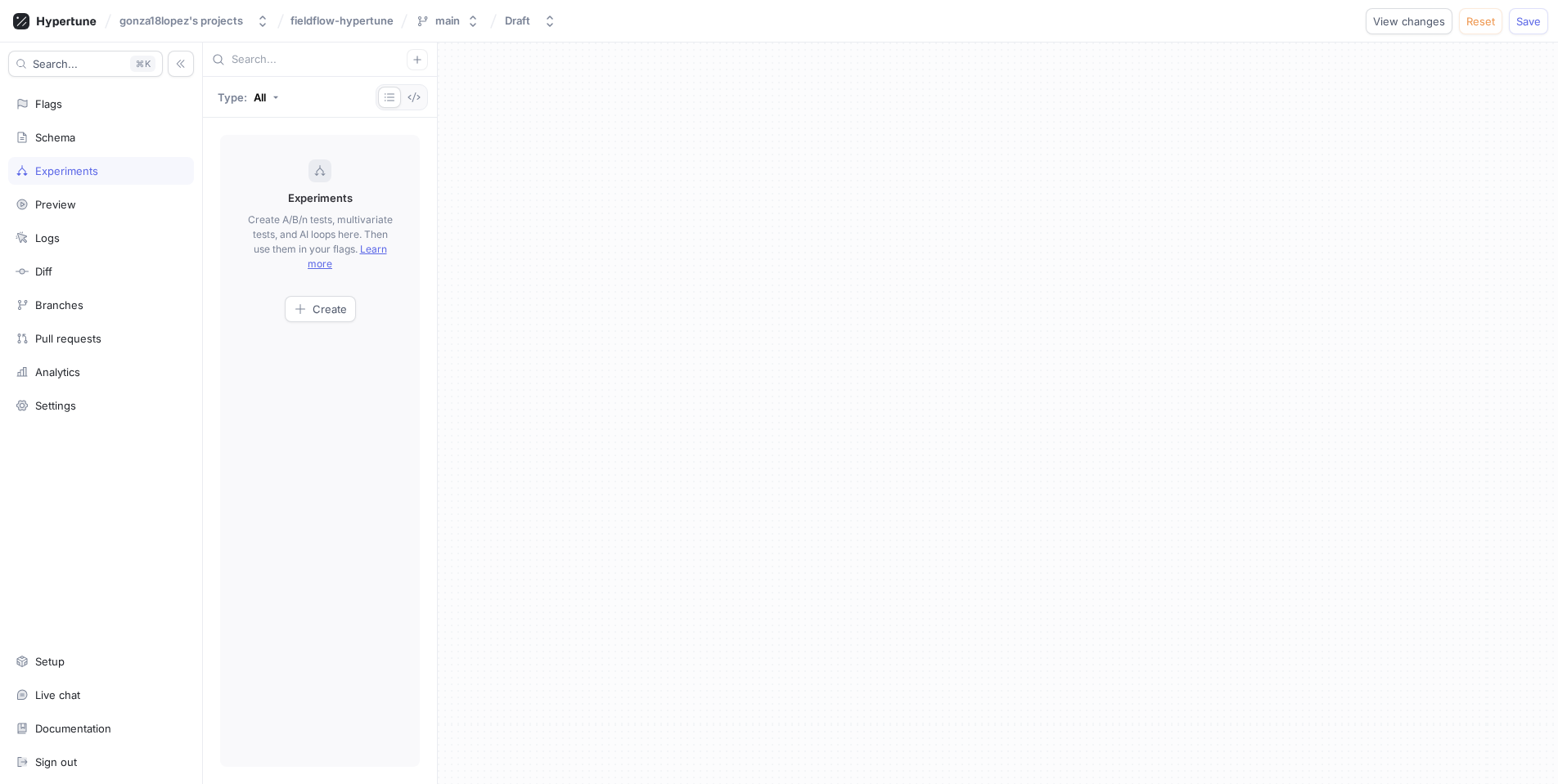
click at [258, 217] on p "Create A/B/n tests, multivariate tests, and AI loops here. Then use them in you…" at bounding box center [319, 242] width 150 height 59
drag, startPoint x: 258, startPoint y: 217, endPoint x: 344, endPoint y: 220, distance: 86.1
click at [310, 219] on p "Create A/B/n tests, multivariate tests, and AI loops here. Then use them in you…" at bounding box center [319, 242] width 150 height 59
click at [353, 220] on p "Create A/B/n tests, multivariate tests, and AI loops here. Then use them in you…" at bounding box center [319, 242] width 150 height 59
drag, startPoint x: 353, startPoint y: 220, endPoint x: 276, endPoint y: 226, distance: 77.2
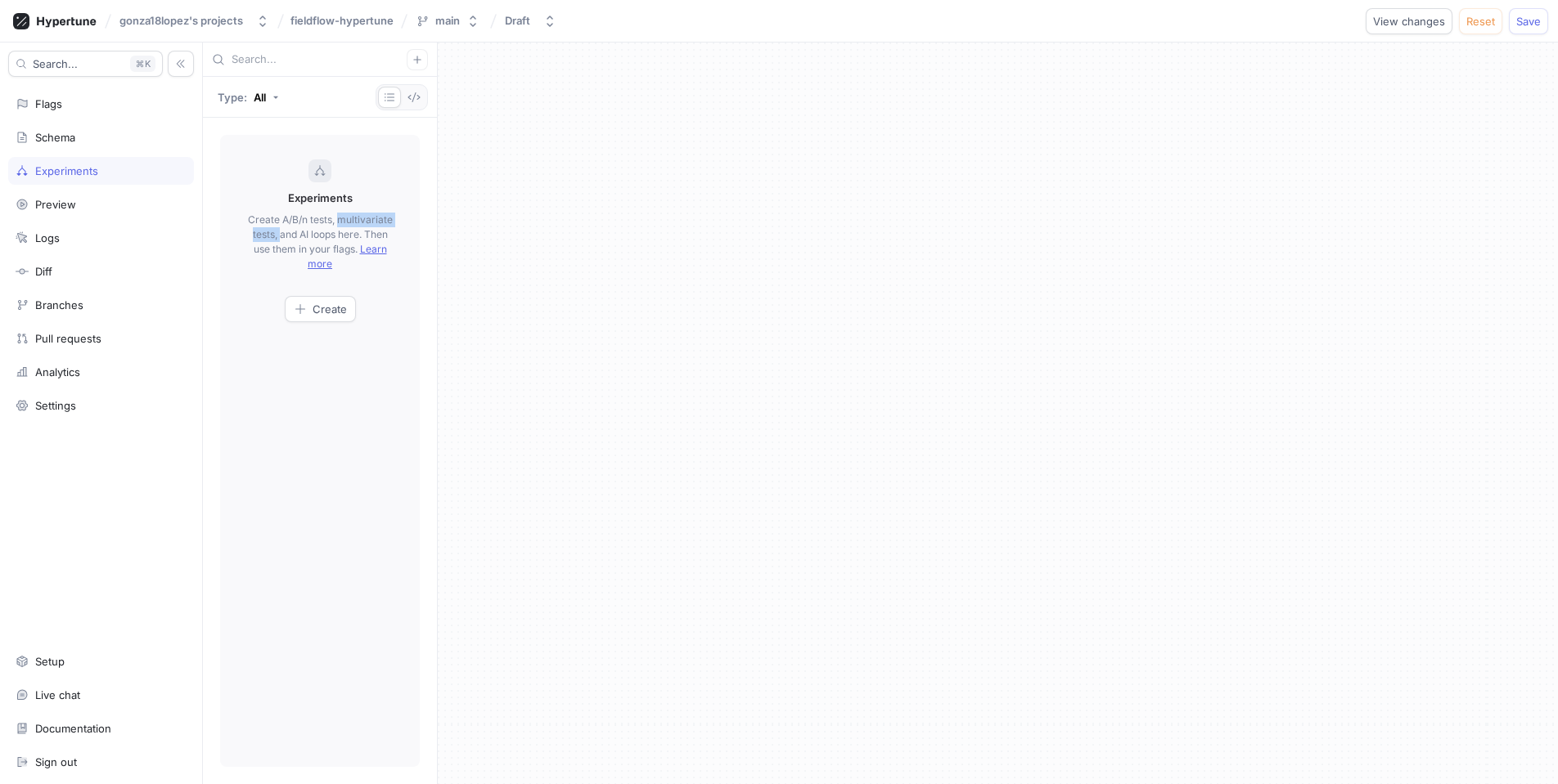
click at [276, 226] on p "Create A/B/n tests, multivariate tests, and AI loops here. Then use them in you…" at bounding box center [319, 242] width 150 height 59
click at [617, 264] on div at bounding box center [998, 413] width 1121 height 742
click at [1534, 20] on span "Save" at bounding box center [1528, 22] width 25 height 10
click at [1132, 252] on div at bounding box center [998, 413] width 1121 height 742
click at [835, 172] on div at bounding box center [998, 413] width 1121 height 742
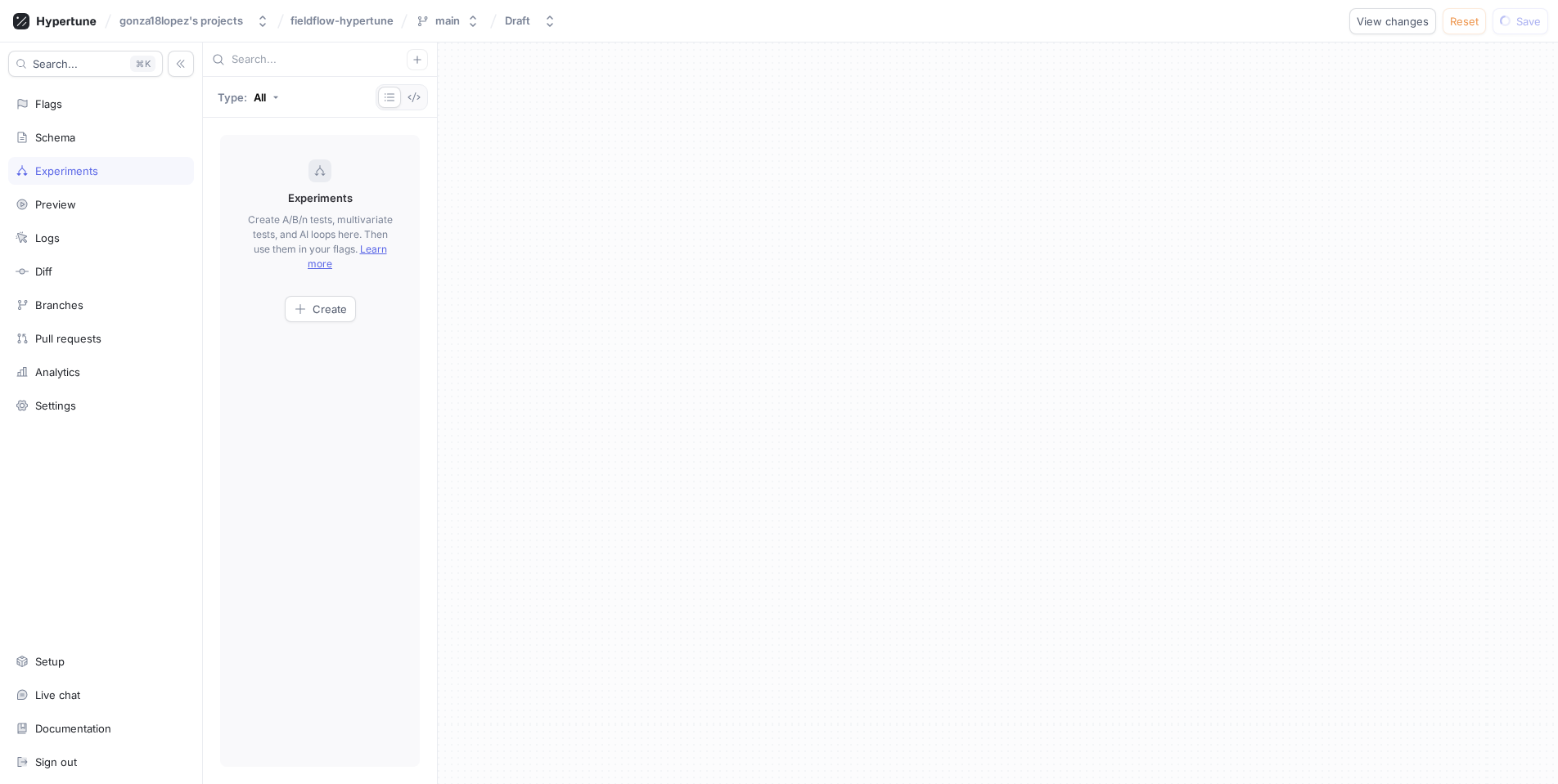
type textarea "x"
click at [830, 166] on div at bounding box center [998, 413] width 1121 height 742
click at [889, 138] on div at bounding box center [998, 413] width 1121 height 742
click at [818, 120] on div at bounding box center [998, 413] width 1121 height 742
click at [817, 147] on div at bounding box center [998, 413] width 1121 height 742
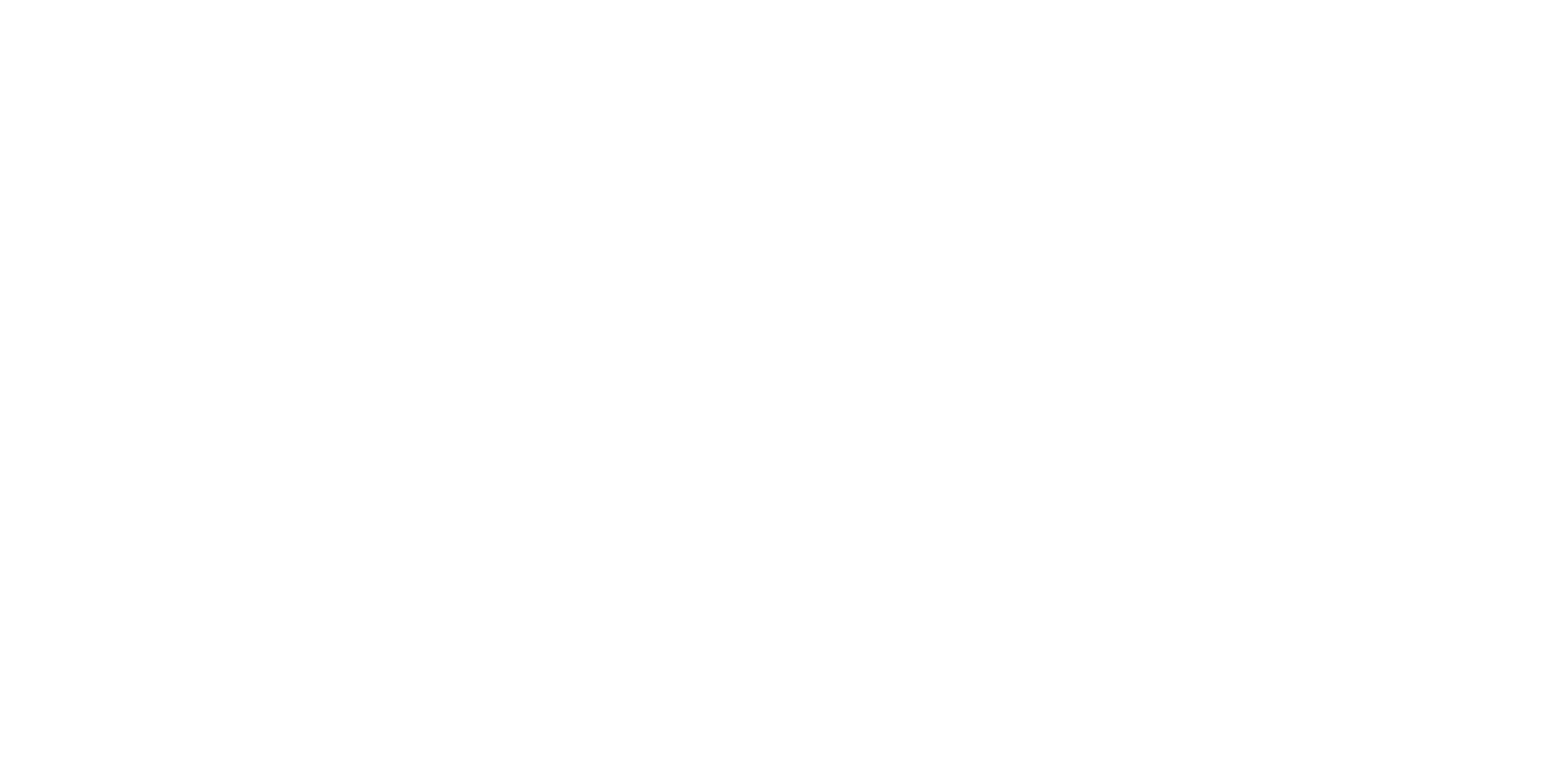
click at [693, 306] on div at bounding box center [779, 392] width 1558 height 784
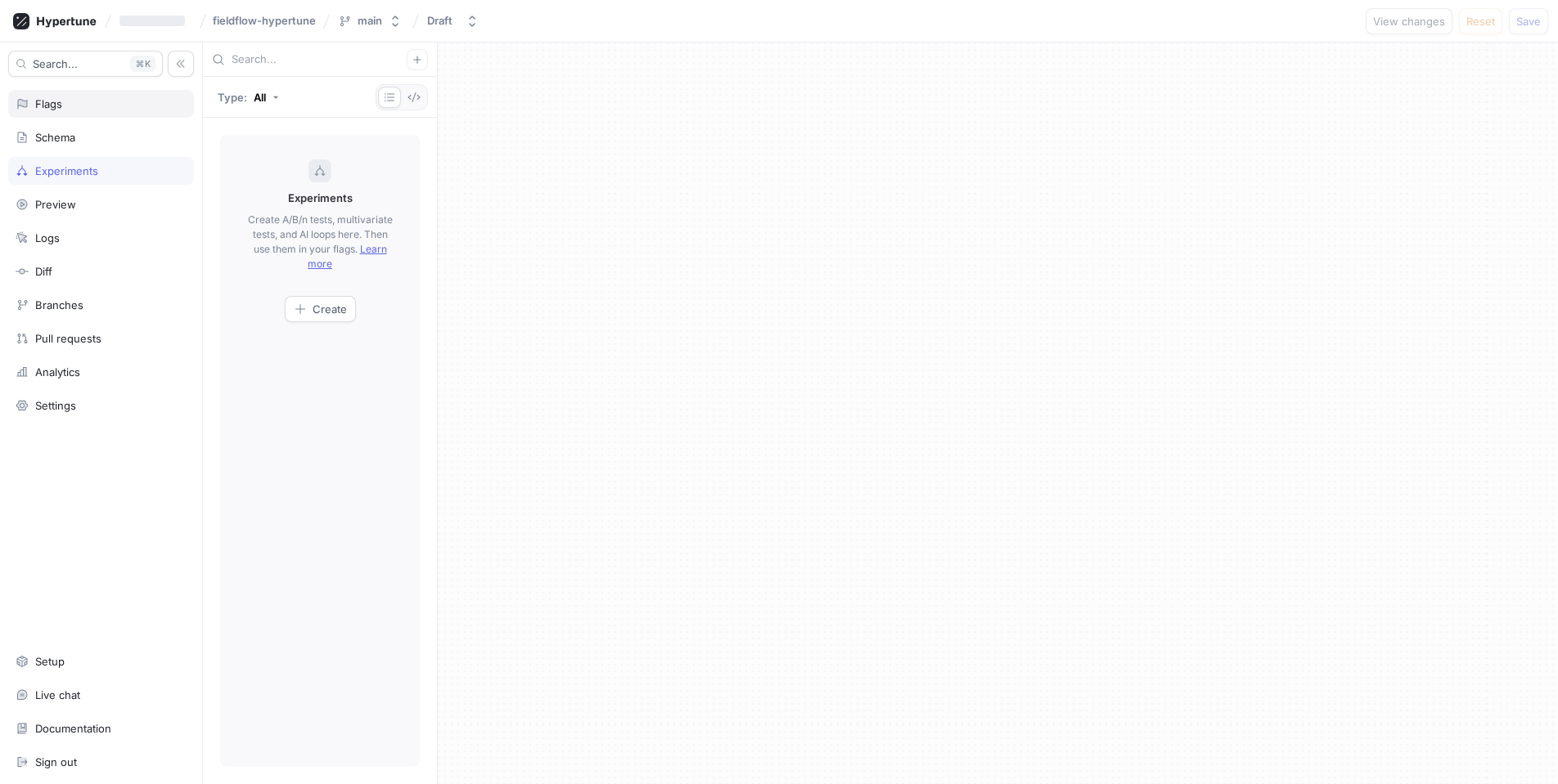
click at [67, 112] on div "Flags" at bounding box center [100, 104] width 186 height 28
type textarea "x"
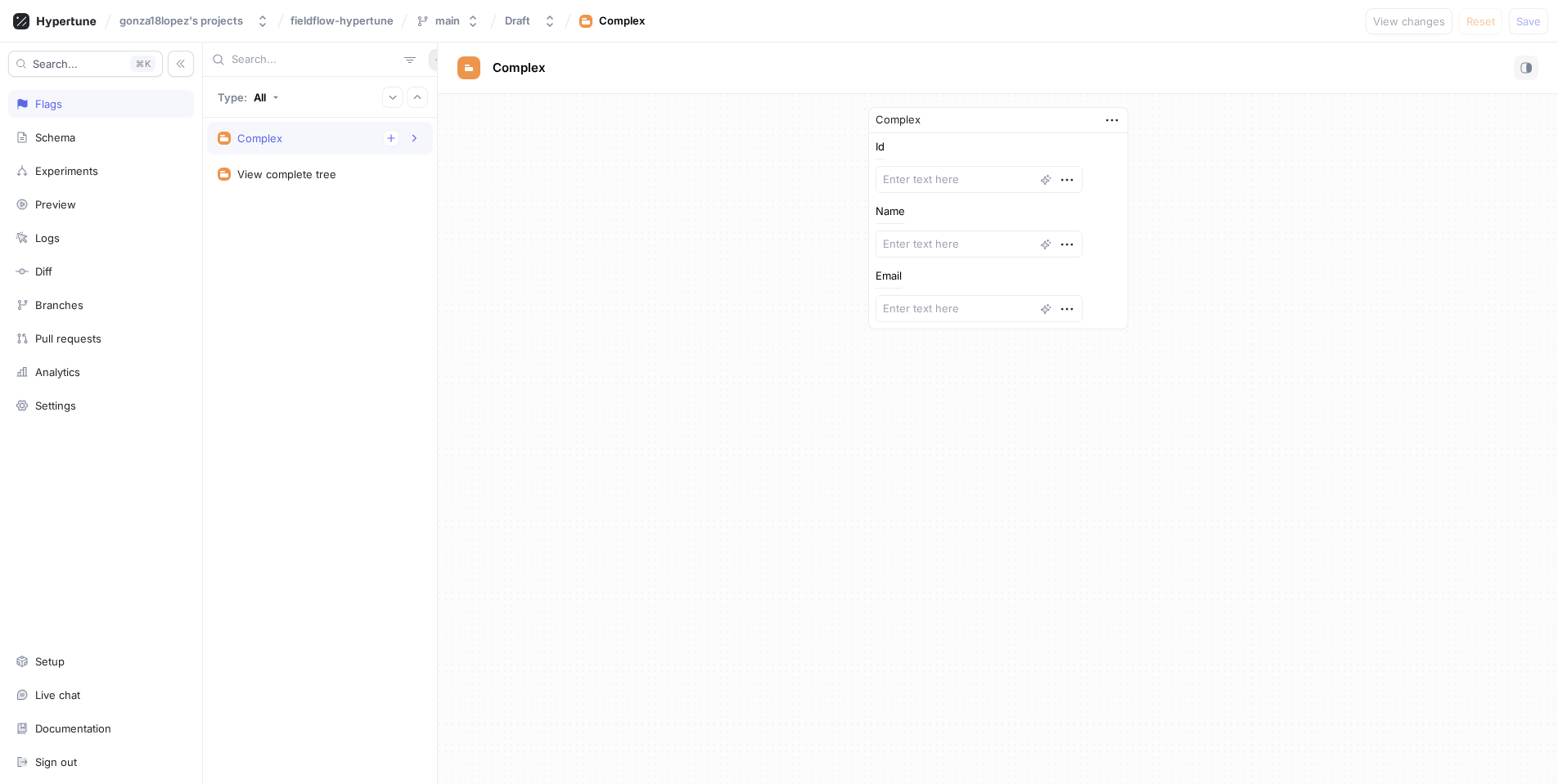
click at [433, 63] on button "button" at bounding box center [439, 60] width 22 height 22
click at [441, 85] on div "Flag" at bounding box center [470, 91] width 96 height 28
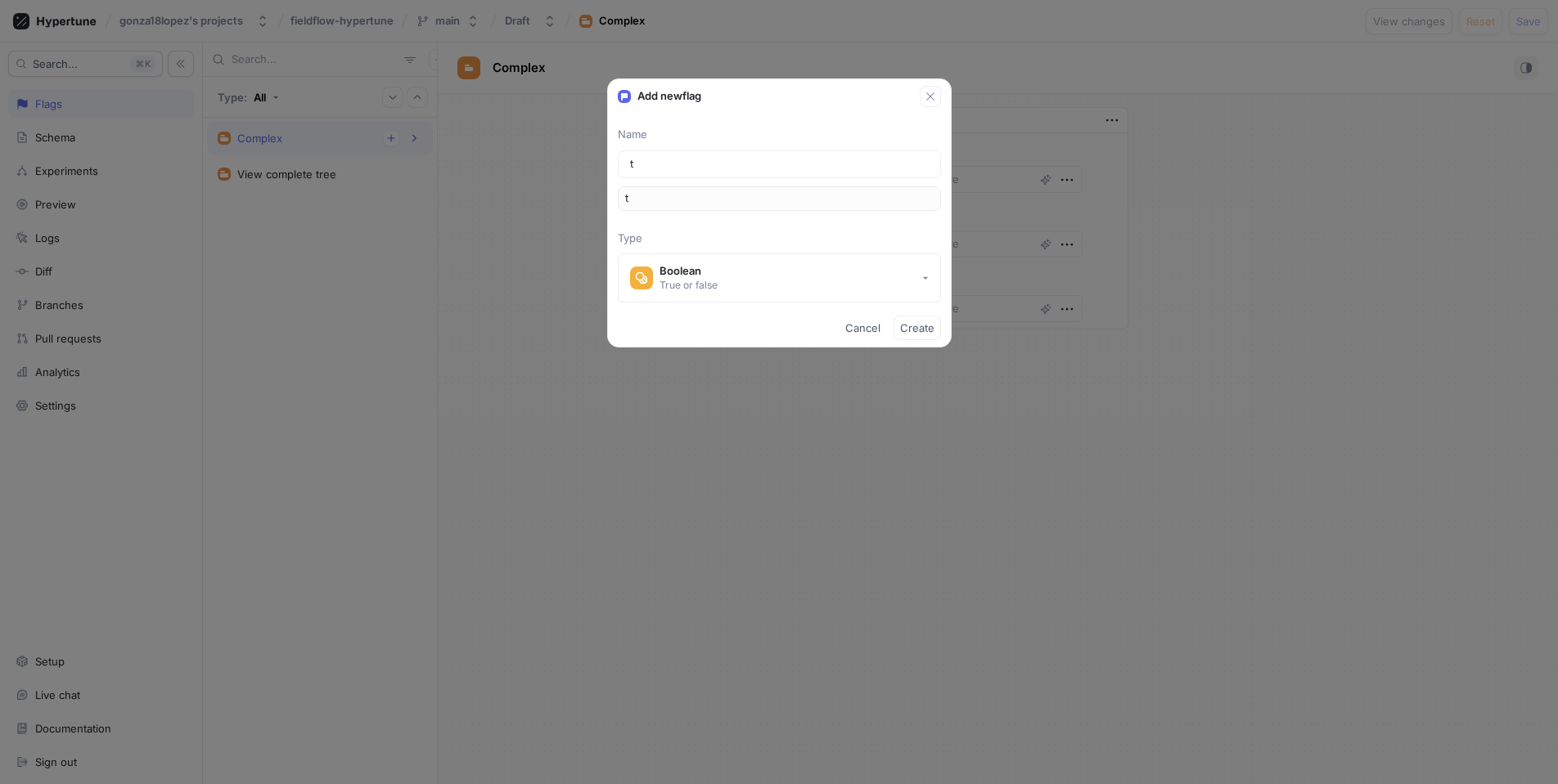
type input "to"
type input "tou"
type input "tour"
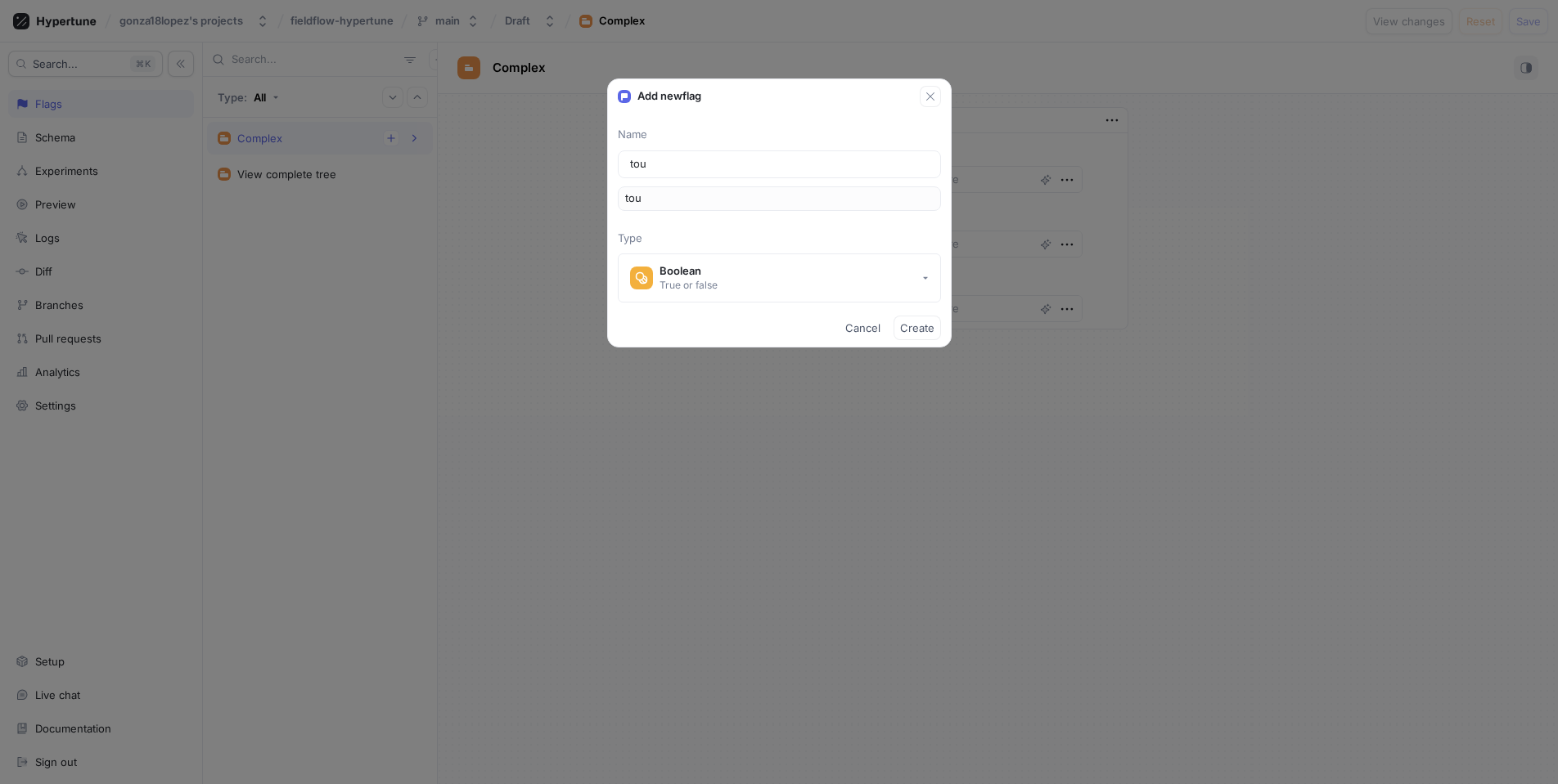
type input "tour"
type input "tourn"
type input "tourna"
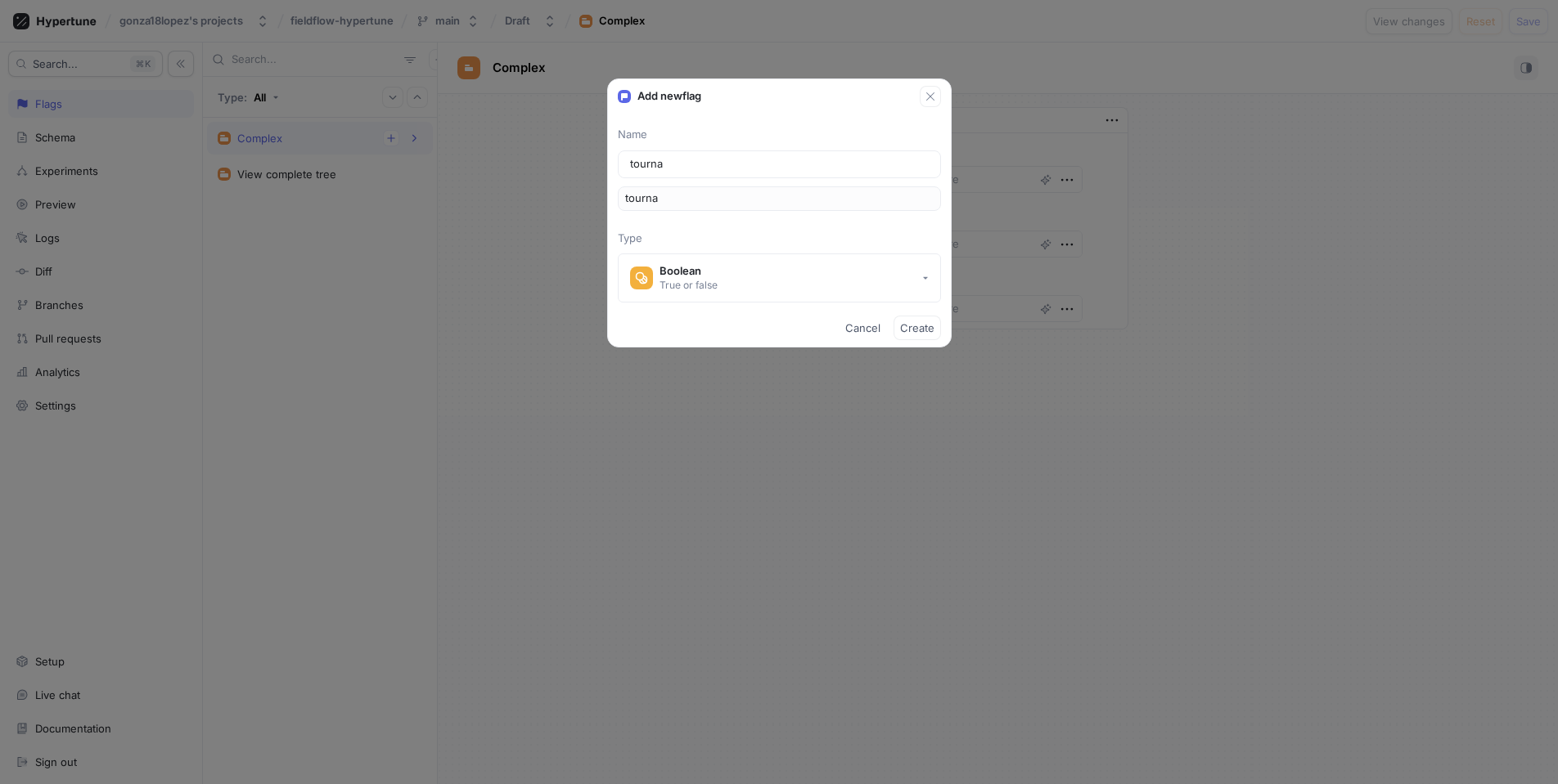
type input "tournam"
type input "tourname"
type input "tournamen"
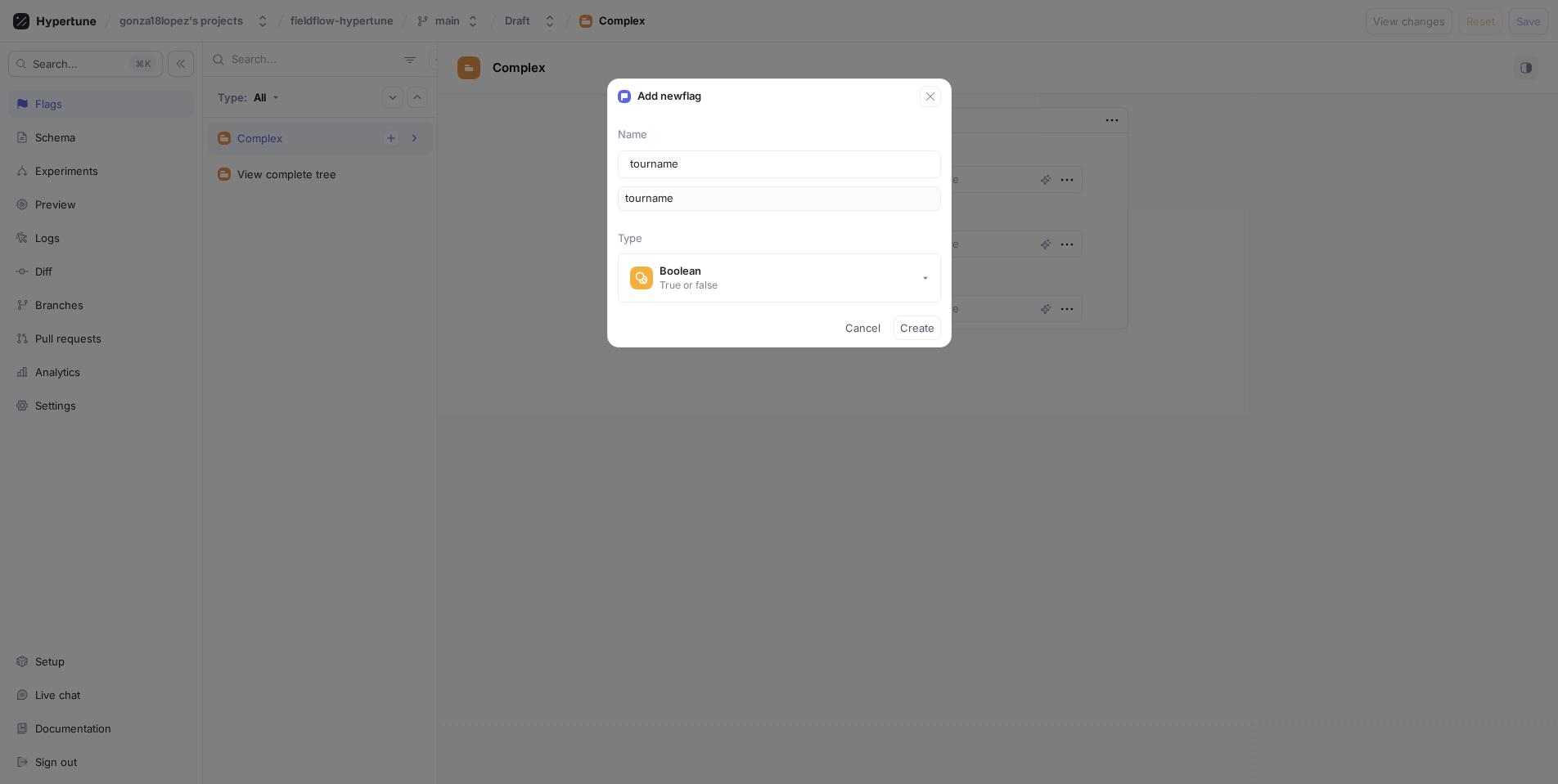
type input "tournamen"
type input "tournament"
type input "tournaments"
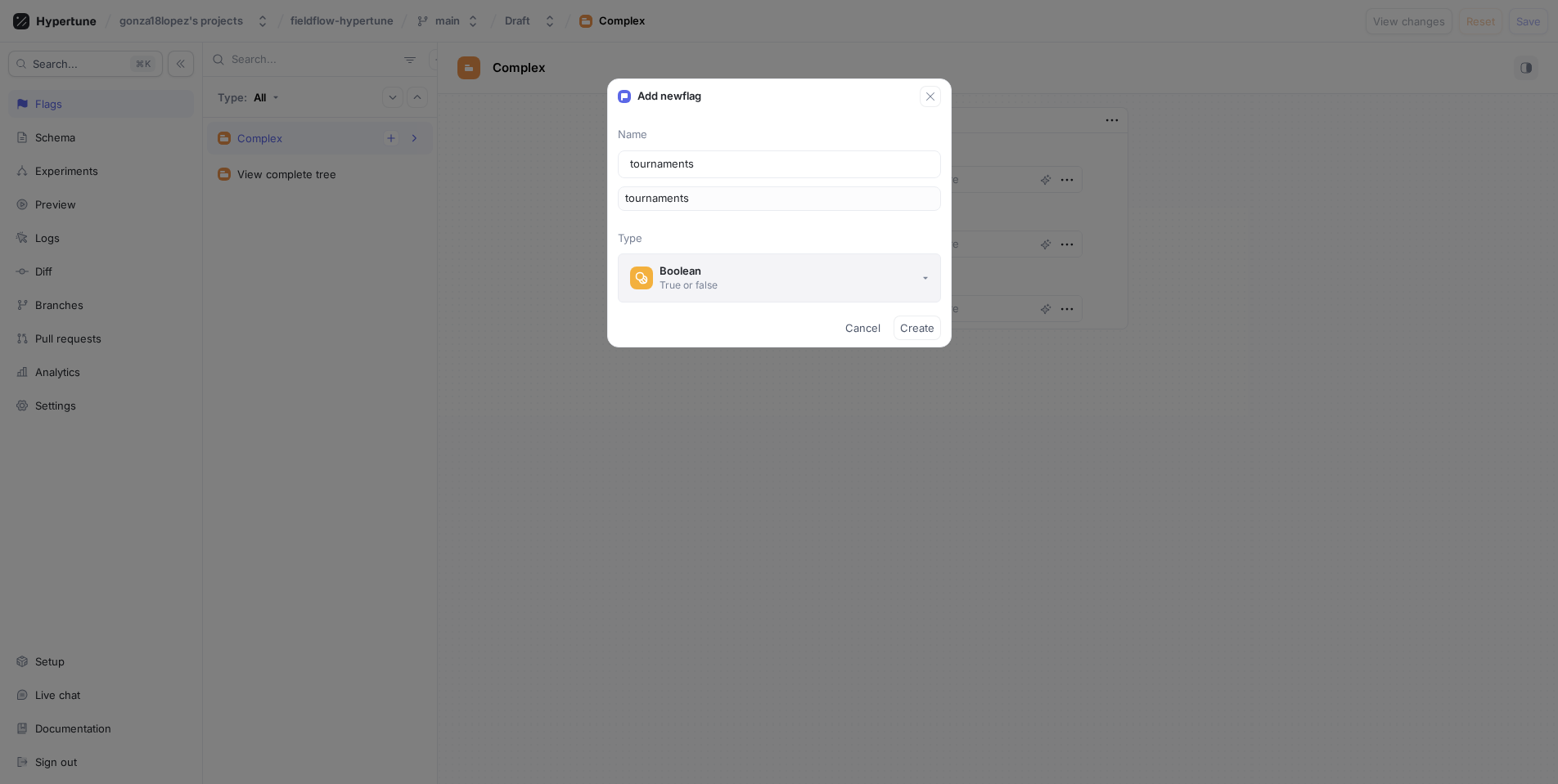
click at [760, 276] on button "Boolean True or false" at bounding box center [779, 278] width 323 height 49
type input "tournaments"
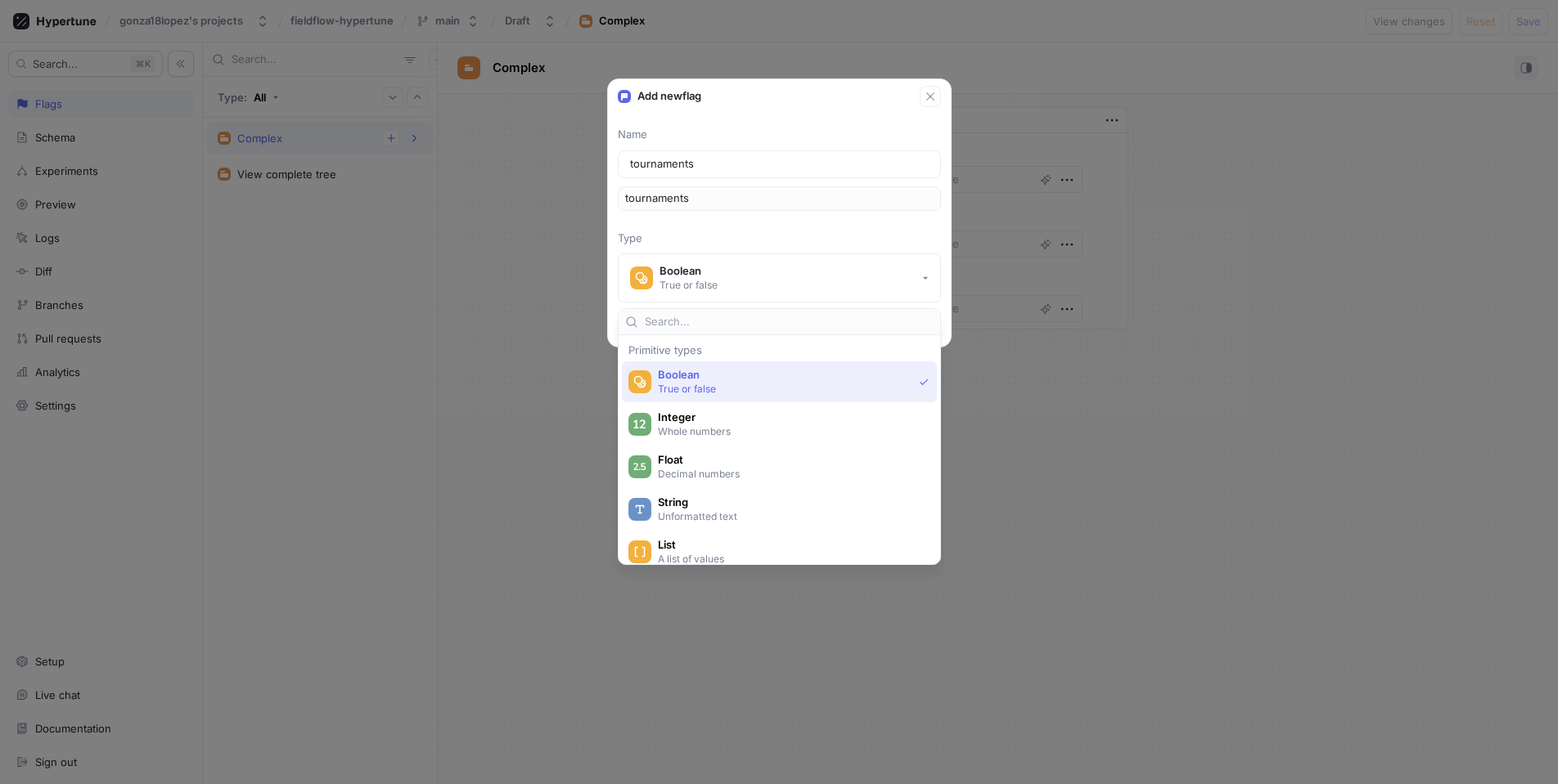
click at [791, 232] on p "Type" at bounding box center [779, 239] width 323 height 17
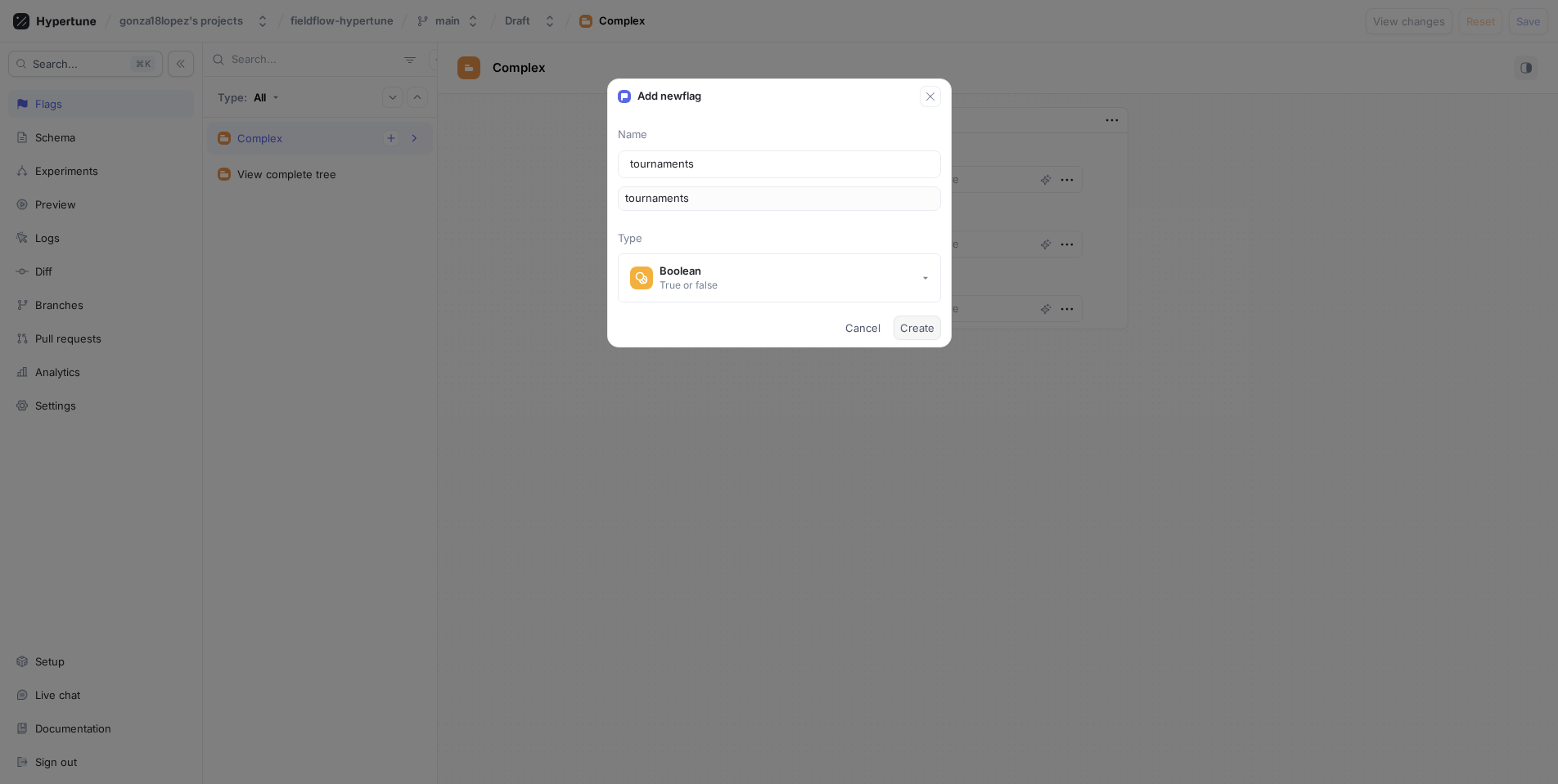
click at [927, 323] on span "Create" at bounding box center [917, 328] width 34 height 10
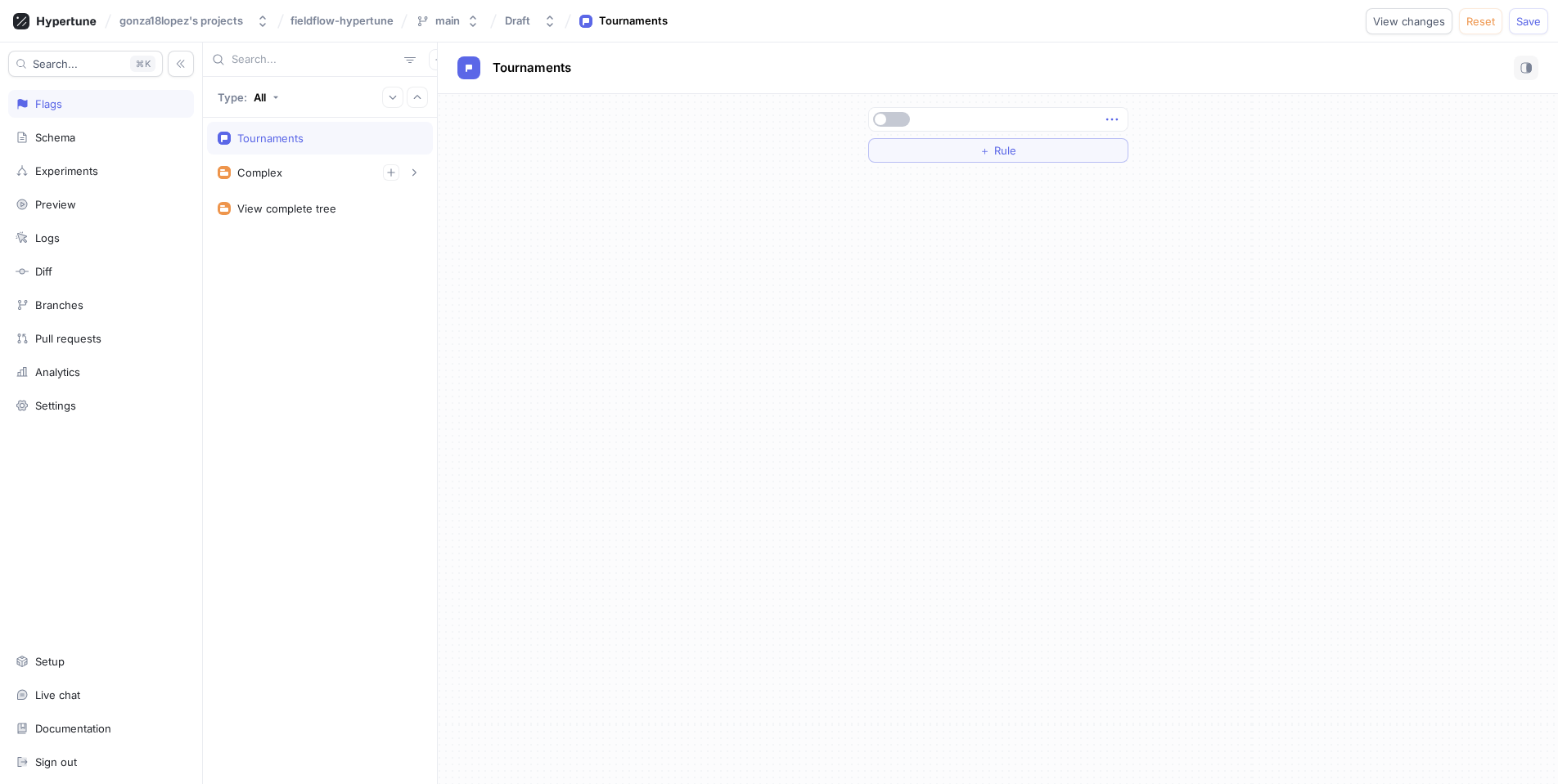
click at [1111, 119] on icon "button" at bounding box center [1112, 119] width 18 height 18
drag, startPoint x: 866, startPoint y: 220, endPoint x: 961, endPoint y: 150, distance: 118.0
click at [883, 203] on div "＋ Rule" at bounding box center [998, 439] width 1121 height 691
click at [964, 146] on button "＋ Rule" at bounding box center [998, 150] width 260 height 25
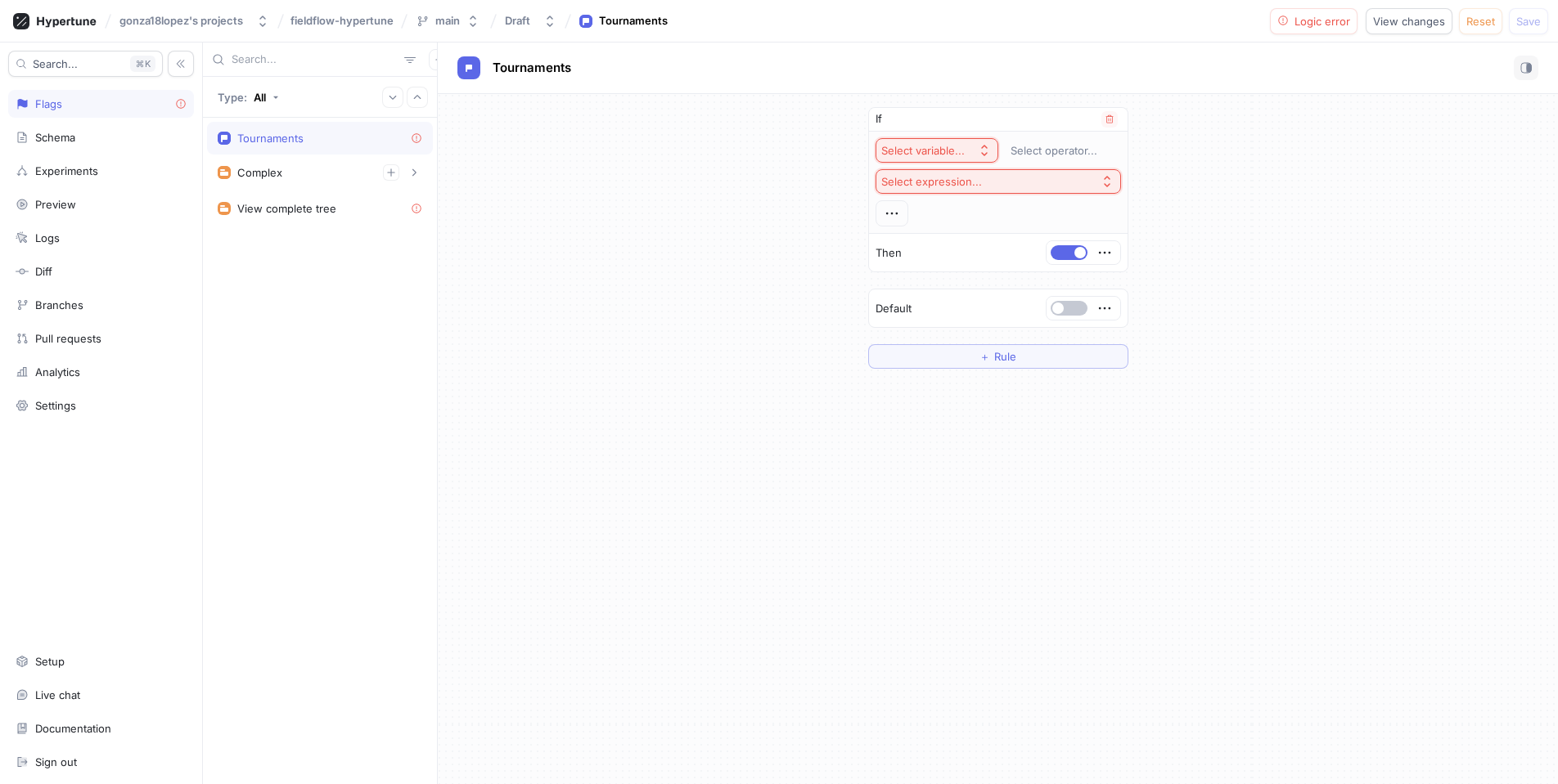
click at [934, 147] on div "Select variable..." at bounding box center [922, 150] width 84 height 14
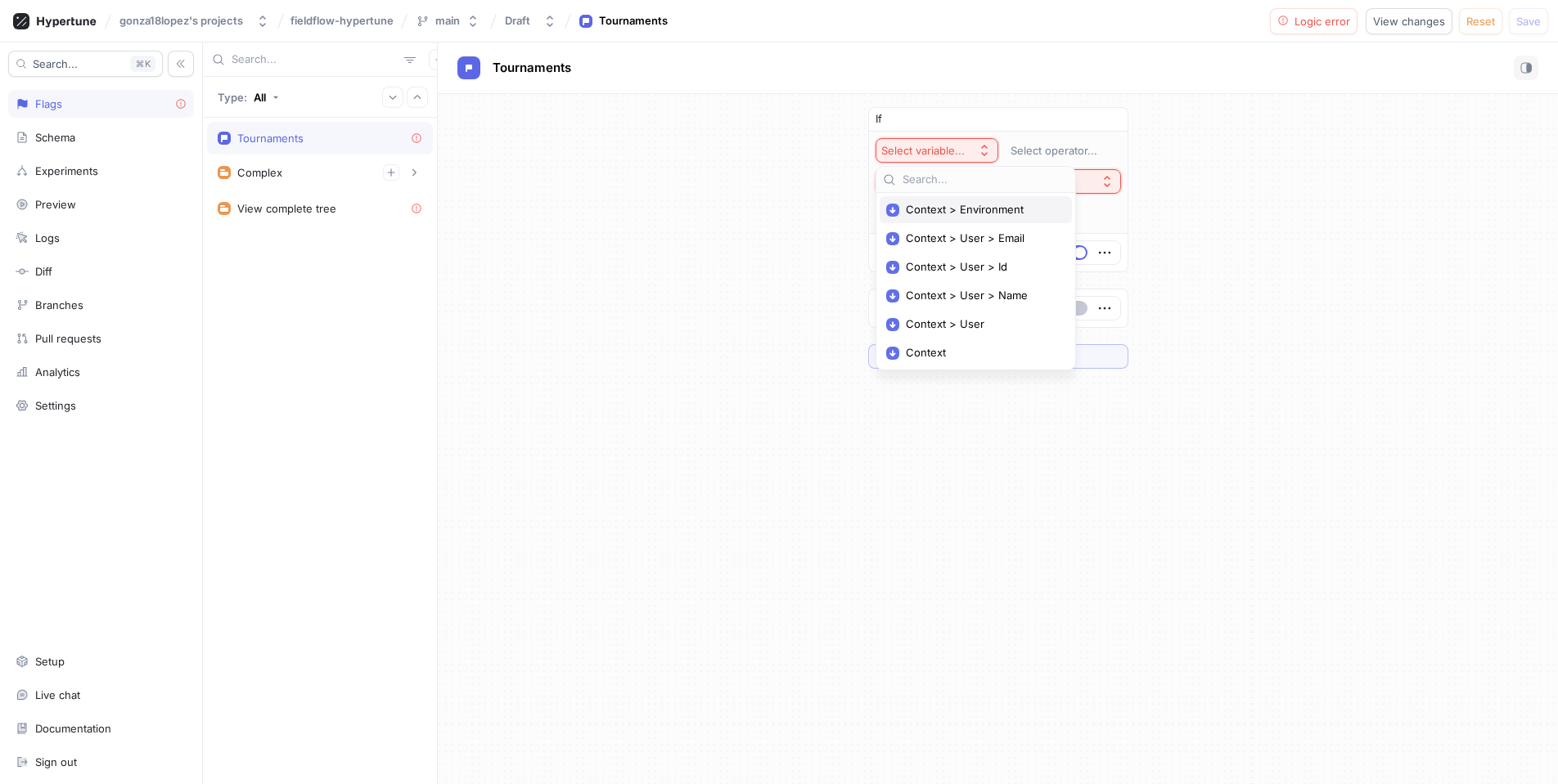
click at [997, 208] on span "Context > Environment" at bounding box center [981, 209] width 151 height 14
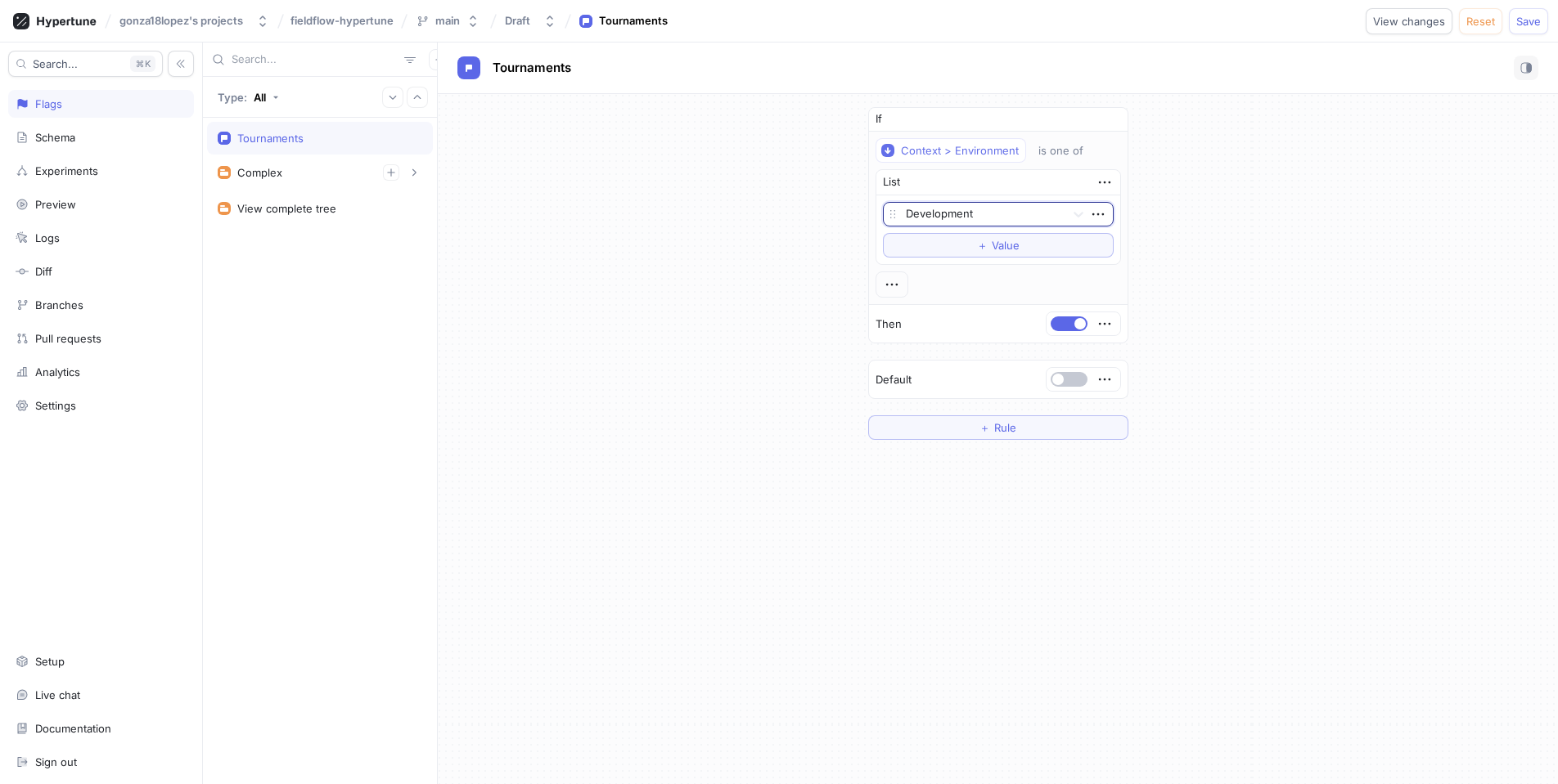
click at [1185, 355] on div "If Context > Environment is one of List option Development, selected. Select is…" at bounding box center [998, 273] width 1121 height 359
click at [729, 335] on div "If Context > Environment is one of List Development To pick up a draggable item…" at bounding box center [998, 273] width 1121 height 359
click at [345, 177] on div "Complex" at bounding box center [319, 172] width 204 height 17
type textarea "x"
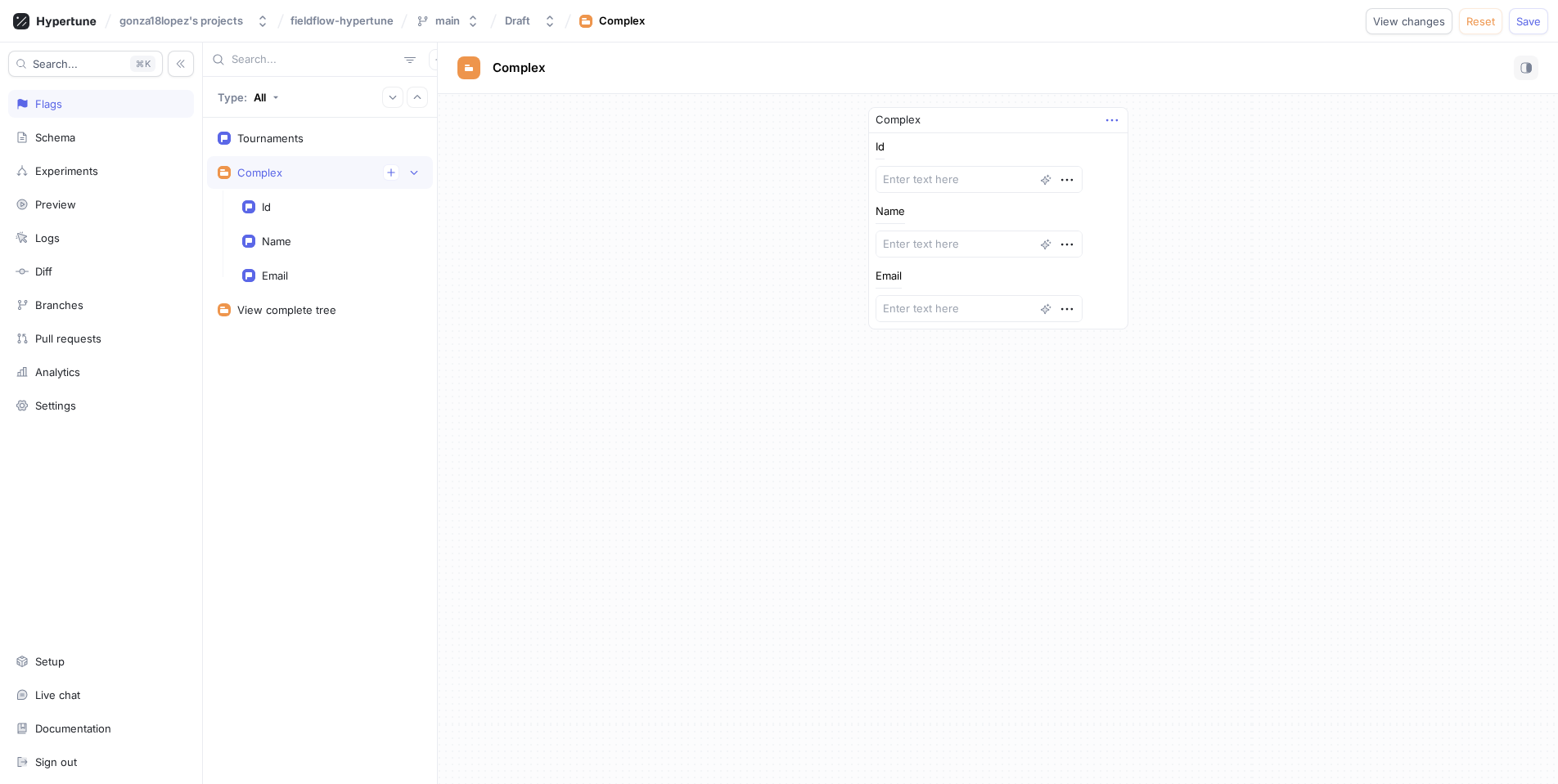
click at [1119, 120] on icon "button" at bounding box center [1112, 120] width 18 height 18
click at [985, 403] on div "Complex Id Name Email" at bounding box center [998, 439] width 1121 height 691
click at [959, 391] on div "Complex Id Name Email" at bounding box center [998, 439] width 1121 height 691
click at [304, 136] on div "Tournaments" at bounding box center [319, 138] width 204 height 13
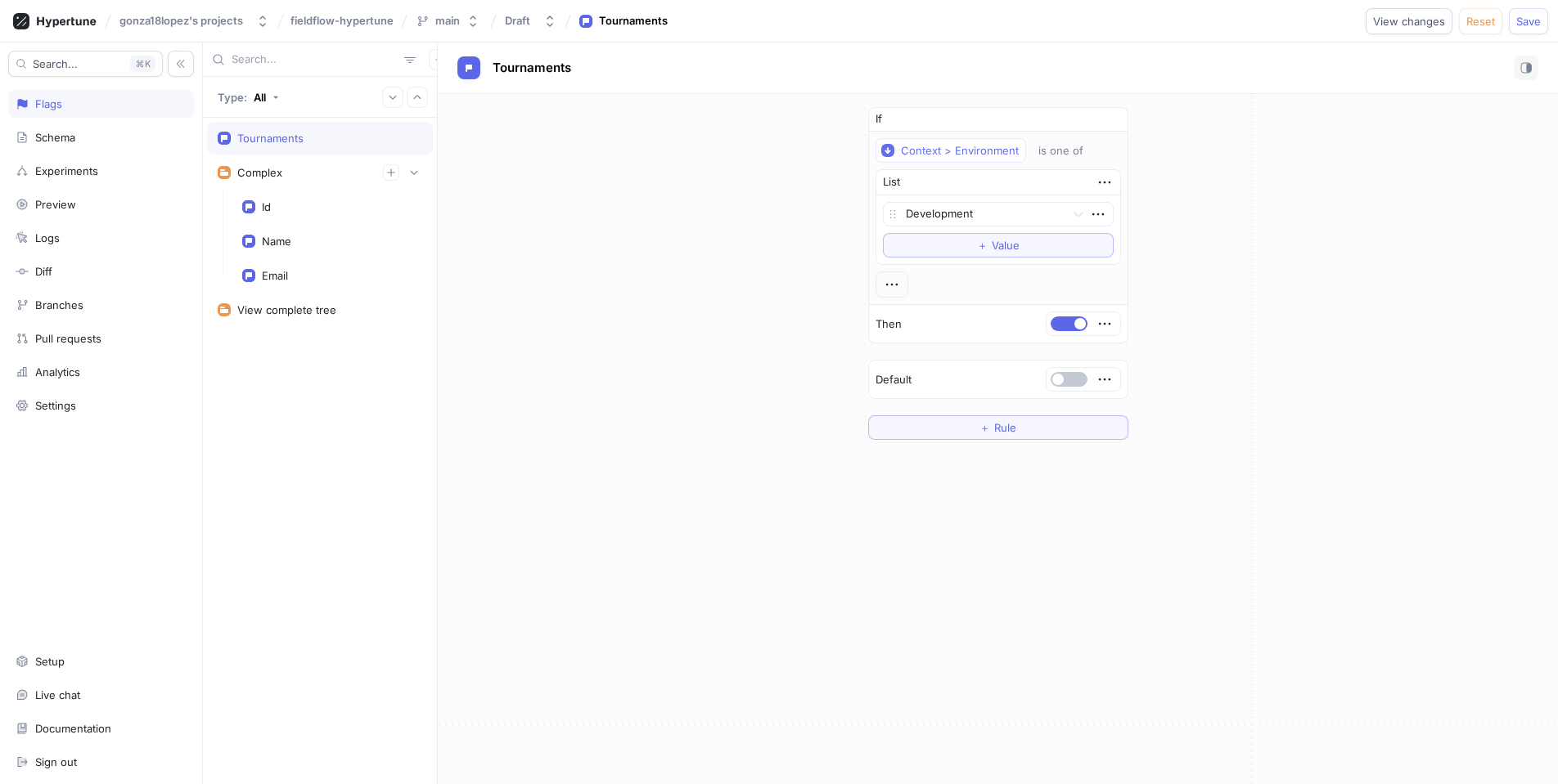
click at [635, 298] on div "If Context > Environment is one of List Development To pick up a draggable item…" at bounding box center [998, 273] width 1121 height 359
click at [1524, 26] on span "Save" at bounding box center [1528, 22] width 25 height 10
drag, startPoint x: 603, startPoint y: 281, endPoint x: 652, endPoint y: 259, distance: 53.7
click at [612, 261] on div "If Context > Environment is one of List Development To pick up a draggable item…" at bounding box center [998, 273] width 1121 height 359
click at [664, 254] on div "If Context > Environment is one of List Development To pick up a draggable item…" at bounding box center [998, 273] width 1121 height 359
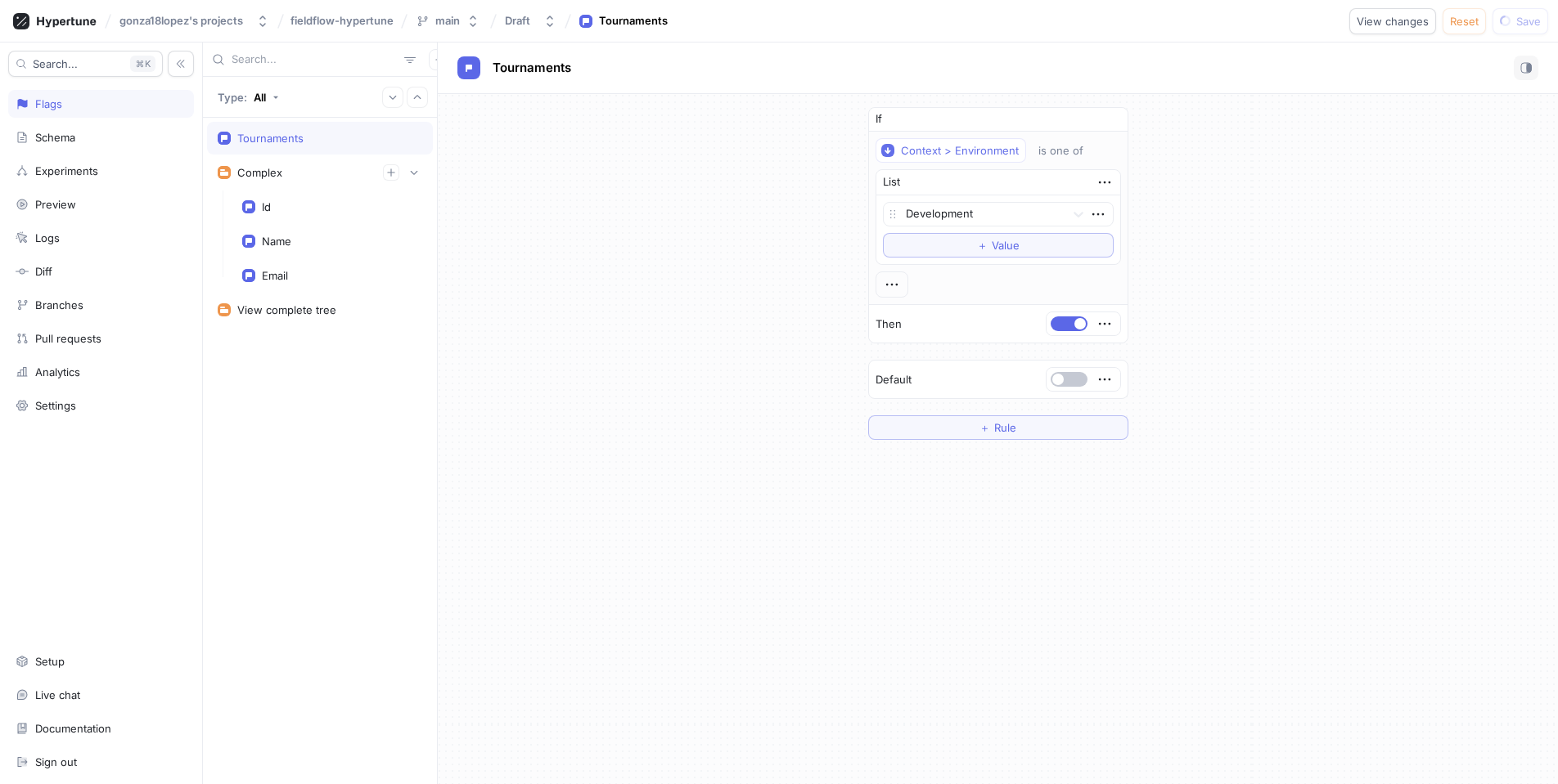
click at [663, 269] on div "If Context > Environment is one of List Development To pick up a draggable item…" at bounding box center [998, 273] width 1121 height 359
click at [724, 265] on div "If Context > Environment is one of List Development To pick up a draggable item…" at bounding box center [998, 273] width 1121 height 359
click at [1243, 256] on div "If Context > Environment is one of List Development To pick up a draggable item…" at bounding box center [998, 273] width 1121 height 359
click at [1109, 379] on icon "button" at bounding box center [1104, 379] width 12 height 2
click at [1168, 368] on div "If Context > Environment is one of List Development To pick up a draggable item…" at bounding box center [998, 273] width 1121 height 359
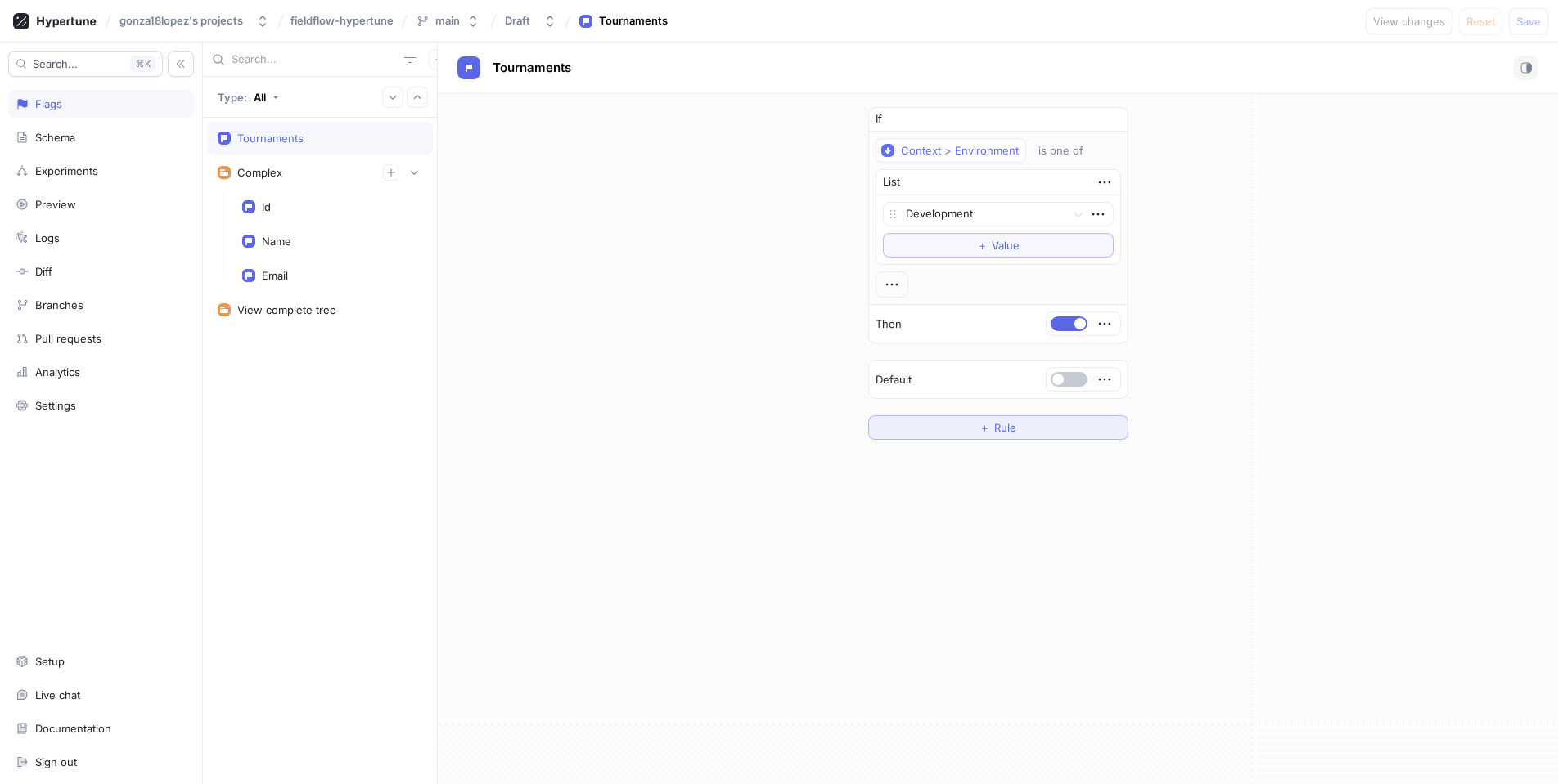
click at [1006, 429] on span "Rule" at bounding box center [1005, 427] width 22 height 10
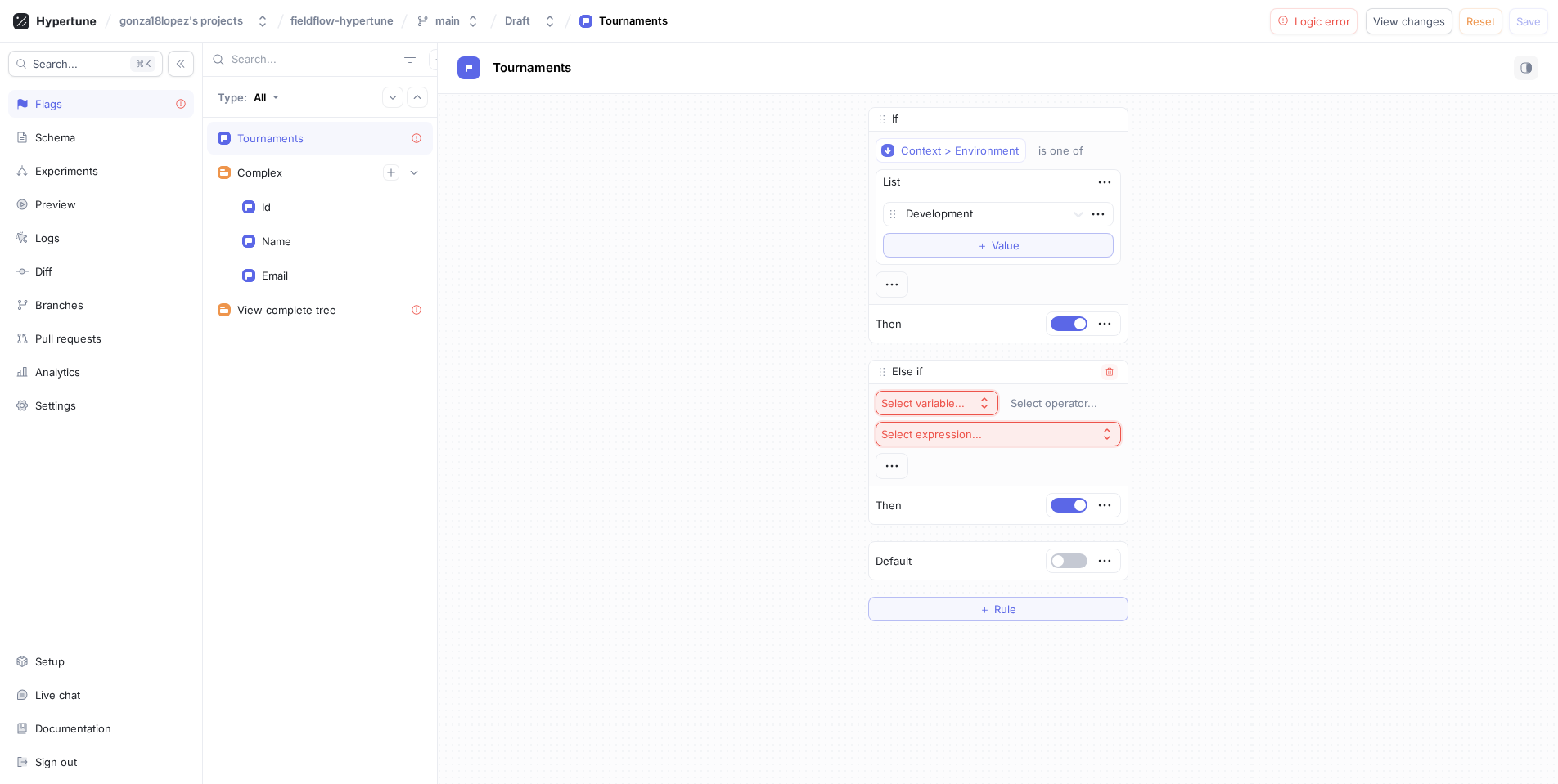
click at [961, 398] on div "Select variable..." at bounding box center [922, 404] width 84 height 14
type input "Complex"
click at [1050, 390] on div "Select variable... Select operator... Select expression..." at bounding box center [998, 434] width 259 height 101
click at [1106, 372] on icon "button" at bounding box center [1110, 372] width 10 height 10
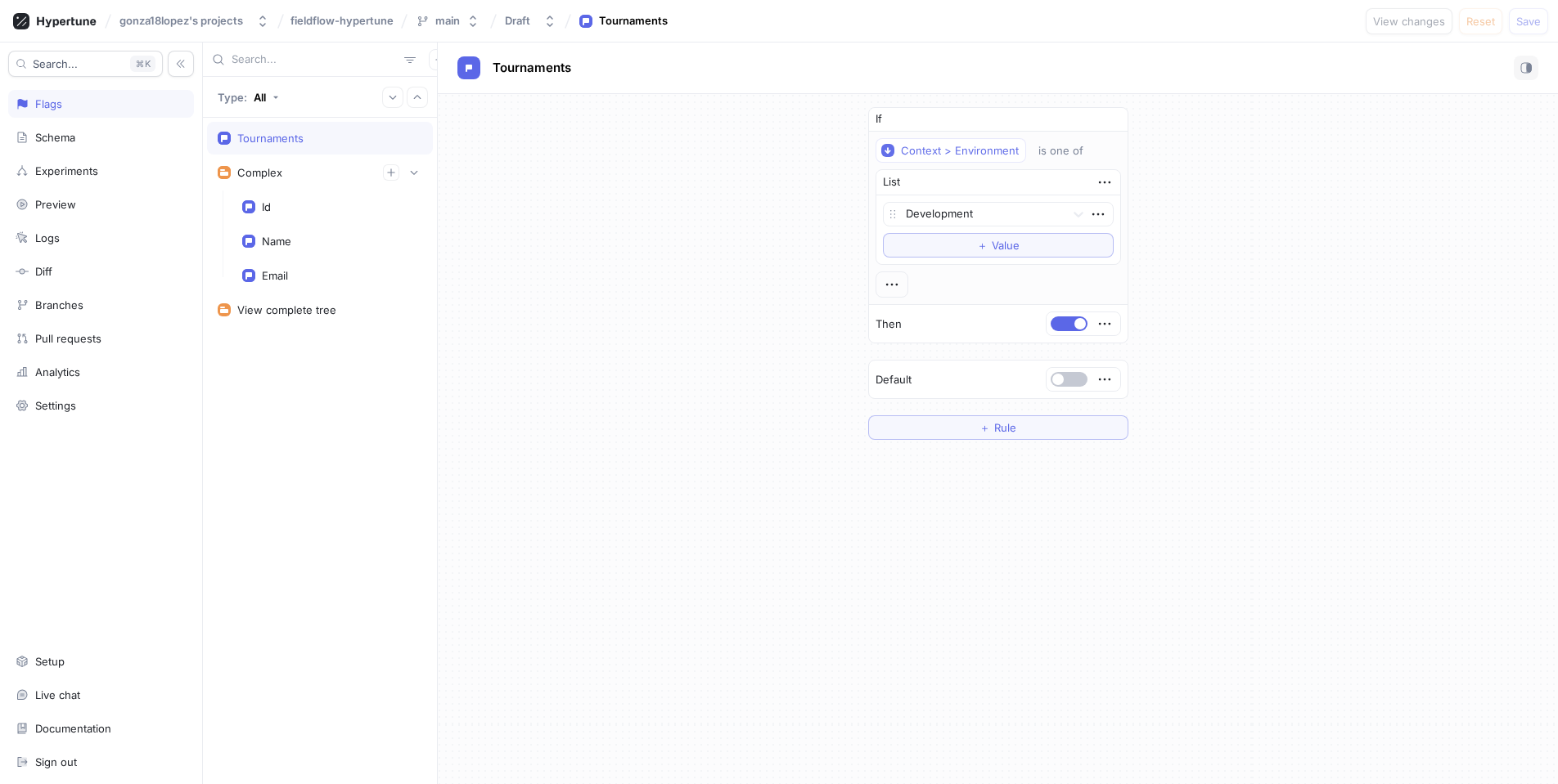
click at [695, 338] on div "If Context > Environment is one of List Development To pick up a draggable item…" at bounding box center [998, 273] width 1121 height 359
click at [90, 143] on div "Schema" at bounding box center [101, 137] width 171 height 13
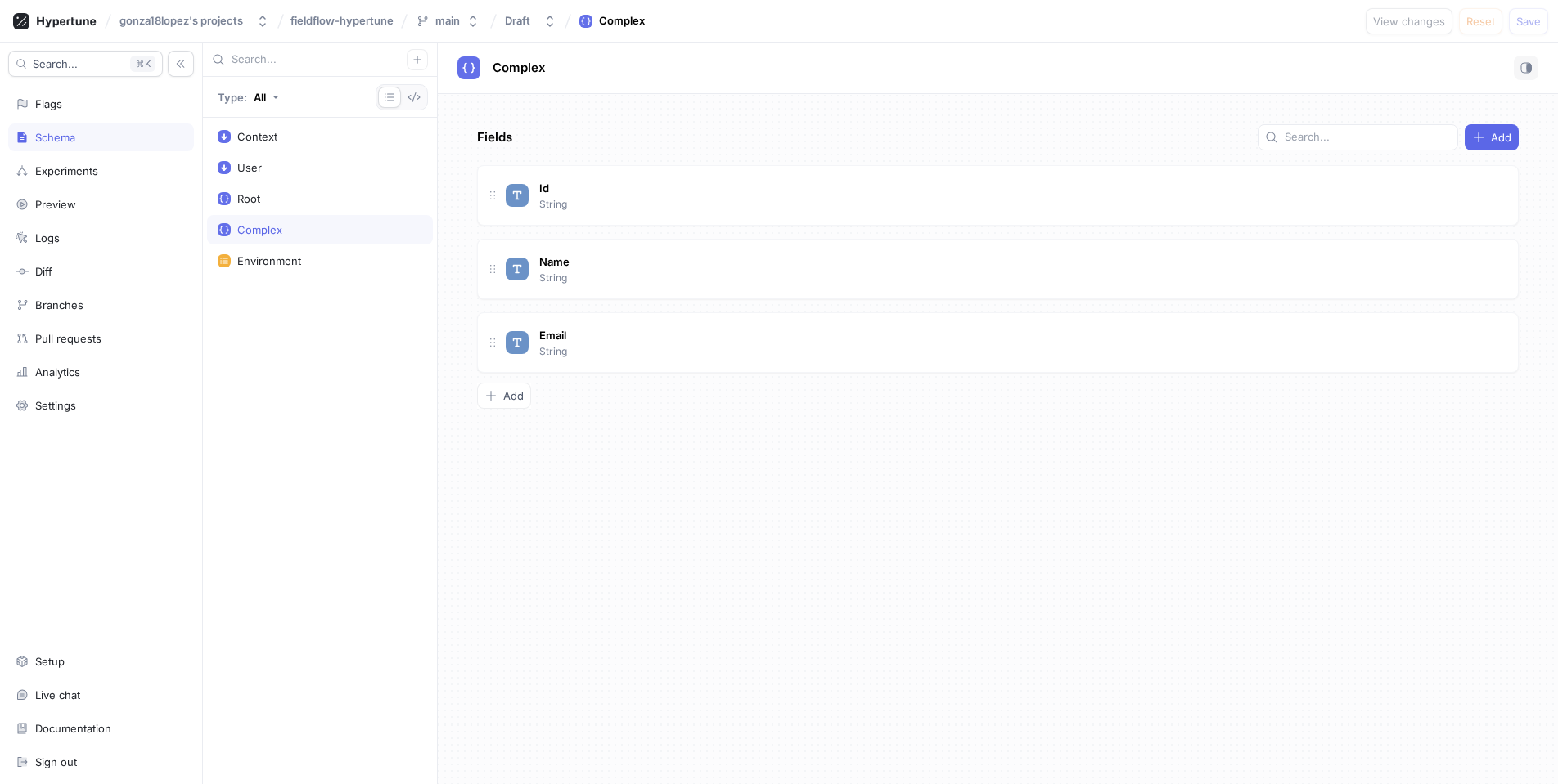
click at [308, 230] on div "Complex" at bounding box center [319, 229] width 204 height 13
click at [301, 125] on div "Context" at bounding box center [320, 137] width 226 height 29
click at [301, 233] on div "Complex" at bounding box center [319, 229] width 204 height 13
click at [420, 57] on icon "button" at bounding box center [418, 60] width 10 height 10
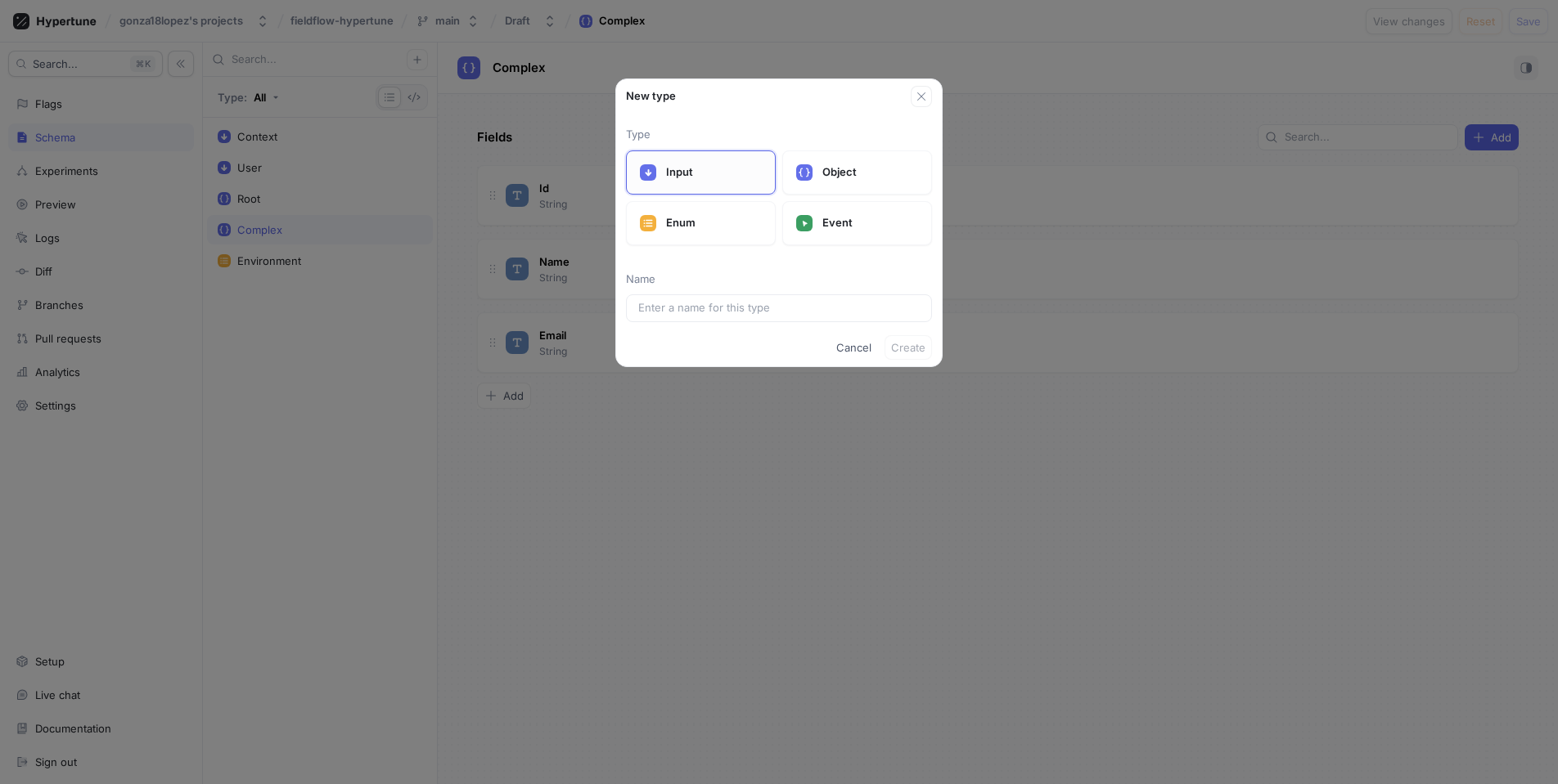
click at [691, 169] on p "Input" at bounding box center [714, 172] width 95 height 17
click at [760, 312] on input "text" at bounding box center [779, 308] width 281 height 17
click at [848, 343] on span "Cancel" at bounding box center [854, 348] width 35 height 10
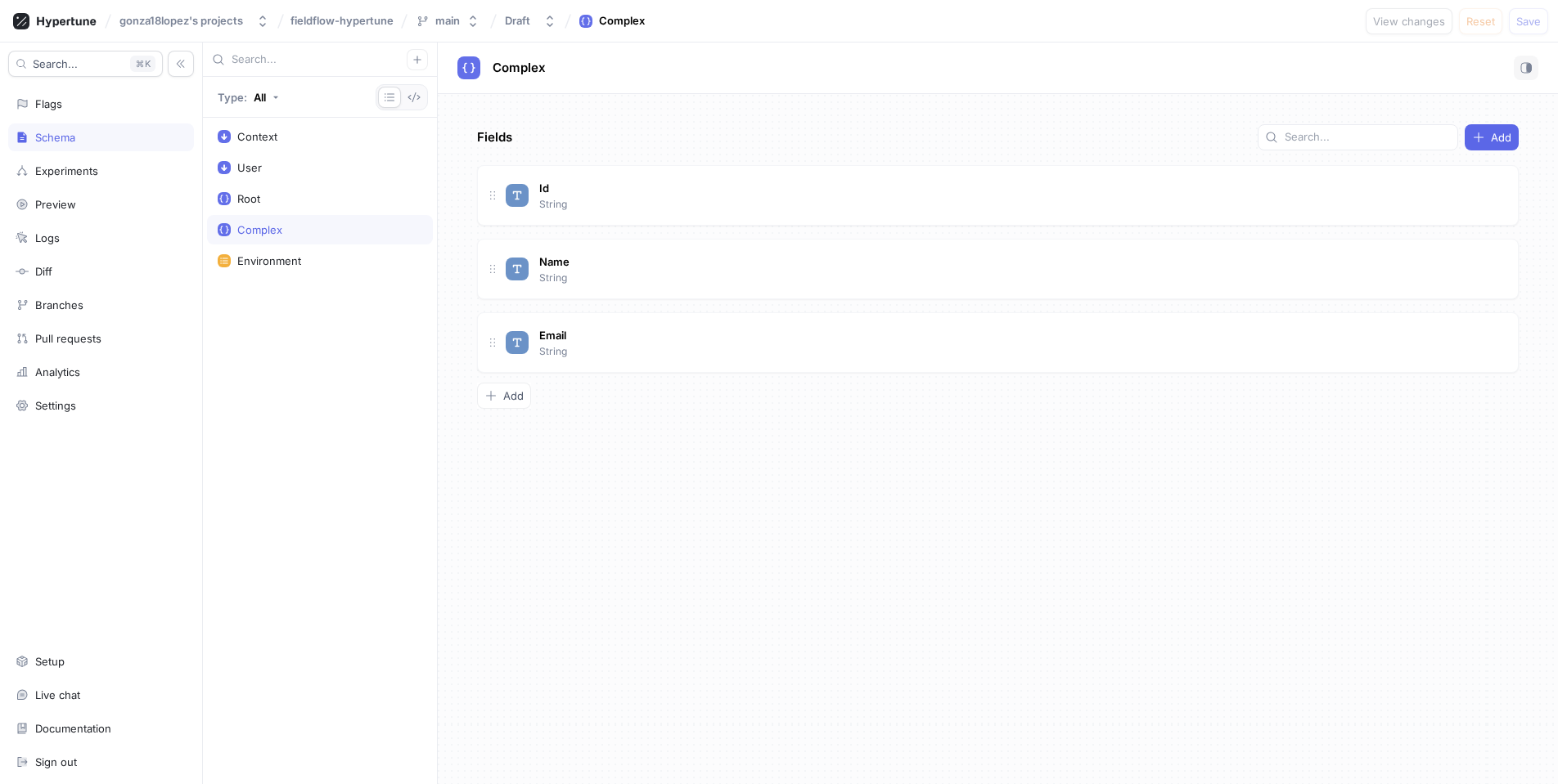
click at [349, 227] on div "Complex" at bounding box center [319, 229] width 204 height 13
click at [339, 229] on div "Complex" at bounding box center [319, 229] width 204 height 13
click at [425, 66] on button "button" at bounding box center [418, 60] width 22 height 22
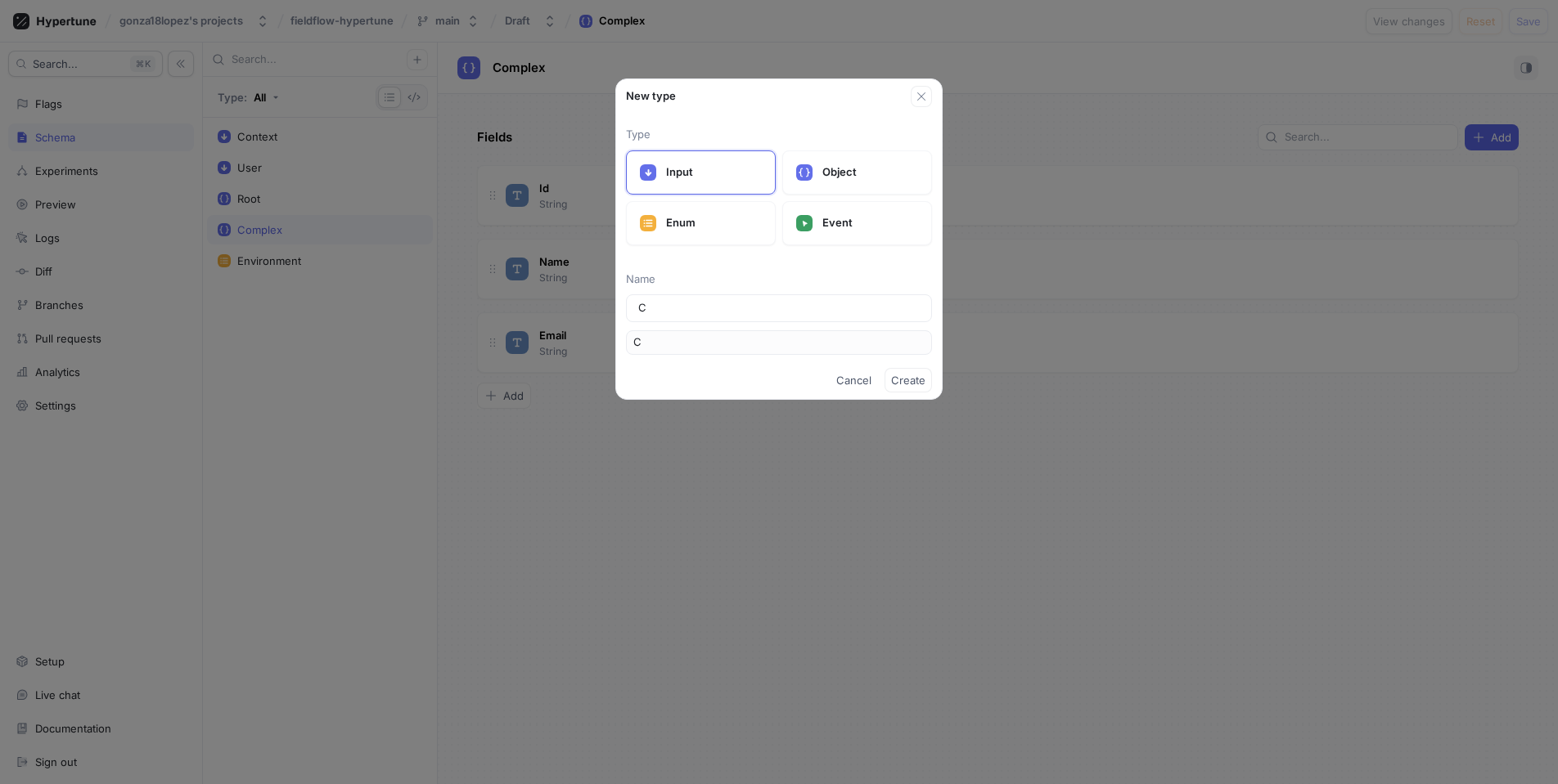
type input "Co"
type input "Com"
type input "Comp"
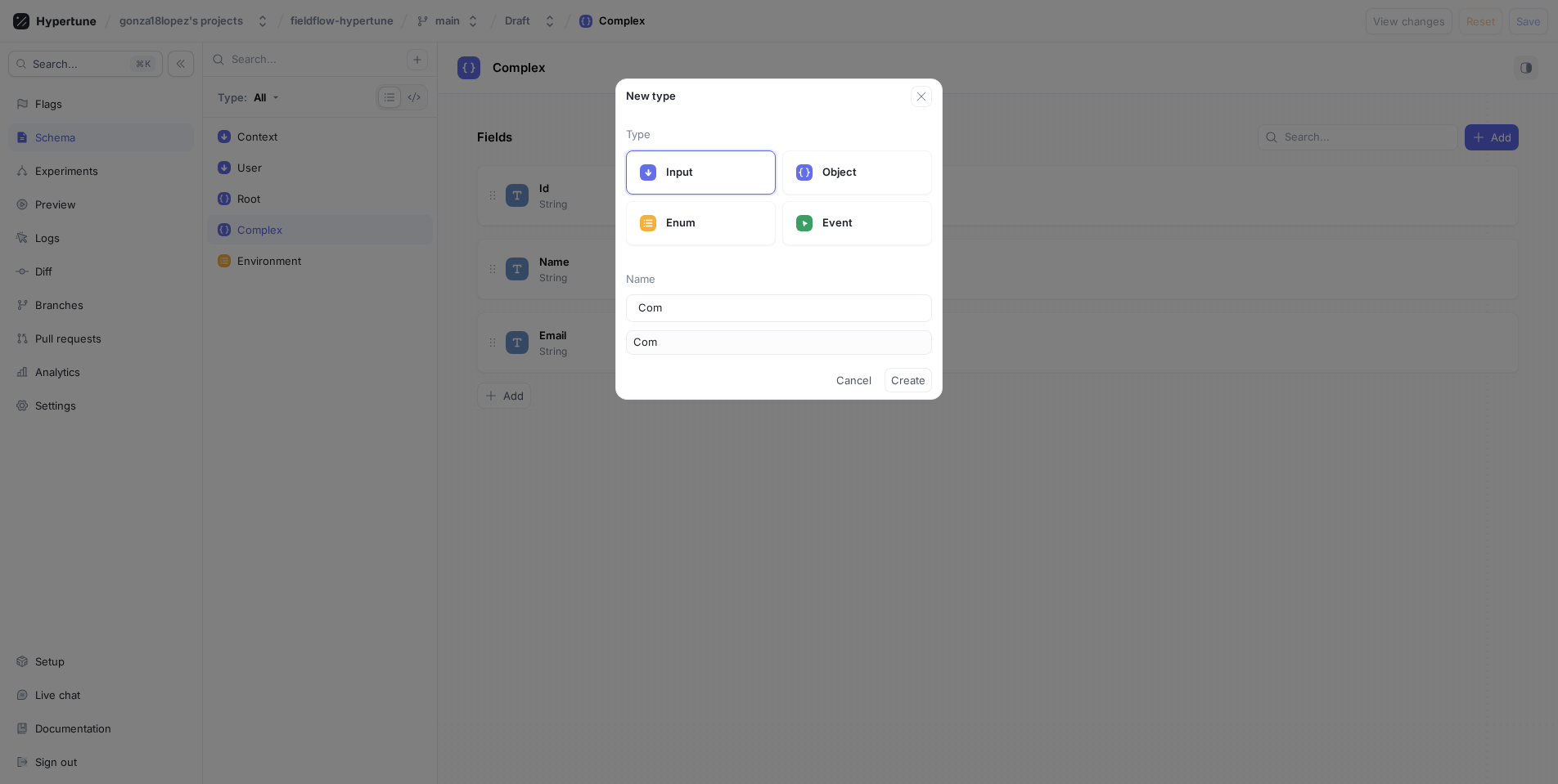
type input "Comp"
type input "Compl"
type input "Comple"
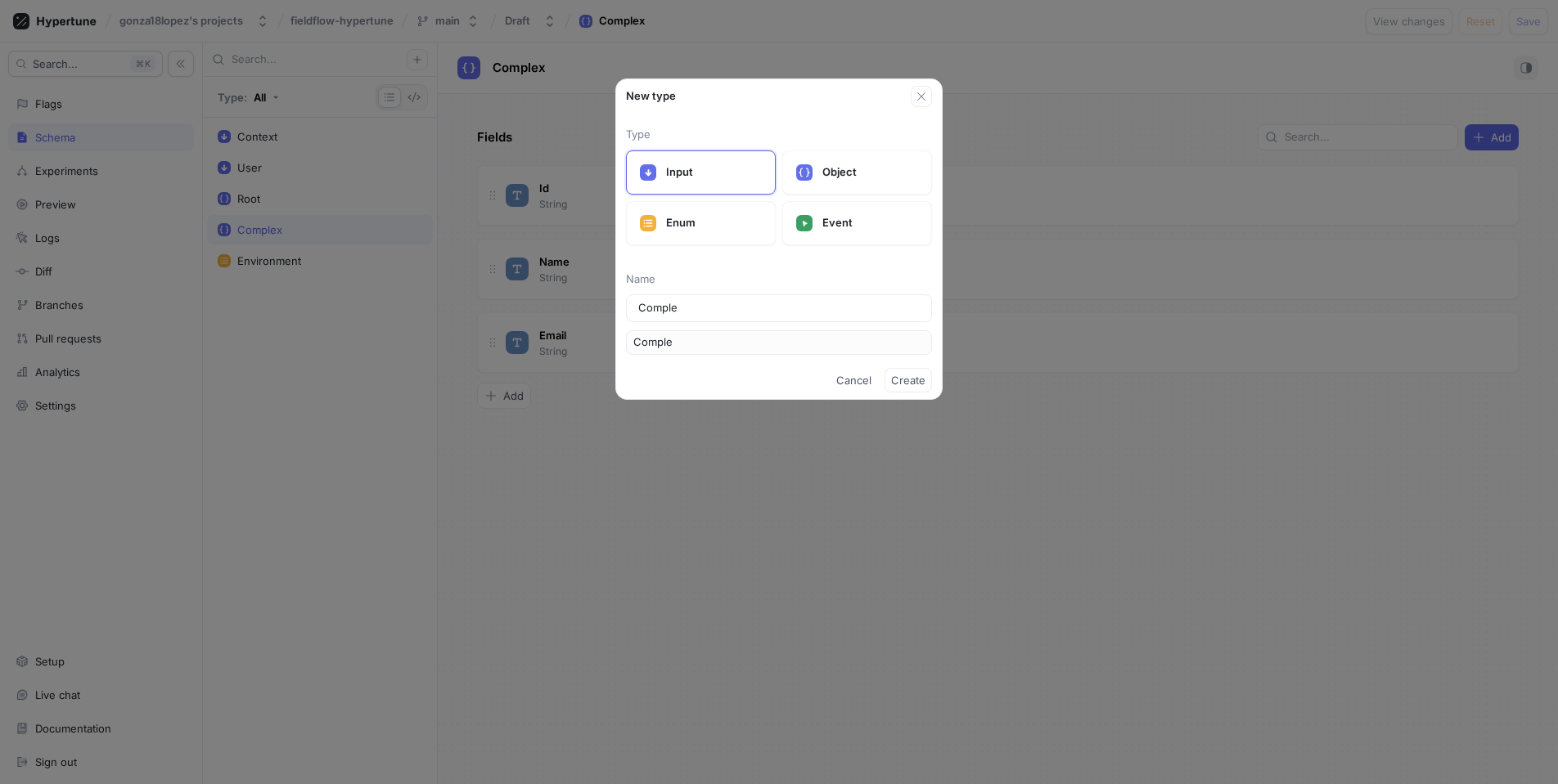
type input "Complex"
click at [837, 378] on span "Cancel" at bounding box center [854, 380] width 35 height 10
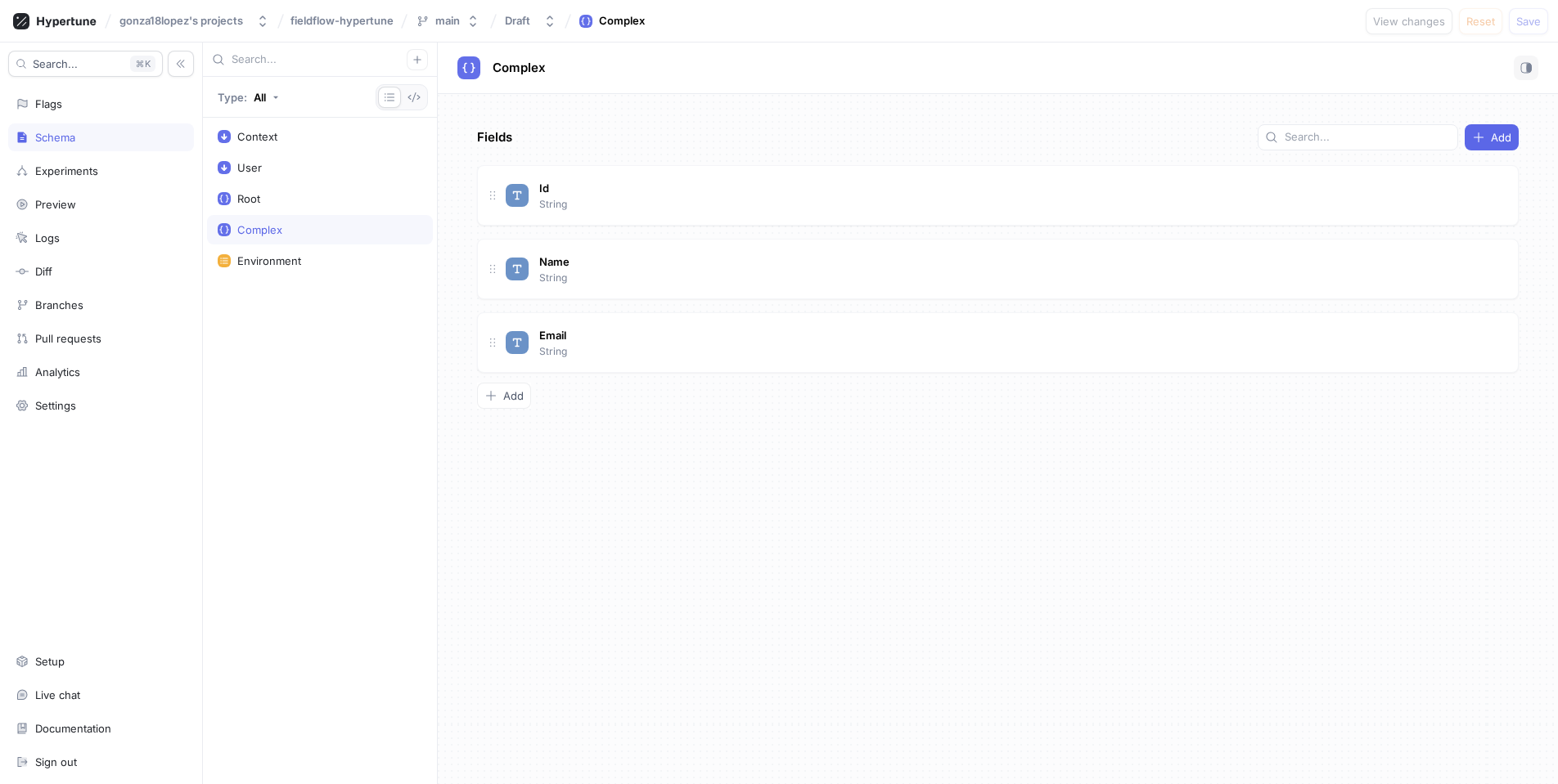
click at [283, 235] on div "Complex" at bounding box center [319, 229] width 204 height 13
click at [522, 66] on span "Complex" at bounding box center [519, 67] width 53 height 13
click at [523, 66] on input "Complex" at bounding box center [519, 69] width 54 height 16
drag, startPoint x: 435, startPoint y: 374, endPoint x: 308, endPoint y: 310, distance: 142.2
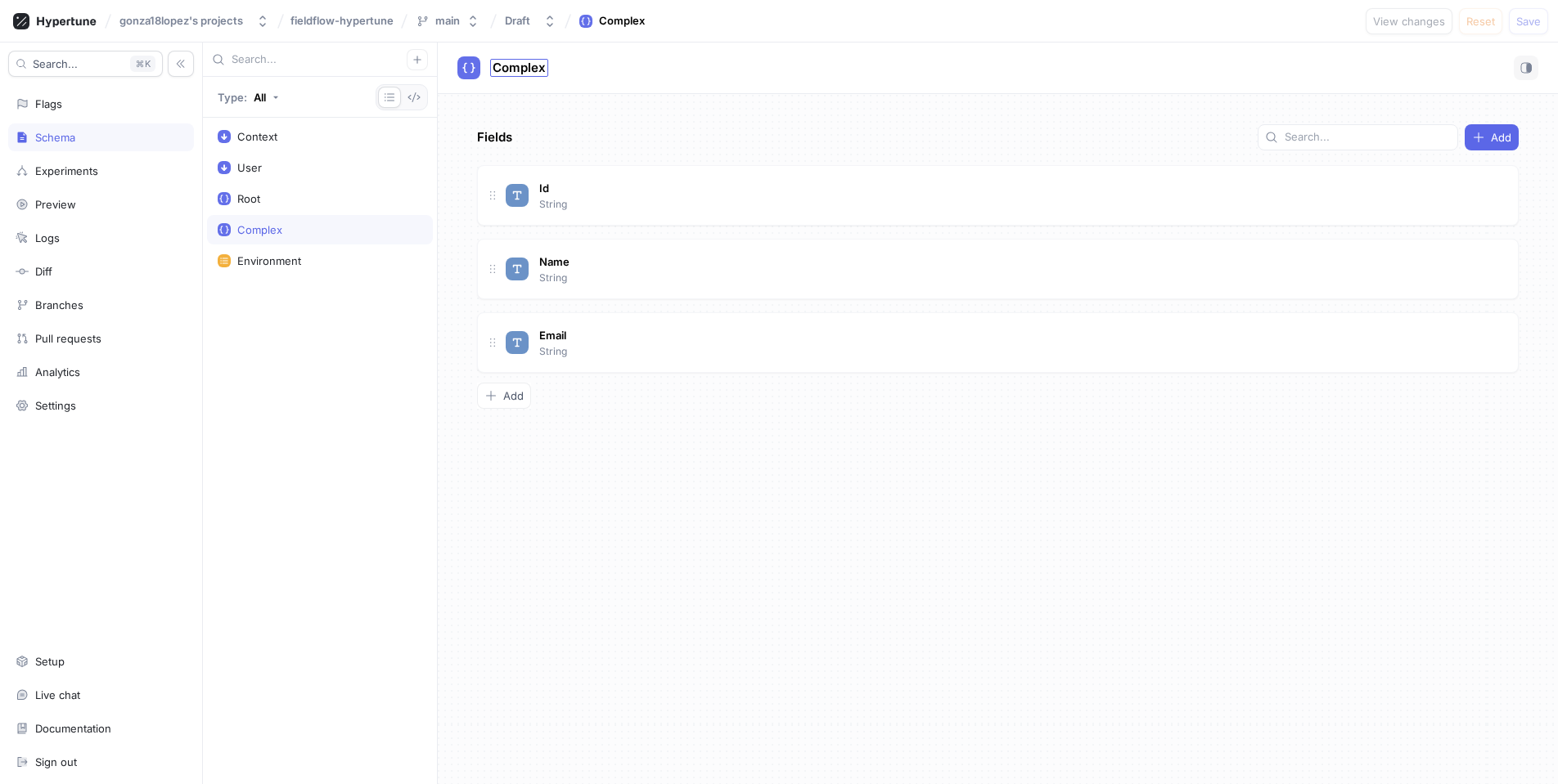
click at [433, 373] on div "Context User Root Complex Environment" at bounding box center [319, 451] width 234 height 666
click at [110, 117] on div "Flags" at bounding box center [100, 104] width 186 height 28
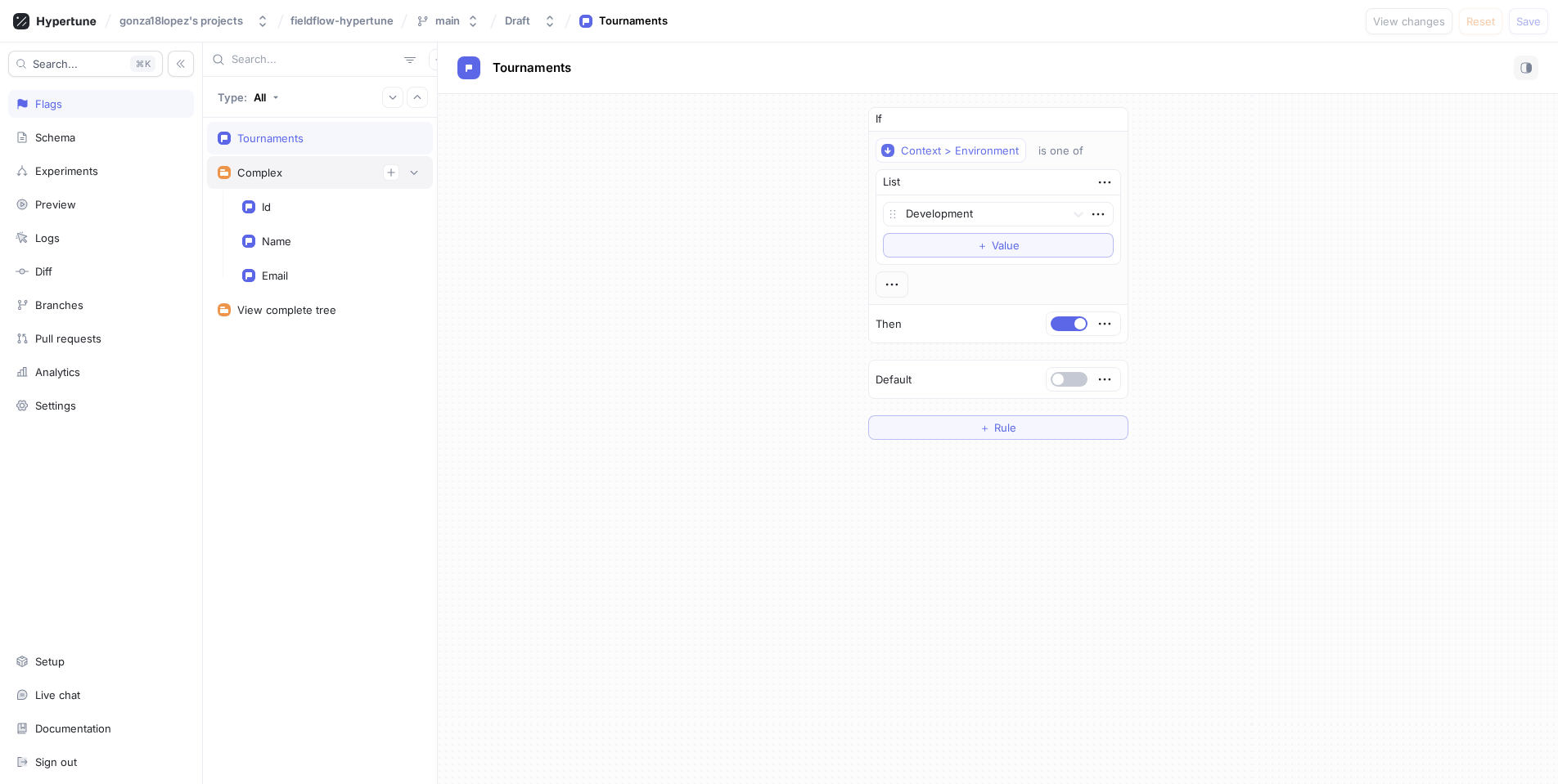
click at [326, 173] on div "Complex" at bounding box center [319, 172] width 204 height 17
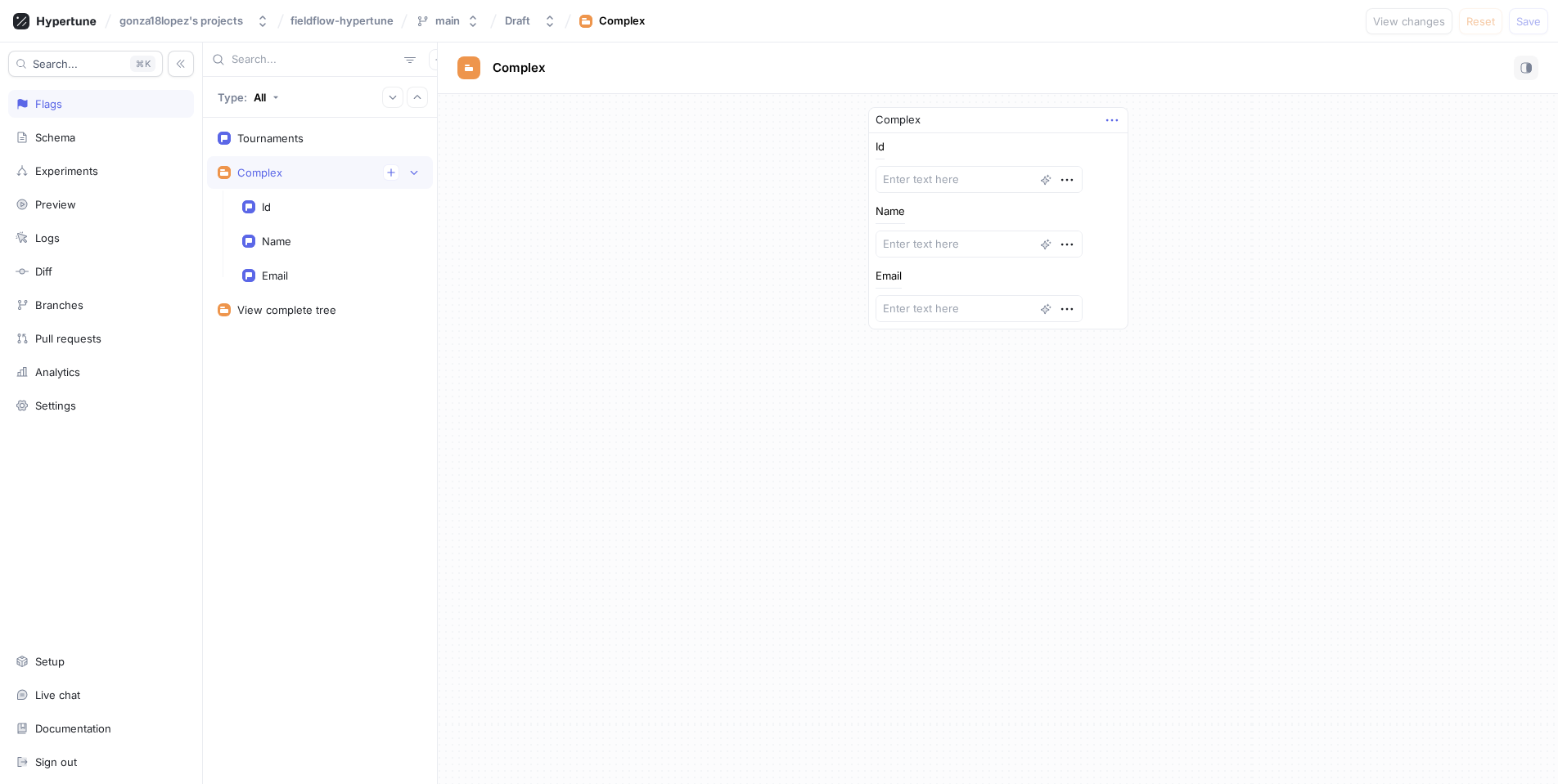
click at [1105, 114] on icon "button" at bounding box center [1112, 120] width 18 height 18
click at [1153, 141] on div "Delete" at bounding box center [1177, 150] width 140 height 28
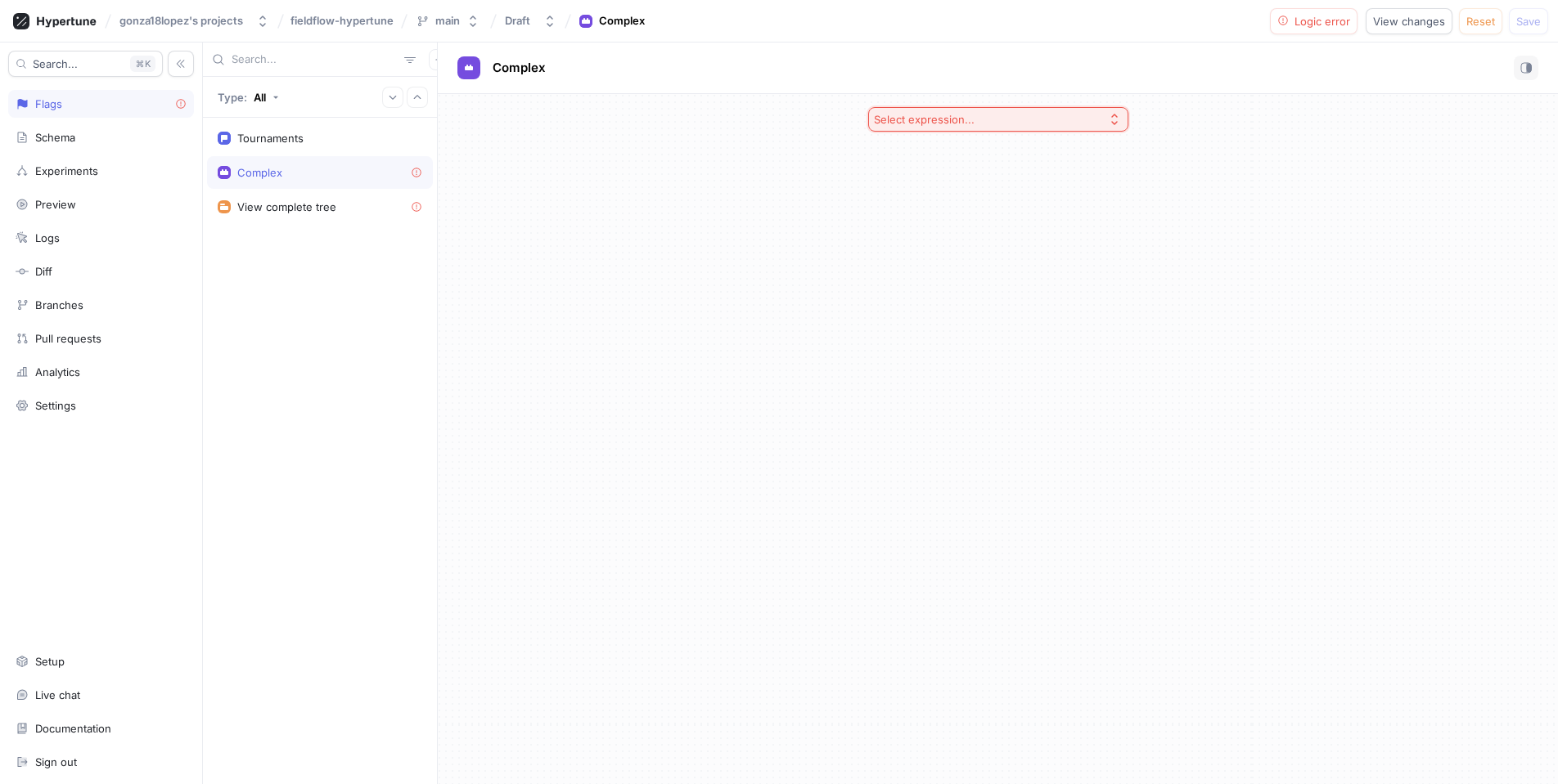
drag, startPoint x: 701, startPoint y: 265, endPoint x: 409, endPoint y: 224, distance: 294.9
click at [693, 265] on div "Select expression..." at bounding box center [998, 439] width 1121 height 691
click at [86, 140] on div "Schema" at bounding box center [101, 137] width 171 height 13
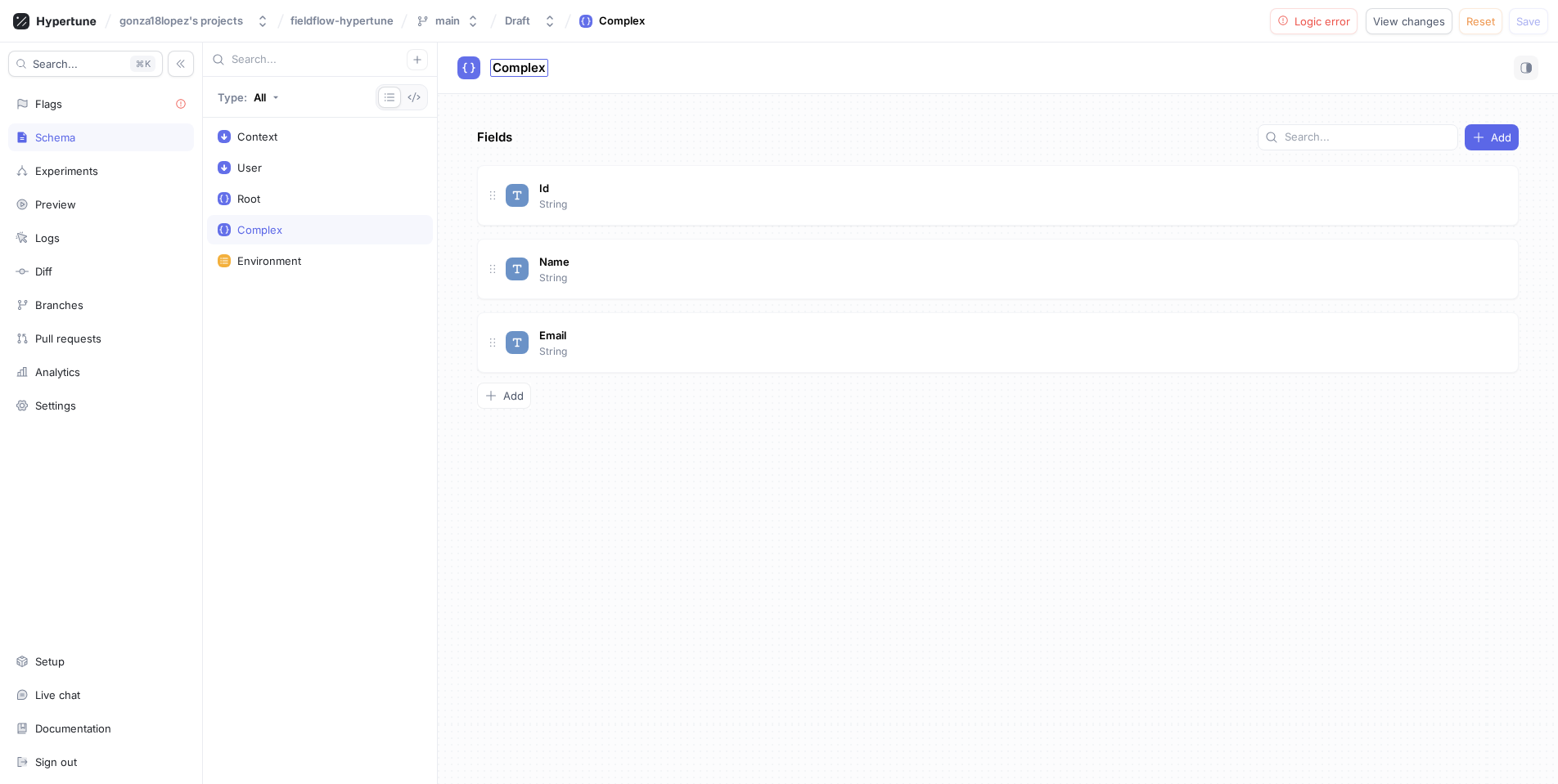
click at [87, 121] on div "Search... K Flags Schema Experiments Preview Logs Diff Branches Pull requests A…" at bounding box center [101, 413] width 202 height 742
click at [90, 109] on div "Flags" at bounding box center [101, 103] width 171 height 13
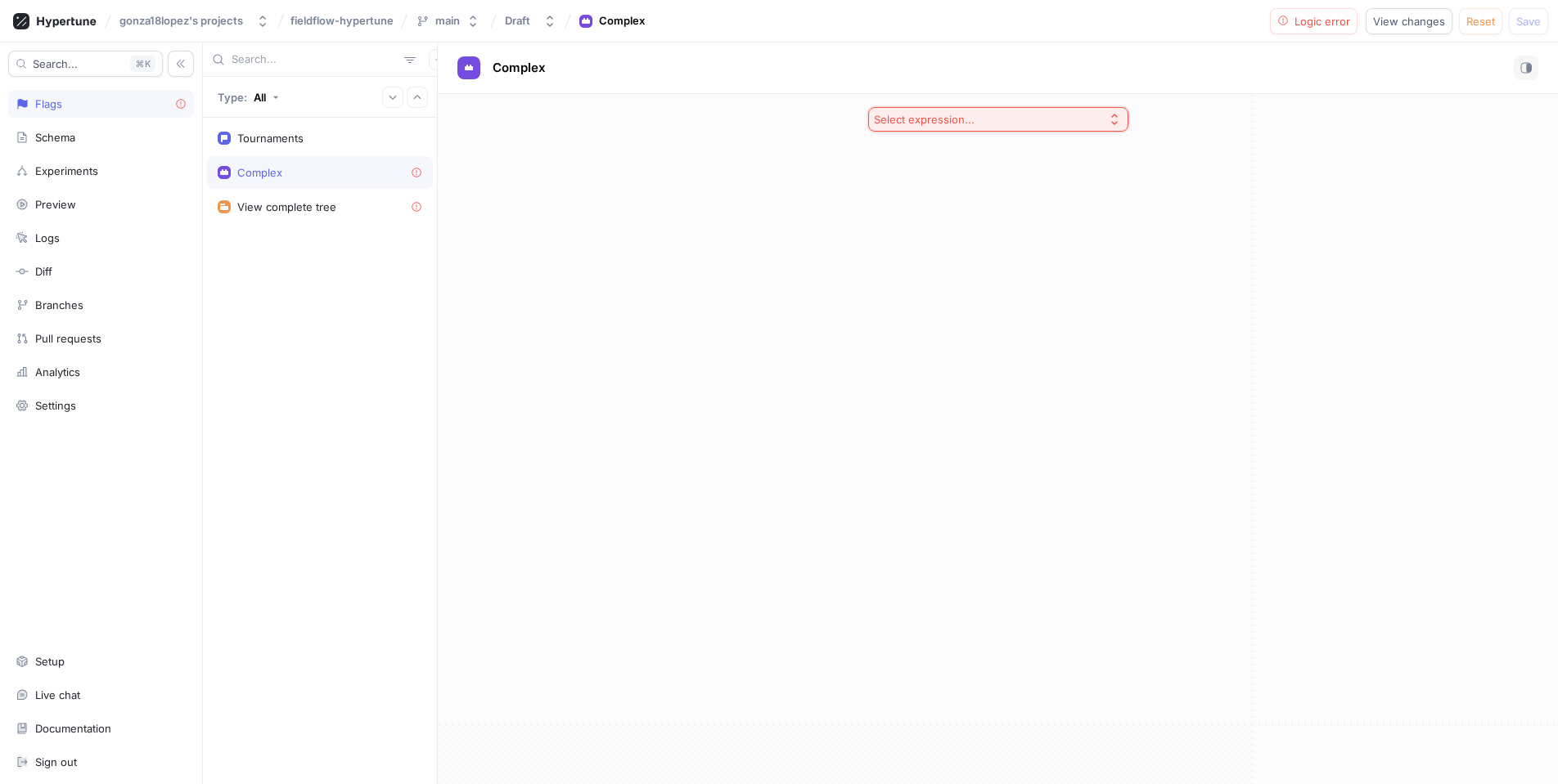
click at [1126, 121] on button "Select expression..." at bounding box center [998, 119] width 260 height 25
click at [981, 185] on span "Complex" at bounding box center [1004, 179] width 211 height 14
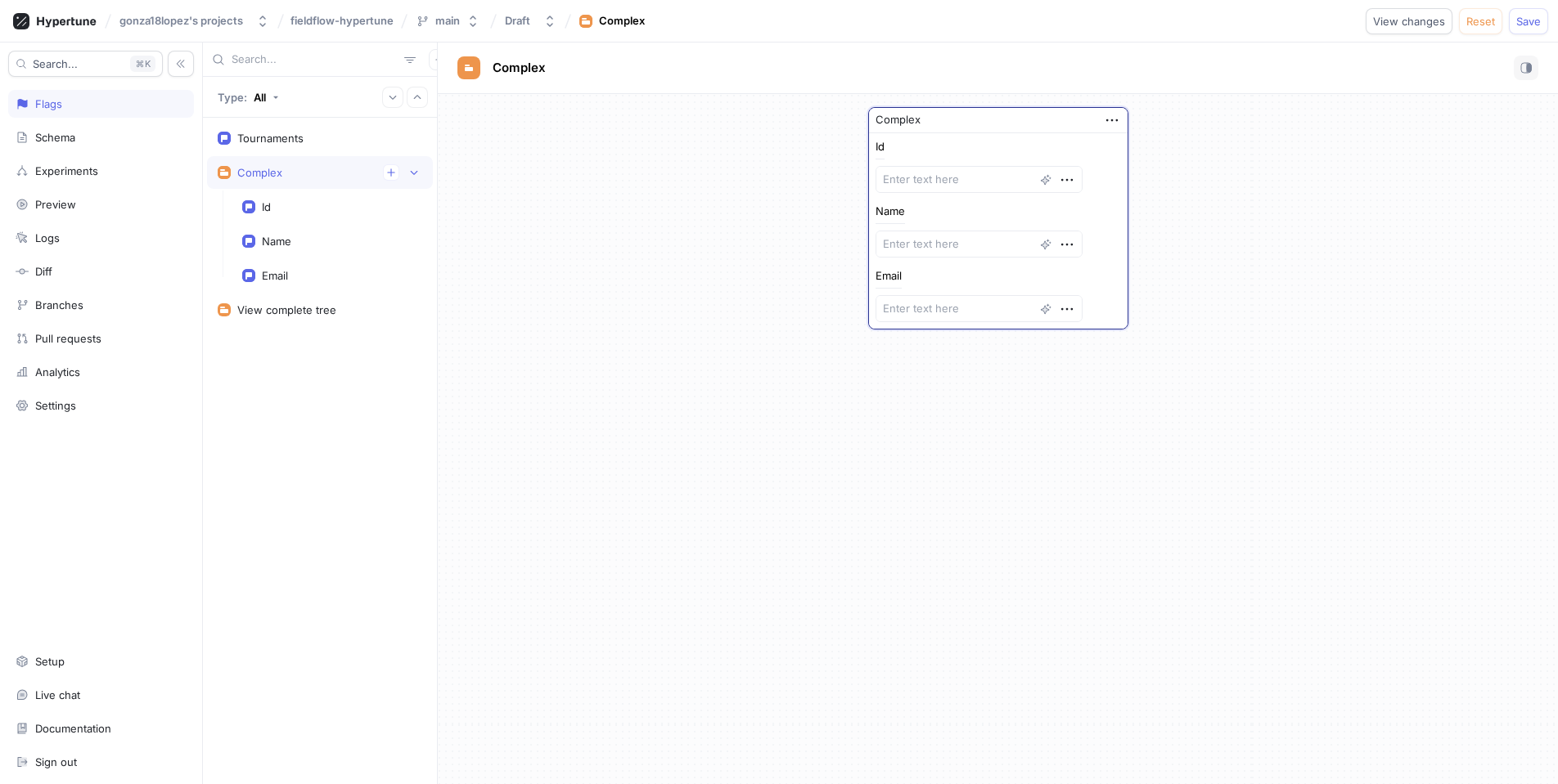
click at [770, 266] on div "Complex Id Name Email" at bounding box center [998, 218] width 1121 height 249
click at [393, 175] on icon "button" at bounding box center [391, 173] width 10 height 10
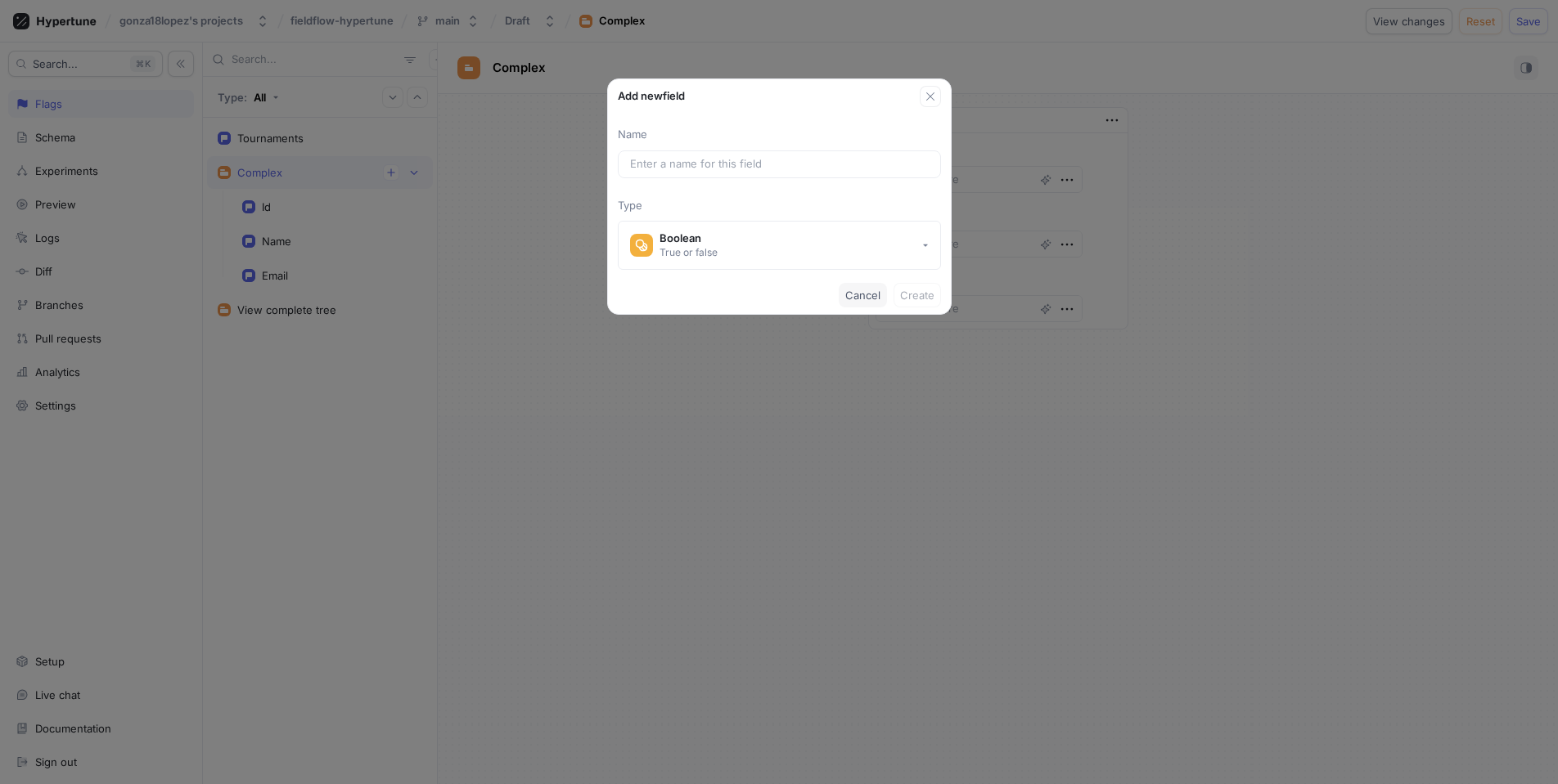
click at [851, 292] on span "Cancel" at bounding box center [863, 295] width 35 height 10
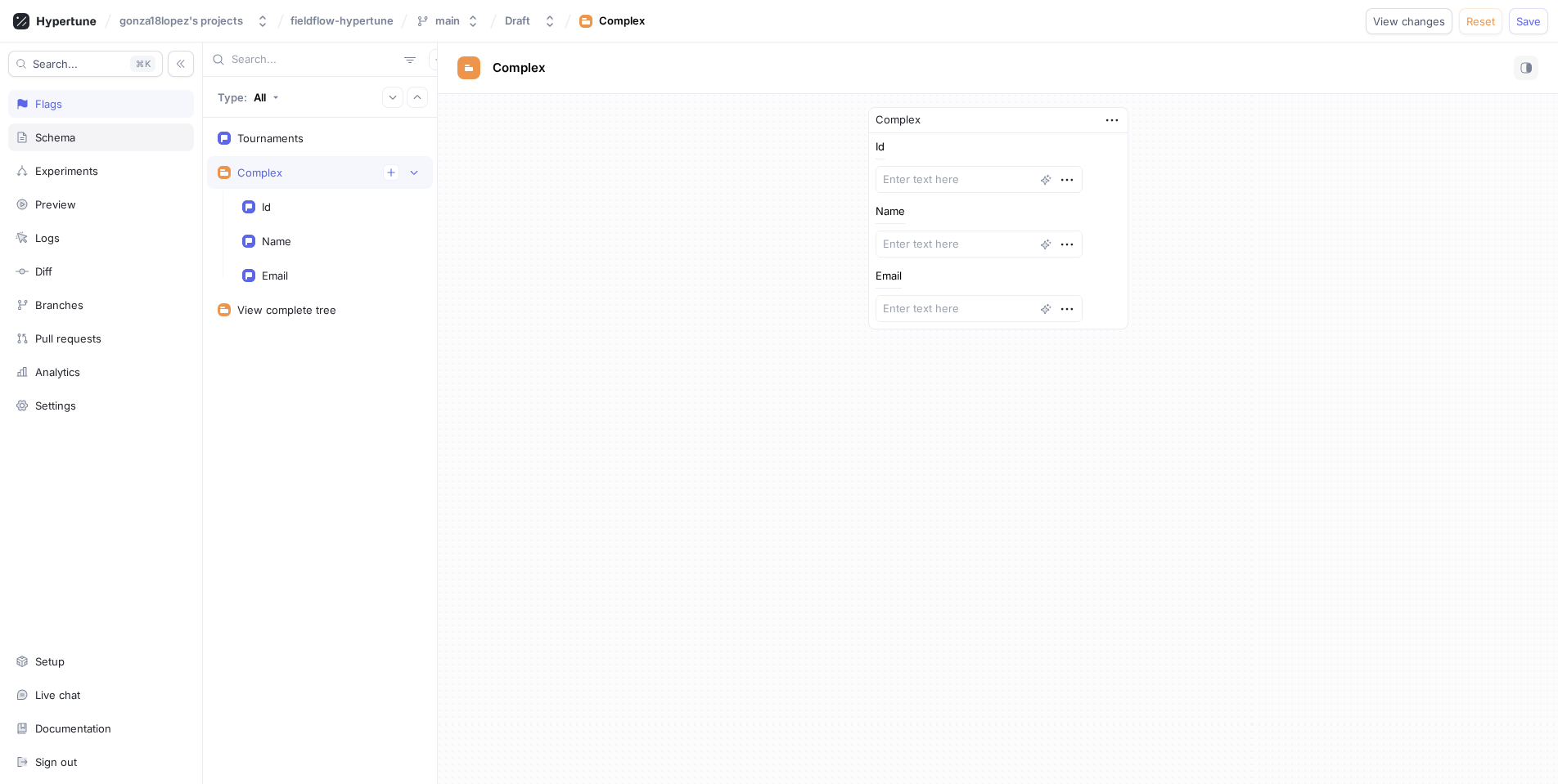
click at [128, 129] on div "Schema" at bounding box center [100, 138] width 186 height 28
type textarea "x"
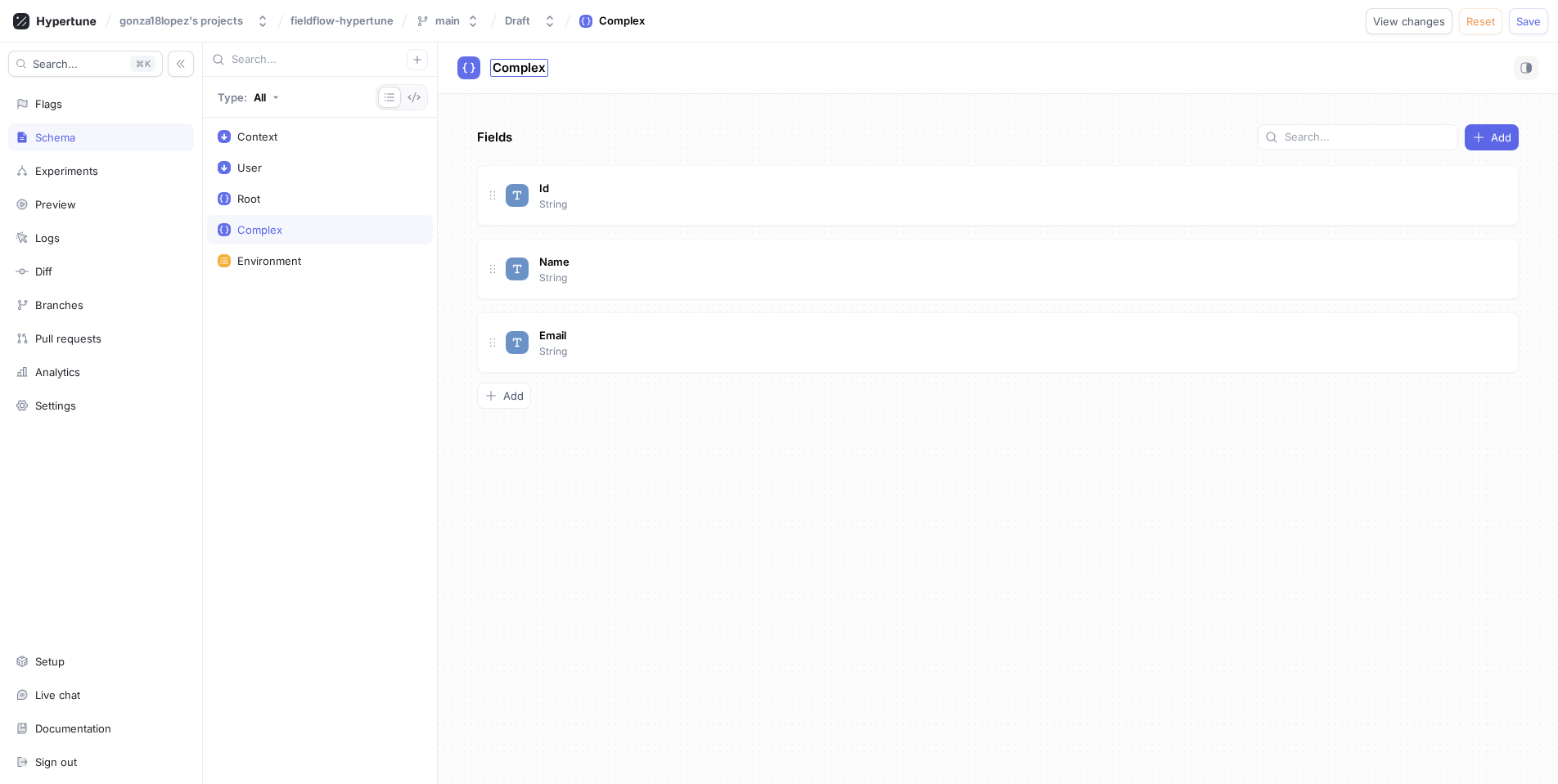
click at [512, 76] on div "Complex" at bounding box center [519, 68] width 58 height 18
type input "nada"
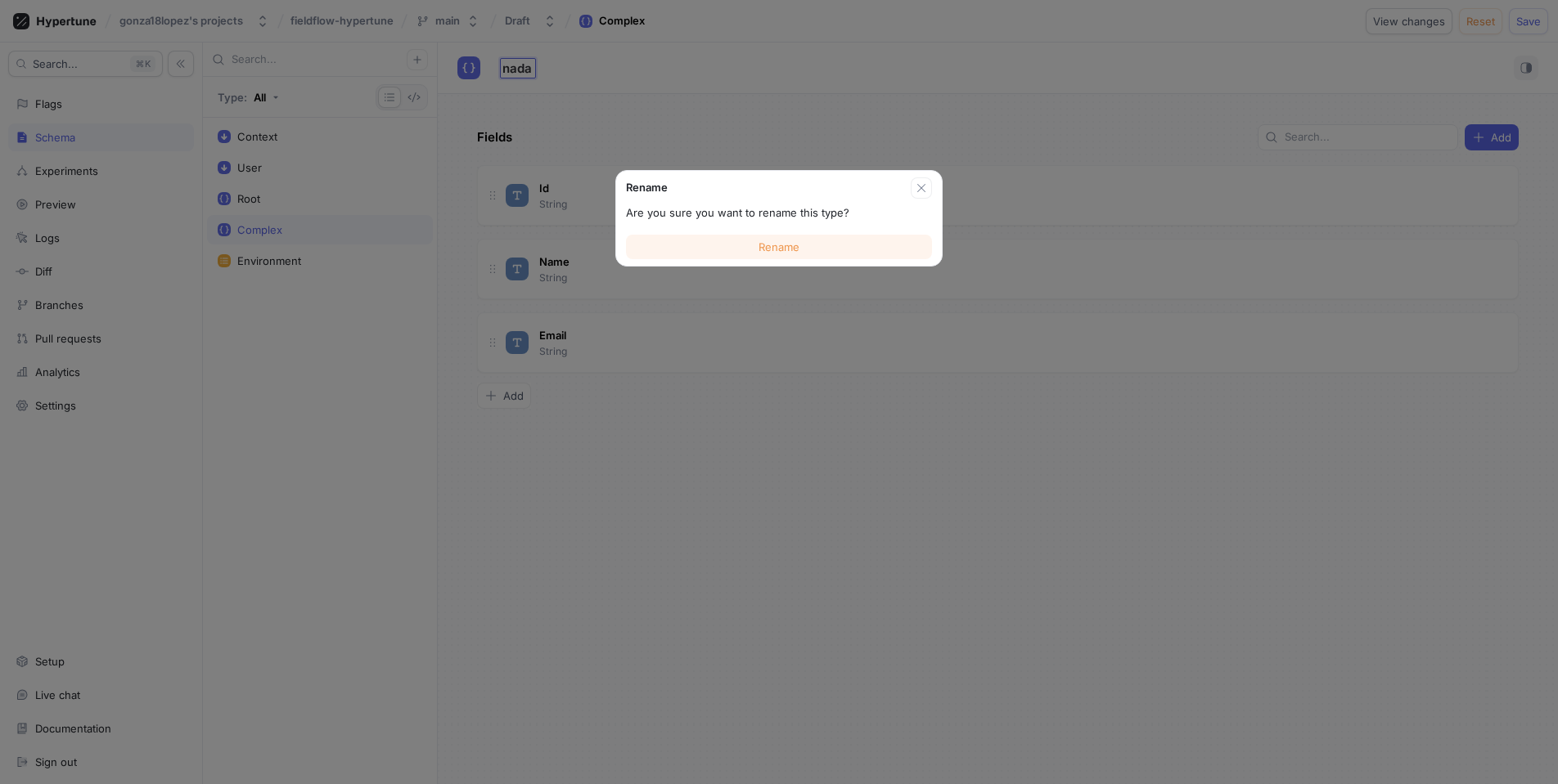
click at [799, 242] on button "Rename" at bounding box center [779, 247] width 306 height 25
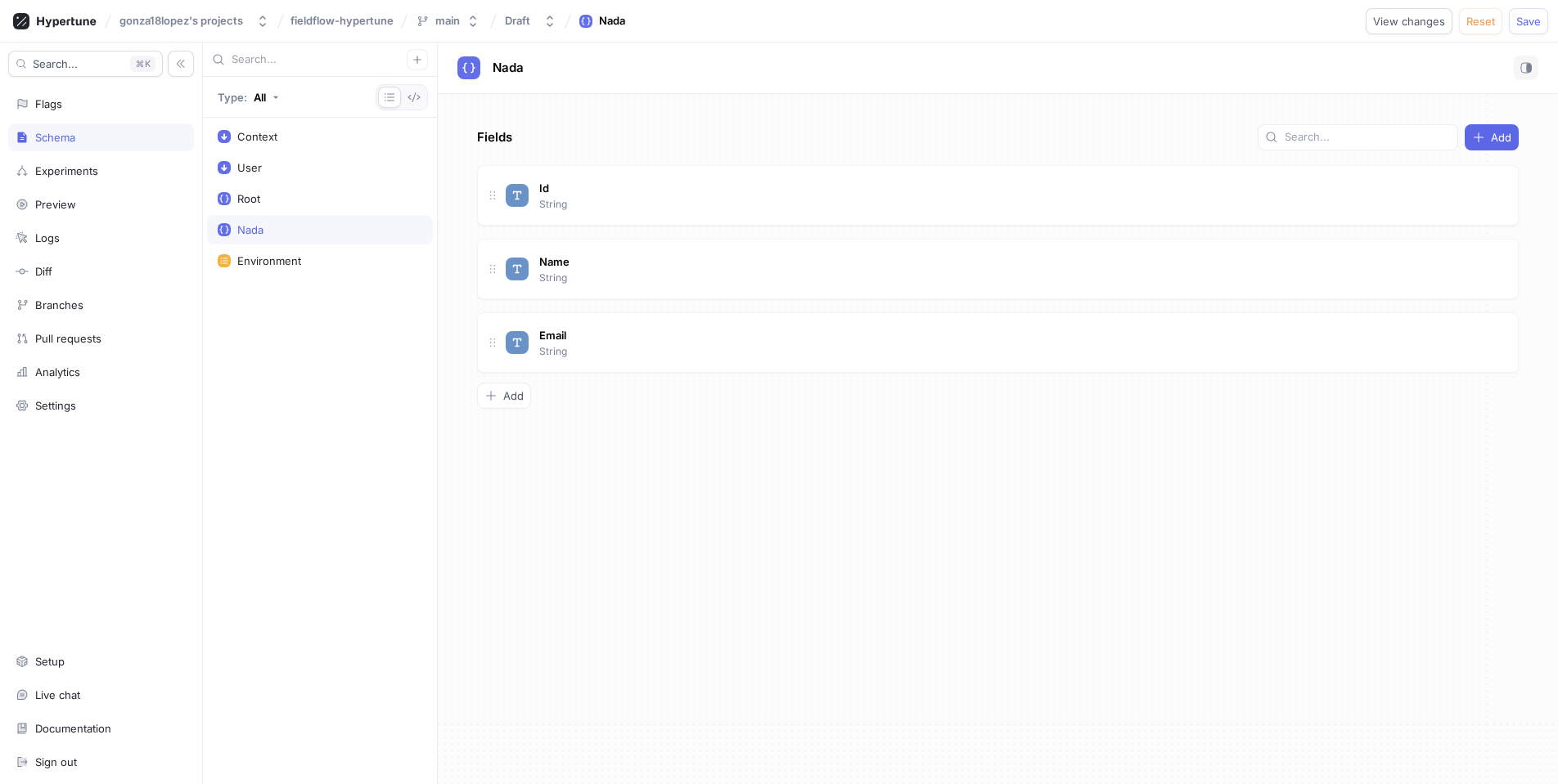
type textarea "x"
click at [650, 130] on div "Fields Add" at bounding box center [998, 138] width 1042 height 27
click at [418, 61] on icon "button" at bounding box center [418, 60] width 10 height 10
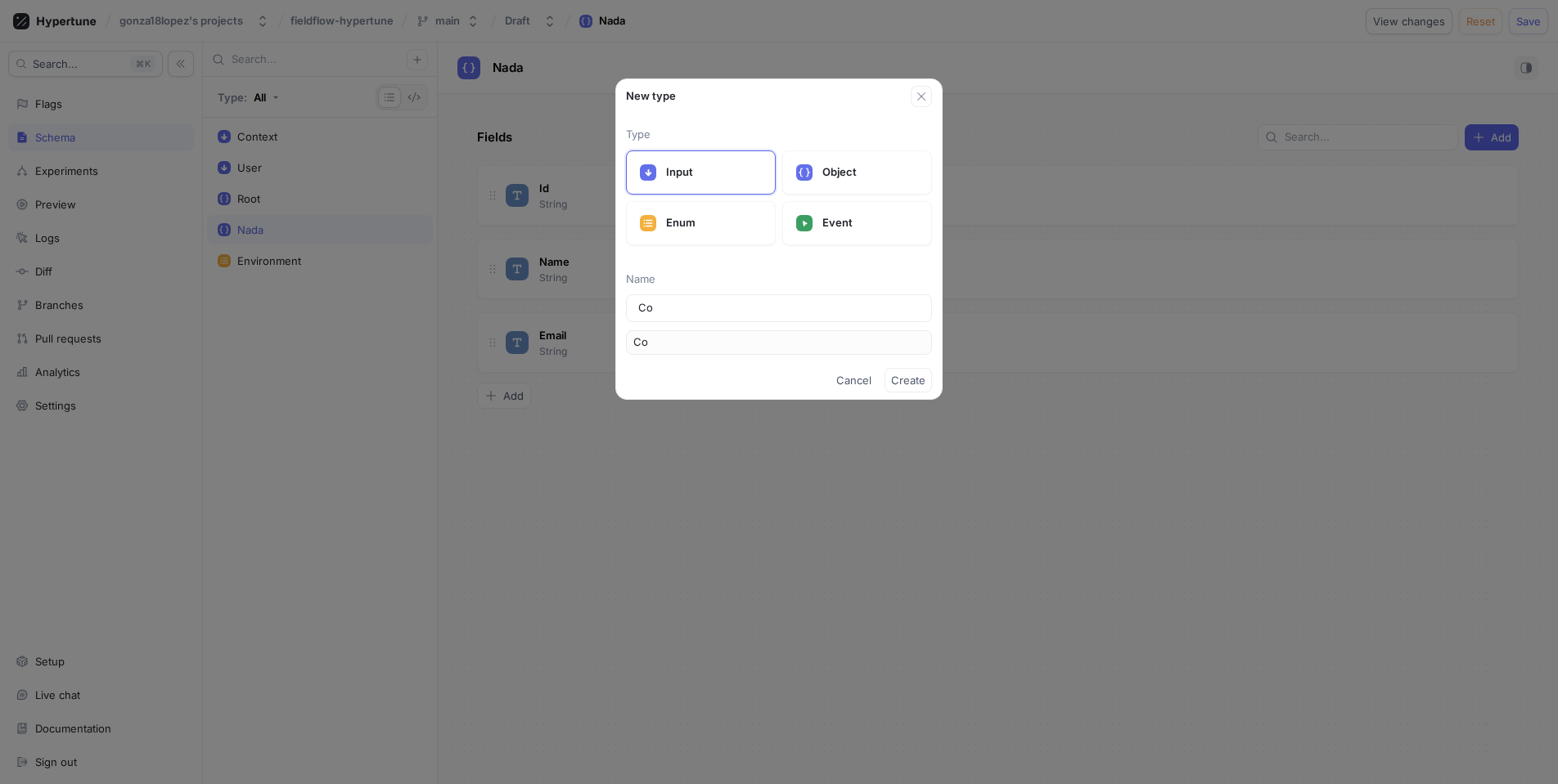
type input "Com"
type input "Comp"
type input "Compl"
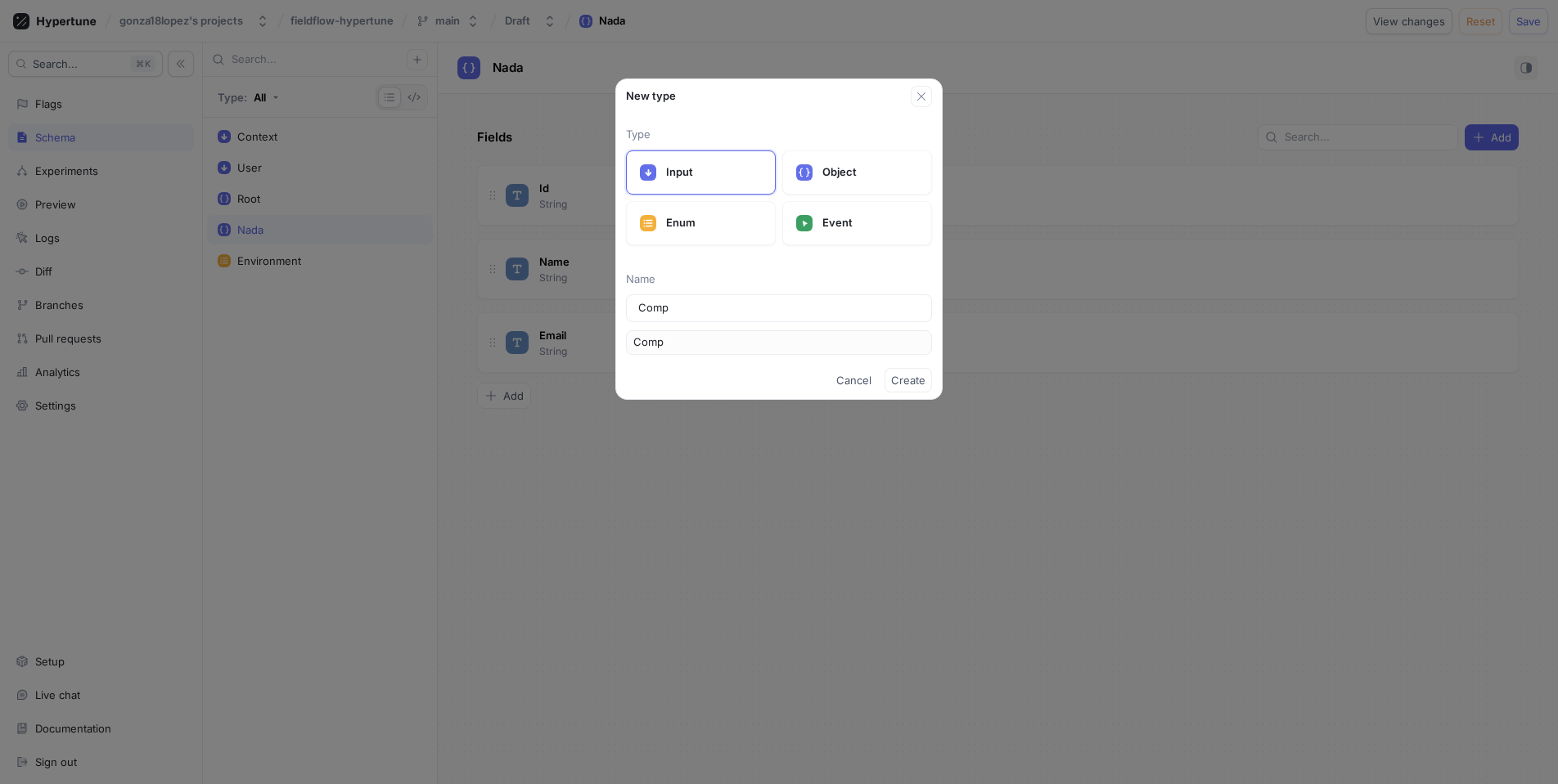
type input "Compl"
type input "Comple"
type input "Complex"
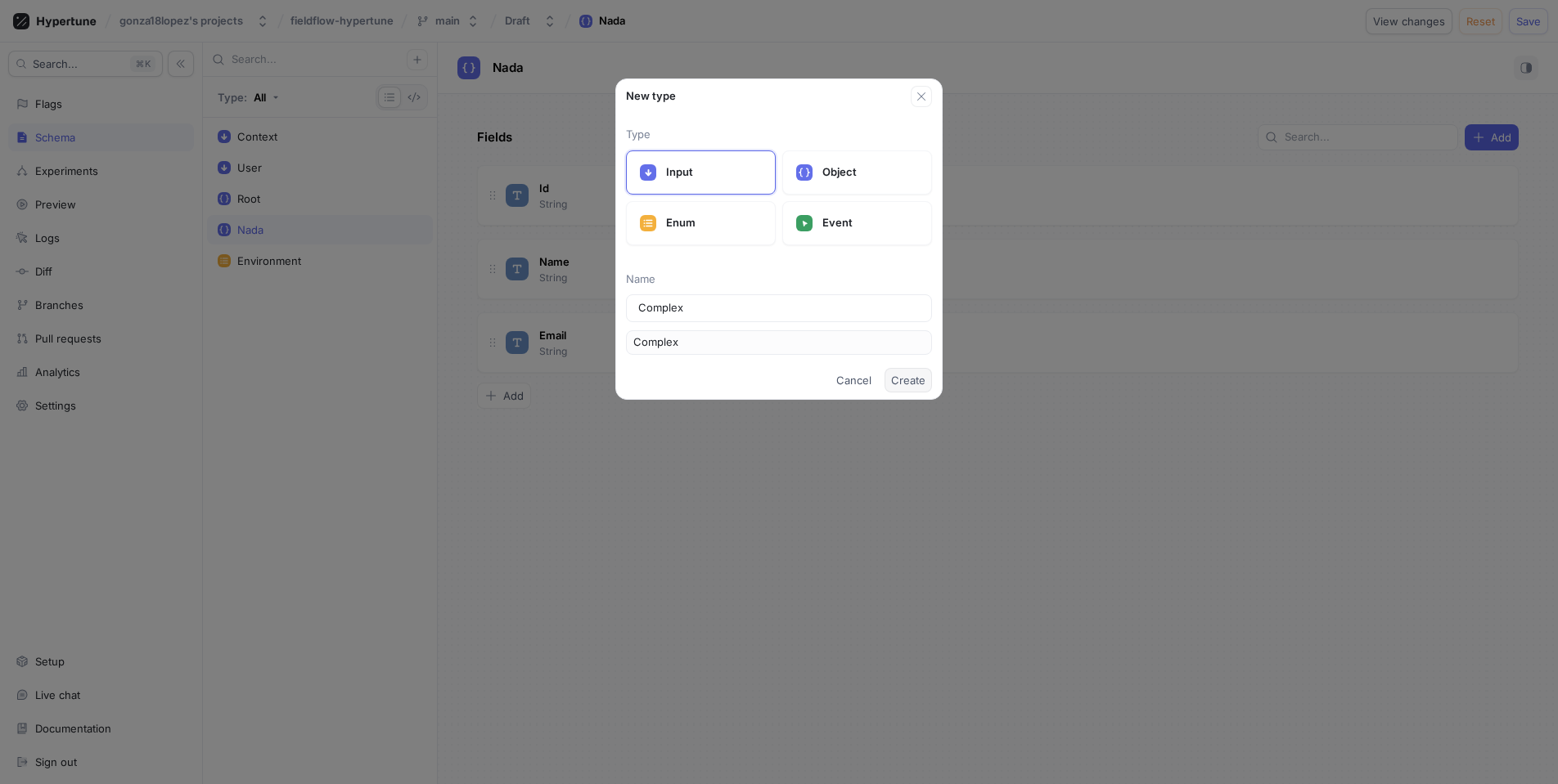
type input "Complex"
click at [904, 377] on span "Create" at bounding box center [907, 380] width 34 height 10
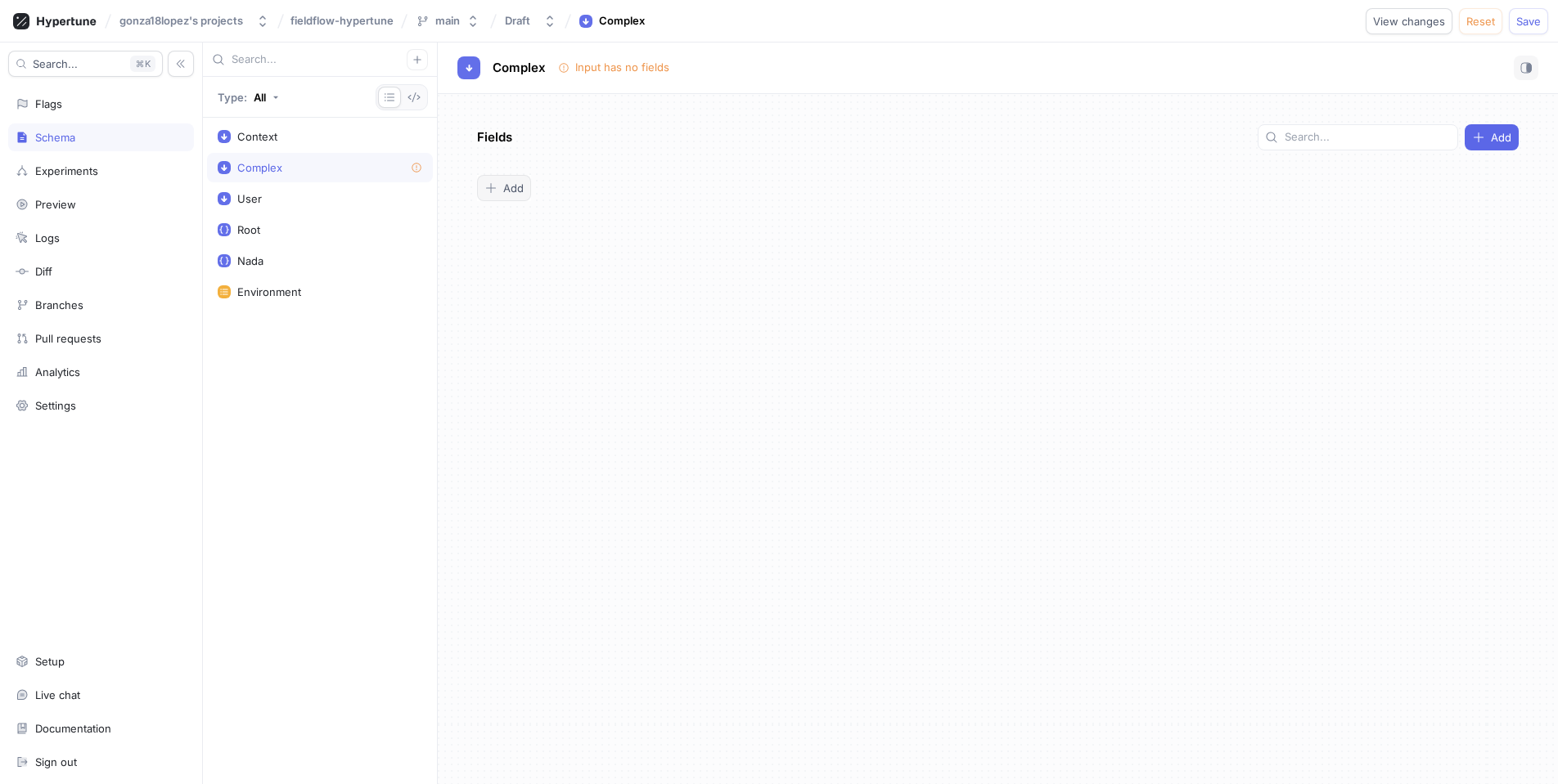
type textarea "x"
click at [501, 186] on div "Add" at bounding box center [504, 188] width 39 height 13
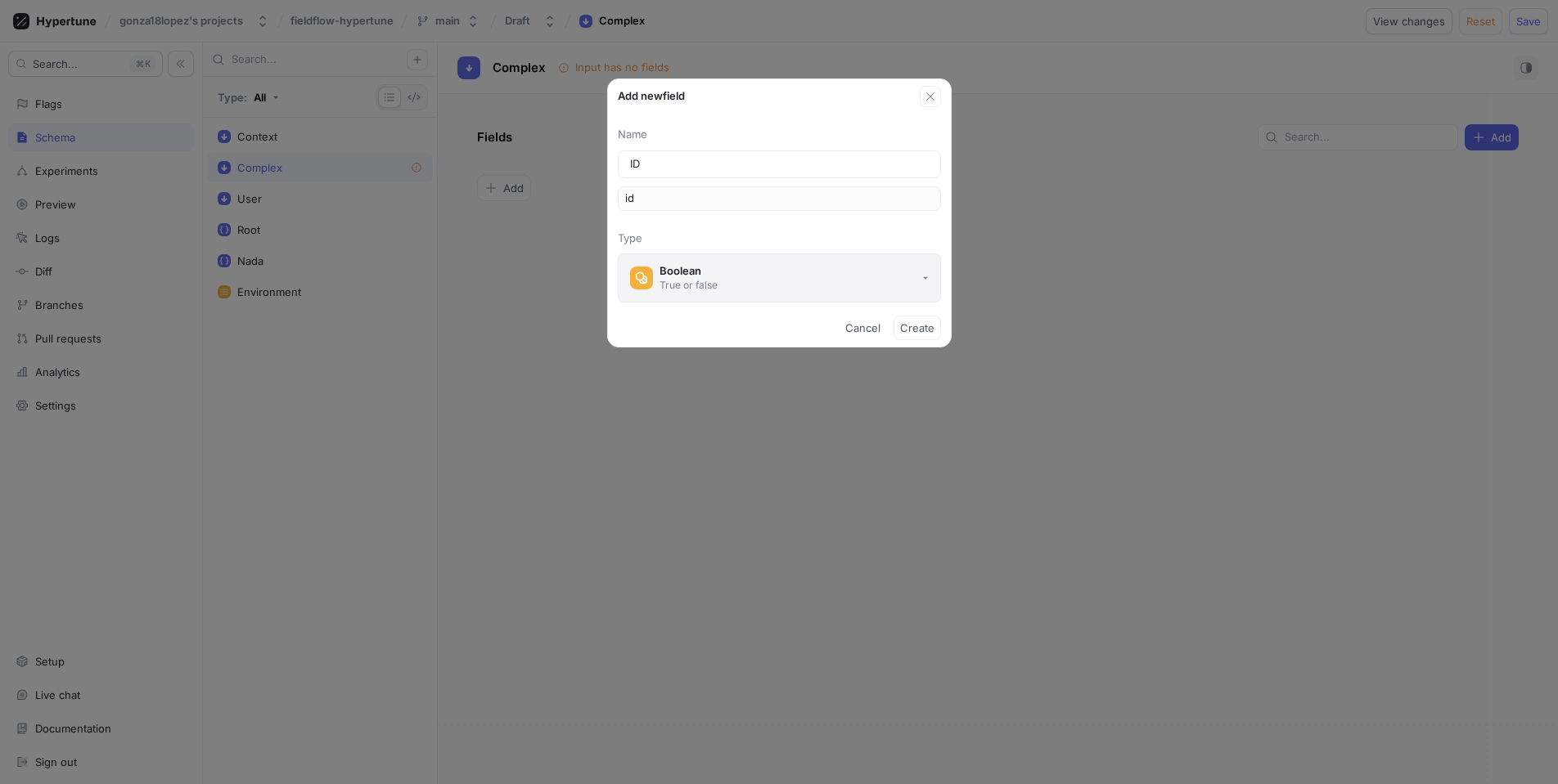
click at [769, 283] on button "Boolean True or false" at bounding box center [779, 278] width 323 height 49
type input "ID"
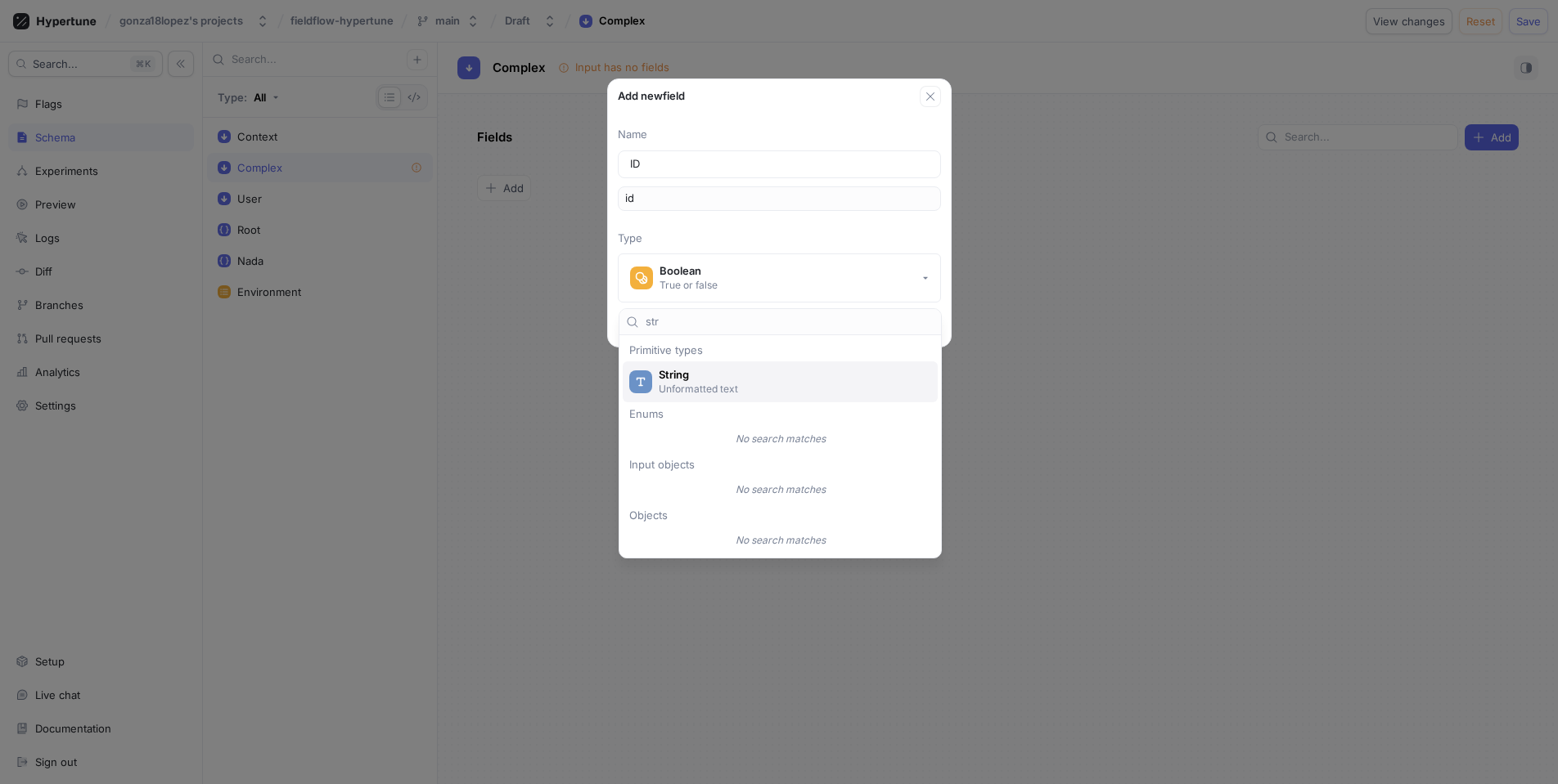
scroll to position [0, 1]
type input "str"
click at [711, 371] on span "String" at bounding box center [790, 375] width 264 height 14
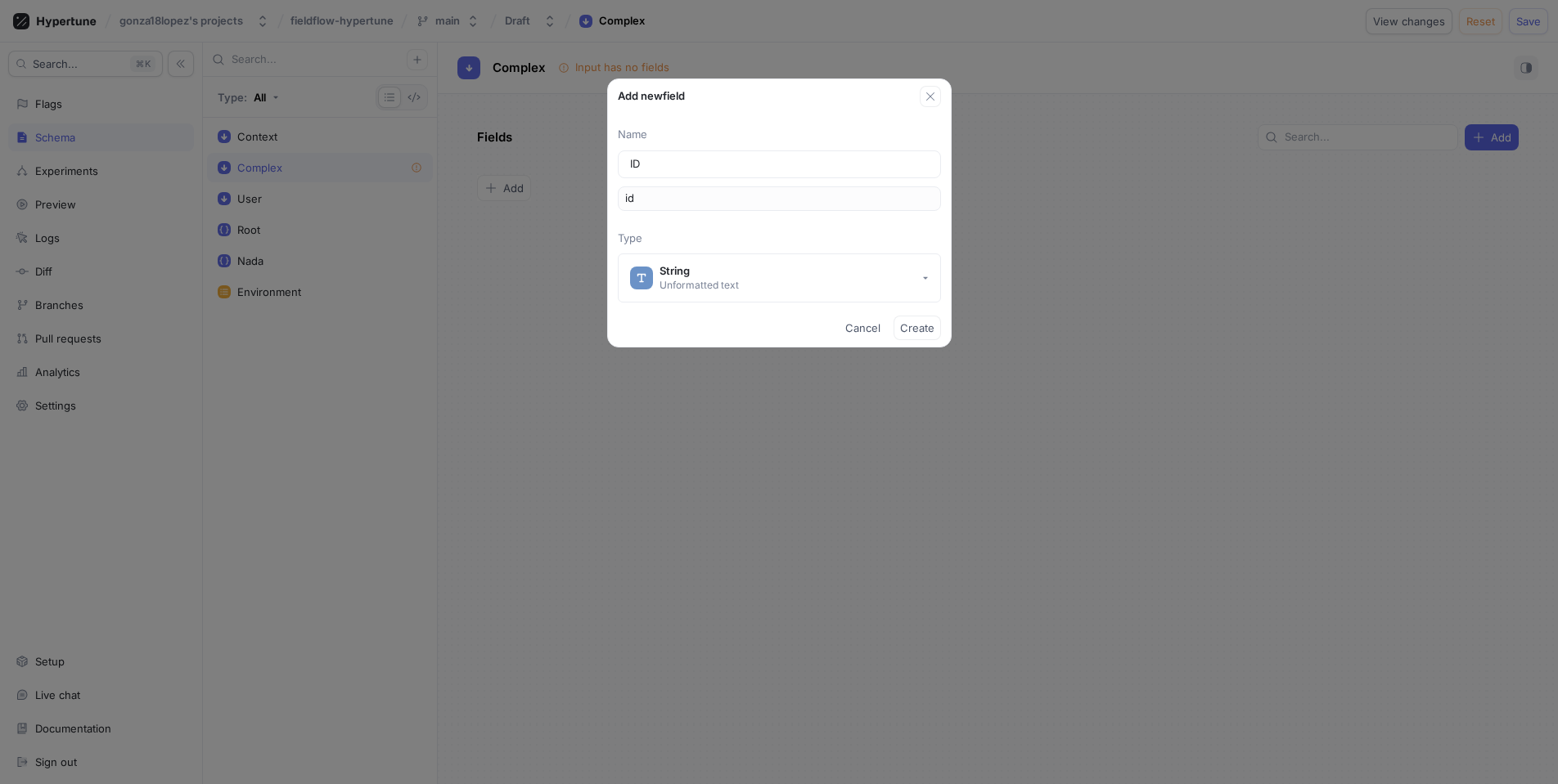
scroll to position [0, 0]
click at [926, 326] on span "Create" at bounding box center [917, 328] width 34 height 10
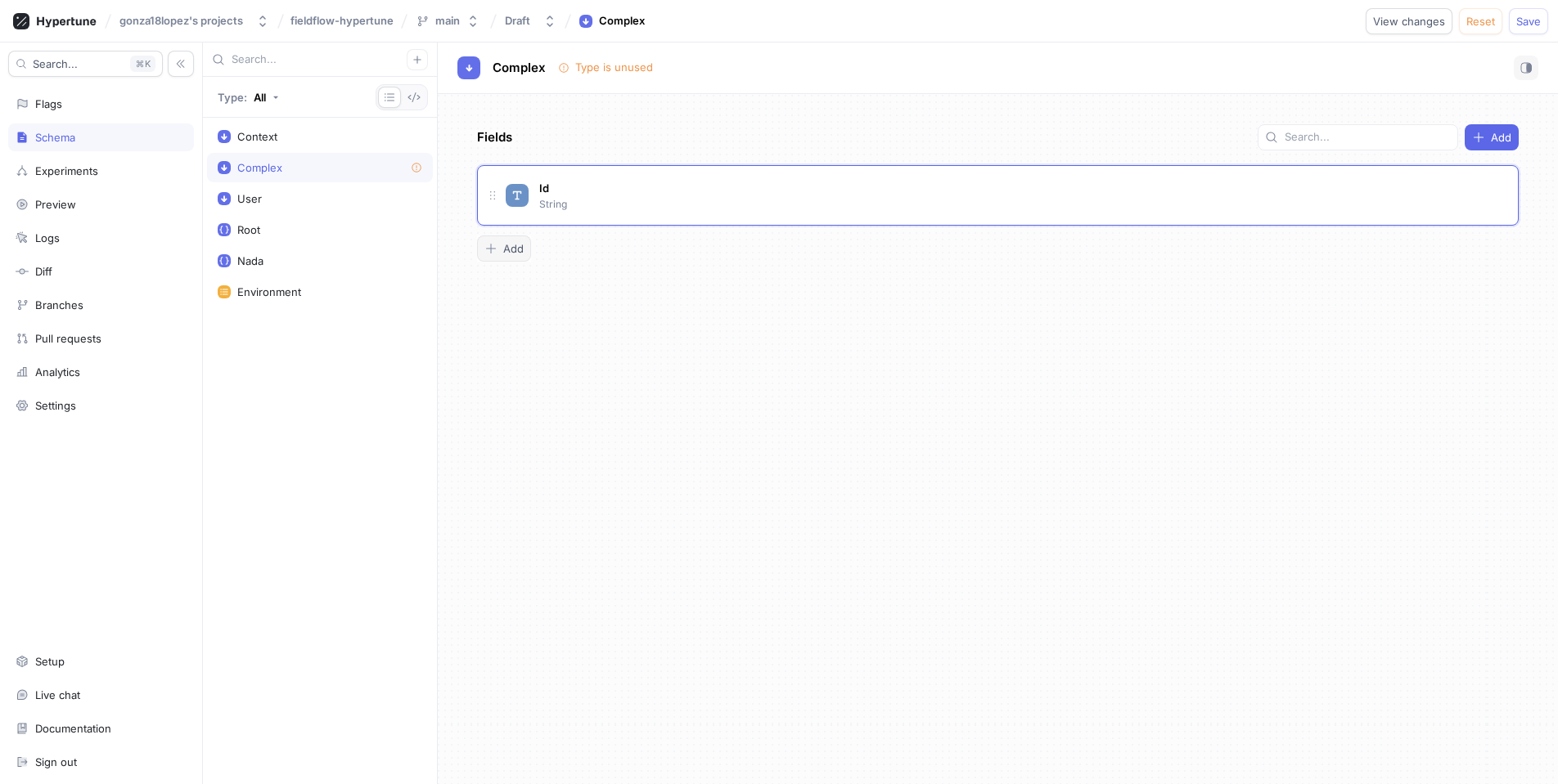
type textarea "x"
click at [508, 257] on button "Add" at bounding box center [503, 249] width 54 height 27
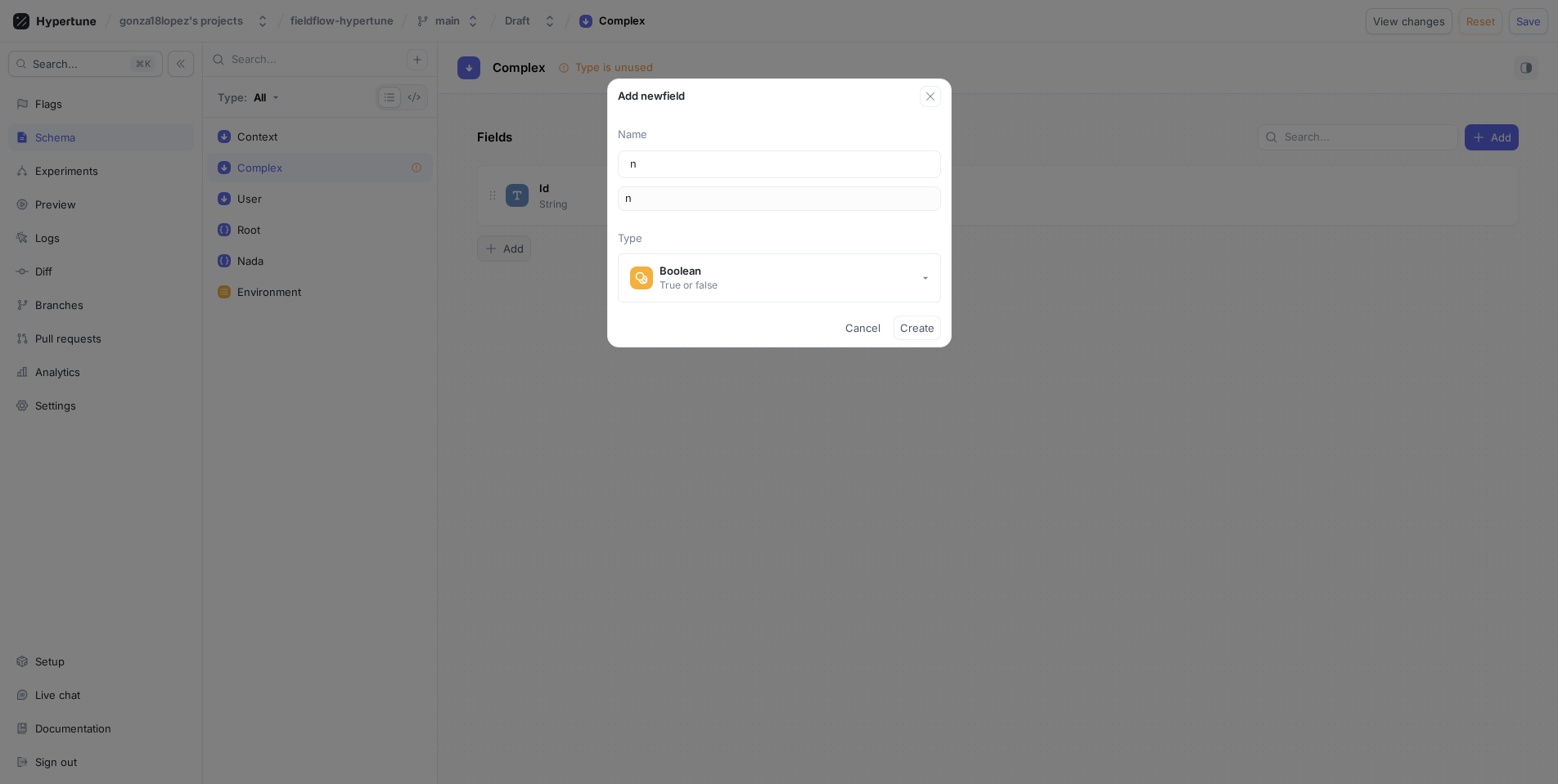
type input "na"
type input "nam"
type input "name"
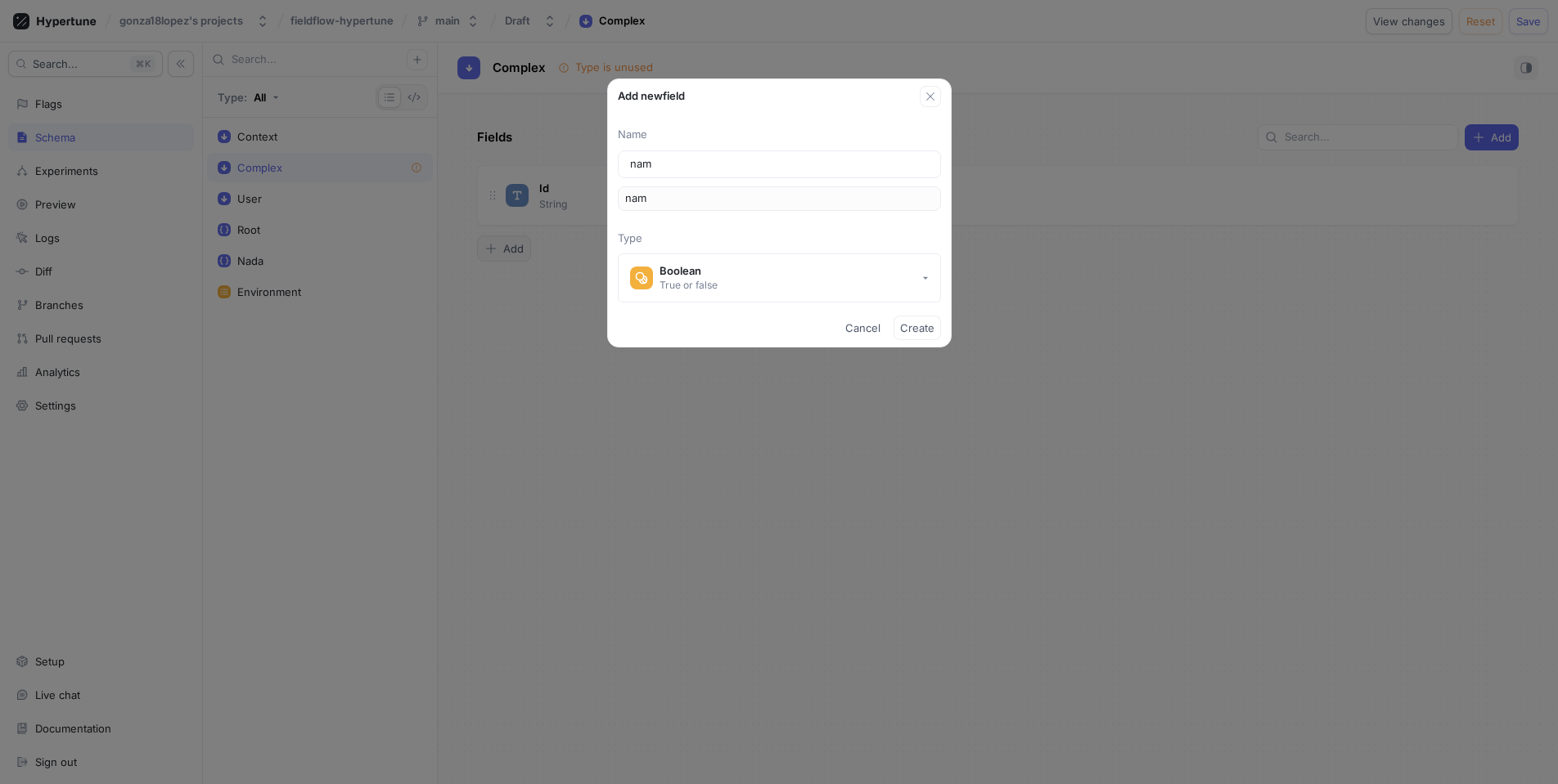
type input "name"
click at [729, 261] on button "Boolean True or false" at bounding box center [779, 278] width 323 height 49
type input "name"
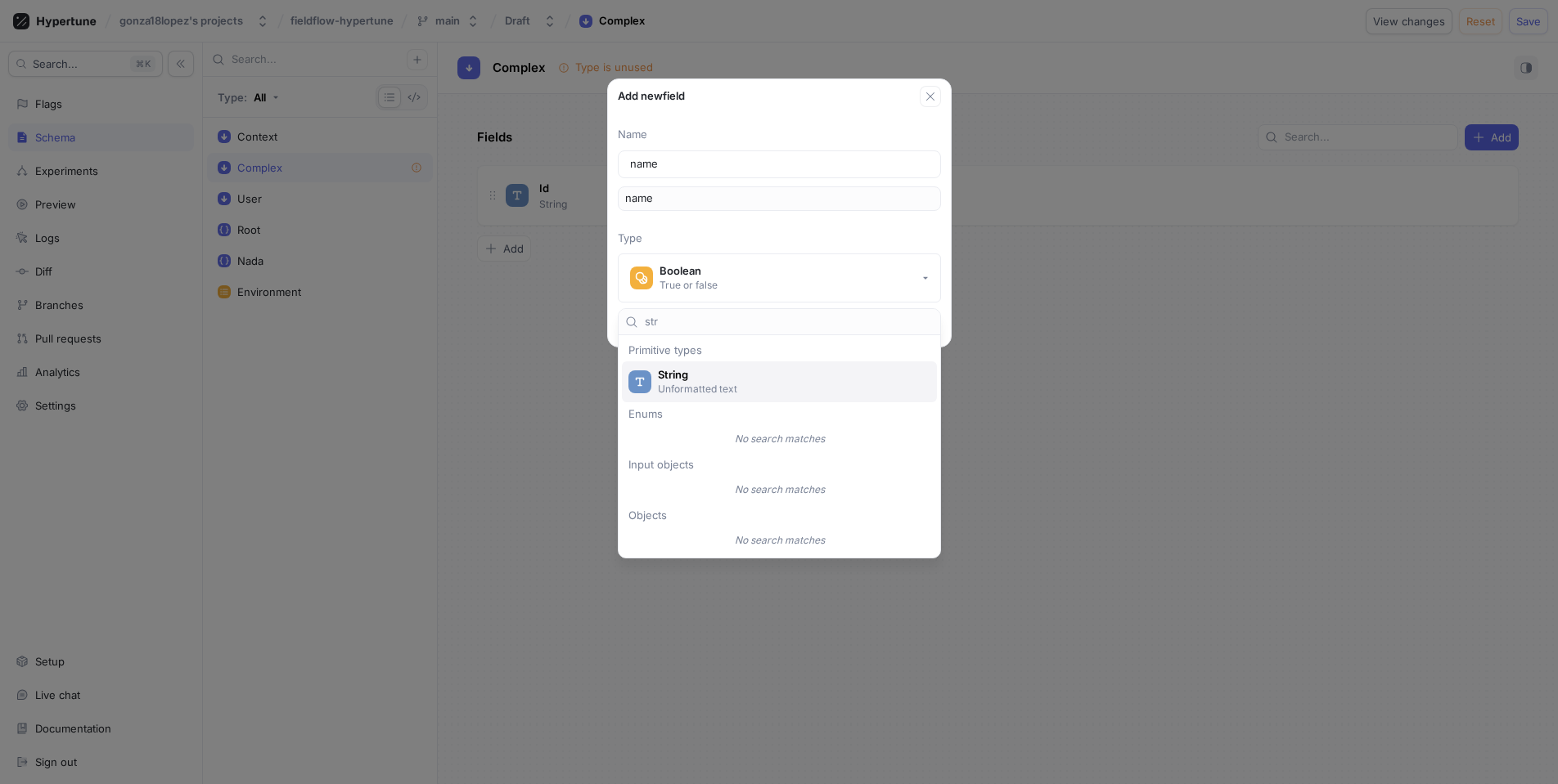
type input "str"
click at [714, 379] on span "String" at bounding box center [789, 375] width 264 height 14
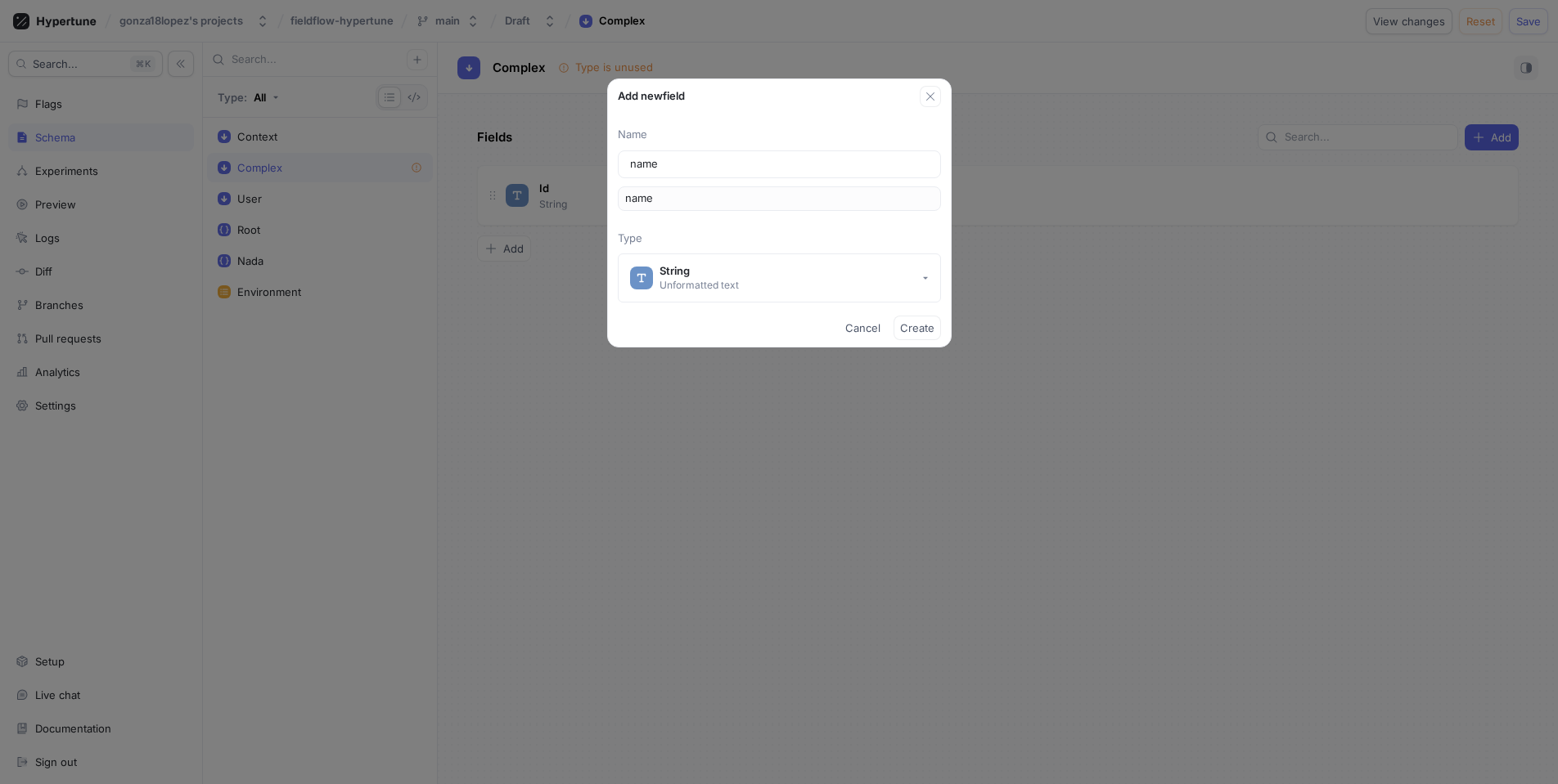
click at [915, 329] on span "Create" at bounding box center [917, 328] width 34 height 10
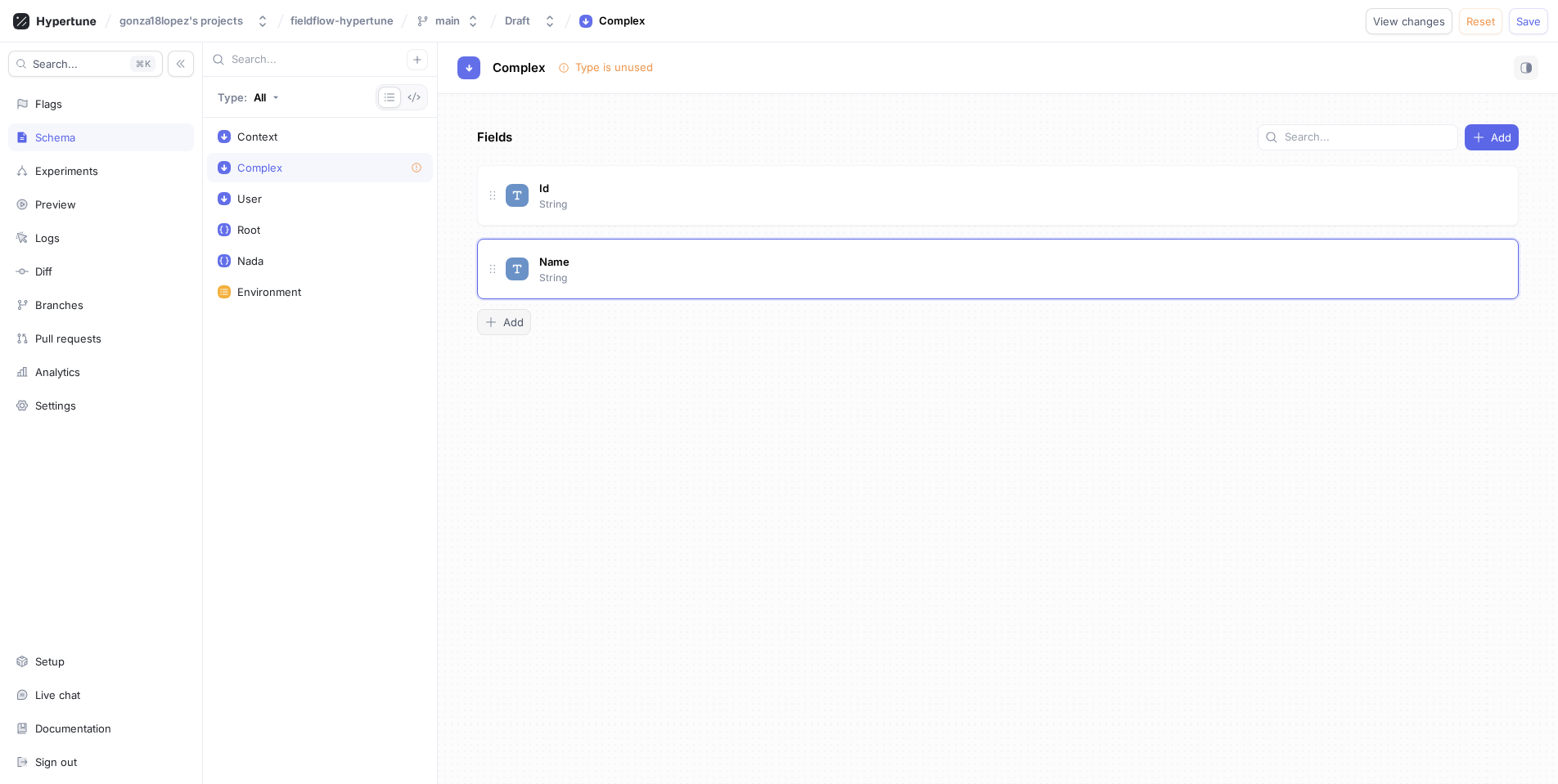
type textarea "x"
click at [509, 323] on span "Add" at bounding box center [513, 322] width 21 height 10
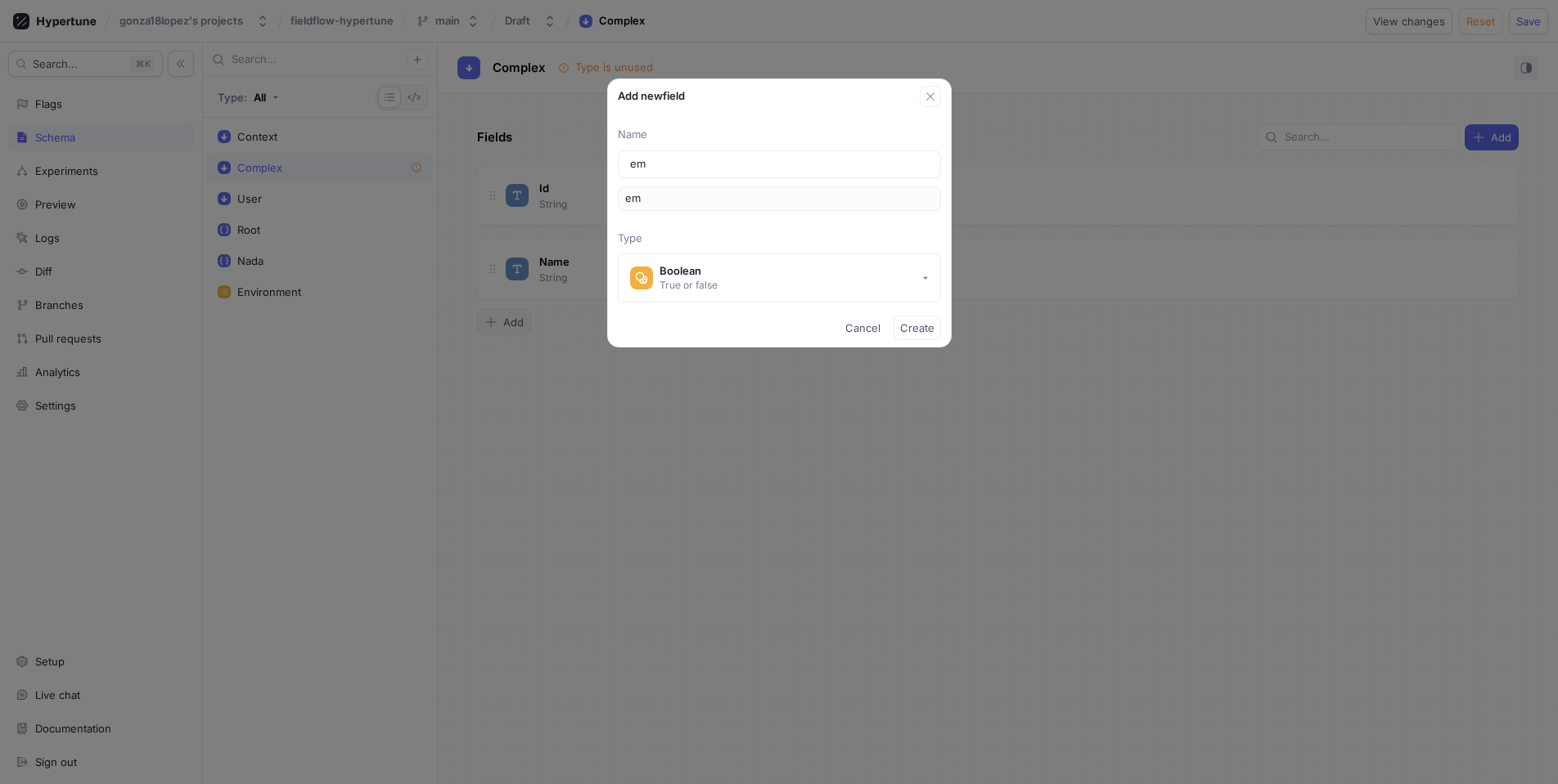
type input "ema"
type input "emai"
type input "email"
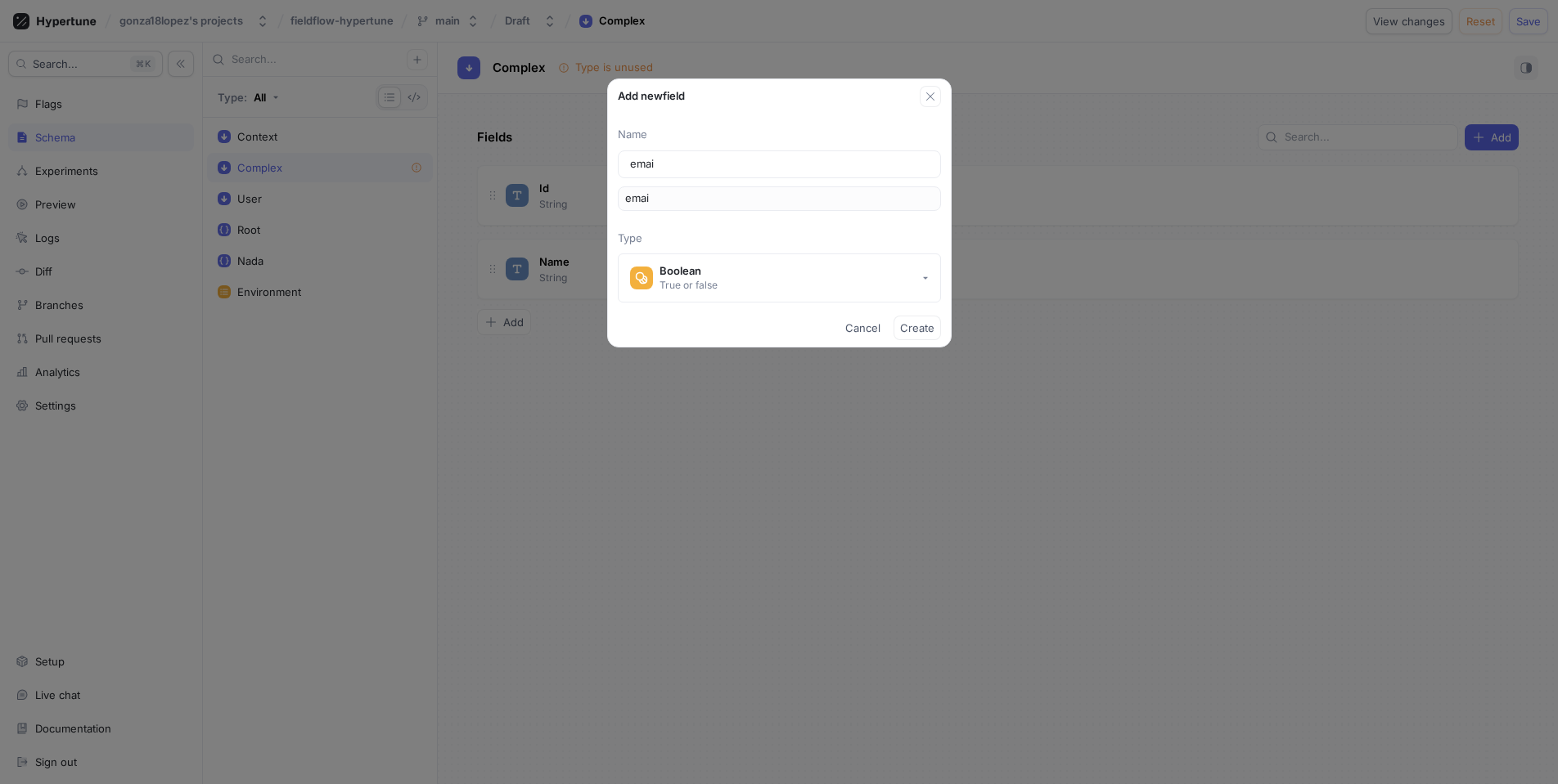
type input "email"
click at [769, 295] on button "Boolean True or false" at bounding box center [779, 278] width 323 height 49
type input "email"
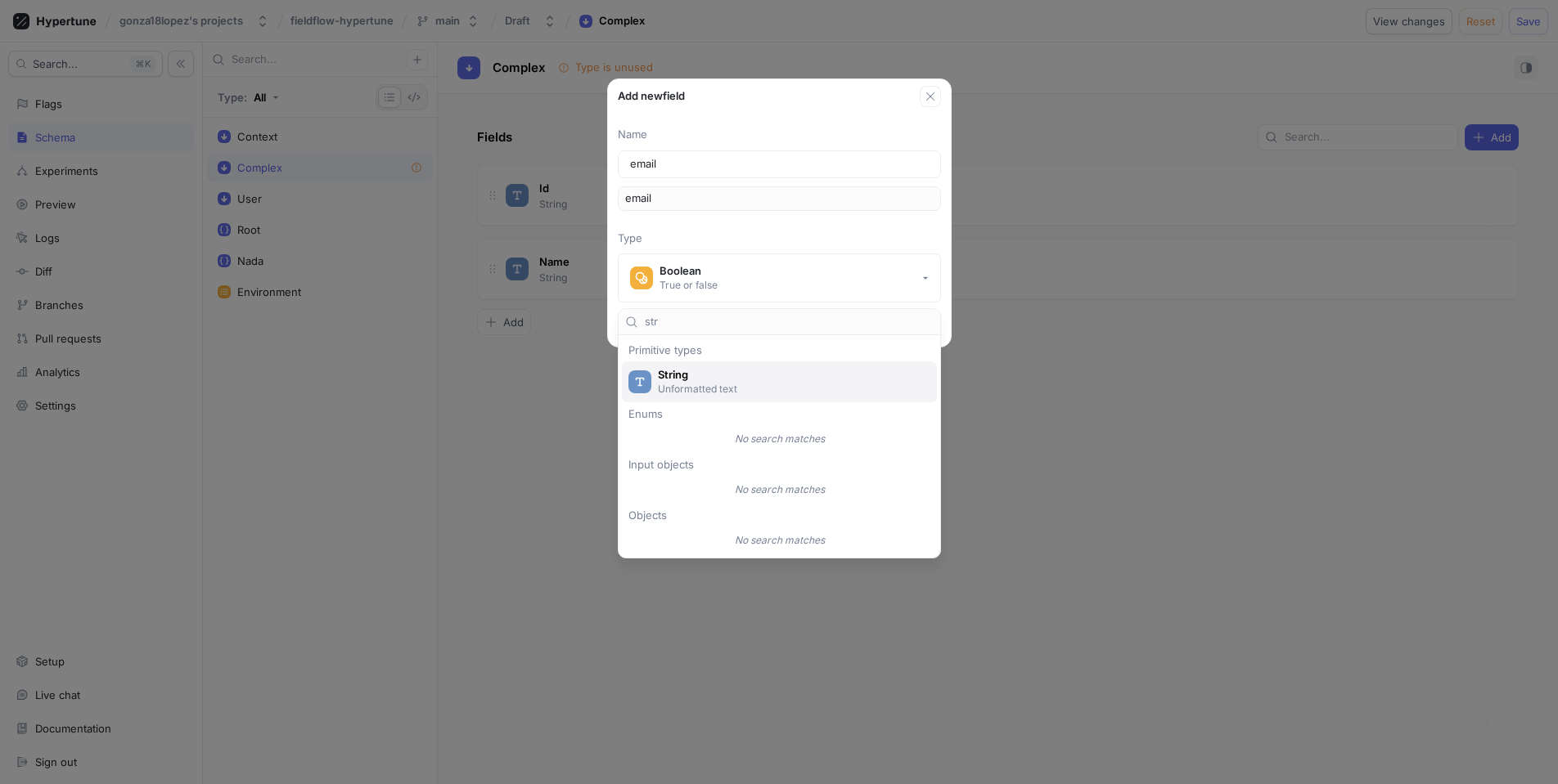
type input "str"
drag, startPoint x: 710, startPoint y: 382, endPoint x: 740, endPoint y: 378, distance: 30.3
click at [710, 381] on div "String Unformatted text" at bounding box center [789, 382] width 264 height 28
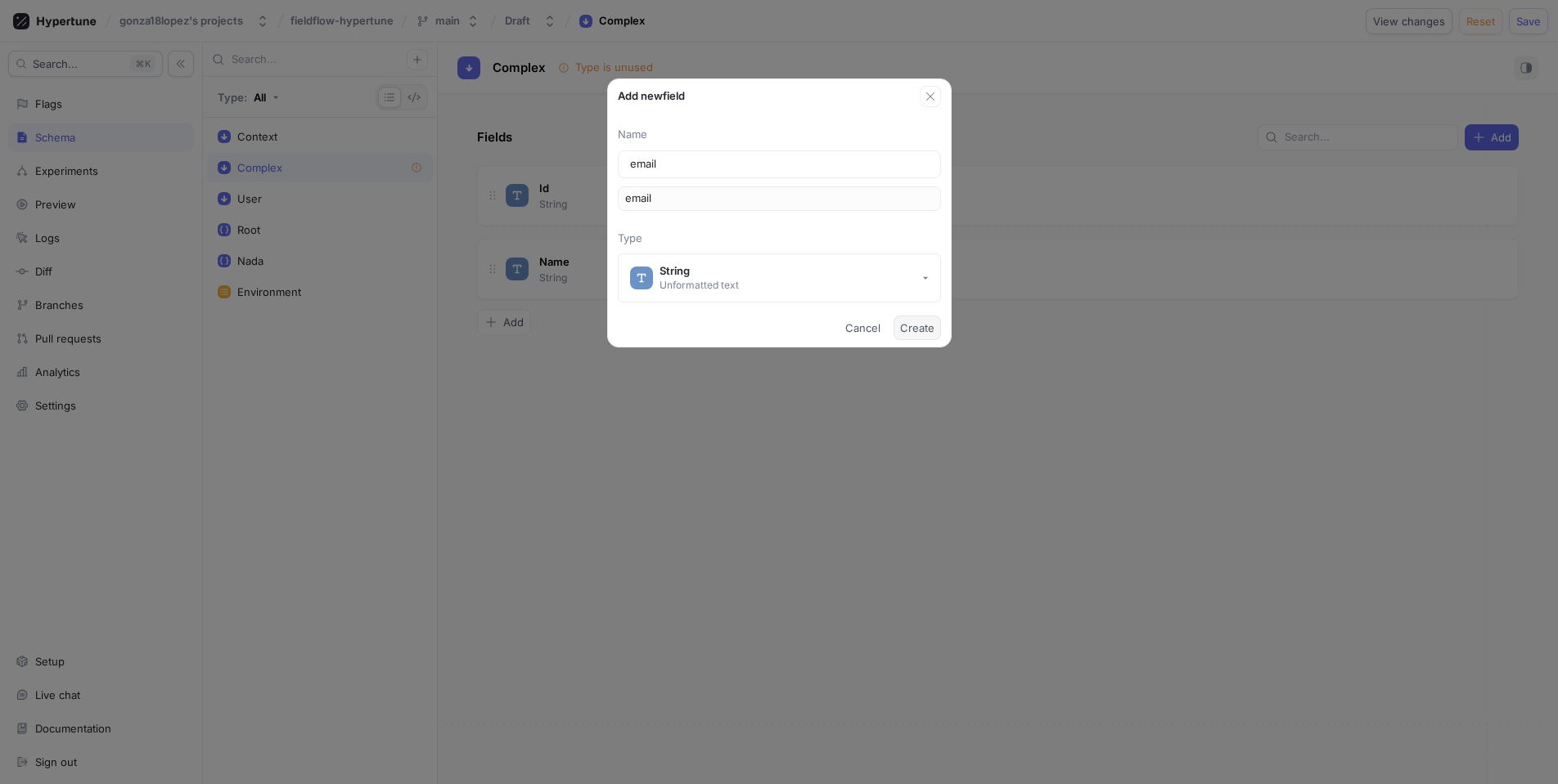
click at [926, 331] on span "Create" at bounding box center [917, 328] width 34 height 10
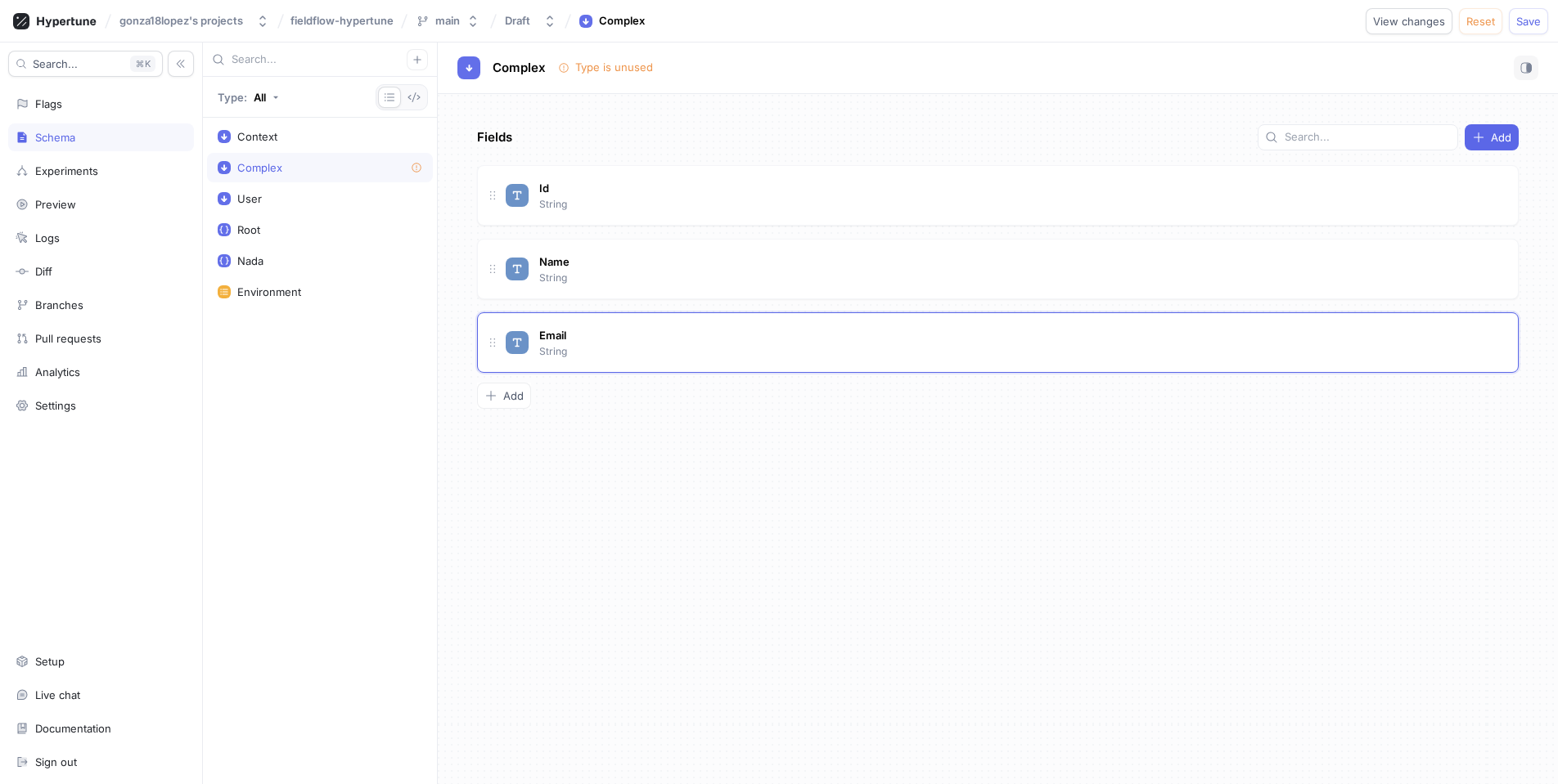
click at [765, 492] on div "Fields Add Id String Name String Email String To pick up a draggable item, pres…" at bounding box center [998, 439] width 1121 height 691
click at [783, 487] on div "Fields Add Id String Name String Email String To pick up a draggable item, pres…" at bounding box center [998, 439] width 1121 height 691
click at [662, 476] on div "Fields Add Id String Name String Email String To pick up a draggable item, pres…" at bounding box center [998, 439] width 1121 height 691
click at [712, 460] on div "Fields Add Id String Name String Email String To pick up a draggable item, pres…" at bounding box center [998, 439] width 1121 height 691
click at [584, 435] on div "Fields Add Id String Name String Email String To pick up a draggable item, pres…" at bounding box center [998, 439] width 1121 height 691
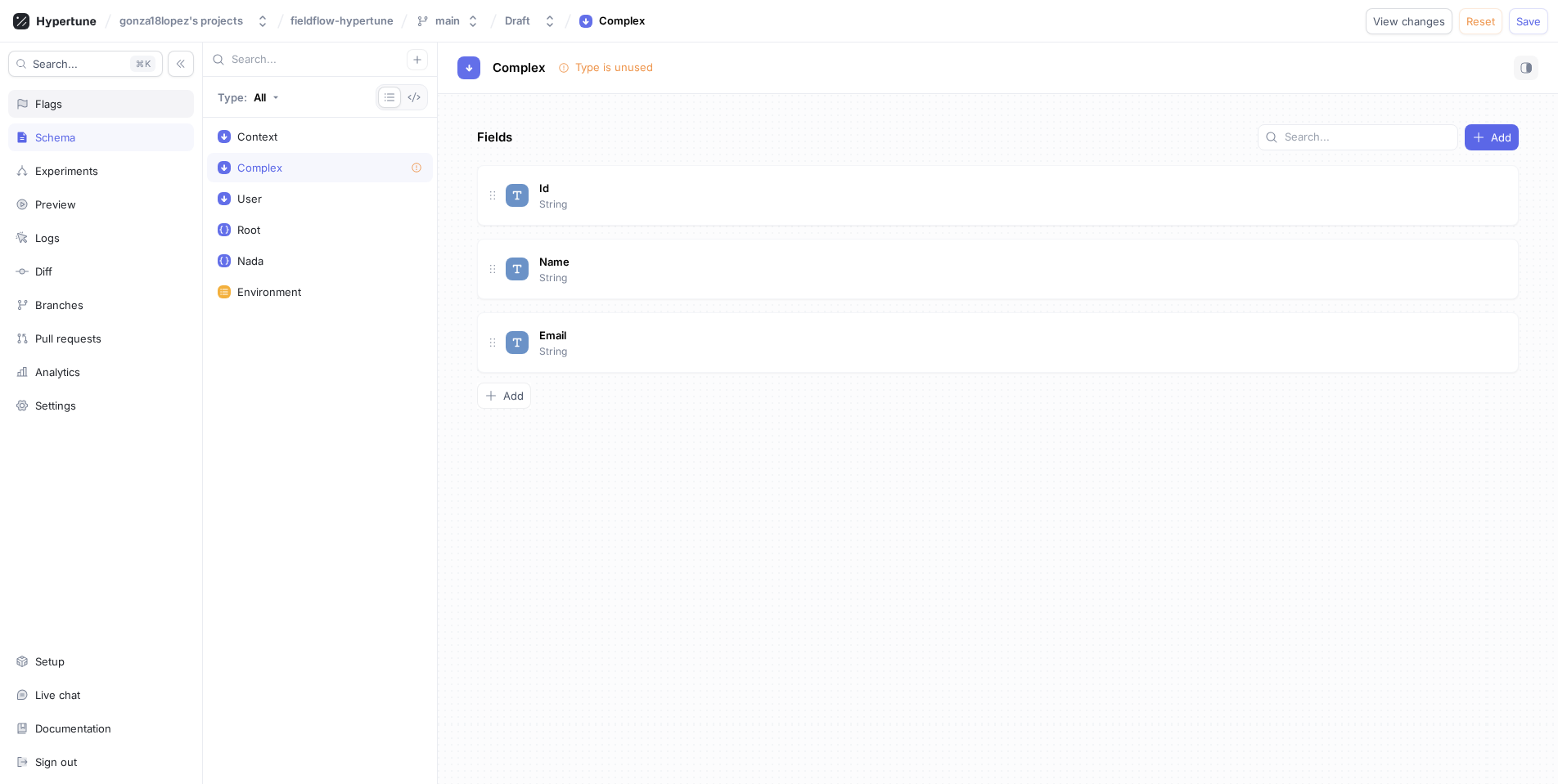
click at [56, 110] on div "Flags" at bounding box center [100, 104] width 186 height 28
type textarea "x"
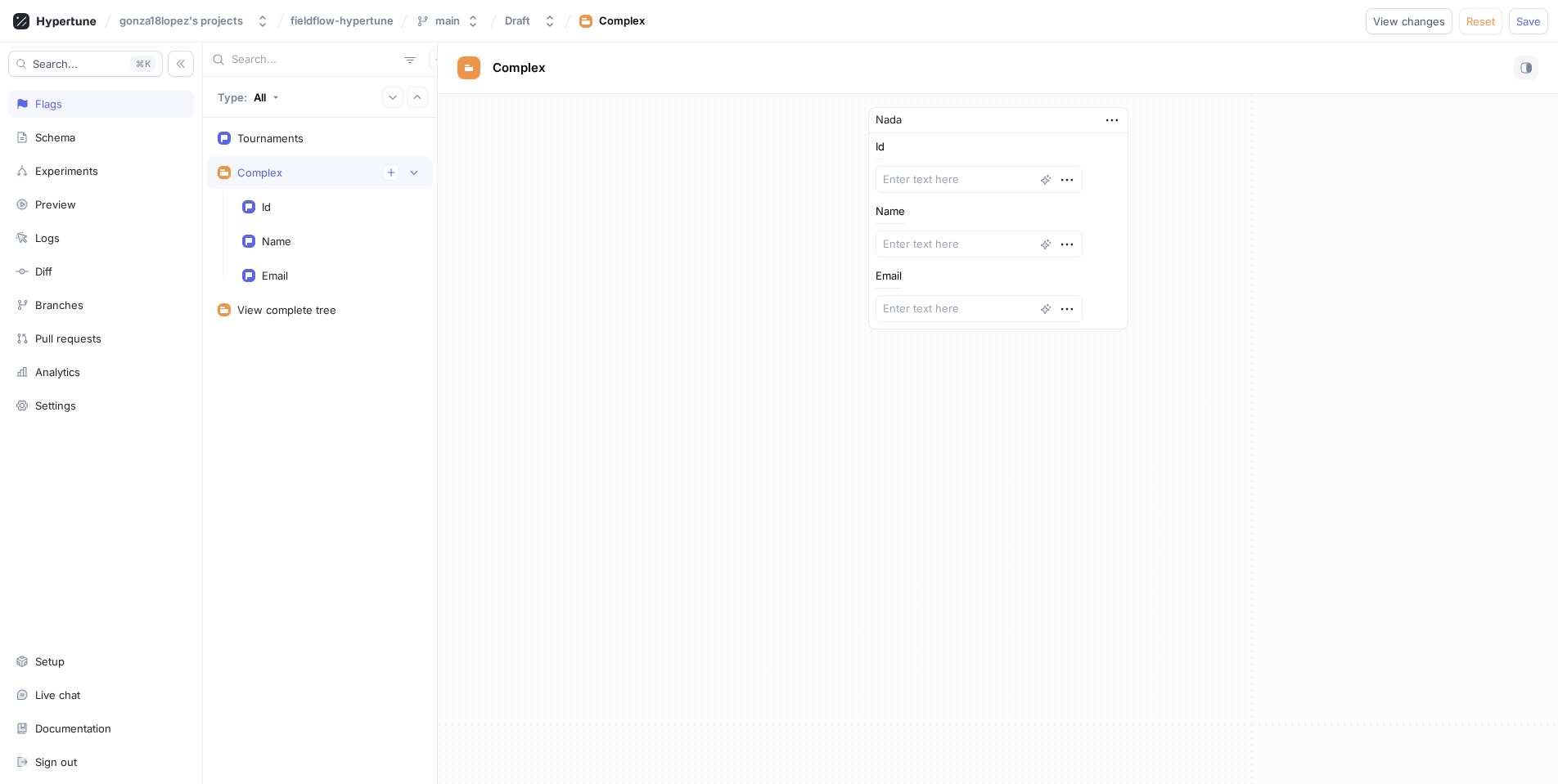
click at [625, 301] on div "Nada Id Name Email" at bounding box center [998, 218] width 1121 height 249
click at [310, 143] on div "Tournaments" at bounding box center [319, 138] width 204 height 13
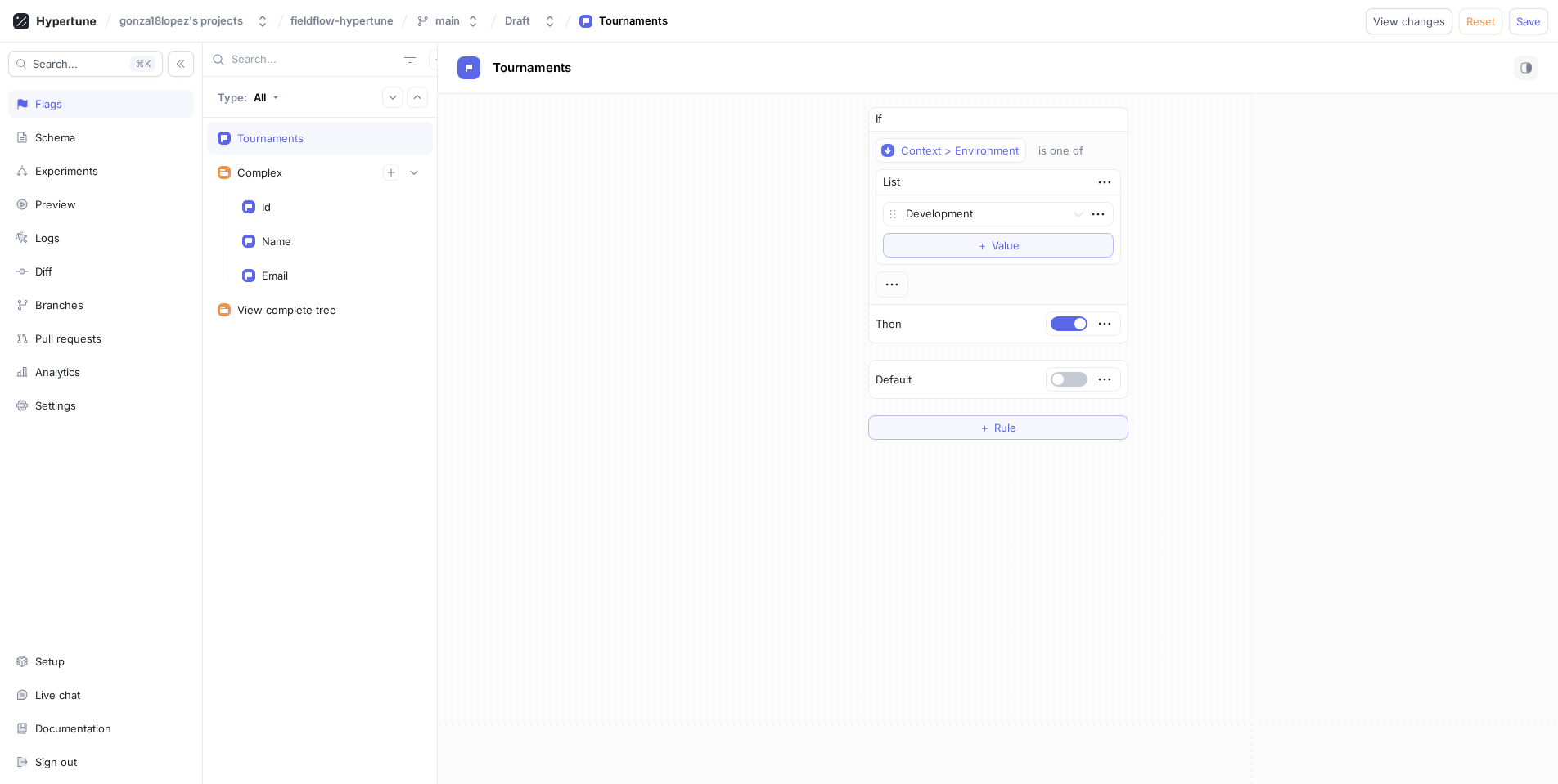
click at [769, 235] on div "If Context > Environment is one of List Development To pick up a draggable item…" at bounding box center [998, 273] width 1121 height 359
click at [1083, 420] on button "＋ Rule" at bounding box center [998, 427] width 260 height 25
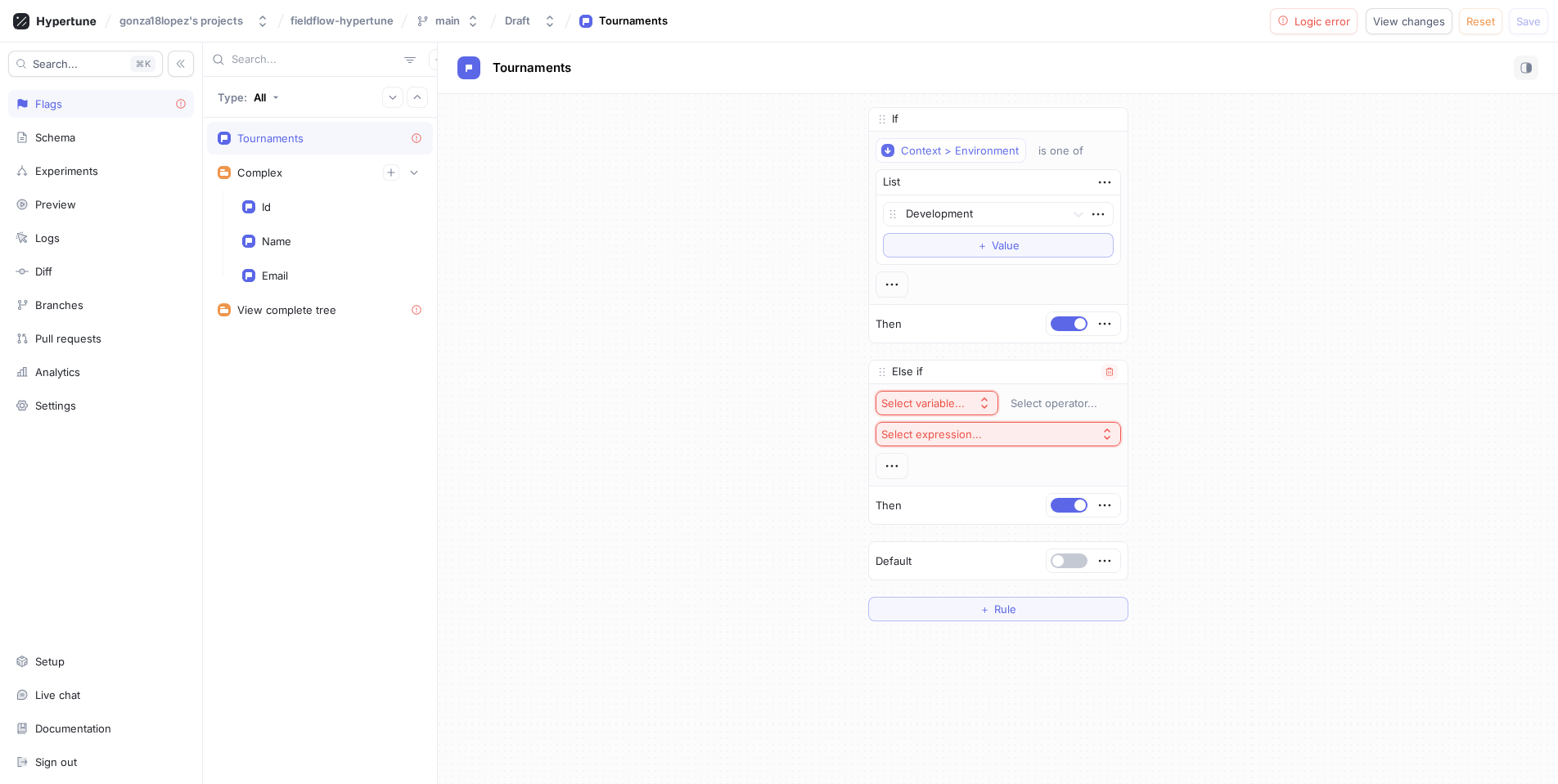
click at [972, 402] on button "Select variable..." at bounding box center [937, 403] width 123 height 25
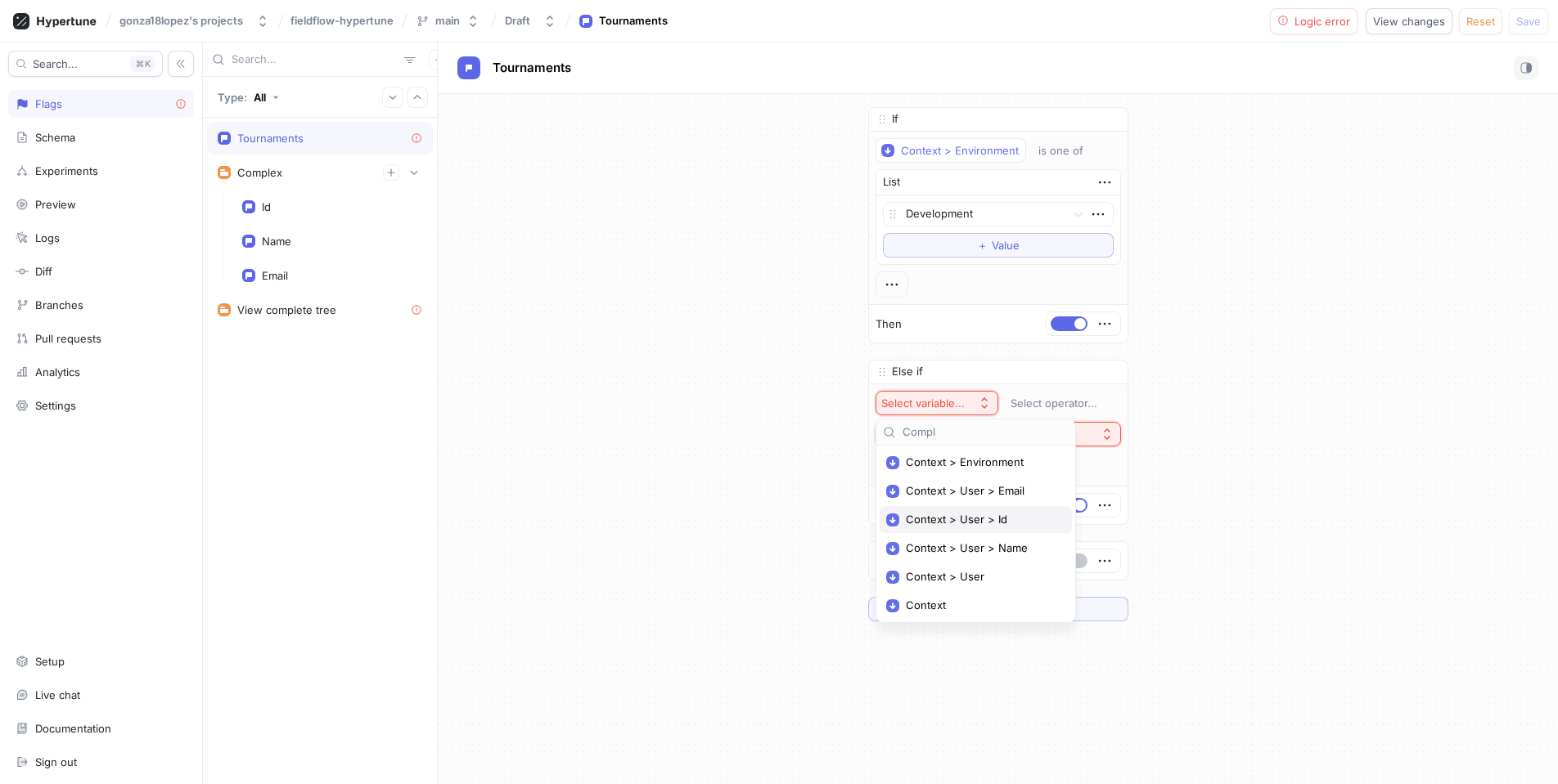
type input "Comple"
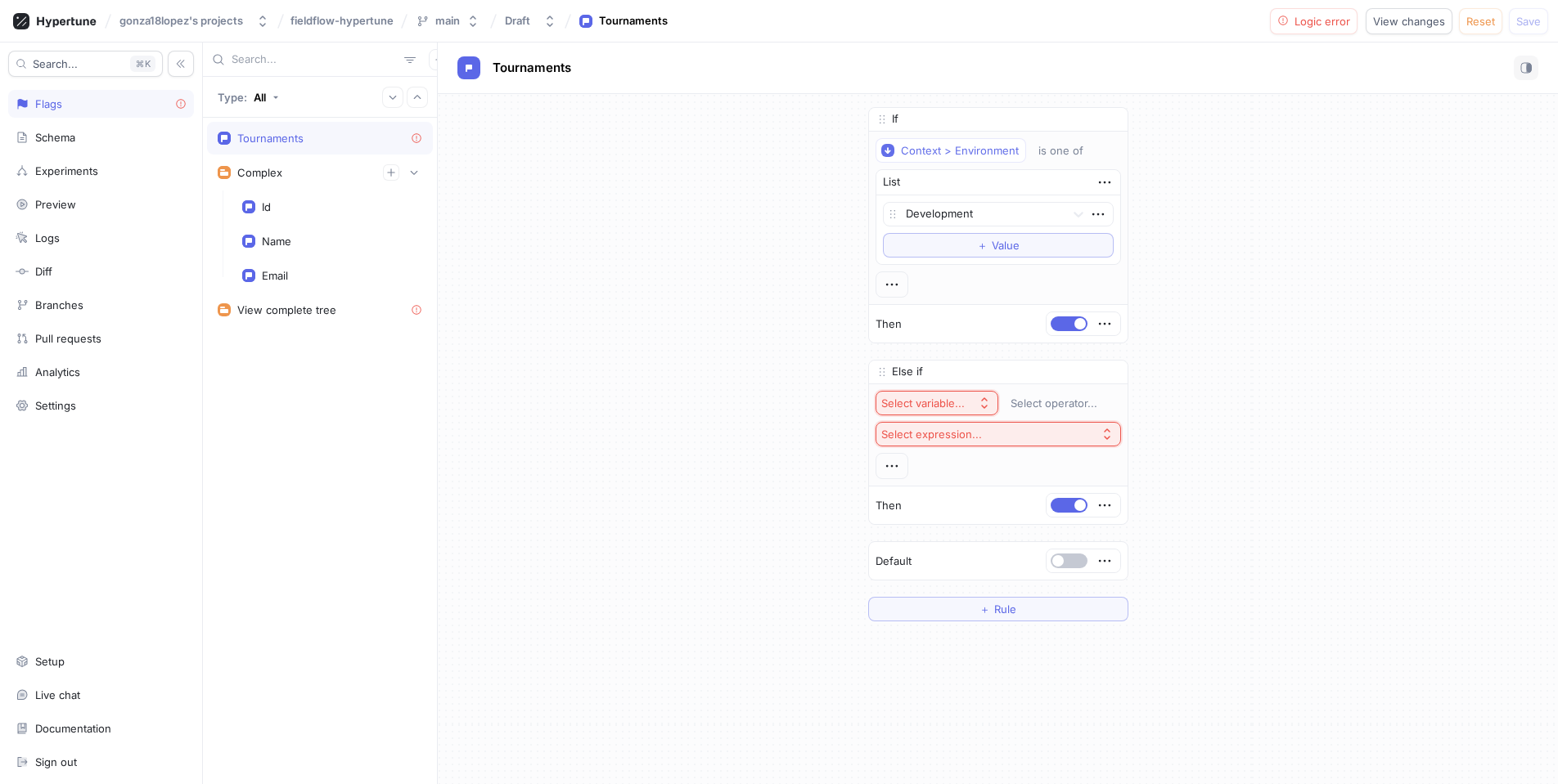
click at [1143, 438] on div "If Context > Environment is one of List Development To pick up a draggable item…" at bounding box center [998, 364] width 1121 height 540
click at [1116, 371] on button "button" at bounding box center [1109, 371] width 17 height 17
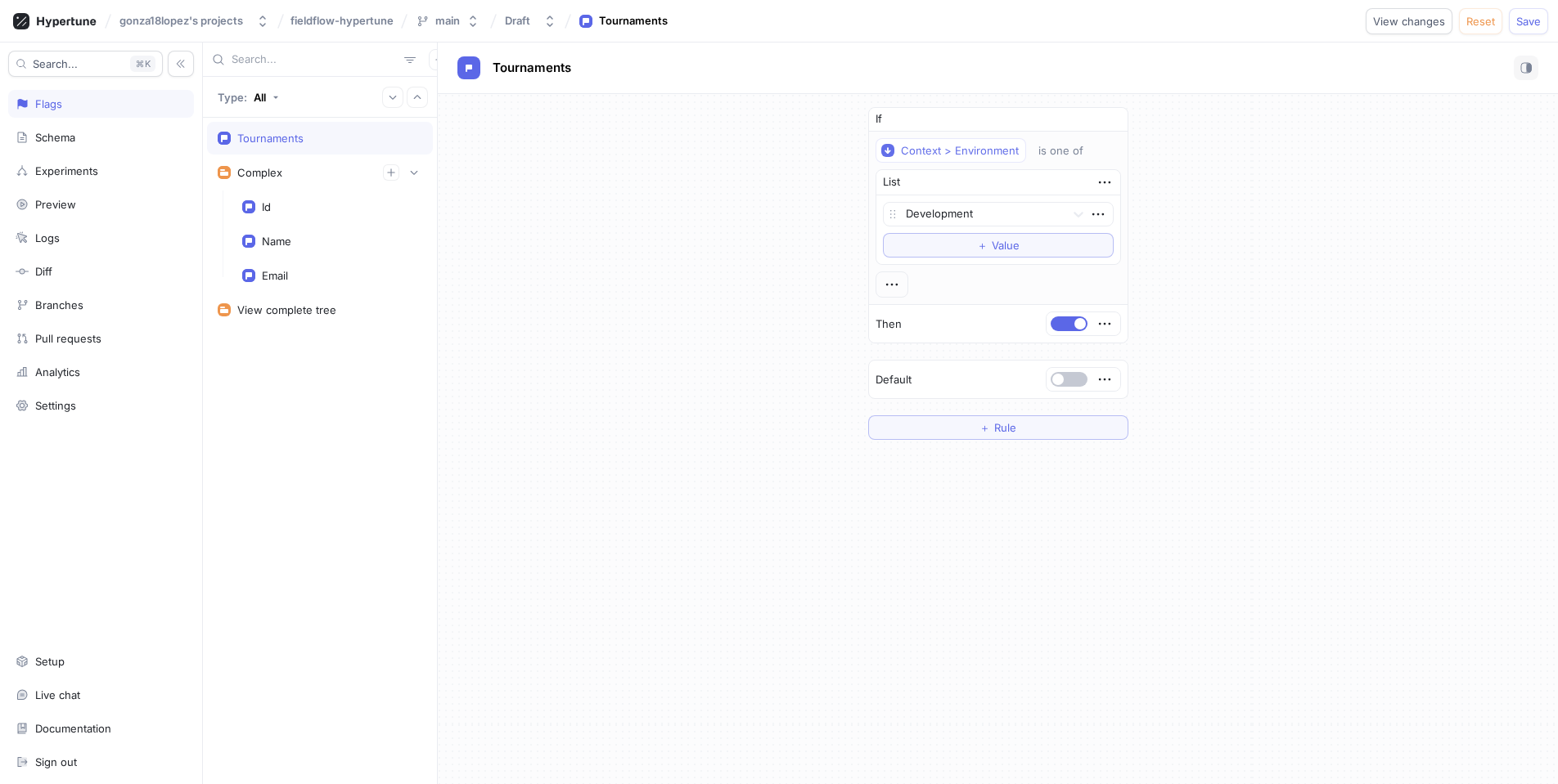
click at [715, 382] on div "If Context > Environment is one of List Development To pick up a draggable item…" at bounding box center [998, 273] width 1121 height 359
click at [118, 140] on div "Schema" at bounding box center [101, 137] width 171 height 13
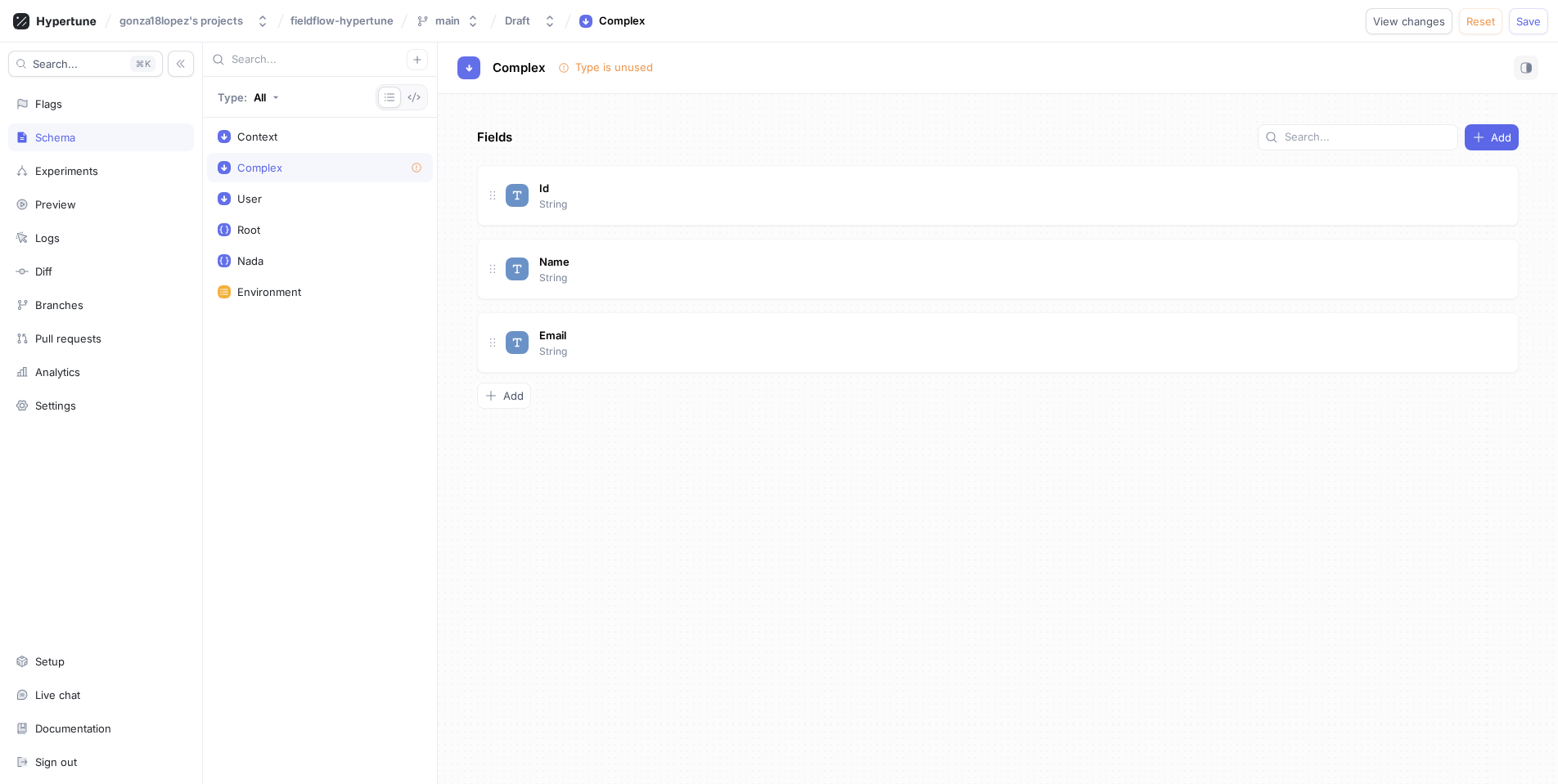
drag, startPoint x: 774, startPoint y: 441, endPoint x: 686, endPoint y: 378, distance: 108.2
click at [757, 434] on div "Fields Add Id String Name String Email String To pick up a draggable item, pres…" at bounding box center [998, 439] width 1121 height 691
click at [417, 168] on icon at bounding box center [417, 168] width 10 height 10
drag, startPoint x: 940, startPoint y: 158, endPoint x: 673, endPoint y: 386, distance: 351.1
click at [940, 159] on div "Fields Add Id String Name String Email String To pick up a draggable item, pres…" at bounding box center [998, 439] width 1121 height 691
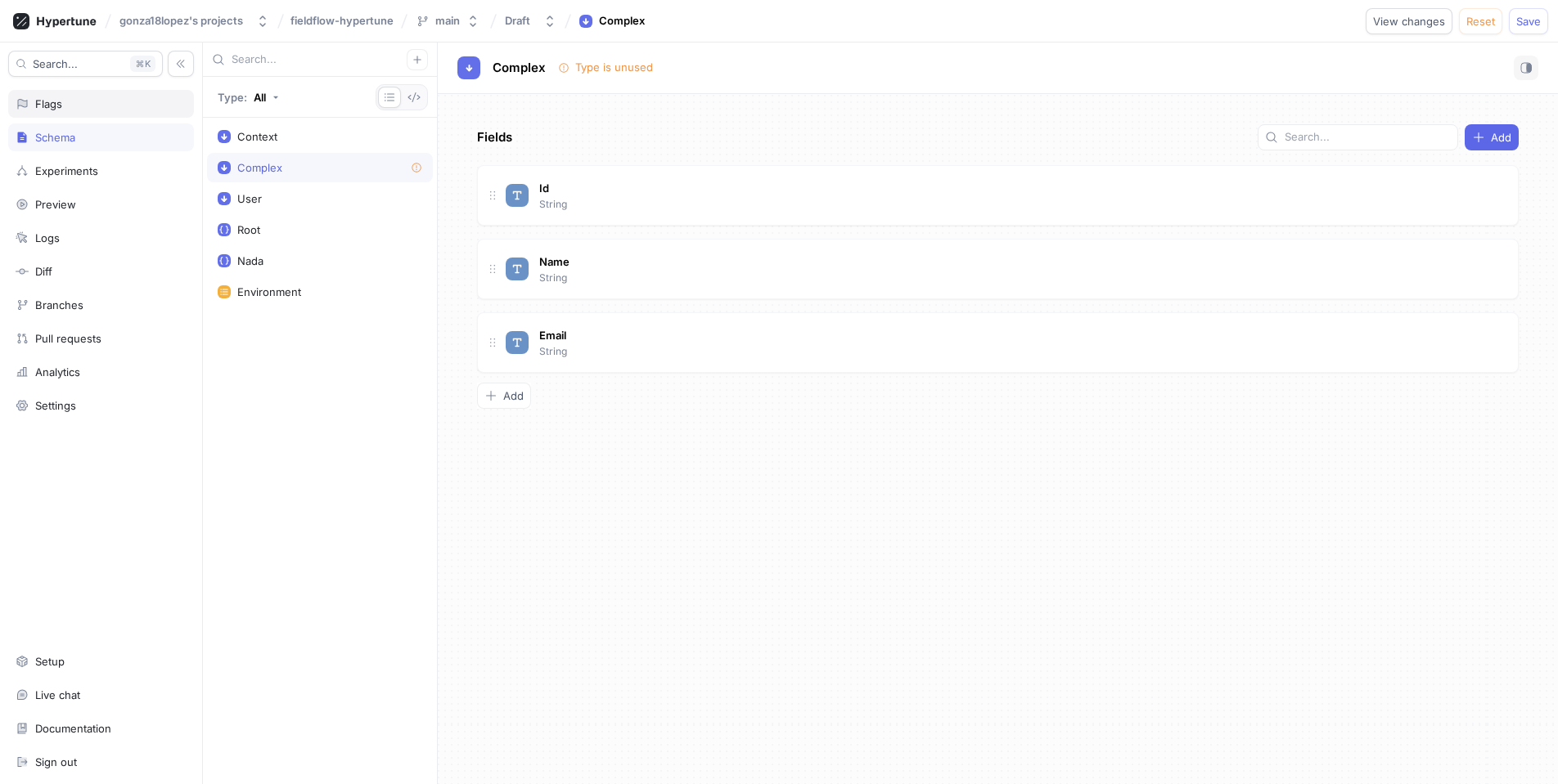
click at [87, 111] on div "Flags" at bounding box center [100, 104] width 186 height 28
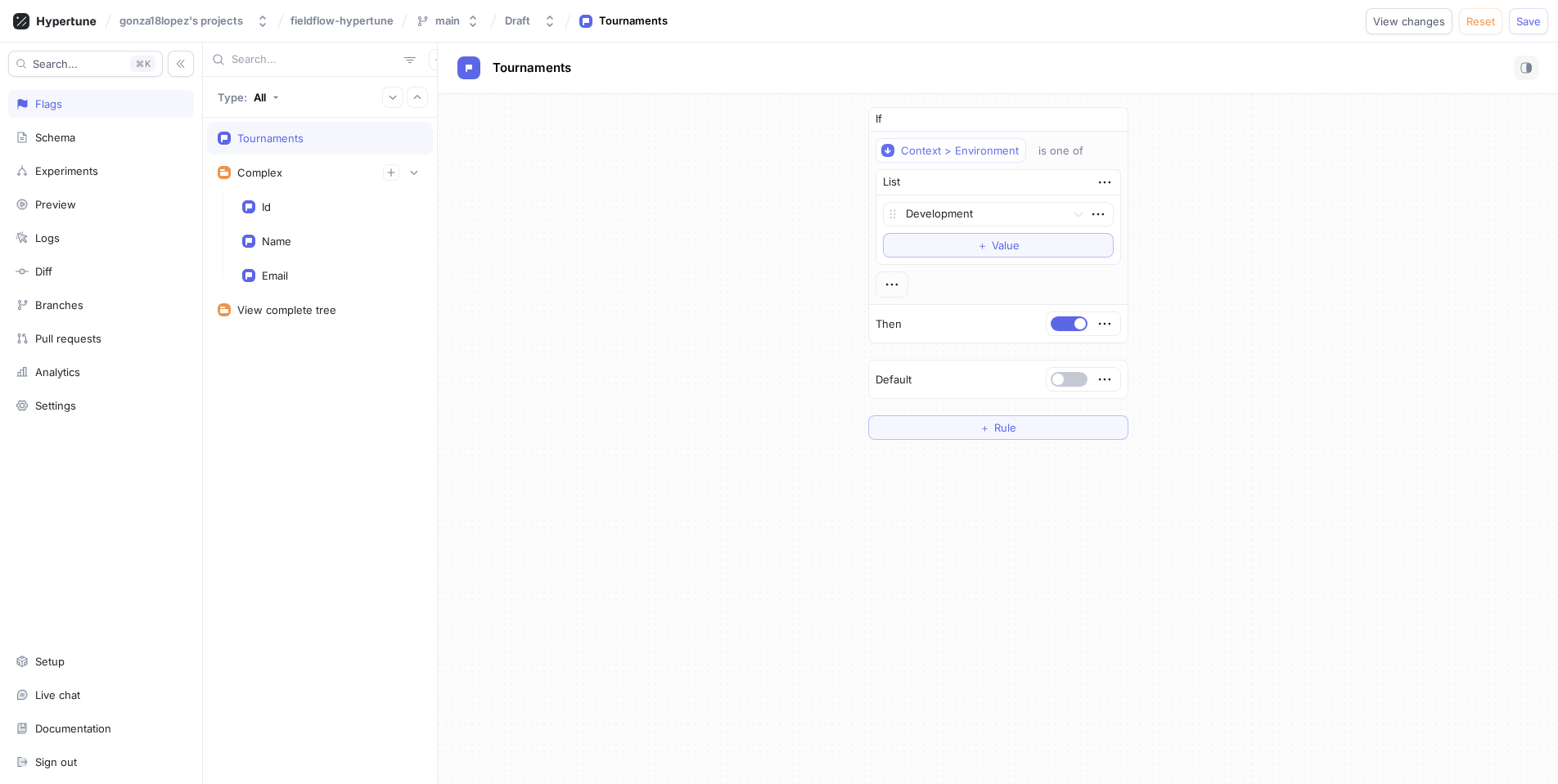
click at [574, 232] on div "If Context > Environment is one of List Development To pick up a draggable item…" at bounding box center [998, 273] width 1121 height 359
click at [300, 136] on div "Tournaments" at bounding box center [269, 138] width 66 height 13
click at [728, 214] on div "If Context > Environment is one of List Development To pick up a draggable item…" at bounding box center [998, 273] width 1121 height 359
click at [1032, 426] on button "＋ Rule" at bounding box center [998, 427] width 260 height 25
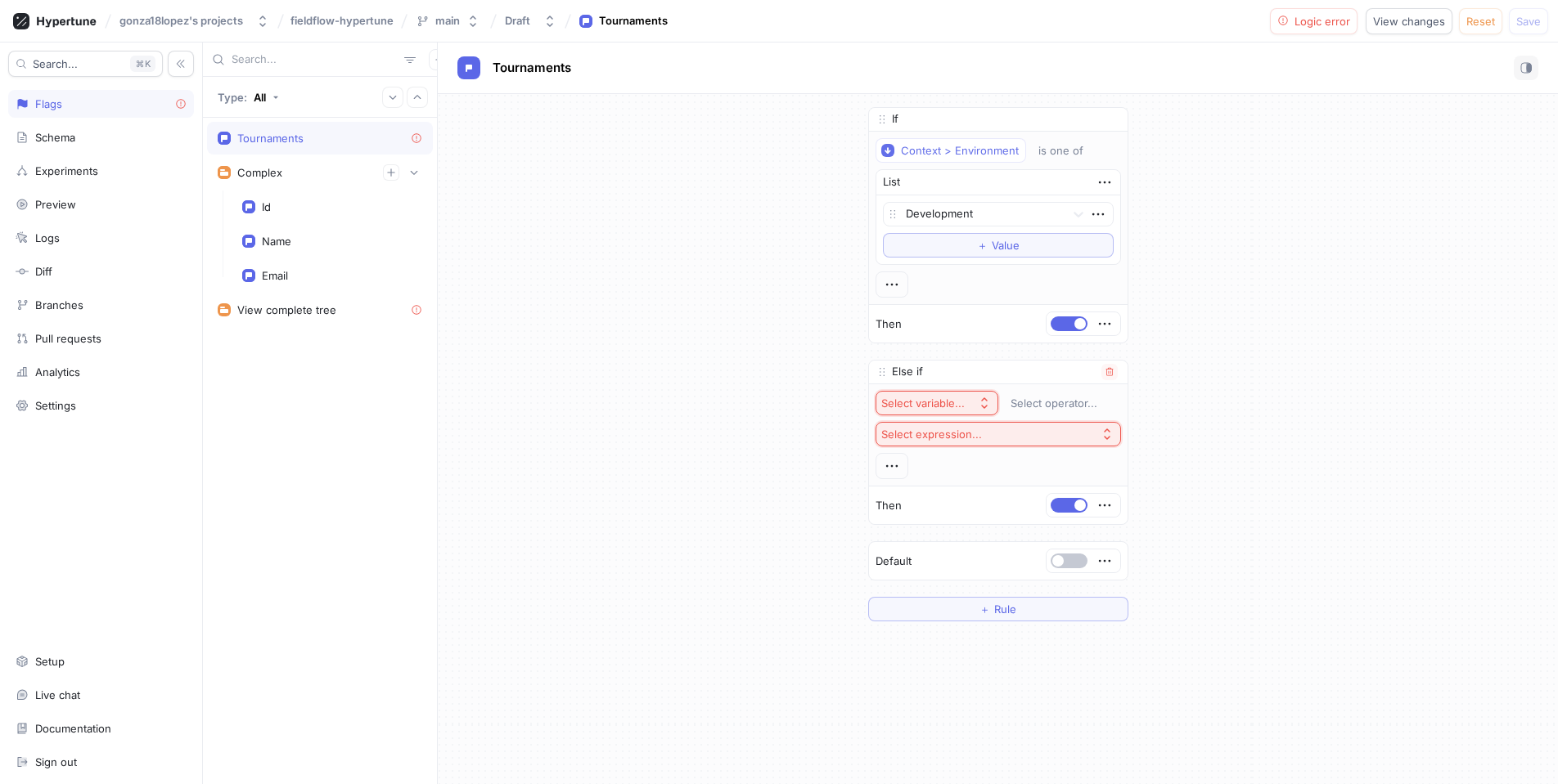
click at [911, 401] on div "Select variable..." at bounding box center [922, 404] width 84 height 14
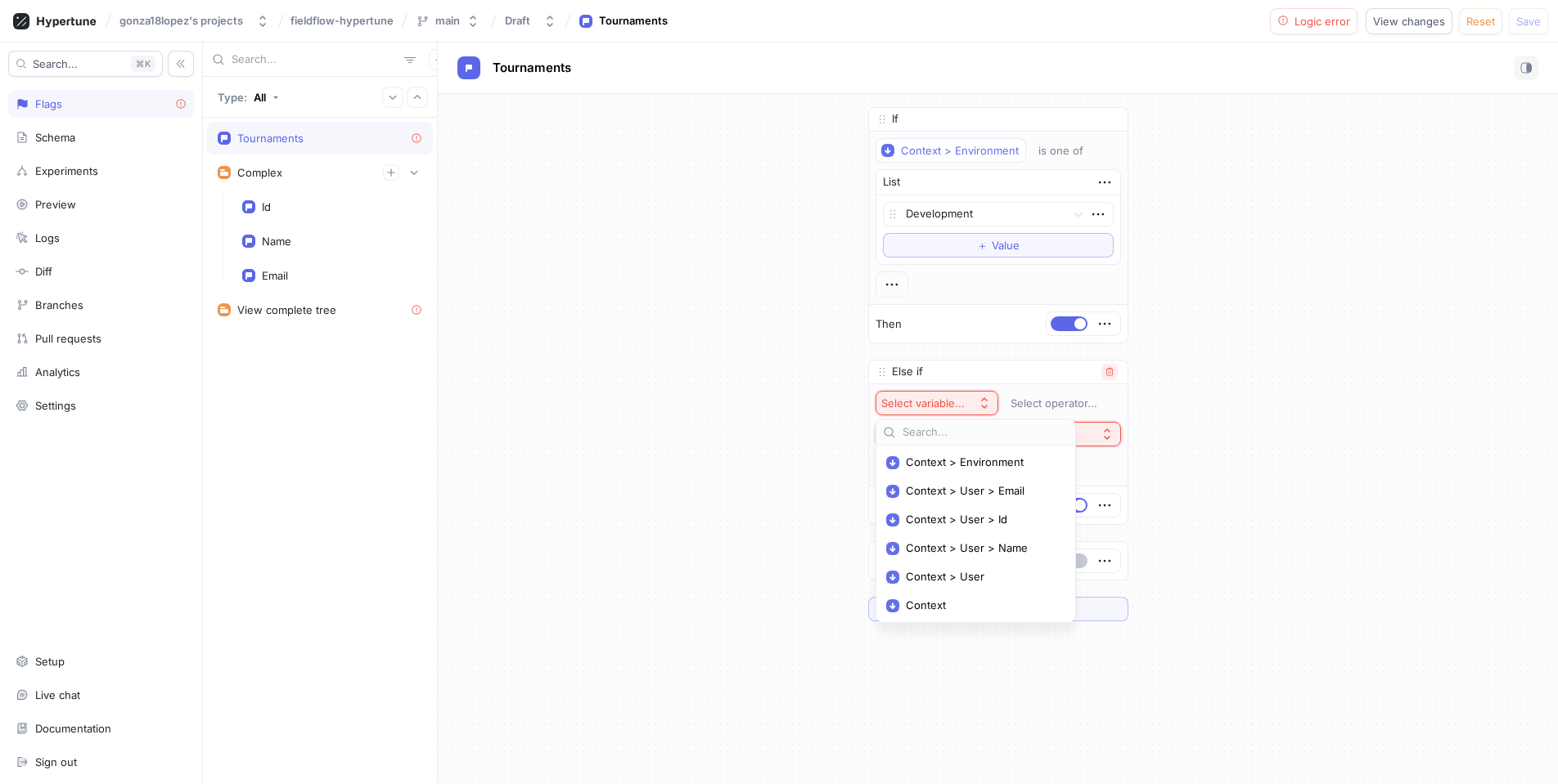
click at [1107, 369] on icon "button" at bounding box center [1109, 372] width 7 height 8
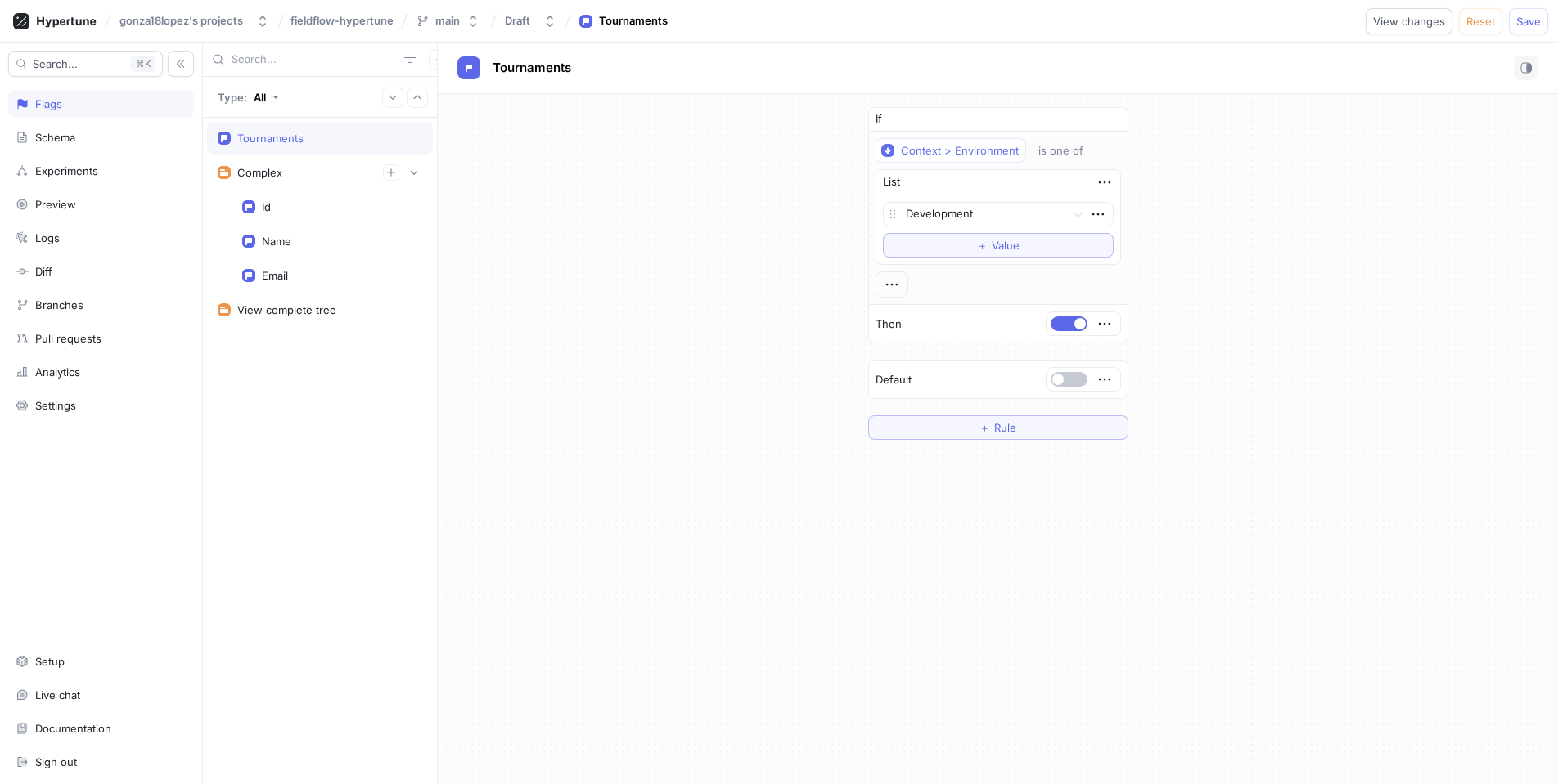
click at [1268, 348] on div "If Context > Environment is one of List Development To pick up a draggable item…" at bounding box center [998, 273] width 1121 height 359
click at [1525, 17] on span "Save" at bounding box center [1528, 22] width 25 height 10
click at [1293, 430] on div "If Context > Environment is one of List Development To pick up a draggable item…" at bounding box center [998, 273] width 1121 height 359
click at [1281, 425] on div "If Context > Environment is one of List Development To pick up a draggable item…" at bounding box center [998, 273] width 1121 height 359
click at [764, 470] on div "If Context > Environment is one of List Development To pick up a draggable item…" at bounding box center [998, 439] width 1121 height 691
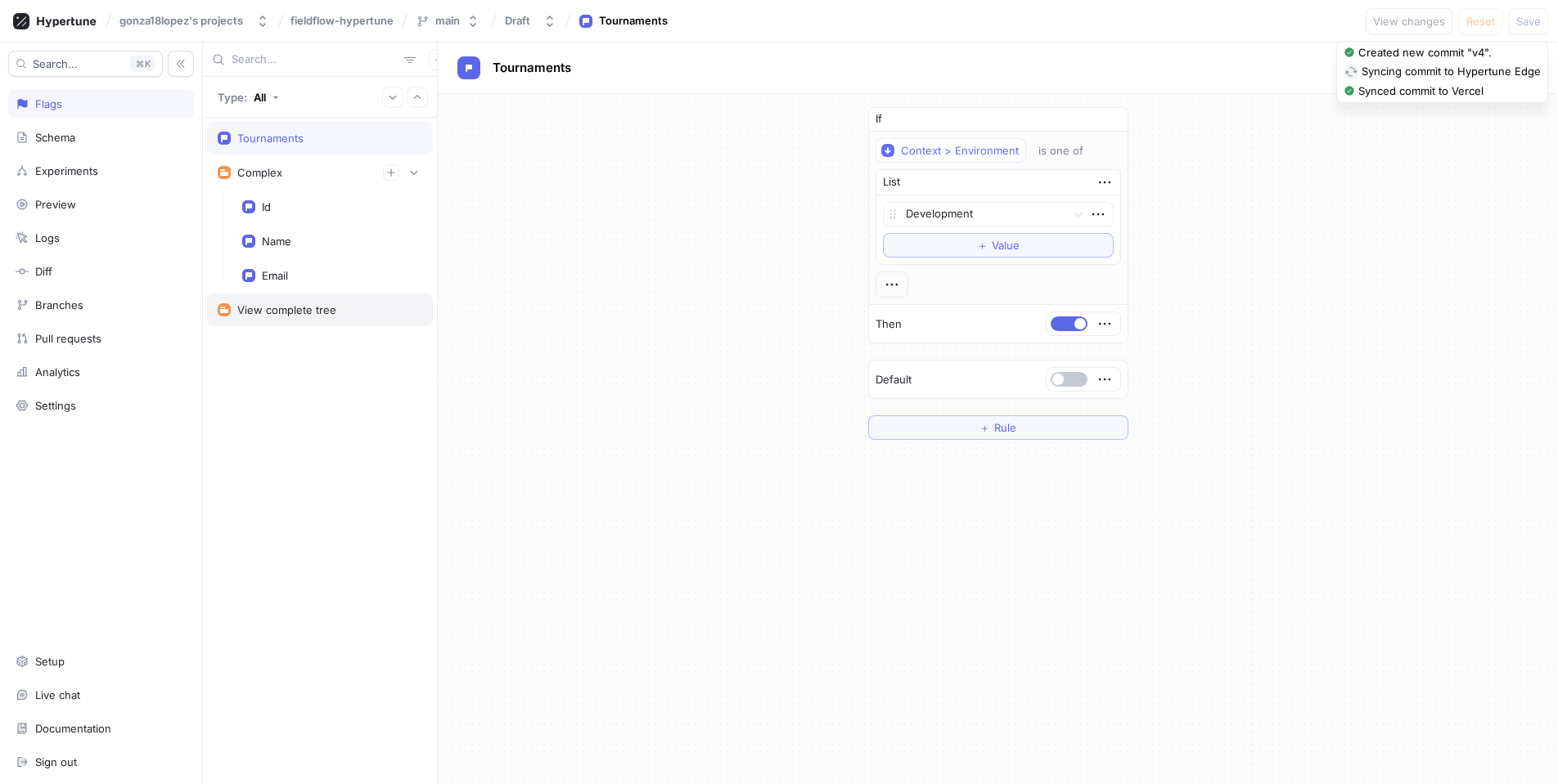
click at [337, 311] on div "View complete tree" at bounding box center [319, 309] width 204 height 13
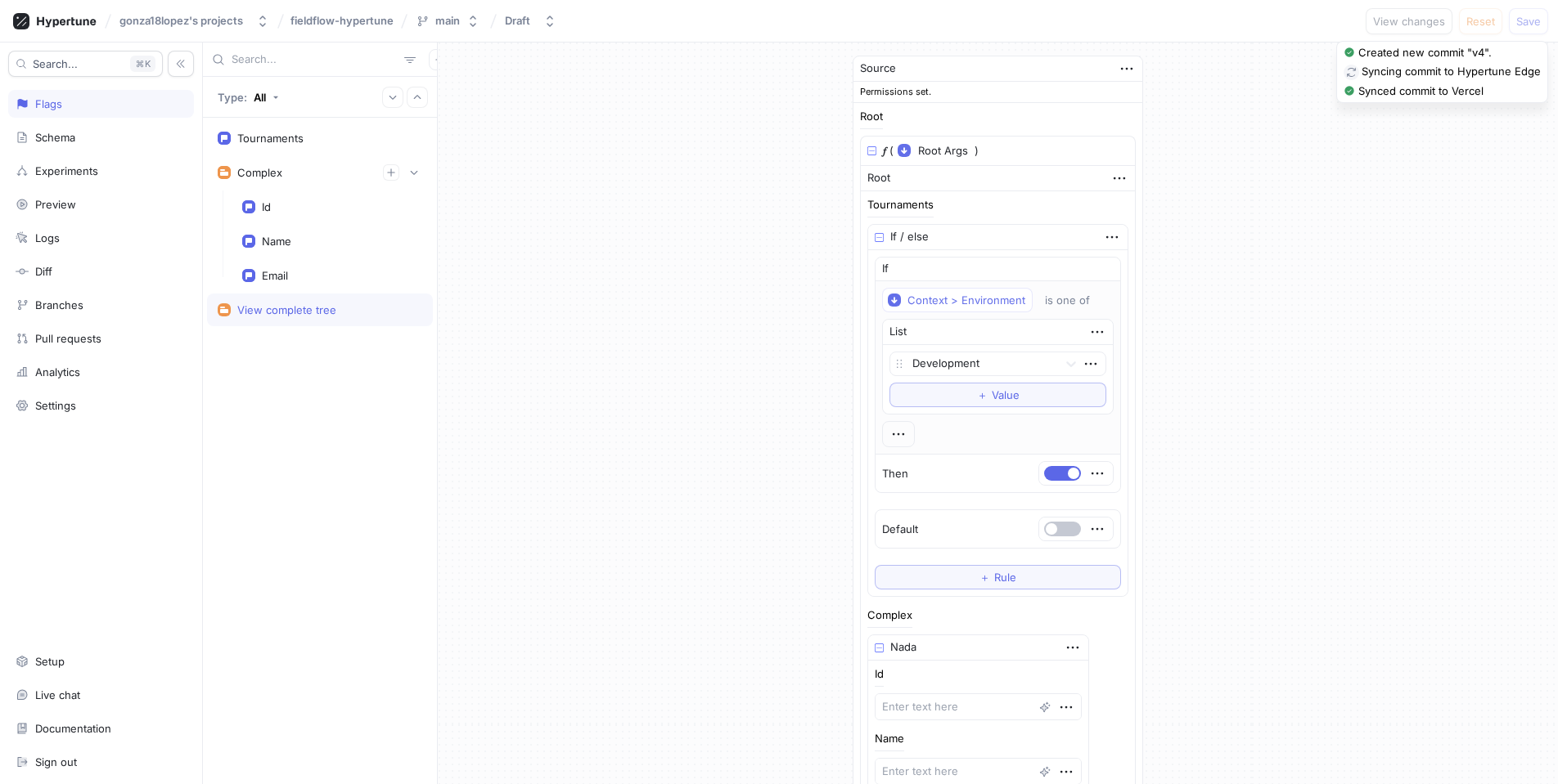
click at [701, 350] on div "Source Permissions set. Root 𝑓 ( Root Args ▾ {} ▸ context: Context ) Root Tourn…" at bounding box center [998, 463] width 1121 height 842
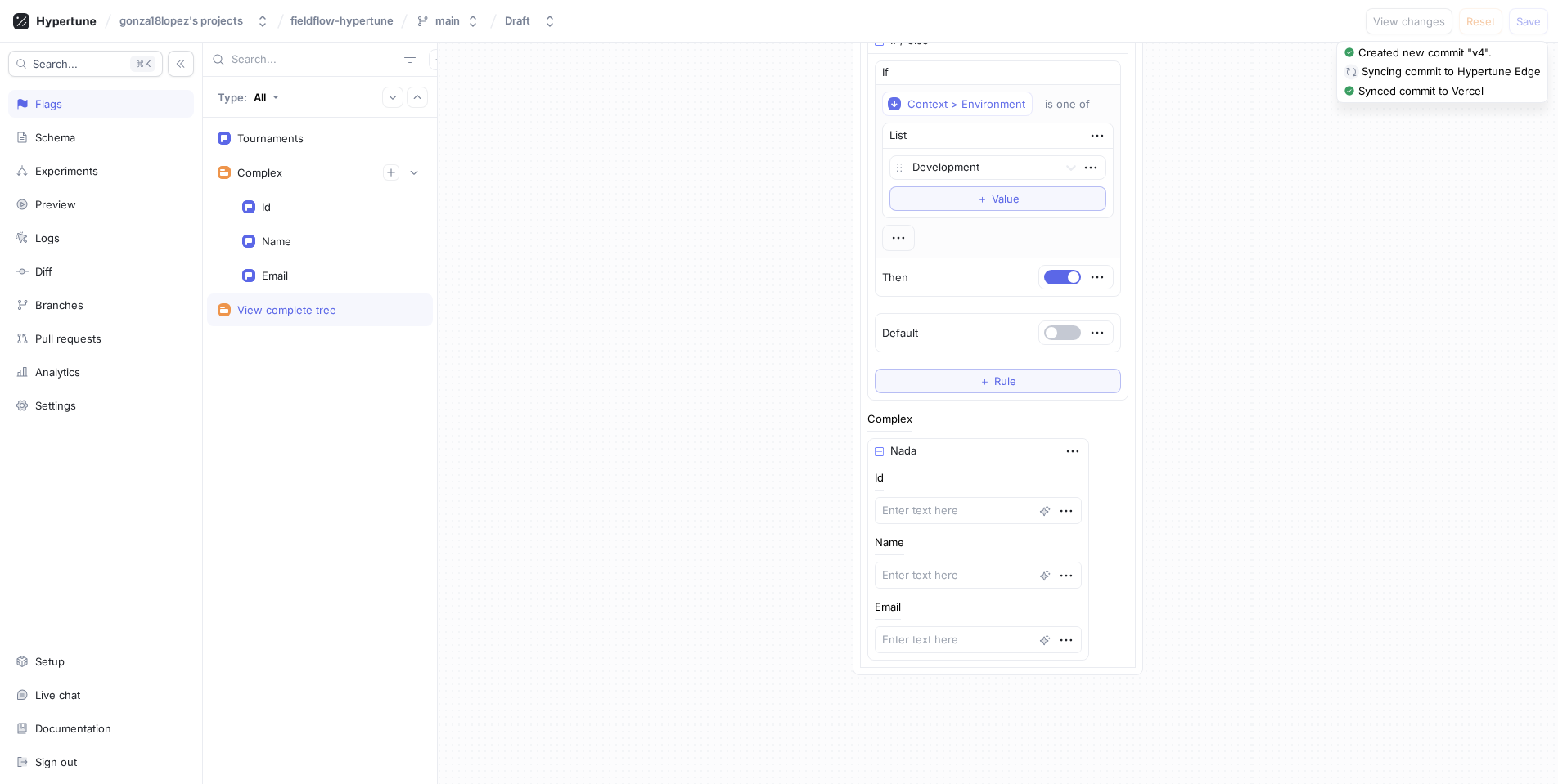
scroll to position [199, 0]
click at [924, 504] on textarea at bounding box center [978, 507] width 207 height 27
type textarea "x"
drag, startPoint x: 752, startPoint y: 495, endPoint x: 784, endPoint y: 491, distance: 32.2
click at [757, 495] on div "Source Permissions set. Root 𝑓 ( Root Args ▾ {} ▸ context: Context ) Root Tourn…" at bounding box center [998, 263] width 1121 height 842
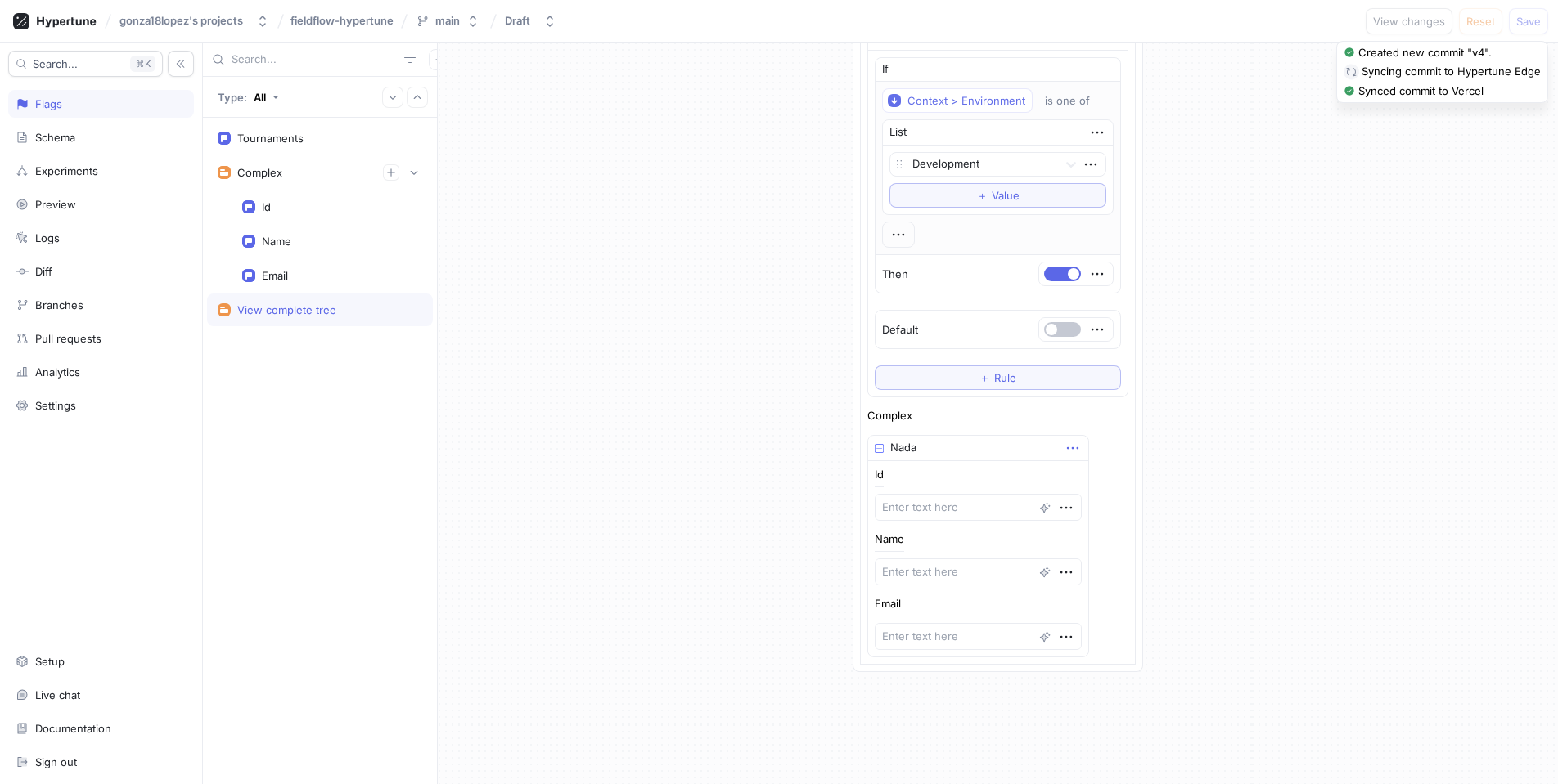
click at [1064, 446] on icon "button" at bounding box center [1072, 448] width 18 height 18
click at [757, 454] on div "Source Permissions set. Root 𝑓 ( Root Args ▾ {} ▸ context: Context ) Root Tourn…" at bounding box center [998, 263] width 1121 height 842
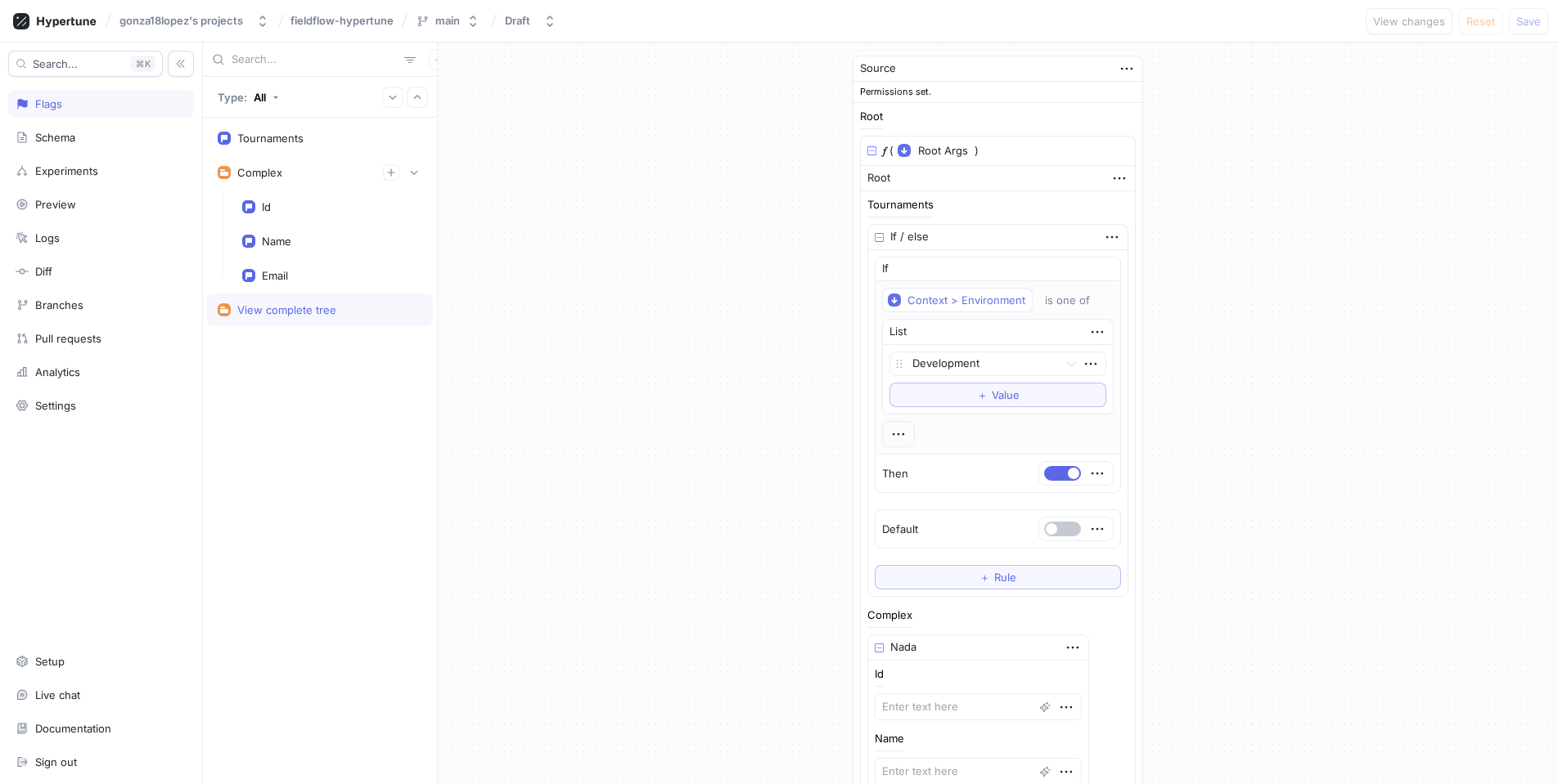
scroll to position [0, 0]
click at [1189, 328] on div "Source Permissions set. Root 𝑓 ( Root Args ▾ {} ▸ context: Context ) Root Tourn…" at bounding box center [998, 463] width 1121 height 842
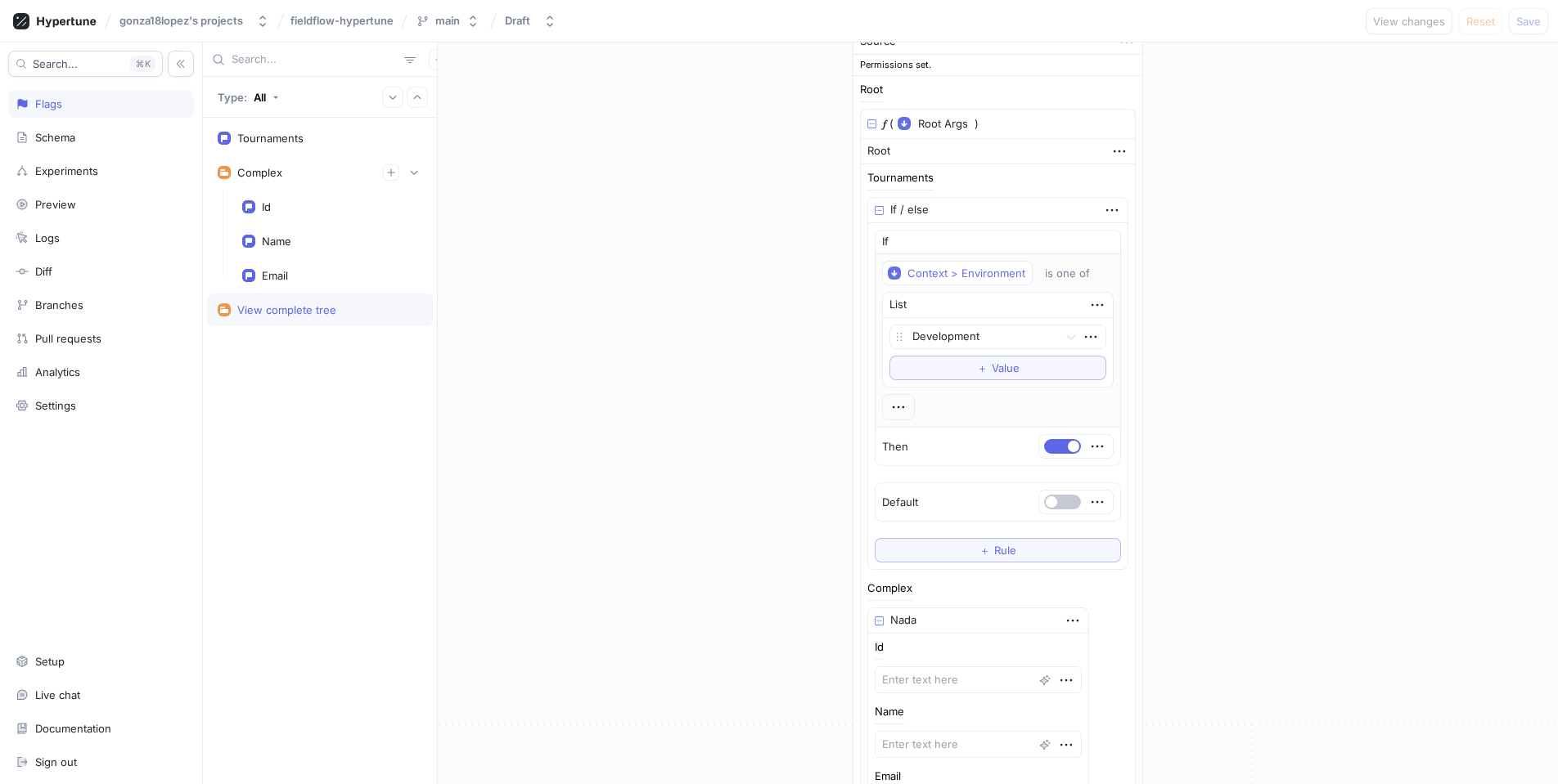
scroll to position [30, 0]
drag, startPoint x: 1241, startPoint y: 285, endPoint x: 1226, endPoint y: 281, distance: 15.5
click at [1226, 281] on div "Source Permissions set. Root 𝑓 ( Root Args ▾ {} ▸ context: Context ) Root Tourn…" at bounding box center [998, 432] width 1121 height 842
click at [1227, 281] on div "Source Permissions set. Root 𝑓 ( Root Args ▾ {} ▸ context: Context ) Root Tourn…" at bounding box center [998, 432] width 1121 height 842
